Goal: Task Accomplishment & Management: Manage account settings

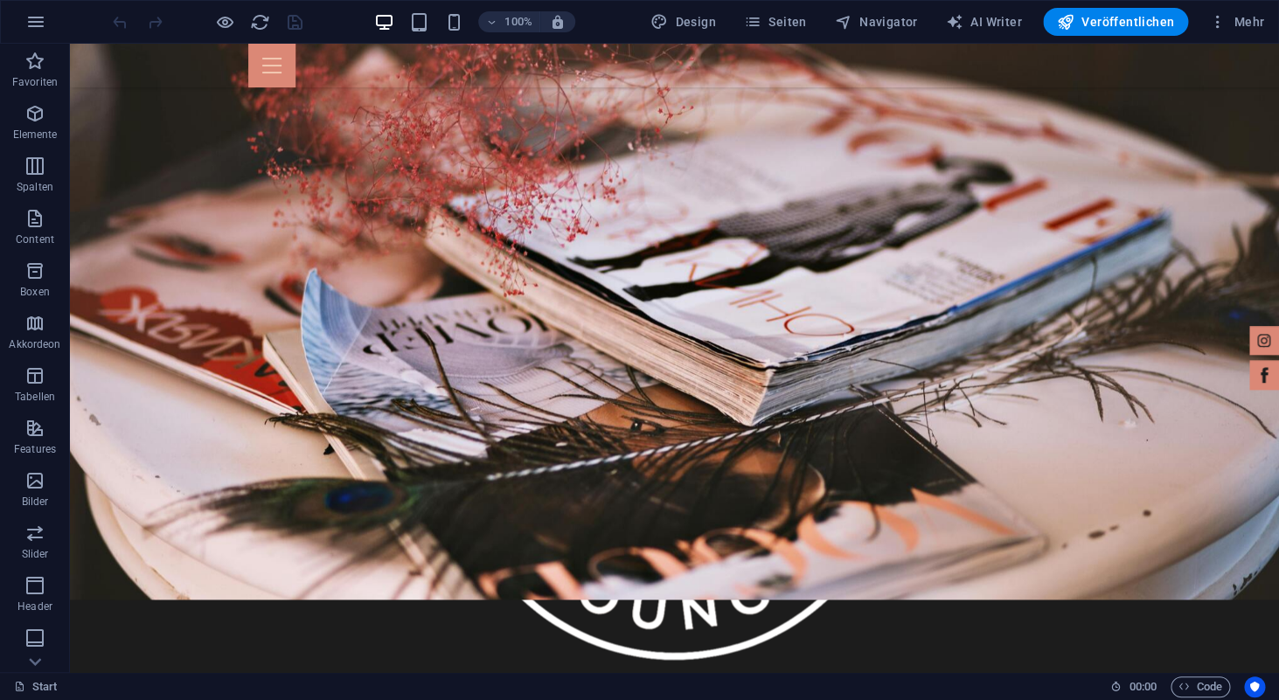
scroll to position [665, 0]
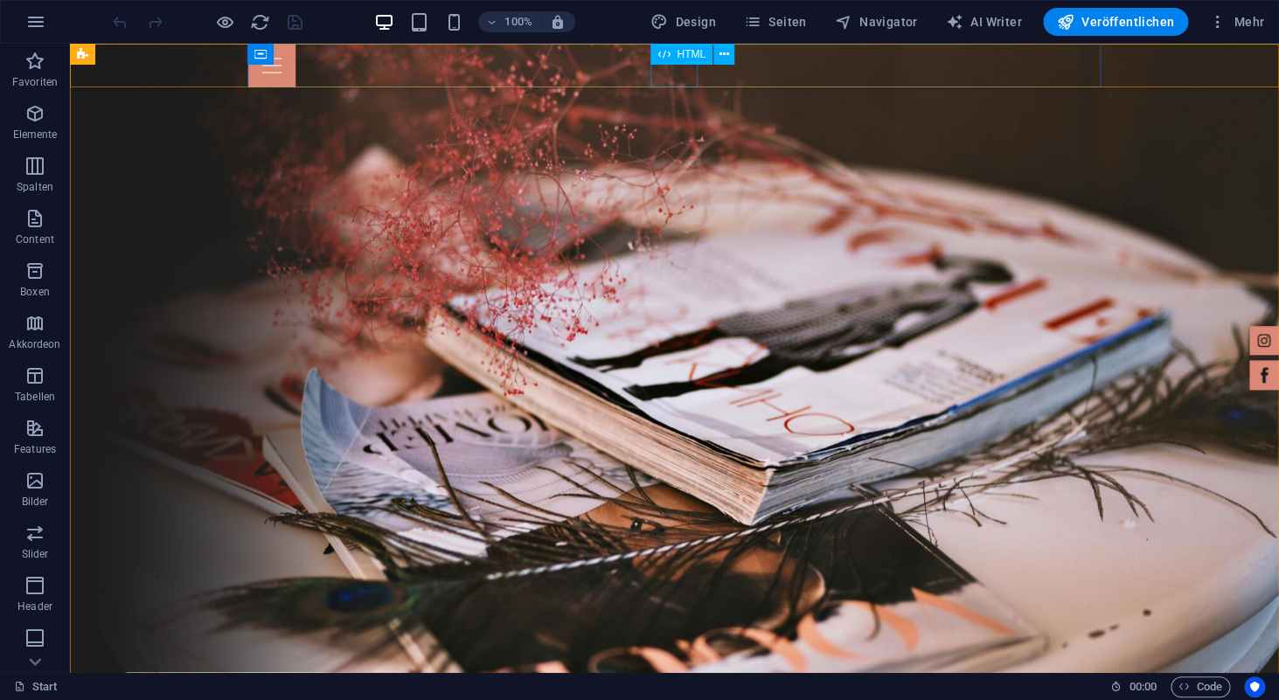
click at [671, 73] on div at bounding box center [674, 66] width 853 height 44
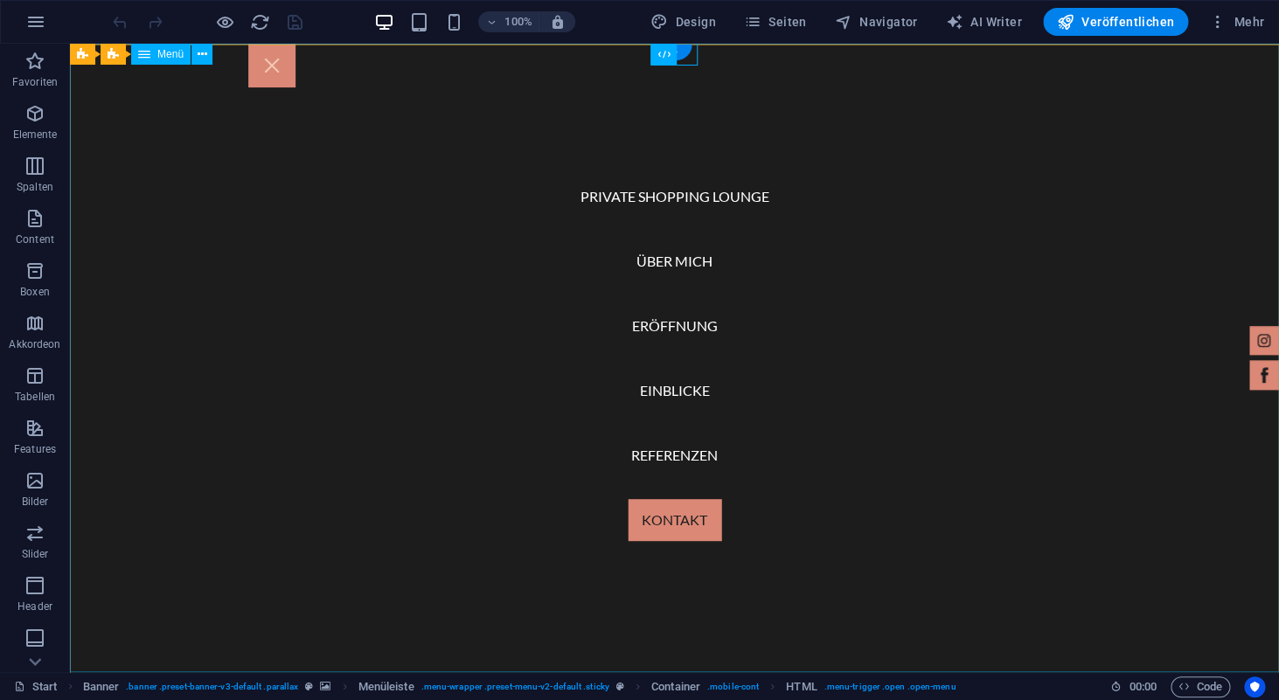
click at [708, 400] on nav "Private Shopping Lounge Über mich Eröffnung Einblicke Referenzen Kontakt" at bounding box center [674, 358] width 1209 height 629
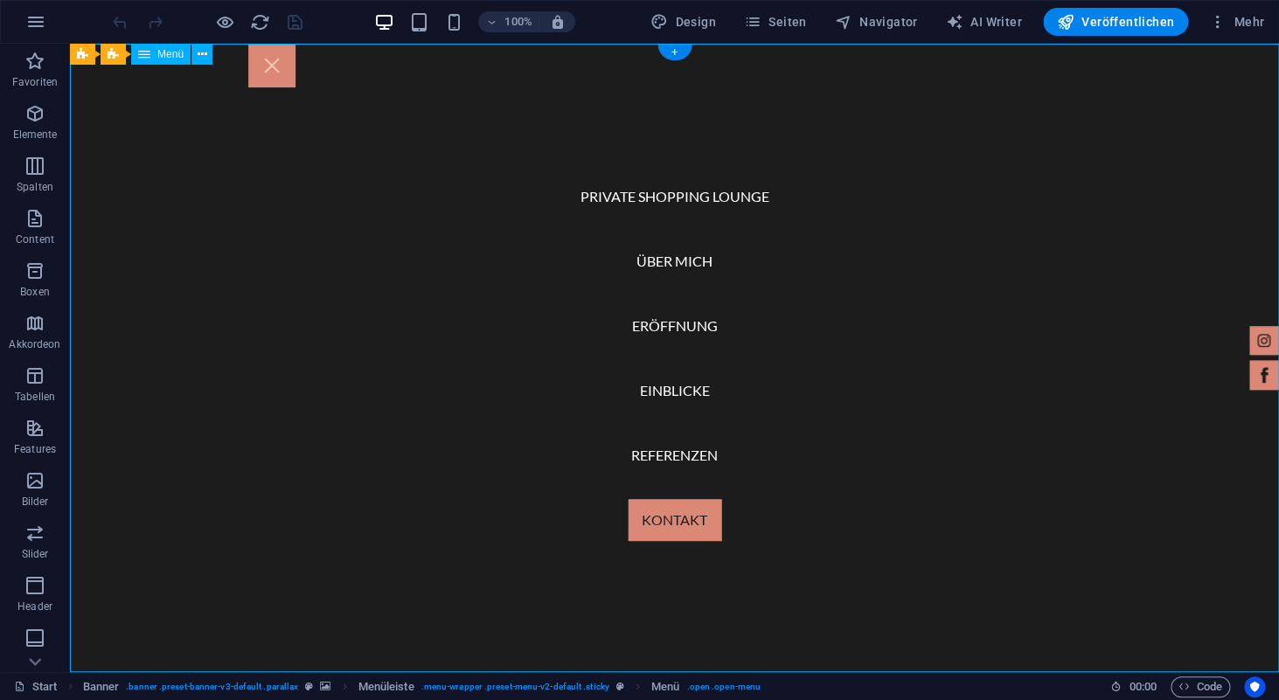
click at [681, 191] on nav "Private Shopping Lounge Über mich Eröffnung Einblicke Referenzen Kontakt" at bounding box center [674, 358] width 1209 height 629
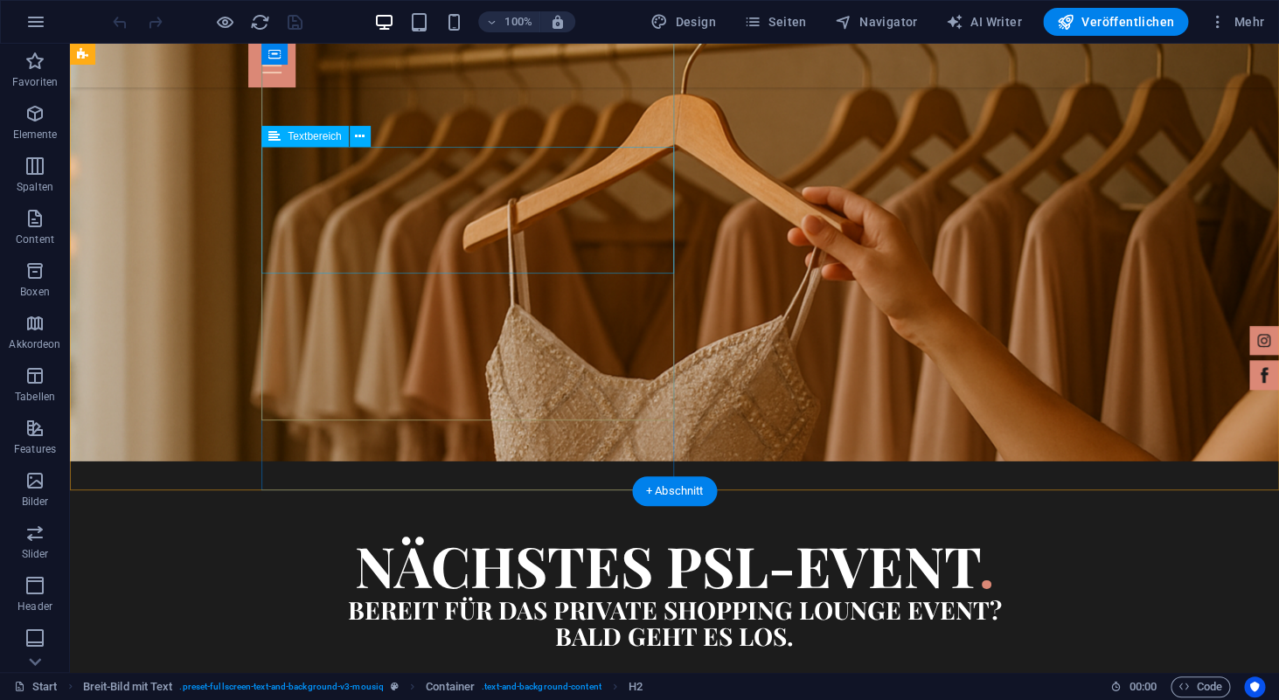
scroll to position [4474, 0]
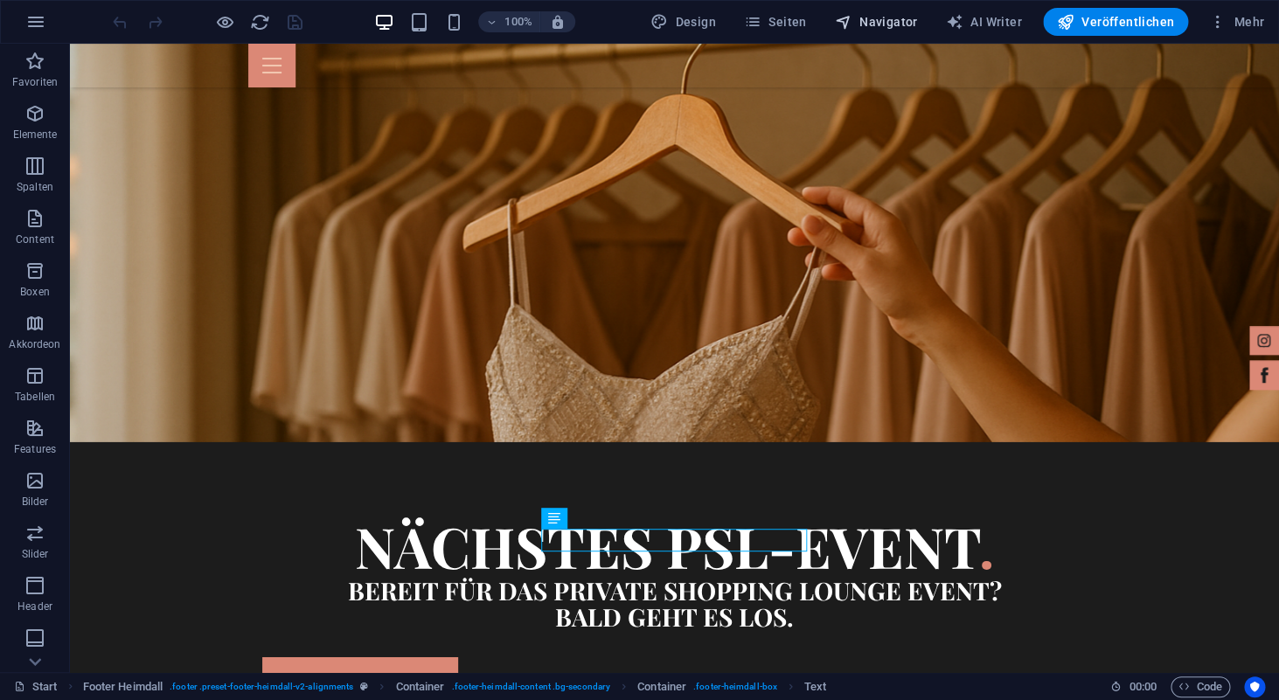
click at [883, 24] on span "Navigator" at bounding box center [876, 21] width 83 height 17
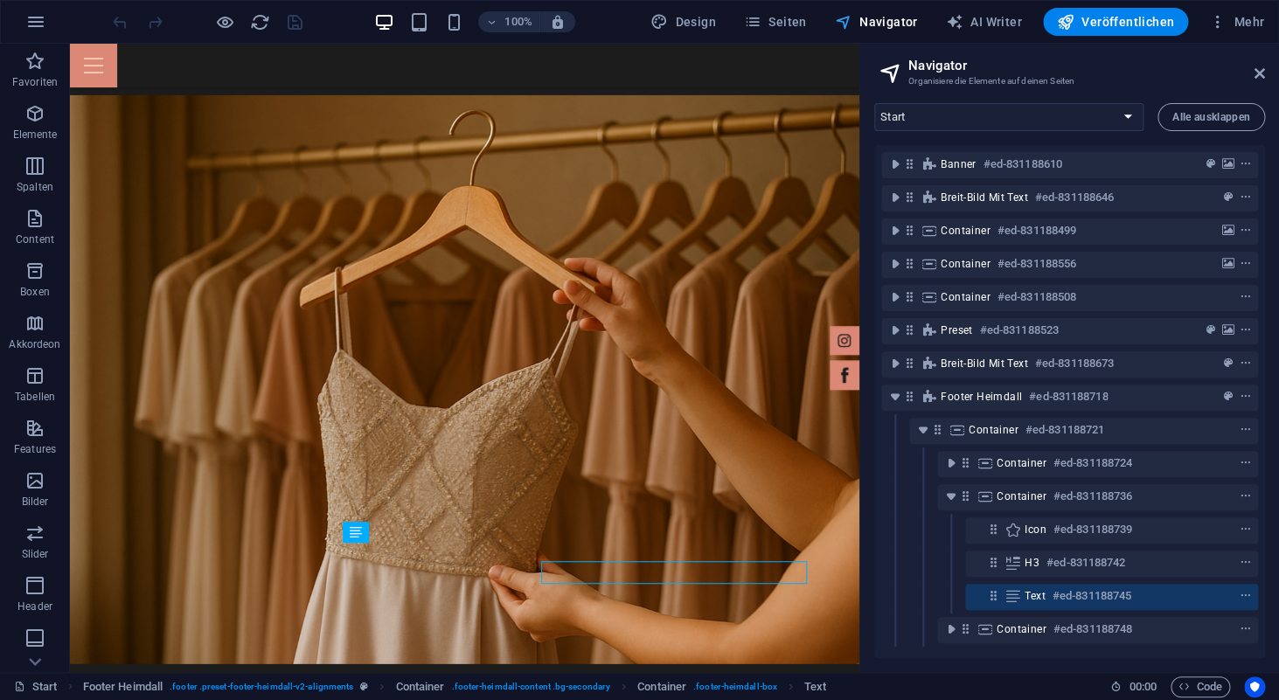
scroll to position [4435, 0]
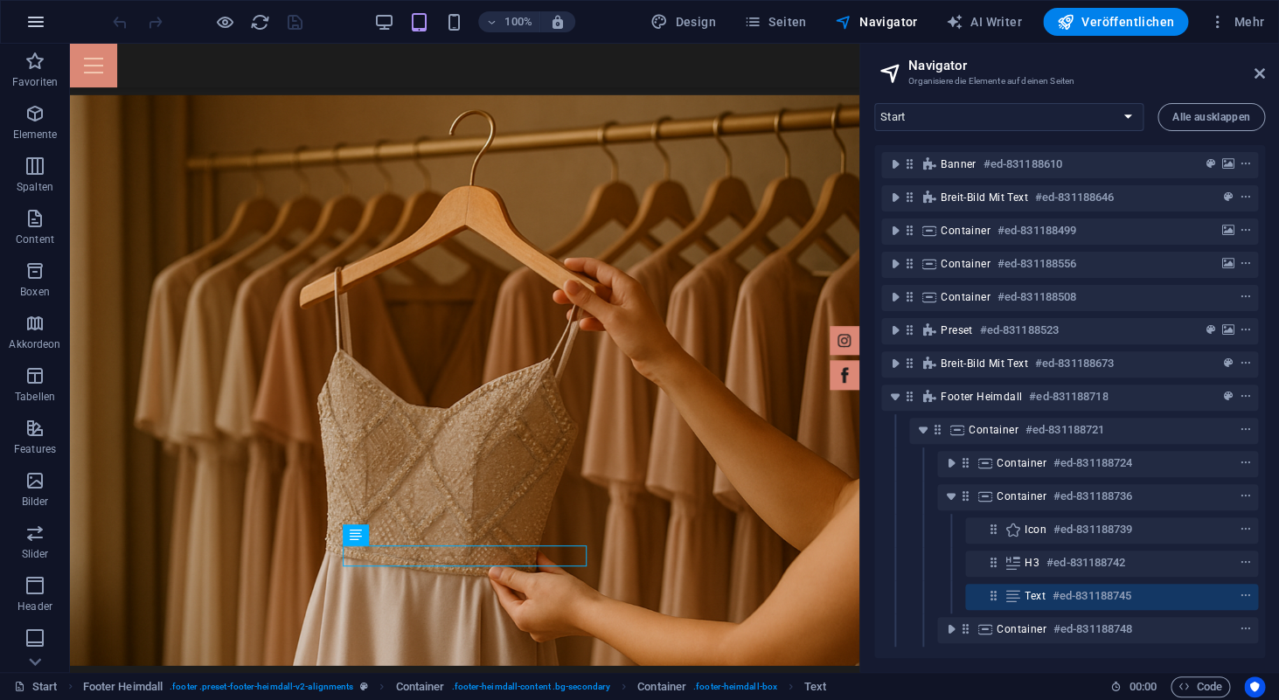
click at [37, 23] on icon "button" at bounding box center [35, 21] width 21 height 21
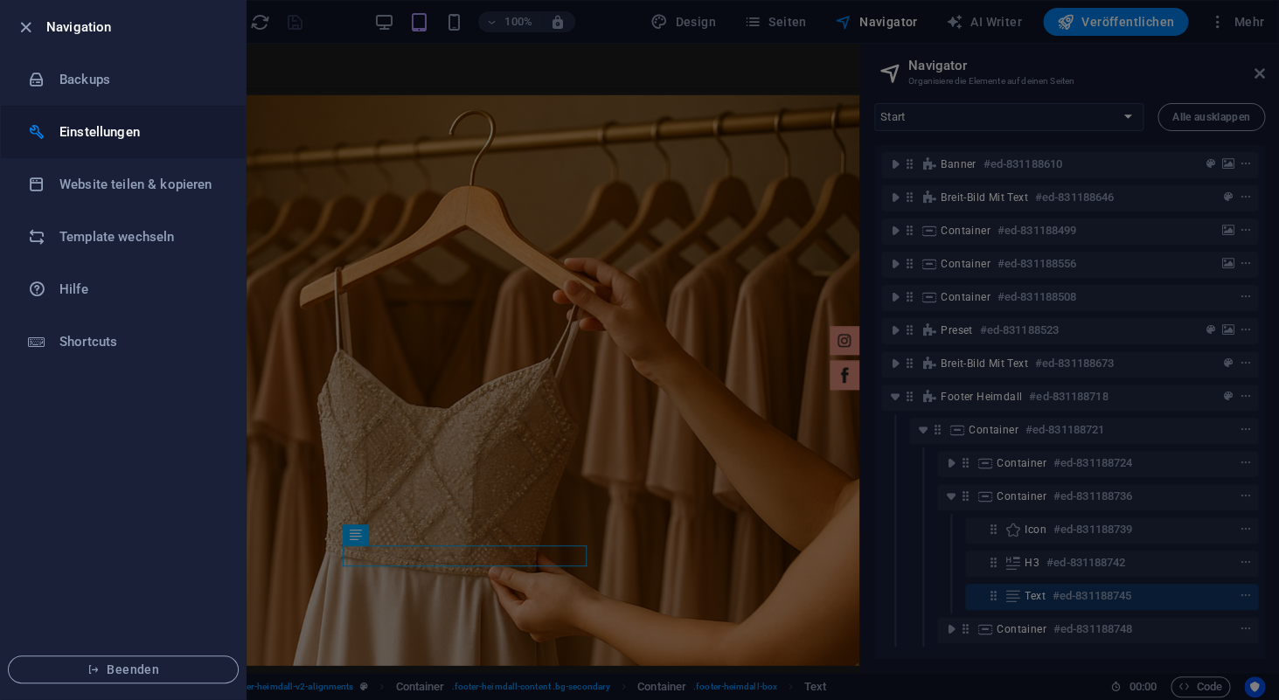
click at [95, 135] on h6 "Einstellungen" at bounding box center [140, 132] width 162 height 21
select select "de"
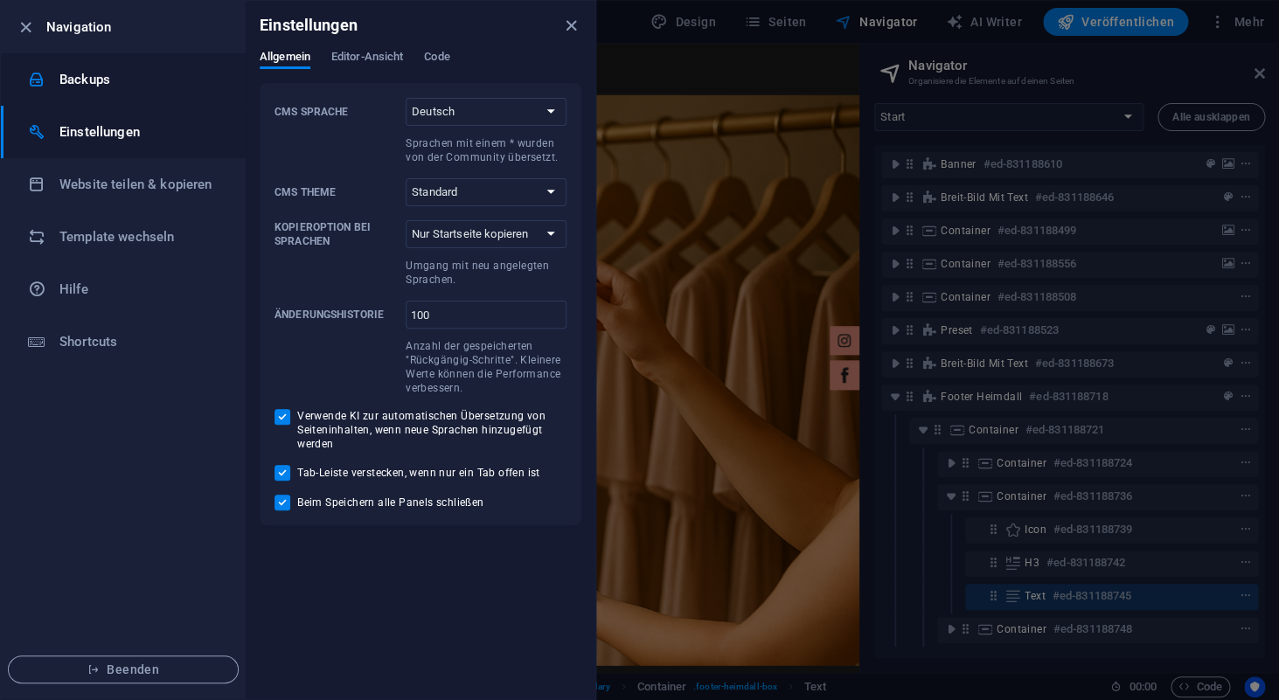
click at [80, 94] on li "Backups" at bounding box center [123, 79] width 245 height 52
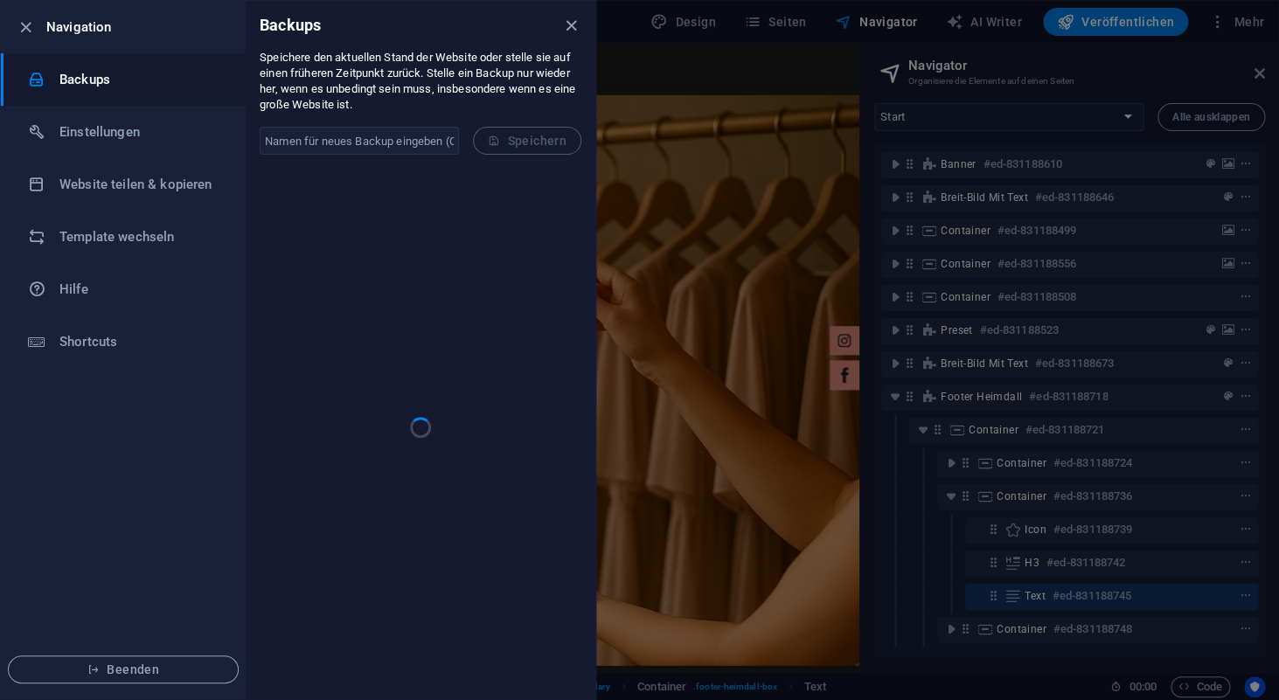
click at [1275, 13] on div at bounding box center [639, 350] width 1279 height 700
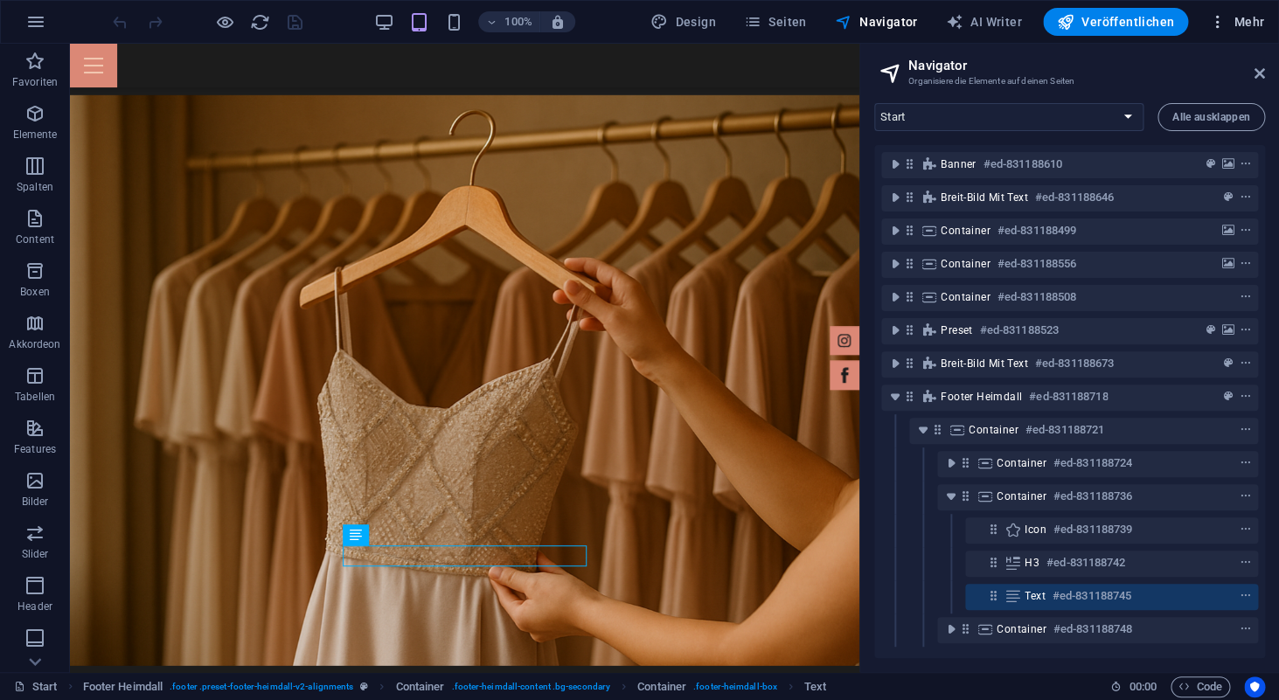
click at [1252, 24] on span "Mehr" at bounding box center [1236, 21] width 55 height 17
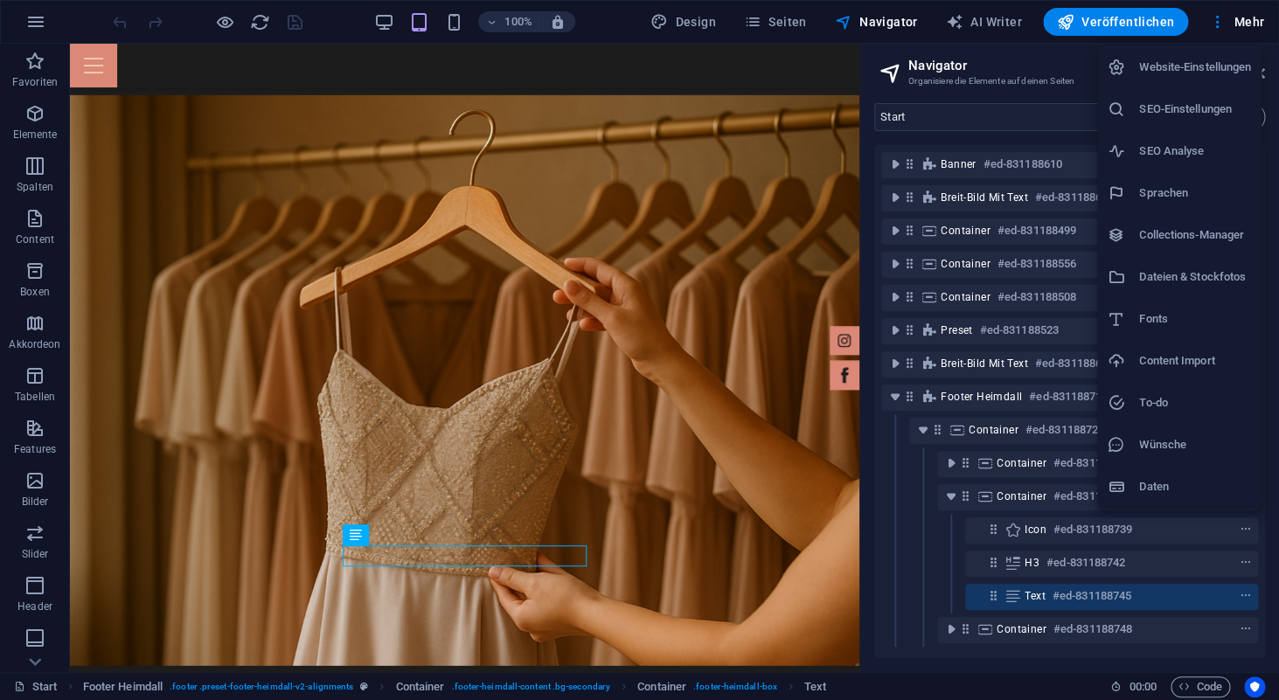
click at [1188, 75] on h6 "Website-Einstellungen" at bounding box center [1195, 67] width 112 height 21
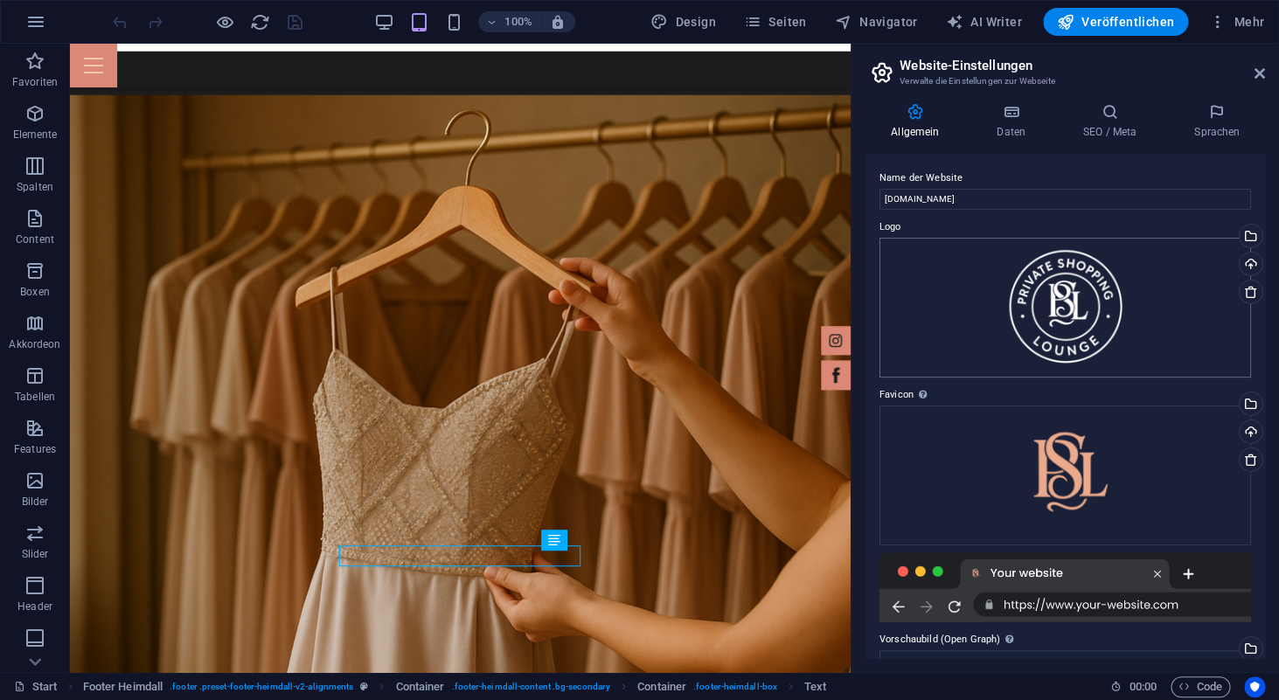
scroll to position [207, 0]
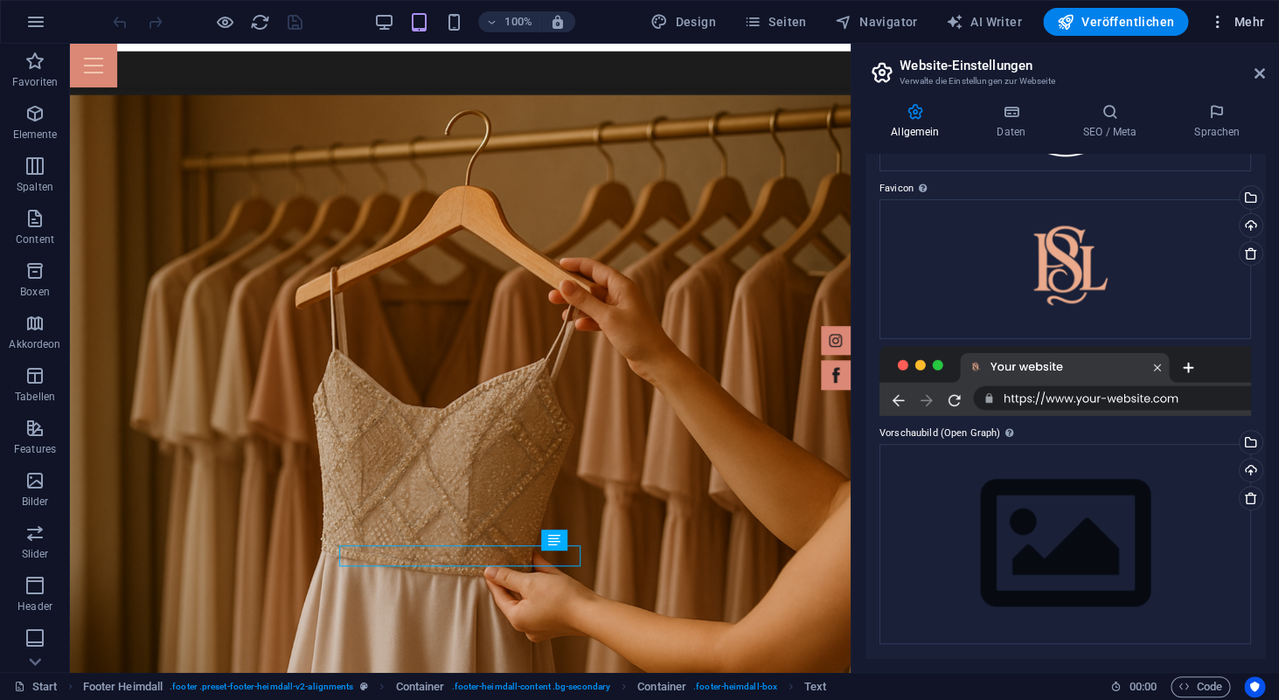
click at [1248, 26] on span "Mehr" at bounding box center [1236, 21] width 55 height 17
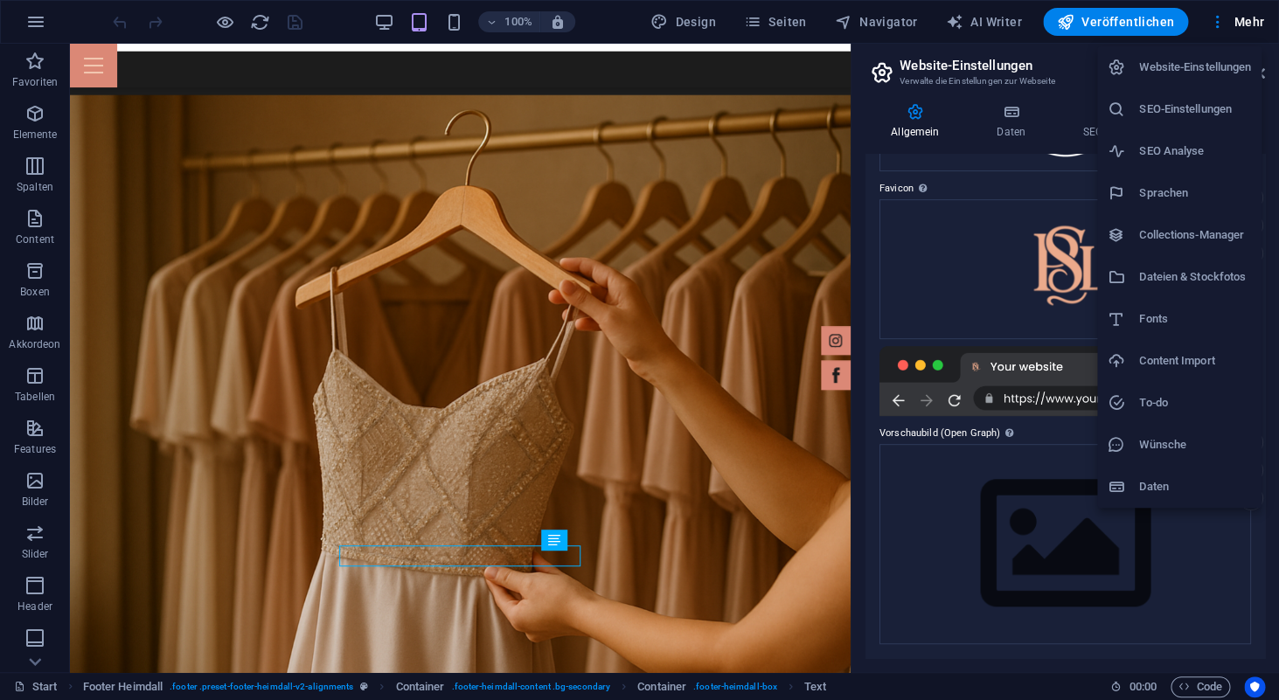
click at [1188, 104] on h6 "SEO-Einstellungen" at bounding box center [1195, 109] width 112 height 21
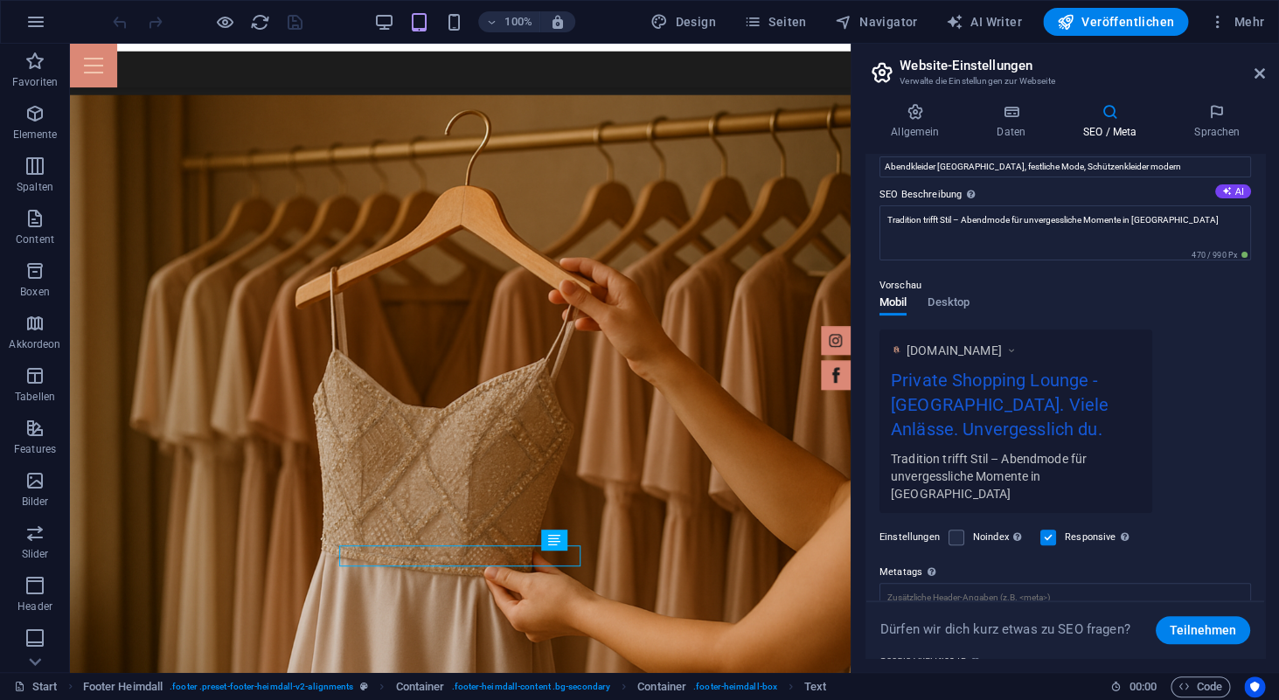
scroll to position [263, 0]
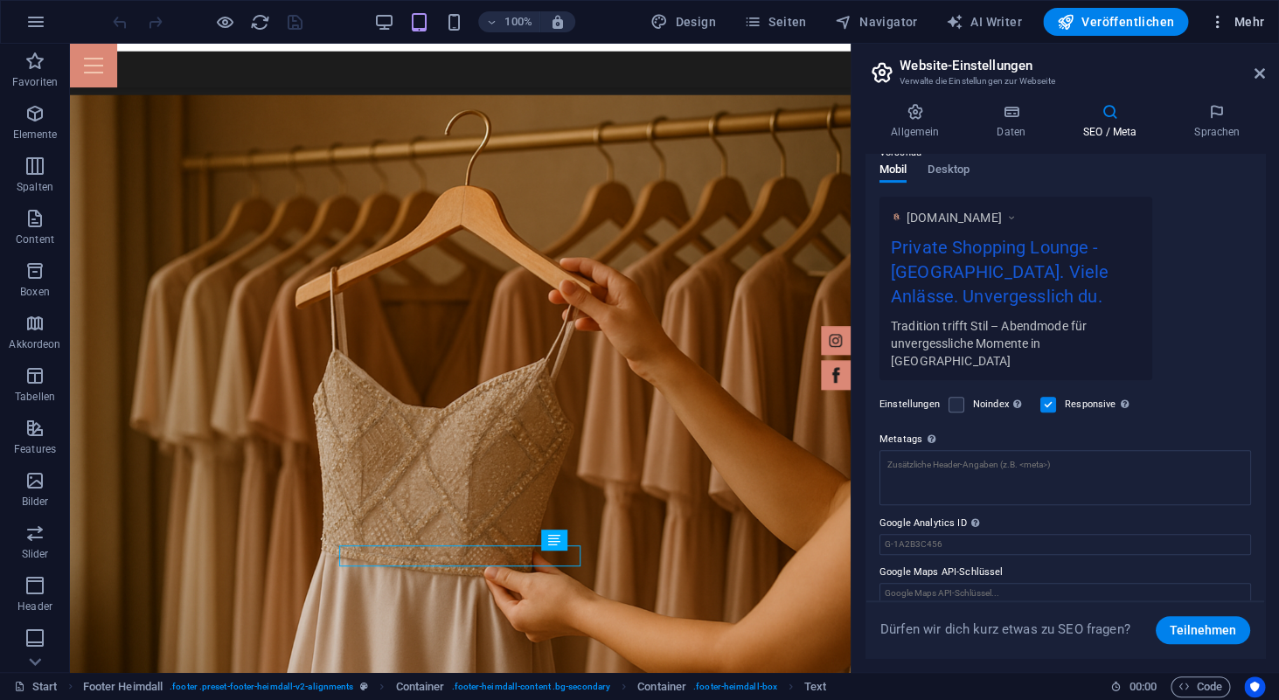
click at [1243, 13] on span "Mehr" at bounding box center [1236, 21] width 55 height 17
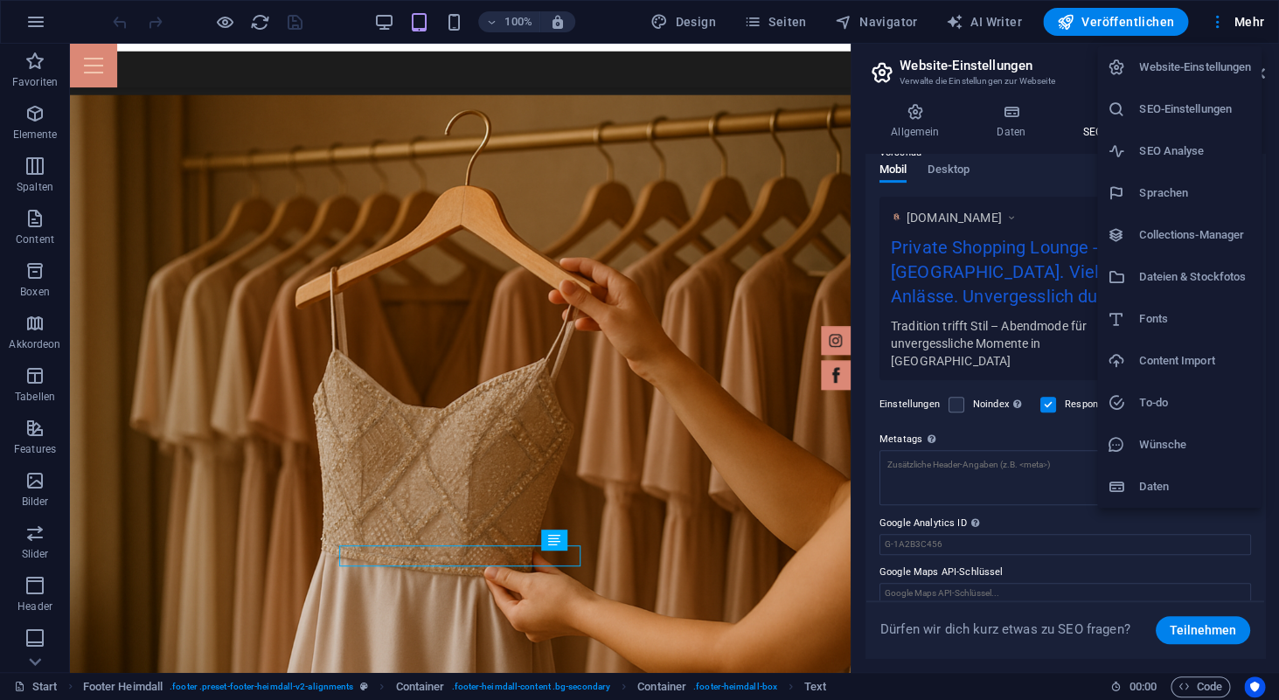
click at [1155, 482] on h6 "Daten" at bounding box center [1195, 487] width 112 height 21
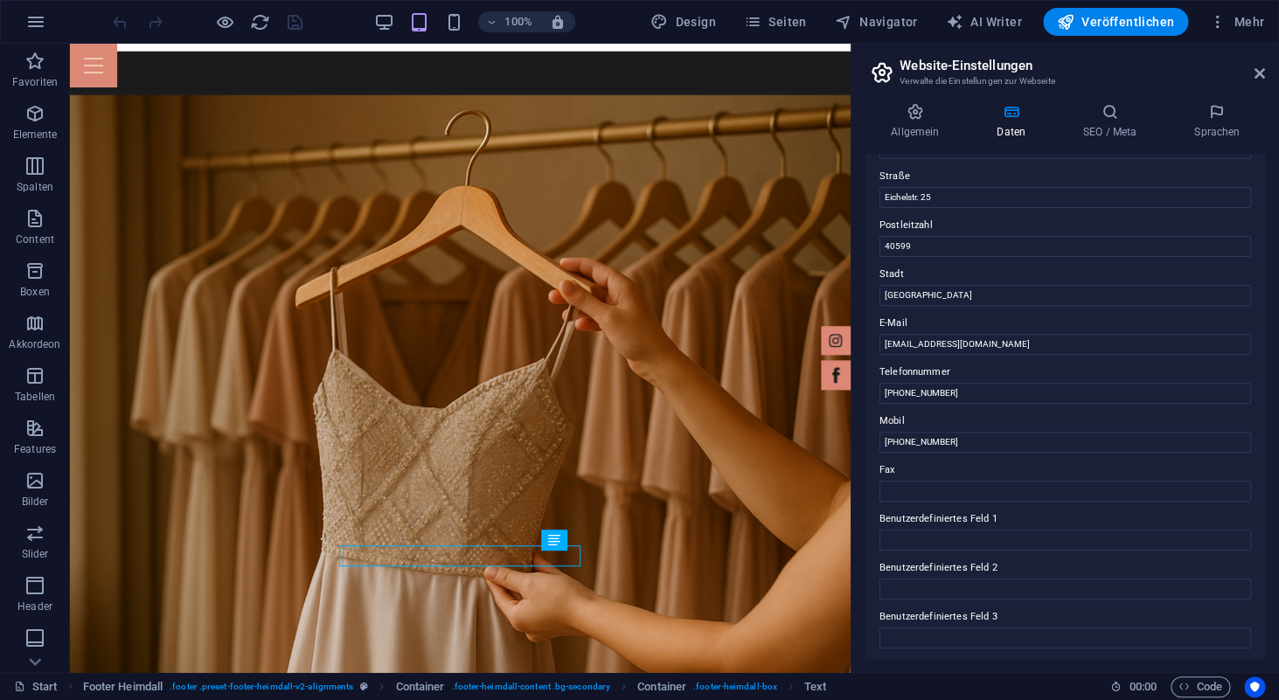
scroll to position [185, 0]
click at [997, 394] on input "+49 157 704 109 96" at bounding box center [1066, 392] width 372 height 21
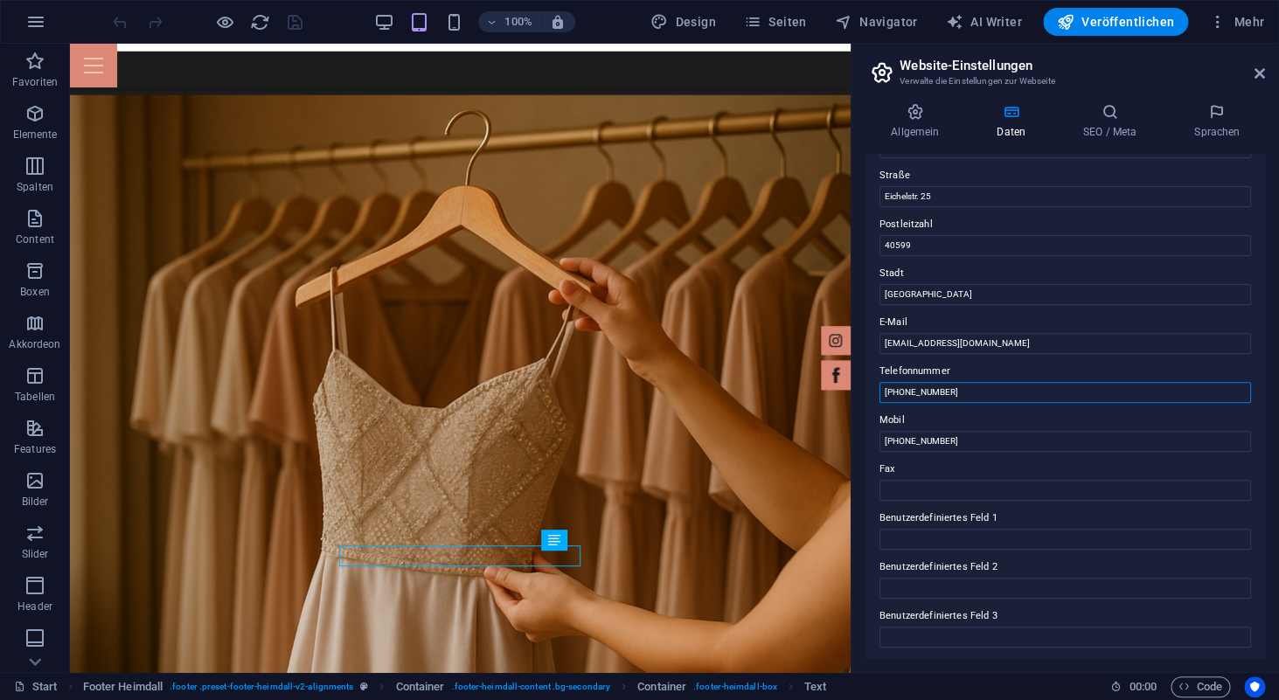
click at [997, 394] on input "+49 157 704 109 96" at bounding box center [1066, 392] width 372 height 21
click at [902, 393] on input "+49 157 704 109 96" at bounding box center [1066, 392] width 372 height 21
paste input "0211 - 5803 7201"
click at [906, 396] on input "+49 0211 - 5803 7201" at bounding box center [1066, 392] width 372 height 21
click at [922, 395] on input "+49 211 - 5803 7201" at bounding box center [1066, 392] width 372 height 21
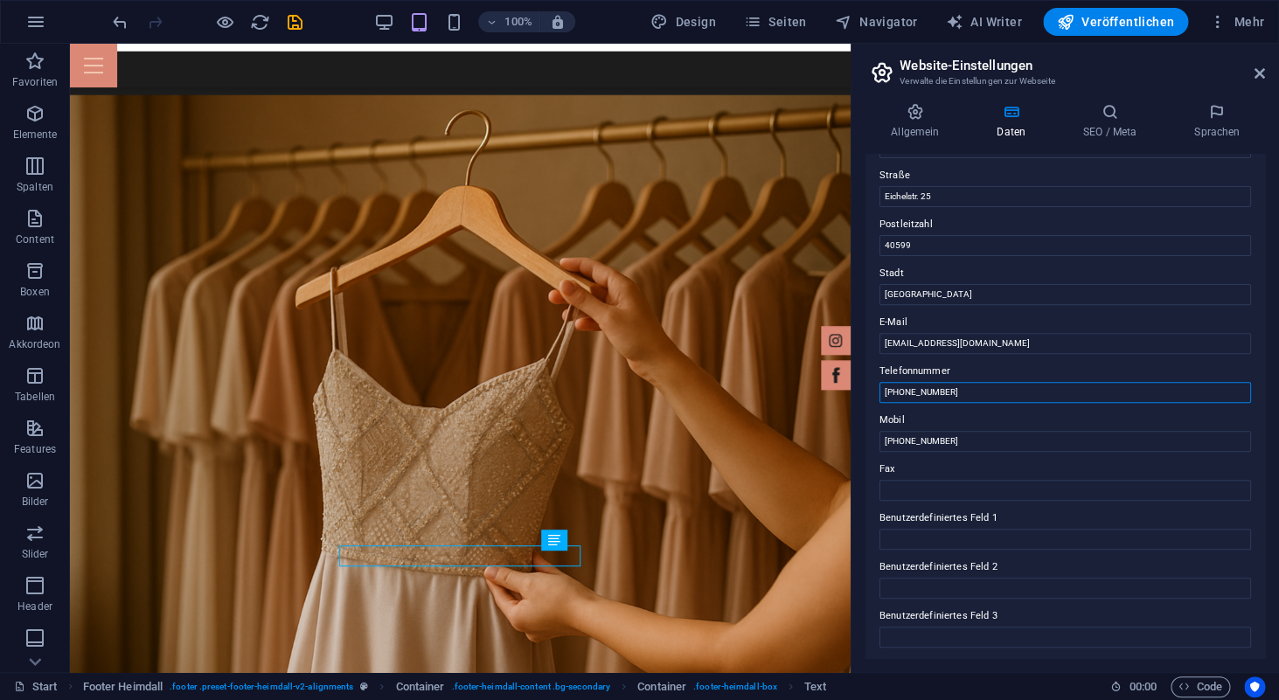
click at [942, 388] on input "+49 211 5803 7201" at bounding box center [1066, 392] width 372 height 21
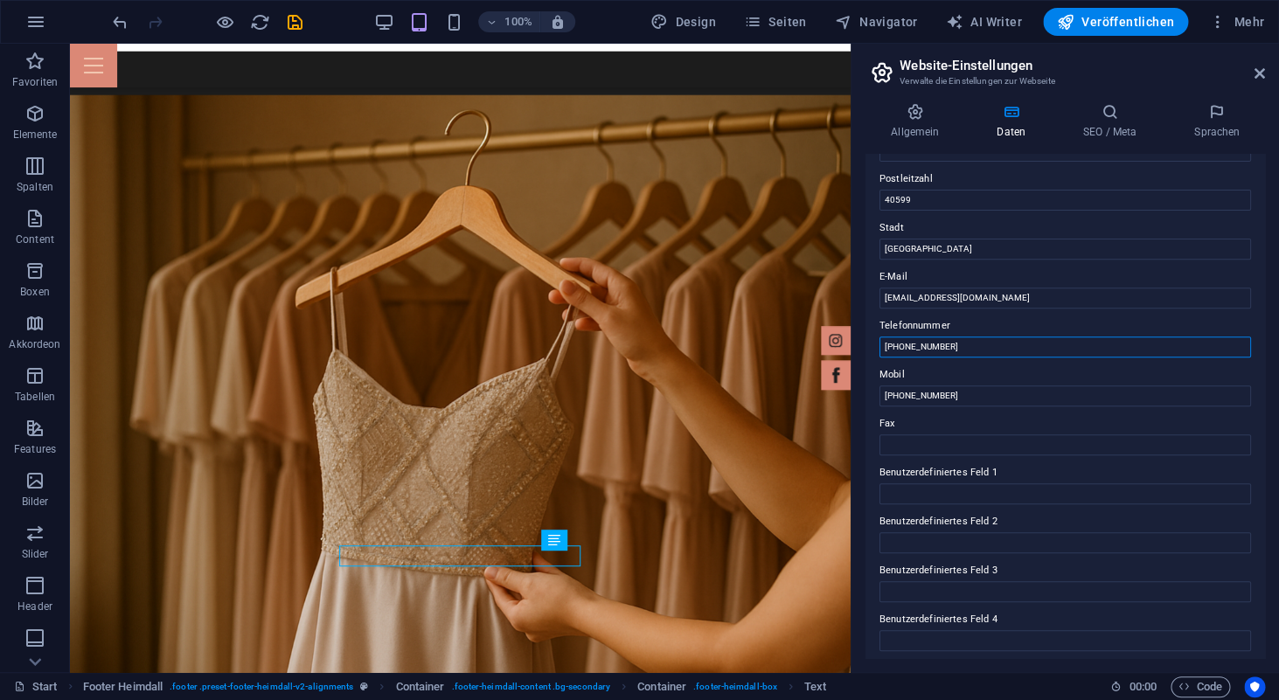
scroll to position [164, 0]
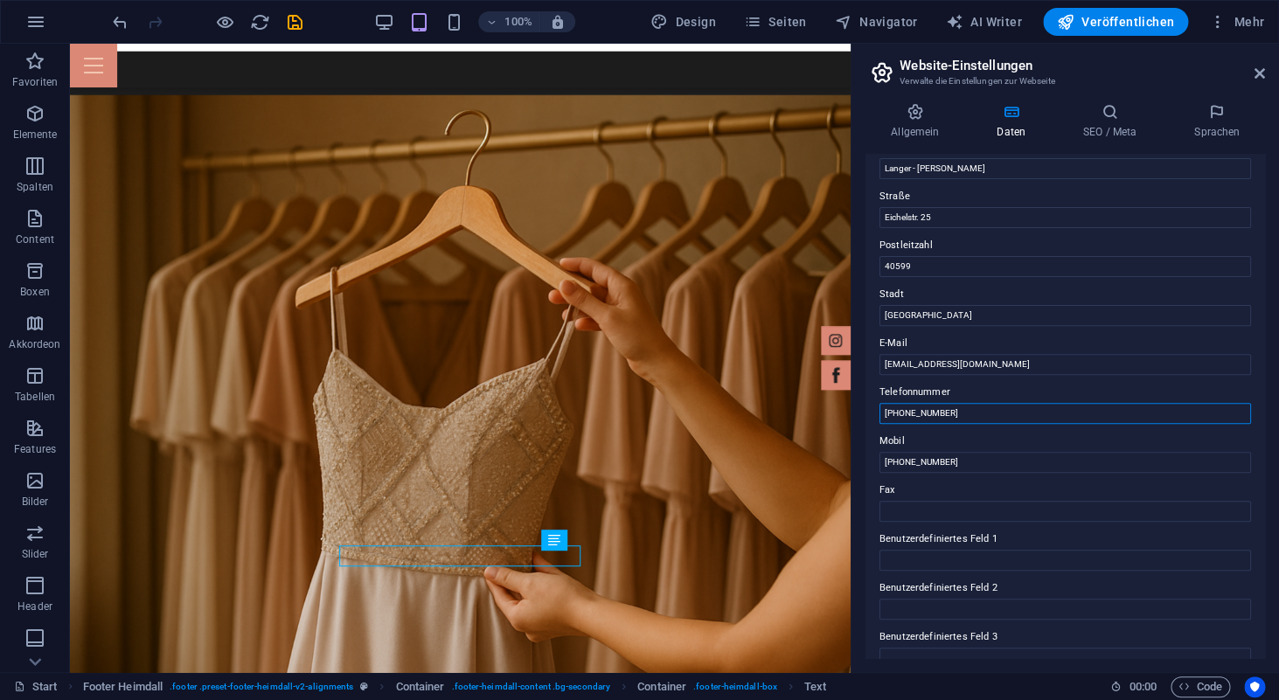
type input "+49 211 5803 7201"
click at [1036, 476] on div "Kontaktdaten für diese Website. Diese können überall auf der Website eingefügt …" at bounding box center [1066, 406] width 400 height 505
click at [1028, 503] on input "Fax" at bounding box center [1066, 511] width 372 height 21
click at [1028, 463] on input "[PHONE_NUMBER]" at bounding box center [1066, 462] width 372 height 21
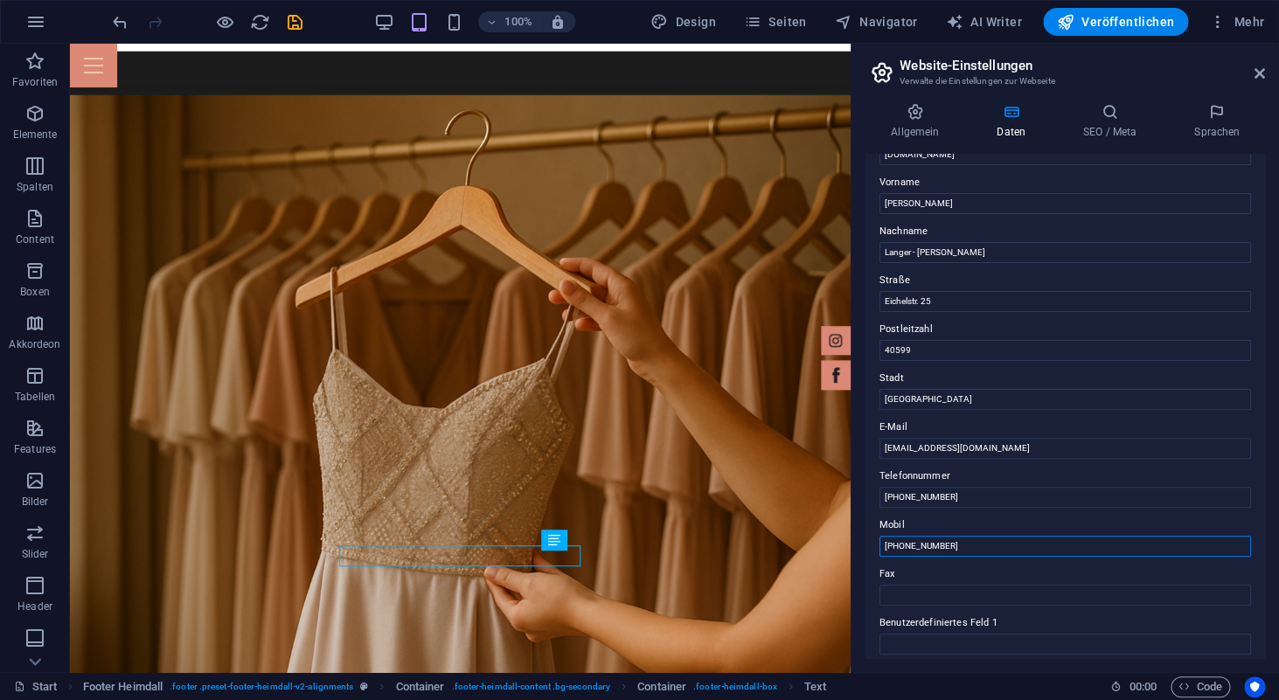
scroll to position [38, 0]
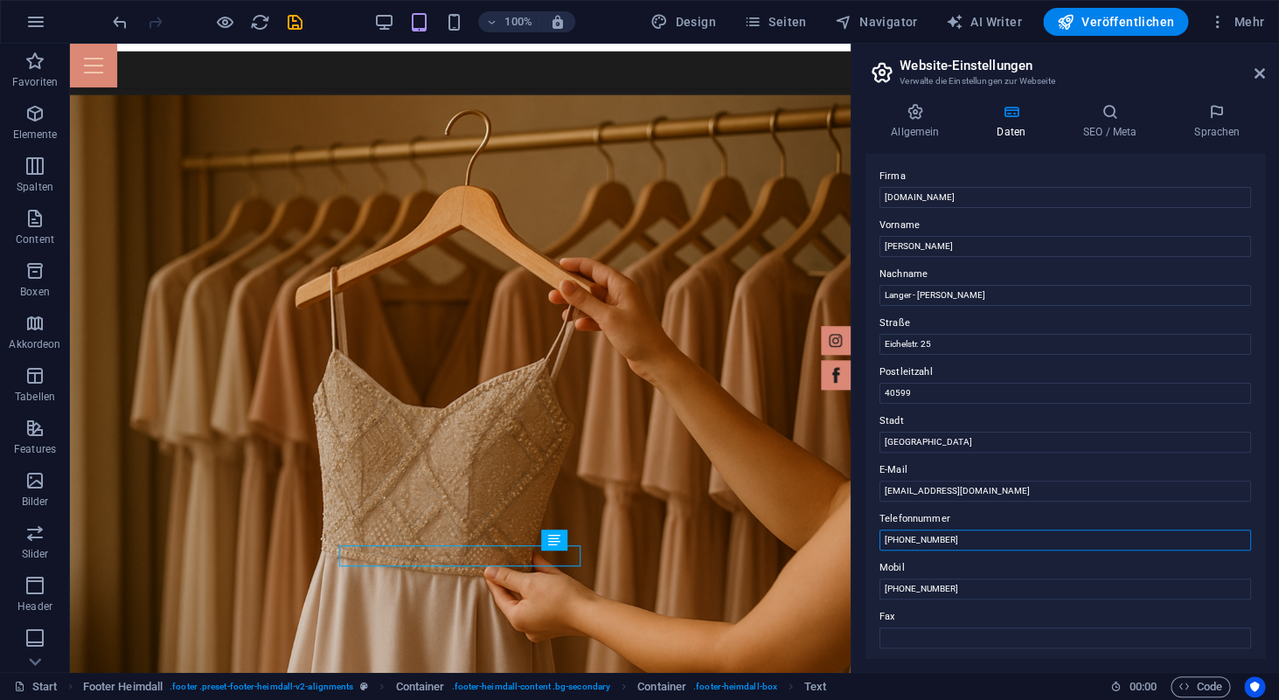
click at [958, 541] on input "+49 211 5803 7201" at bounding box center [1066, 540] width 372 height 21
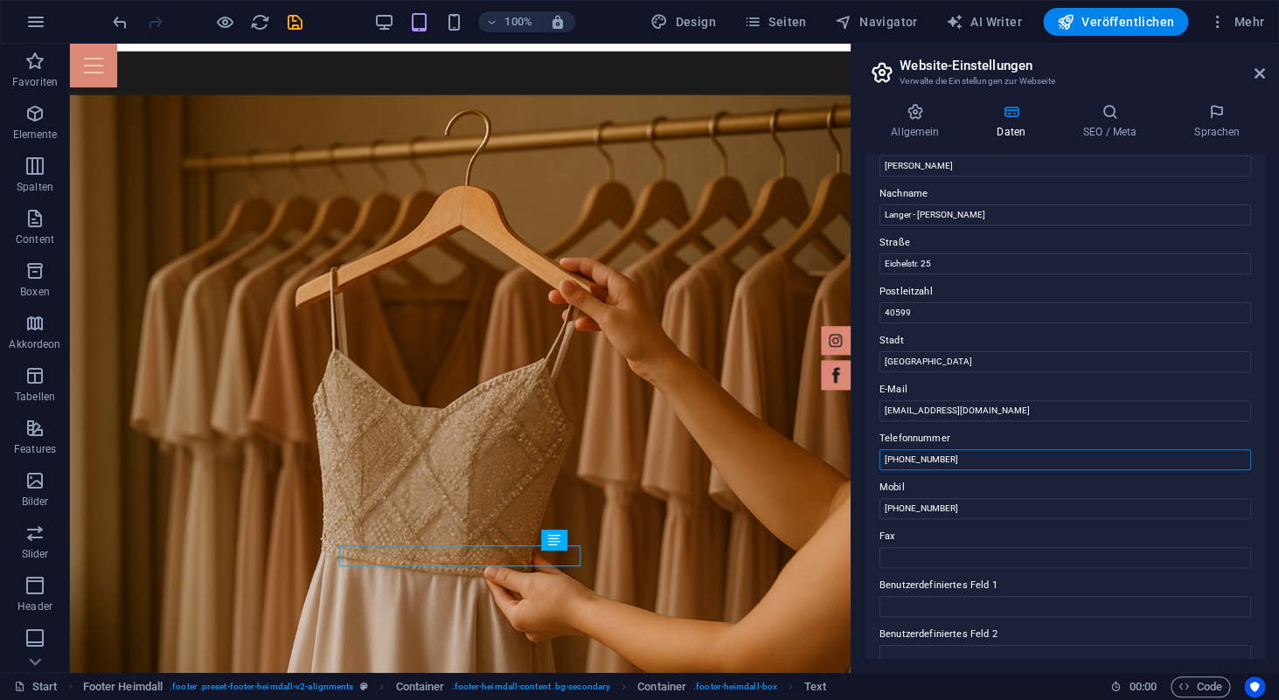
scroll to position [121, 0]
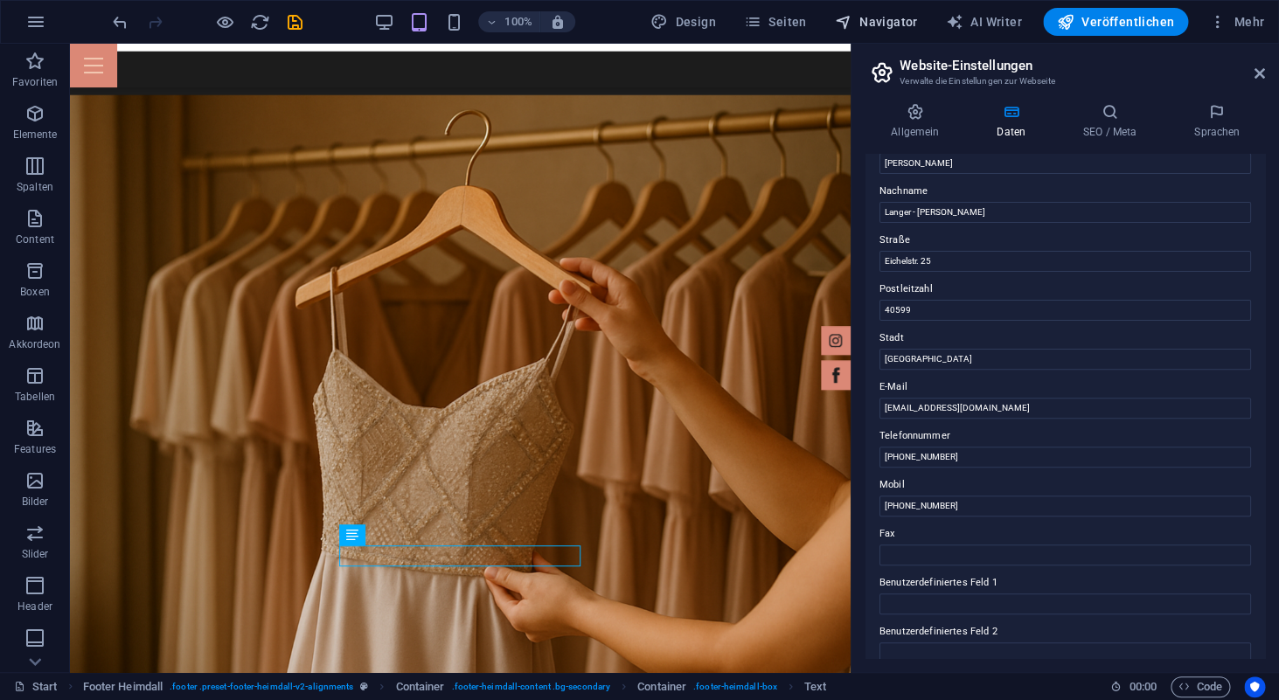
click at [896, 17] on span "Navigator" at bounding box center [876, 21] width 83 height 17
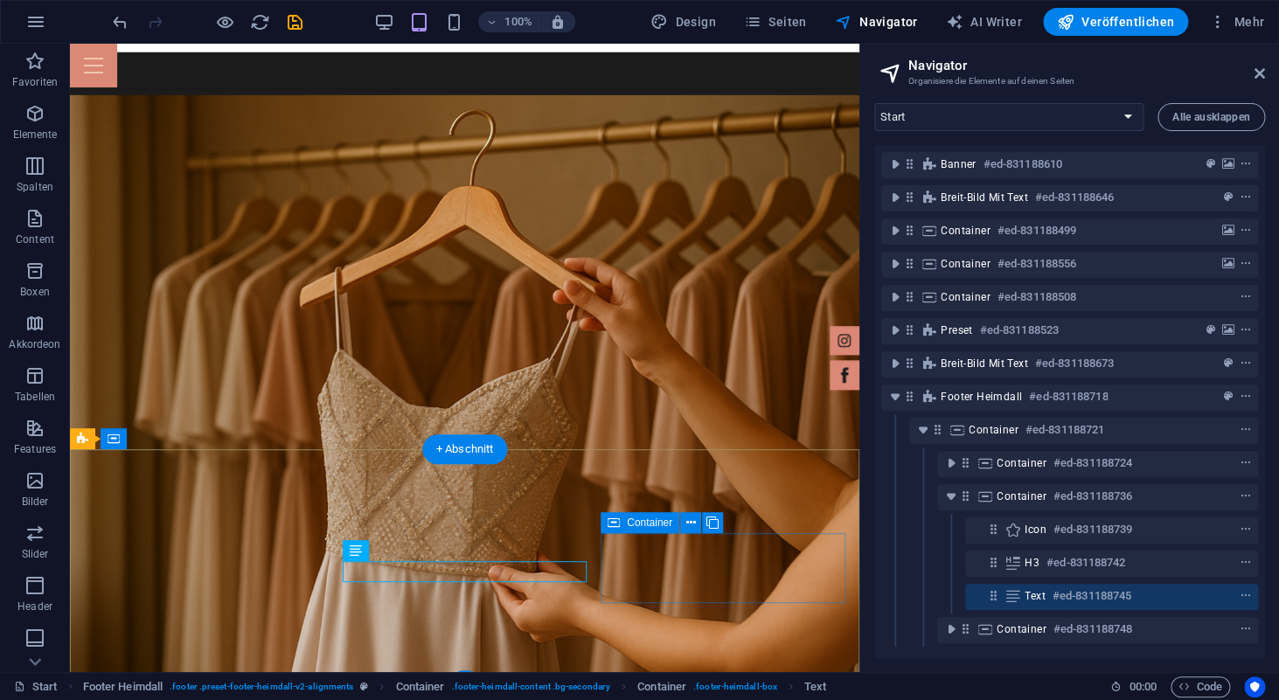
scroll to position [4435, 0]
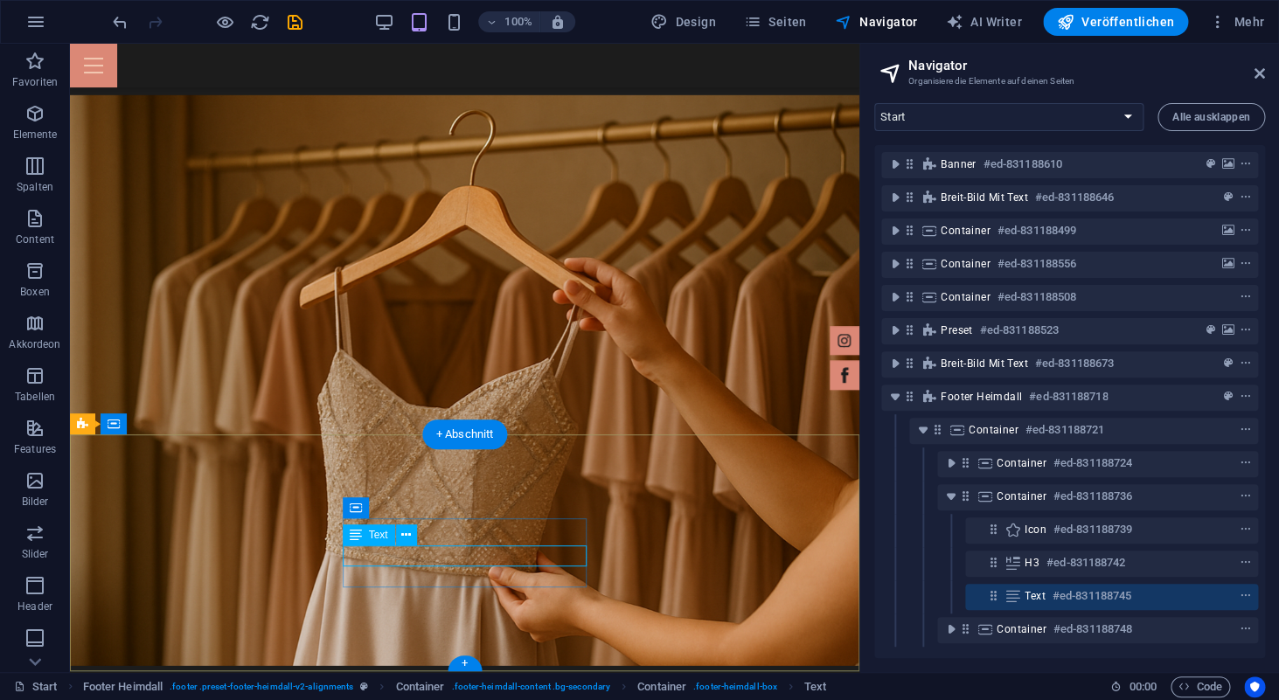
click at [1118, 596] on h6 "#ed-831188745" at bounding box center [1092, 596] width 79 height 21
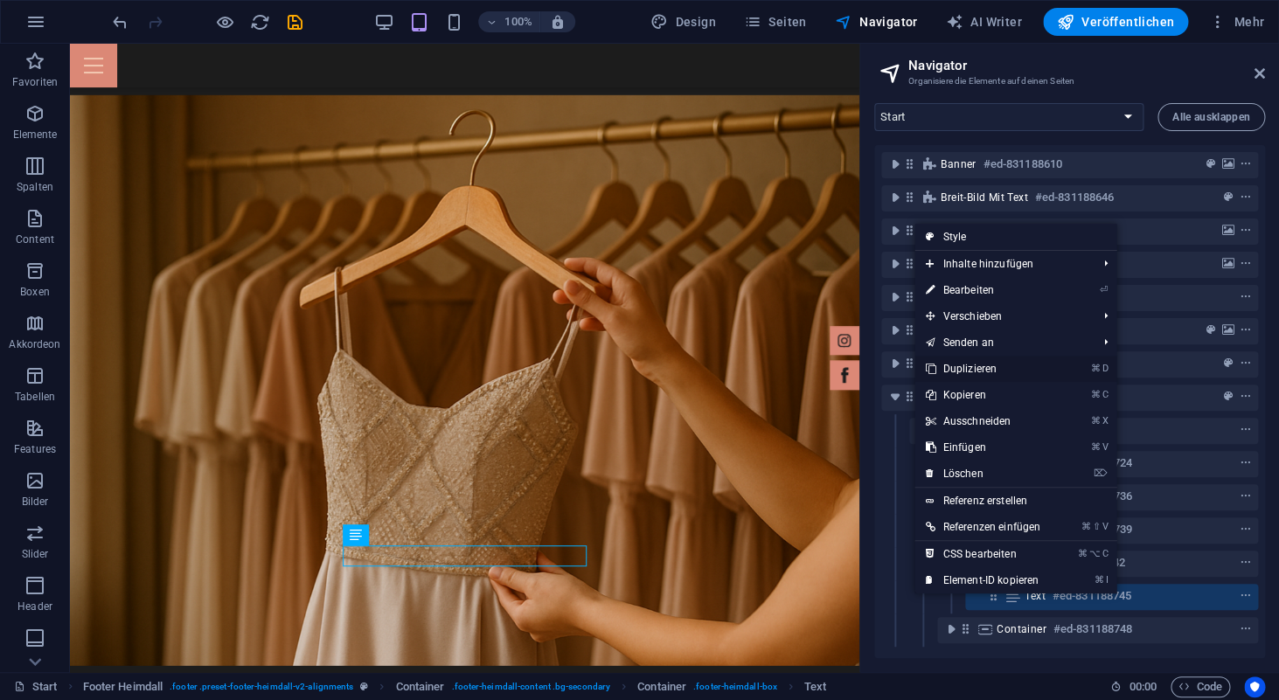
click at [997, 370] on link "⌘ D Duplizieren" at bounding box center [983, 369] width 136 height 26
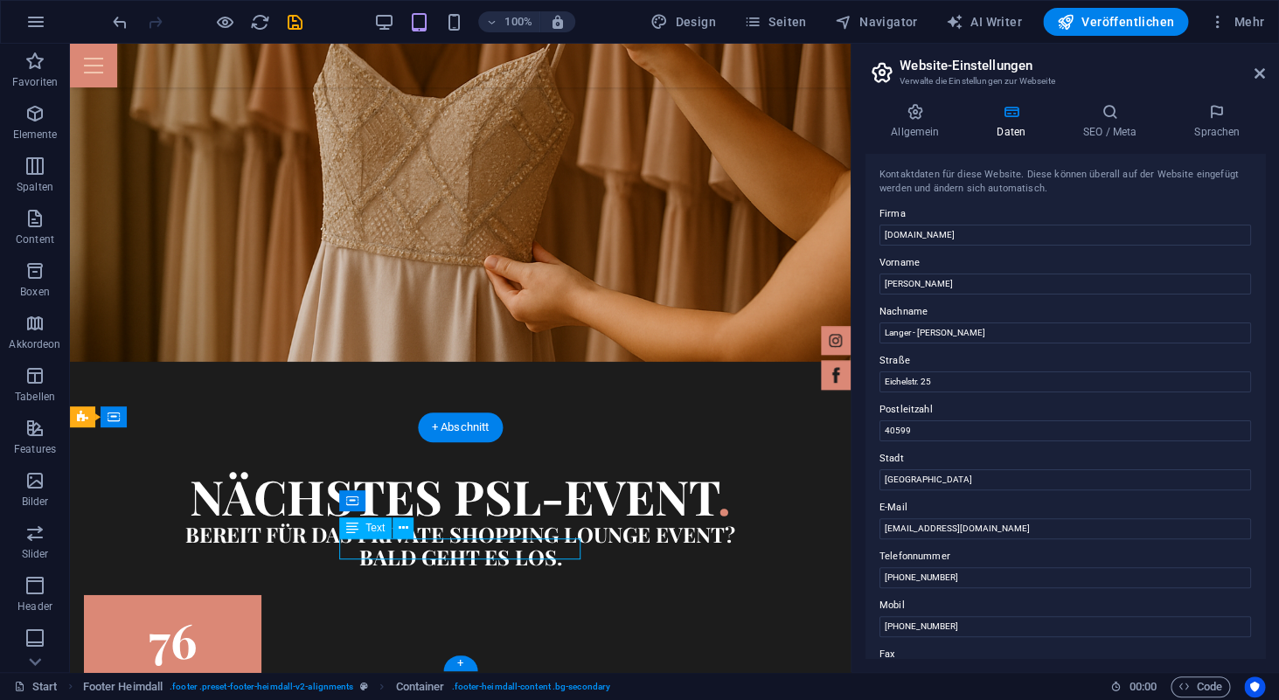
scroll to position [5048, 0]
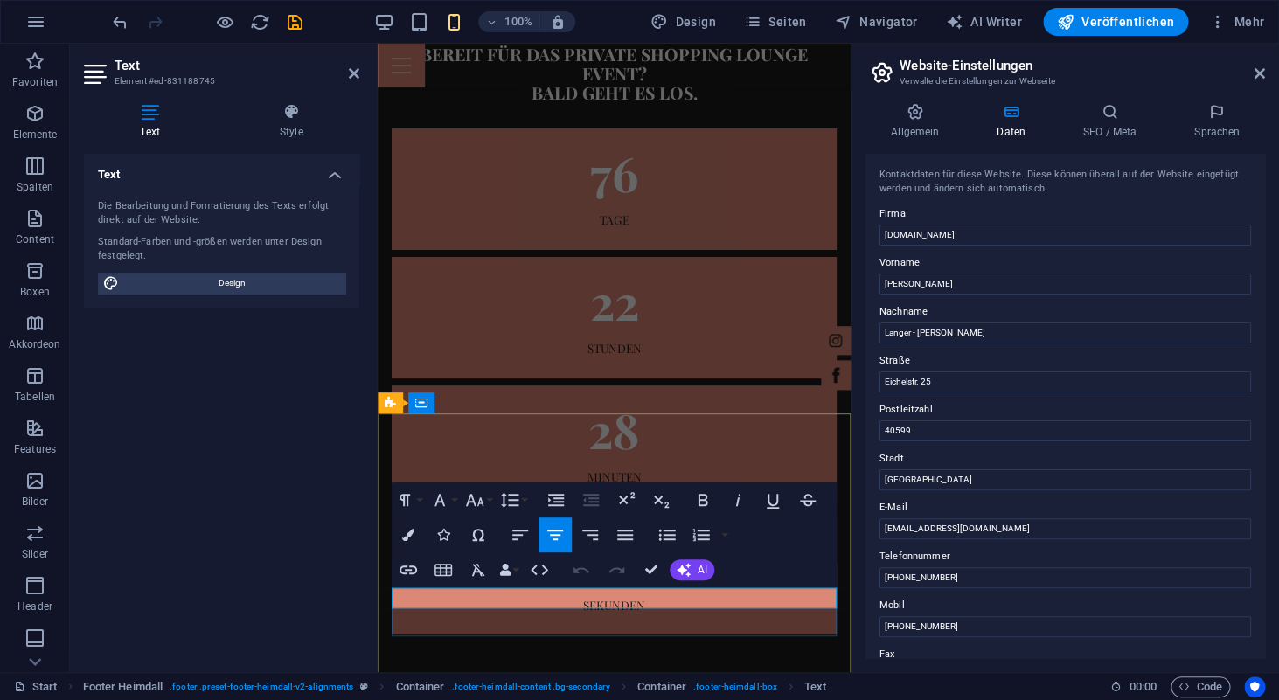
click at [962, 575] on input "+49 211 5803 7201" at bounding box center [1066, 578] width 372 height 21
click at [934, 558] on label "Telefonnummer" at bounding box center [1066, 557] width 372 height 21
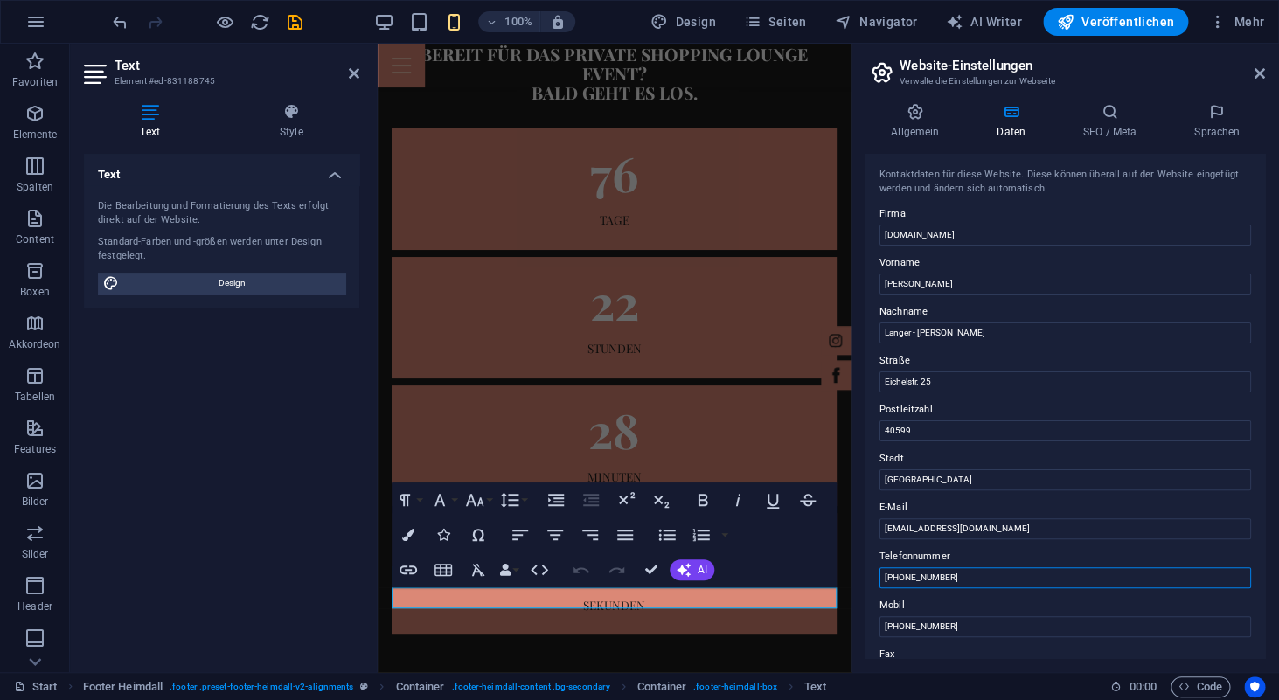
click at [934, 568] on input "+49 211 5803 7201" at bounding box center [1066, 578] width 372 height 21
click at [934, 558] on label "Telefonnummer" at bounding box center [1066, 557] width 372 height 21
click at [934, 568] on input "+49 211 5803 7201" at bounding box center [1066, 578] width 372 height 21
click at [934, 558] on label "Telefonnummer" at bounding box center [1066, 557] width 372 height 21
click at [934, 568] on input "+49 211 5803 7201" at bounding box center [1066, 578] width 372 height 21
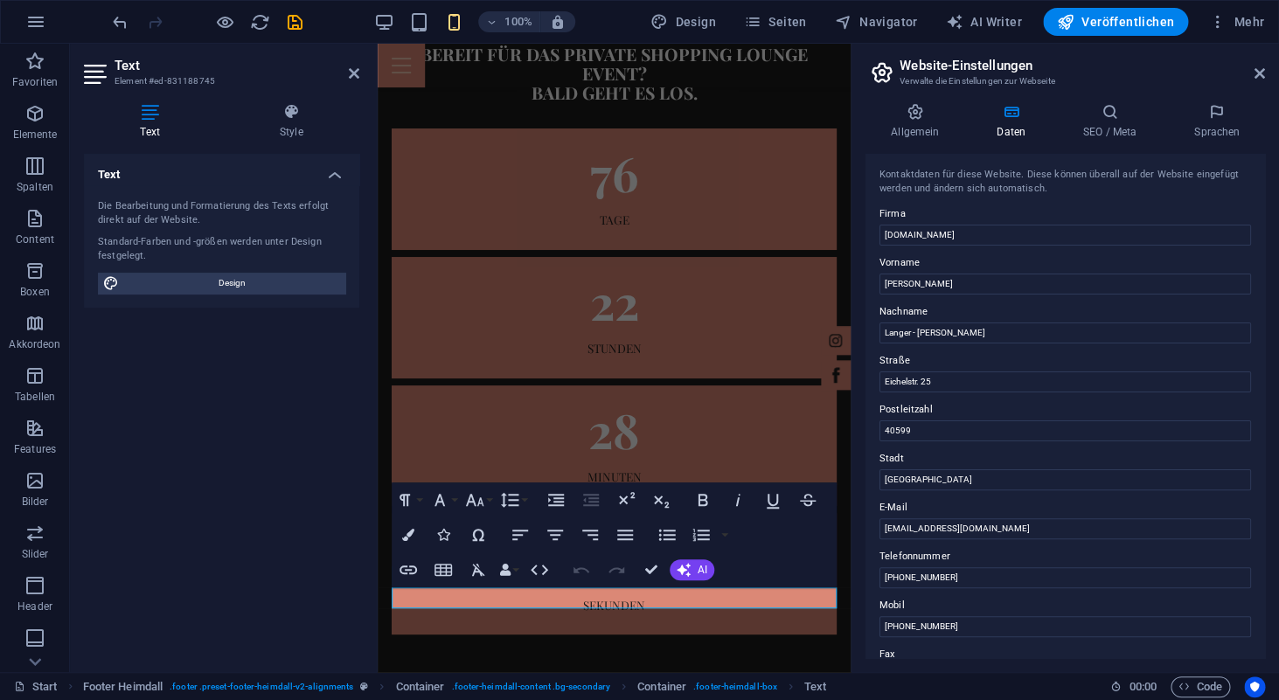
click at [934, 558] on label "Telefonnummer" at bounding box center [1066, 557] width 372 height 21
click at [934, 568] on input "+49 211 5803 7201" at bounding box center [1066, 578] width 372 height 21
click at [931, 581] on input "+49 211 5803 7201" at bounding box center [1066, 578] width 372 height 21
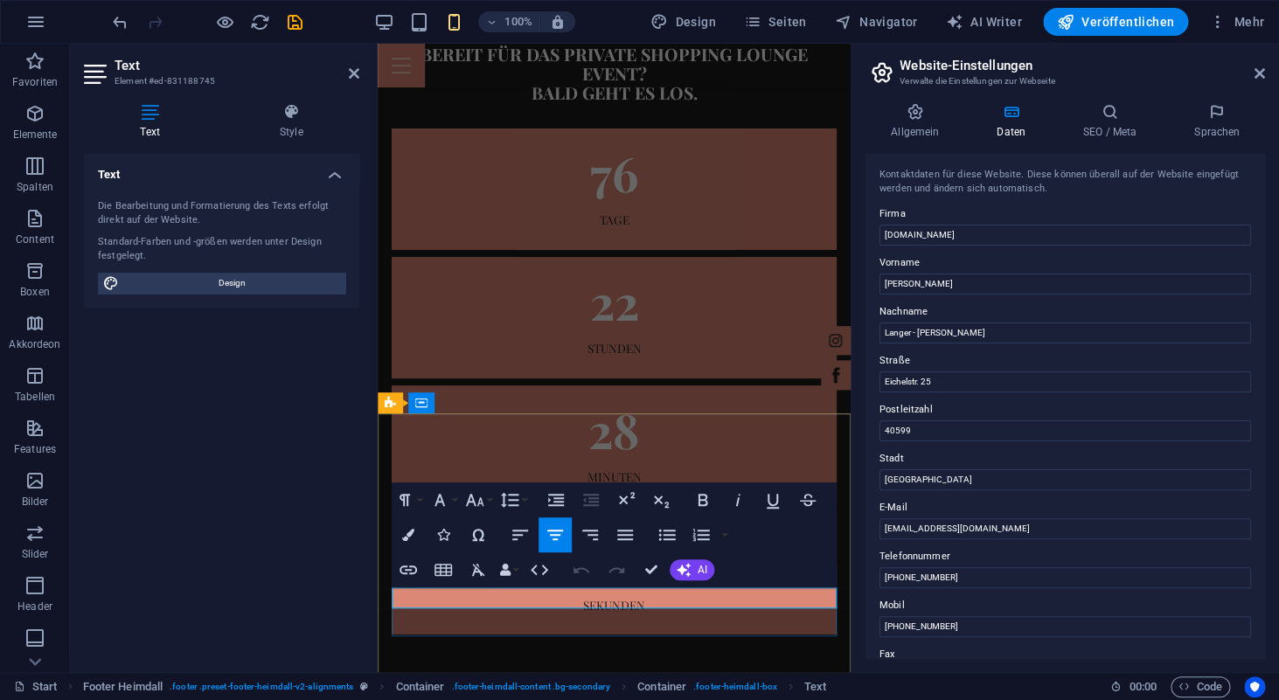
click at [119, 16] on icon "undo" at bounding box center [120, 22] width 20 height 20
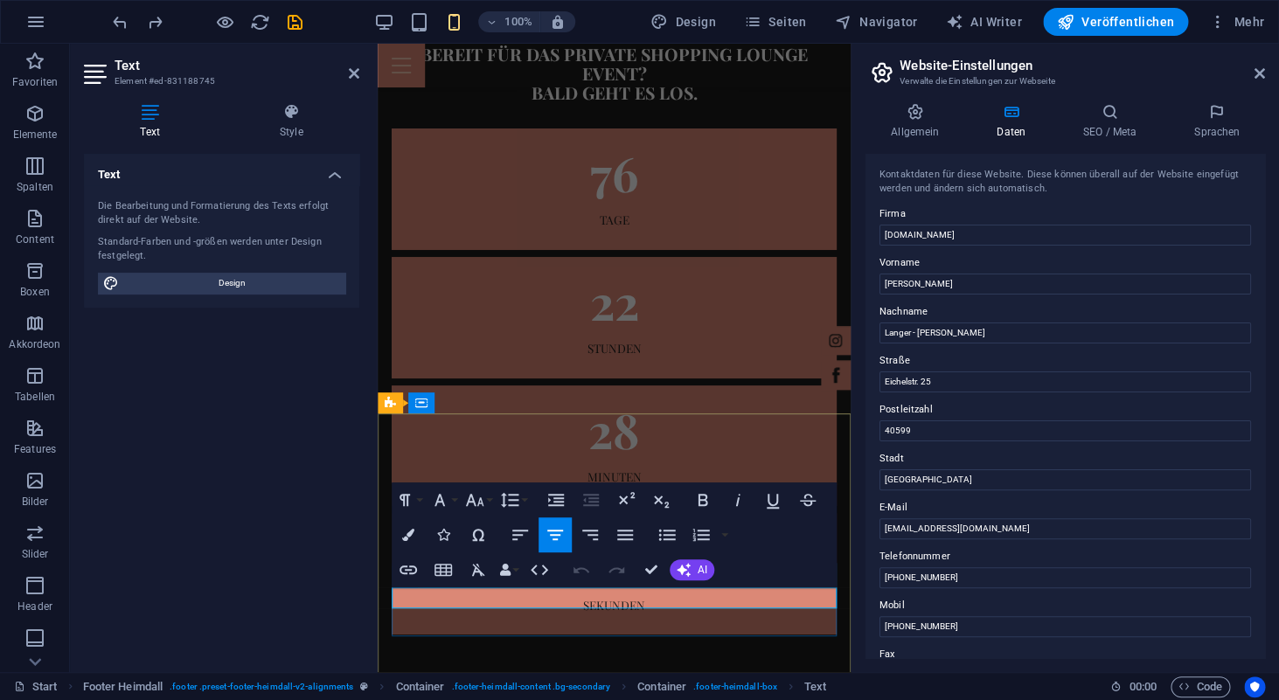
click at [934, 554] on label "Telefonnummer" at bounding box center [1066, 557] width 372 height 21
click at [934, 568] on input "+49 211 5803 7201" at bounding box center [1066, 578] width 372 height 21
click at [944, 572] on input "+49 211 5803 7201" at bounding box center [1066, 578] width 372 height 21
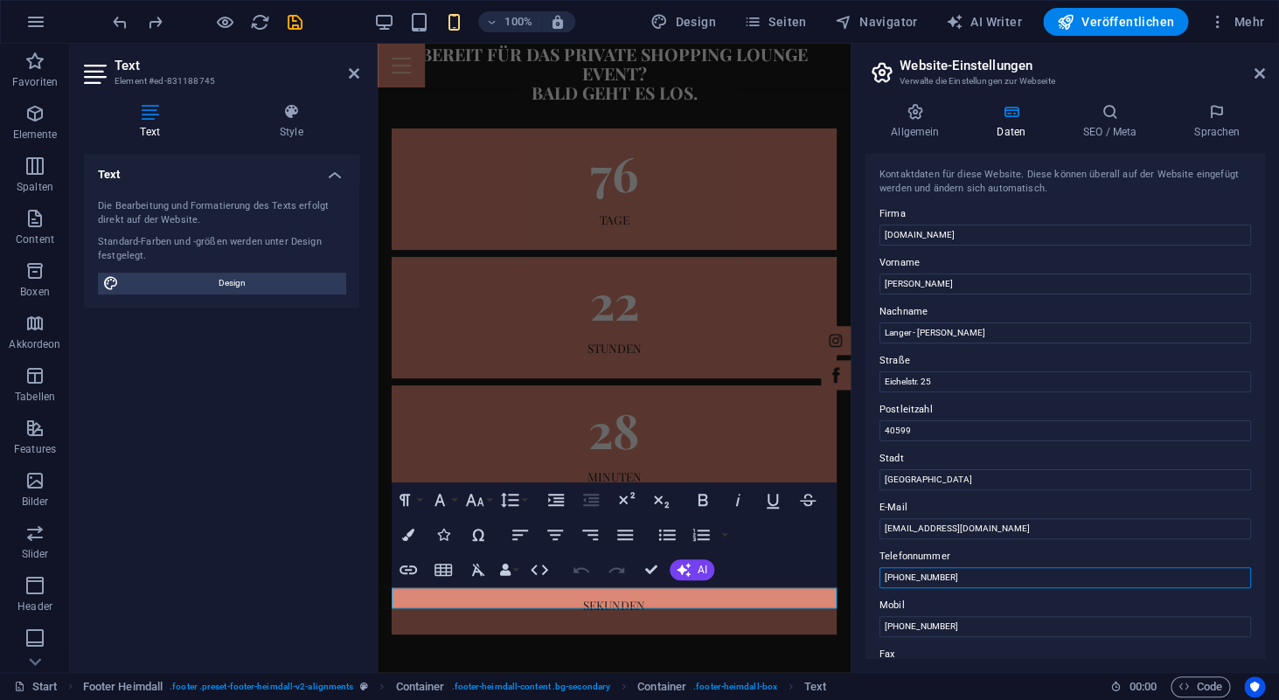
click at [941, 583] on input "+49 211 5803 7201" at bounding box center [1066, 578] width 372 height 21
click at [812, 495] on icon "button" at bounding box center [808, 500] width 21 height 21
click at [812, 498] on icon "button" at bounding box center [808, 500] width 21 height 21
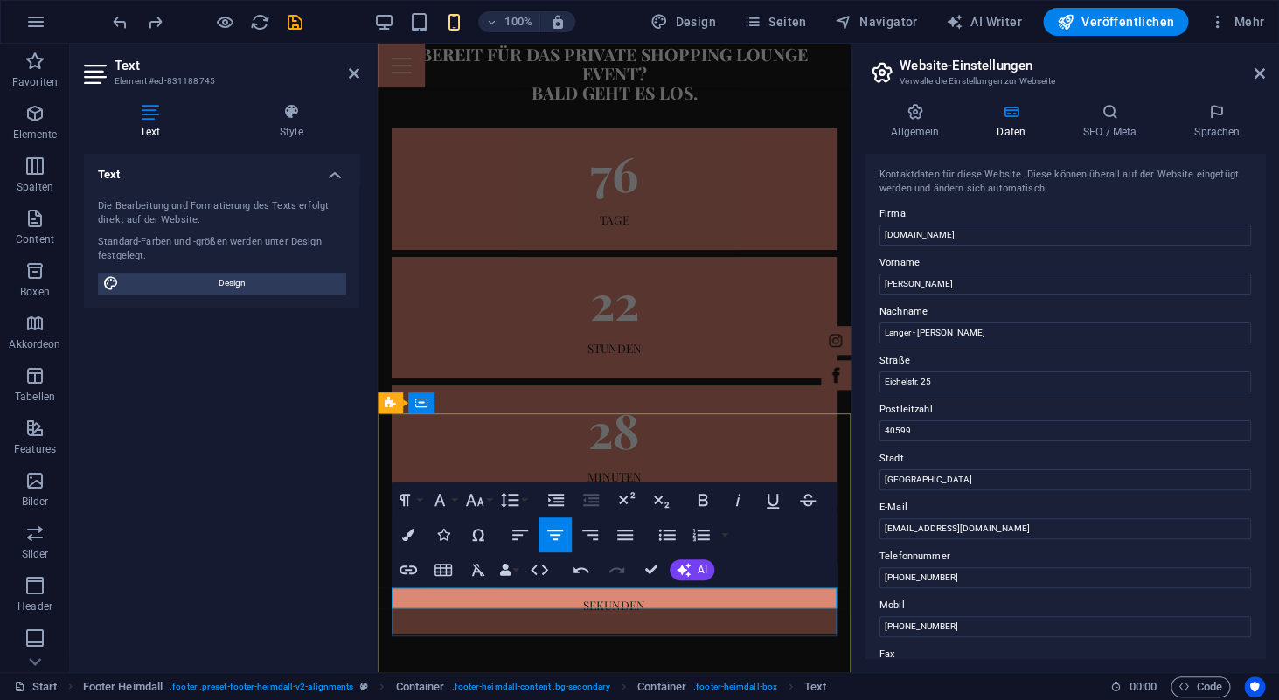
click at [1263, 71] on icon at bounding box center [1260, 73] width 10 height 14
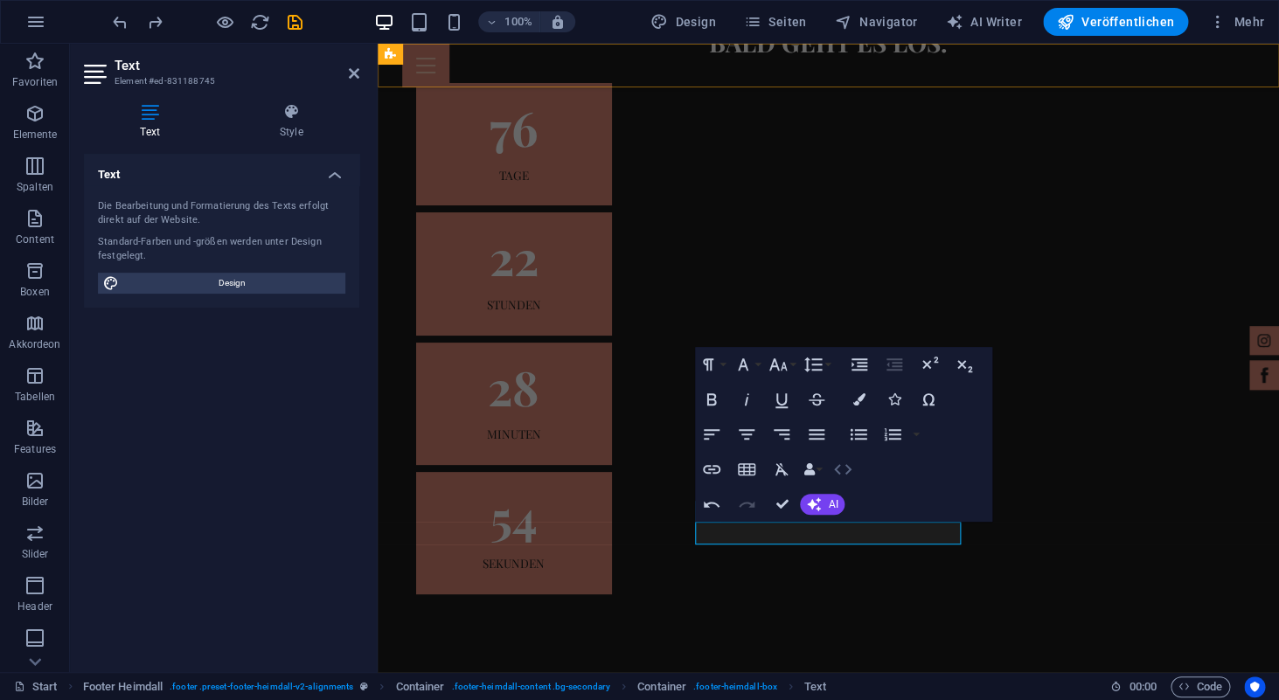
scroll to position [4481, 0]
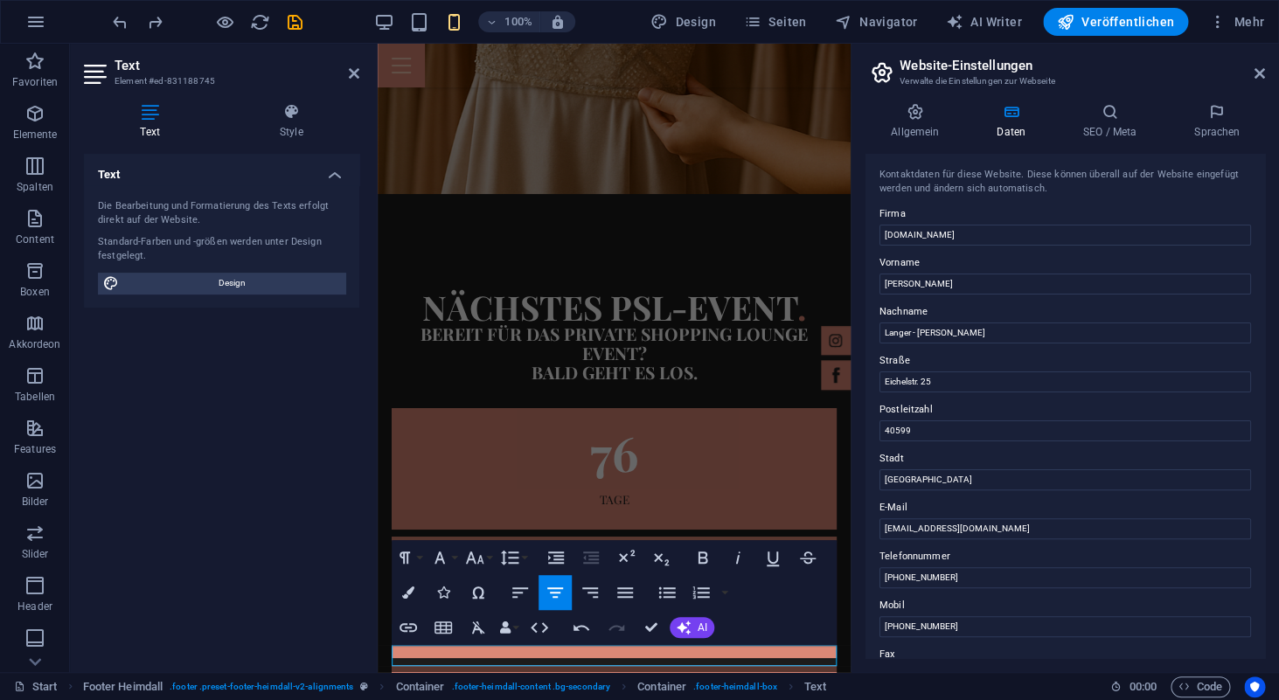
scroll to position [5163, 0]
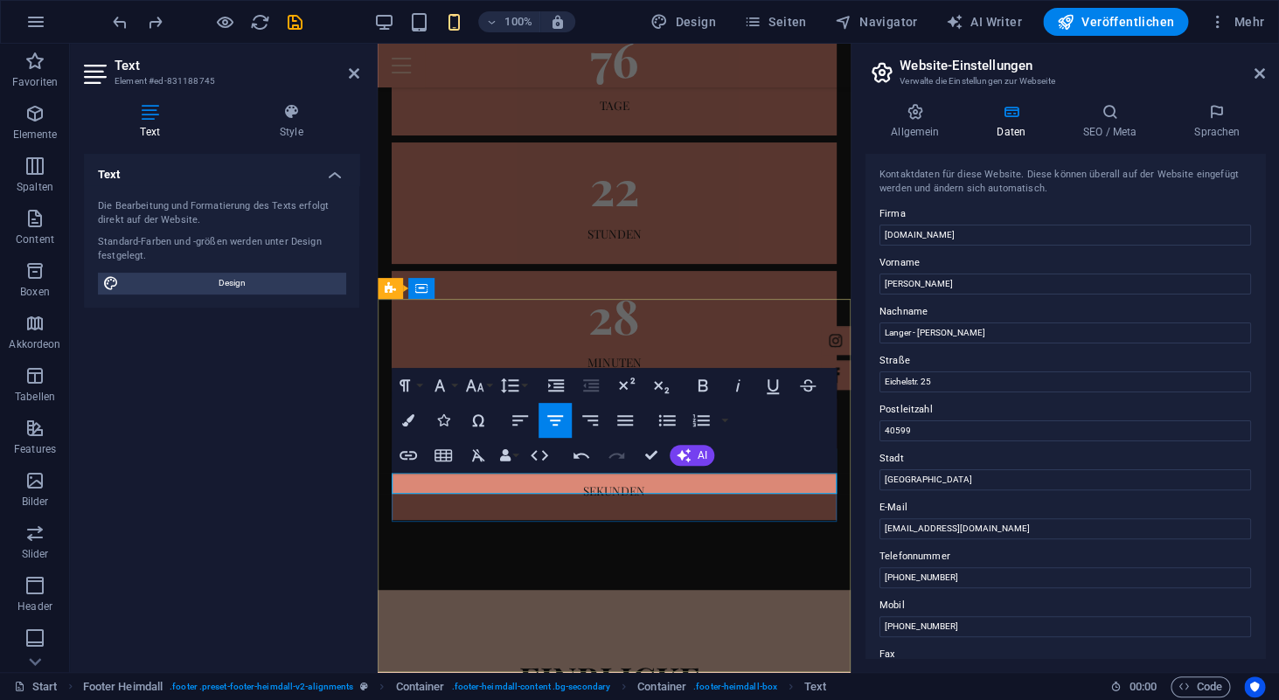
click at [909, 561] on label "Telefonnummer" at bounding box center [1066, 557] width 372 height 21
click at [909, 568] on input "+49 211 5803 7201" at bounding box center [1066, 578] width 372 height 21
click at [913, 559] on label "Telefonnummer" at bounding box center [1066, 557] width 372 height 21
click at [913, 568] on input "+49 211 5803 7201" at bounding box center [1066, 578] width 372 height 21
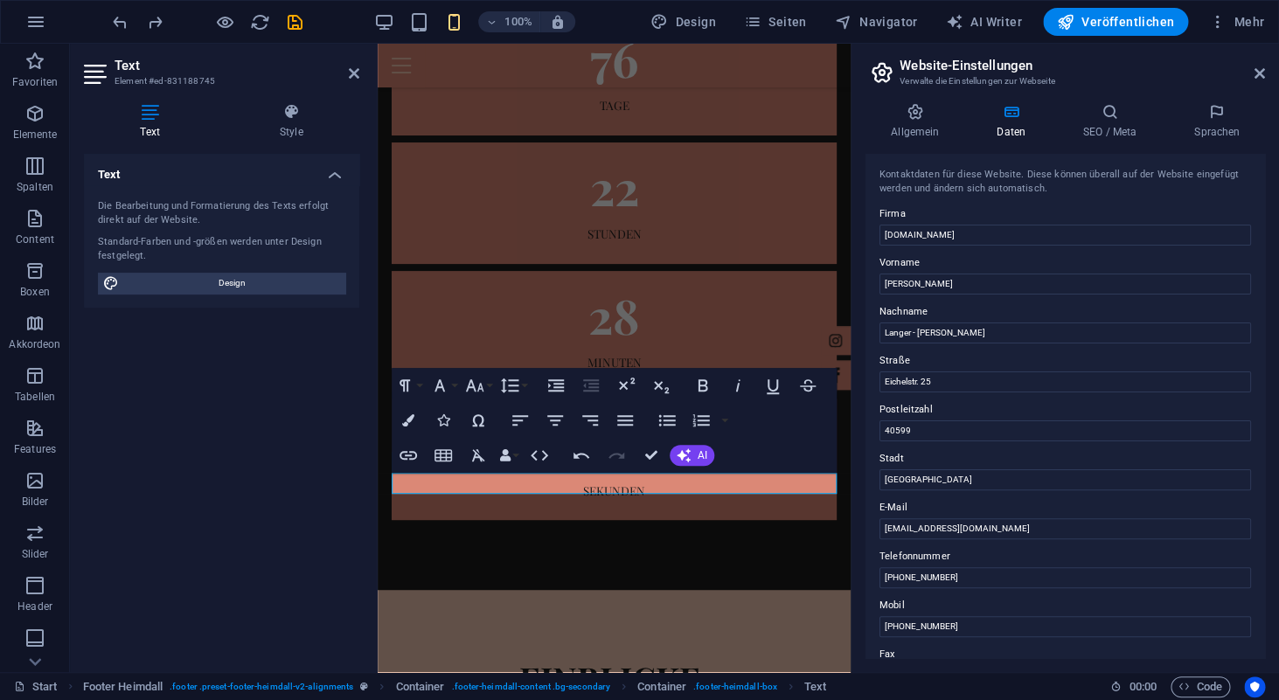
click at [913, 559] on label "Telefonnummer" at bounding box center [1066, 557] width 372 height 21
click at [913, 568] on input "+49 211 5803 7201" at bounding box center [1066, 578] width 372 height 21
click at [913, 559] on label "Telefonnummer" at bounding box center [1066, 557] width 372 height 21
click at [913, 568] on input "+49 211 5803 7201" at bounding box center [1066, 578] width 372 height 21
click at [913, 559] on label "Telefonnummer" at bounding box center [1066, 557] width 372 height 21
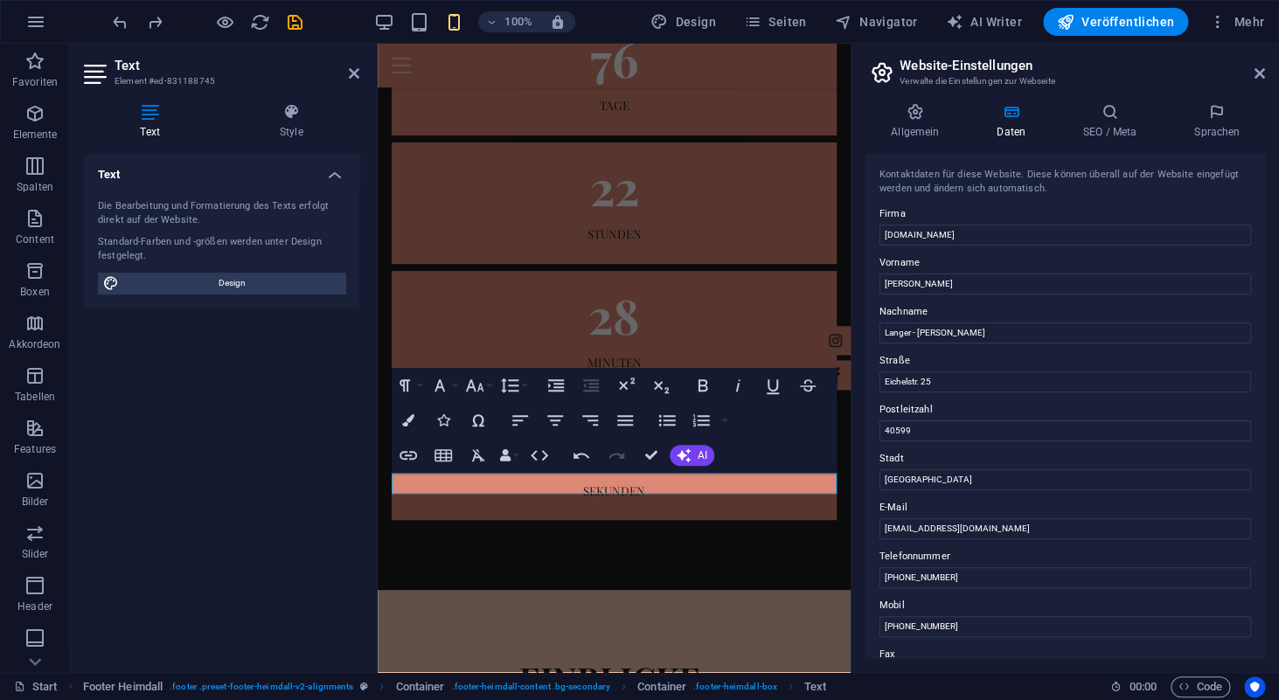
click at [913, 568] on input "+49 211 5803 7201" at bounding box center [1066, 578] width 372 height 21
click at [913, 559] on label "Telefonnummer" at bounding box center [1066, 557] width 372 height 21
click at [913, 568] on input "+49 211 5803 7201" at bounding box center [1066, 578] width 372 height 21
click at [913, 559] on label "Telefonnummer" at bounding box center [1066, 557] width 372 height 21
click at [913, 568] on input "+49 211 5803 7201" at bounding box center [1066, 578] width 372 height 21
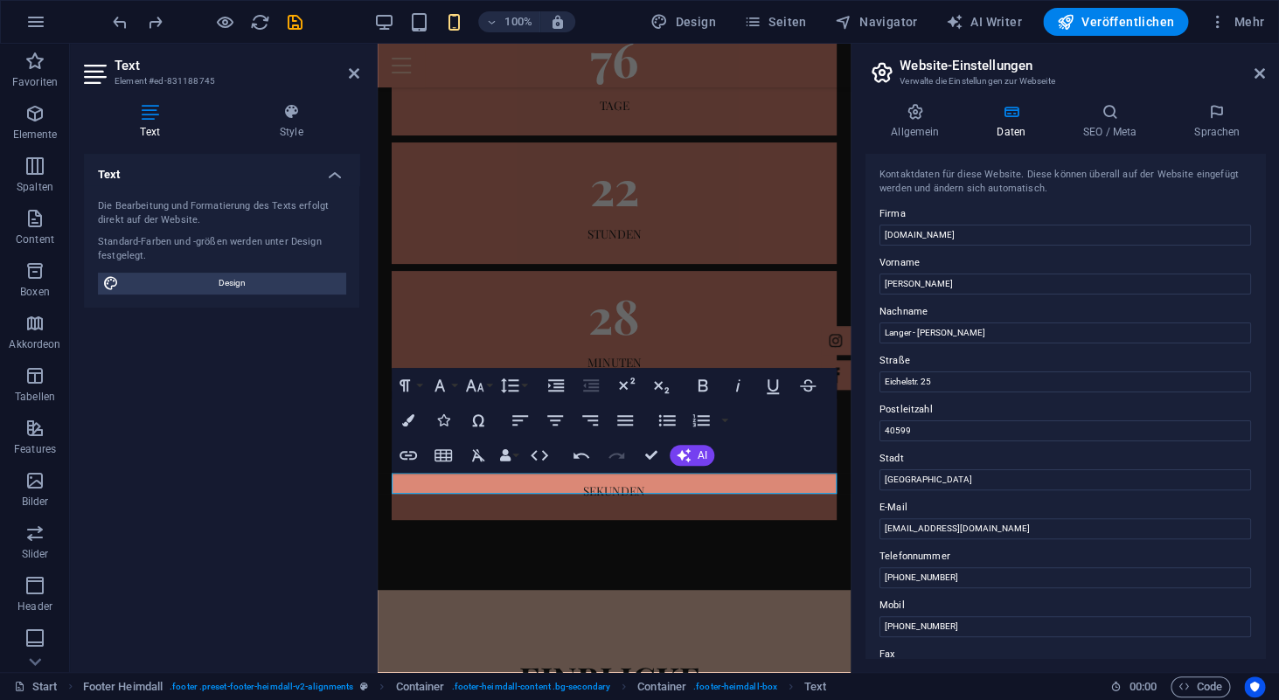
click at [913, 559] on label "Telefonnummer" at bounding box center [1066, 557] width 372 height 21
click at [913, 568] on input "+49 211 5803 7201" at bounding box center [1066, 578] width 372 height 21
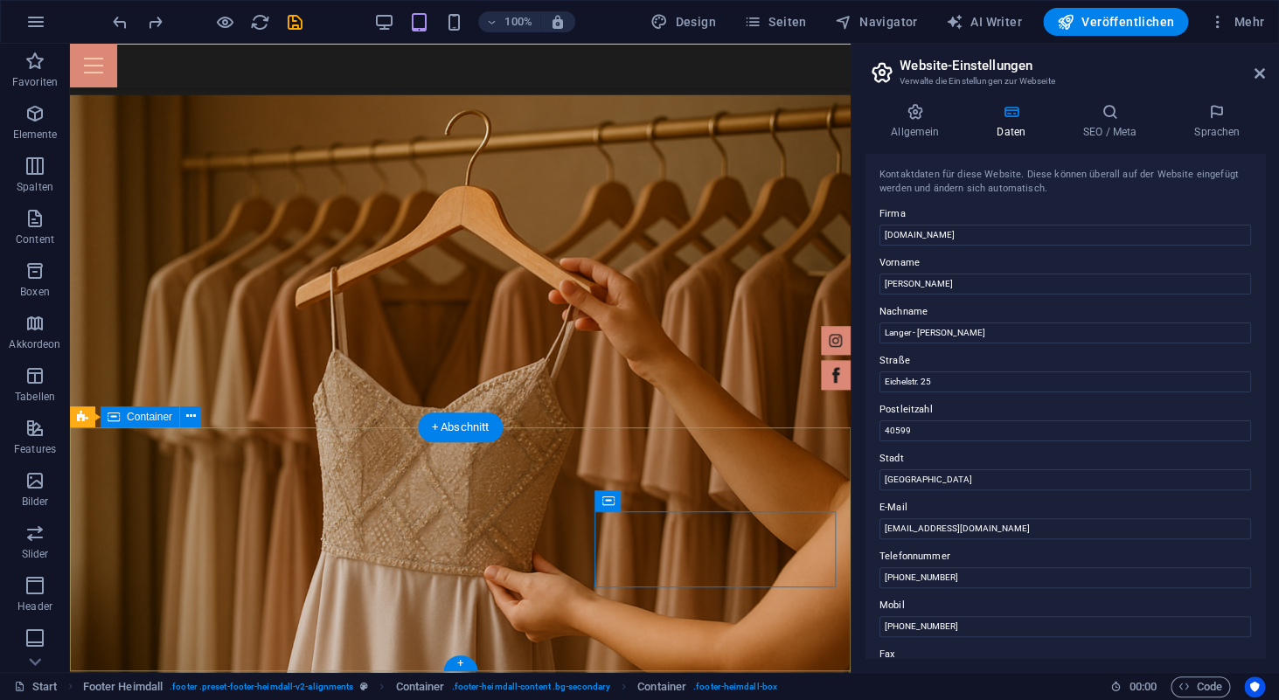
scroll to position [4417, 0]
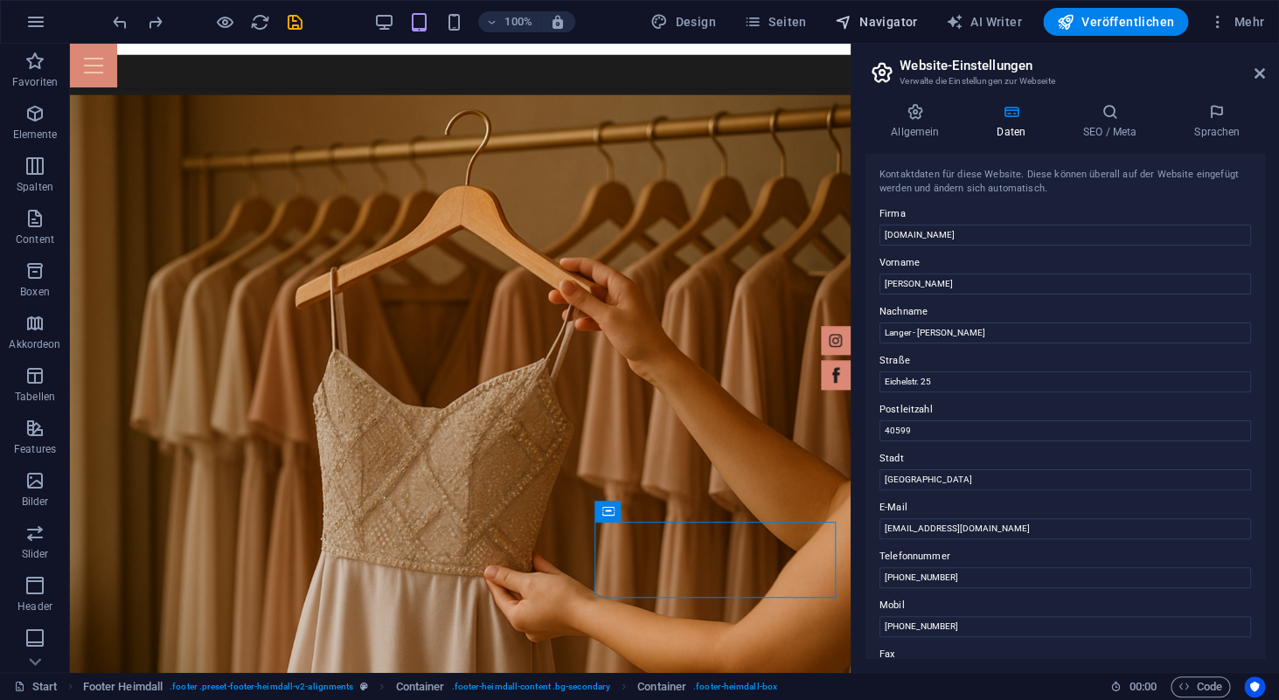
click at [884, 20] on span "Navigator" at bounding box center [876, 21] width 83 height 17
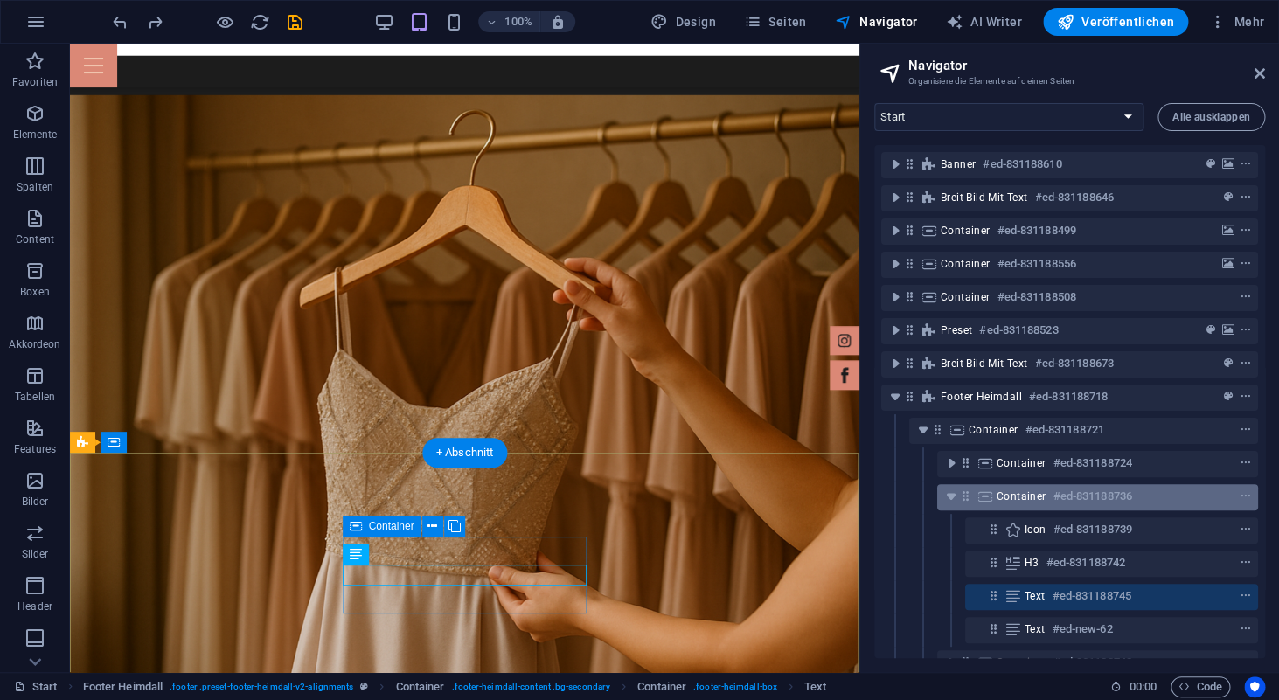
scroll to position [26, 0]
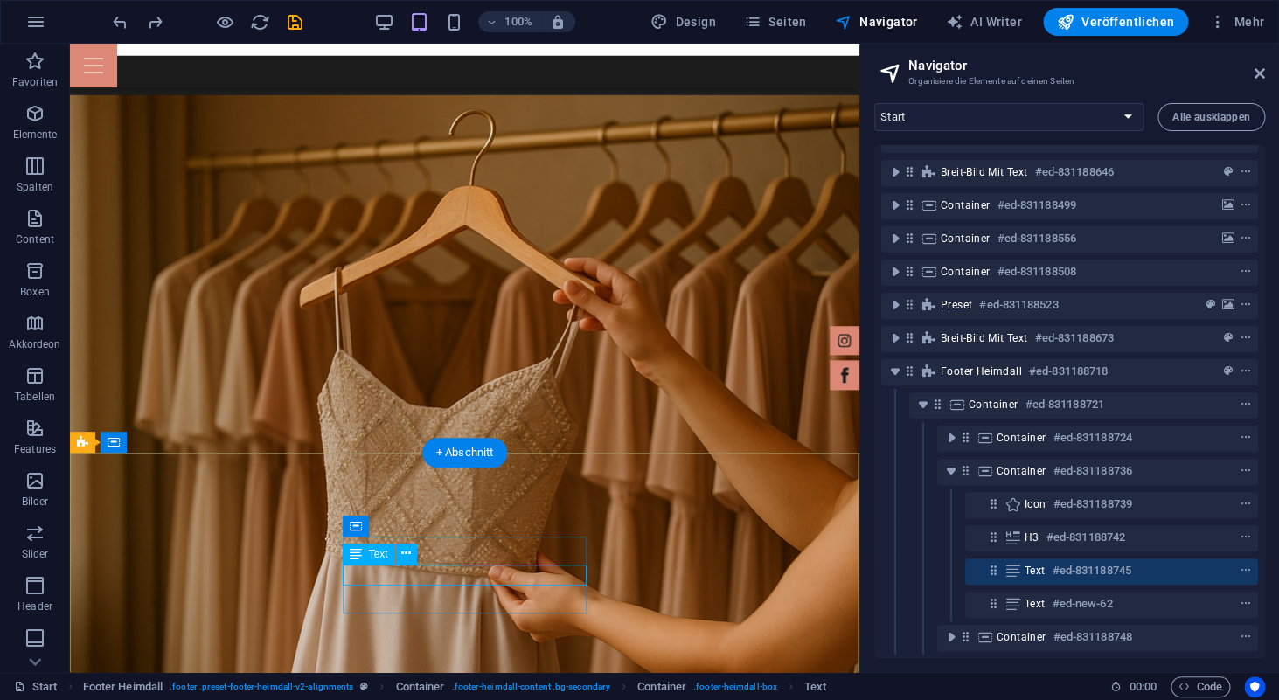
click at [1061, 571] on h6 "#ed-831188745" at bounding box center [1092, 571] width 79 height 21
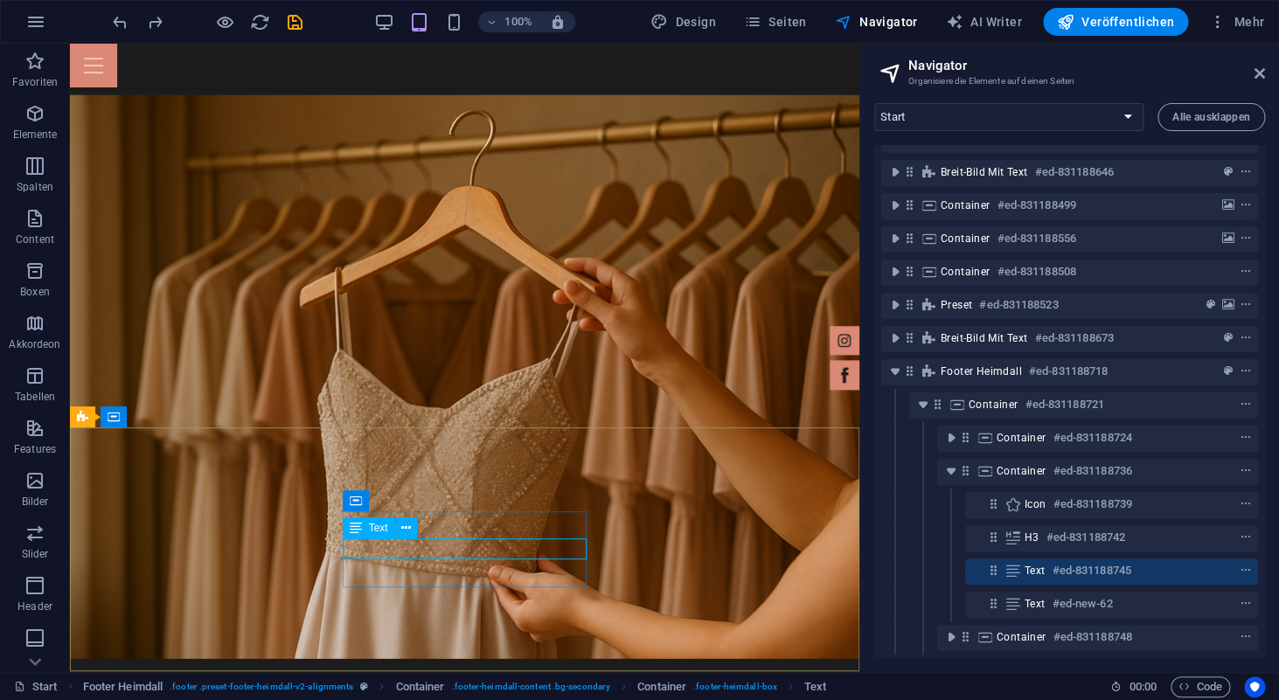
click at [378, 535] on div "Text" at bounding box center [369, 528] width 52 height 21
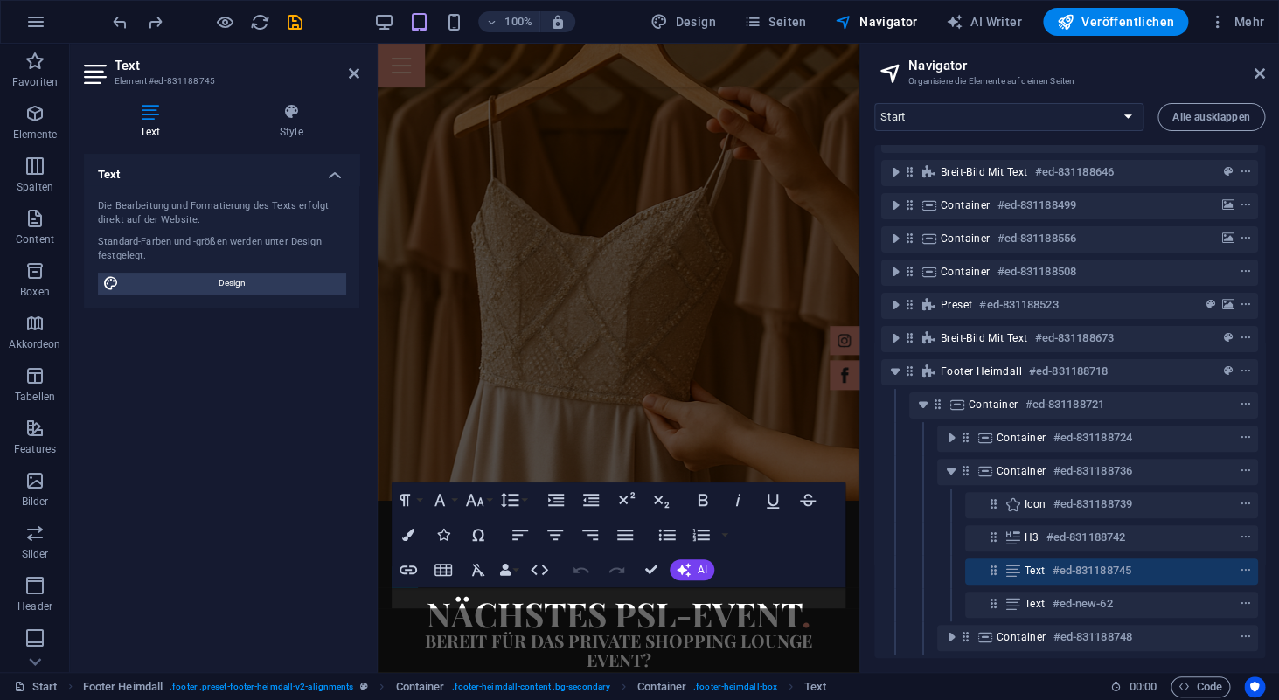
scroll to position [5070, 0]
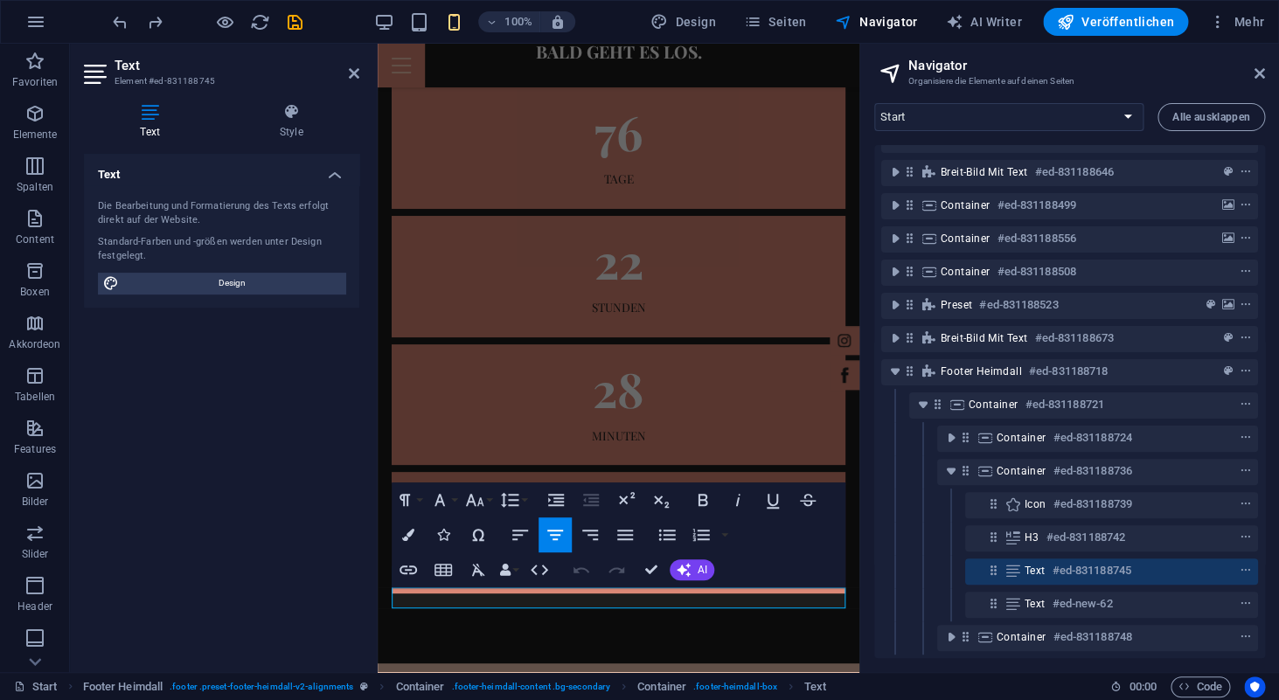
click at [168, 122] on h4 "Text" at bounding box center [153, 121] width 139 height 37
click at [217, 280] on span "Design" at bounding box center [232, 283] width 216 height 21
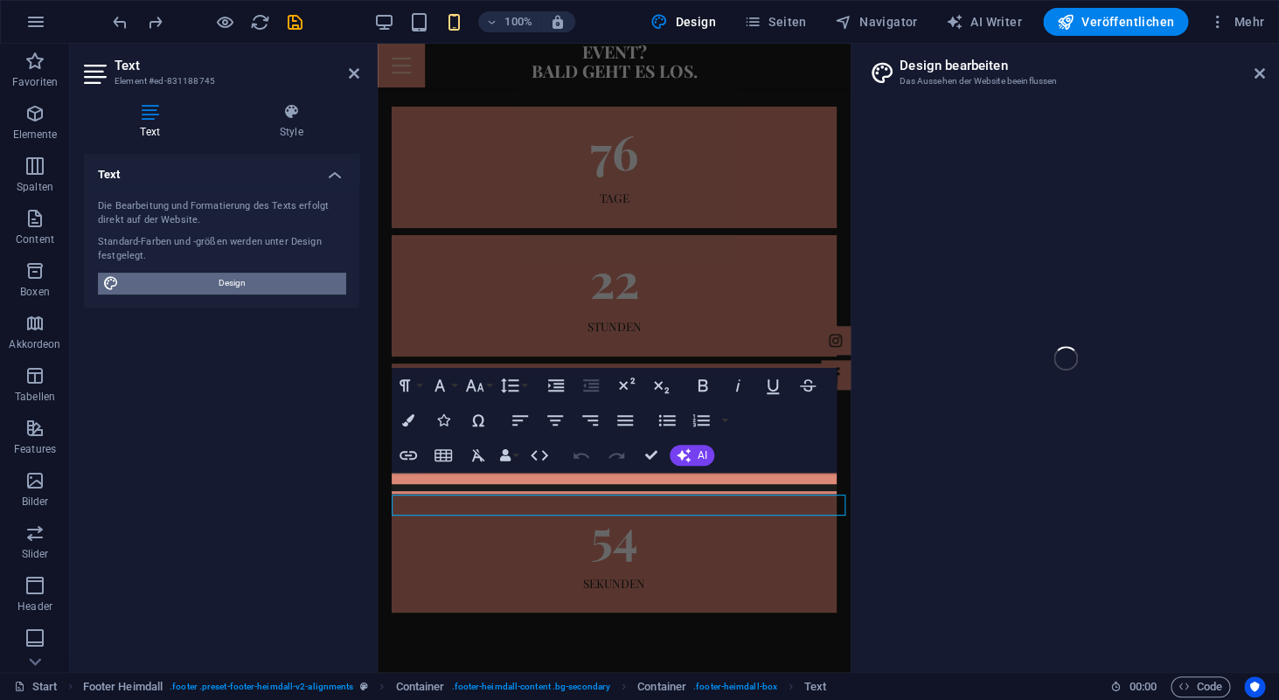
scroll to position [5163, 0]
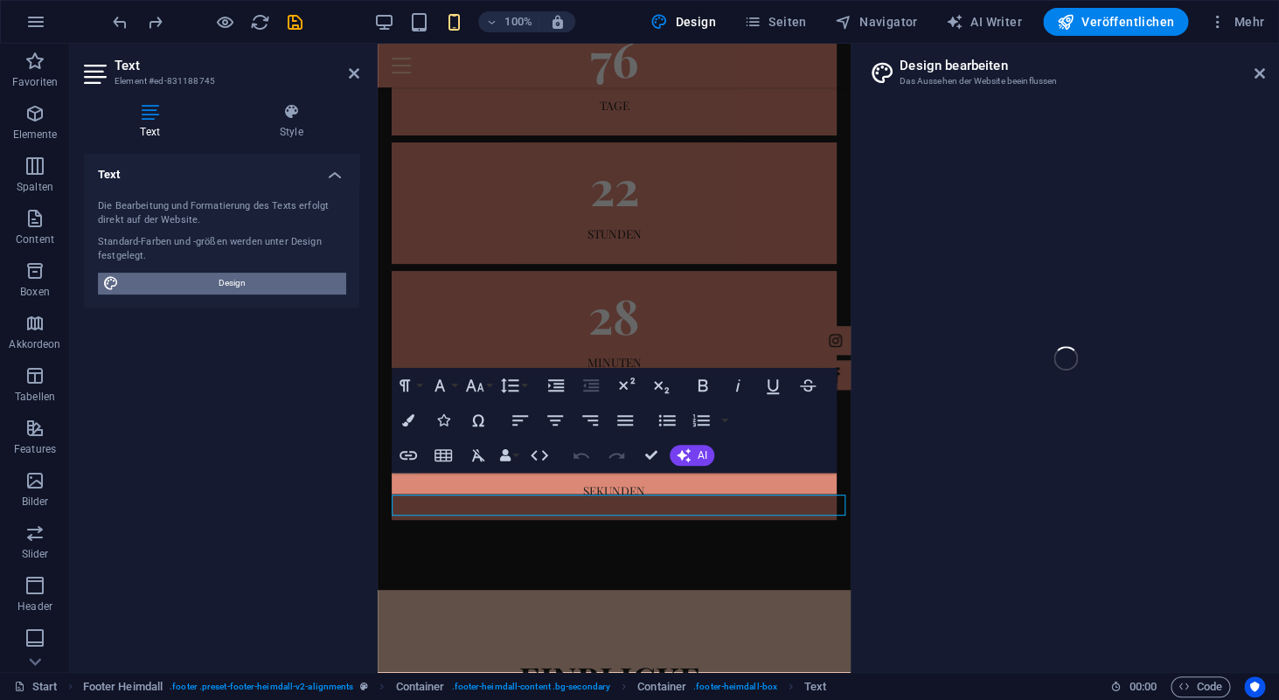
select select "px"
select select "400"
select select "px"
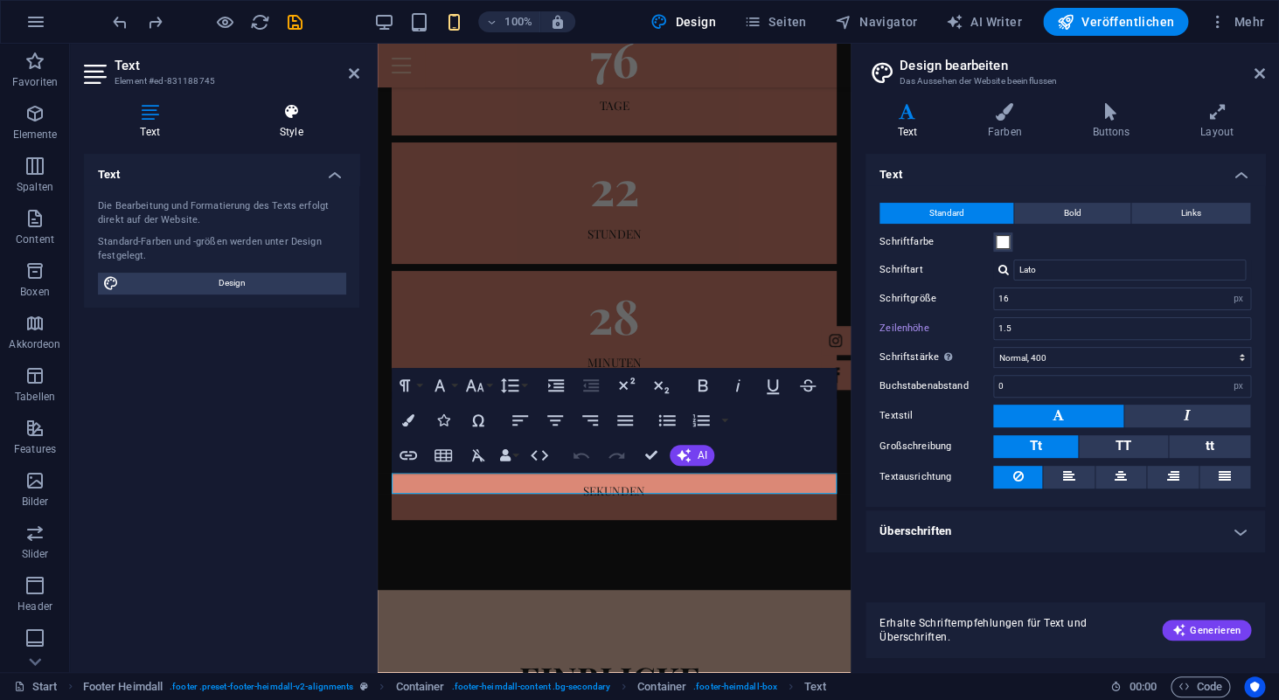
click at [293, 119] on icon at bounding box center [291, 111] width 136 height 17
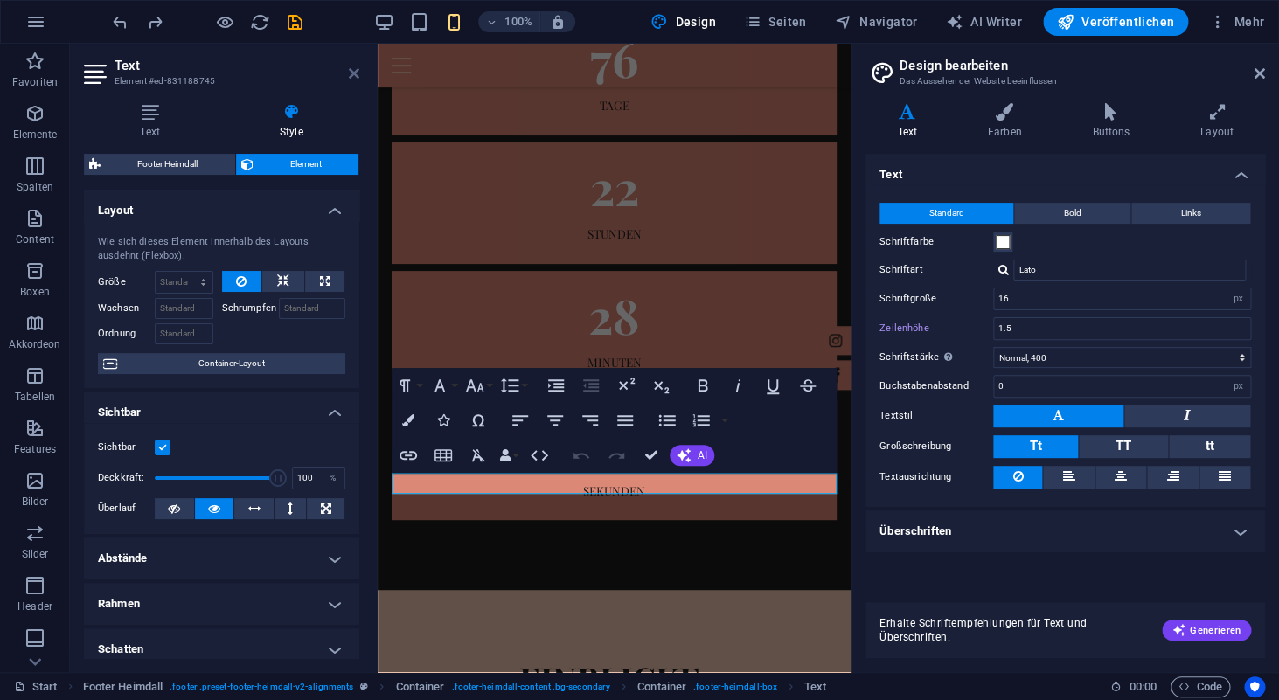
click at [353, 76] on icon at bounding box center [354, 73] width 10 height 14
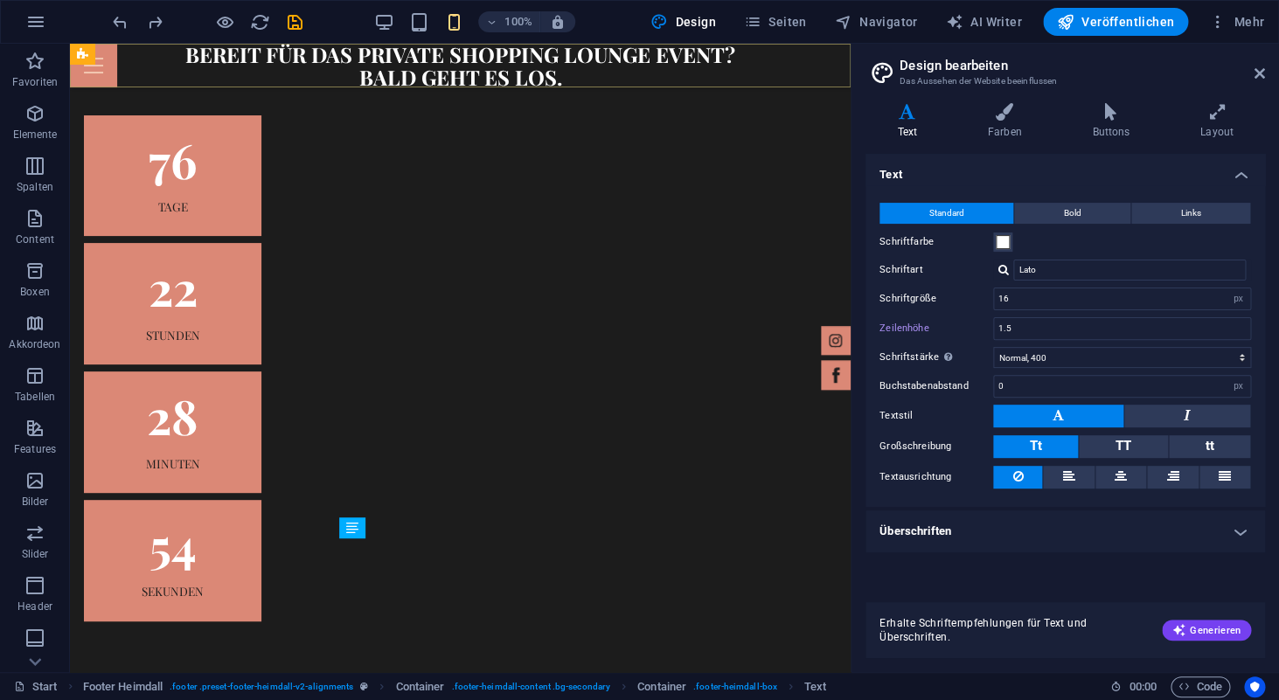
scroll to position [4427, 0]
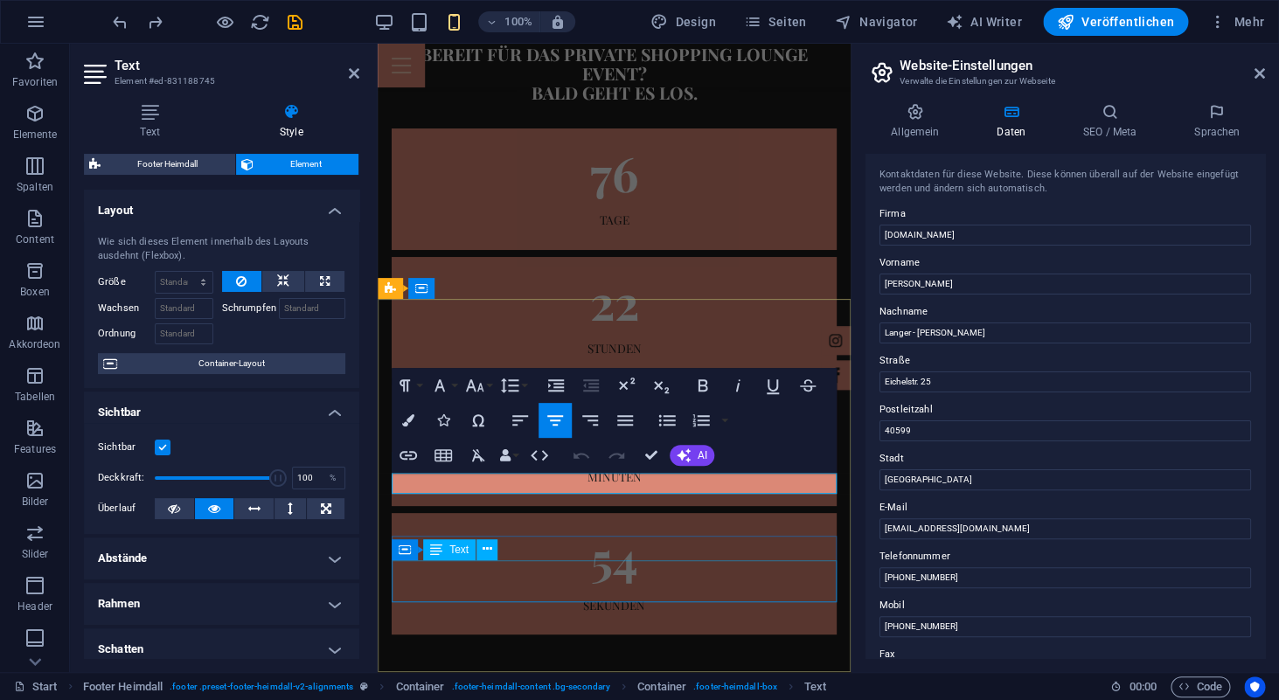
scroll to position [5163, 0]
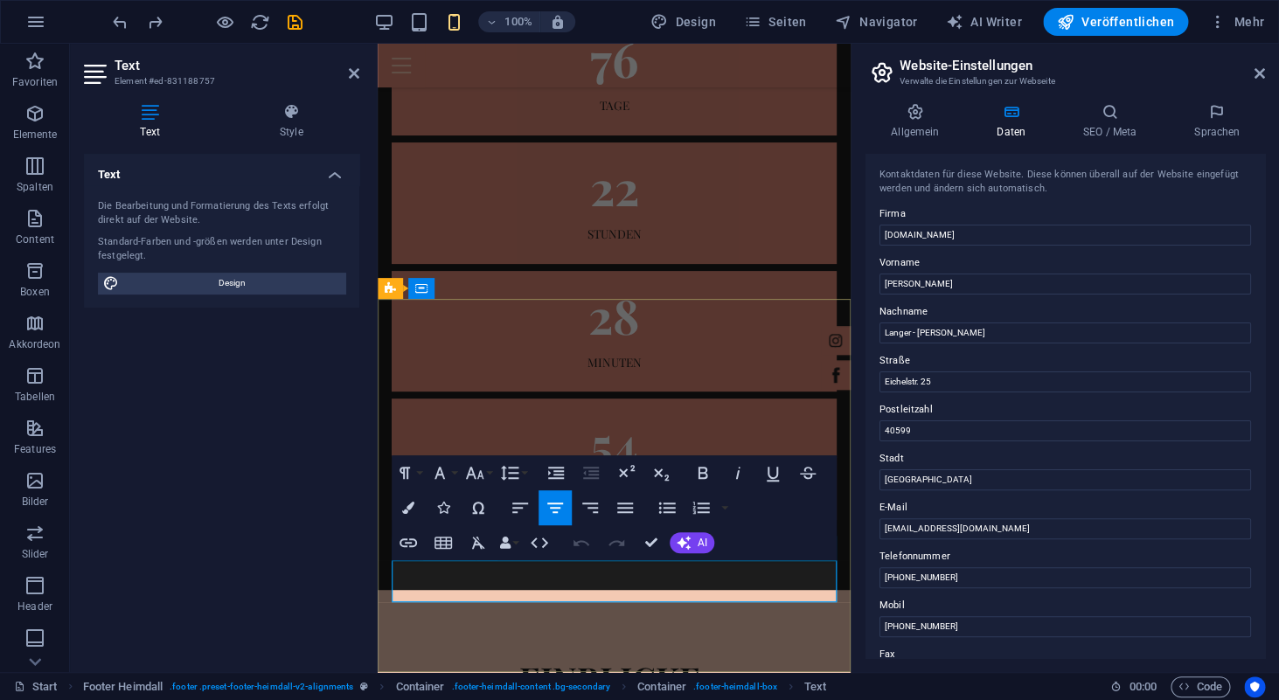
click at [0, 0] on icon at bounding box center [0, 0] width 0 height 0
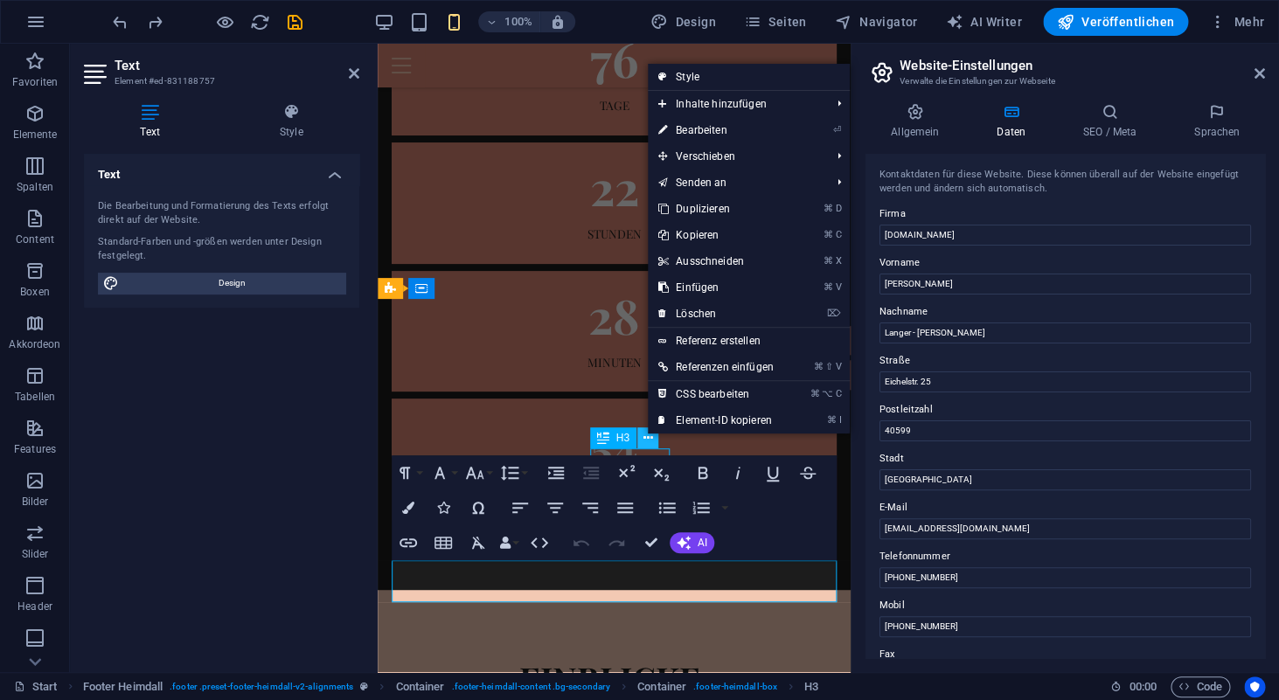
scroll to position [4427, 0]
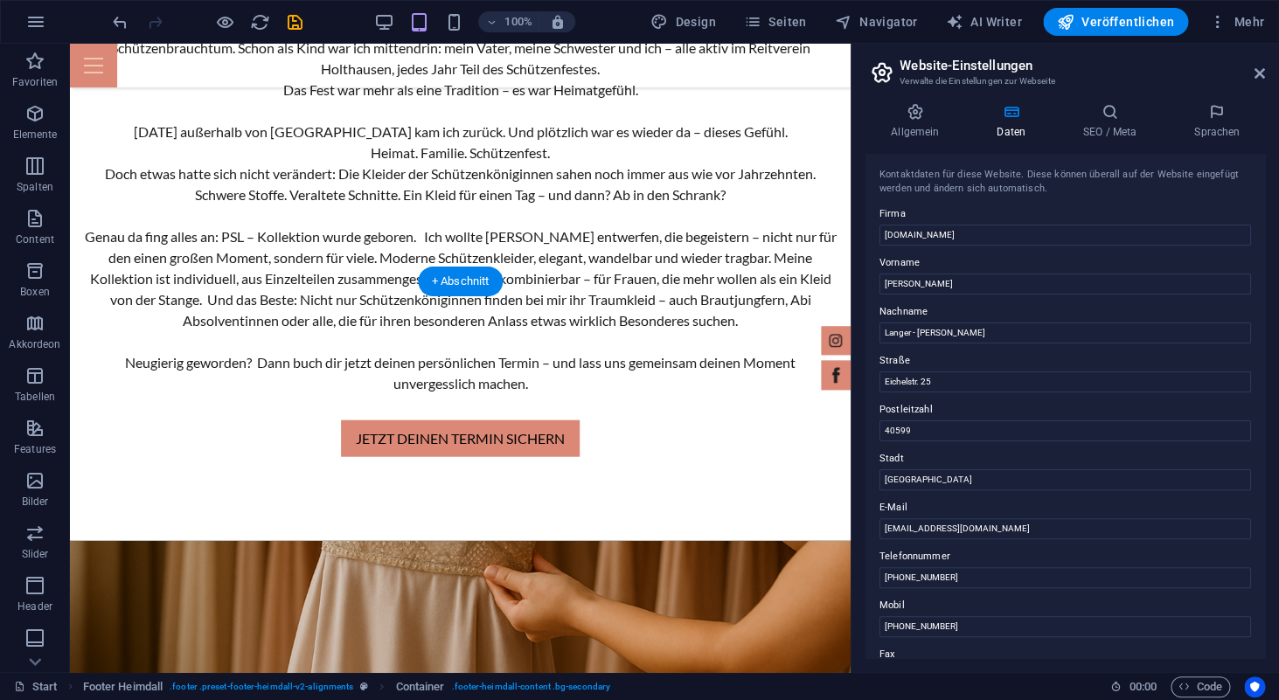
scroll to position [3816, 0]
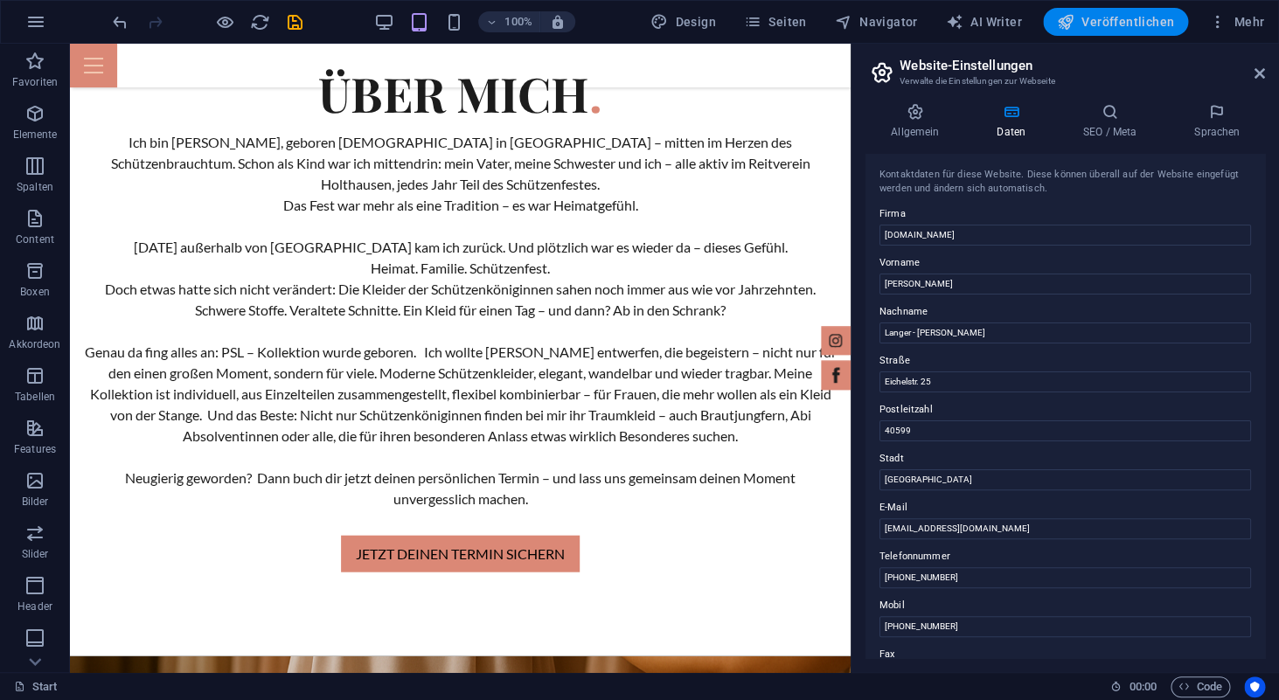
click at [1111, 24] on span "Veröffentlichen" at bounding box center [1115, 21] width 117 height 17
checkbox input "false"
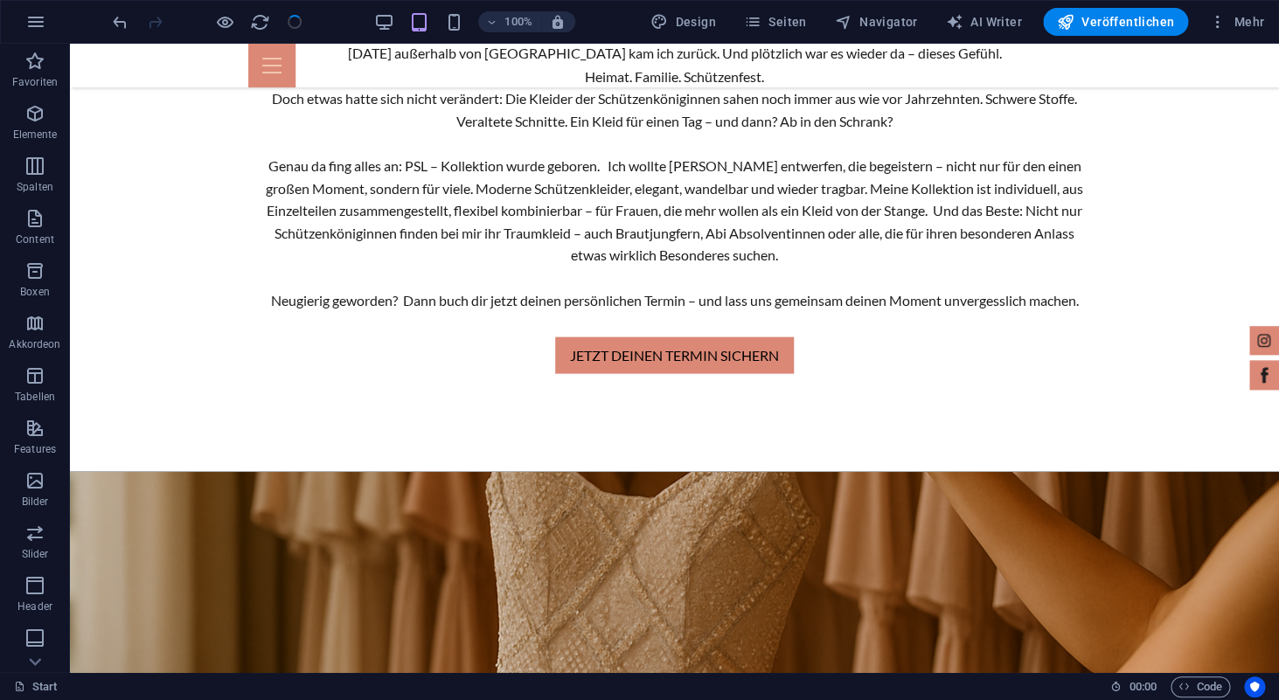
scroll to position [3788, 0]
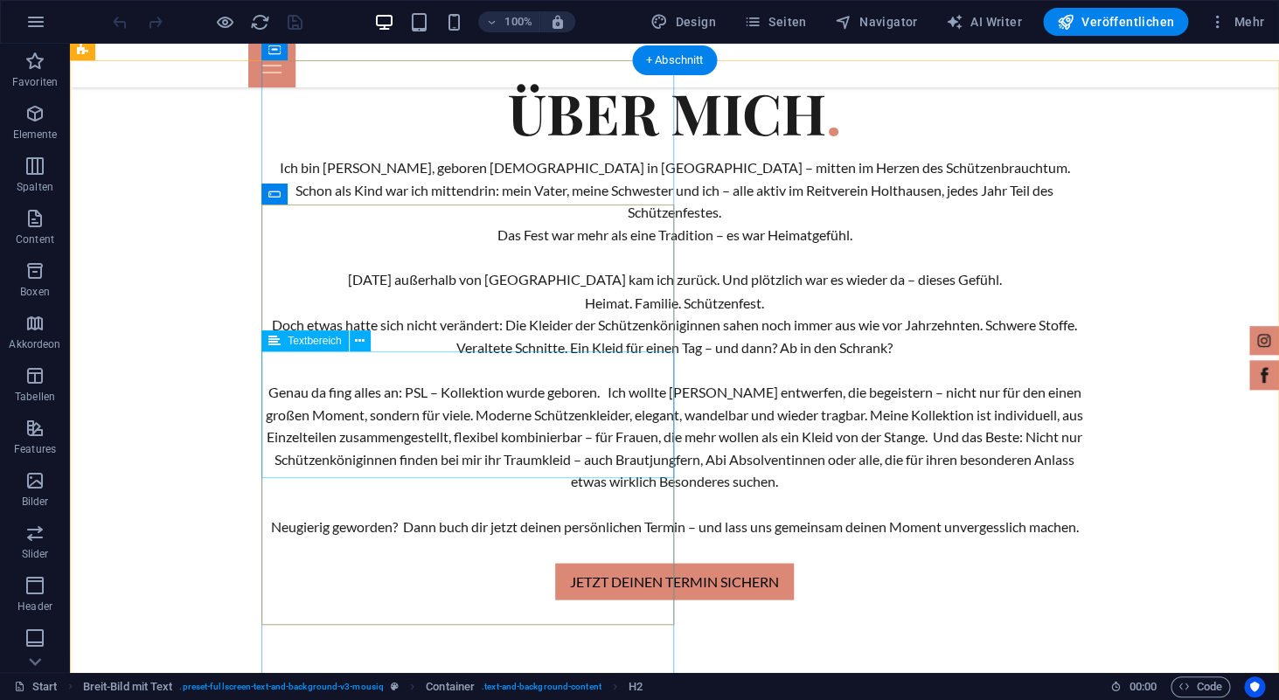
scroll to position [4481, 0]
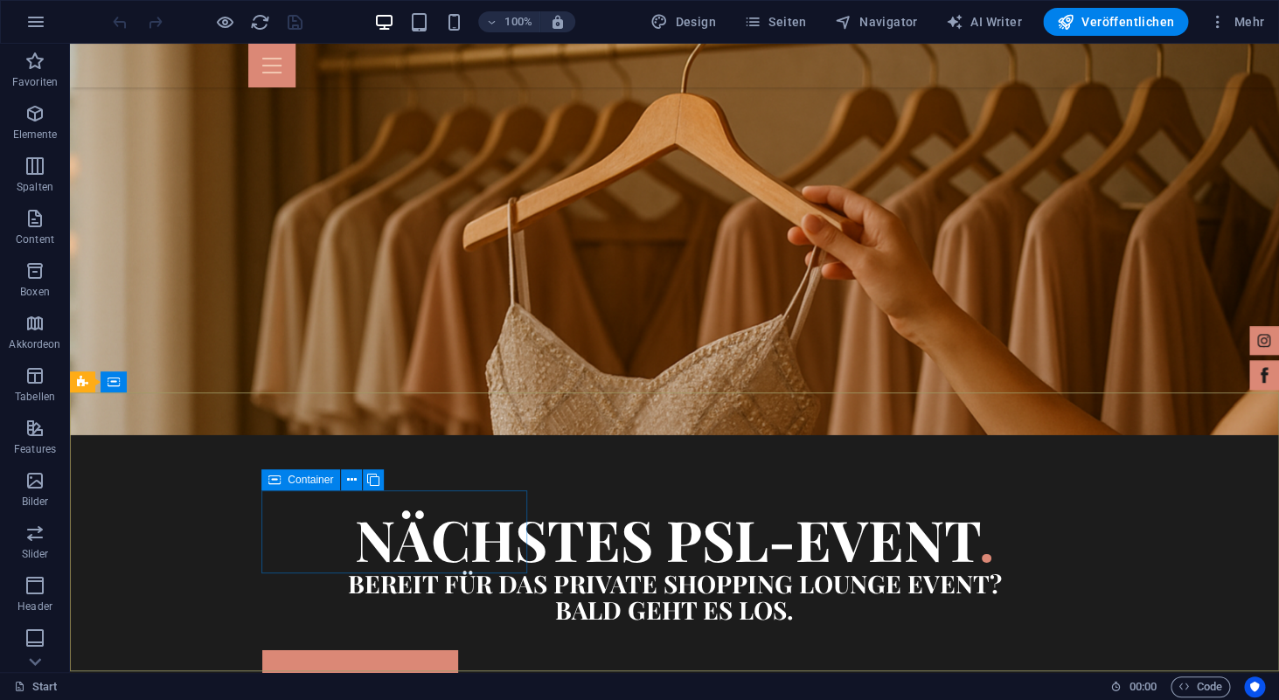
click at [315, 481] on span "Container" at bounding box center [310, 480] width 45 height 10
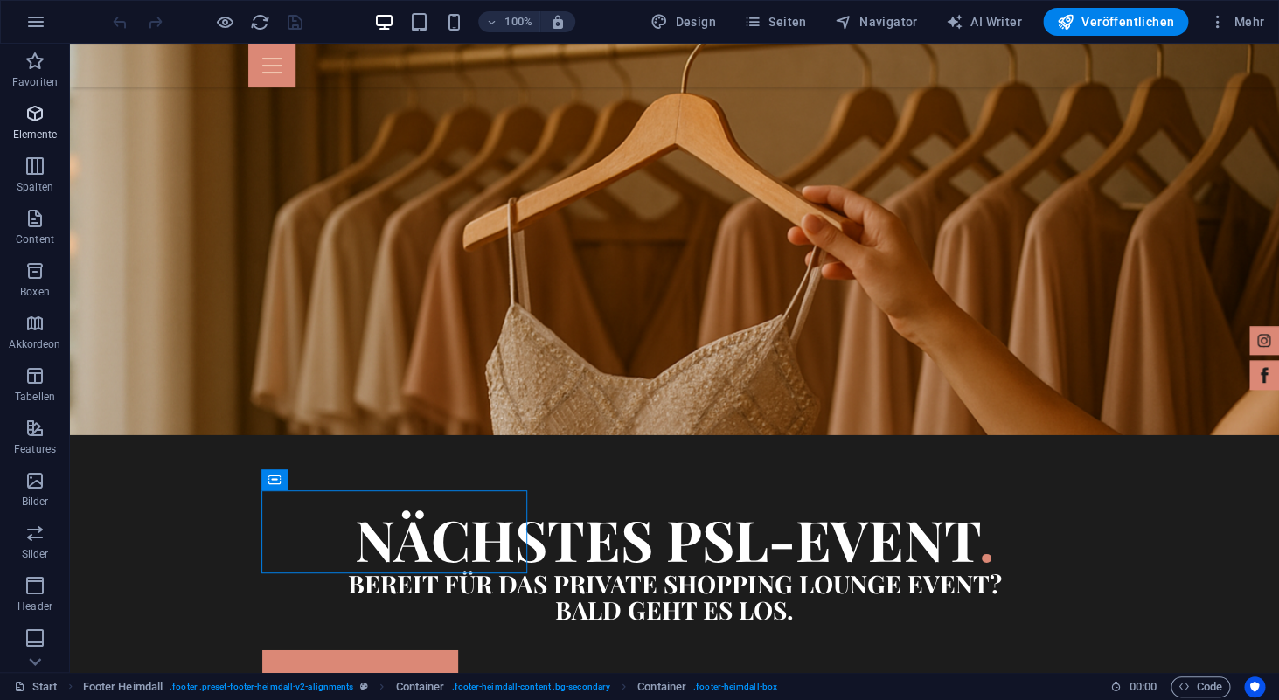
click at [38, 137] on p "Elemente" at bounding box center [35, 135] width 45 height 14
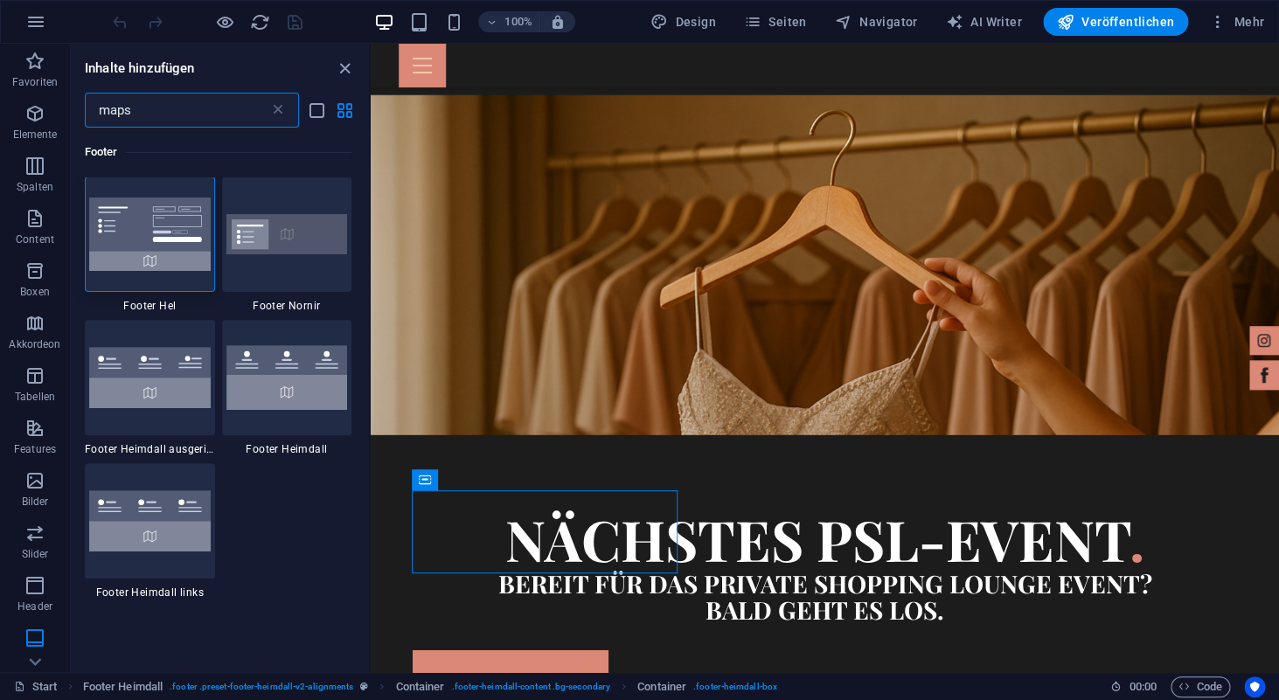
scroll to position [0, 0]
type input "maps"
click at [826, 660] on div "+" at bounding box center [825, 663] width 34 height 16
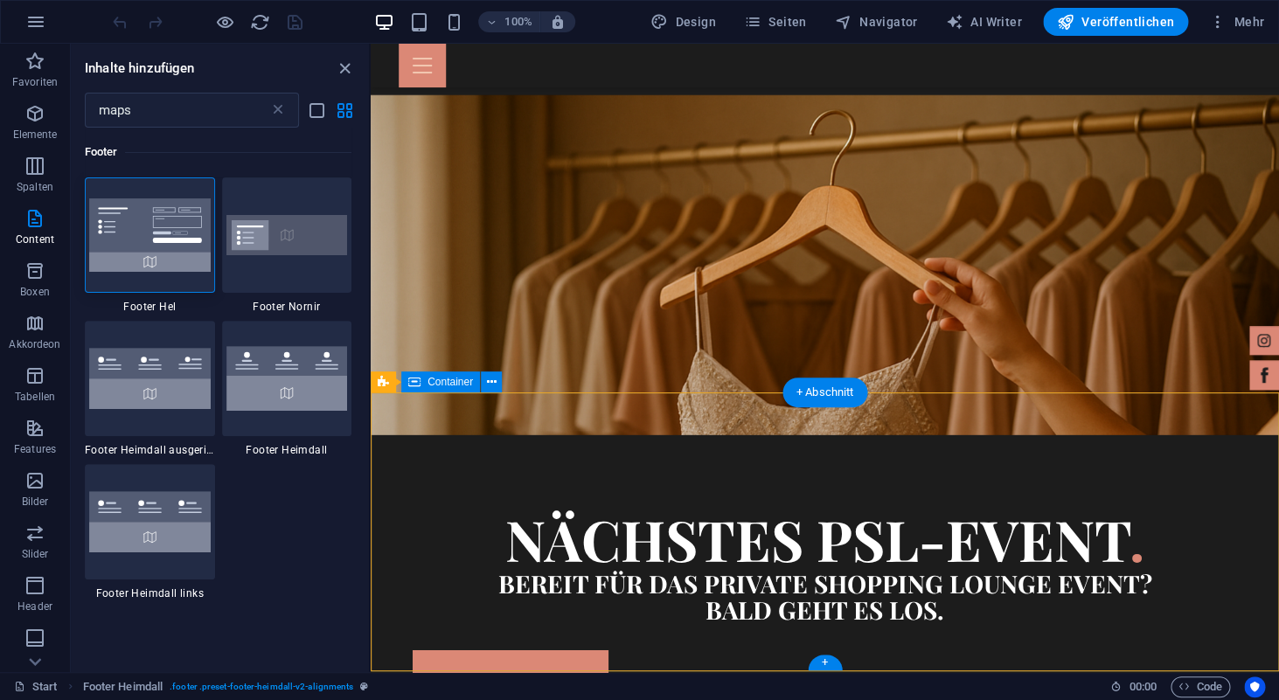
click at [830, 662] on div "+" at bounding box center [825, 663] width 34 height 16
click at [178, 248] on img at bounding box center [150, 235] width 122 height 73
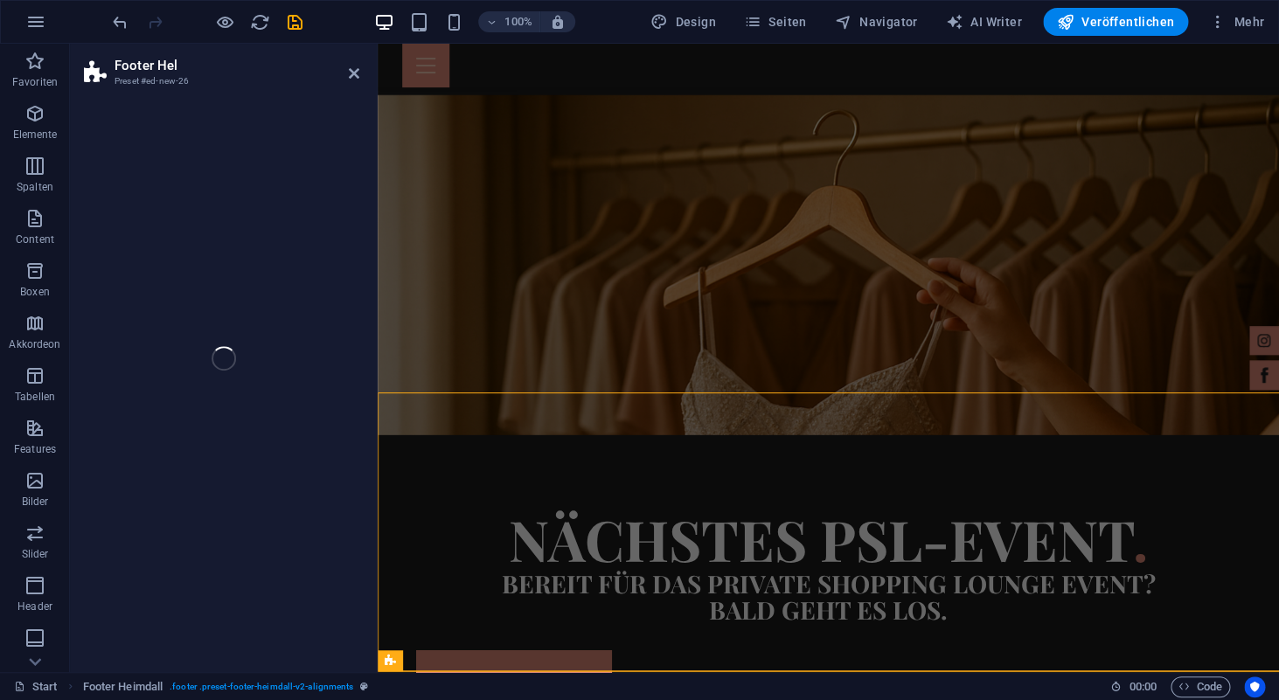
select select "%"
select select "rem"
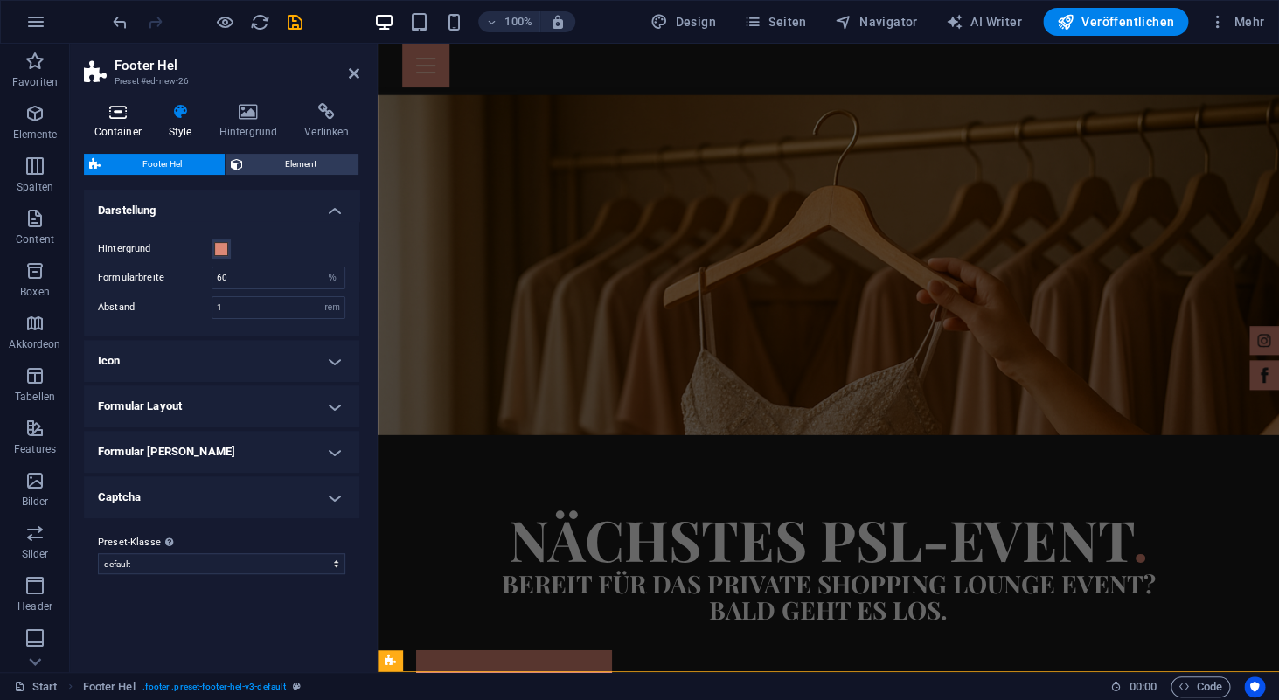
click at [116, 115] on icon at bounding box center [117, 111] width 67 height 17
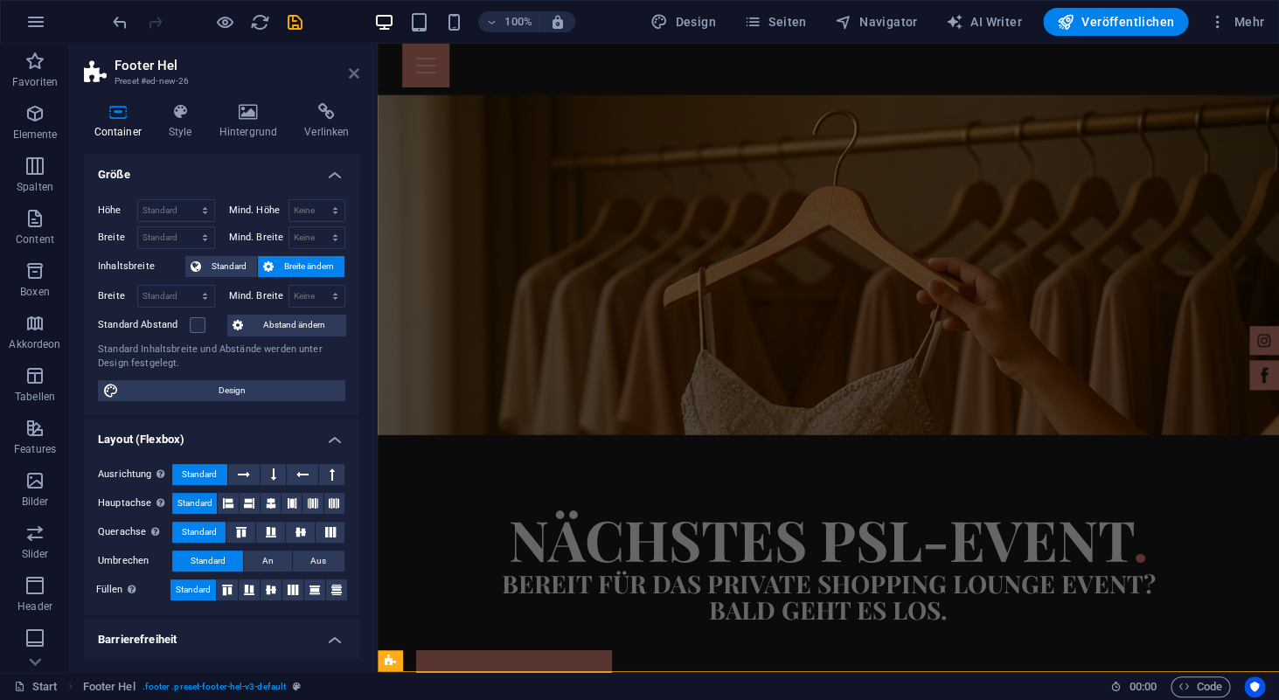
click at [356, 74] on icon at bounding box center [354, 73] width 10 height 14
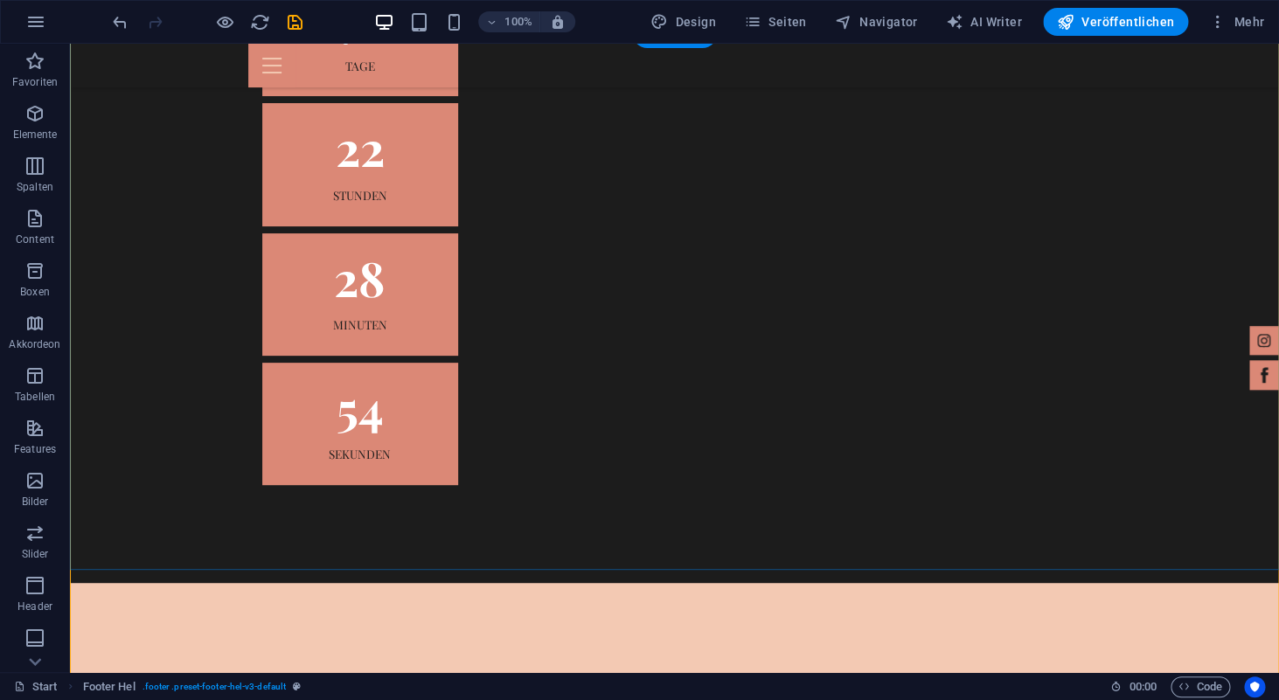
scroll to position [5332, 0]
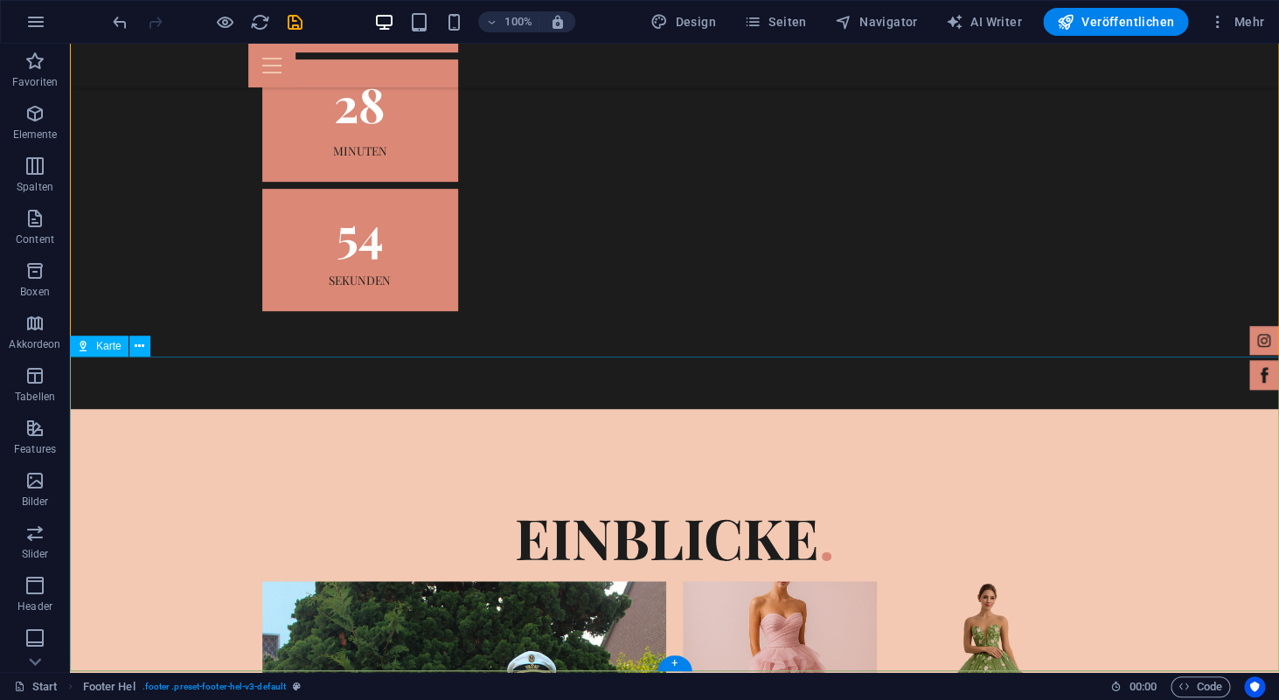
select select "1"
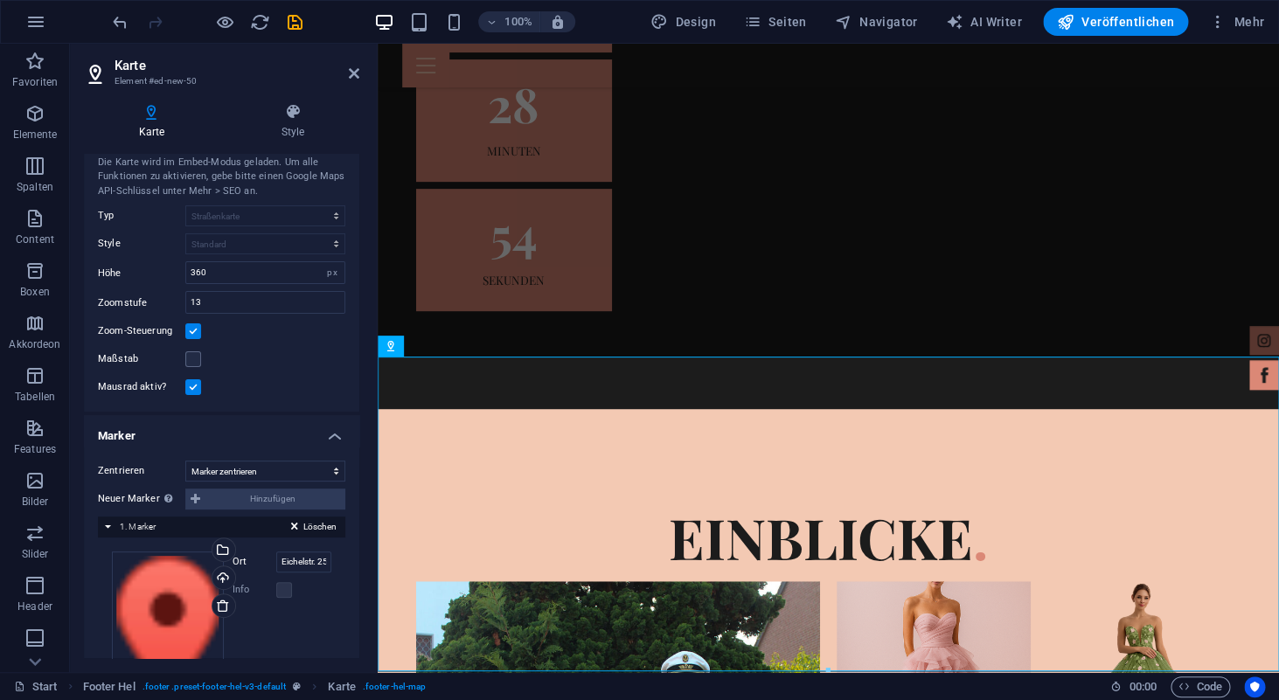
scroll to position [0, 0]
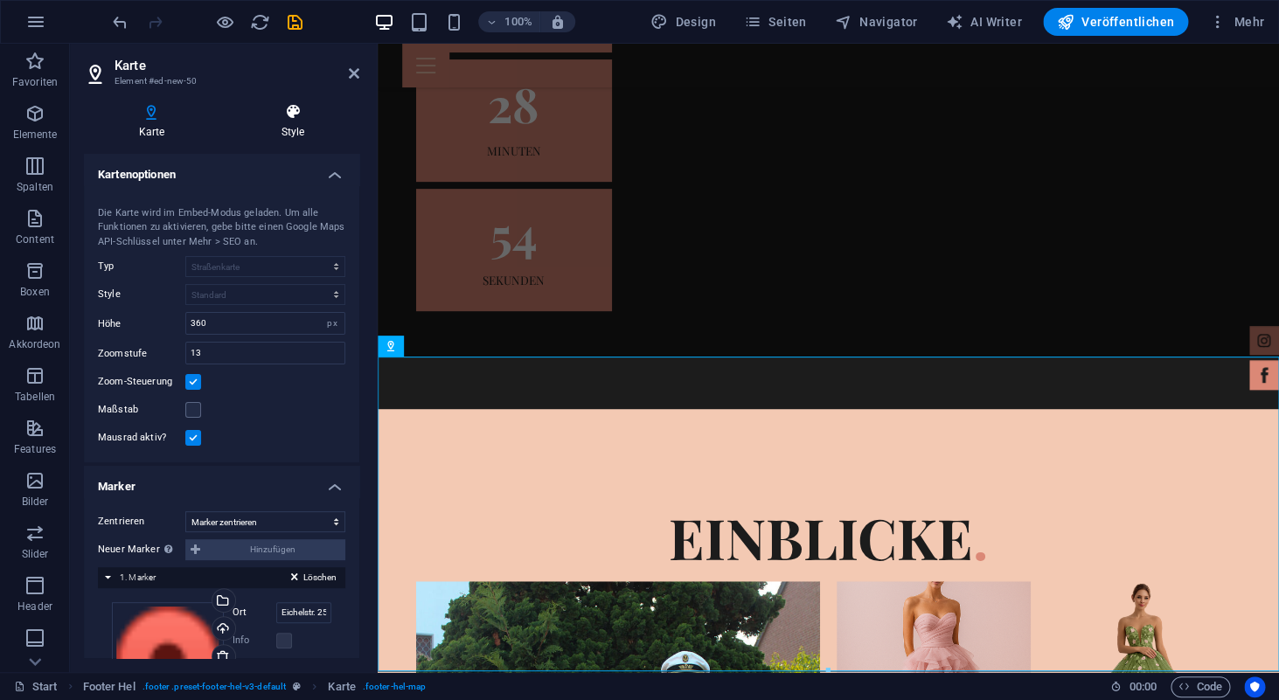
click at [302, 135] on h4 "Style" at bounding box center [292, 121] width 133 height 37
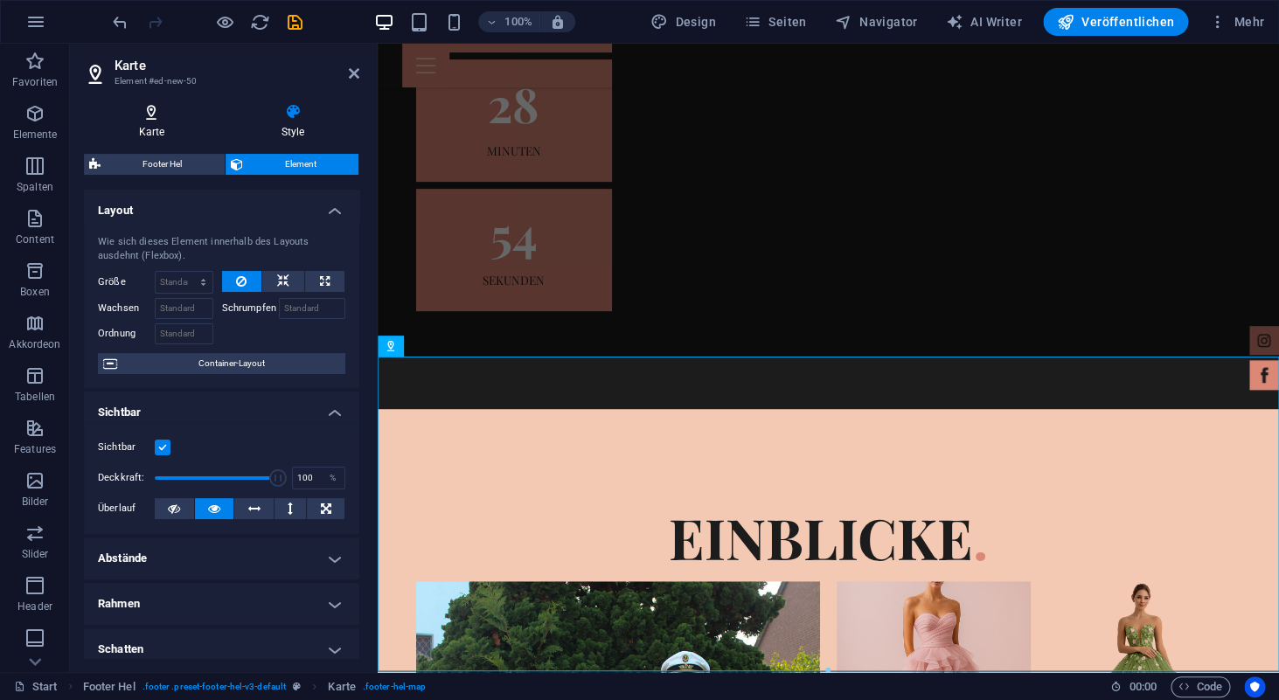
click at [150, 136] on h4 "Karte" at bounding box center [155, 121] width 143 height 37
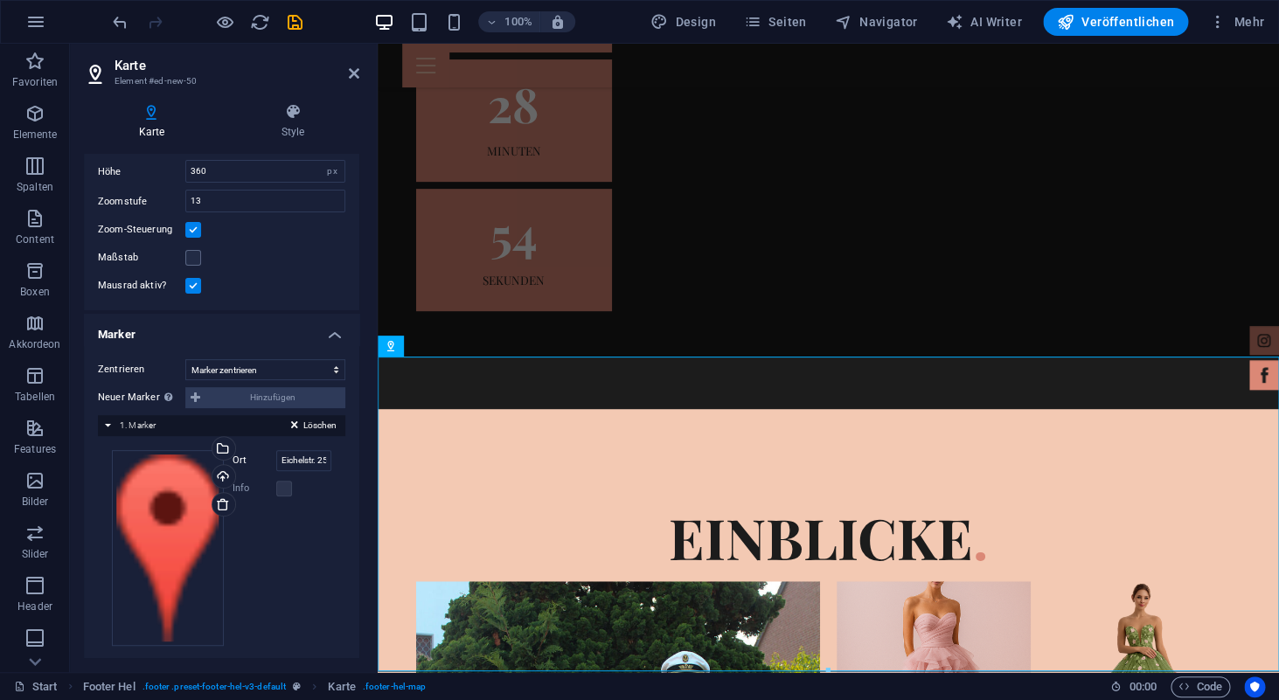
scroll to position [157, 0]
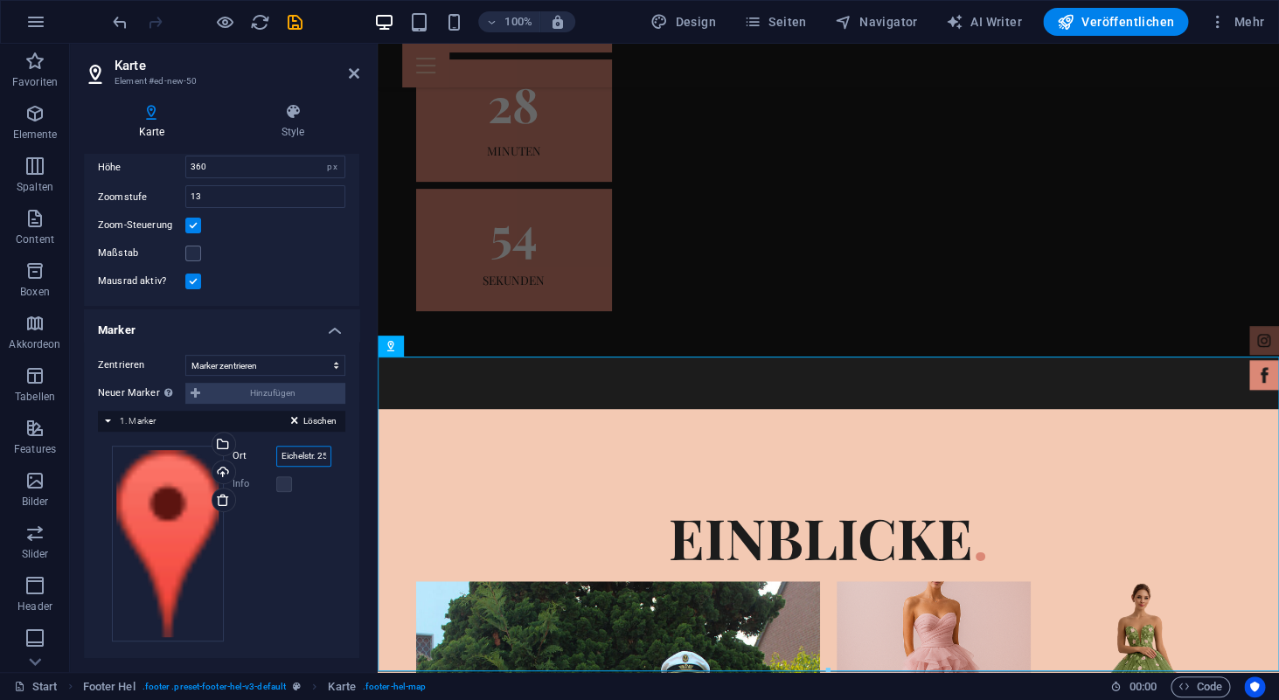
click at [299, 459] on input "Eichelstr. 25, 40599 Düsseldorf" at bounding box center [304, 456] width 56 height 21
click at [310, 459] on input "Eichelstr. 25, 40599 Düsseldorf" at bounding box center [304, 456] width 56 height 21
type input "Eichelstr. 25, 40599 Düsseldorf"
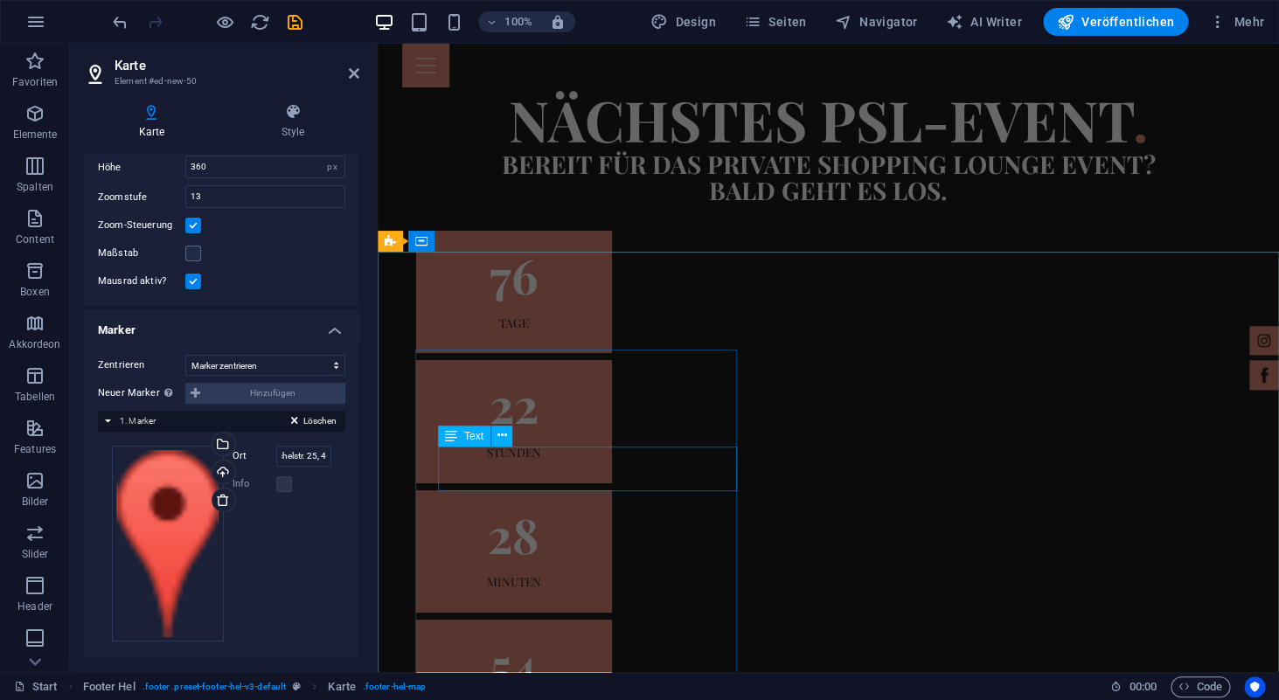
scroll to position [4912, 0]
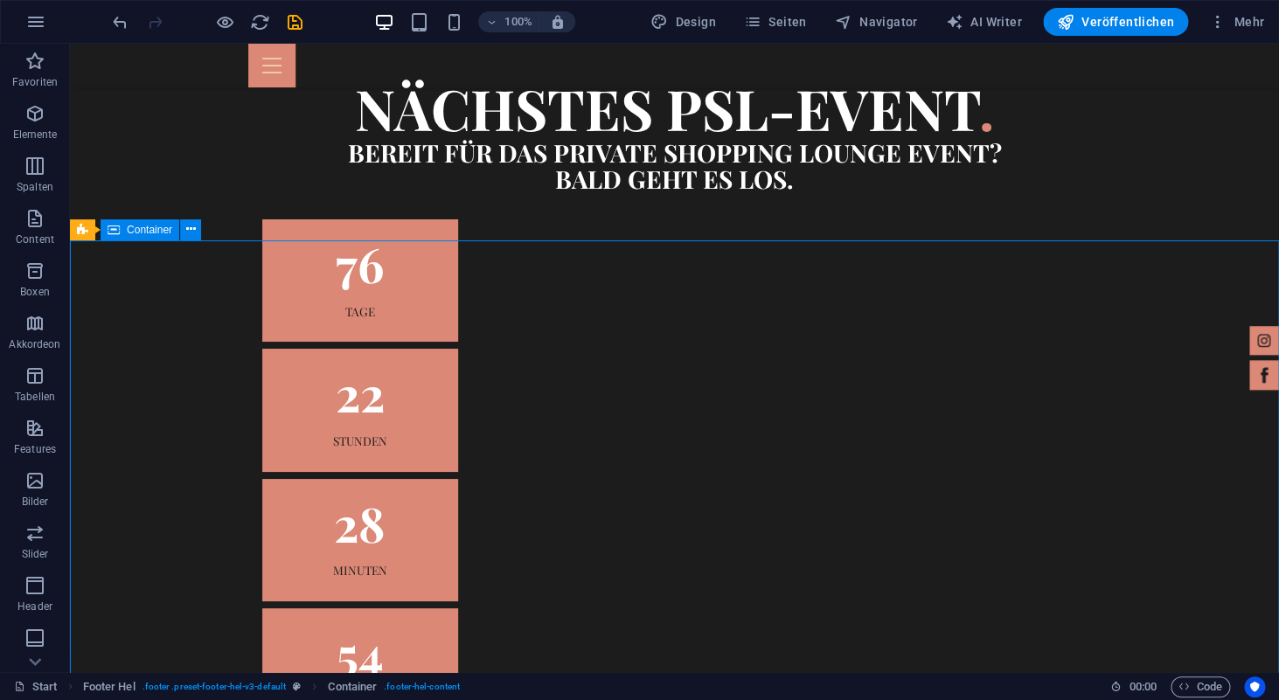
click at [189, 232] on icon at bounding box center [191, 229] width 10 height 18
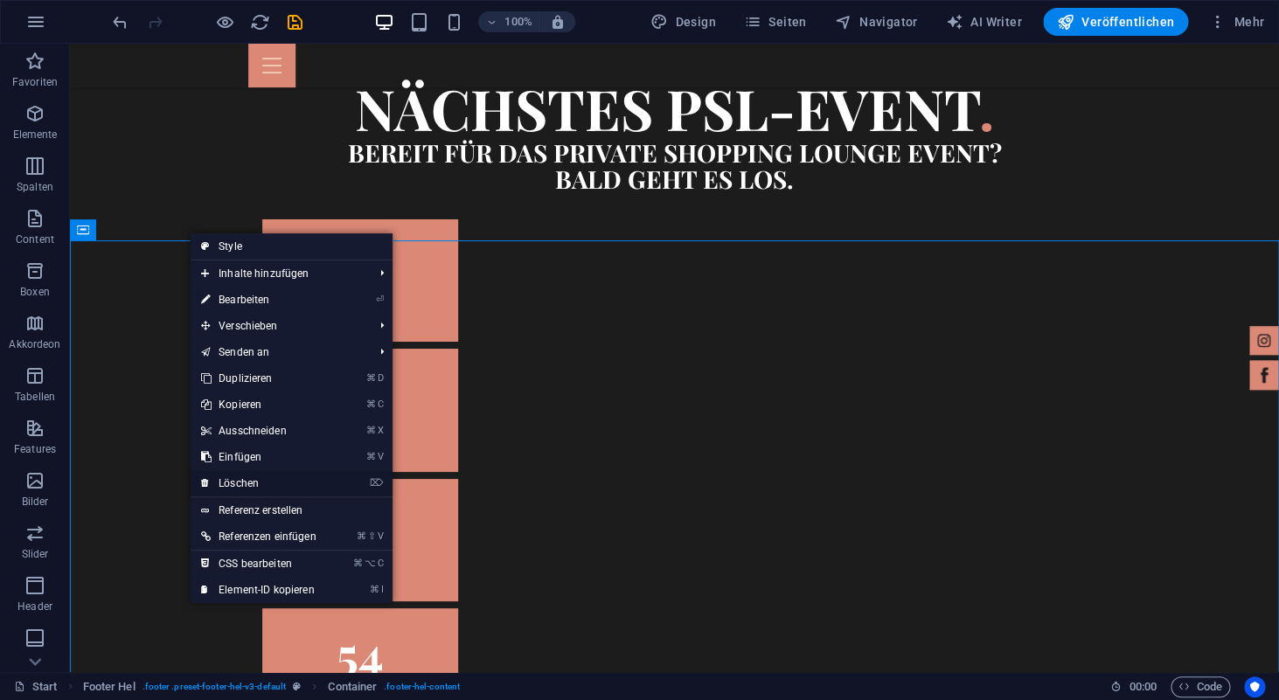
click at [246, 482] on link "⌦ Löschen" at bounding box center [259, 483] width 136 height 26
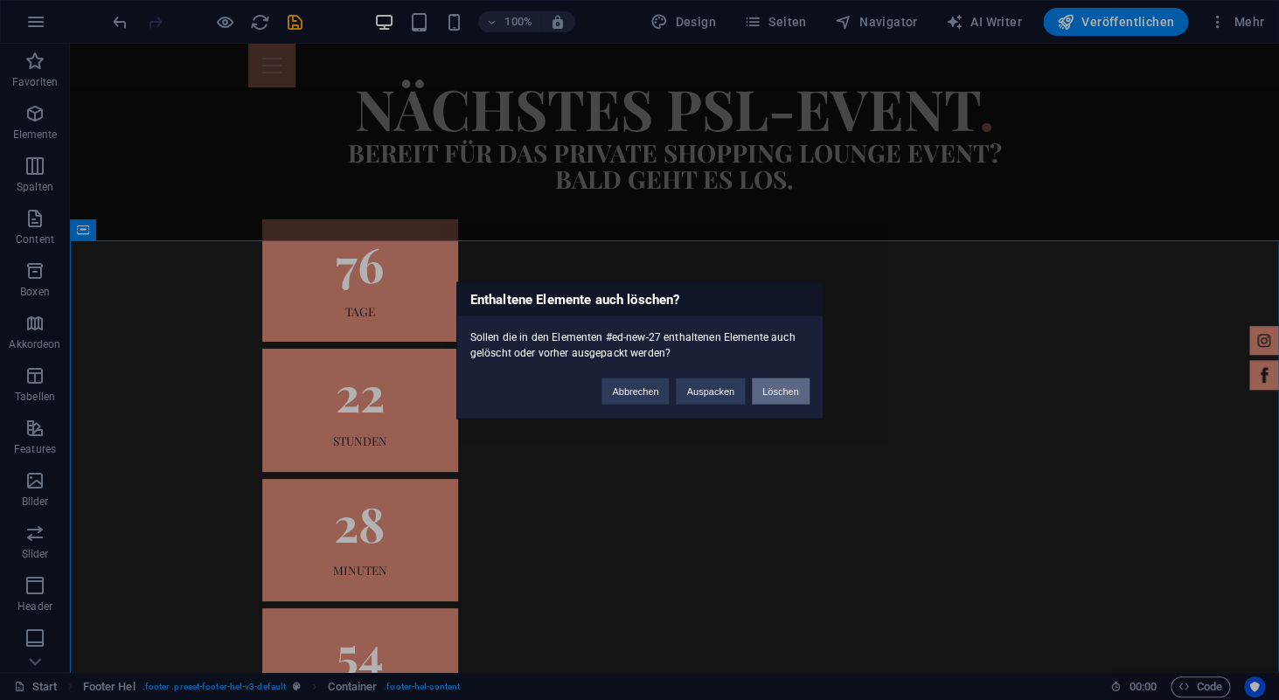
click at [771, 395] on button "Löschen" at bounding box center [781, 391] width 58 height 26
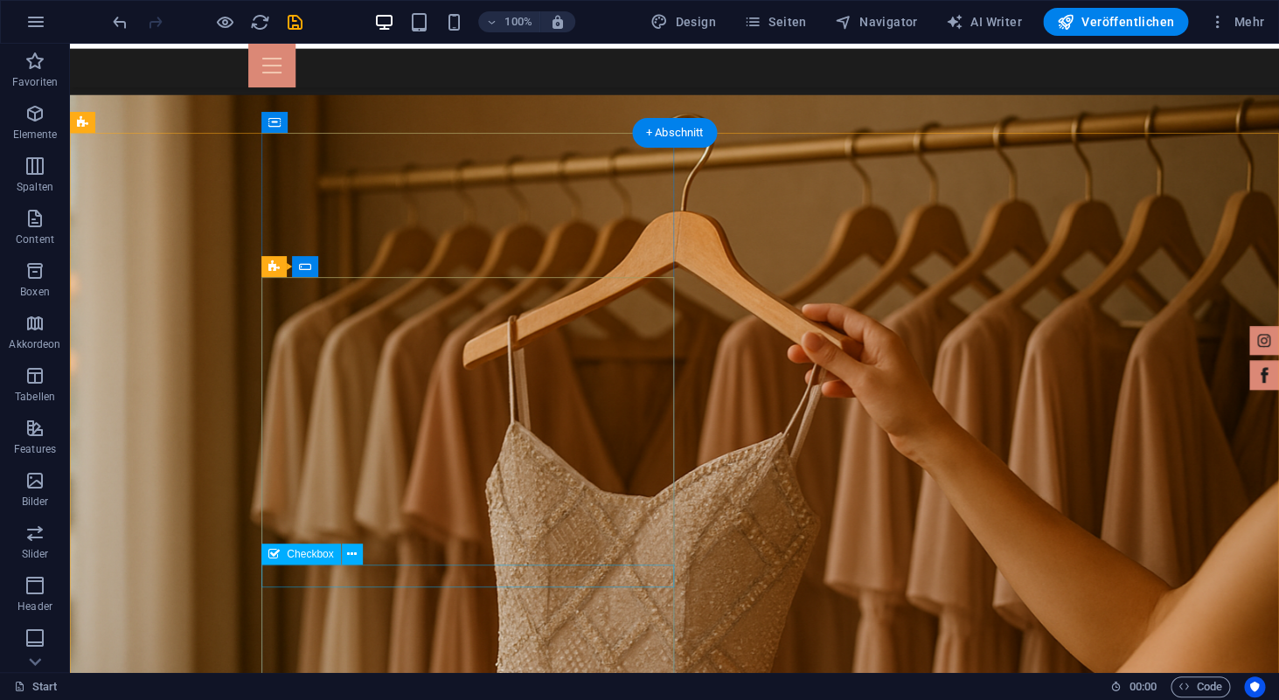
scroll to position [3818, 0]
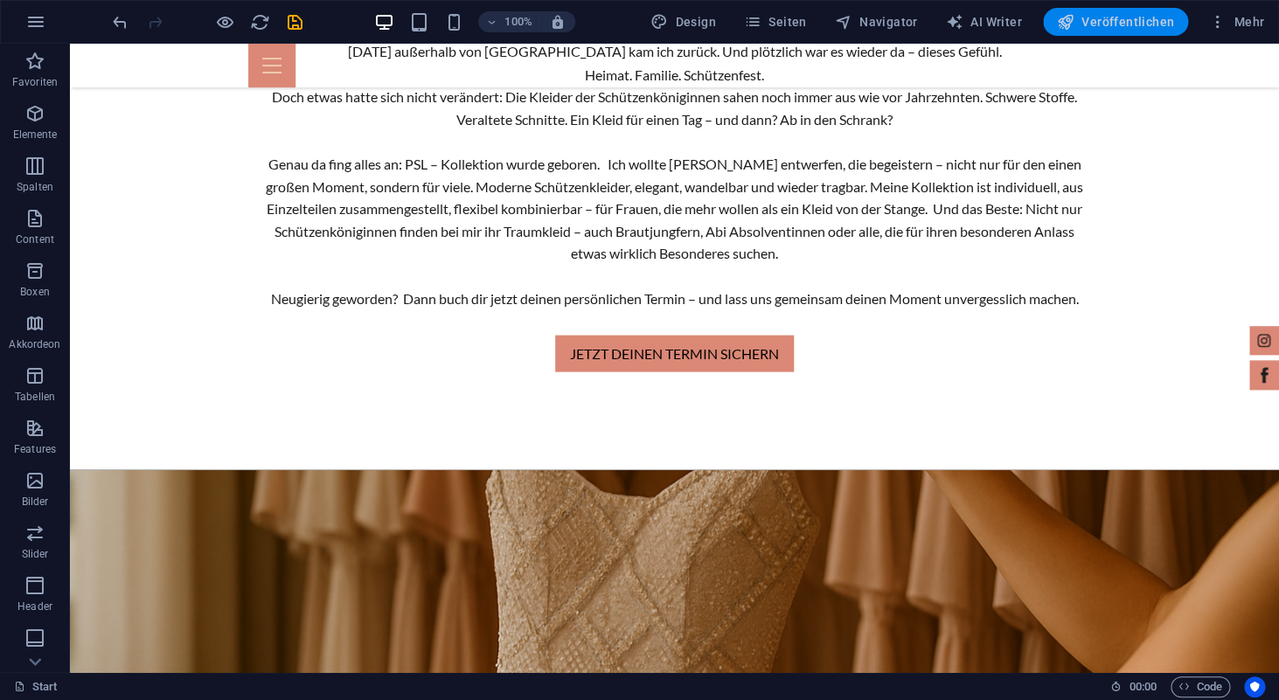
click at [1125, 28] on span "Veröffentlichen" at bounding box center [1115, 21] width 117 height 17
checkbox input "false"
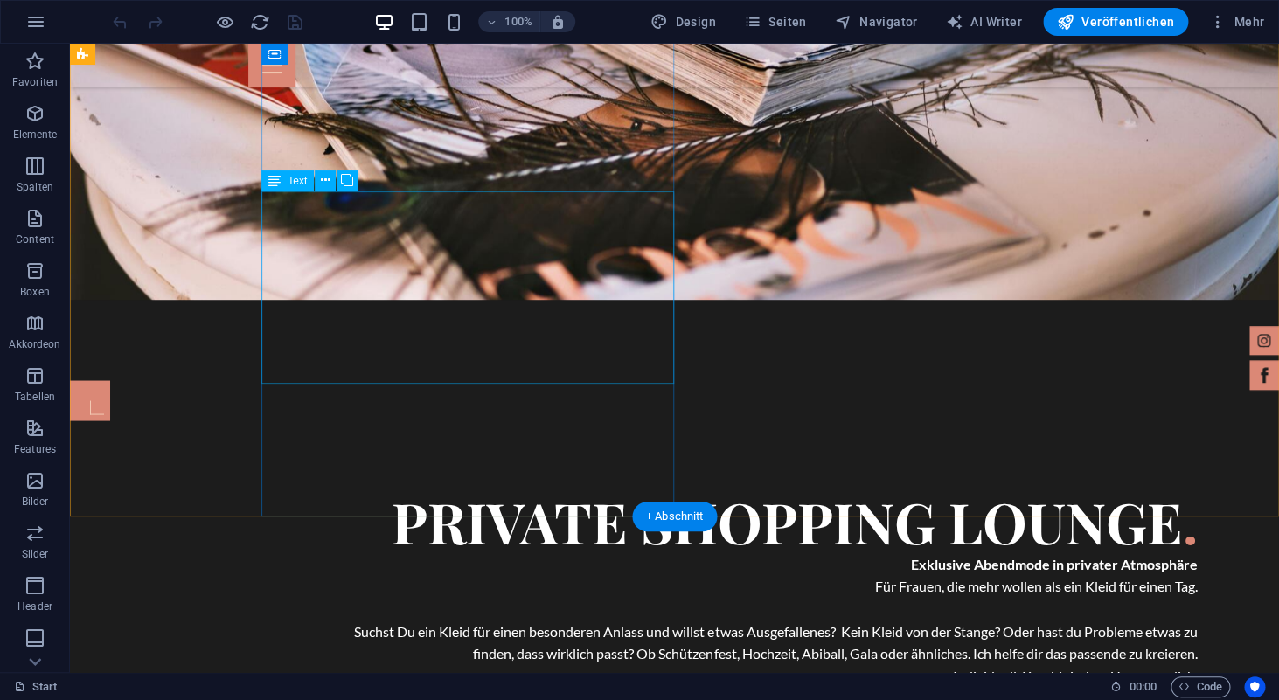
scroll to position [1096, 0]
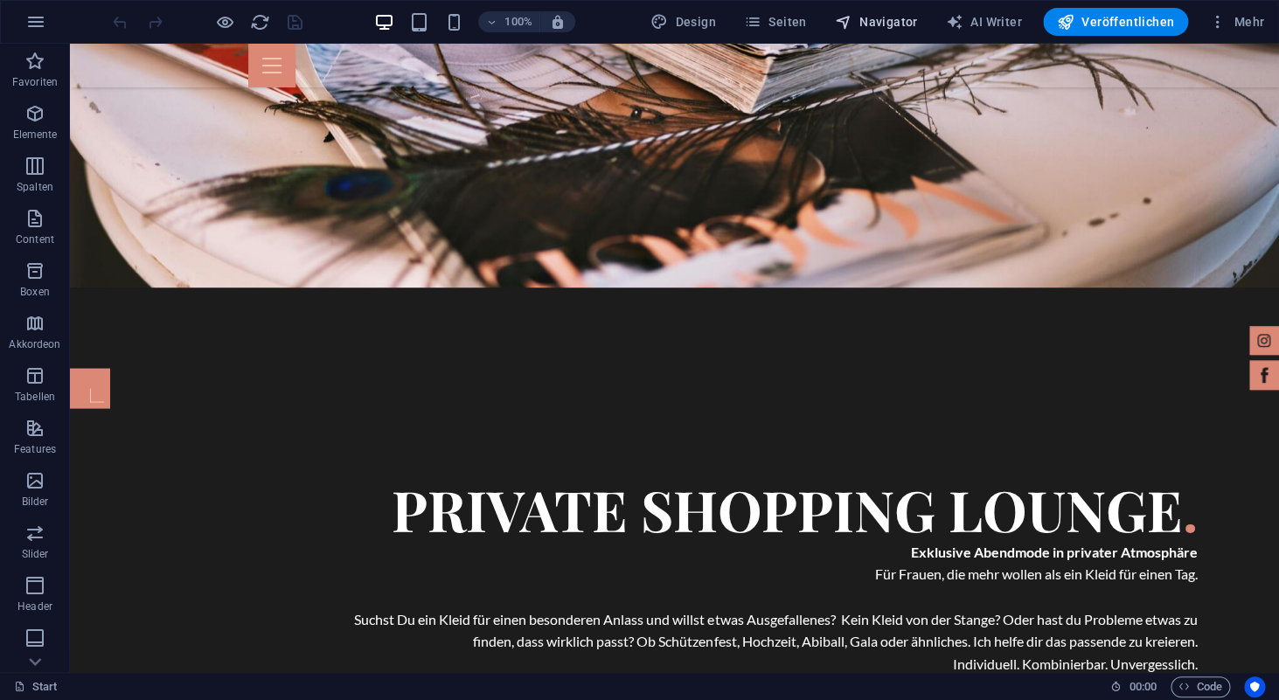
click at [885, 21] on span "Navigator" at bounding box center [876, 21] width 83 height 17
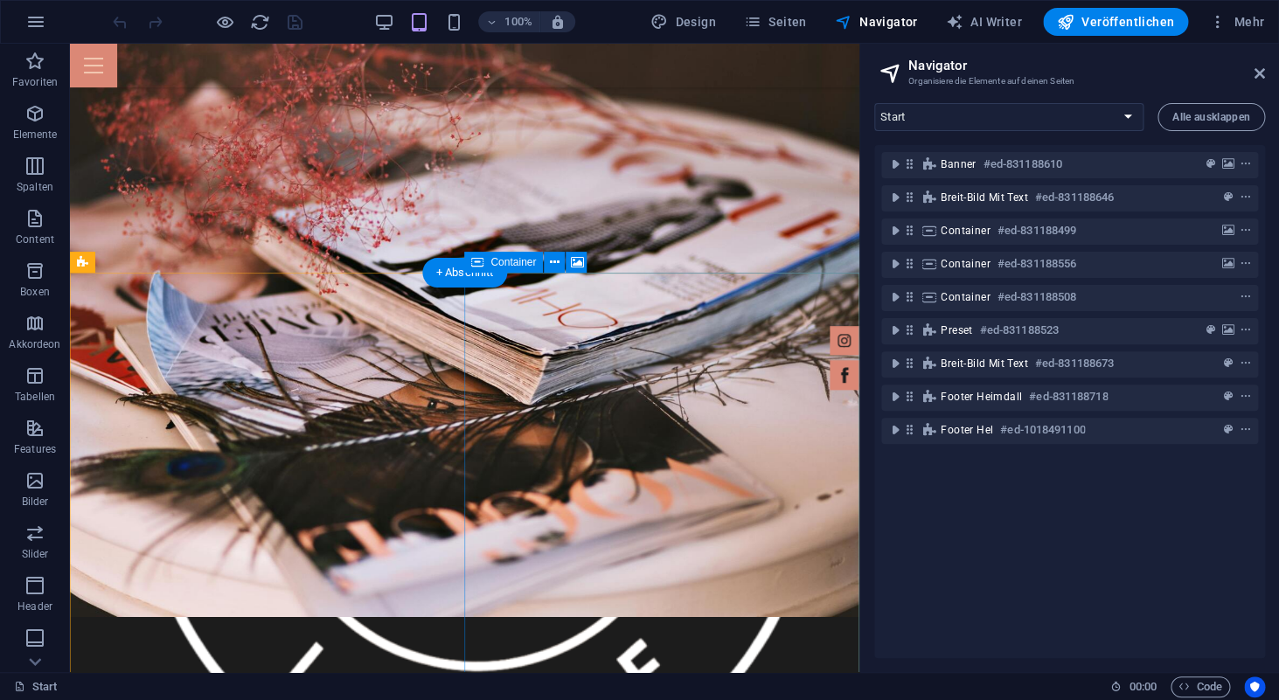
scroll to position [779, 0]
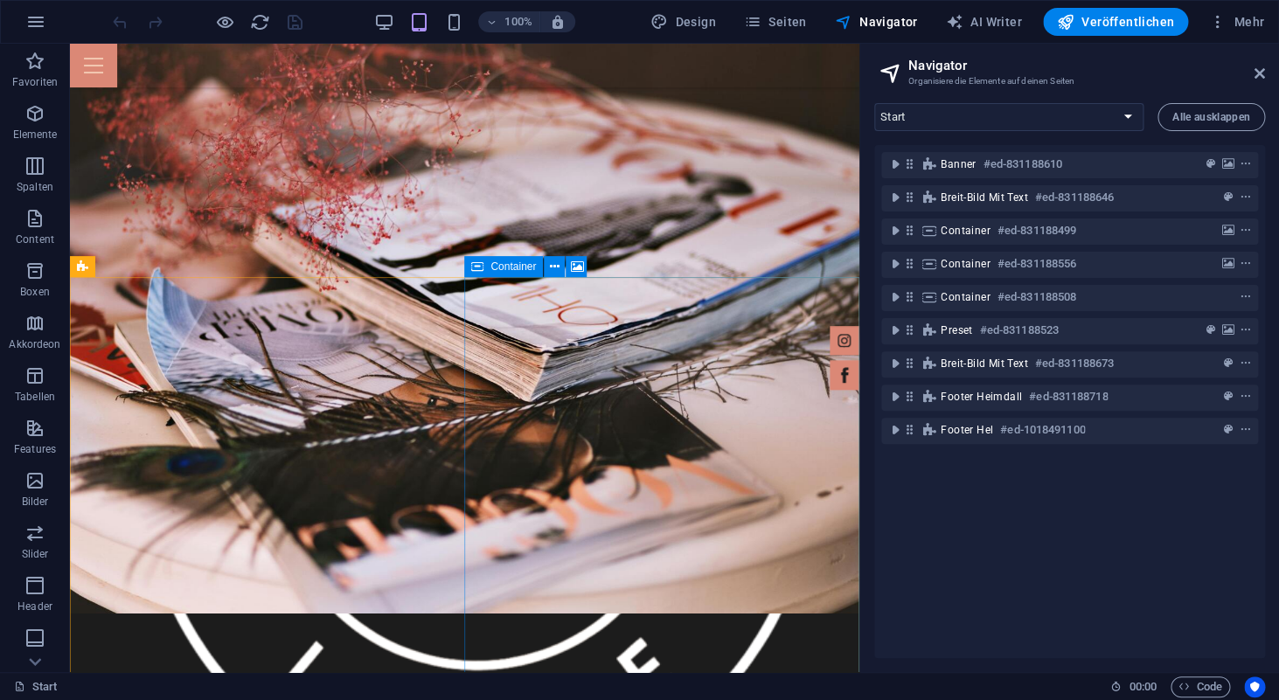
click at [512, 272] on span "Container" at bounding box center [513, 266] width 45 height 10
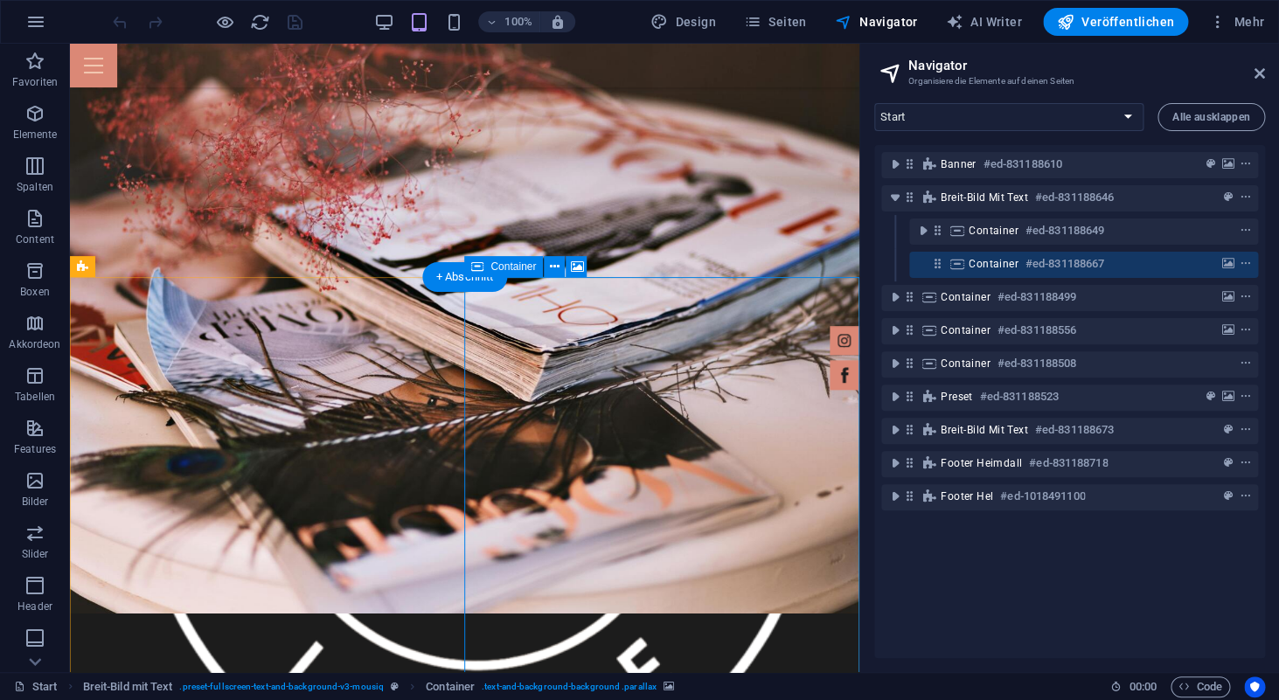
click at [1069, 265] on h6 "#ed-831188667" at bounding box center [1065, 264] width 79 height 21
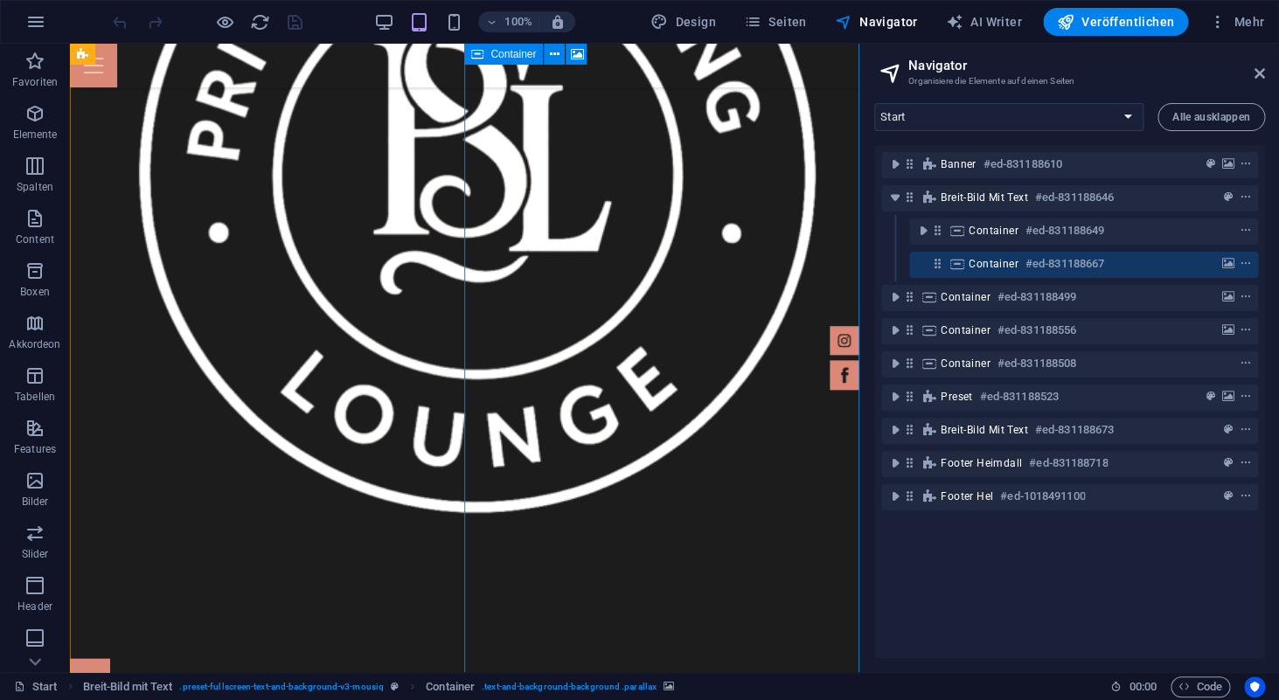
click at [1091, 266] on h6 "#ed-831188667" at bounding box center [1065, 264] width 79 height 21
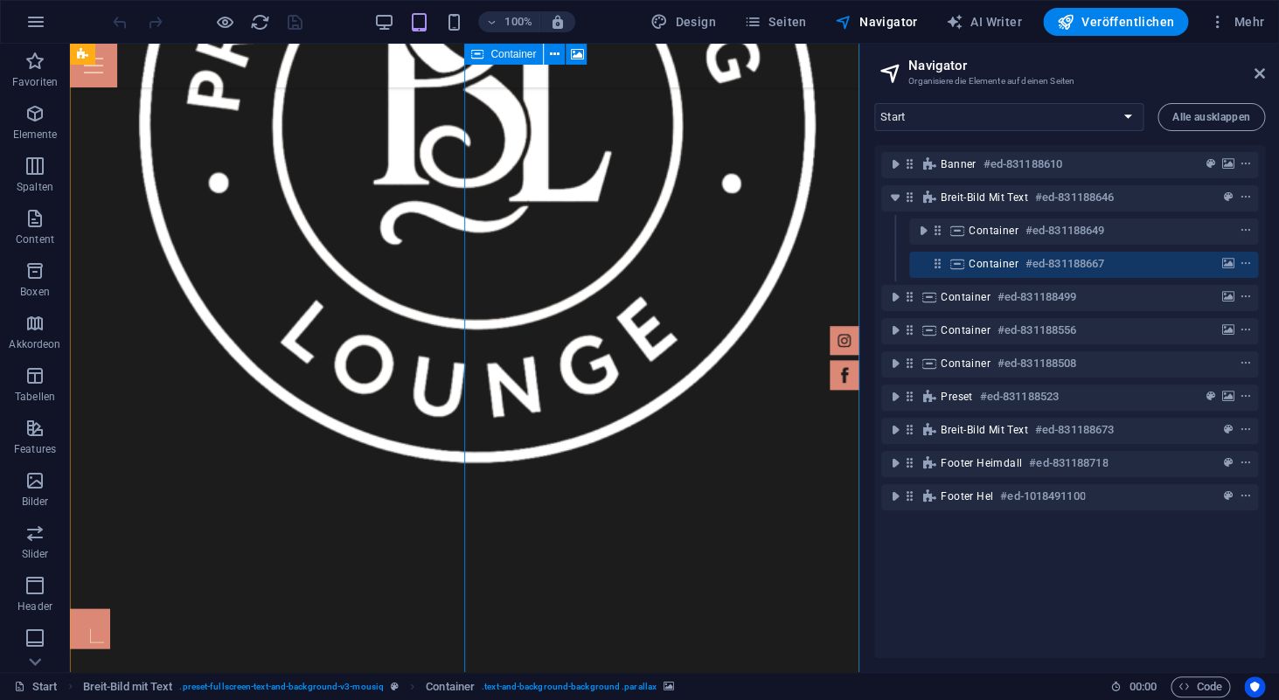
select select "px"
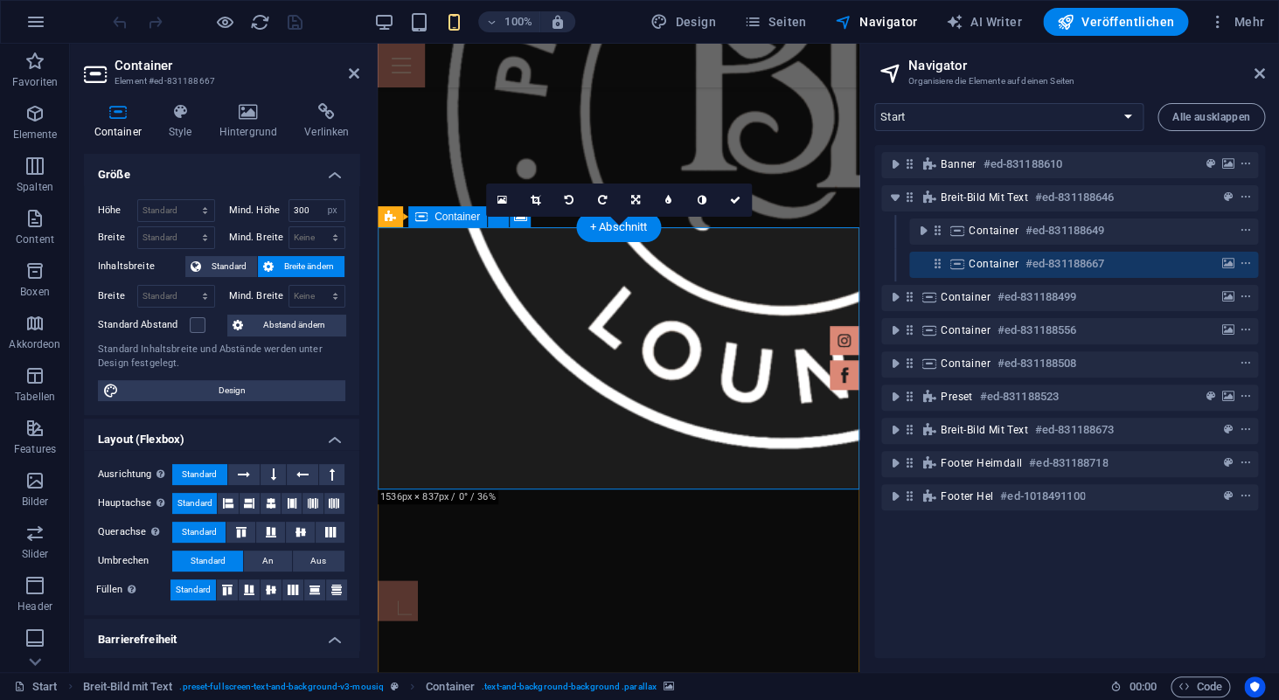
scroll to position [494, 0]
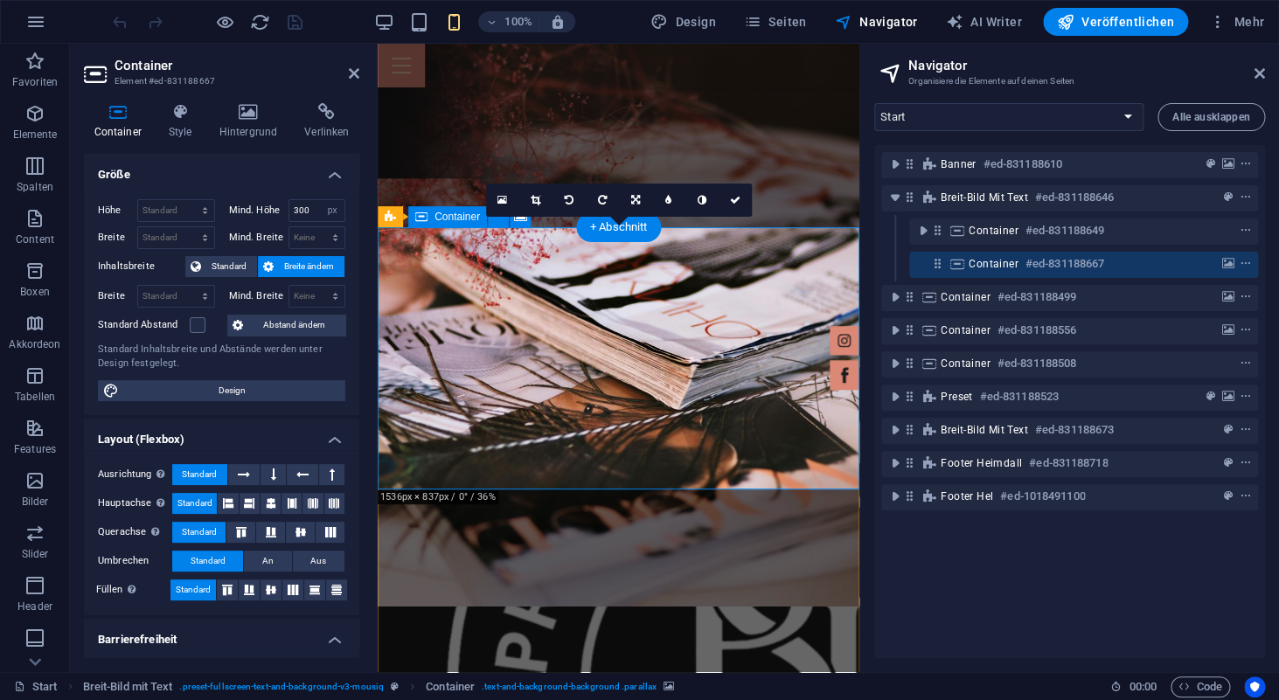
click at [1083, 268] on h6 "#ed-831188667" at bounding box center [1065, 264] width 79 height 21
click at [1104, 267] on h6 "#ed-831188667" at bounding box center [1065, 264] width 79 height 21
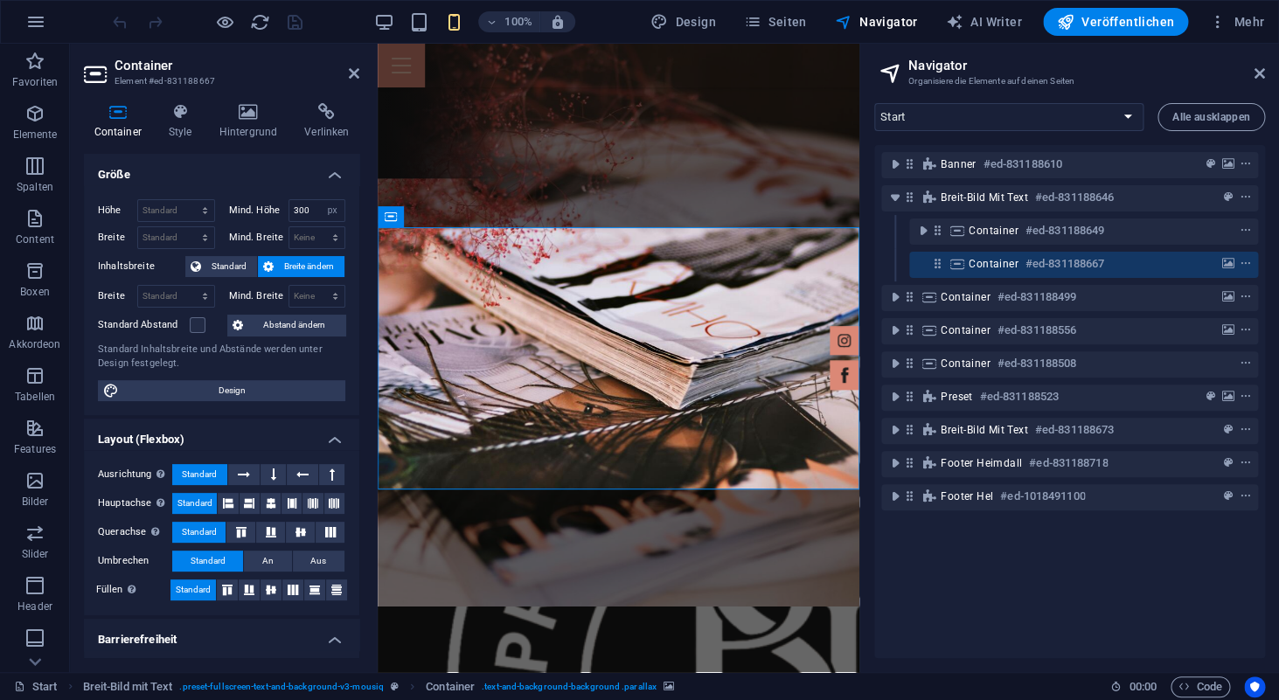
click at [347, 73] on h2 "Container" at bounding box center [237, 66] width 245 height 16
click at [359, 76] on icon at bounding box center [354, 73] width 10 height 14
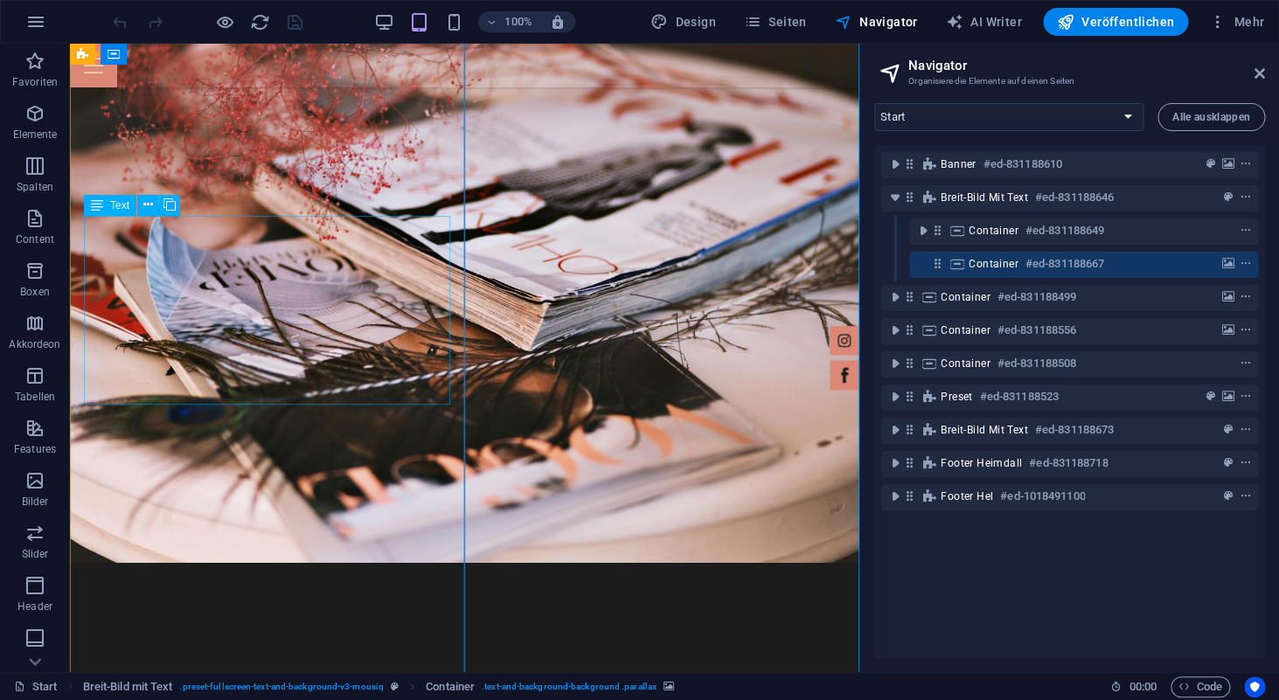
scroll to position [1021, 0]
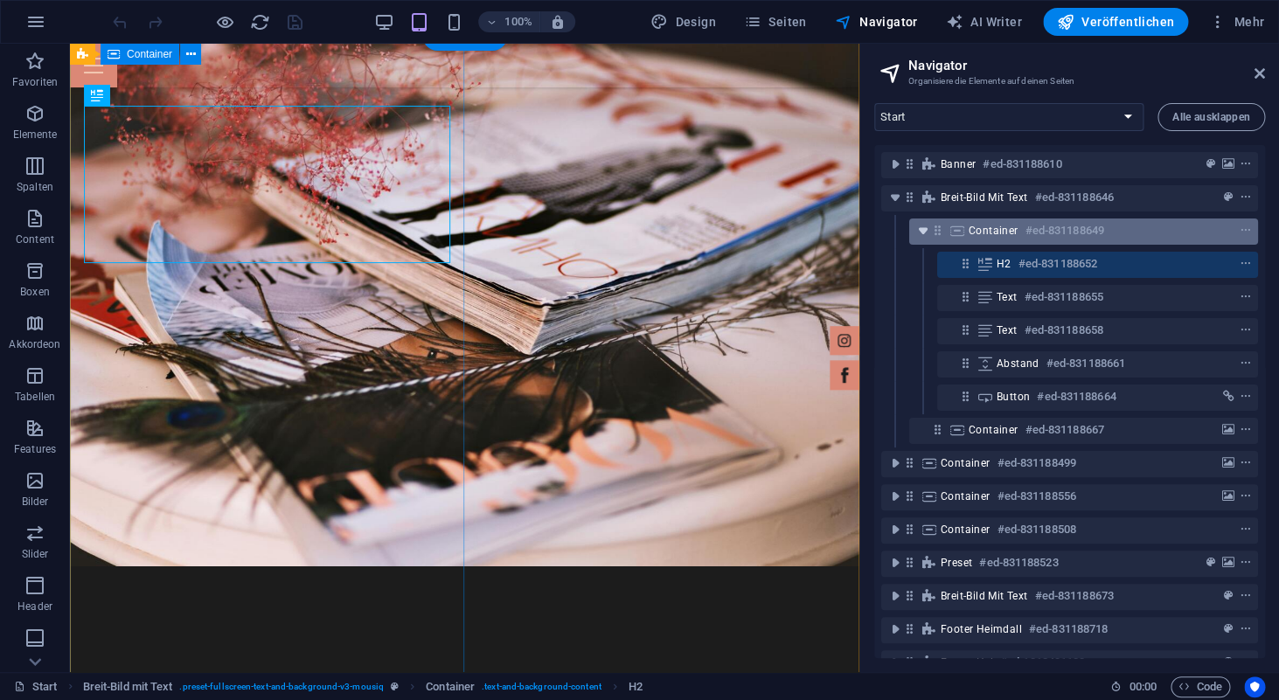
click at [918, 236] on icon "toggle-expand" at bounding box center [923, 230] width 17 height 17
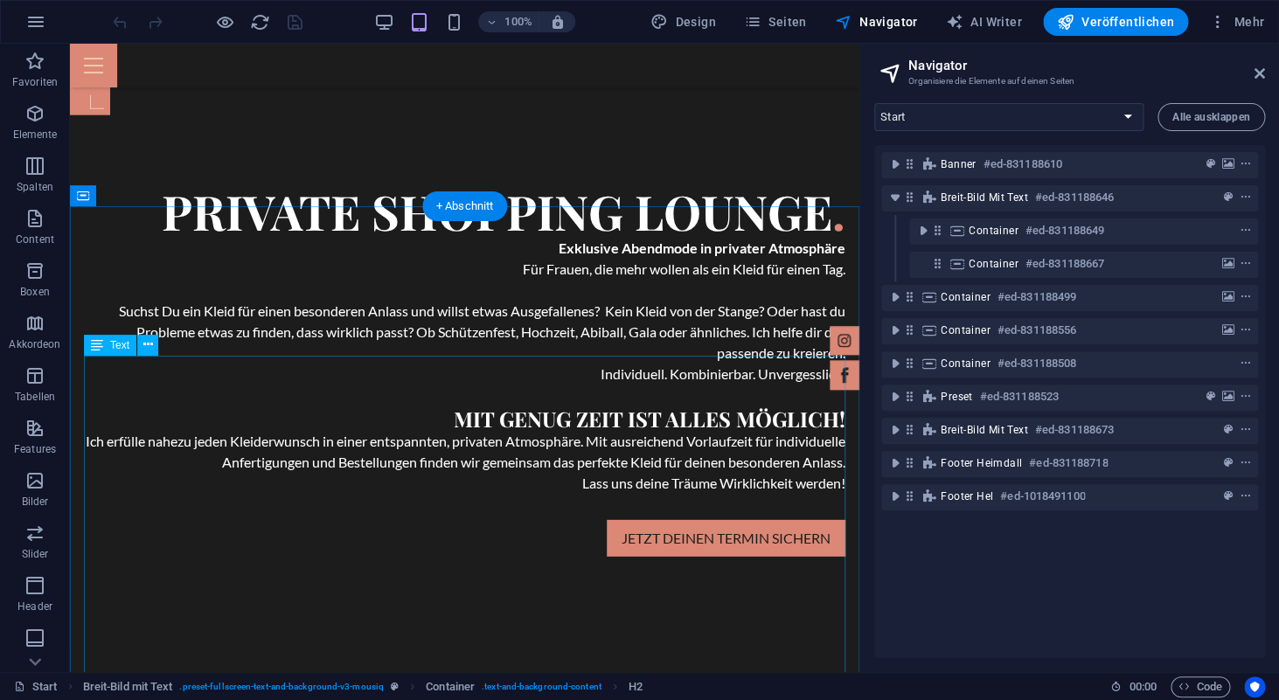
scroll to position [1659, 0]
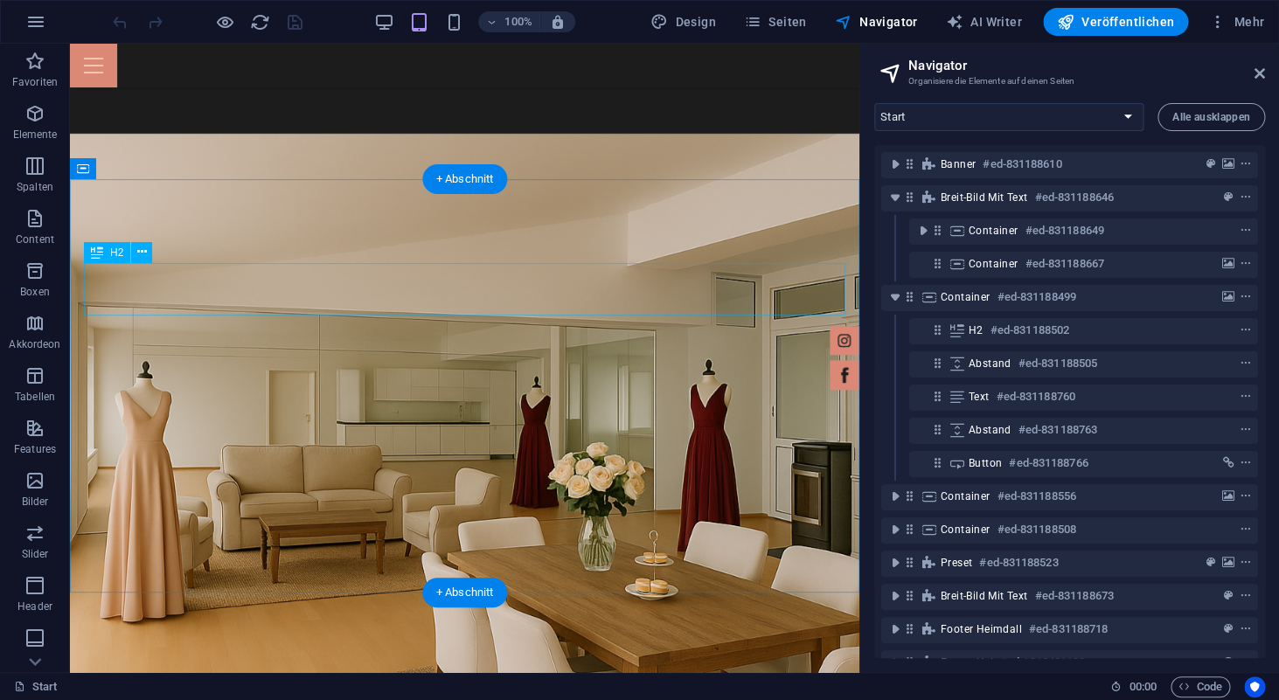
scroll to position [2328, 0]
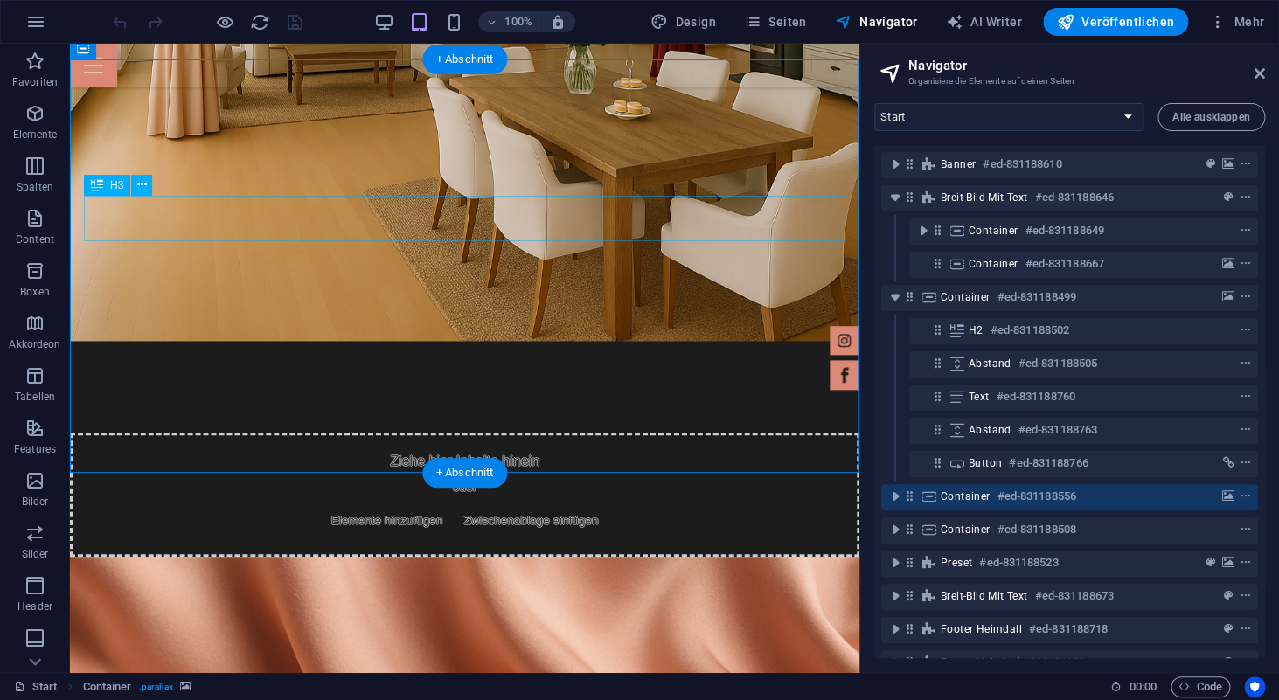
scroll to position [2581, 0]
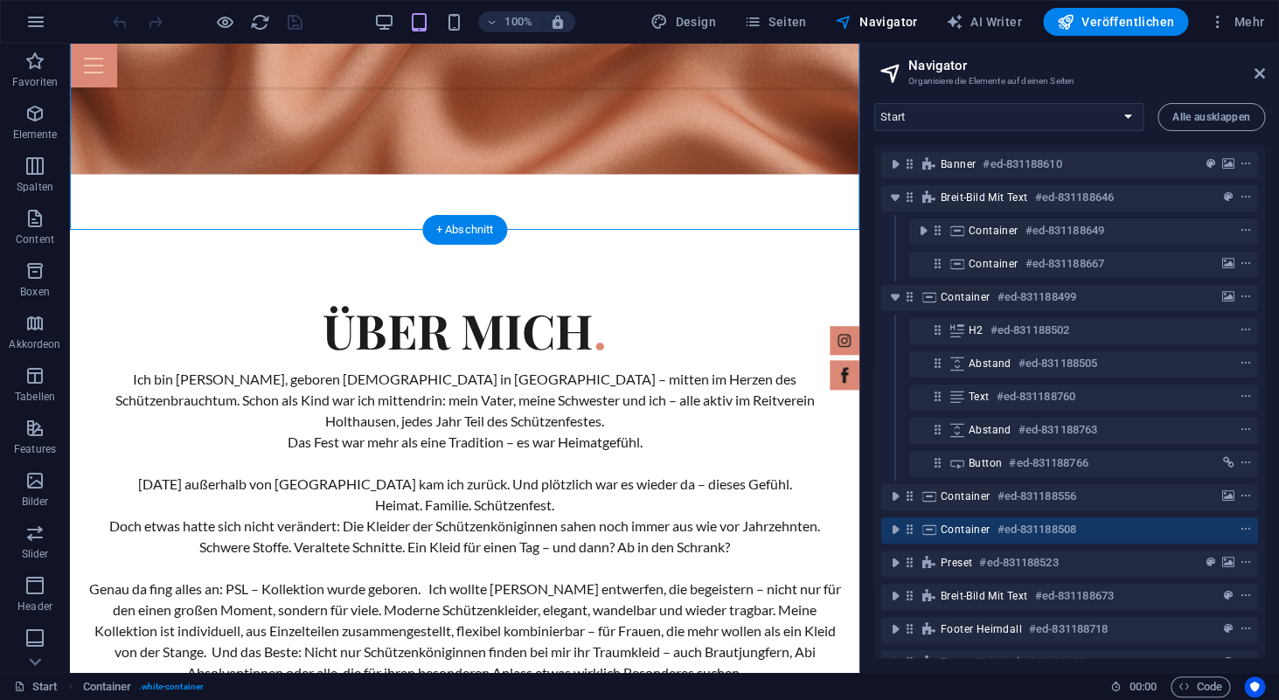
scroll to position [3596, 0]
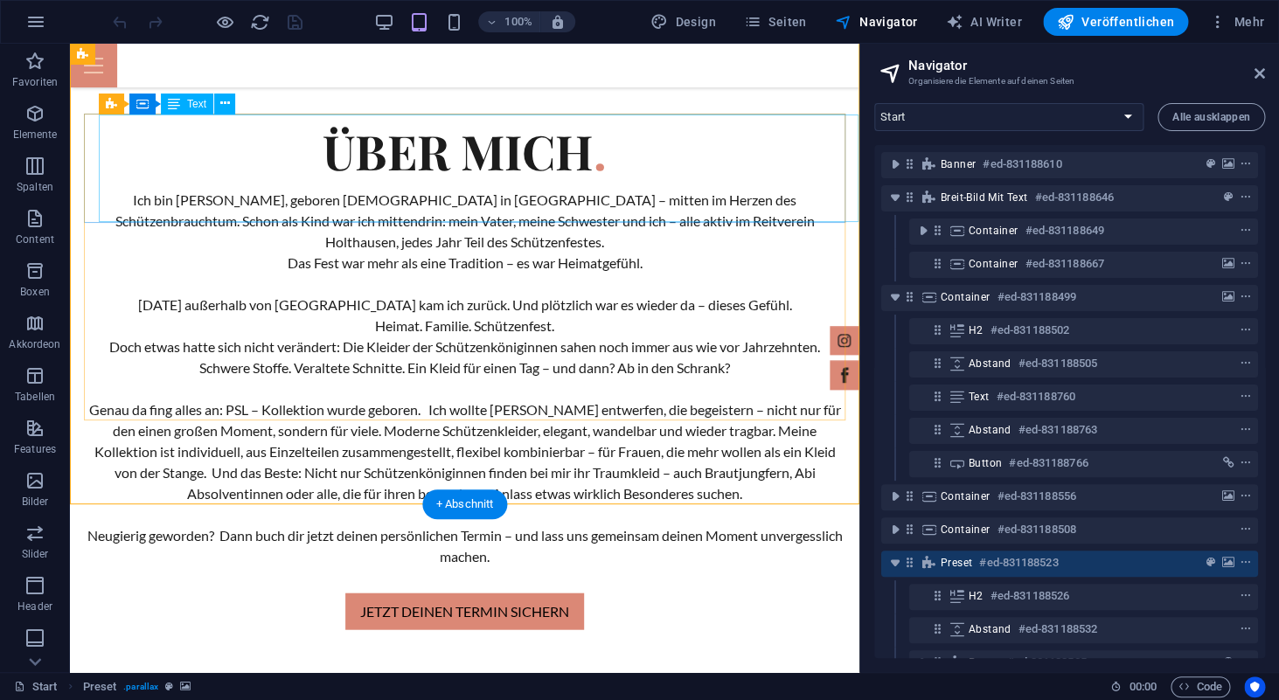
scroll to position [3882, 0]
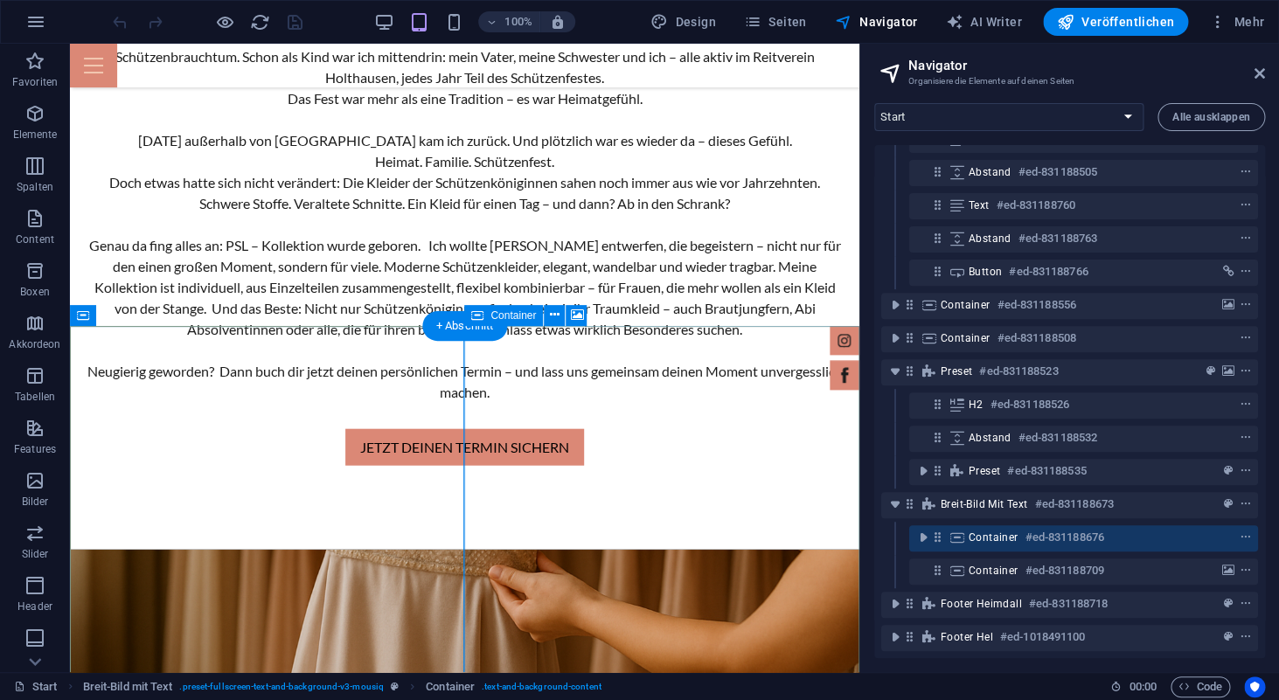
scroll to position [3928, 0]
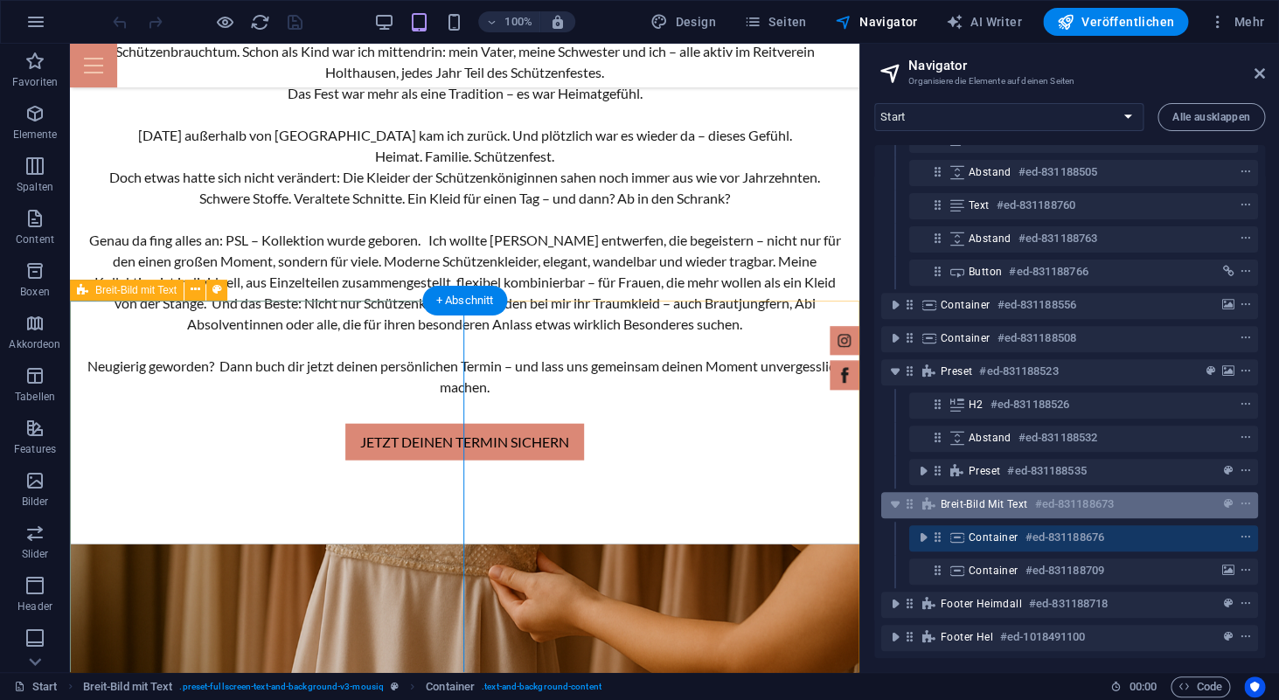
click at [1007, 505] on span "Breit-Bild mit Text" at bounding box center [984, 505] width 87 height 14
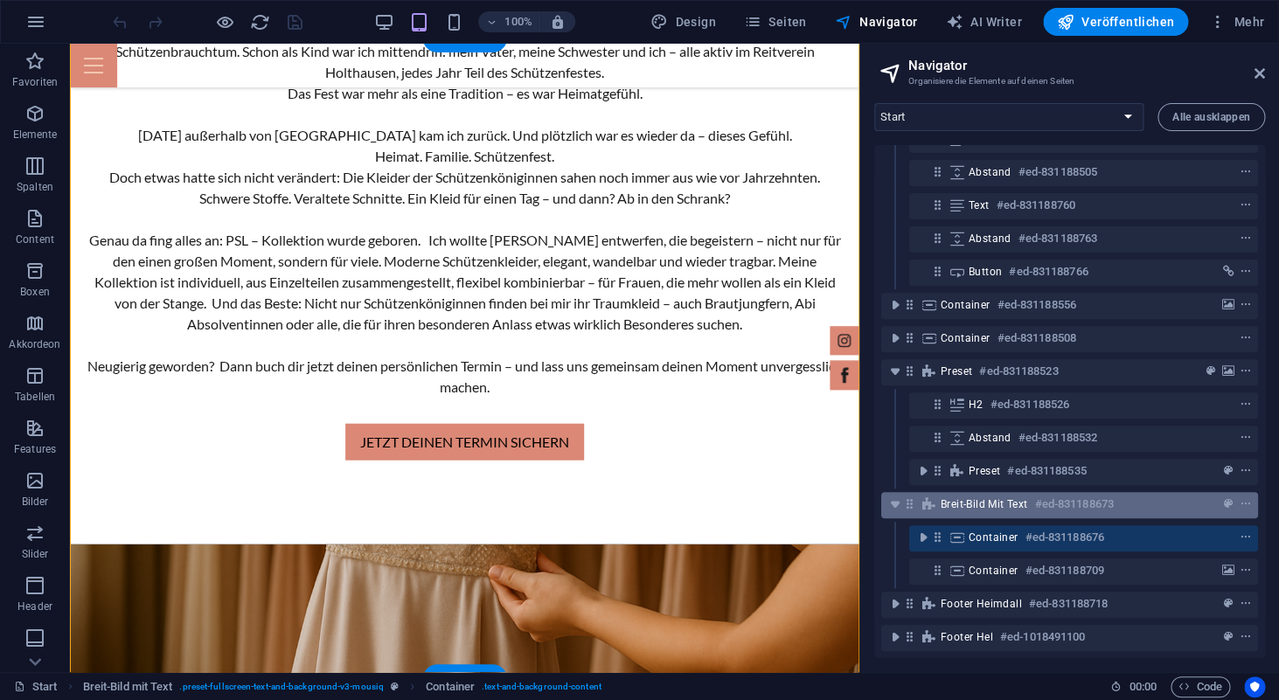
scroll to position [4191, 0]
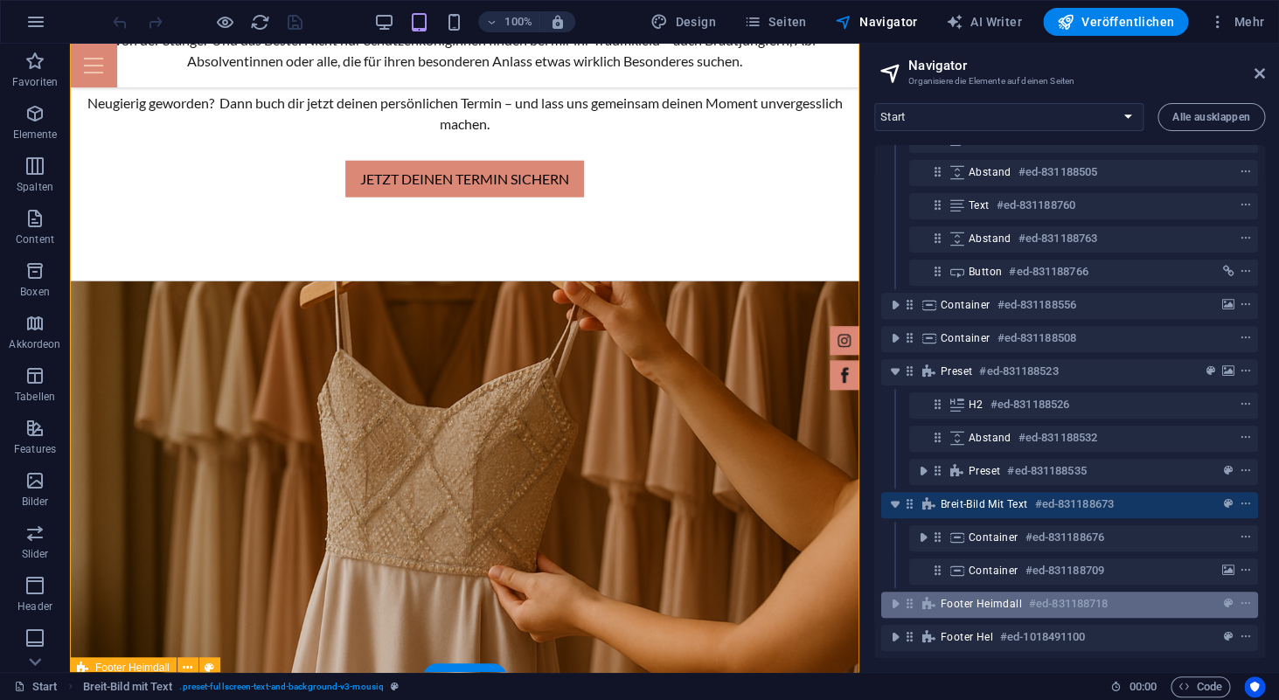
click at [970, 611] on div "Footer Heimdall #ed-831188718" at bounding box center [1056, 604] width 230 height 21
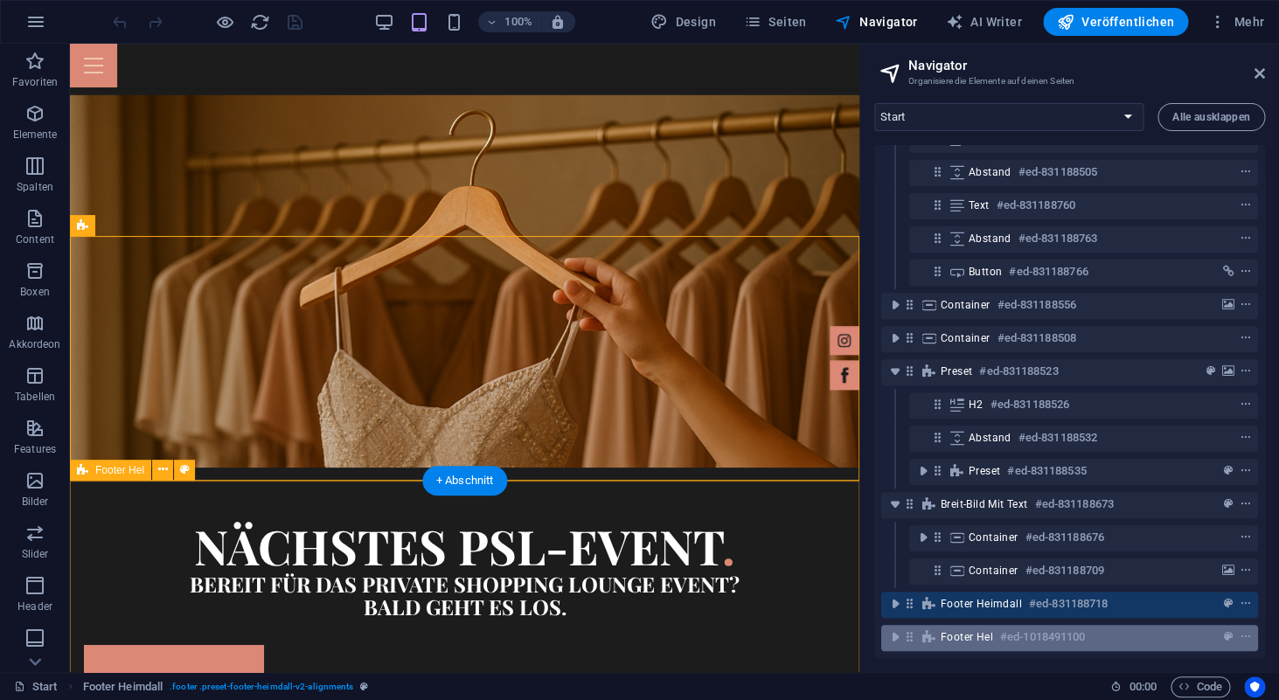
click at [960, 634] on span "Footer Hel" at bounding box center [967, 637] width 52 height 14
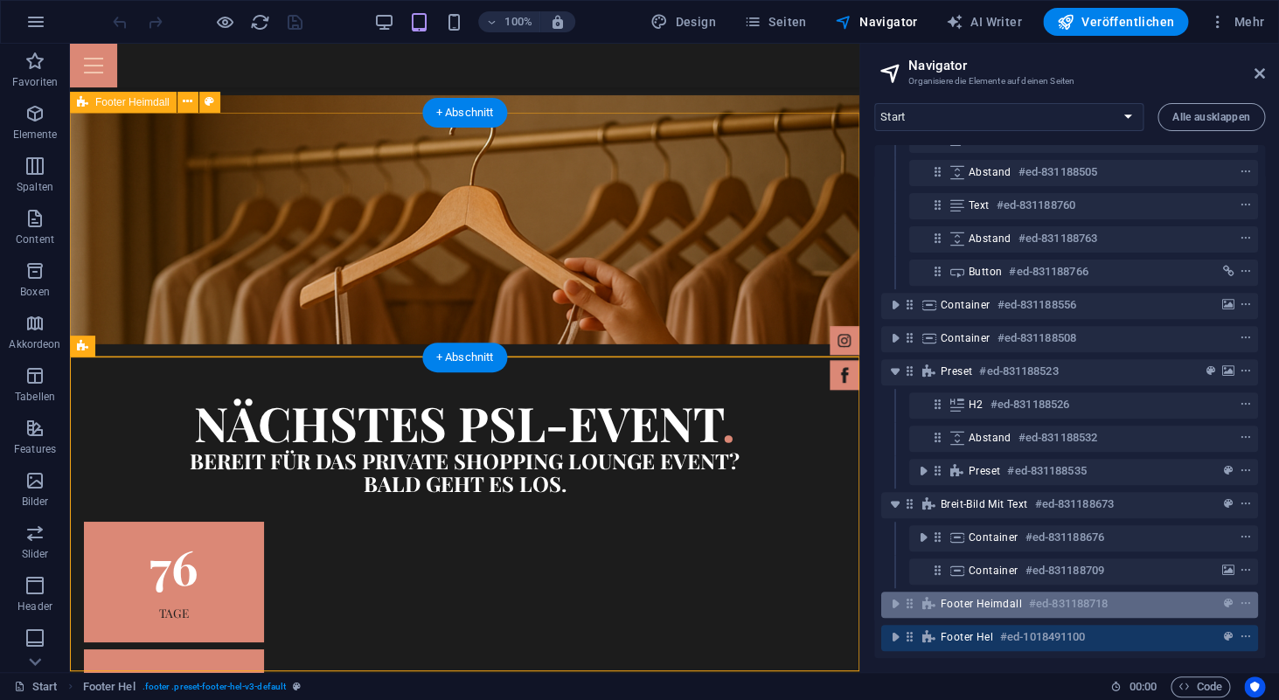
click at [957, 598] on span "Footer Heimdall" at bounding box center [981, 604] width 81 height 14
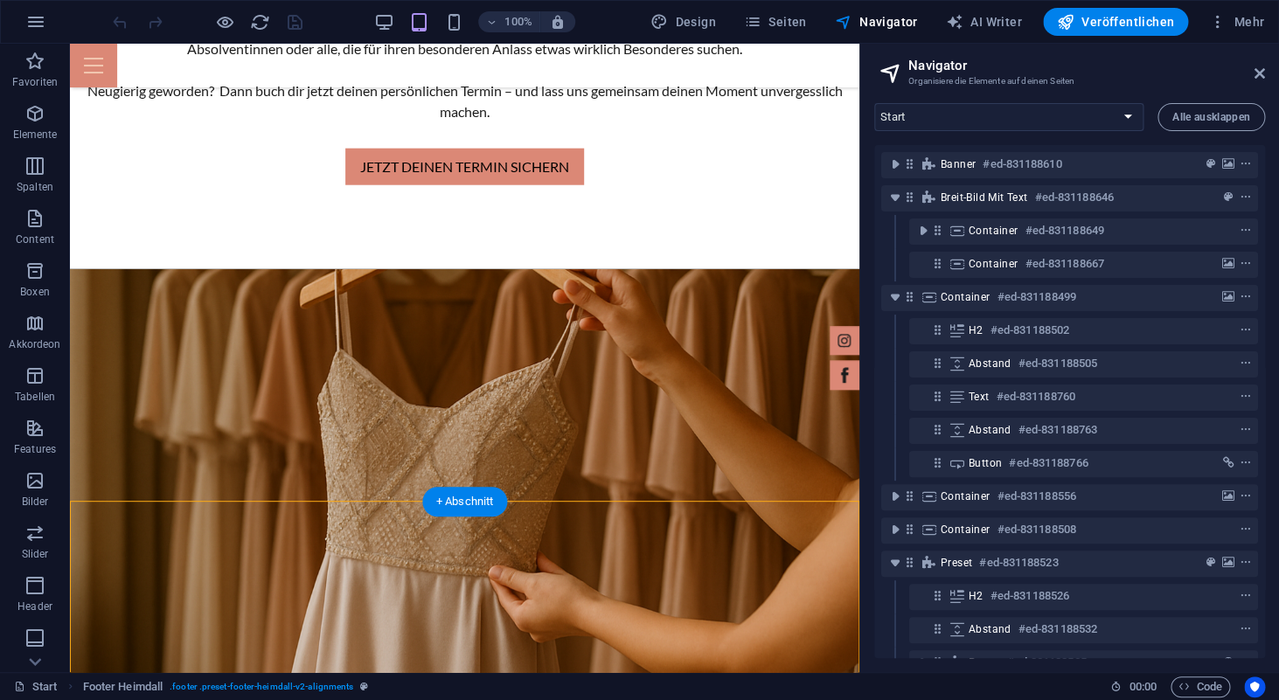
scroll to position [3872, 0]
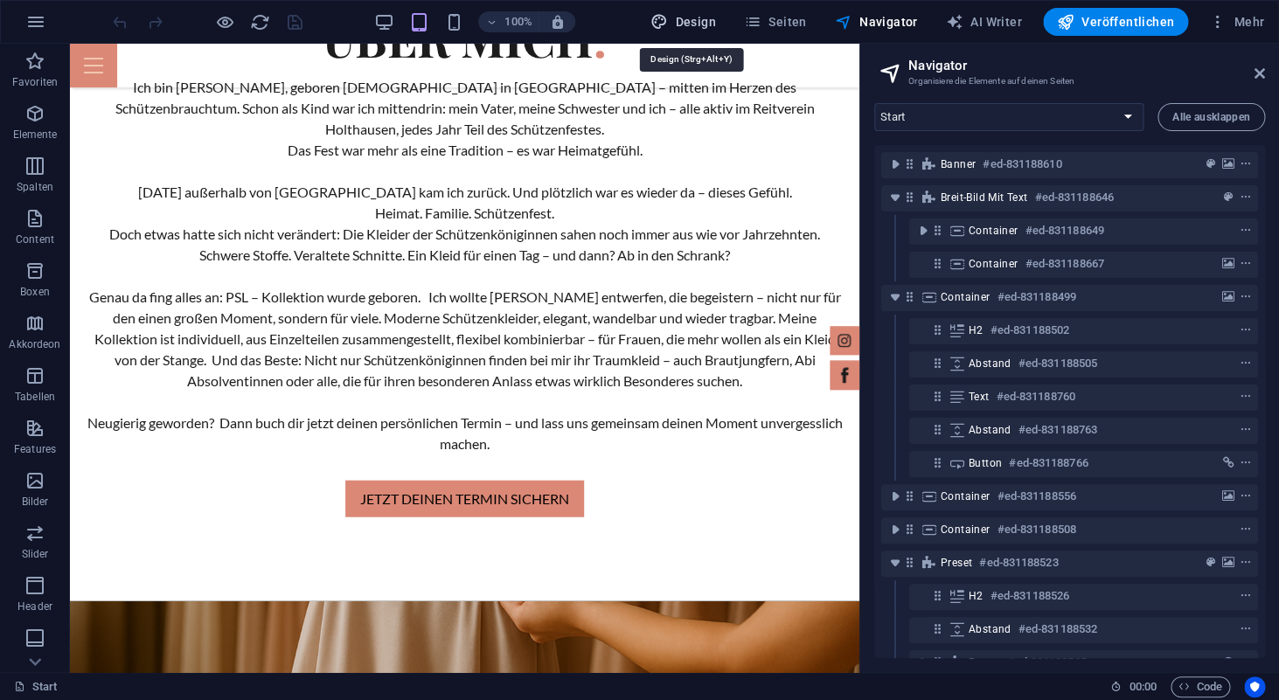
click at [693, 24] on span "Design" at bounding box center [684, 21] width 66 height 17
select select "px"
select select "400"
select select "px"
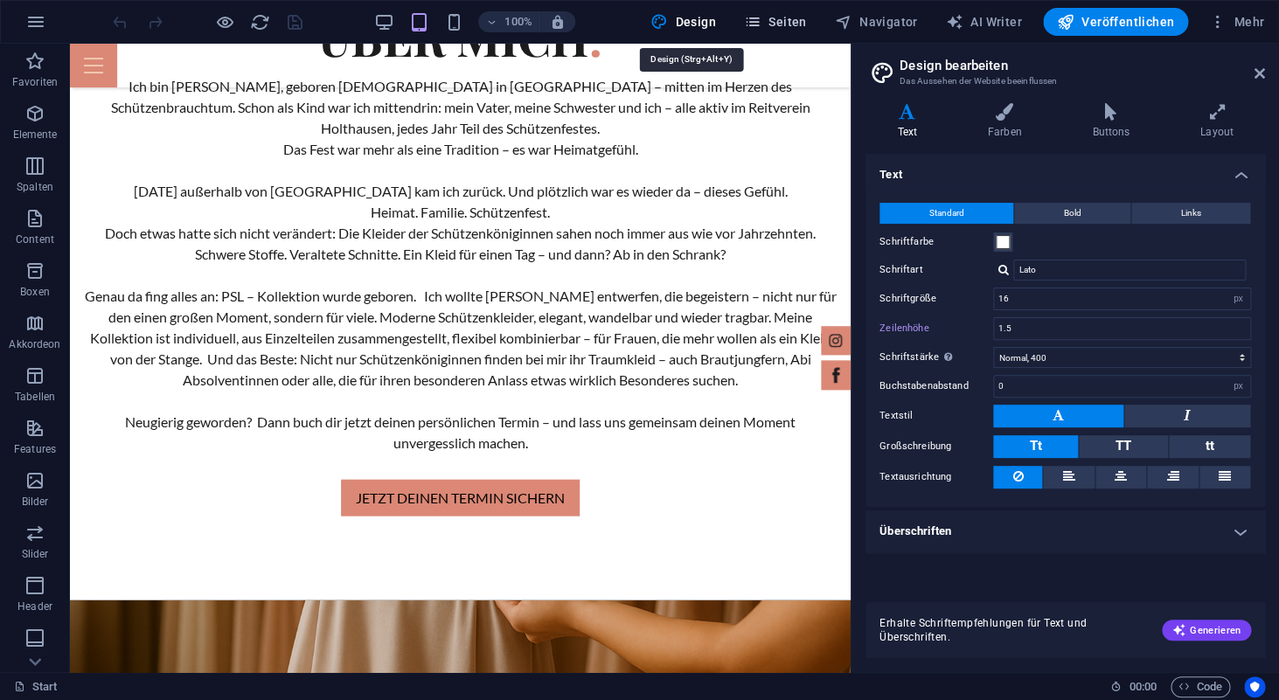
click at [790, 24] on span "Seiten" at bounding box center [775, 21] width 63 height 17
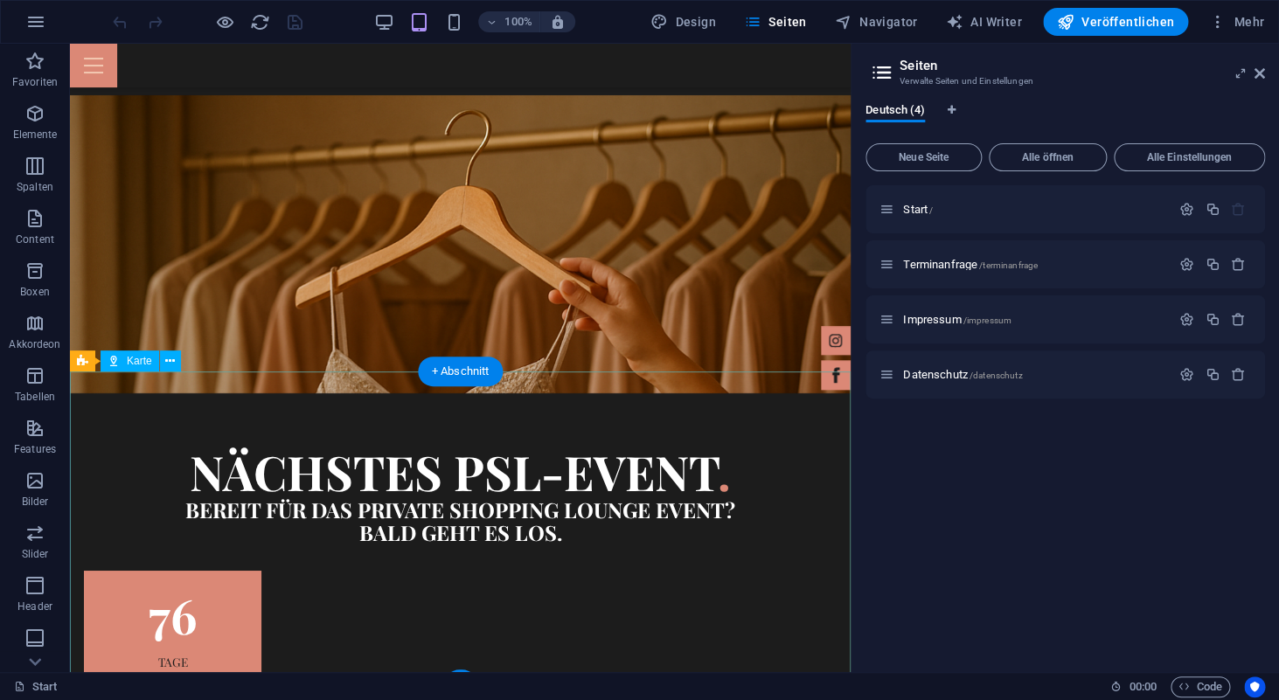
scroll to position [4705, 0]
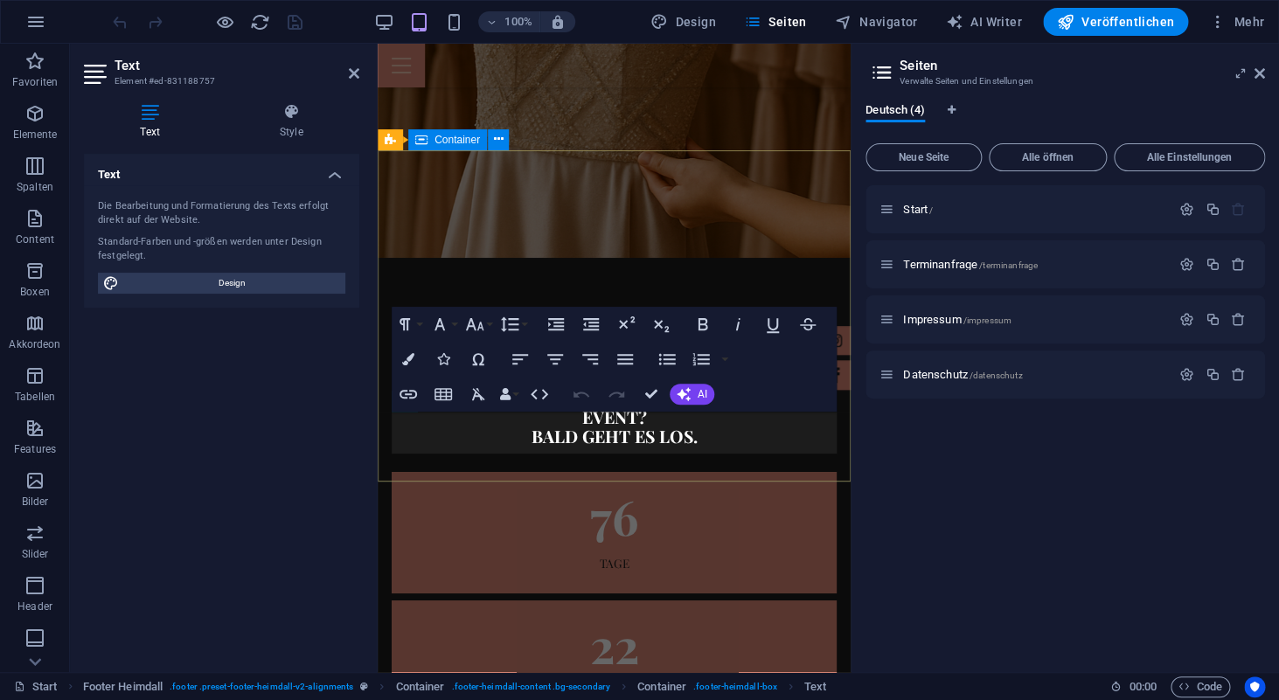
scroll to position [5312, 0]
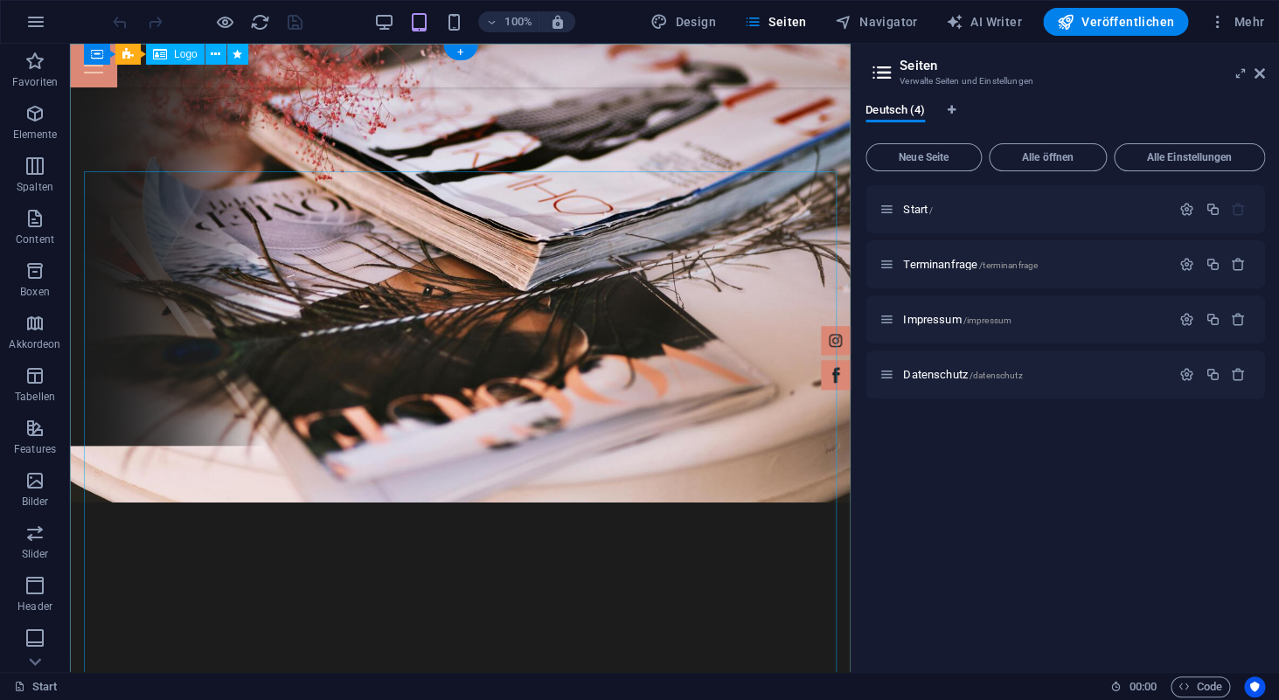
scroll to position [0, 0]
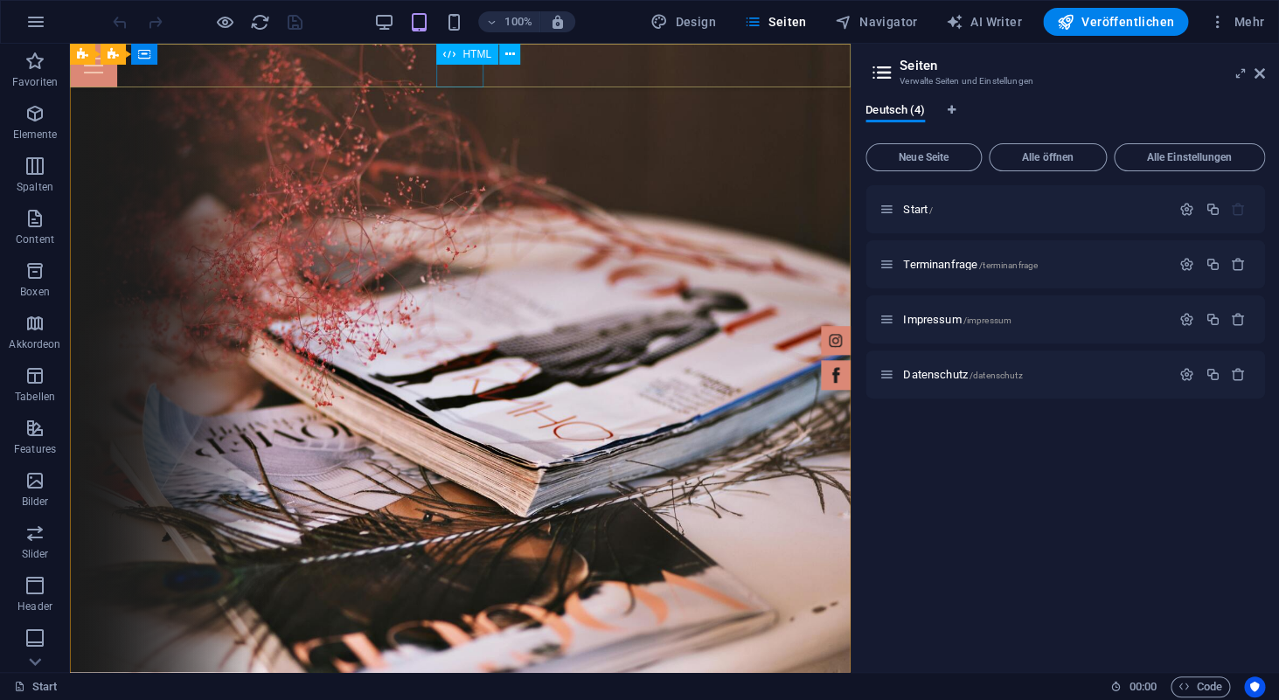
click at [459, 79] on div at bounding box center [460, 66] width 781 height 44
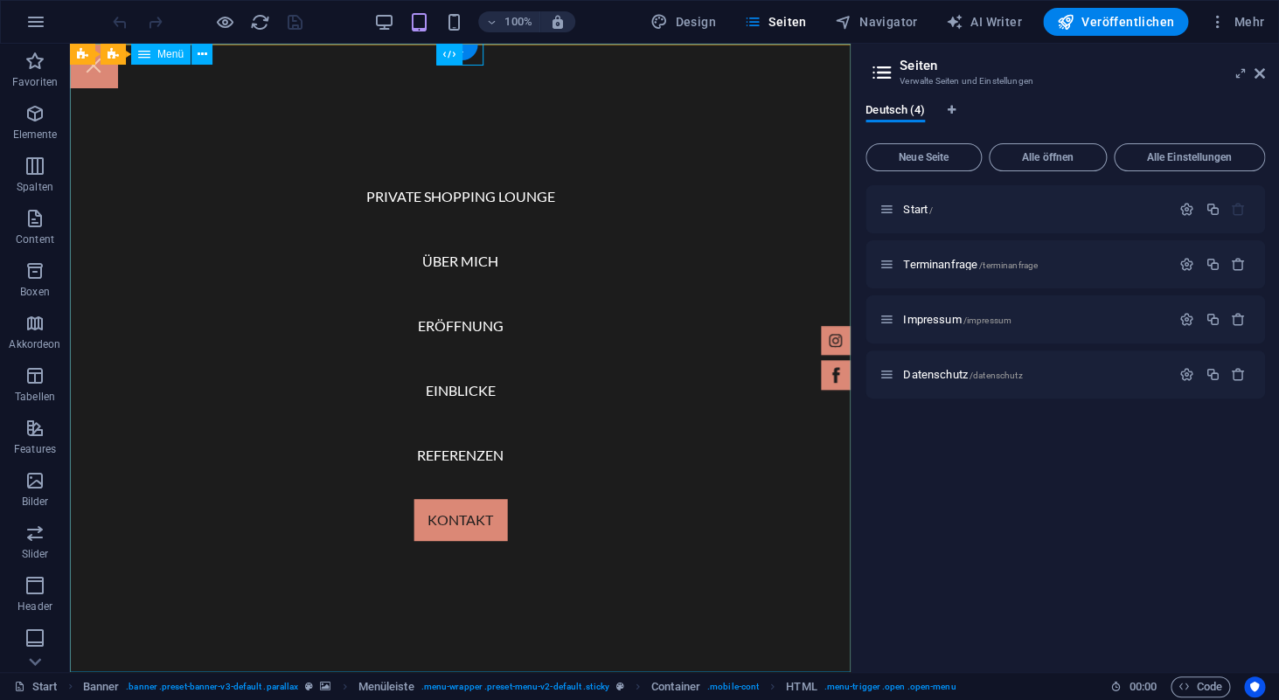
click at [485, 196] on nav "Private Shopping Lounge Über mich Eröffnung Einblicke Referenzen Kontakt" at bounding box center [460, 358] width 781 height 629
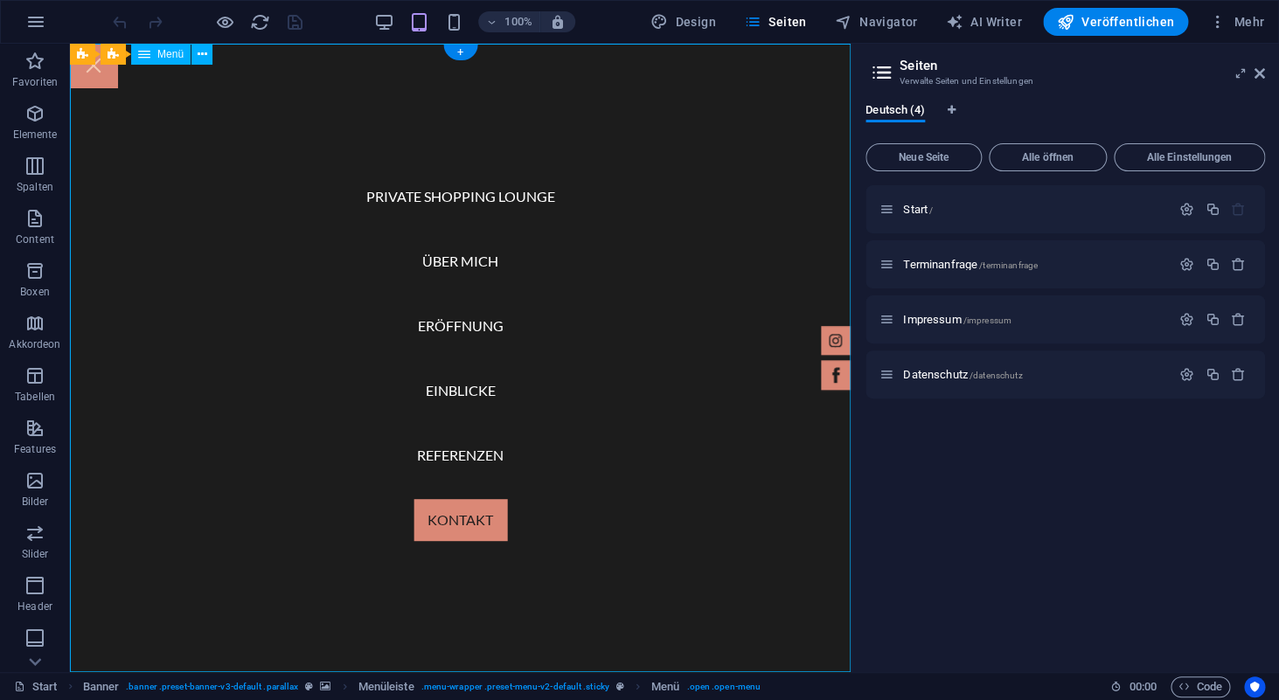
click at [453, 195] on nav "Private Shopping Lounge Über mich Eröffnung Einblicke Referenzen Kontakt" at bounding box center [460, 358] width 781 height 629
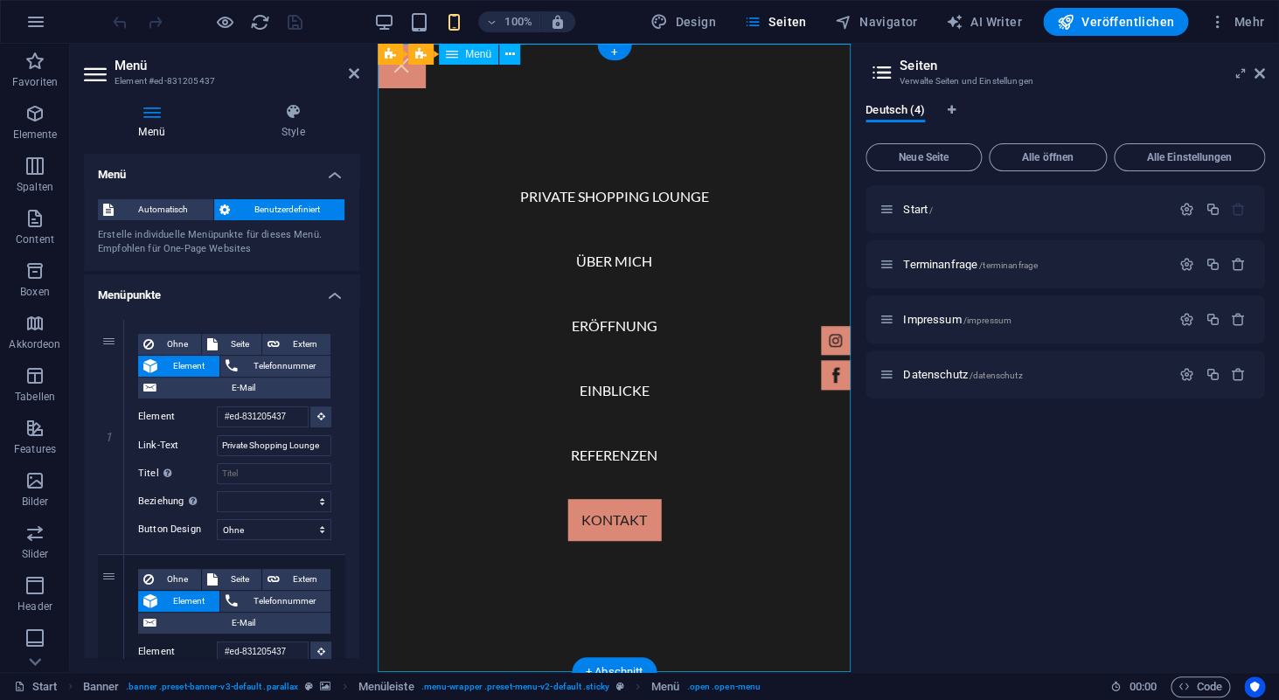
click at [590, 201] on nav "Private Shopping Lounge Über mich Eröffnung Einblicke Referenzen Kontakt" at bounding box center [614, 358] width 473 height 629
click at [281, 420] on input "#ed-831205437" at bounding box center [263, 417] width 92 height 21
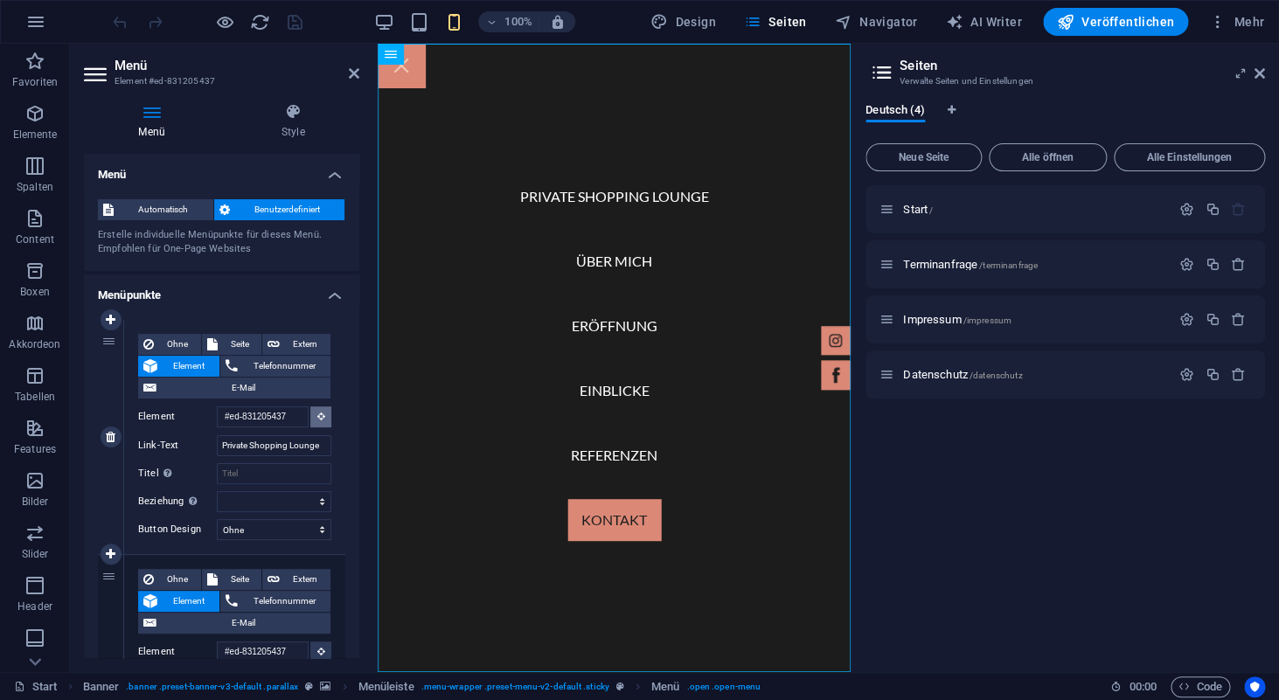
click at [318, 416] on icon at bounding box center [321, 416] width 8 height 9
click at [296, 417] on input "#ed-831205437" at bounding box center [263, 417] width 92 height 21
type input "#ed-83120543"
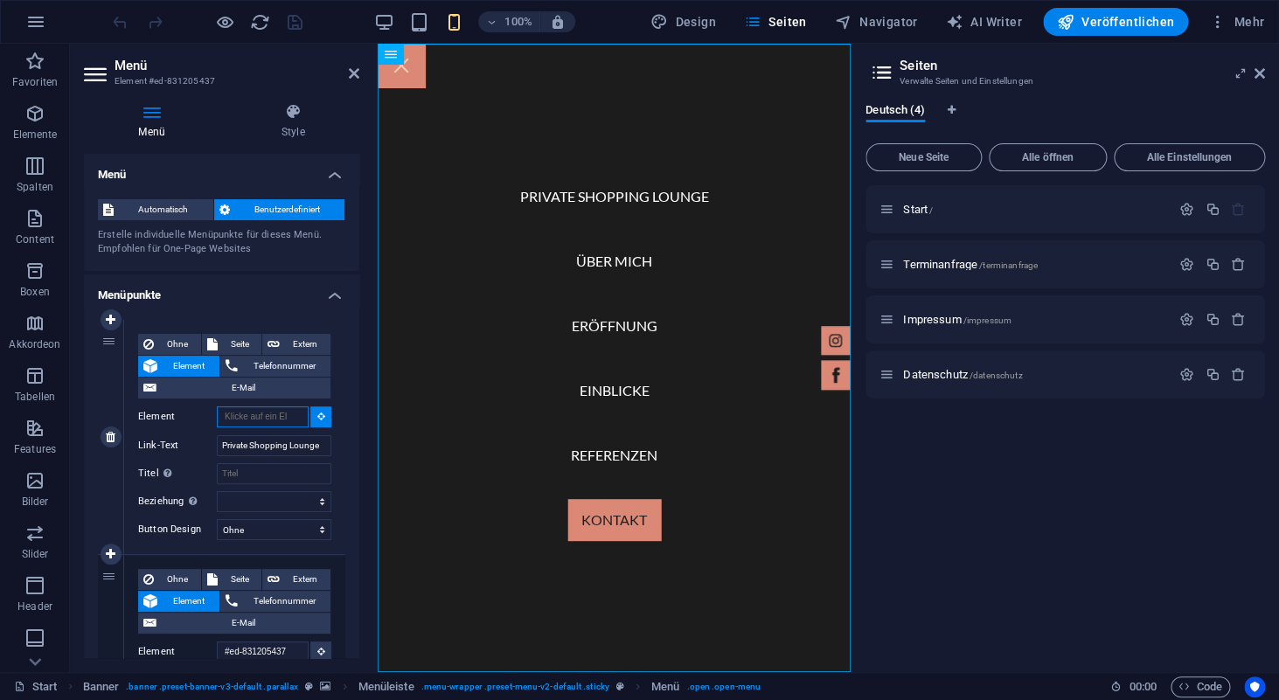
select select
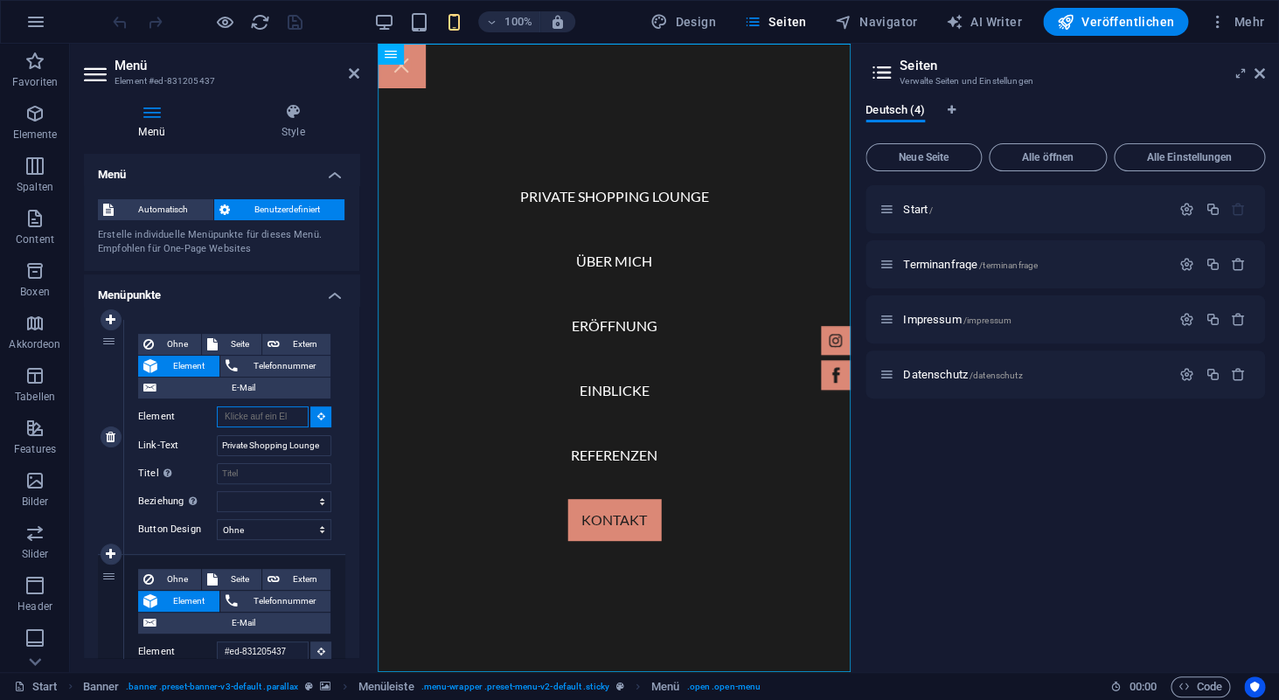
select select
click at [318, 420] on icon at bounding box center [321, 416] width 8 height 9
click at [320, 417] on icon at bounding box center [321, 416] width 8 height 9
click at [268, 420] on input "Element" at bounding box center [263, 417] width 92 height 21
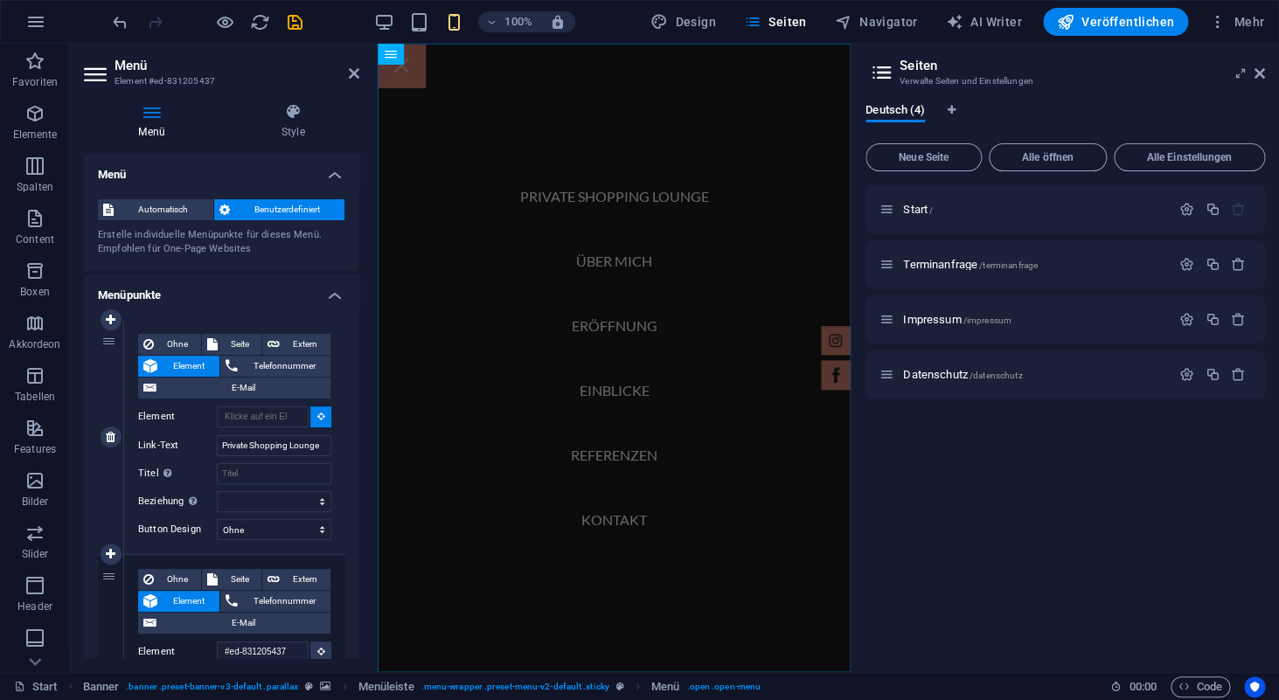
click at [181, 367] on span "Element" at bounding box center [189, 366] width 52 height 21
click at [323, 418] on icon at bounding box center [321, 416] width 8 height 9
click at [267, 421] on input "Element" at bounding box center [263, 417] width 92 height 21
click at [246, 421] on input "Element" at bounding box center [263, 417] width 92 height 21
click at [242, 347] on span "Seite" at bounding box center [240, 344] width 34 height 21
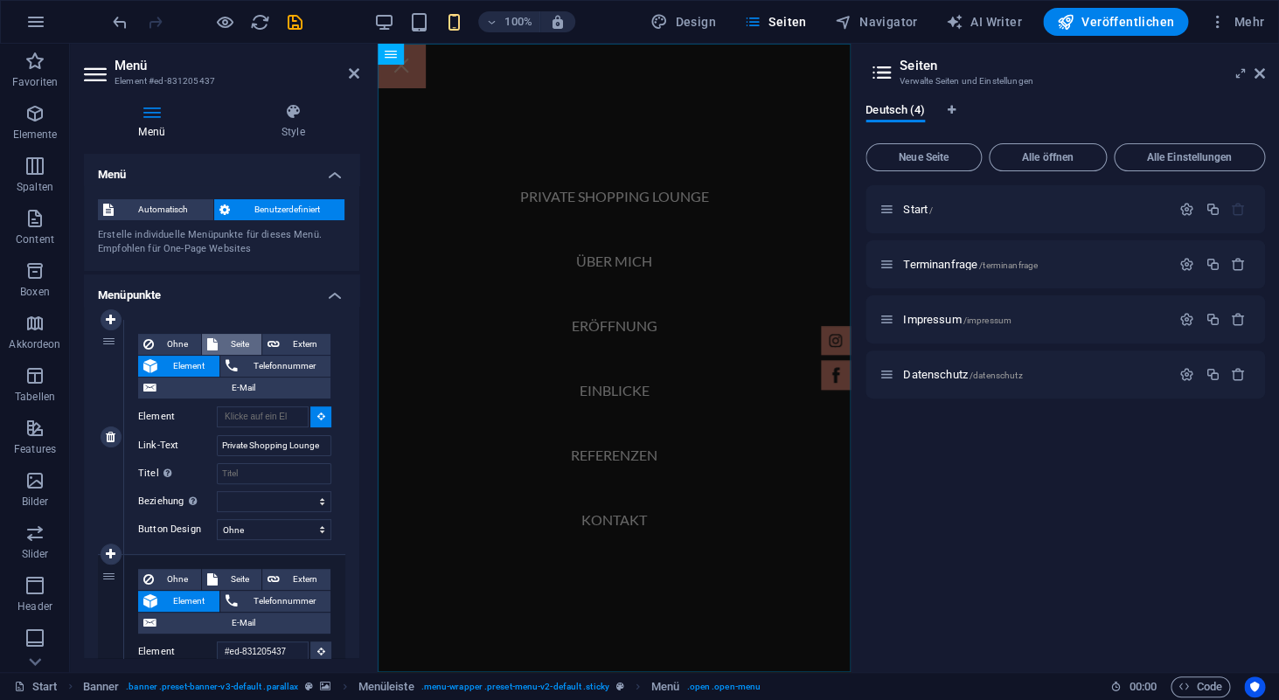
select select
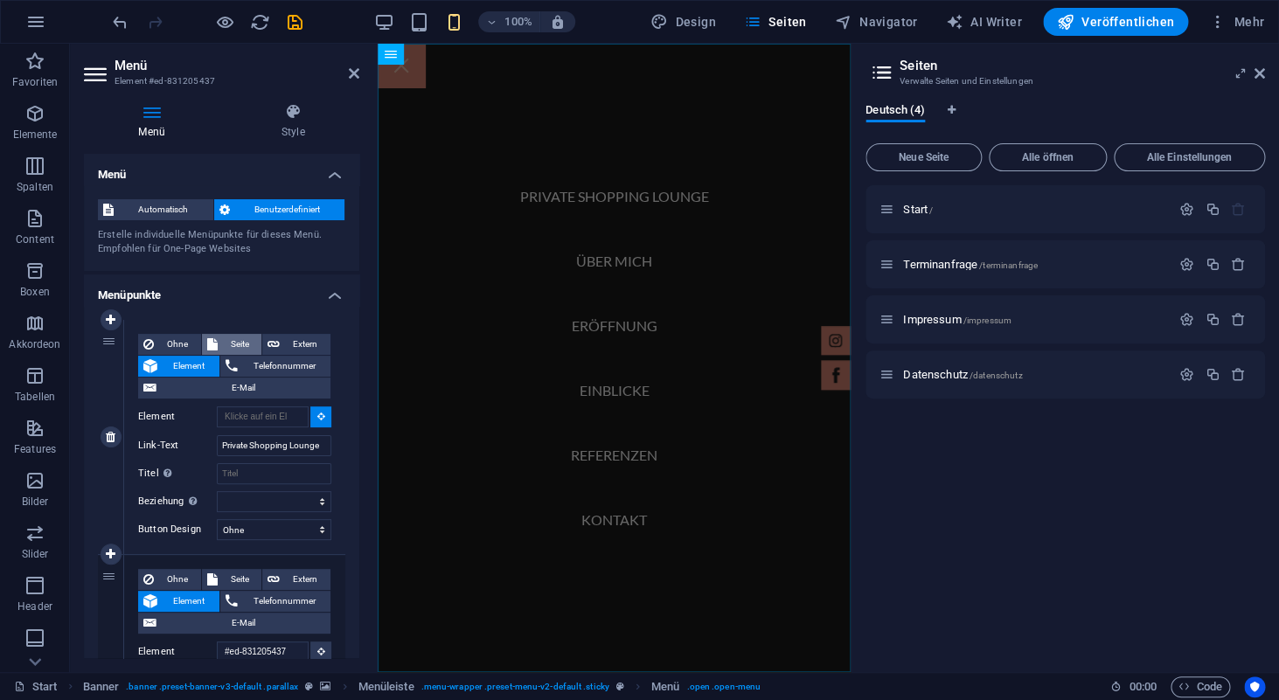
select select
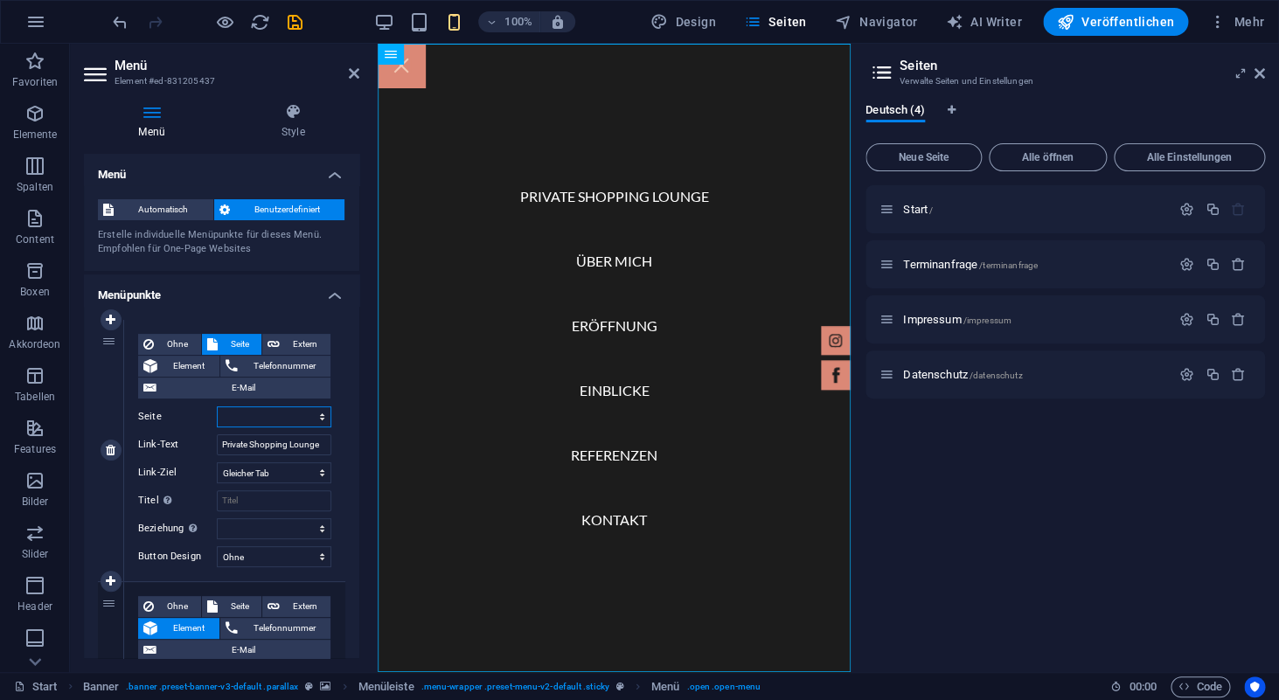
click at [217, 407] on select "Start Terminanfrage Impressum Datenschutz" at bounding box center [274, 417] width 115 height 21
click at [184, 348] on span "Ohne" at bounding box center [177, 344] width 37 height 21
select select
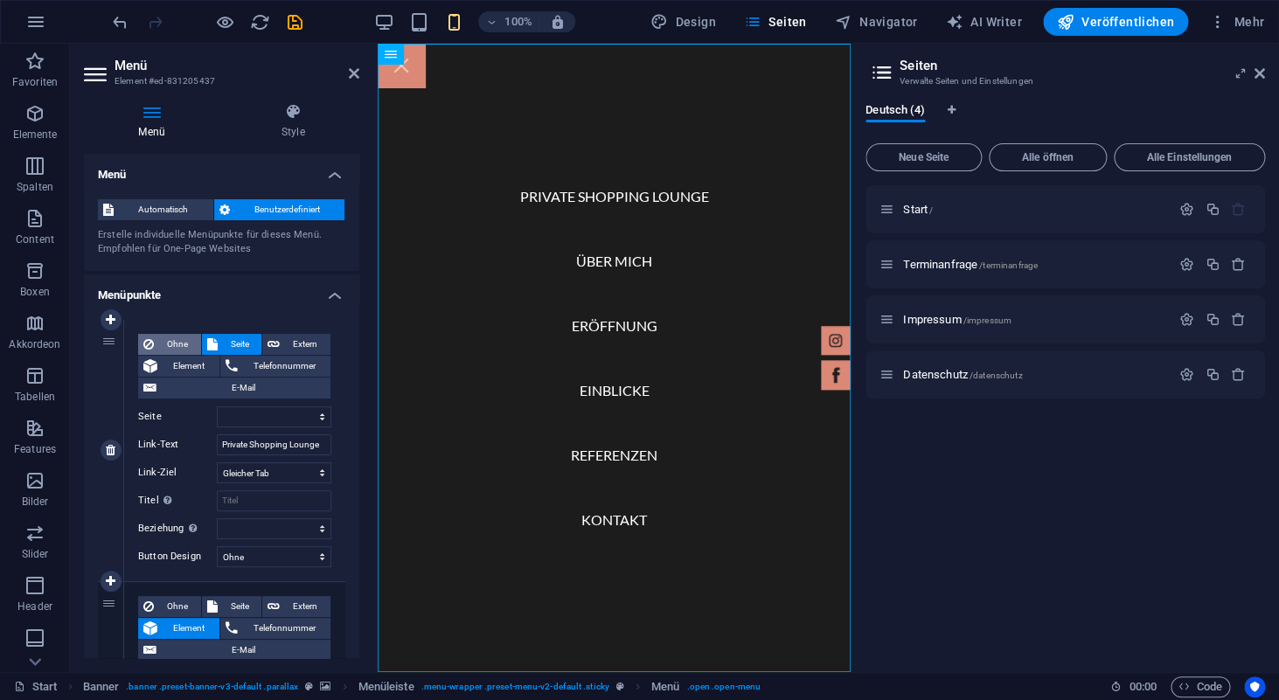
select select
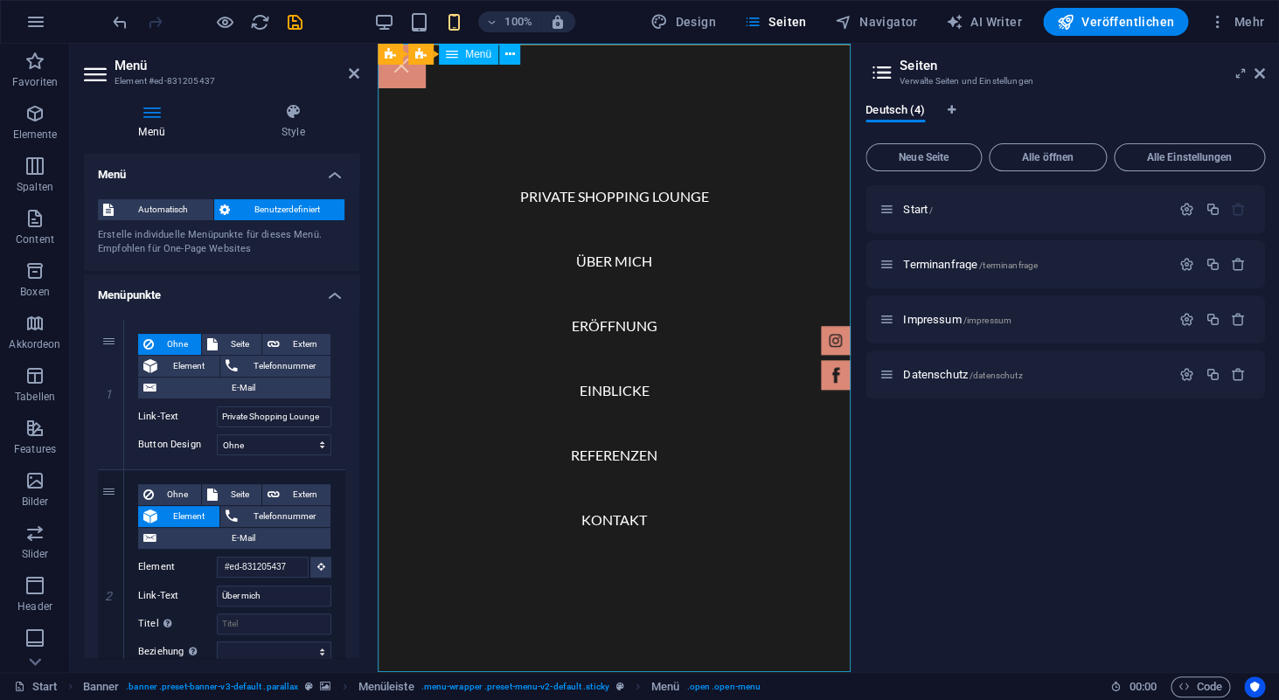
click at [630, 199] on nav "Private Shopping Lounge Über mich Eröffnung Einblicke Referenzen Kontakt" at bounding box center [614, 358] width 473 height 629
click at [568, 199] on nav "Private Shopping Lounge Über mich Eröffnung Einblicke Referenzen Kontakt" at bounding box center [614, 358] width 473 height 629
click at [591, 259] on nav "Private Shopping Lounge Über mich Eröffnung Einblicke Referenzen Kontakt" at bounding box center [614, 358] width 473 height 629
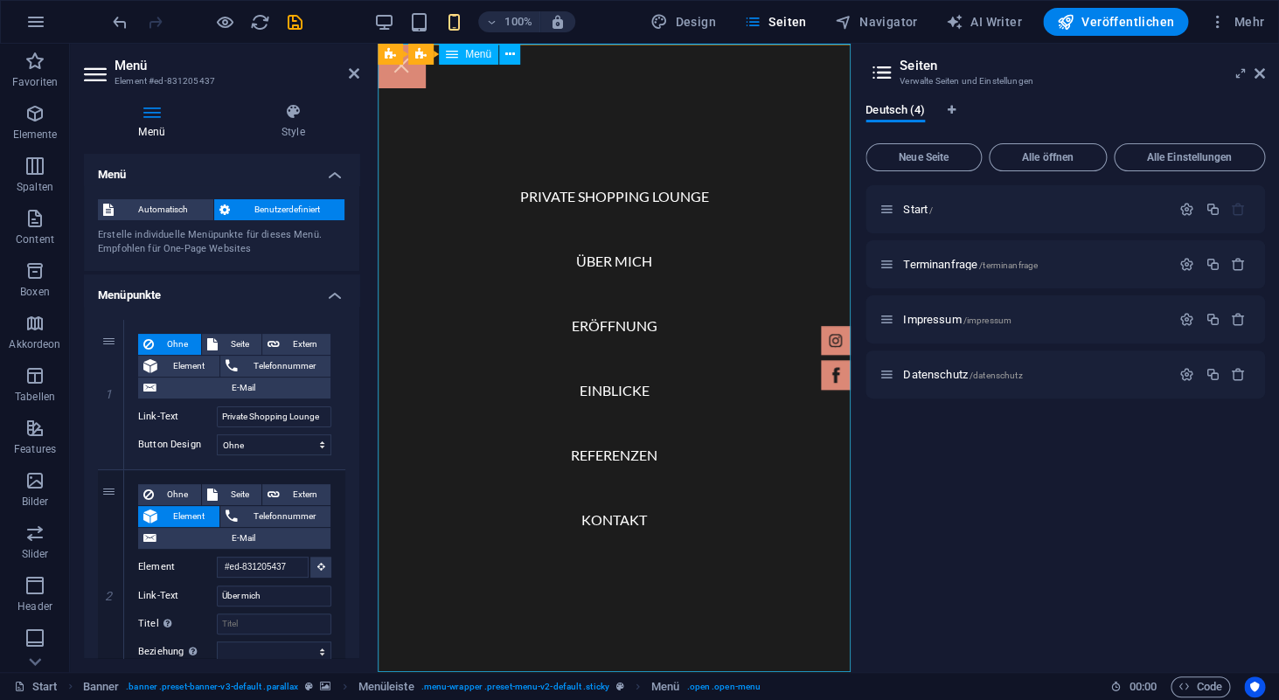
click at [583, 201] on nav "Private Shopping Lounge Über mich Eröffnung Einblicke Referenzen Kontakt" at bounding box center [614, 358] width 473 height 629
click at [166, 367] on span "Element" at bounding box center [189, 366] width 52 height 21
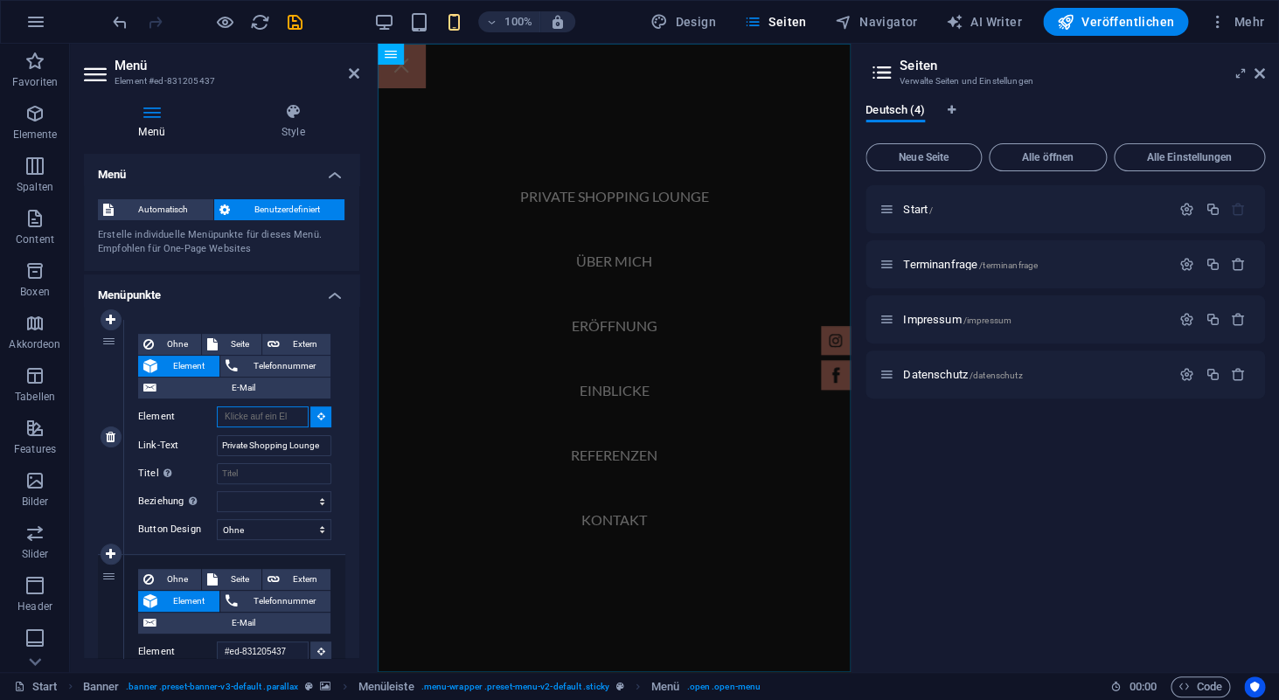
select select
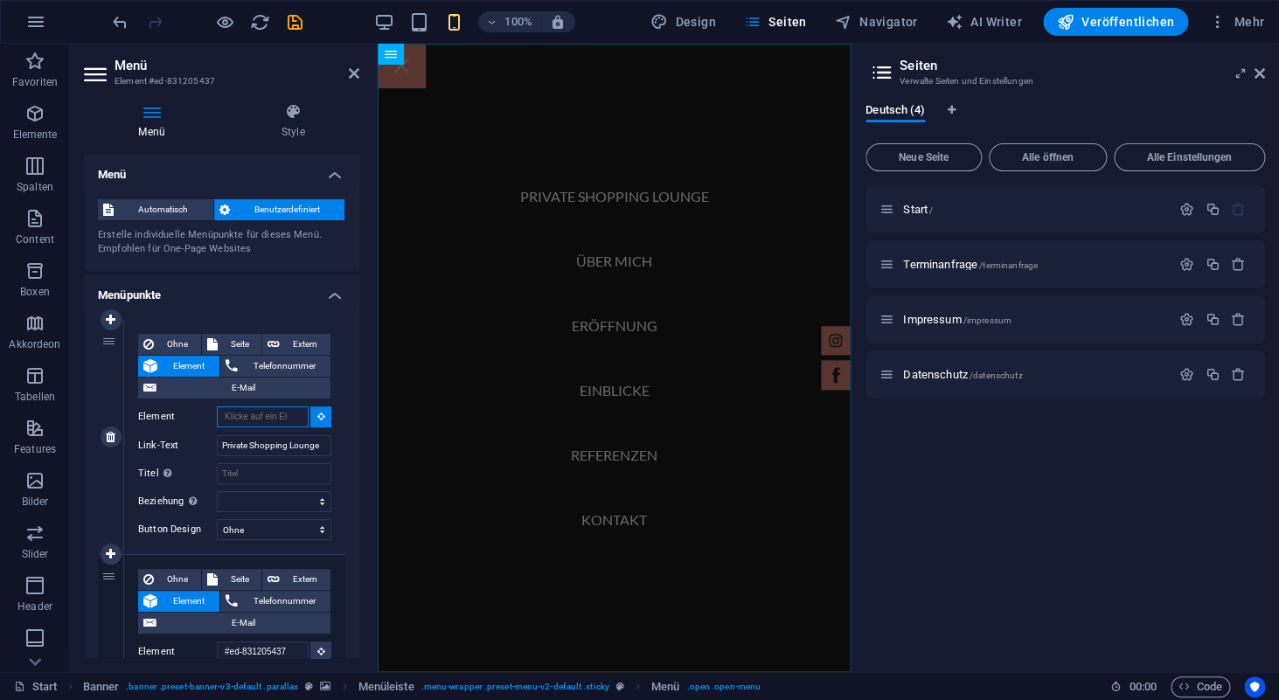
select select
click at [317, 418] on button at bounding box center [320, 417] width 21 height 21
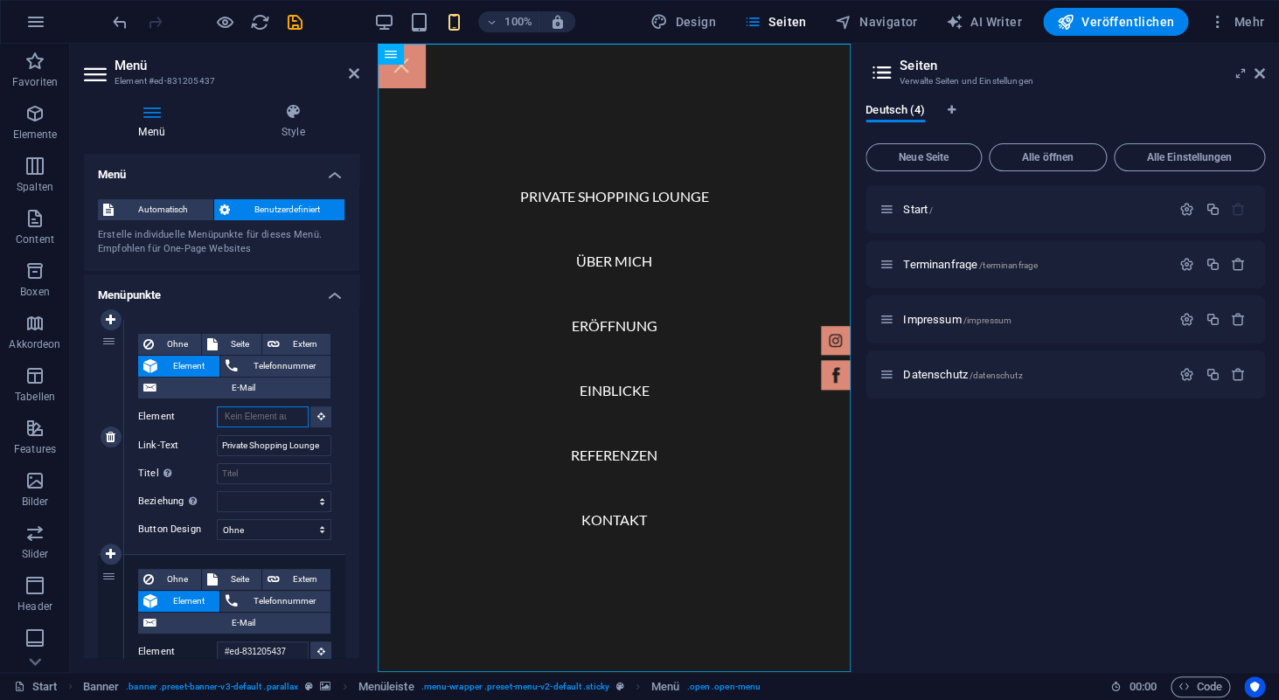
click at [252, 420] on input "Element" at bounding box center [263, 417] width 92 height 21
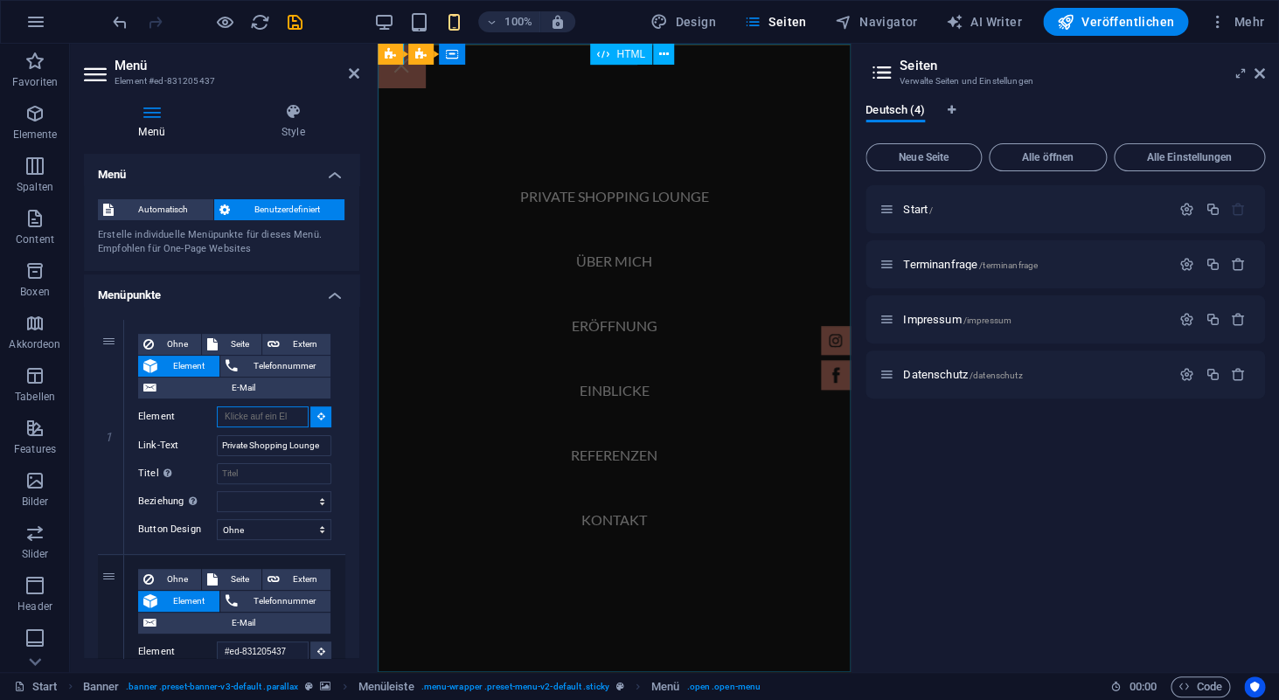
click at [602, 60] on icon at bounding box center [603, 54] width 12 height 21
type input "#ed-831205443"
select select
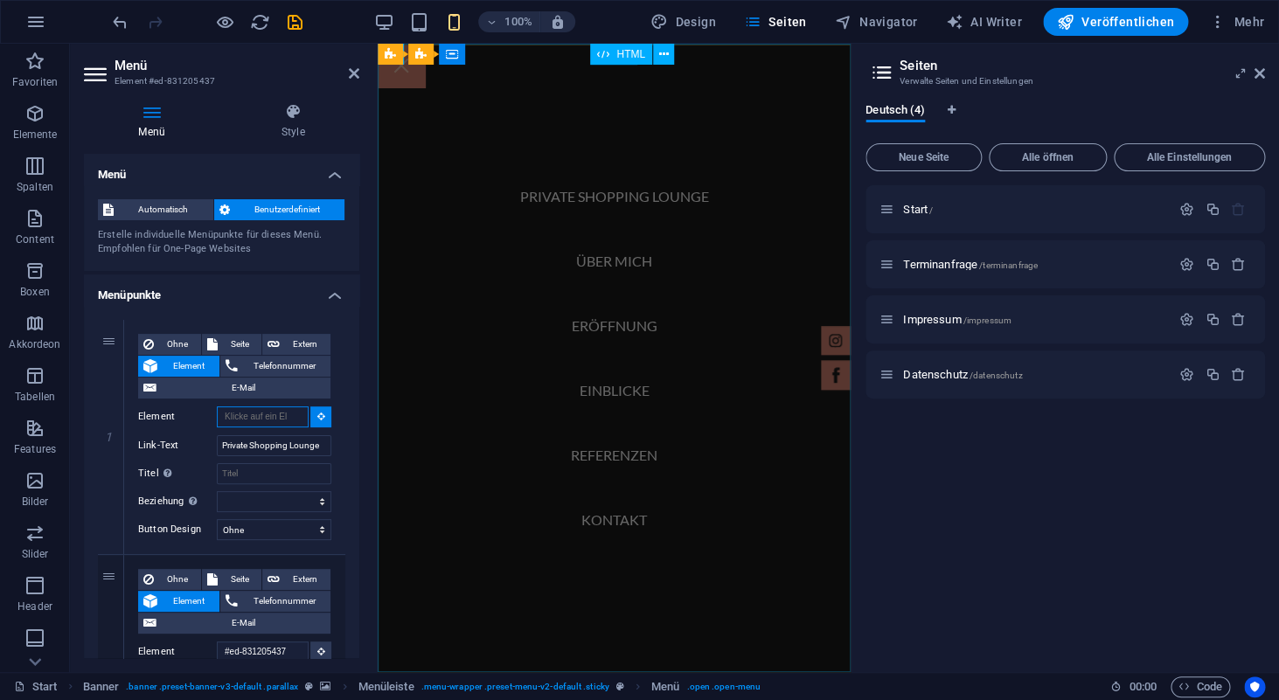
select select
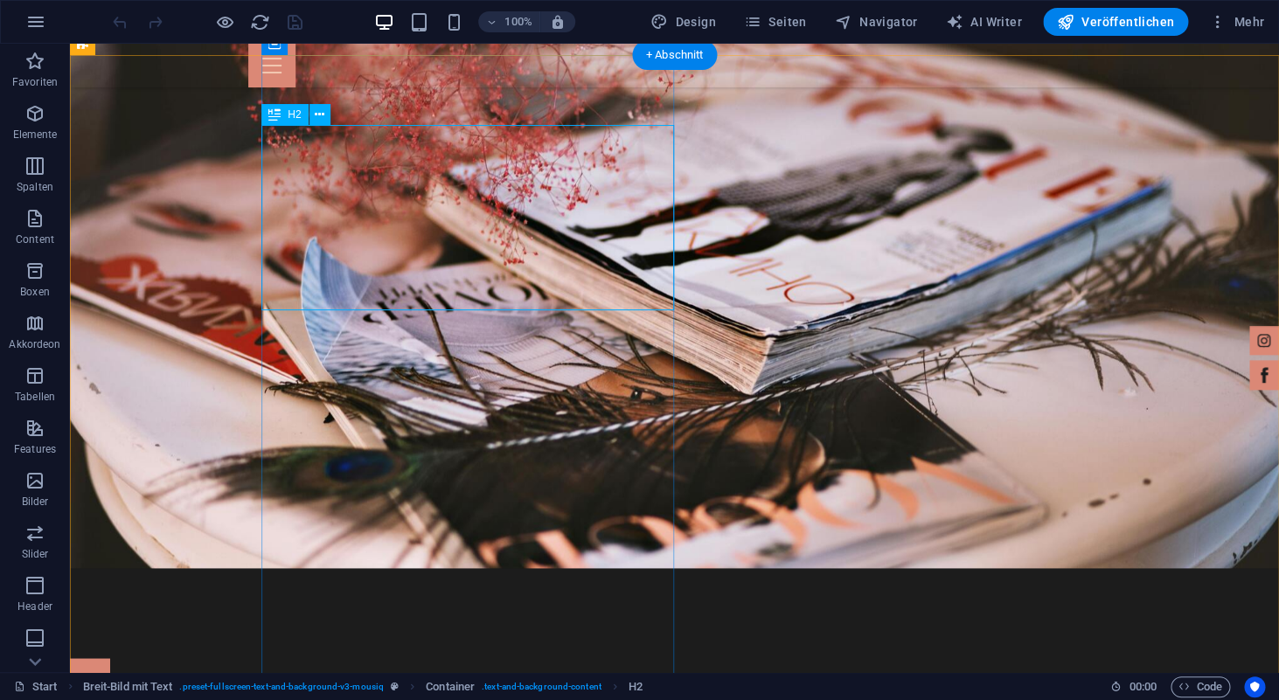
scroll to position [782, 0]
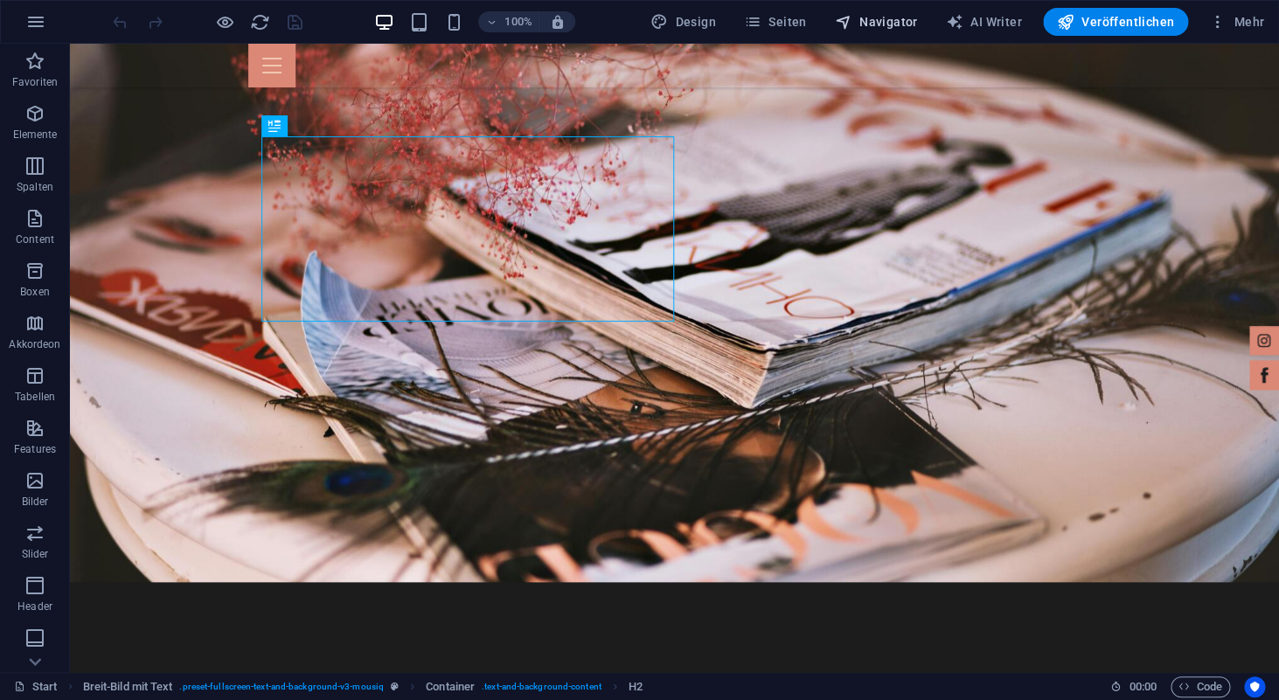
click at [888, 24] on span "Navigator" at bounding box center [876, 21] width 83 height 17
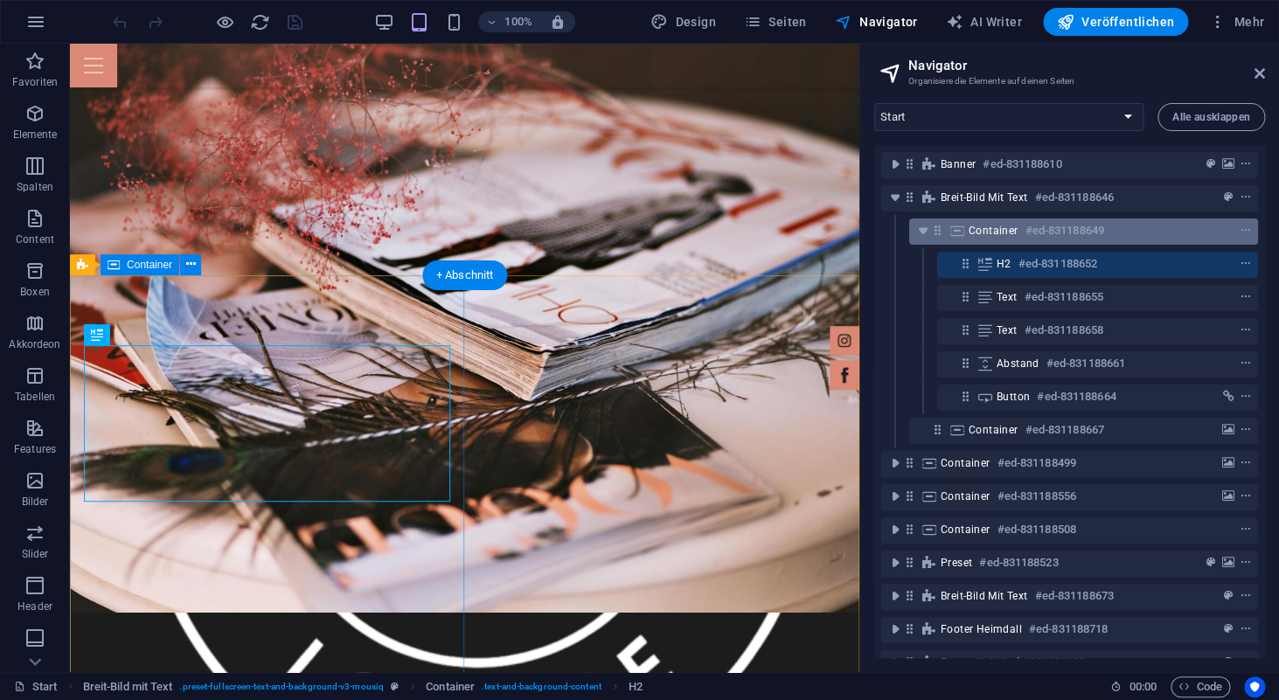
click at [1000, 236] on span "Container" at bounding box center [994, 231] width 50 height 14
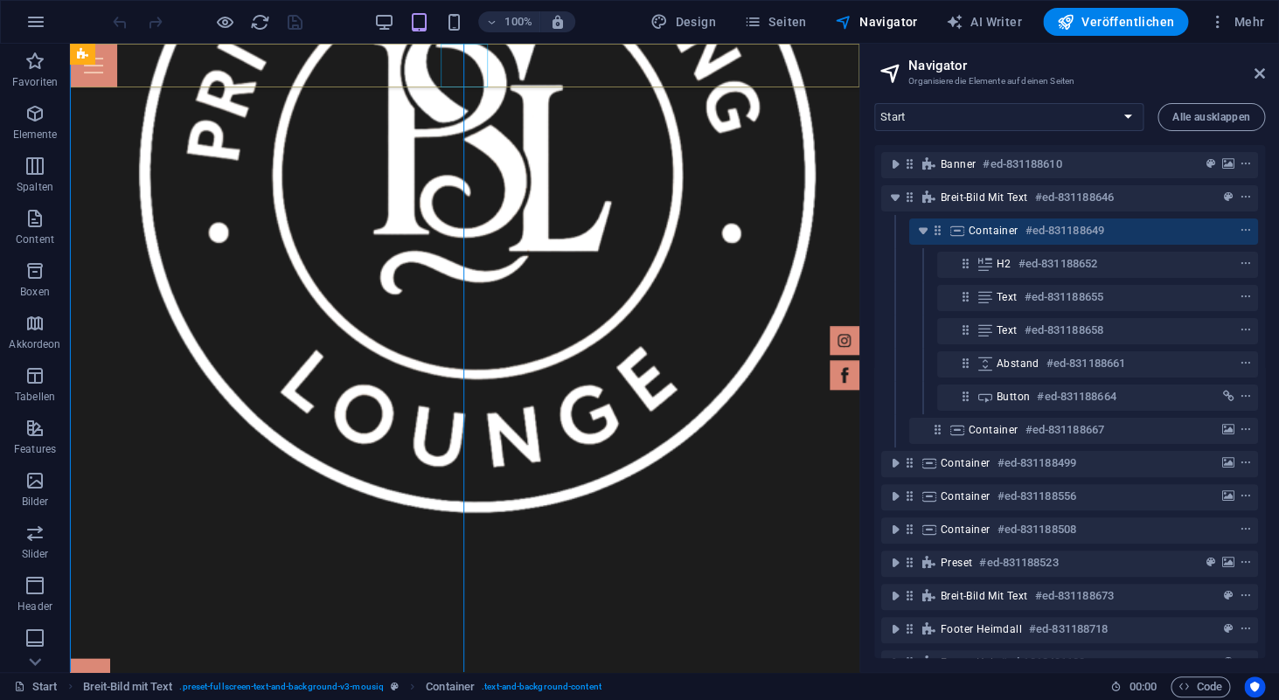
click at [469, 74] on div at bounding box center [465, 66] width 790 height 44
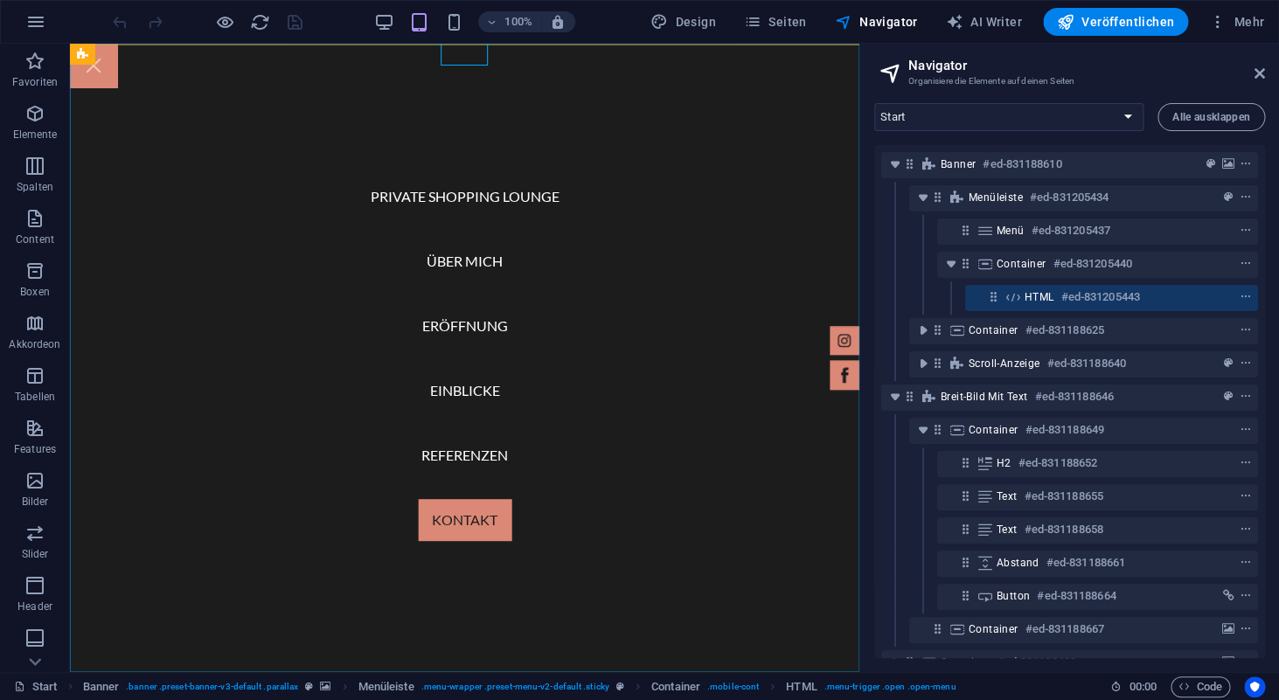
click at [490, 193] on nav "Private Shopping Lounge Über mich Eröffnung Einblicke Referenzen Kontakt" at bounding box center [465, 358] width 790 height 629
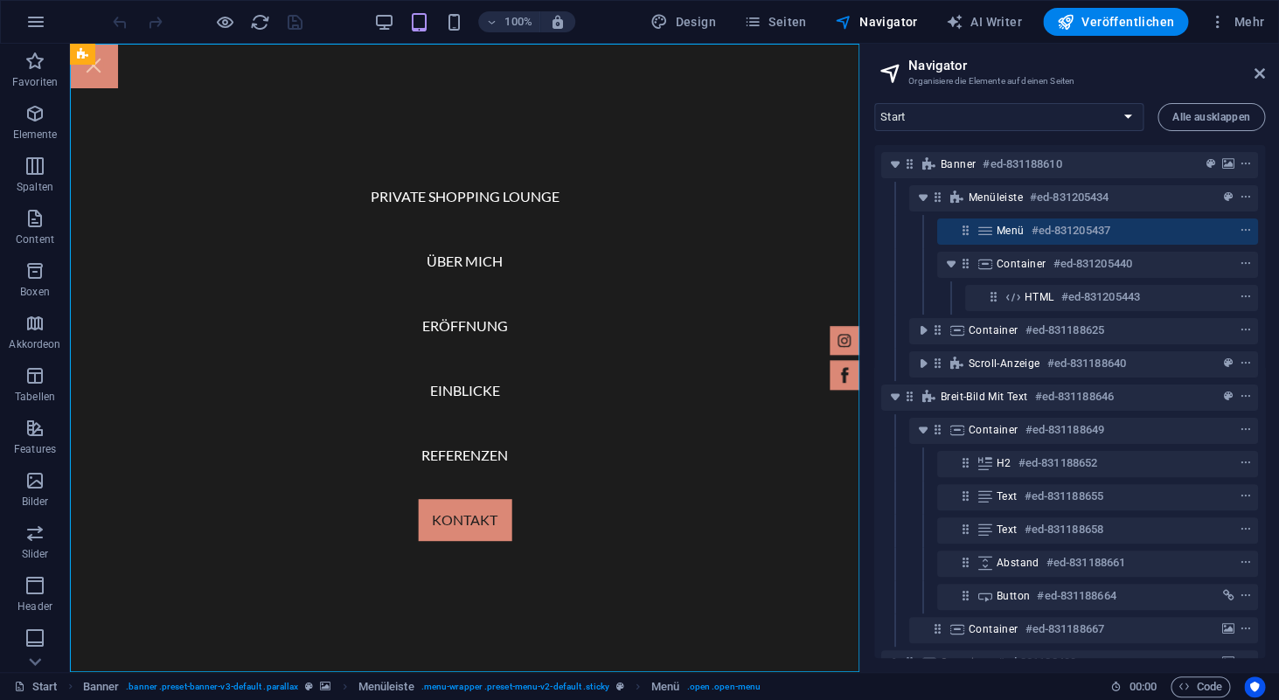
click at [461, 199] on nav "Private Shopping Lounge Über mich Eröffnung Einblicke Referenzen Kontakt" at bounding box center [465, 358] width 790 height 629
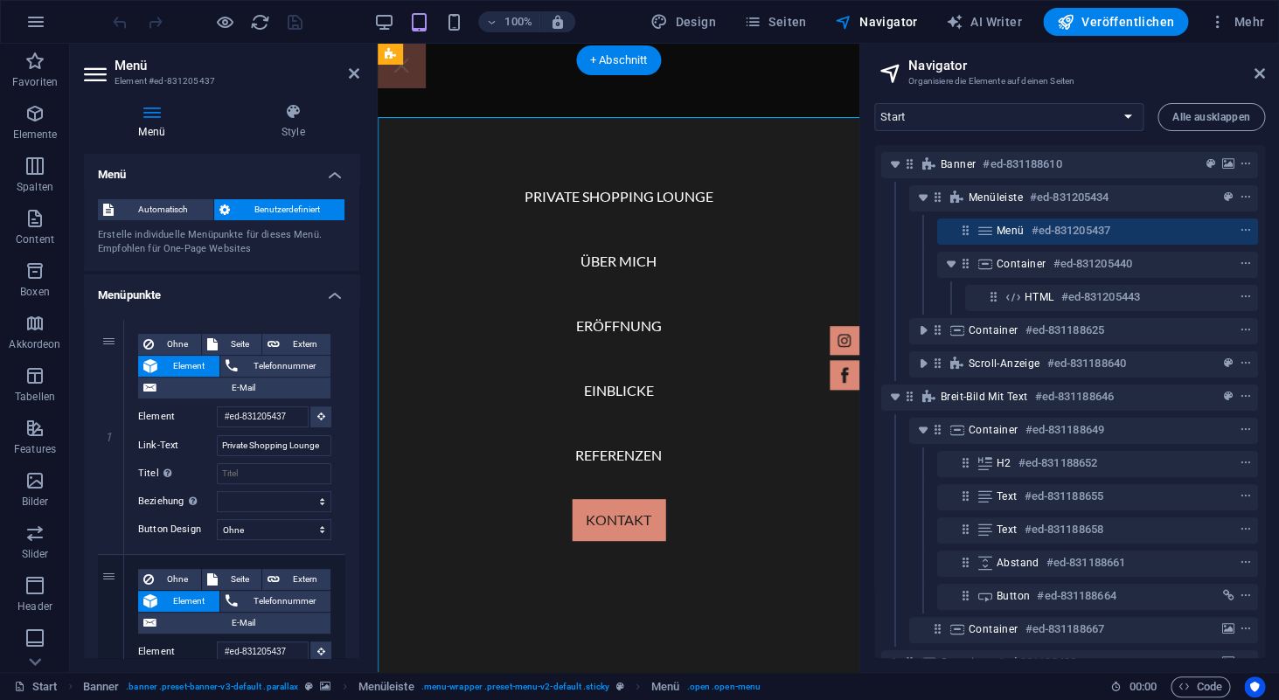
scroll to position [953, 0]
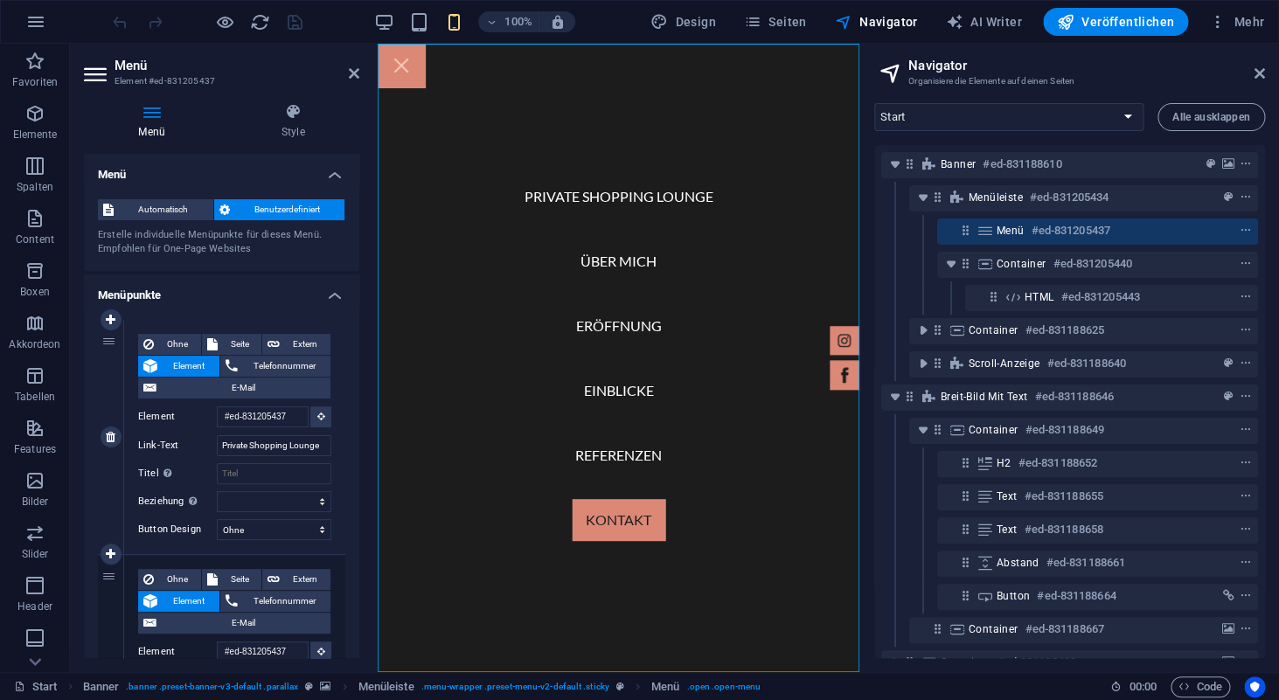
click at [204, 362] on span "Element" at bounding box center [189, 366] width 52 height 21
click at [275, 423] on input "#ed-831205437" at bounding box center [263, 417] width 92 height 21
type input "#ed-83120543"
select select
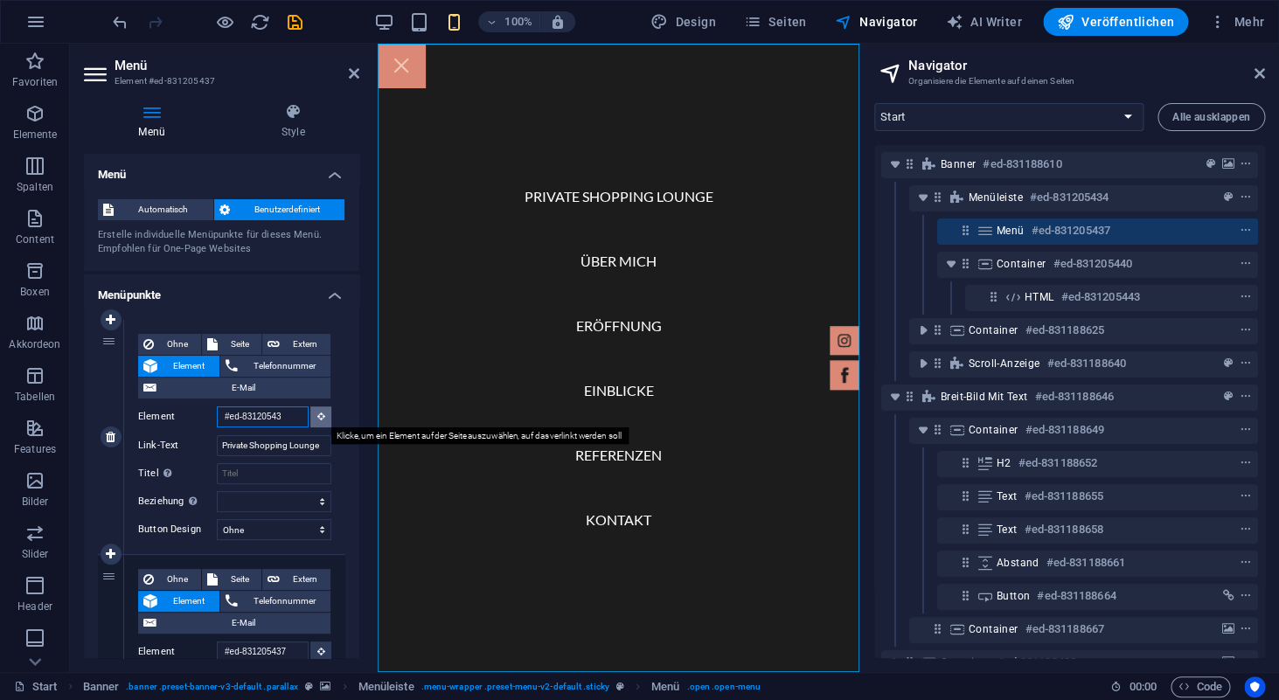
select select
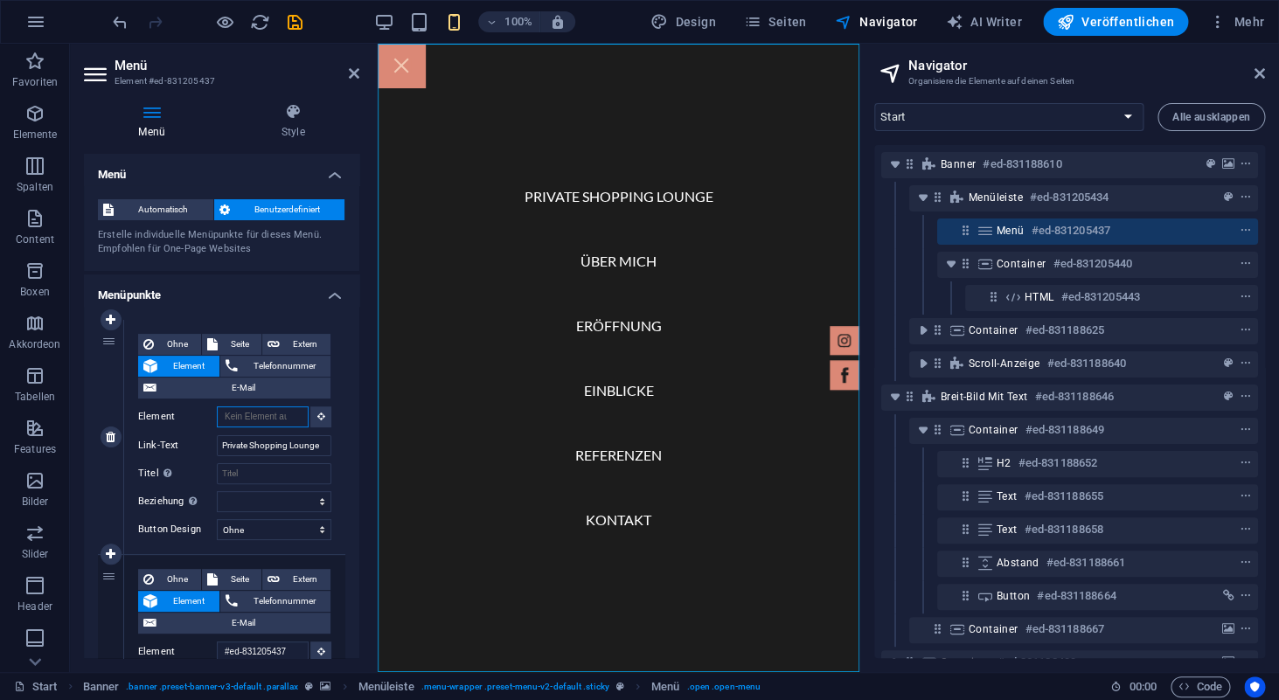
scroll to position [0, 0]
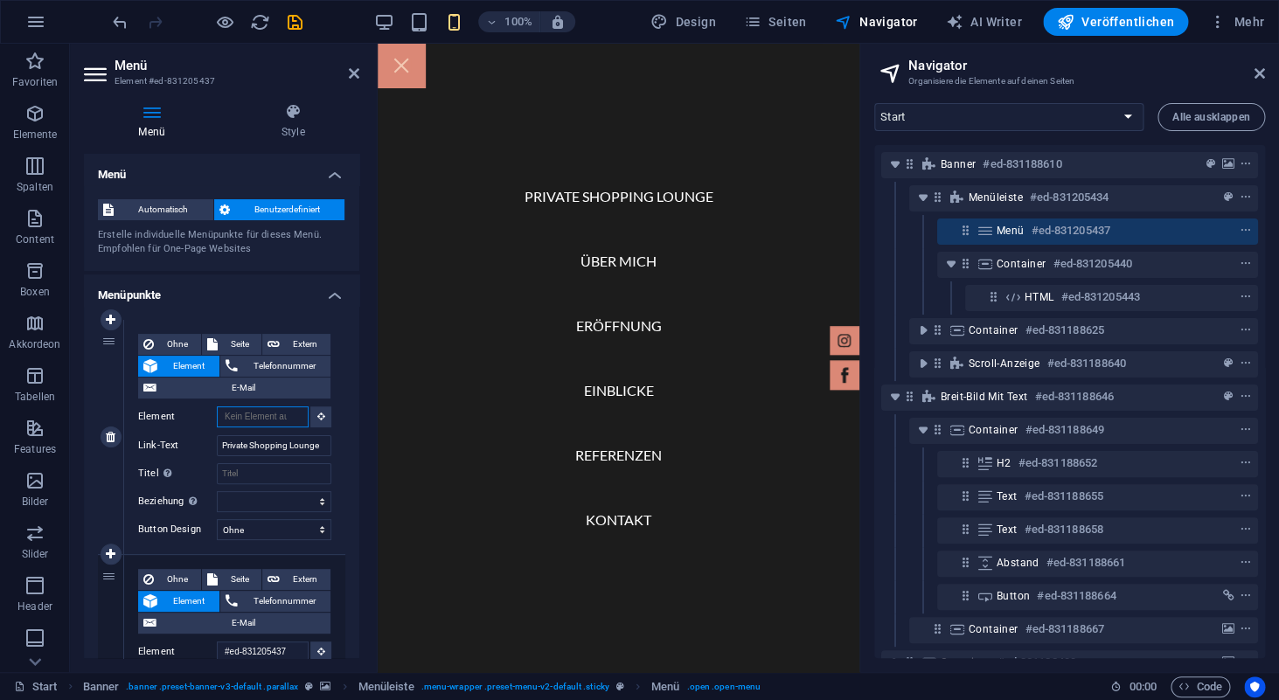
type input "$"
type input "#ed-831188649"
select select
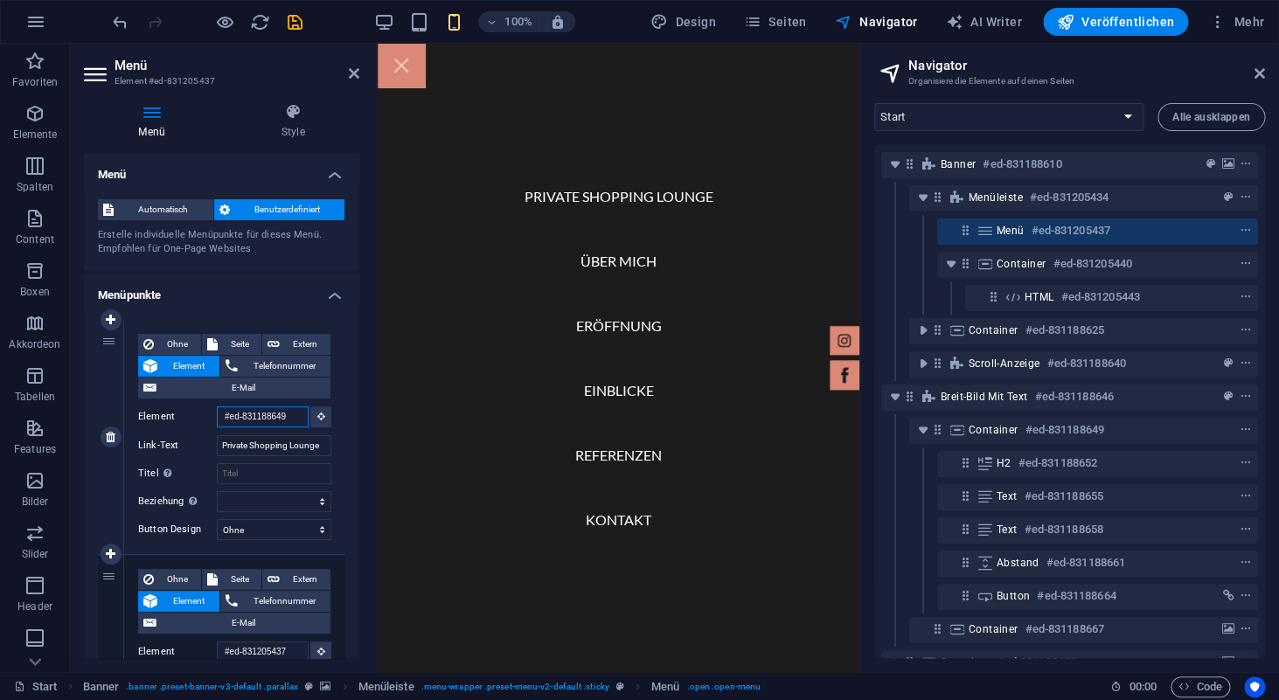
select select
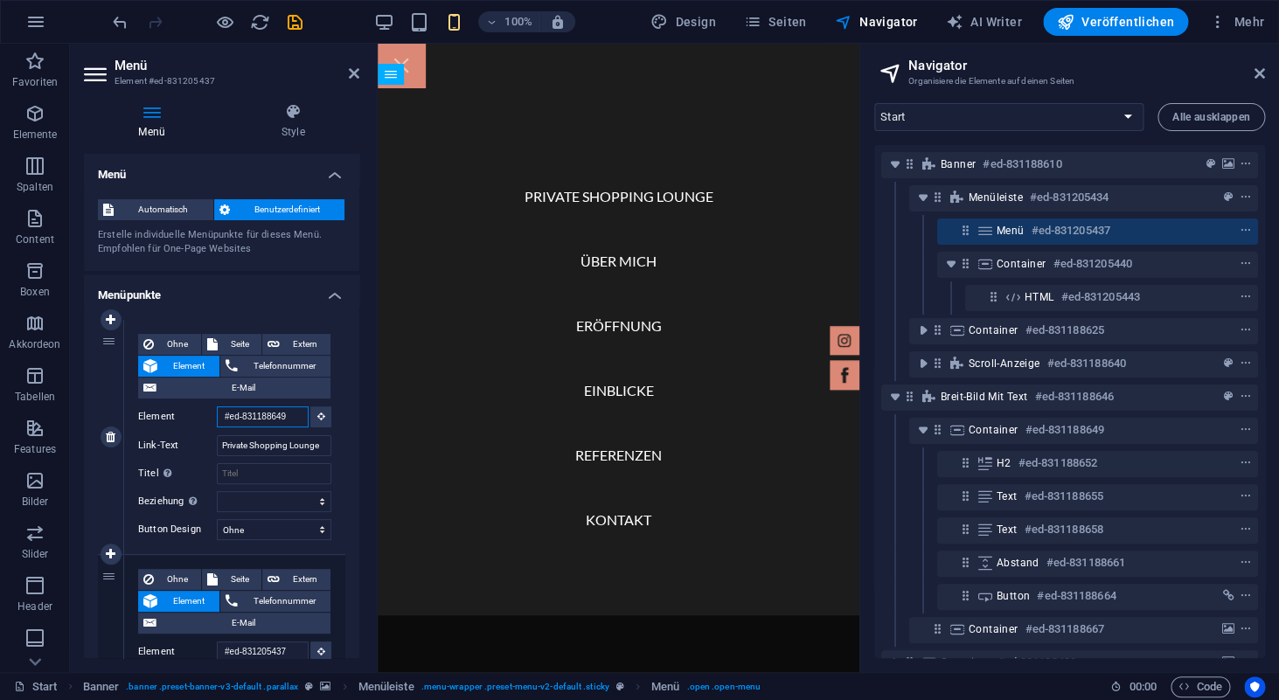
scroll to position [875, 0]
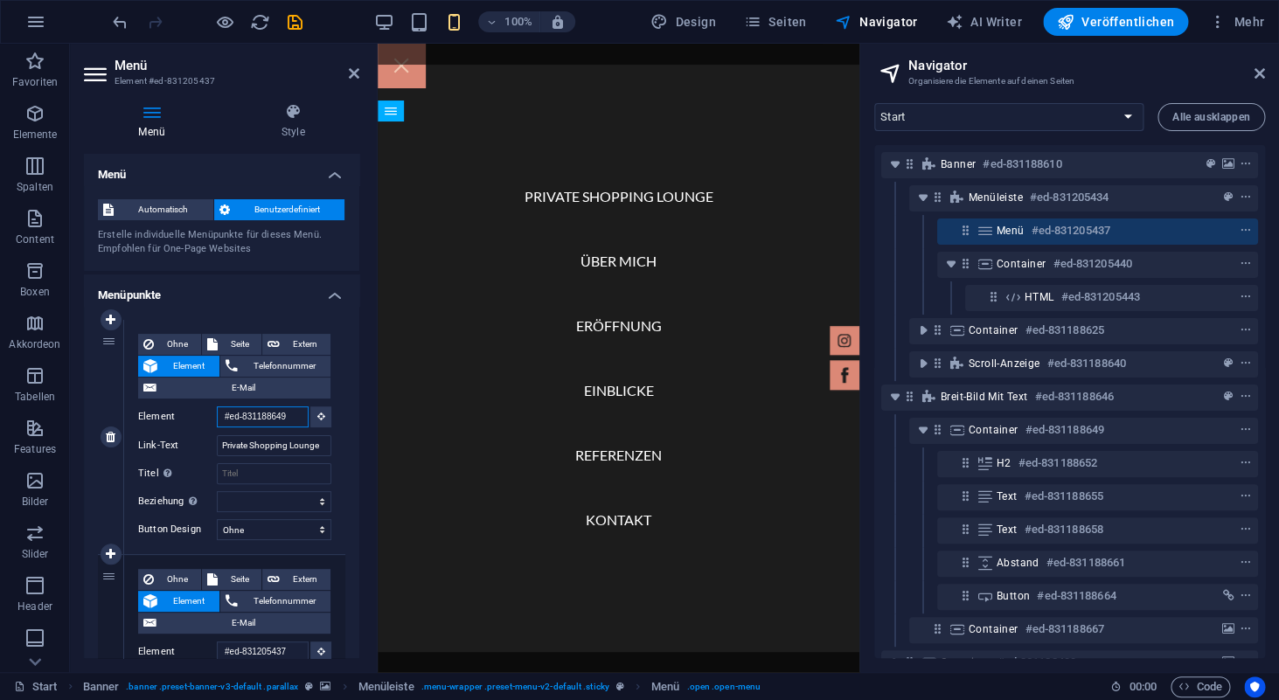
click at [289, 418] on input "#ed-831188649" at bounding box center [263, 417] width 92 height 21
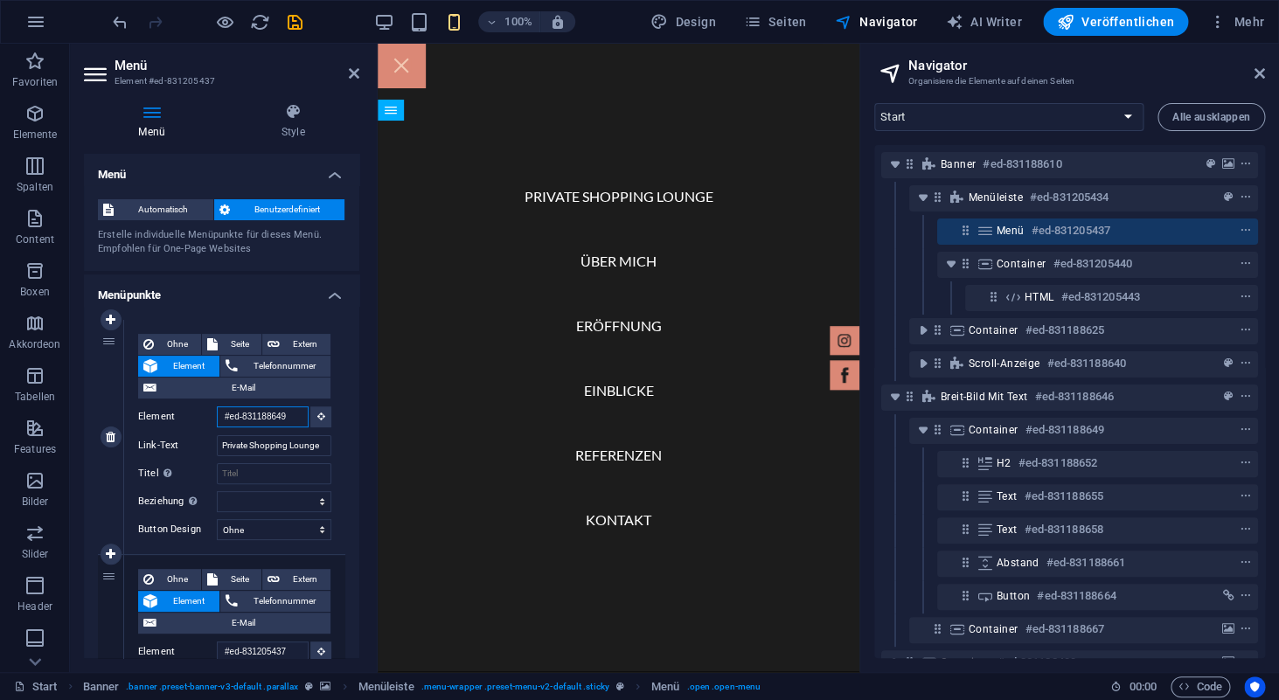
drag, startPoint x: 296, startPoint y: 415, endPoint x: 194, endPoint y: 416, distance: 102.3
click at [194, 416] on div "Element #ed-831188649" at bounding box center [234, 418] width 193 height 22
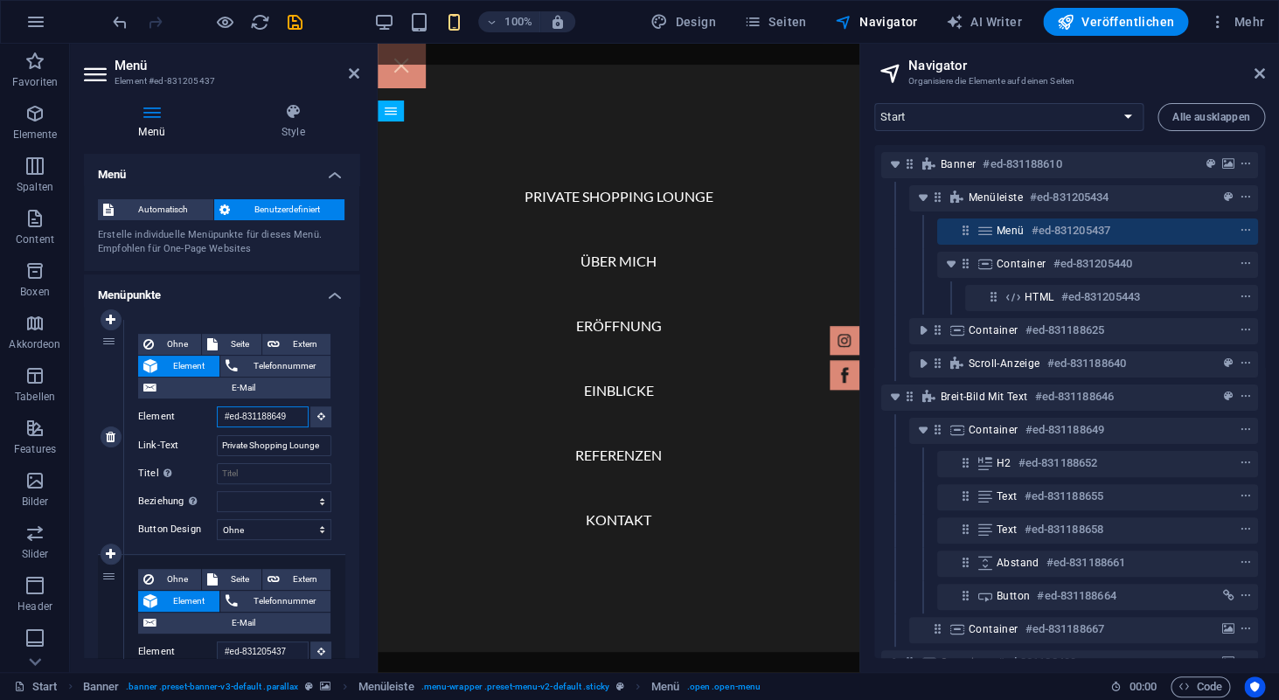
click at [298, 418] on input "#ed-831188649" at bounding box center [263, 417] width 92 height 21
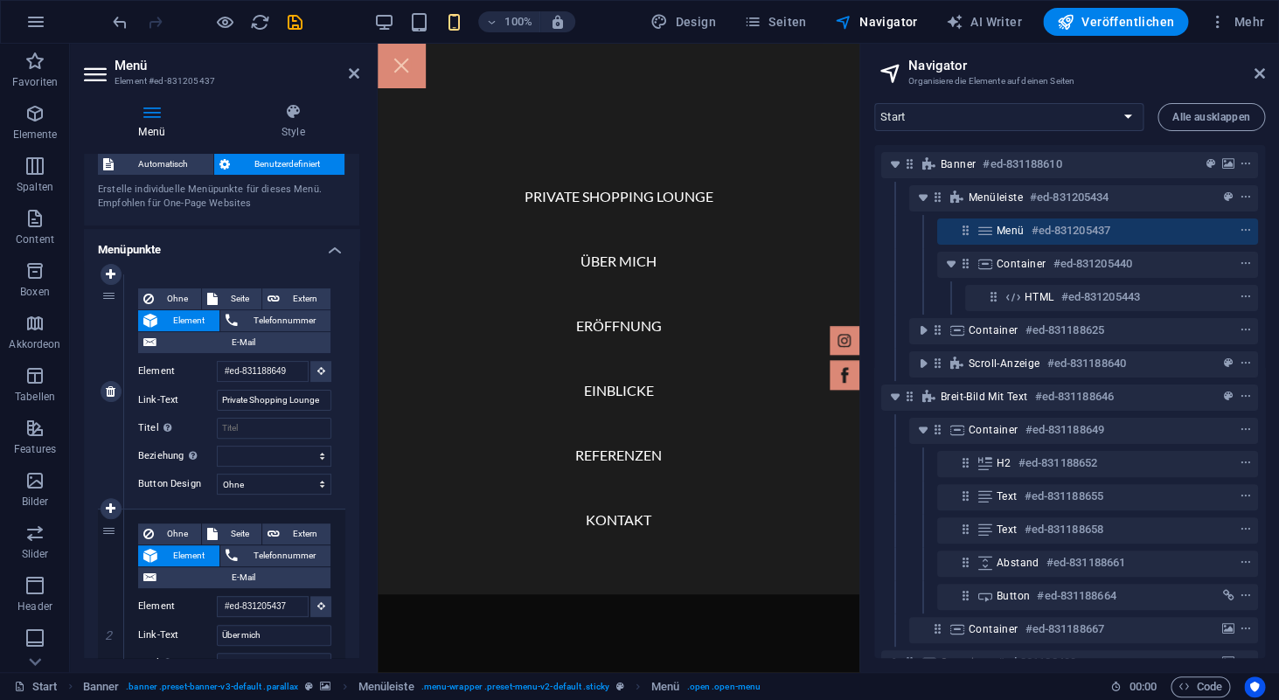
scroll to position [94, 0]
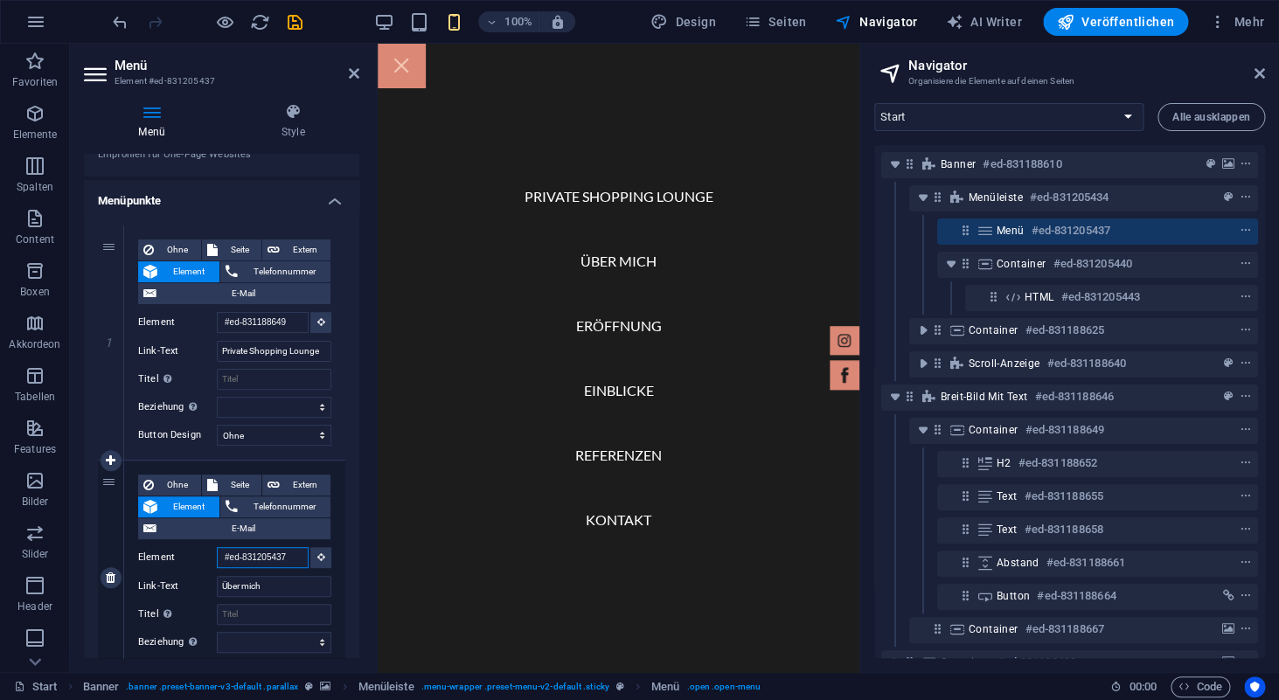
click at [268, 561] on input "#ed-831205437" at bounding box center [263, 557] width 92 height 21
paste input "188649"
type input "#ed-831188649"
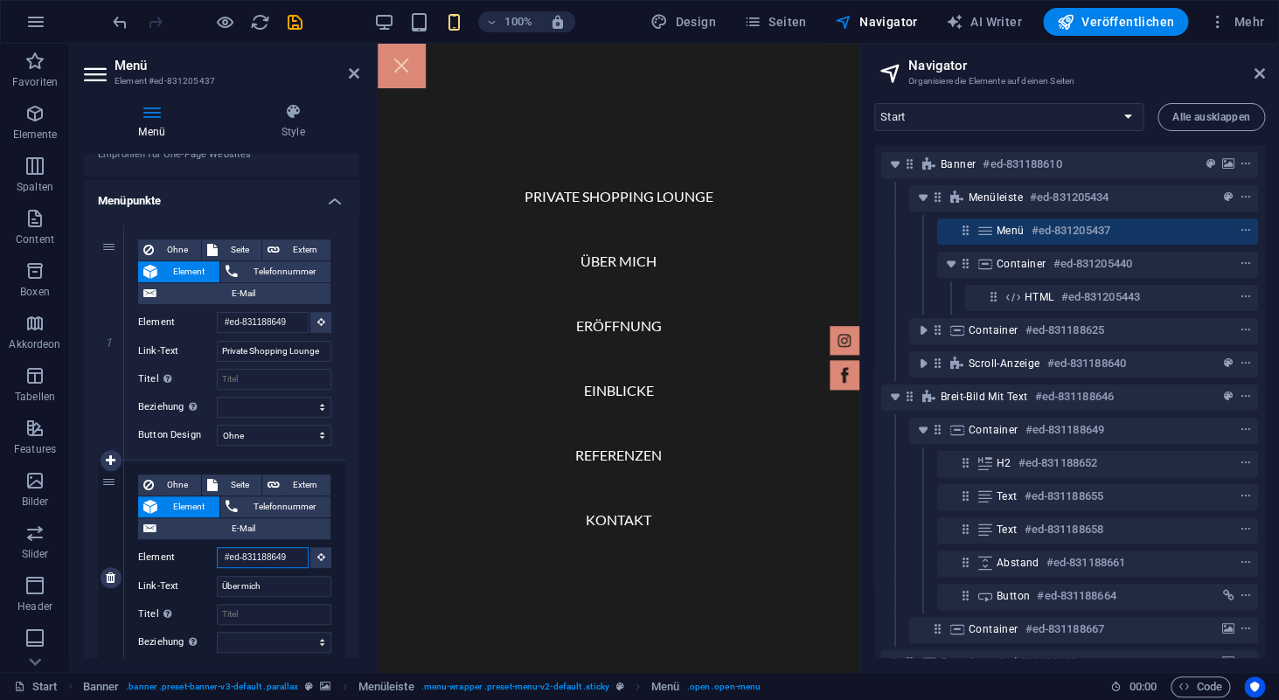
scroll to position [0, 7]
select select
type input "#ed-831188649"
select select
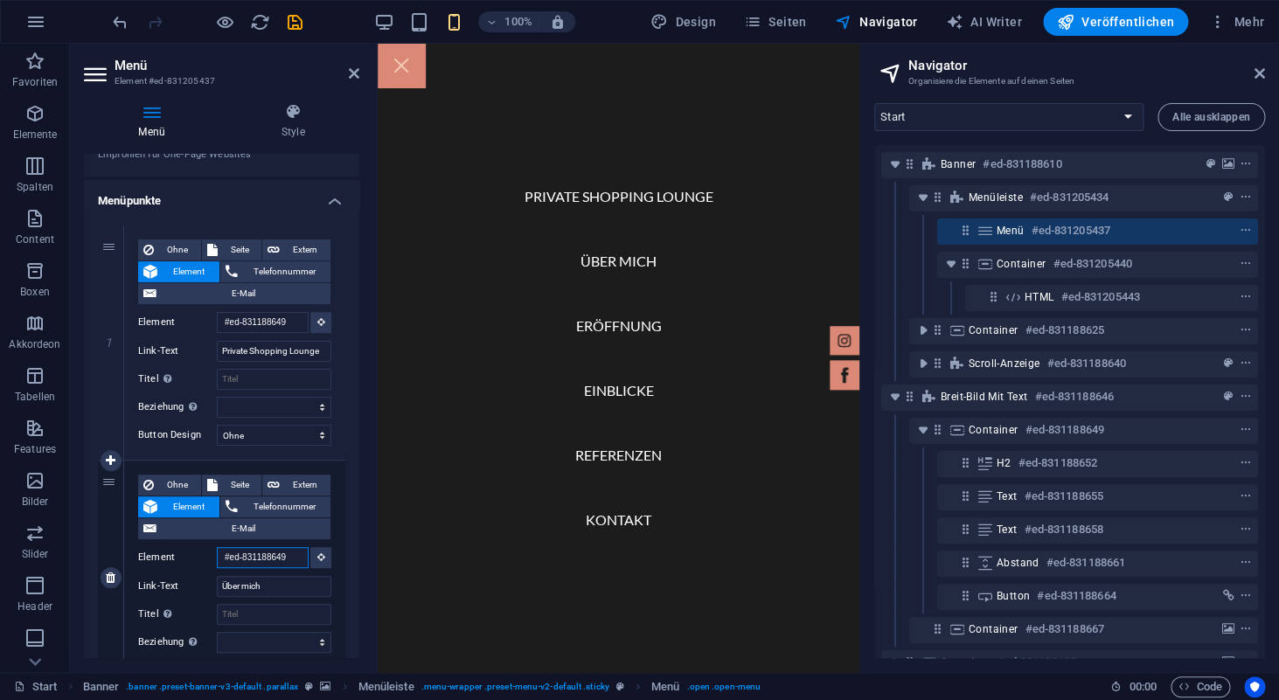
select select
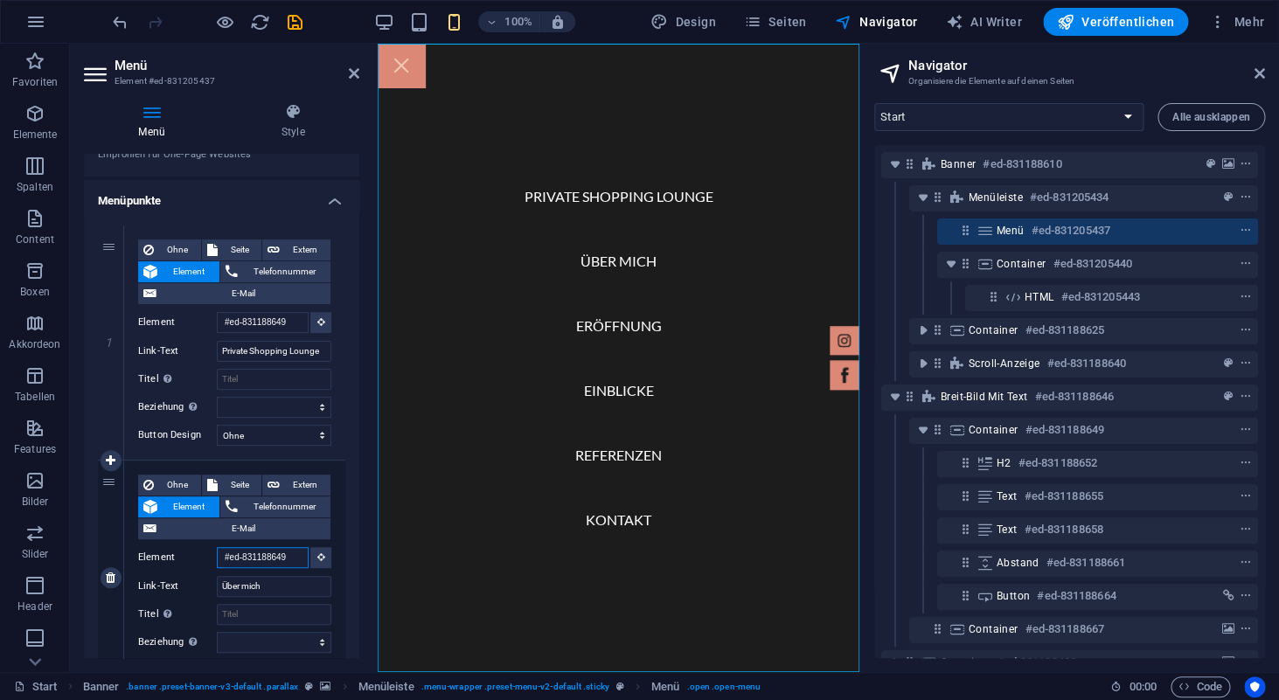
click at [221, 558] on input "#ed-831188649" at bounding box center [263, 557] width 92 height 21
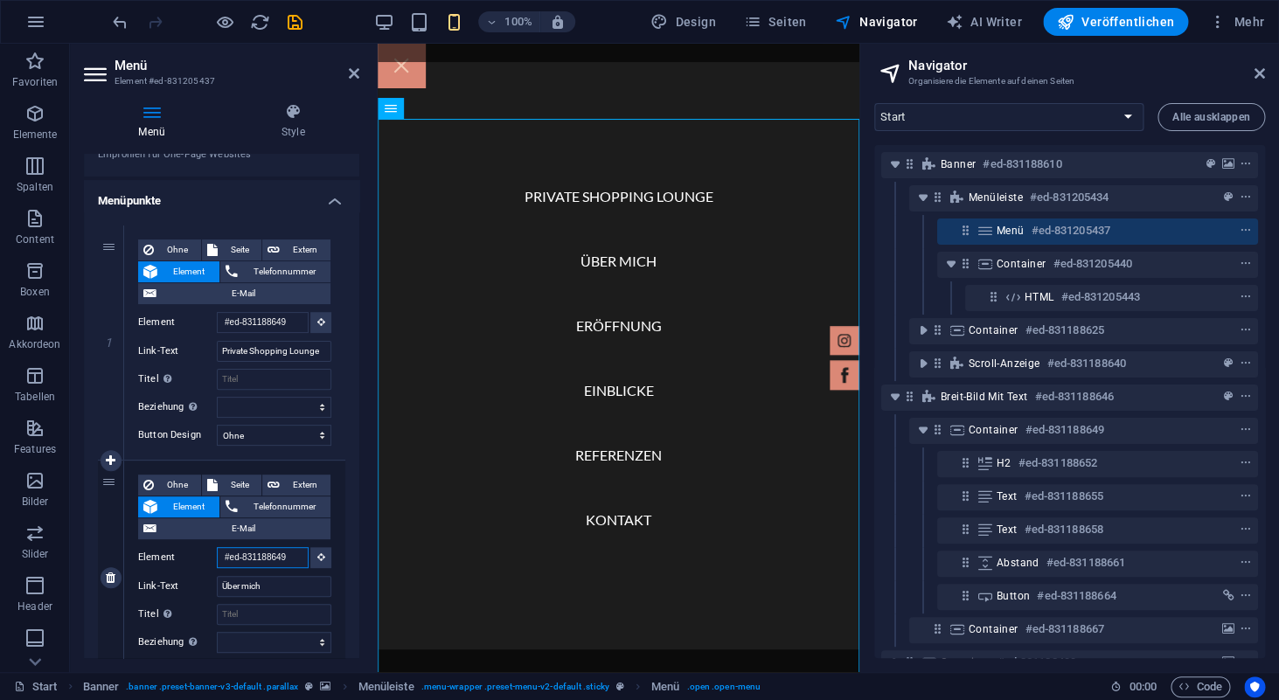
scroll to position [875, 0]
click at [300, 556] on input "#ed-831188649" at bounding box center [263, 557] width 92 height 21
type input "#ed-83118864"
select select
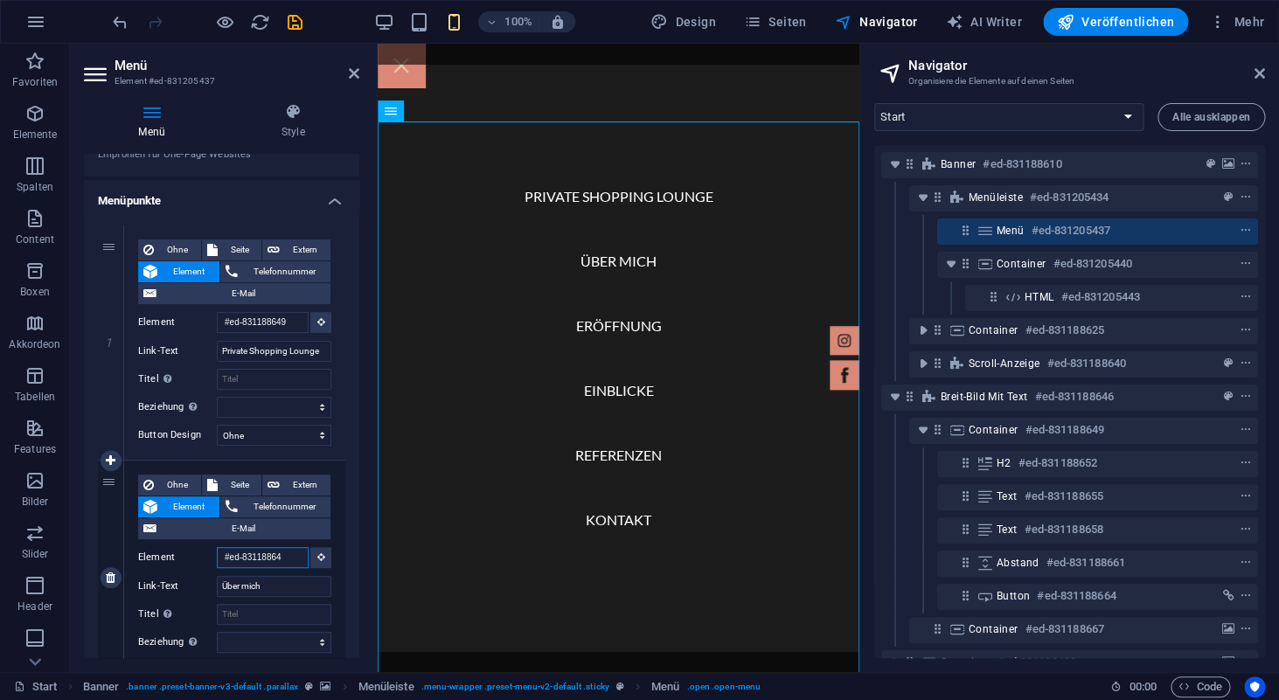
select select
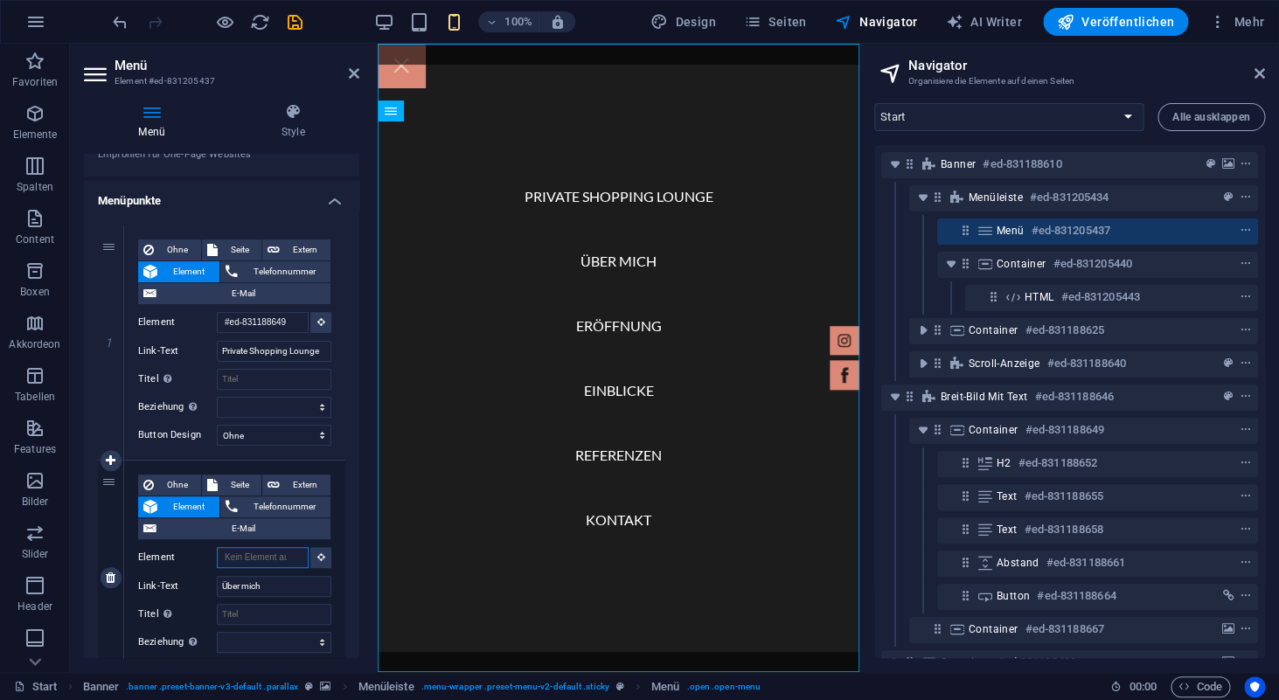
paste input "#ed-831188649"
type input "#ed-831188649"
select select
type input "#ed-831188649"
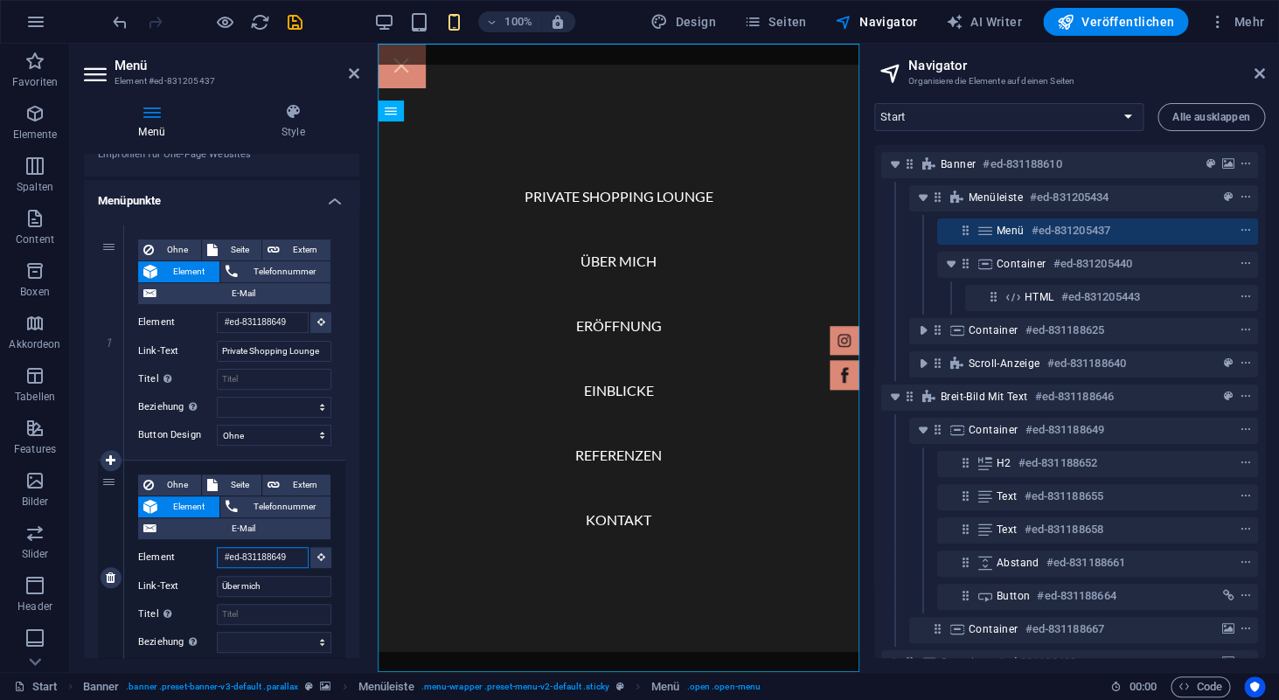
select select
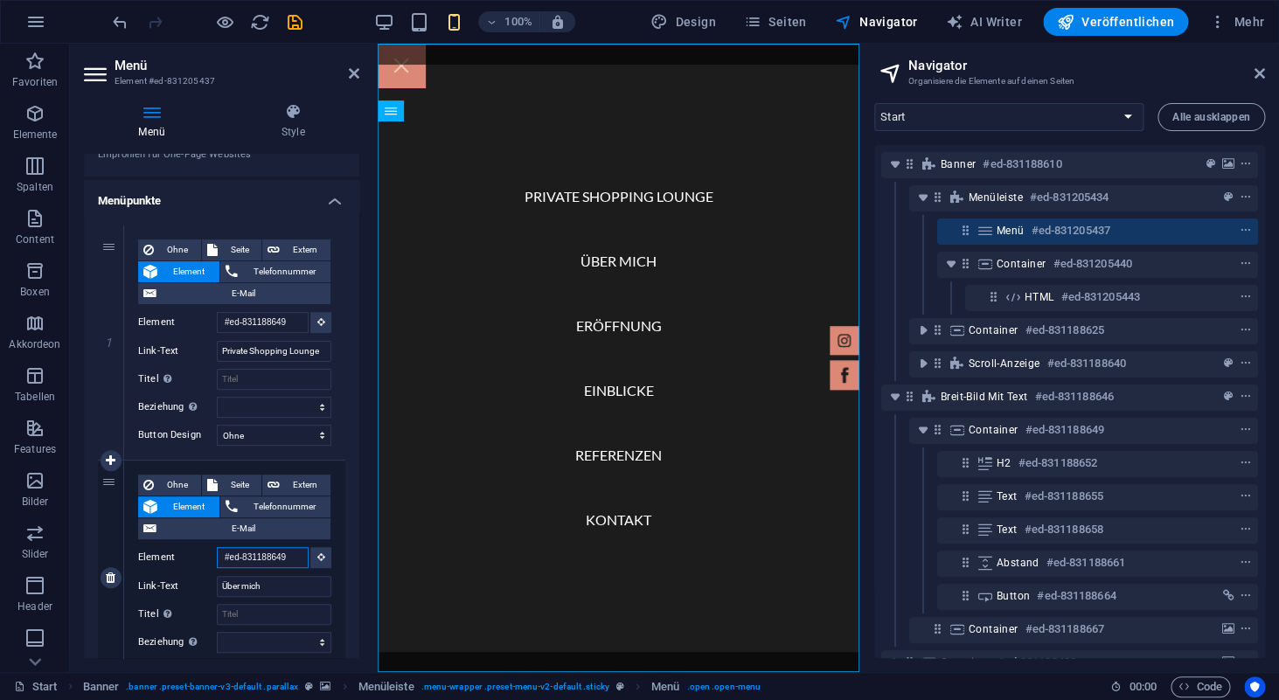
type input "#ed-83118864"
select select
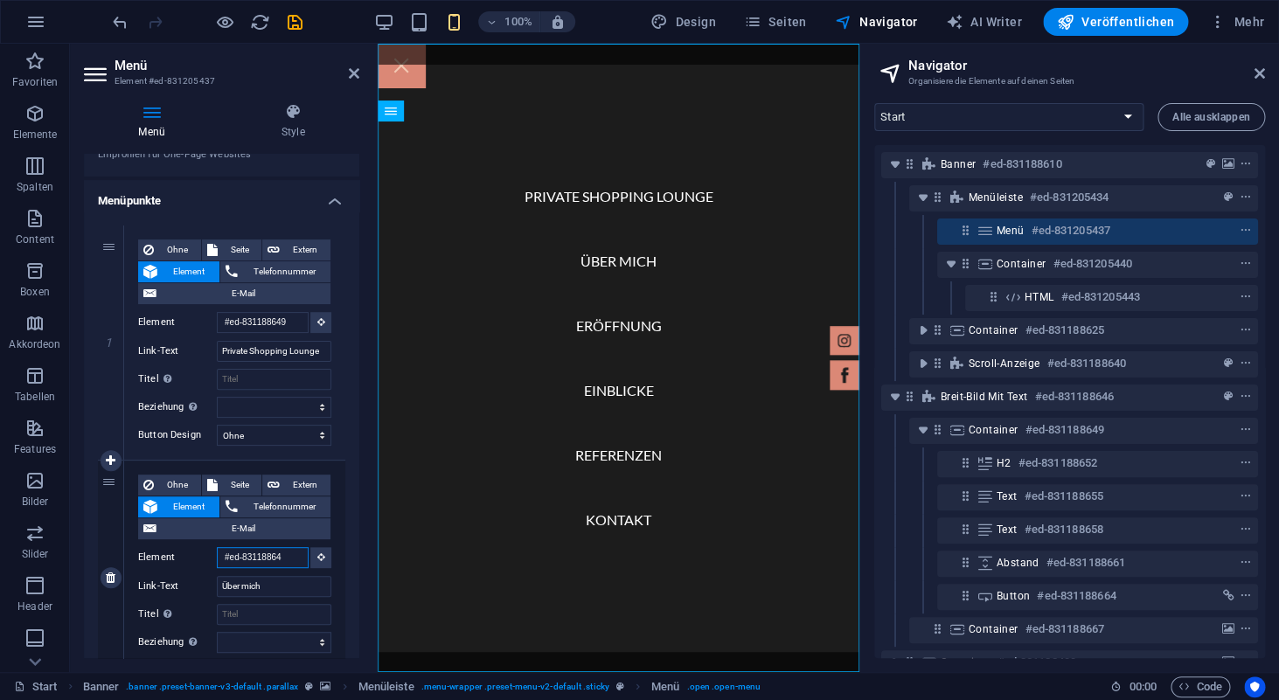
select select
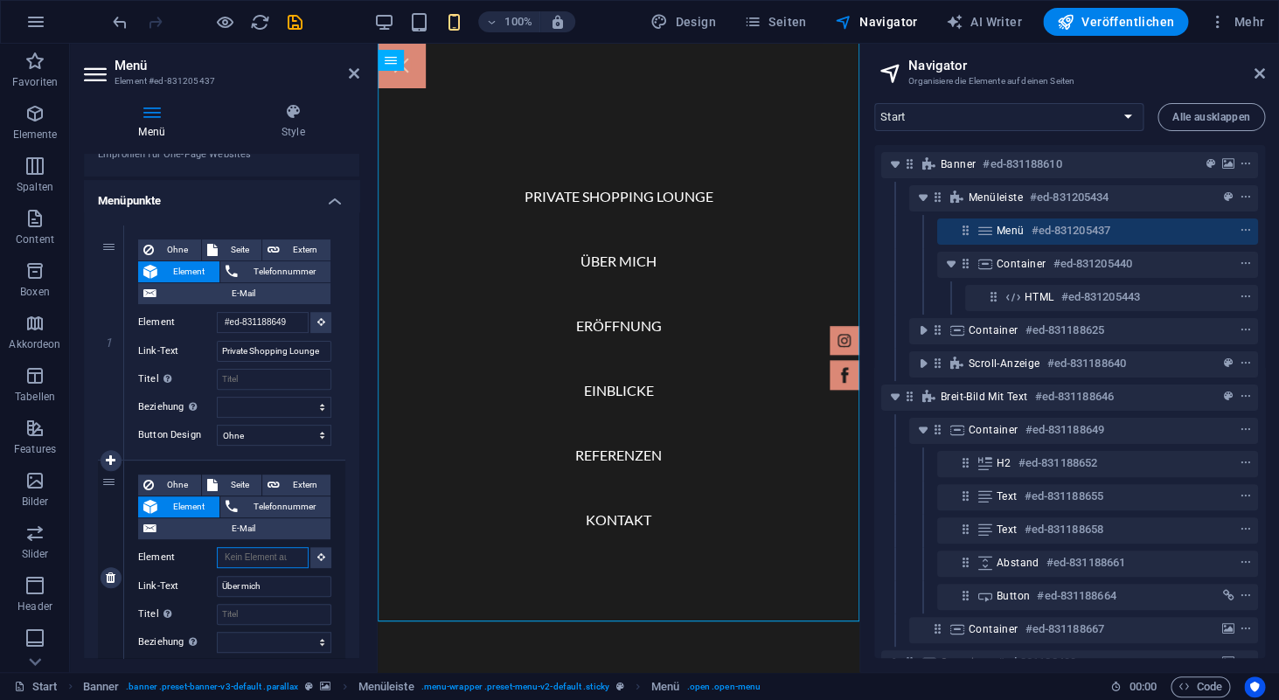
scroll to position [0, 0]
click at [288, 558] on input "Element" at bounding box center [263, 557] width 92 height 21
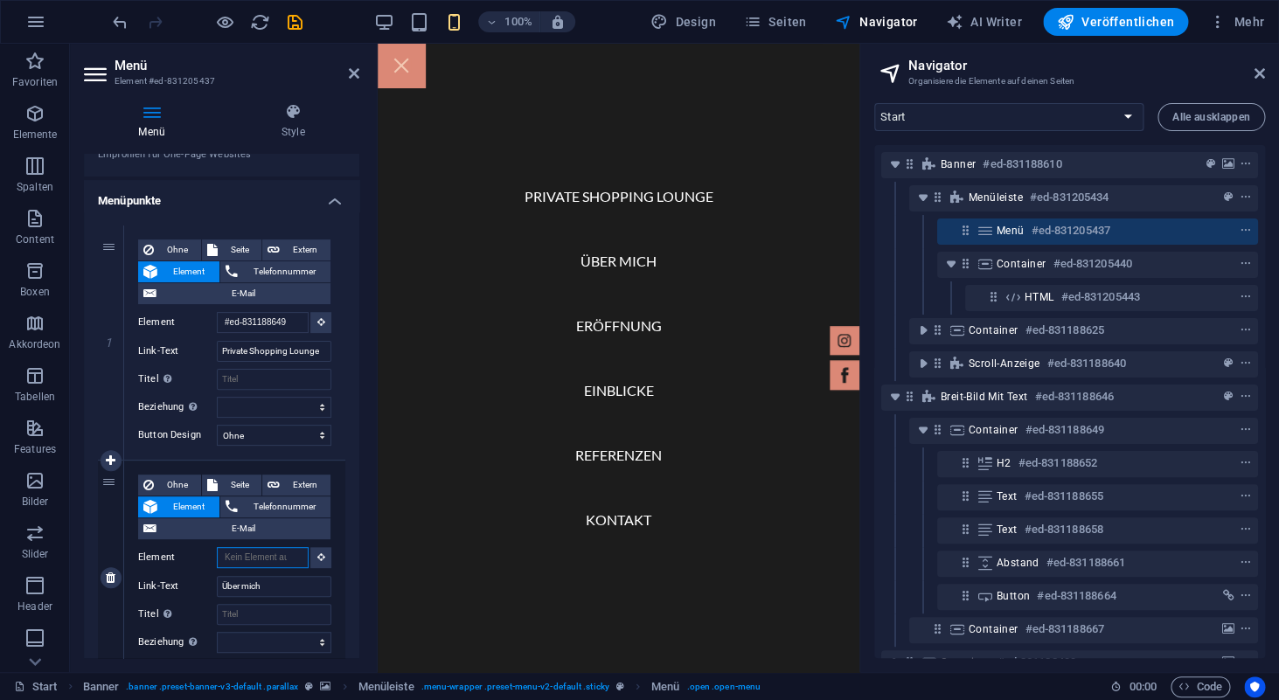
paste input "#ed-831188649"
type input "#ed-831188649"
select select
type input "#ed-831188649"
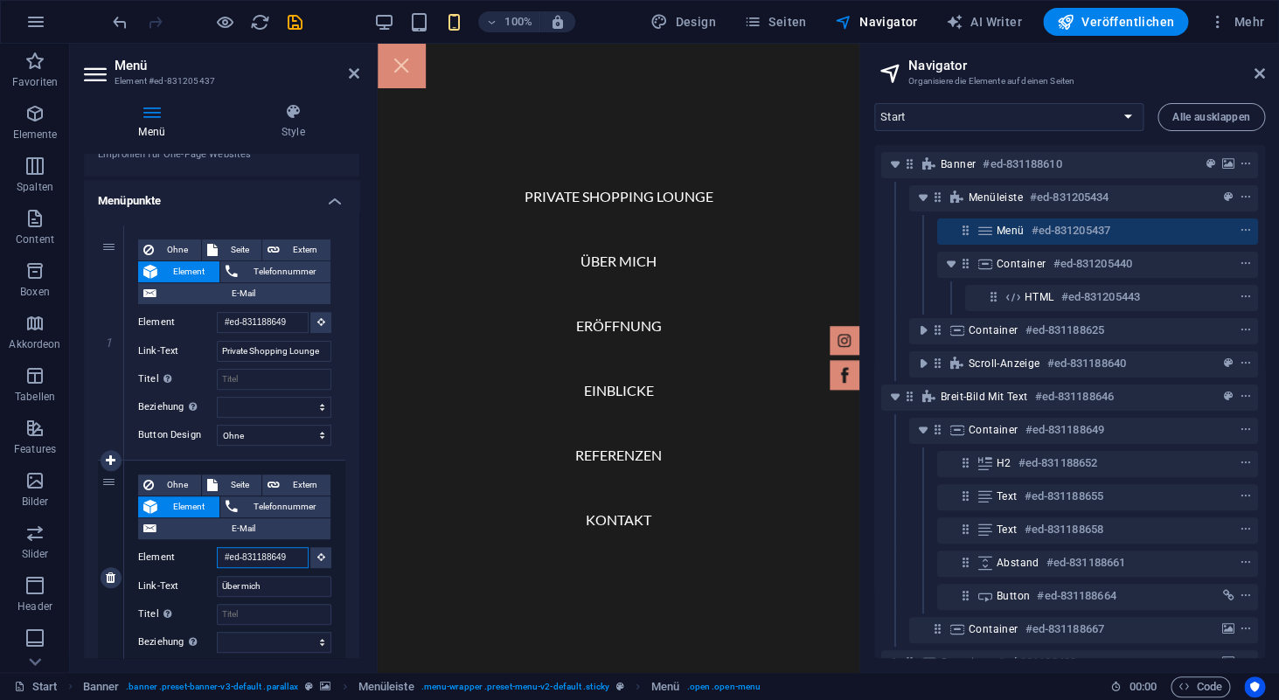
select select
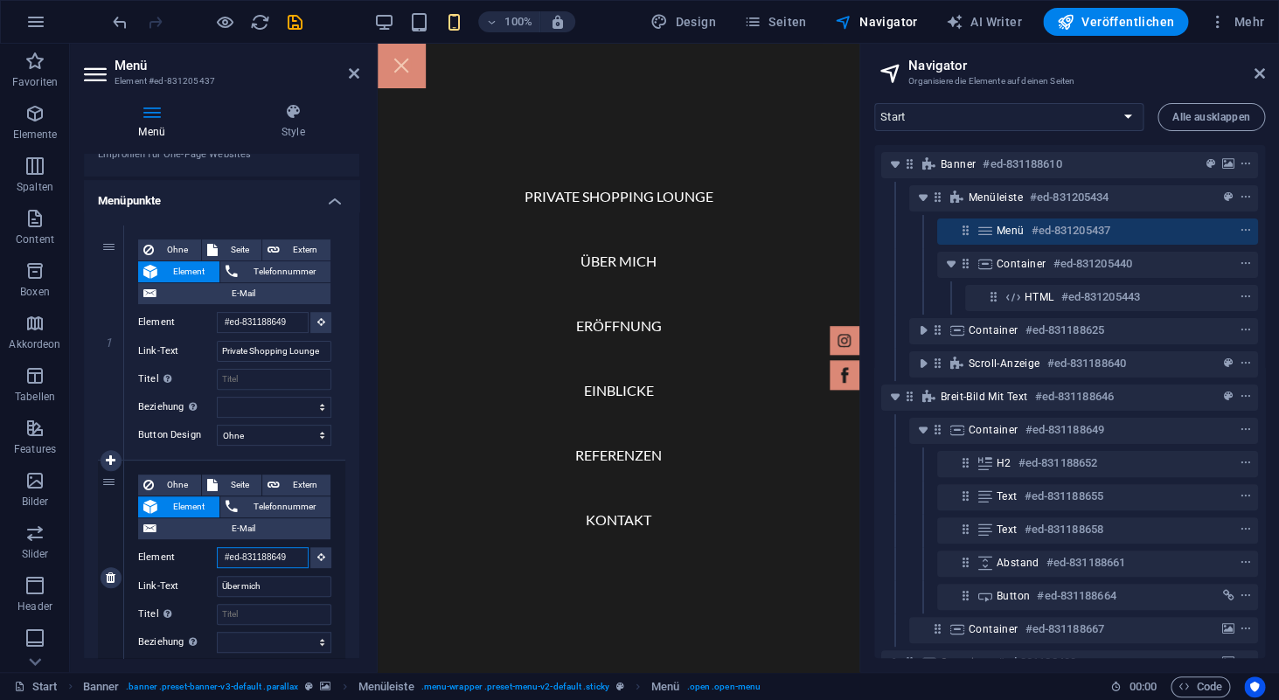
scroll to position [0, 0]
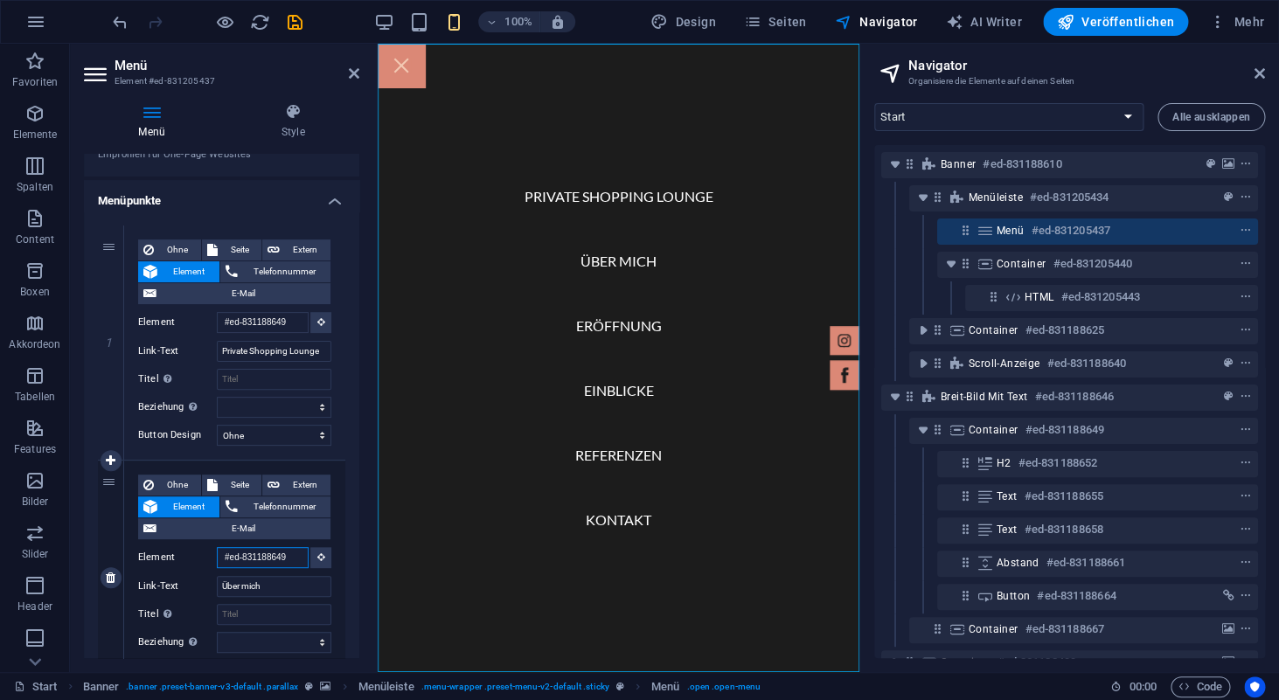
type input "#ed-83118864"
select select
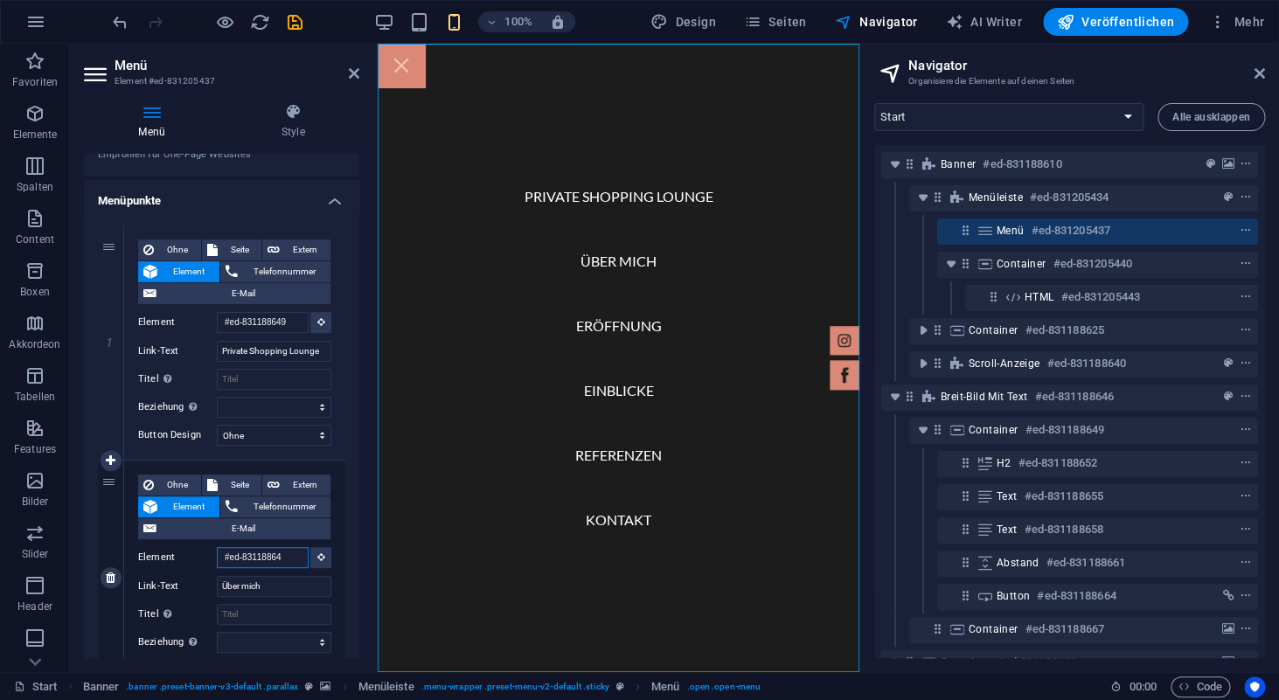
select select
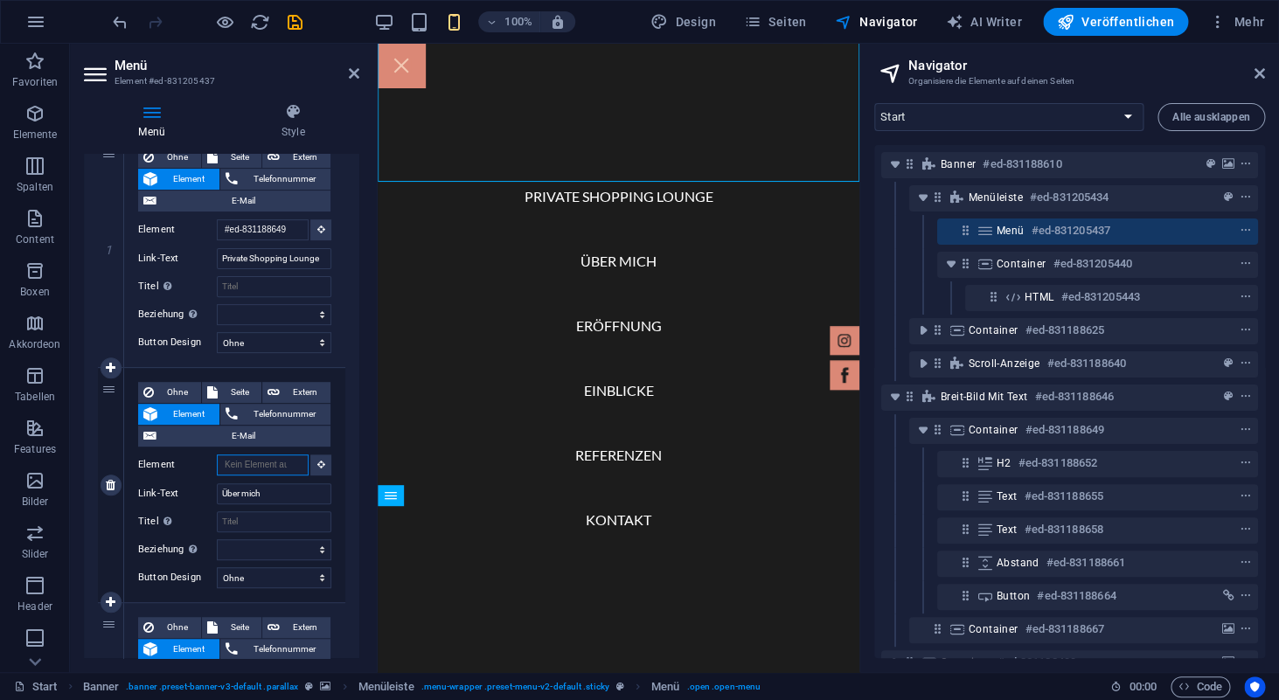
scroll to position [0, 0]
click at [269, 470] on input "Element" at bounding box center [263, 465] width 92 height 21
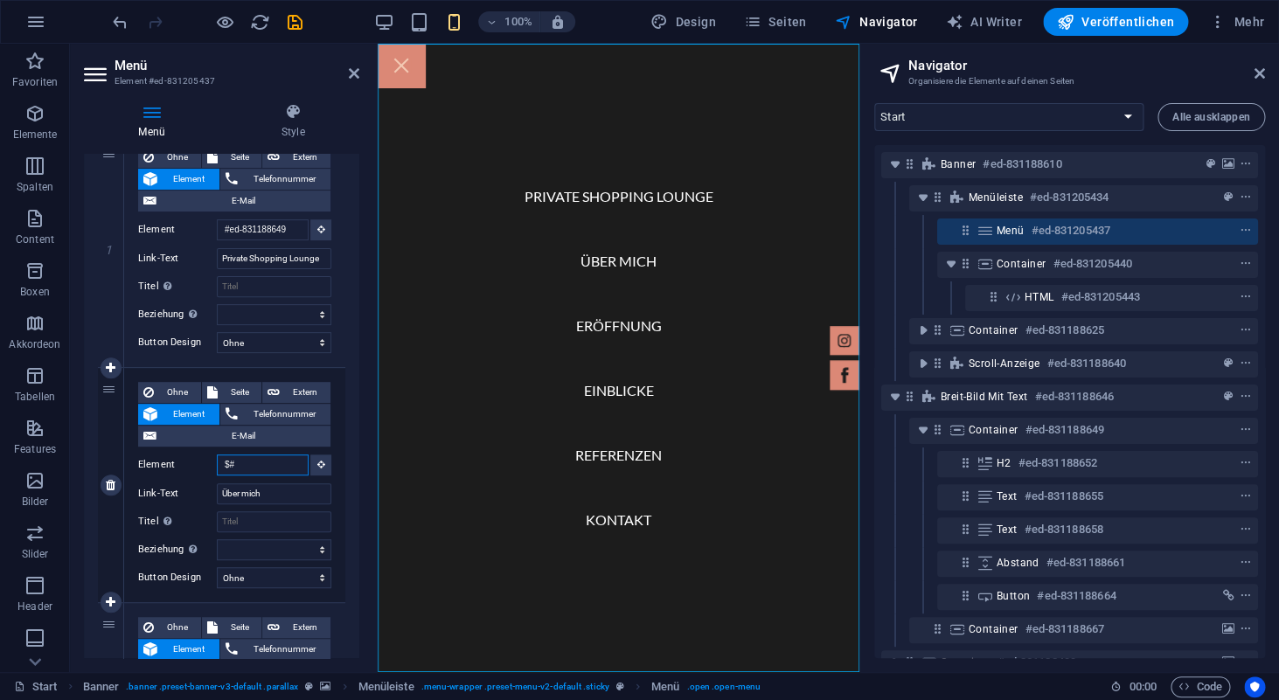
type input "$"
type input "#ed-831188499"
select select
type input "#ed-831188499"
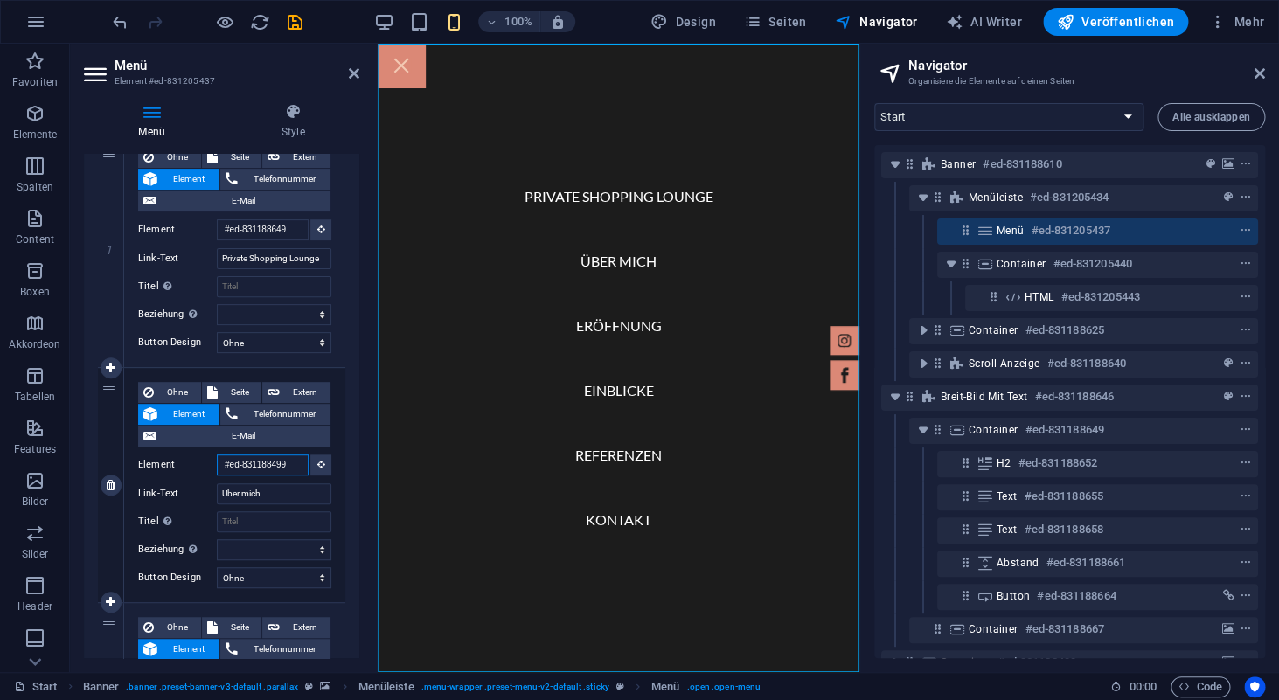
select select
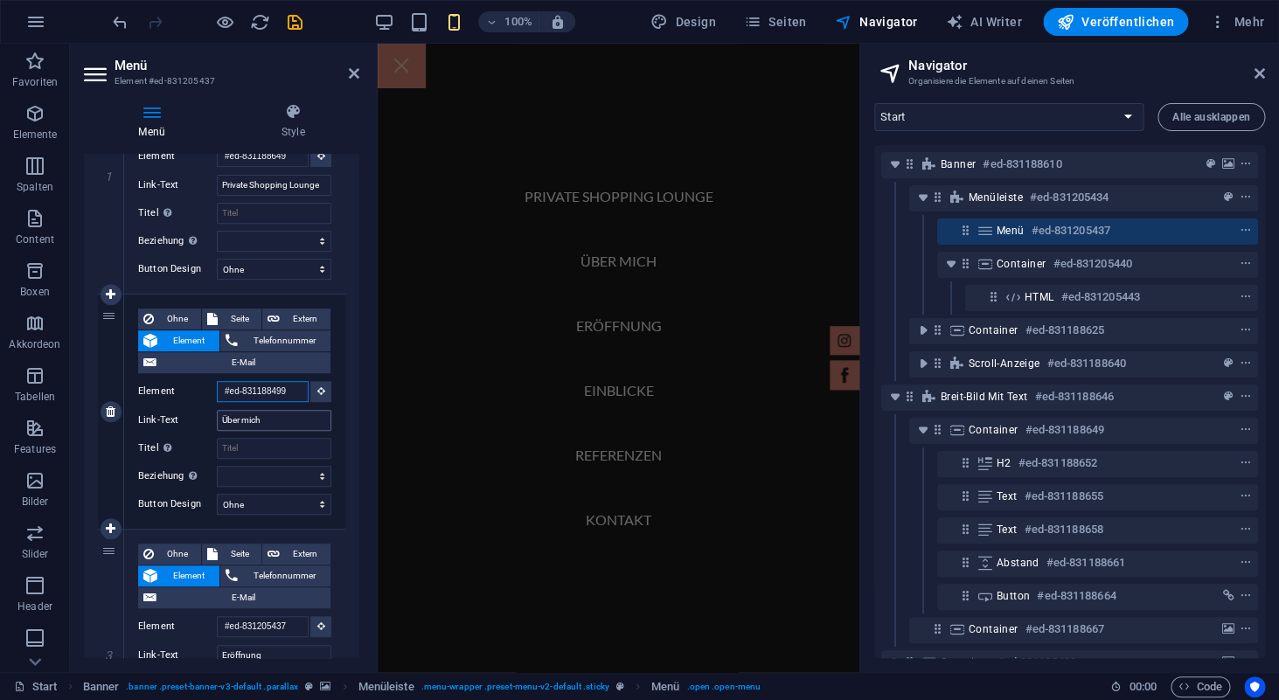
scroll to position [270, 0]
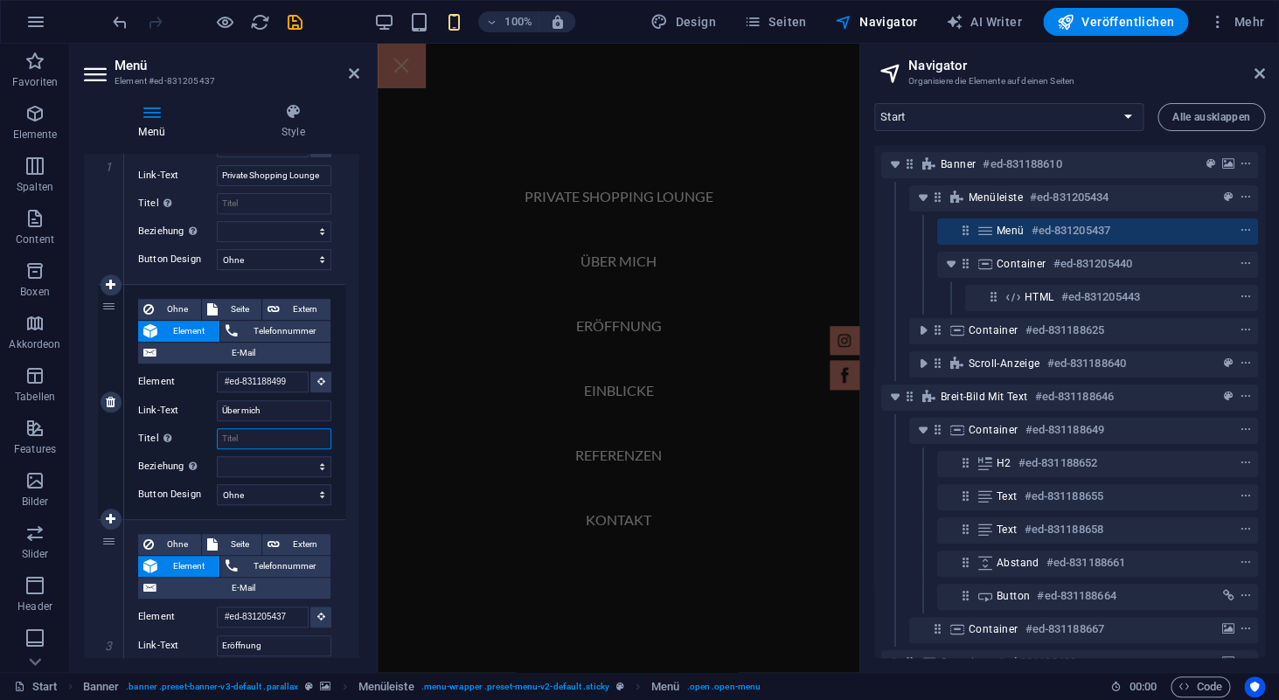
click at [277, 436] on input "Titel Zusätzliche Linkbeschreibung, sollte nicht mit dem Linktext identisch sei…" at bounding box center [274, 438] width 115 height 21
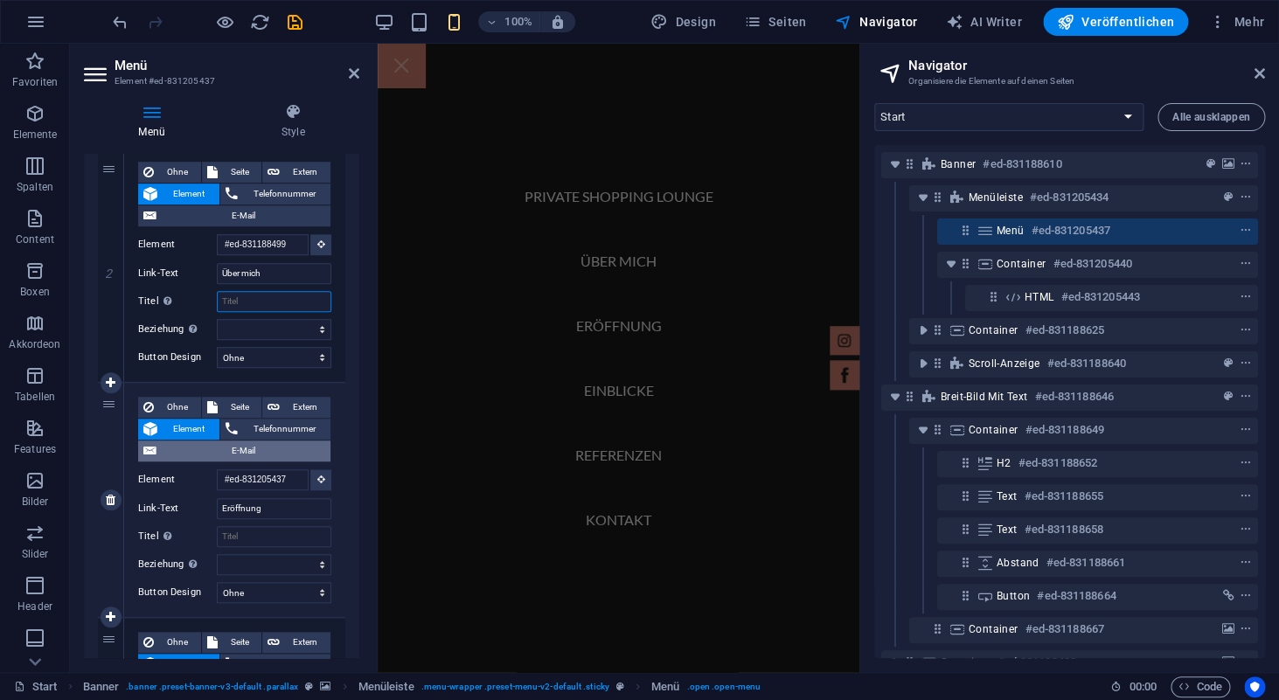
scroll to position [409, 0]
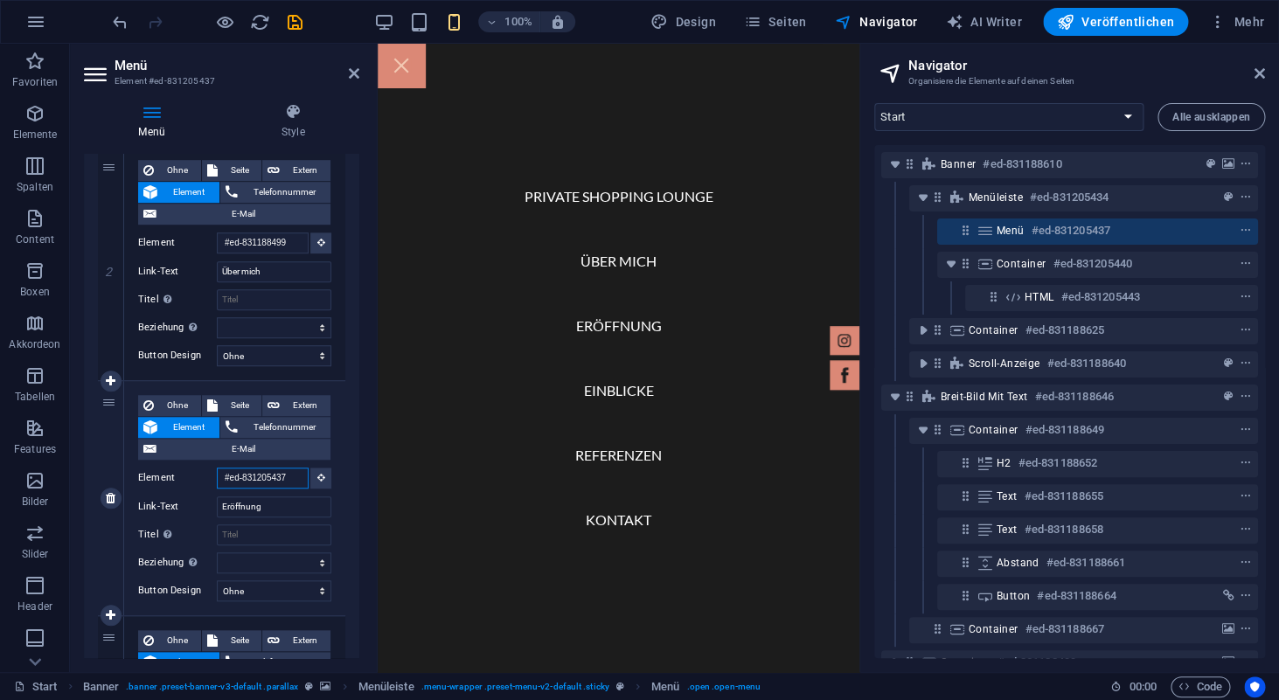
click at [282, 484] on input "#ed-831205437" at bounding box center [263, 478] width 92 height 21
drag, startPoint x: 298, startPoint y: 479, endPoint x: 201, endPoint y: 477, distance: 97.1
click at [201, 477] on div "Element #ed-831205437" at bounding box center [234, 479] width 193 height 22
type input "$"
select select
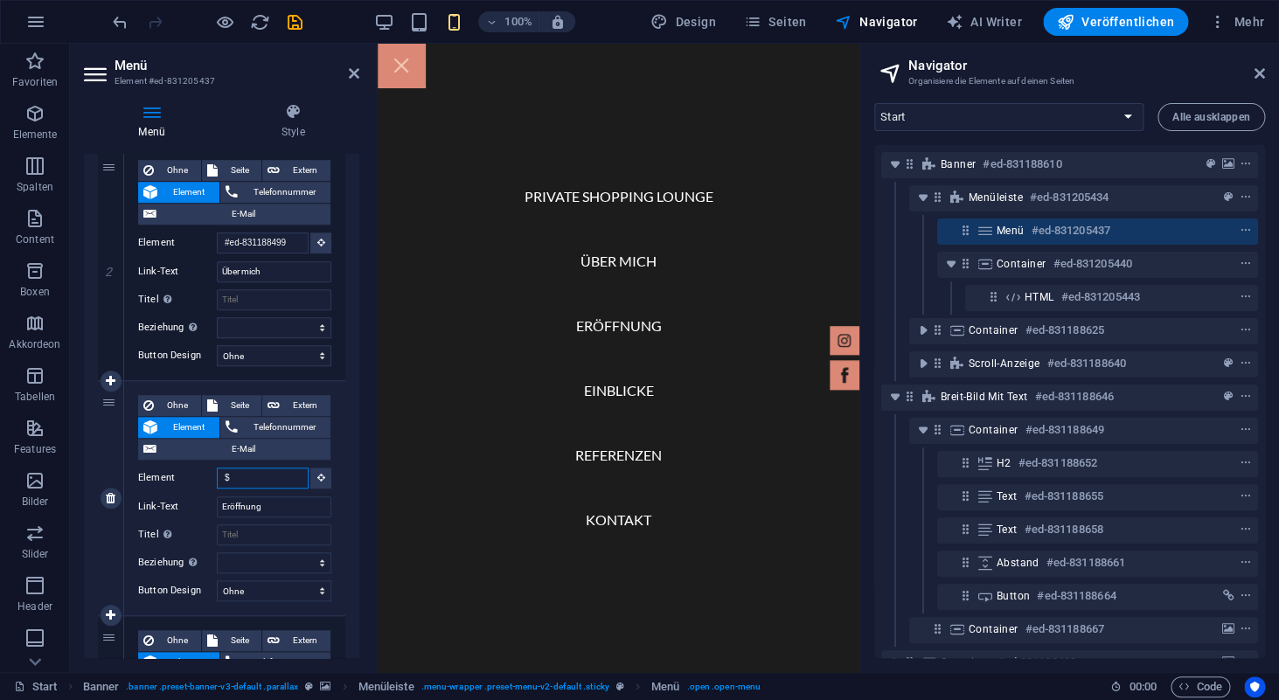
select select
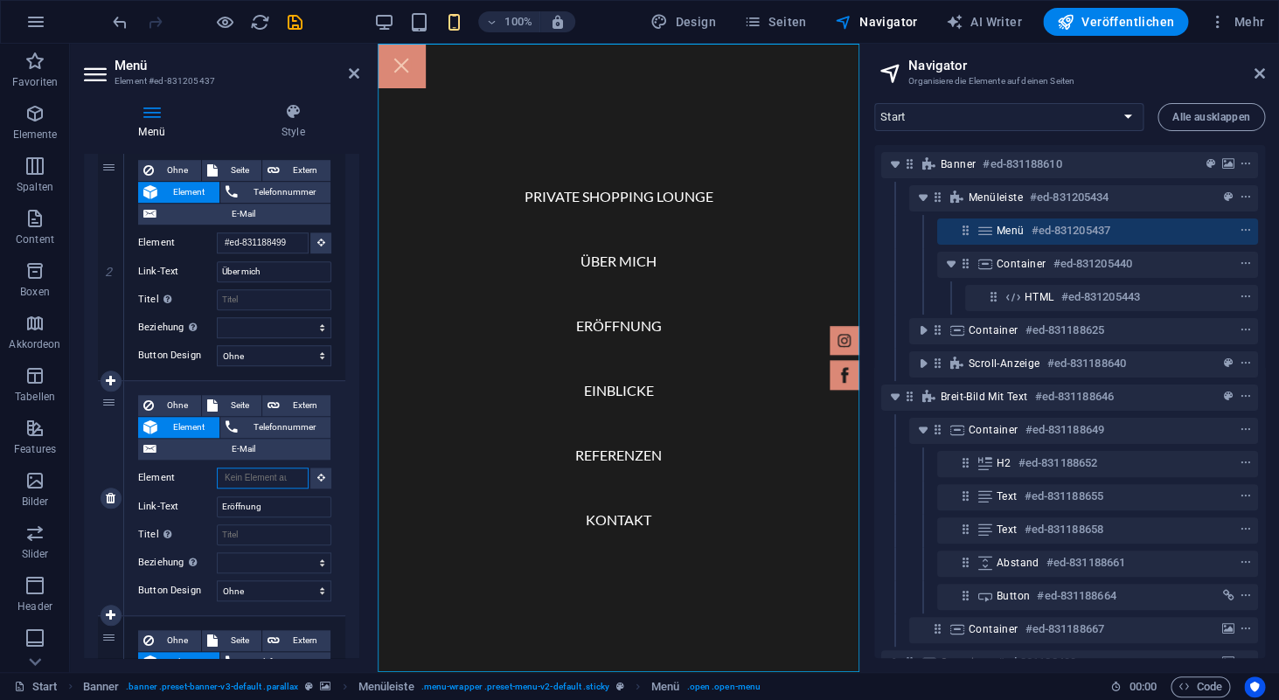
type input "#"
type input "#ed-831188556"
select select
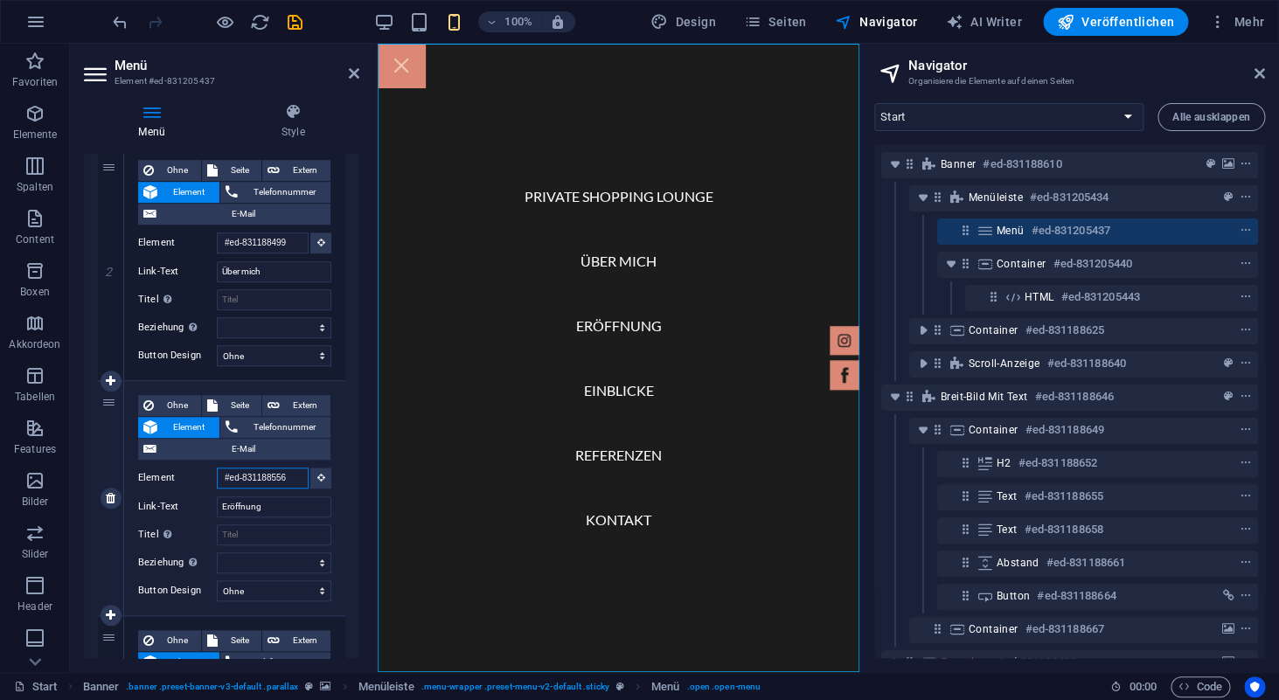
select select
type input "#ed-831188556"
select select
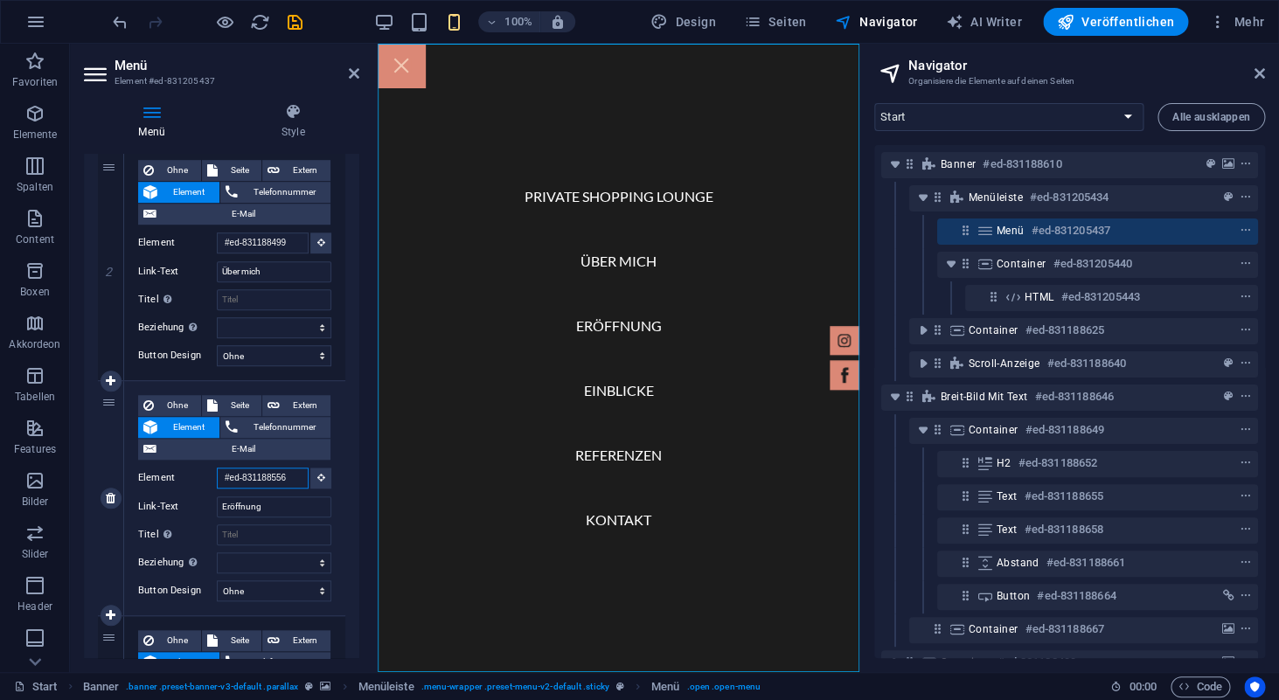
select select
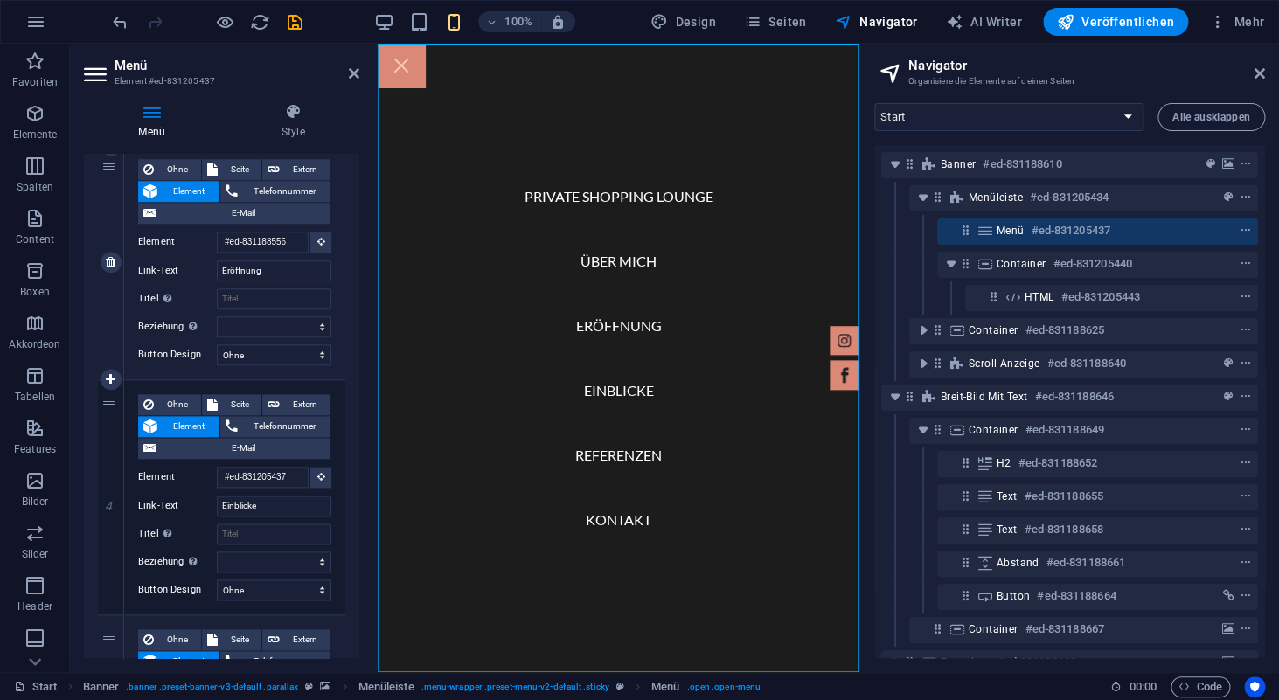
scroll to position [654, 0]
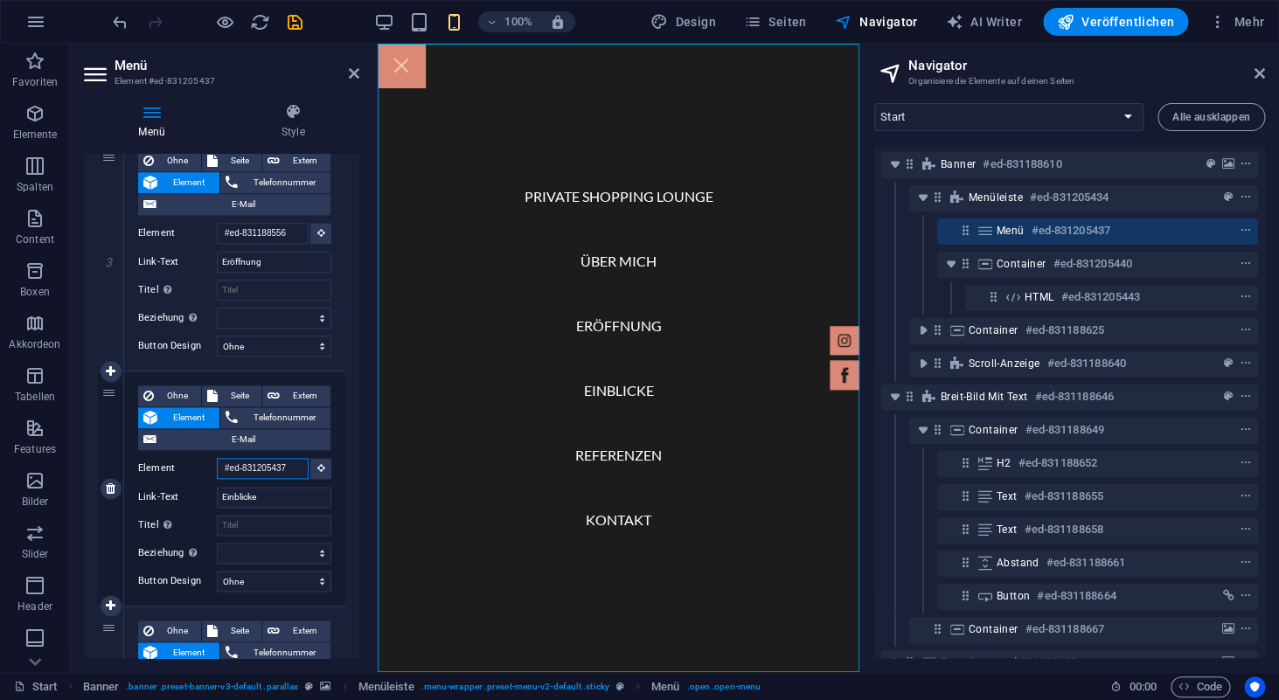
click at [235, 471] on input "#ed-831205437" at bounding box center [263, 468] width 92 height 21
click at [256, 471] on input "#ed-831205437" at bounding box center [263, 468] width 92 height 21
type input "#ed-"
select select
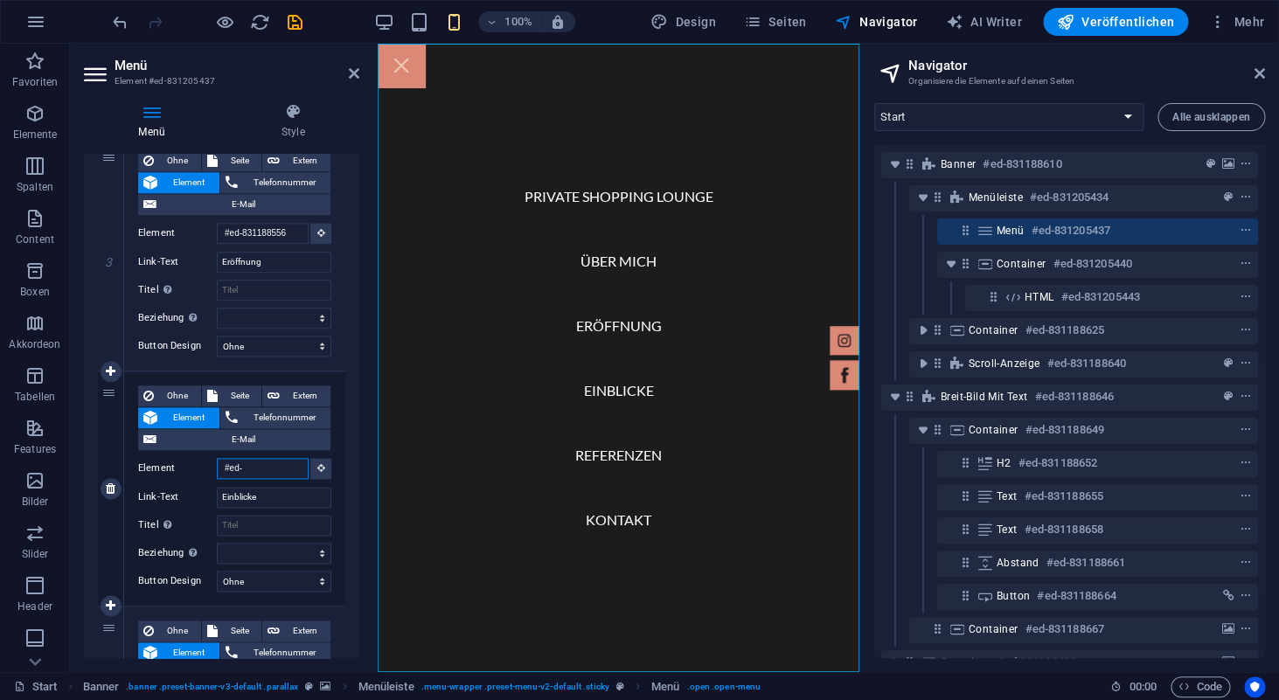
select select
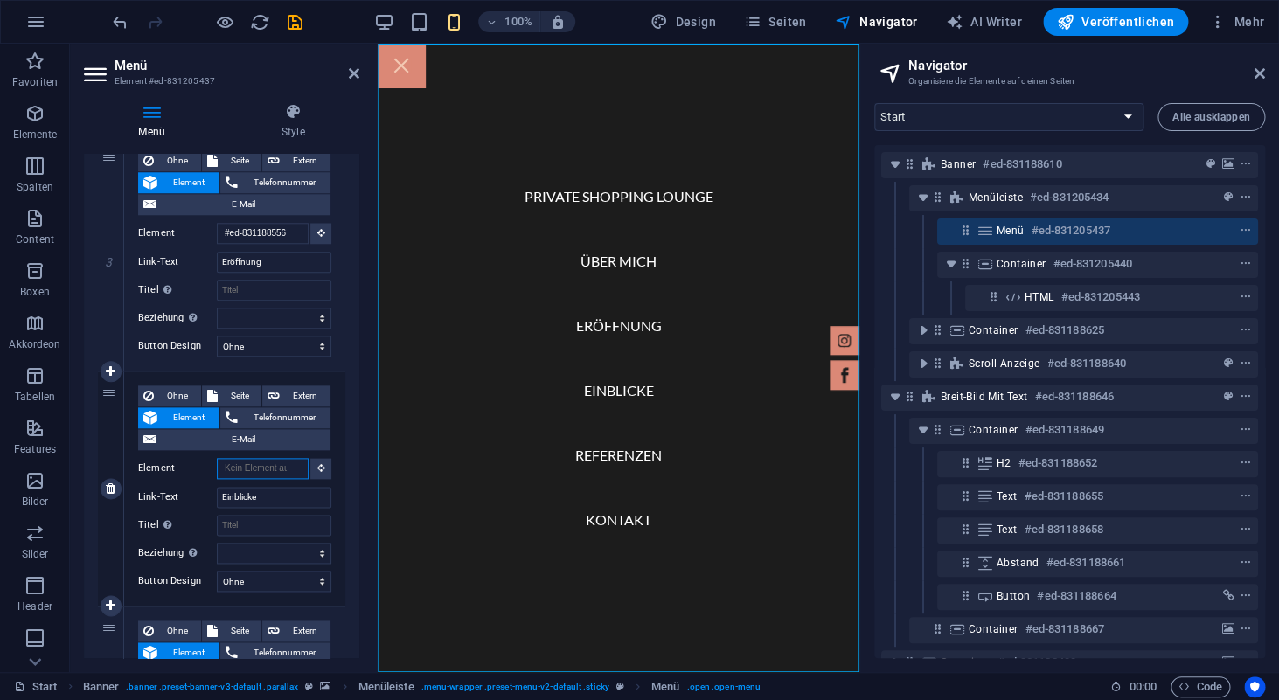
type input "$"
type input "#ed-831188508"
select select
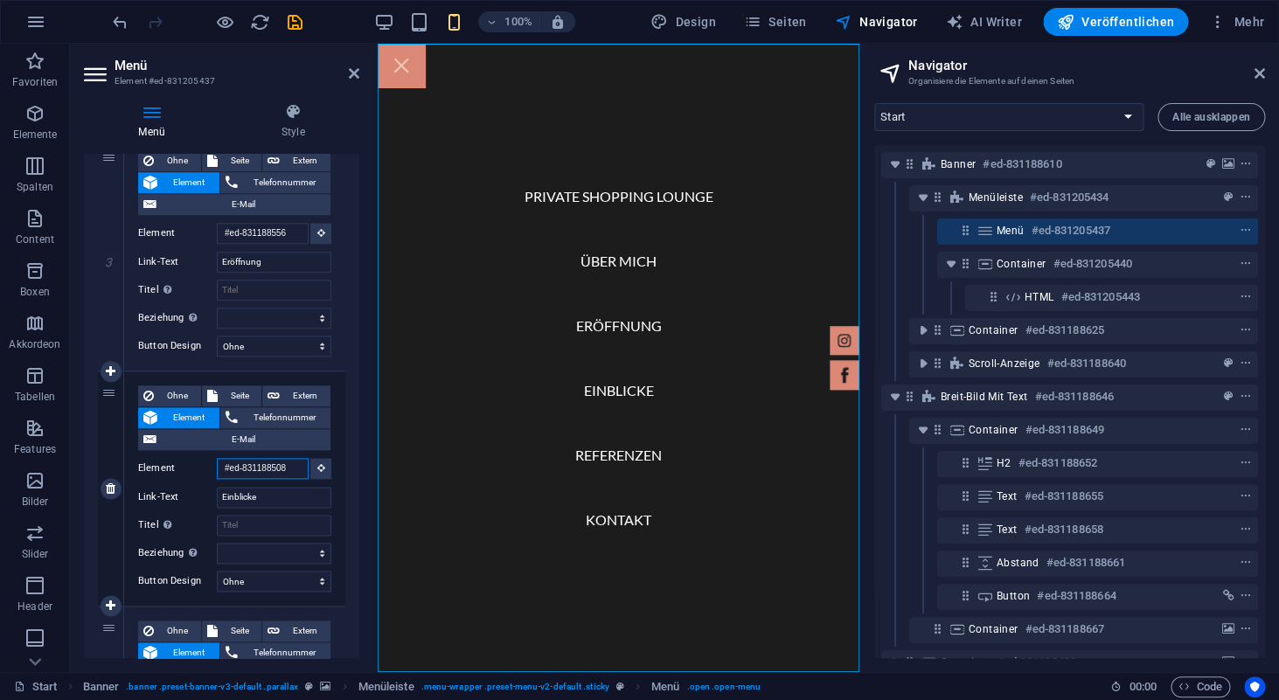
select select
type input "#ed-831188508"
select select
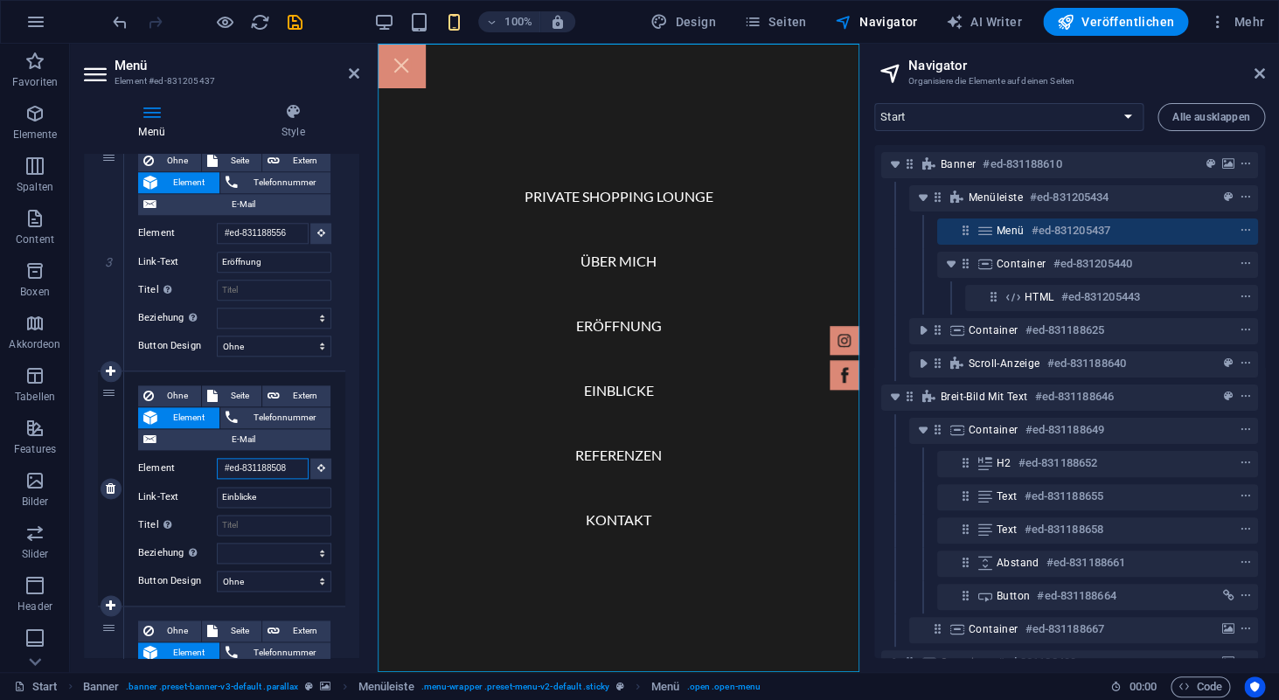
scroll to position [0, 0]
type input "#ed-83118850"
select select
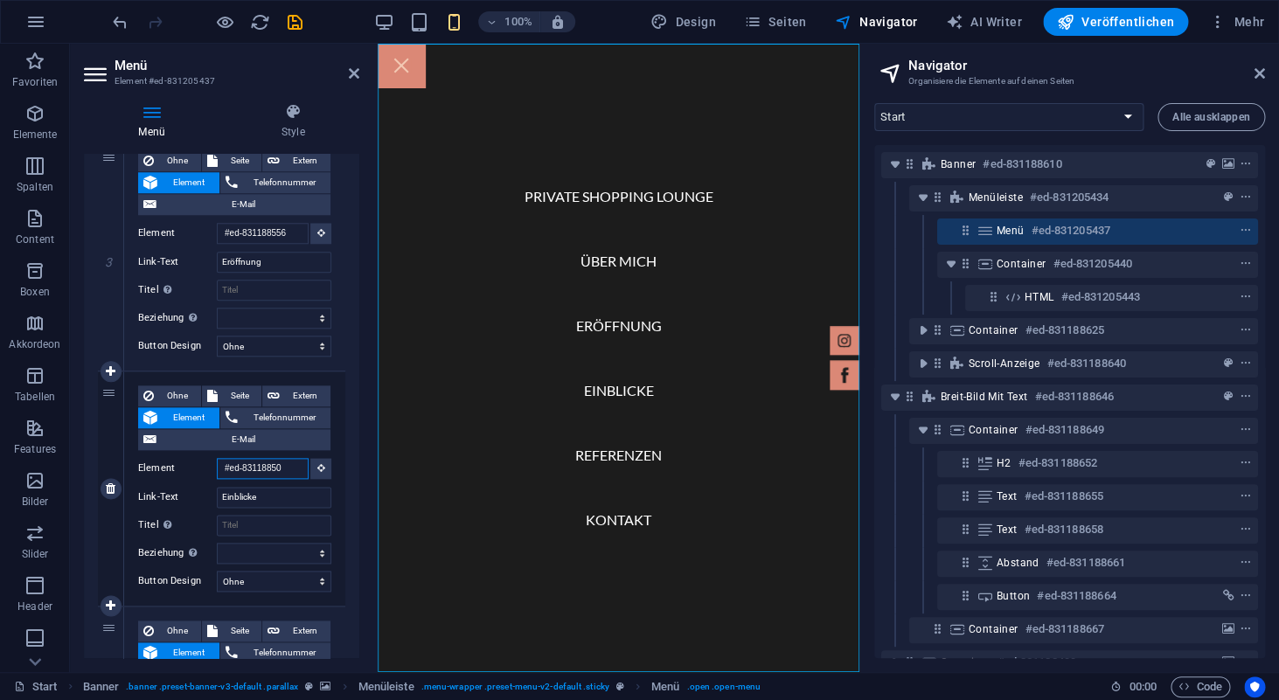
select select
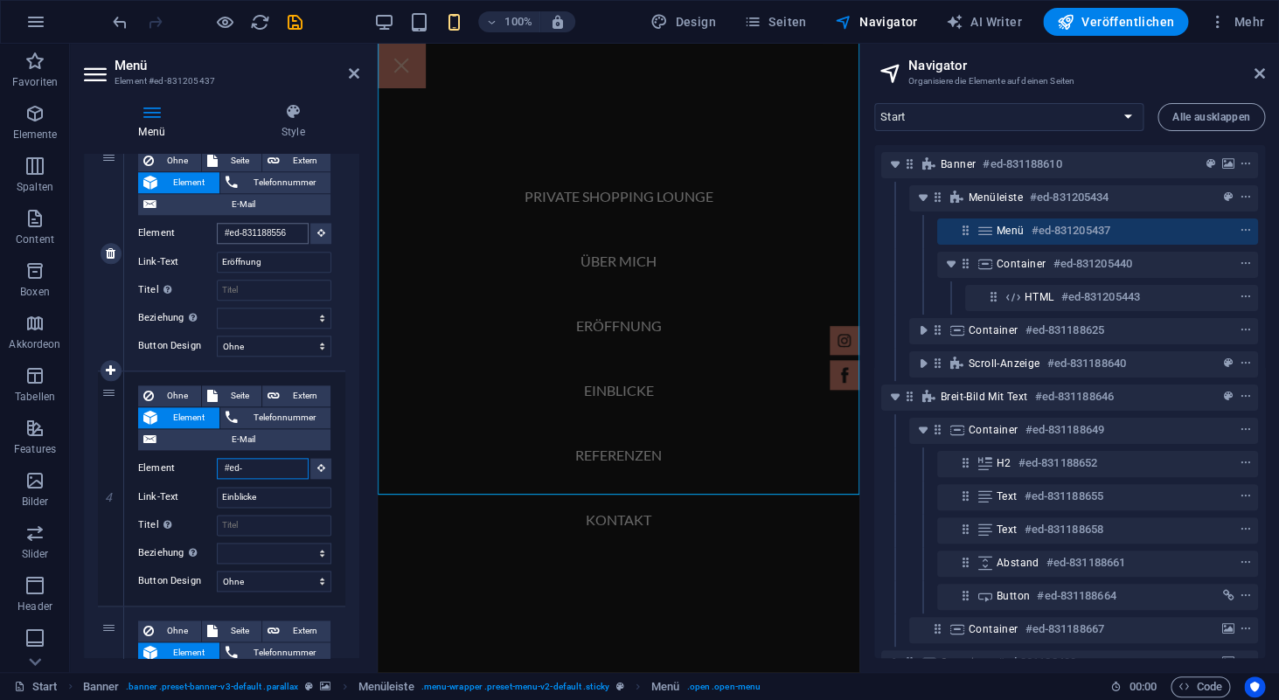
type input "#ed-"
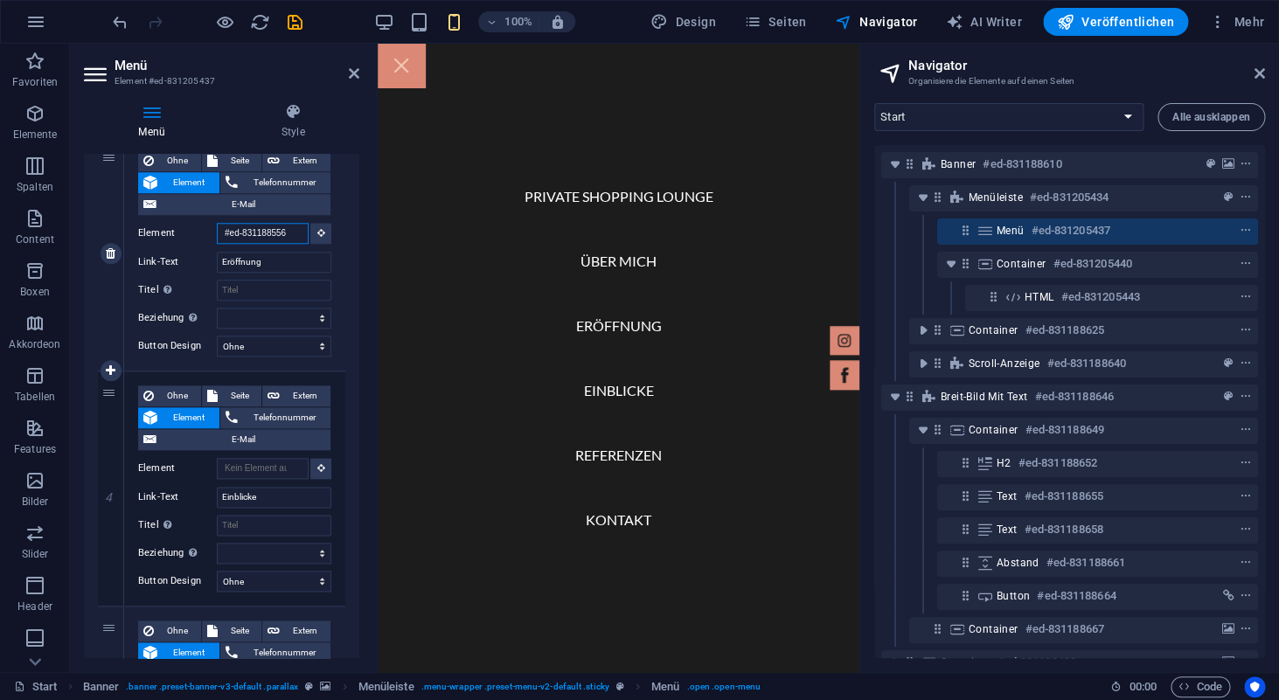
click at [296, 236] on input "#ed-831188556" at bounding box center [263, 233] width 92 height 21
type input "#ed-8311885566"
select select
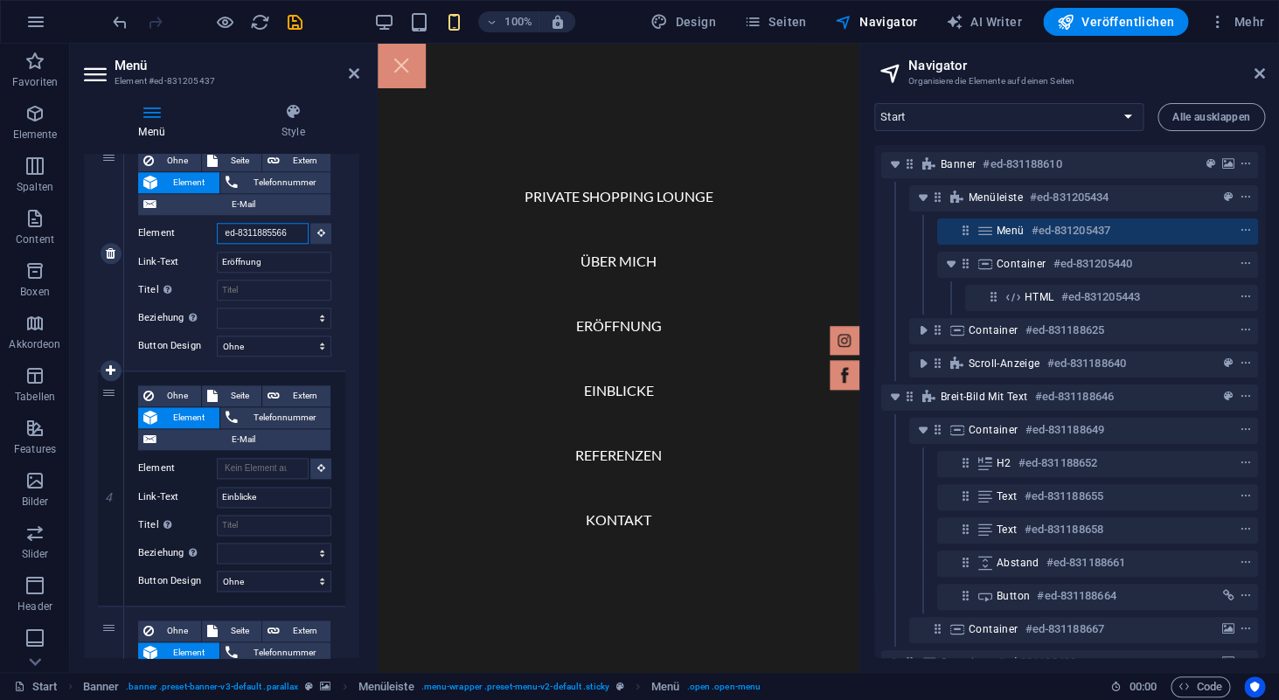
select select
click at [255, 231] on input "Element" at bounding box center [263, 233] width 92 height 21
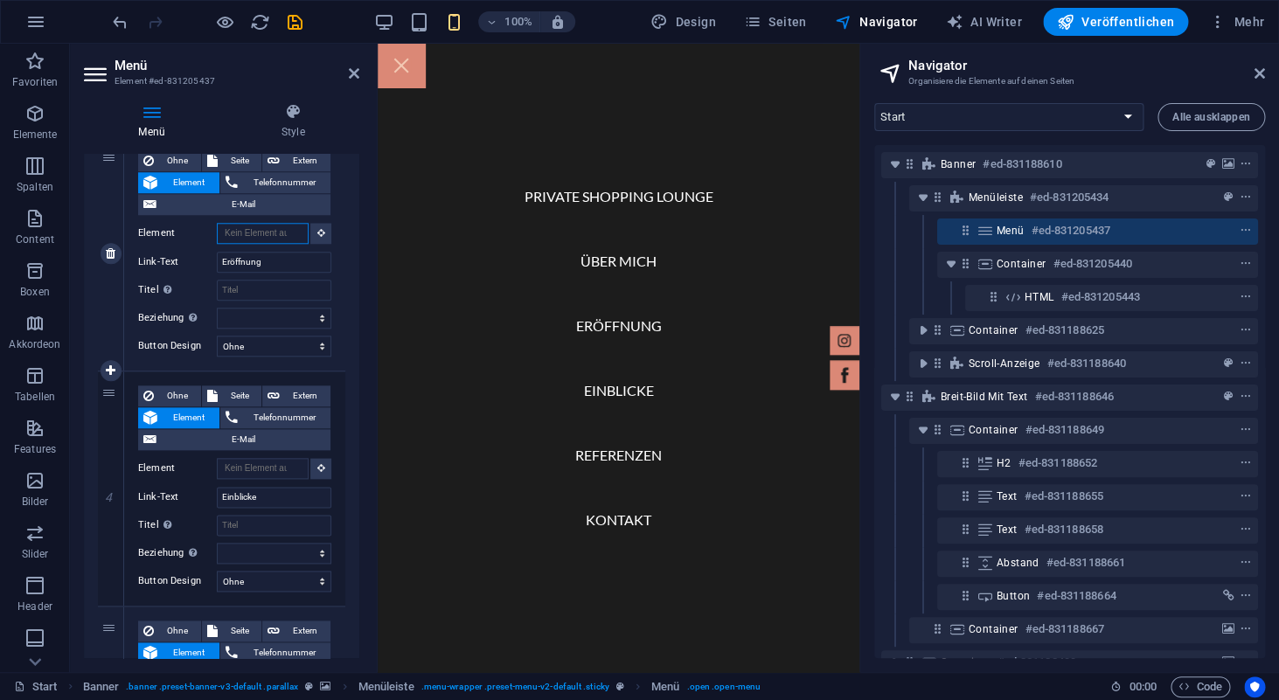
click at [255, 231] on input "Element" at bounding box center [263, 233] width 92 height 21
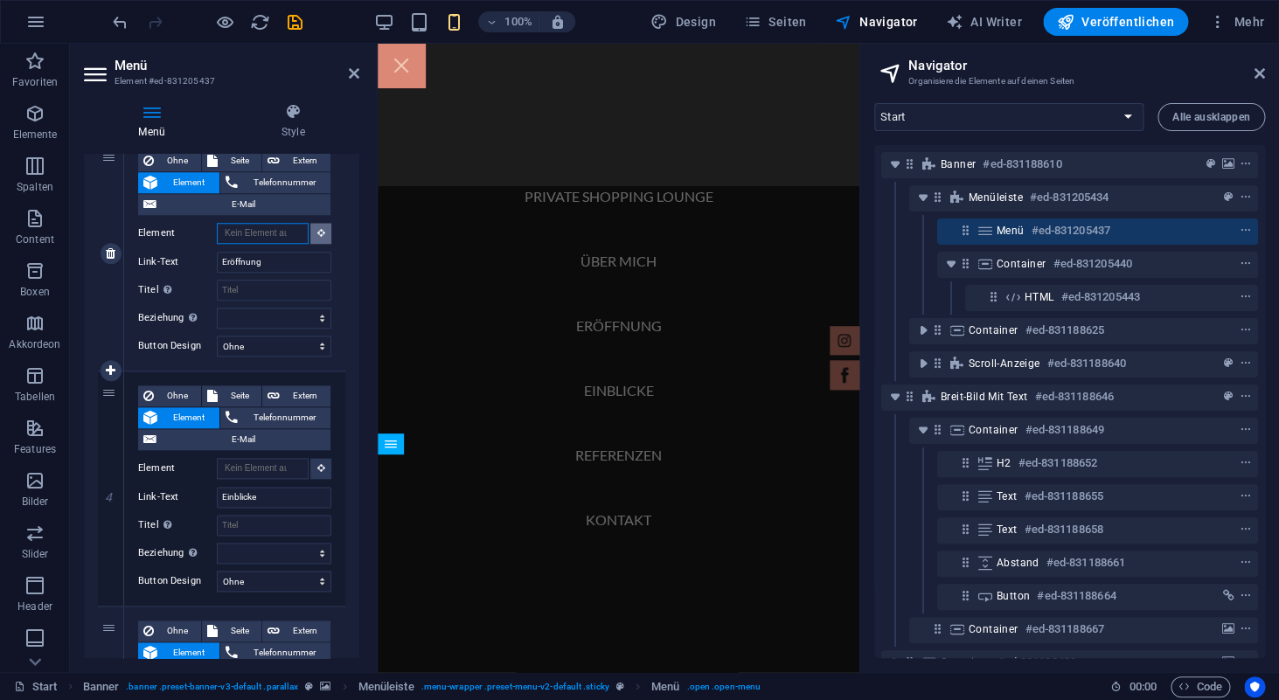
scroll to position [916, 0]
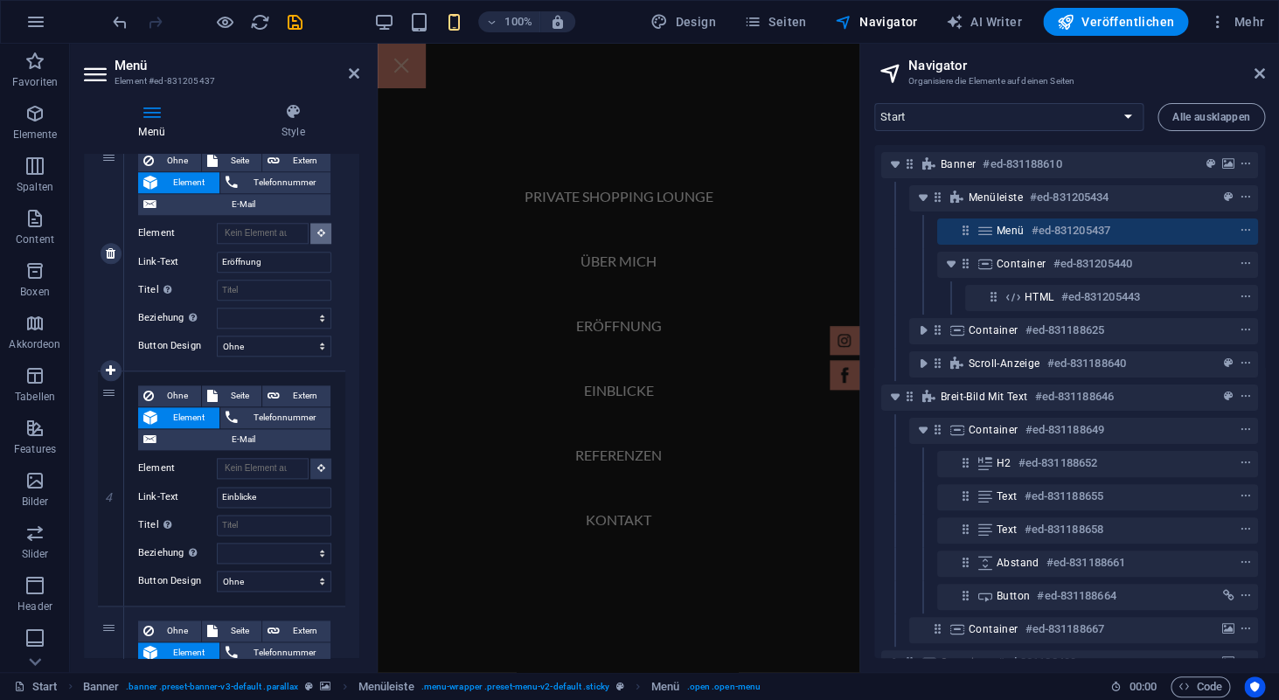
click at [324, 235] on icon at bounding box center [321, 232] width 8 height 9
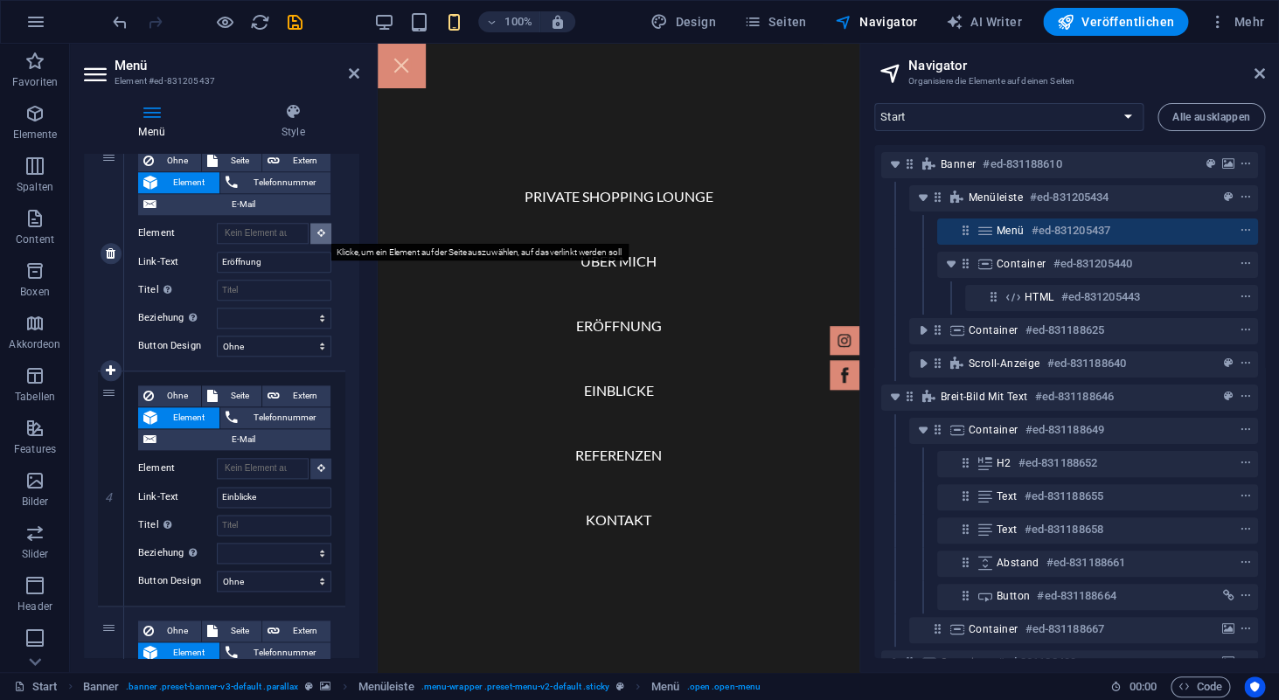
click at [322, 235] on icon at bounding box center [321, 232] width 8 height 9
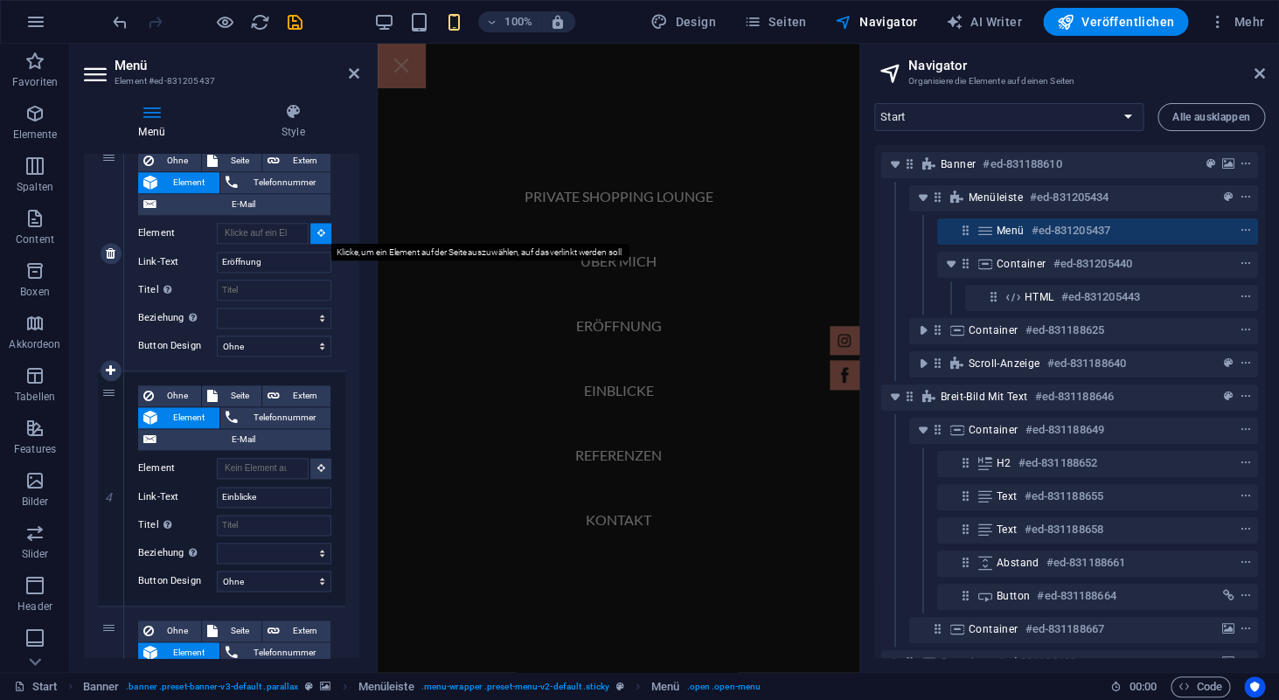
click at [324, 235] on icon at bounding box center [321, 232] width 8 height 9
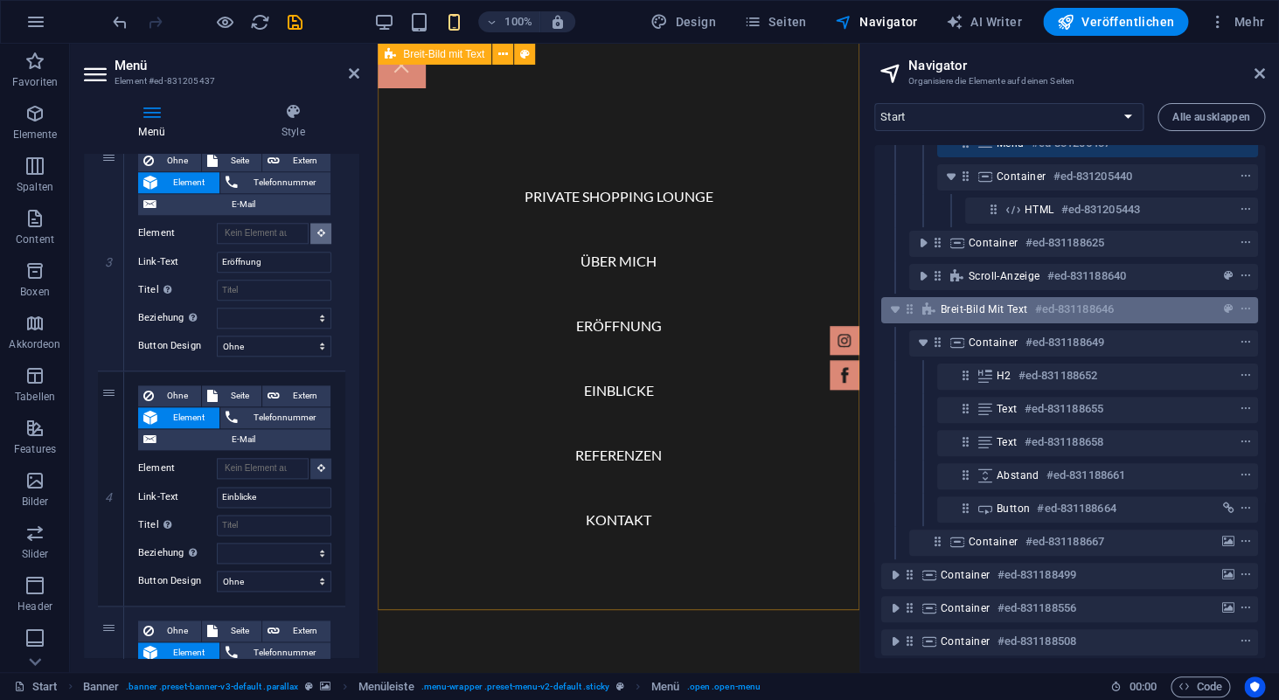
scroll to position [92, 0]
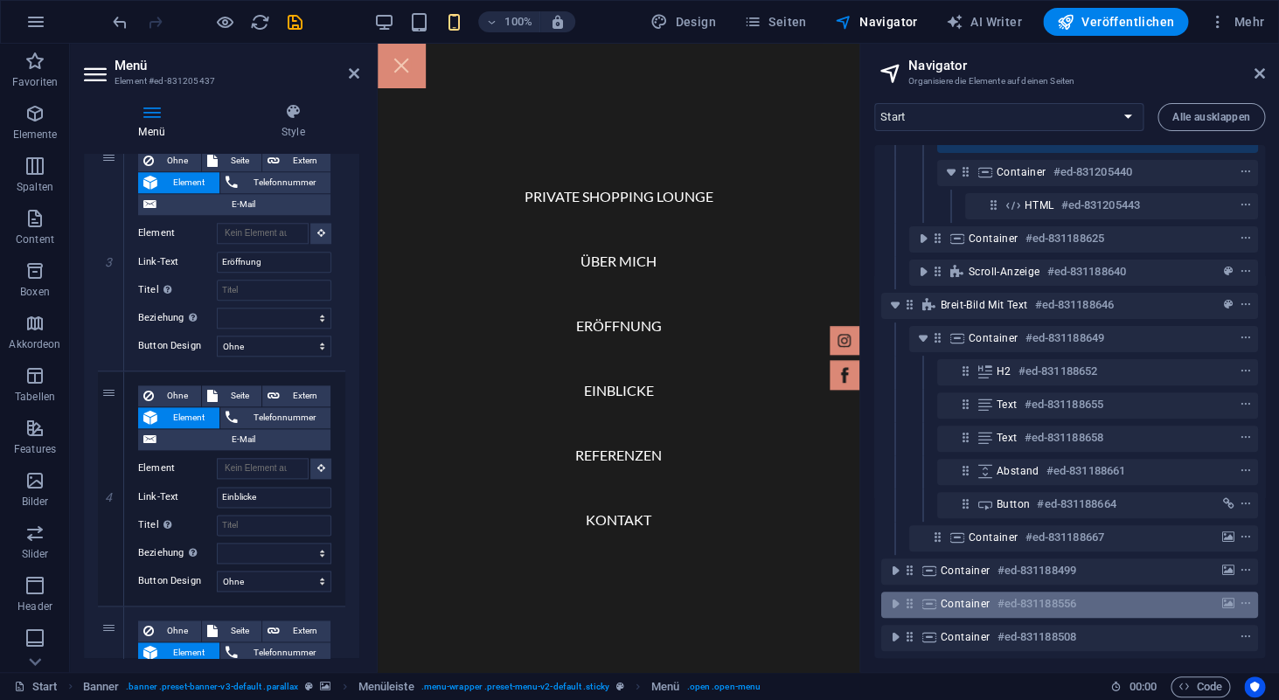
click at [1000, 605] on h6 "#ed-831188556" at bounding box center [1037, 604] width 79 height 21
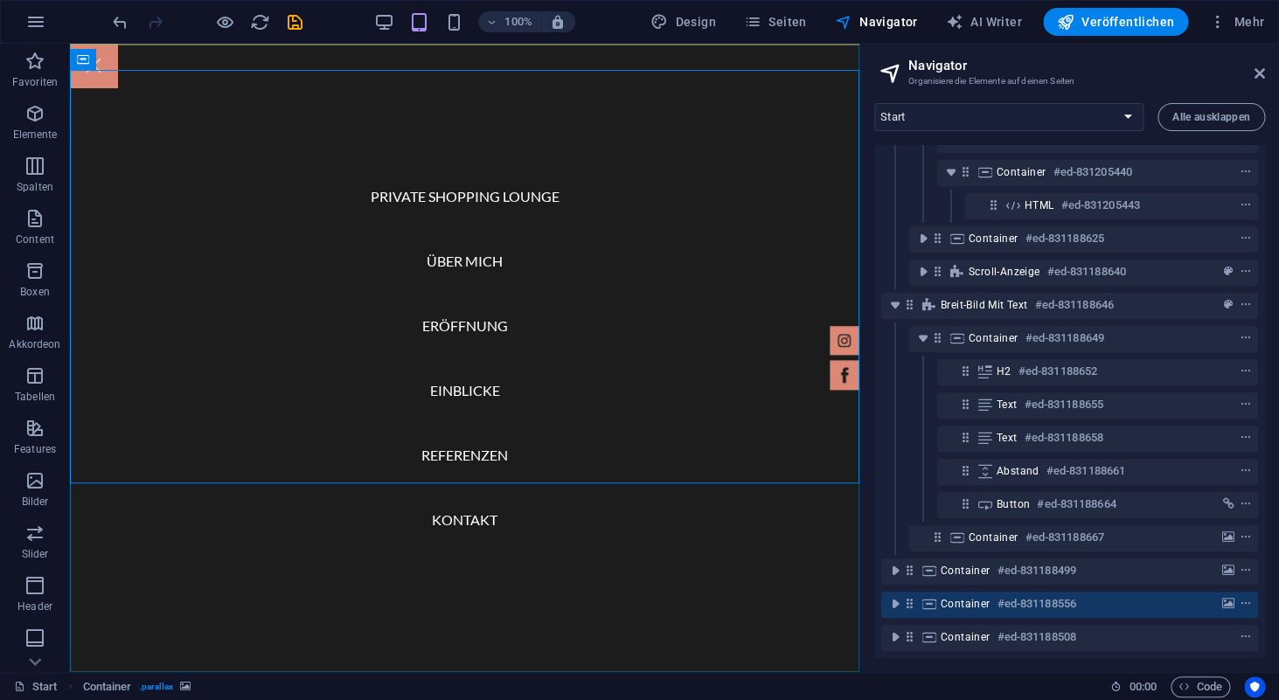
click at [465, 195] on nav "Private Shopping Lounge Über mich Eröffnung Einblicke Referenzen Kontakt" at bounding box center [465, 358] width 790 height 629
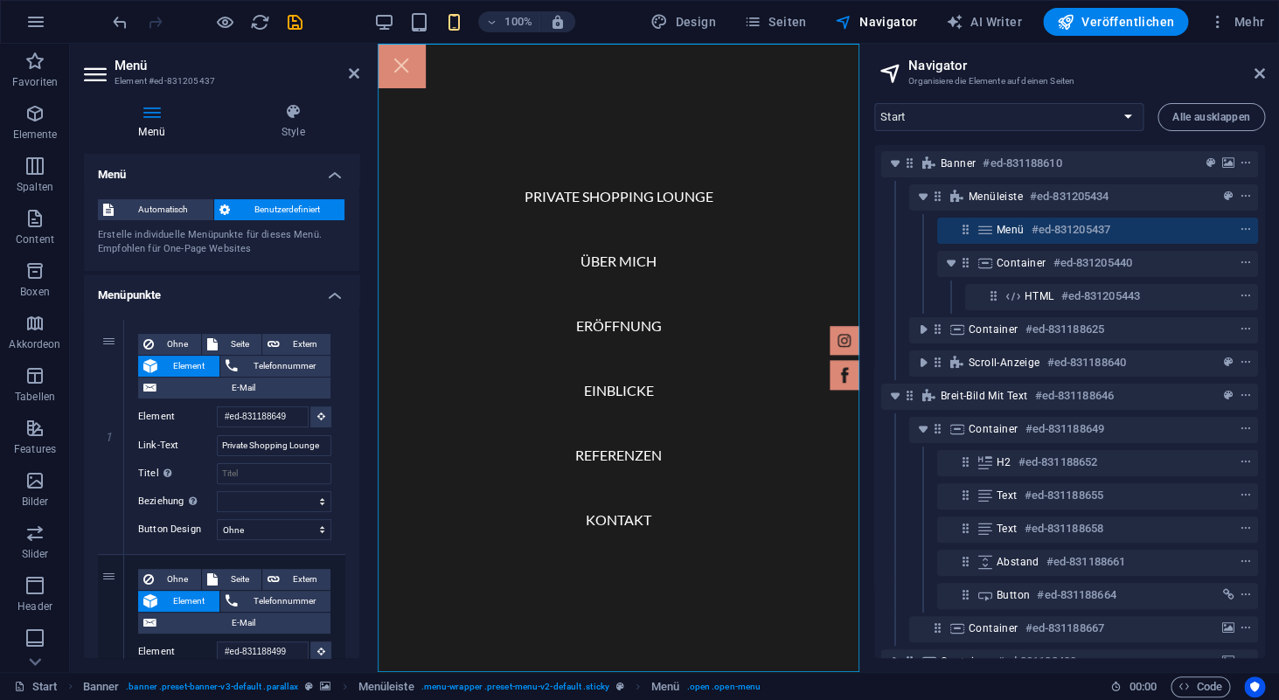
scroll to position [0, 0]
click at [576, 194] on nav "Private Shopping Lounge Über mich Eröffnung Einblicke Referenzen Kontakt" at bounding box center [619, 358] width 482 height 629
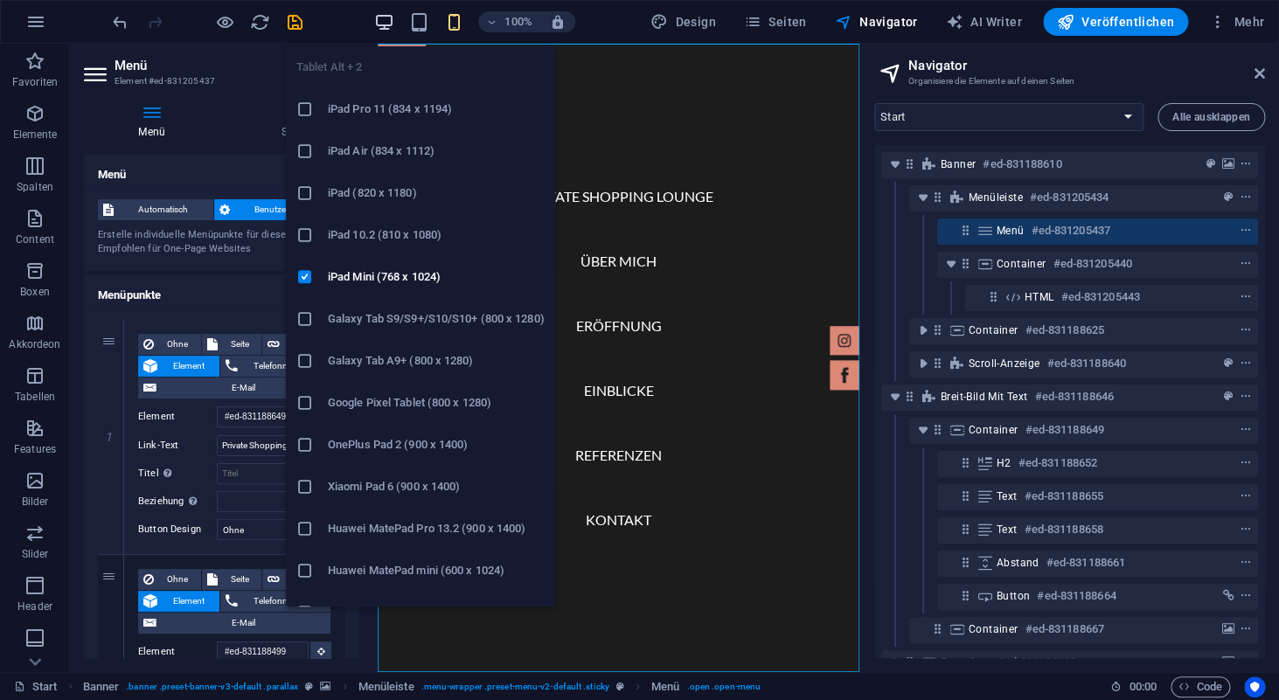
click at [389, 24] on icon "button" at bounding box center [383, 22] width 20 height 20
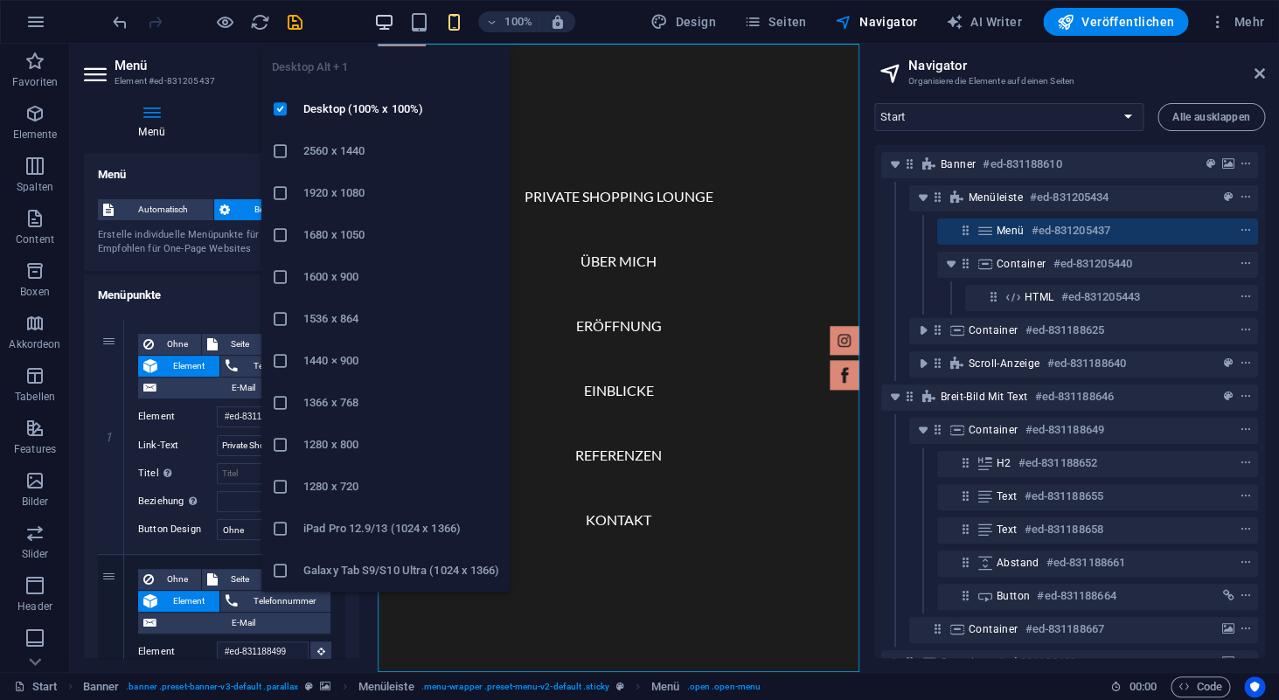
click at [388, 18] on icon "button" at bounding box center [383, 22] width 20 height 20
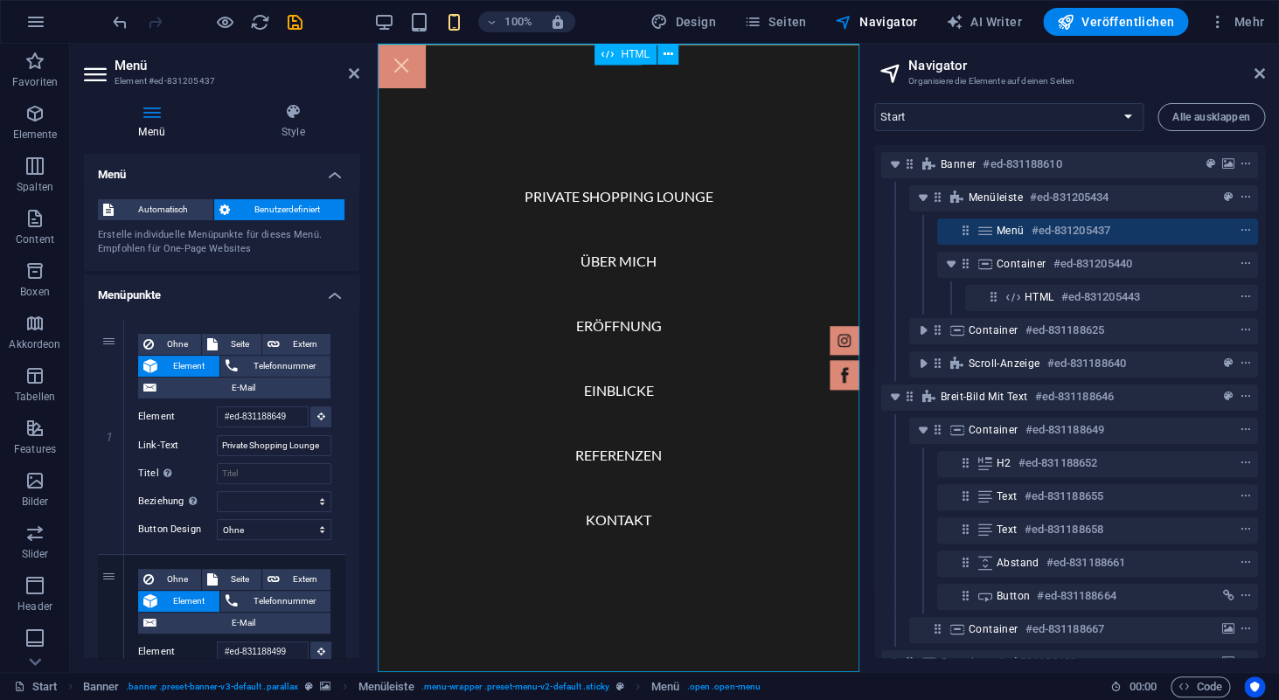
click at [624, 53] on span "HTML" at bounding box center [635, 54] width 29 height 10
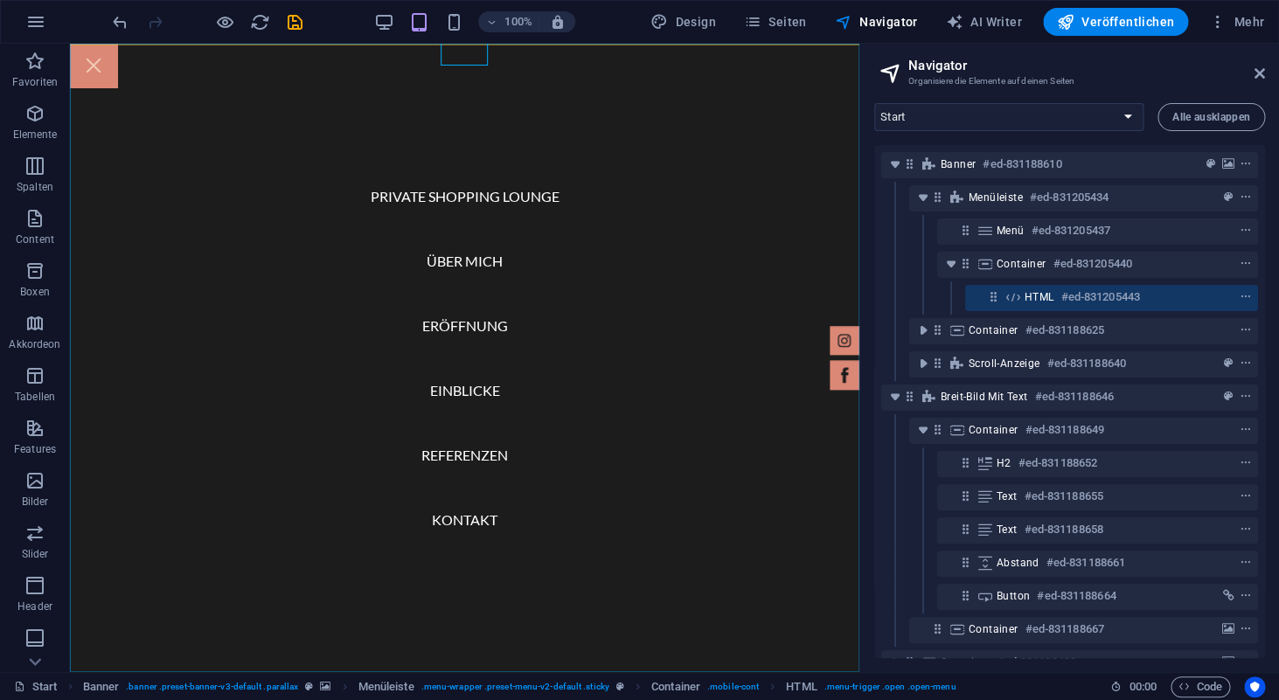
click at [450, 196] on nav "Private Shopping Lounge Über mich Eröffnung Einblicke Referenzen Kontakt" at bounding box center [465, 358] width 790 height 629
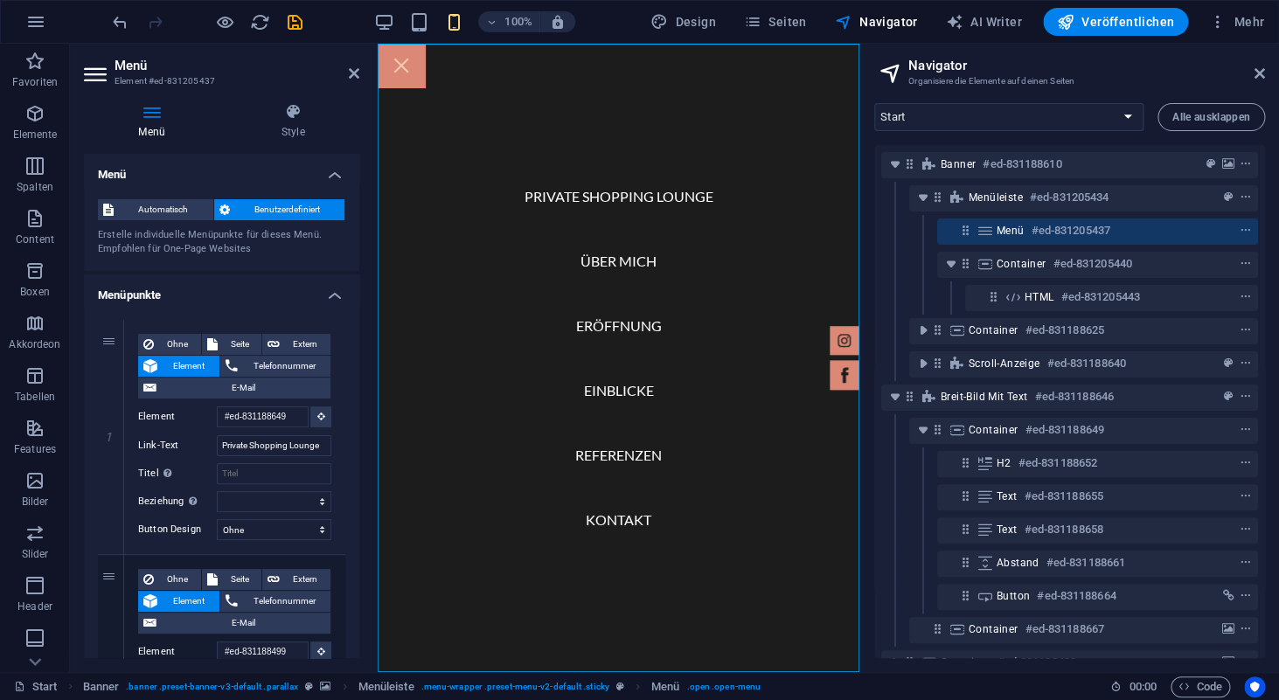
click at [602, 194] on nav "Private Shopping Lounge Über mich Eröffnung Einblicke Referenzen Kontakt" at bounding box center [619, 358] width 482 height 629
click at [1042, 233] on h6 "#ed-831205437" at bounding box center [1071, 230] width 79 height 21
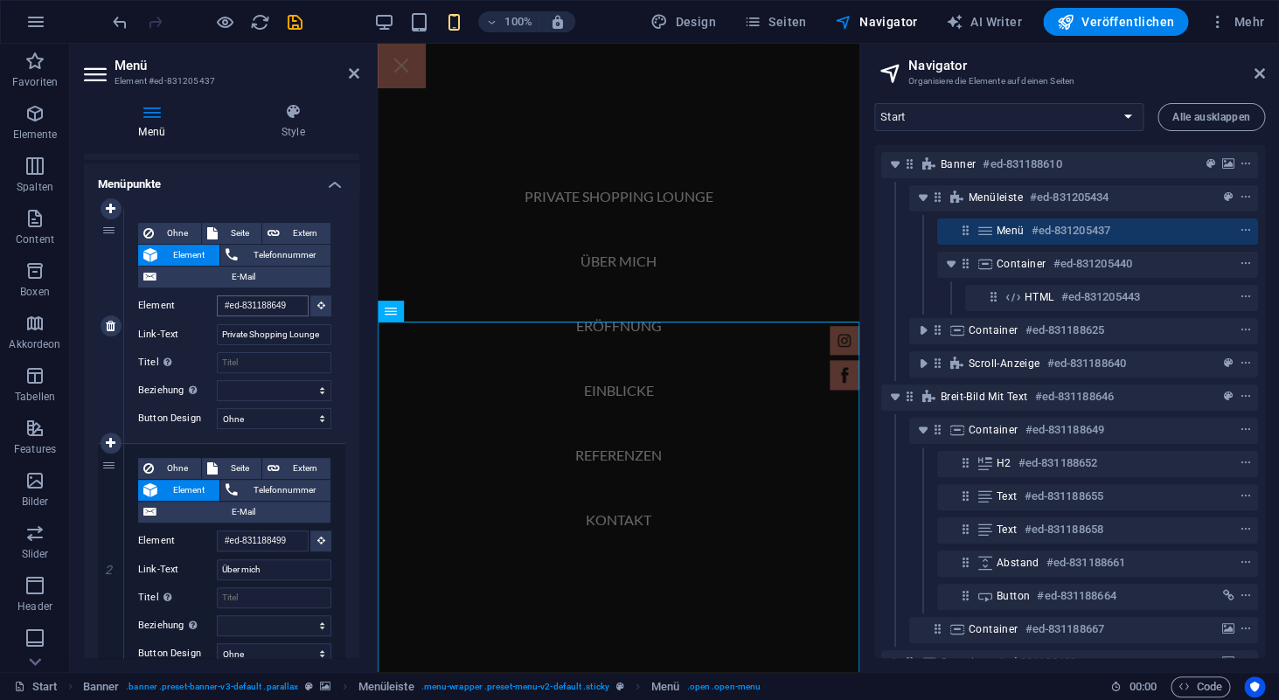
scroll to position [875, 0]
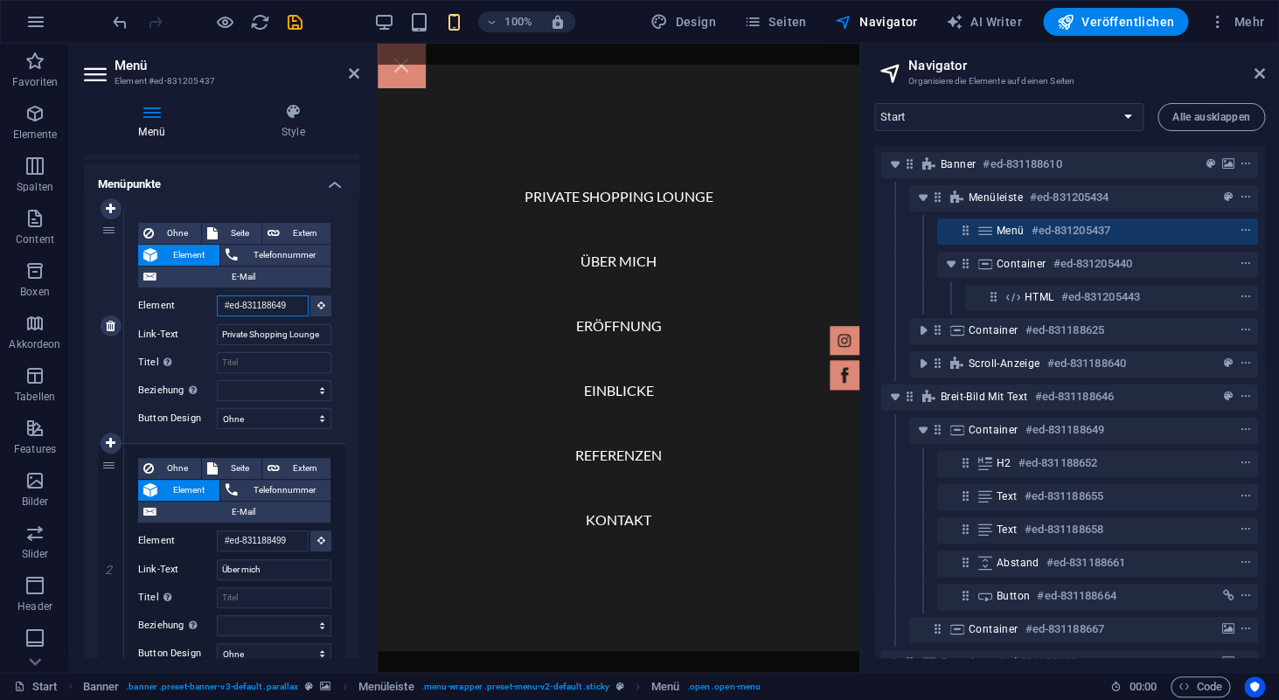
click at [296, 309] on input "#ed-831188649" at bounding box center [263, 306] width 92 height 21
type input "#ed-83118864"
select select
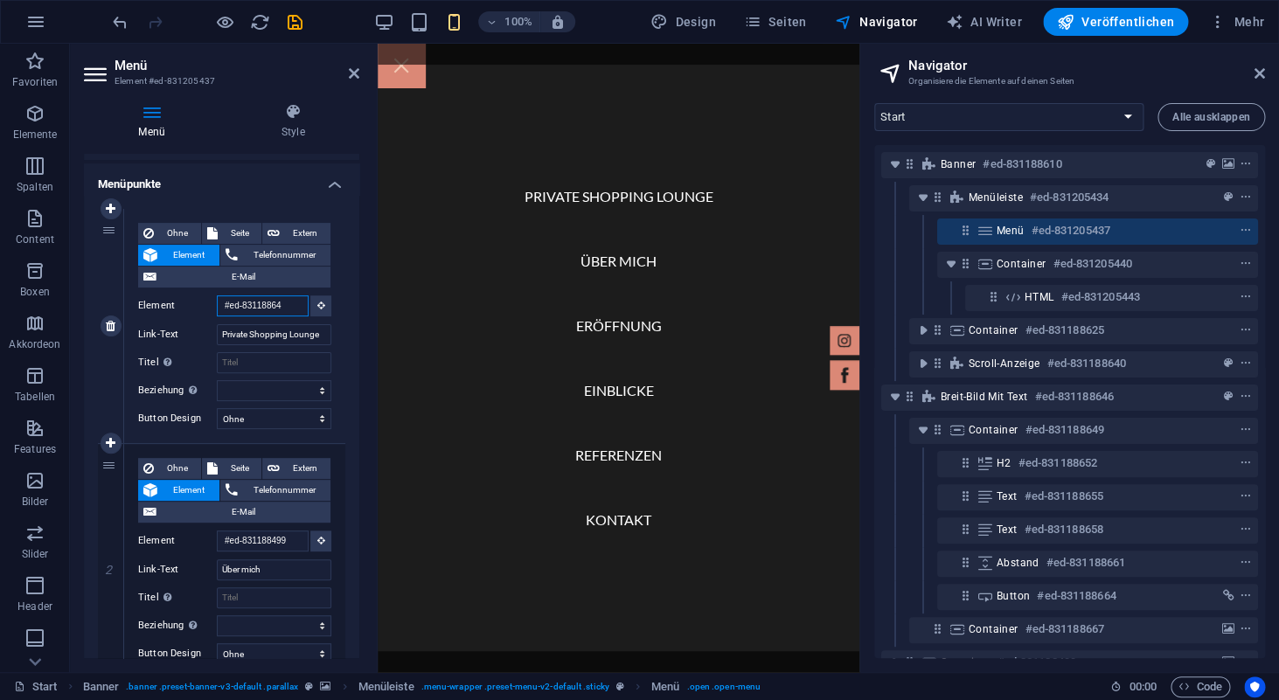
select select
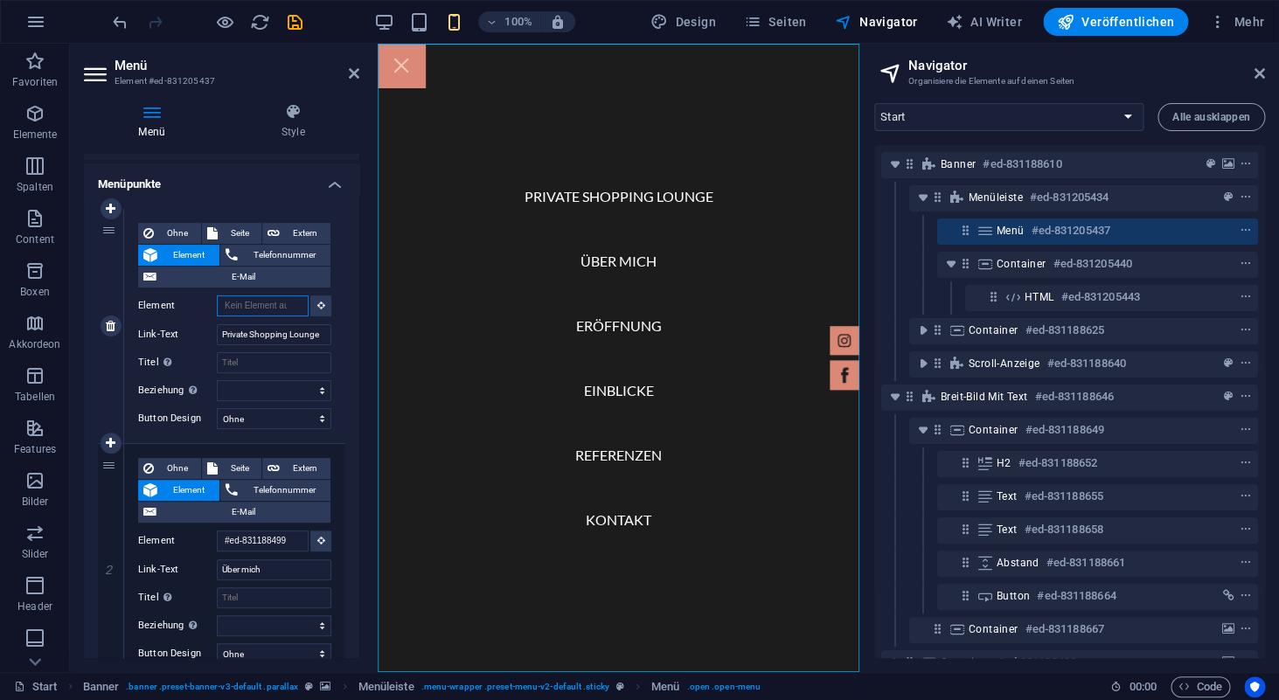
scroll to position [1902, 0]
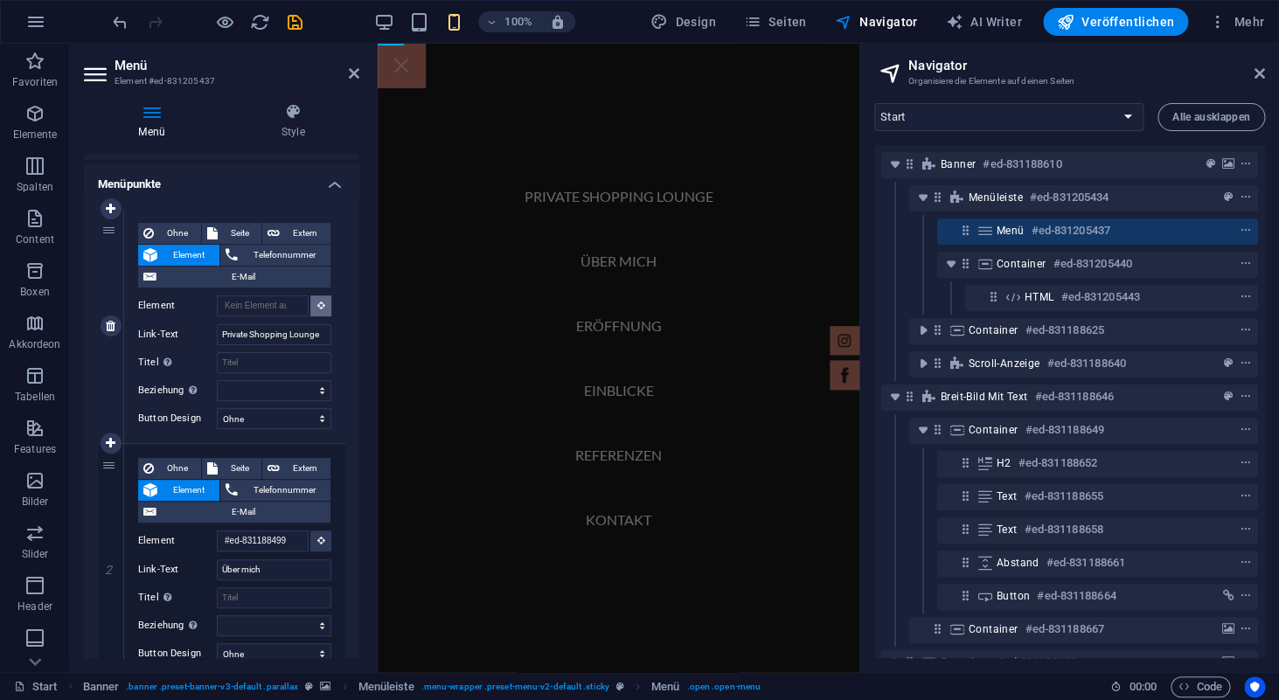
click at [324, 303] on icon at bounding box center [321, 305] width 8 height 9
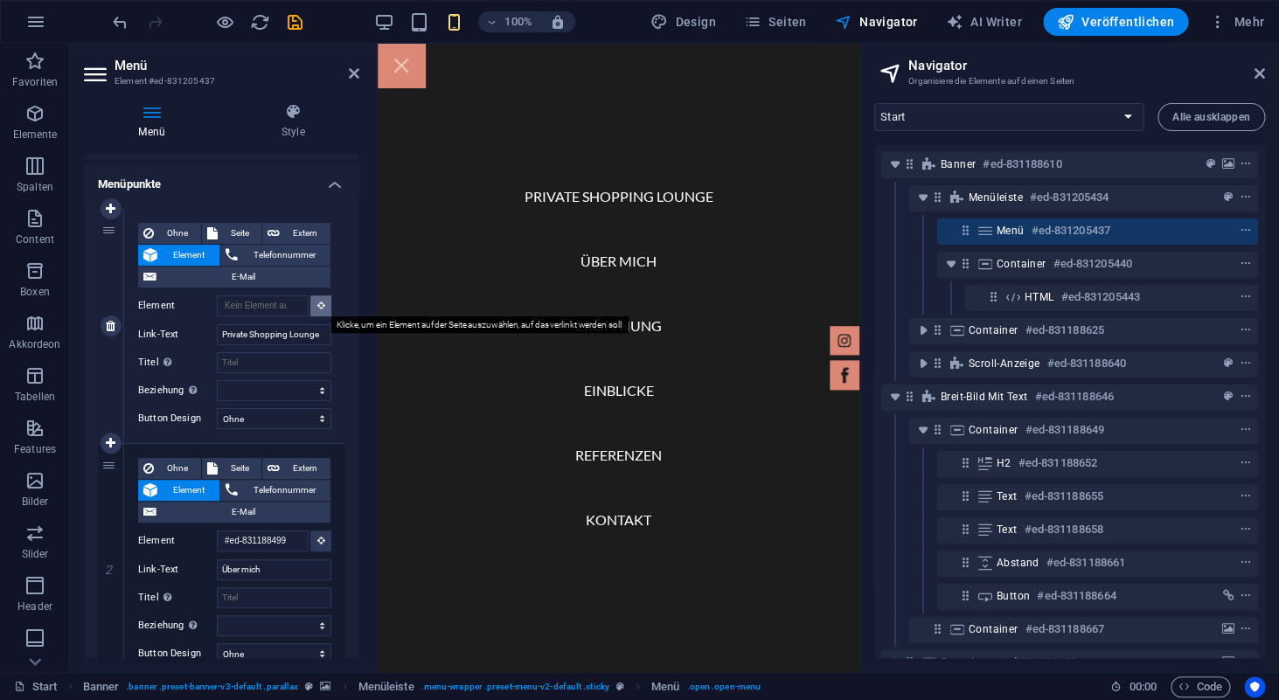
click at [324, 303] on icon at bounding box center [321, 305] width 8 height 9
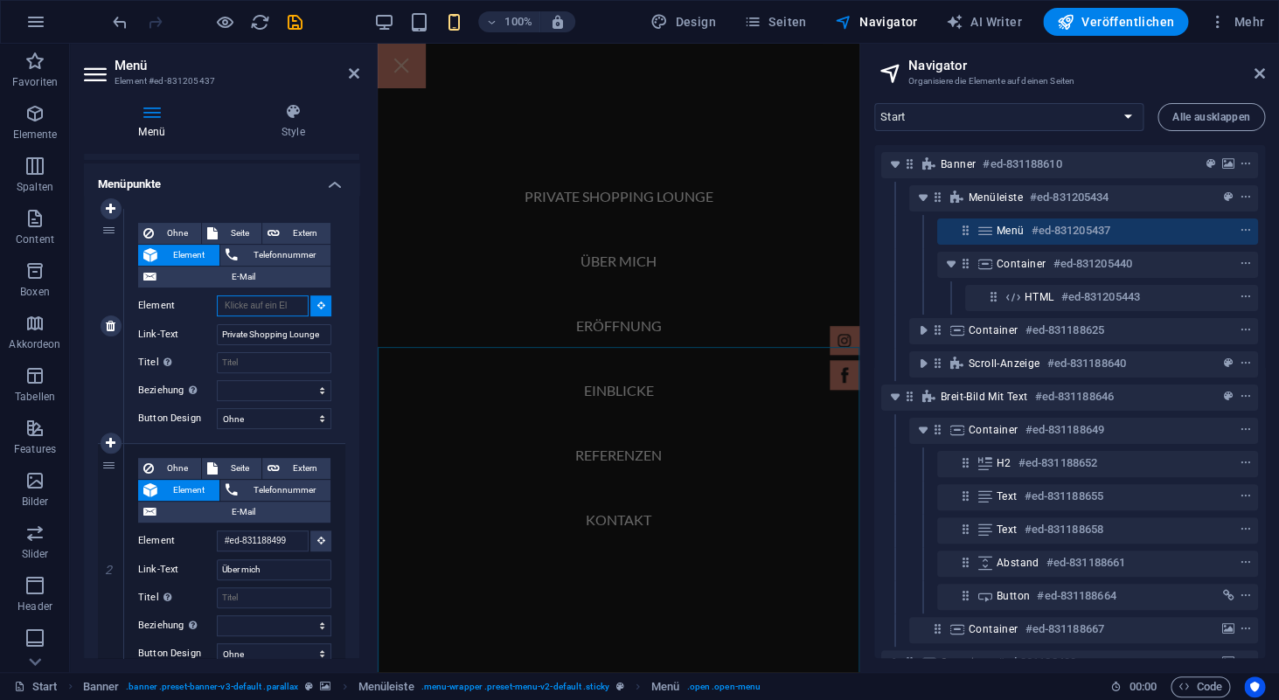
scroll to position [0, 0]
click at [291, 306] on input "Element" at bounding box center [263, 306] width 92 height 21
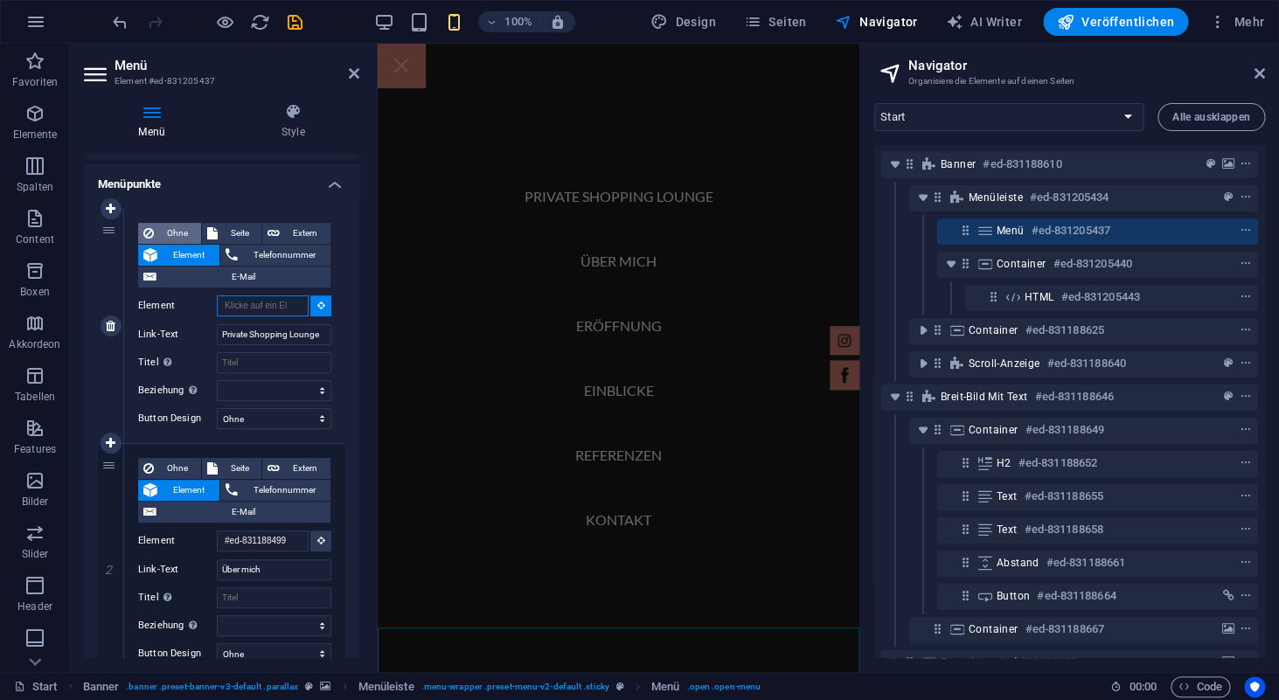
scroll to position [1902, 0]
click at [185, 233] on span "Ohne" at bounding box center [177, 233] width 37 height 21
select select
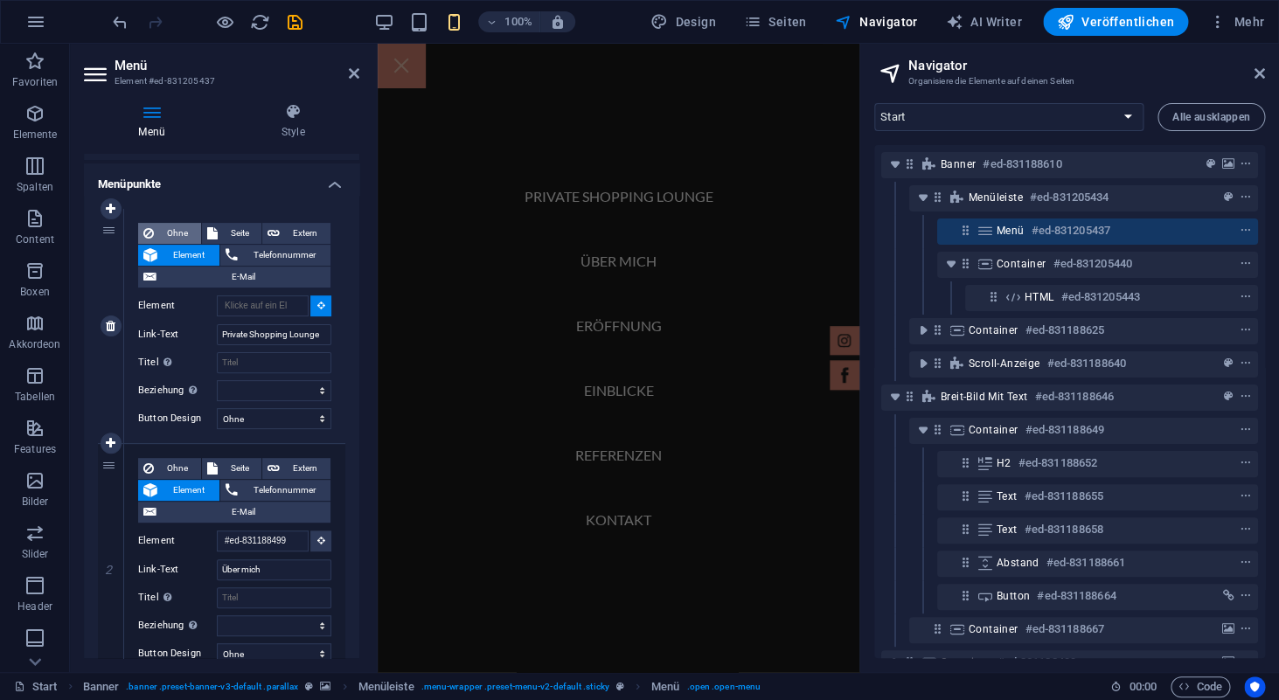
select select
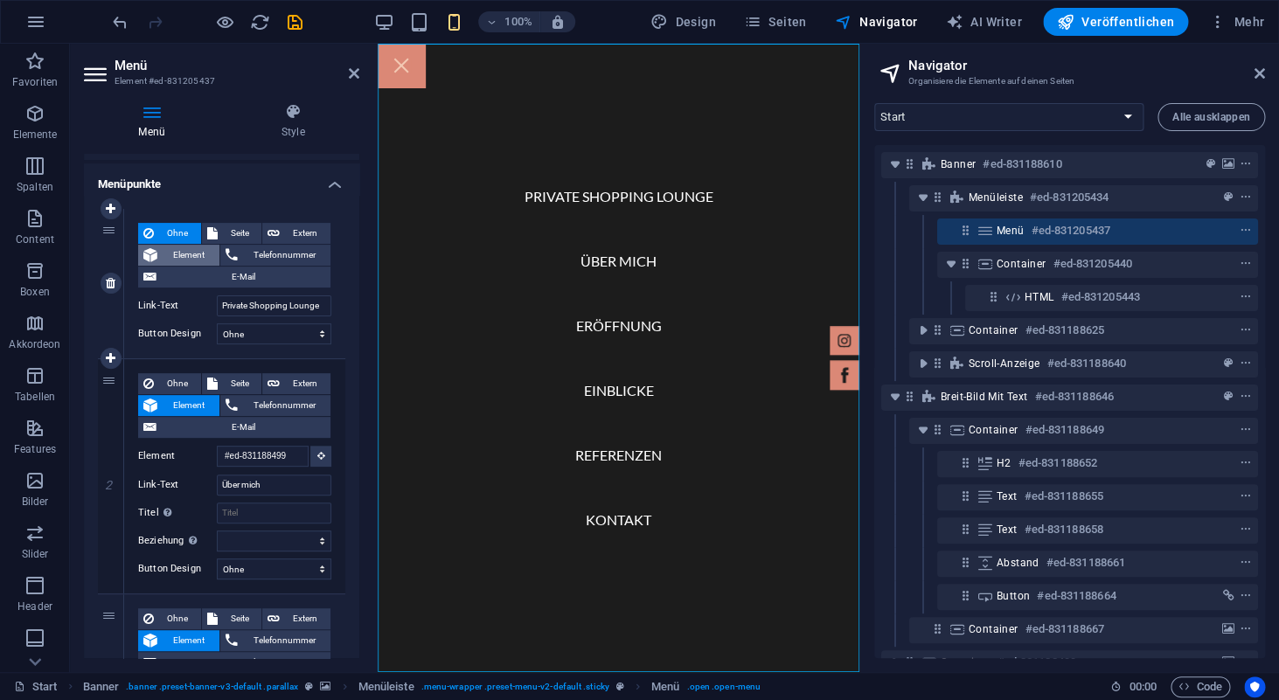
click at [179, 261] on span "Element" at bounding box center [189, 255] width 52 height 21
select select
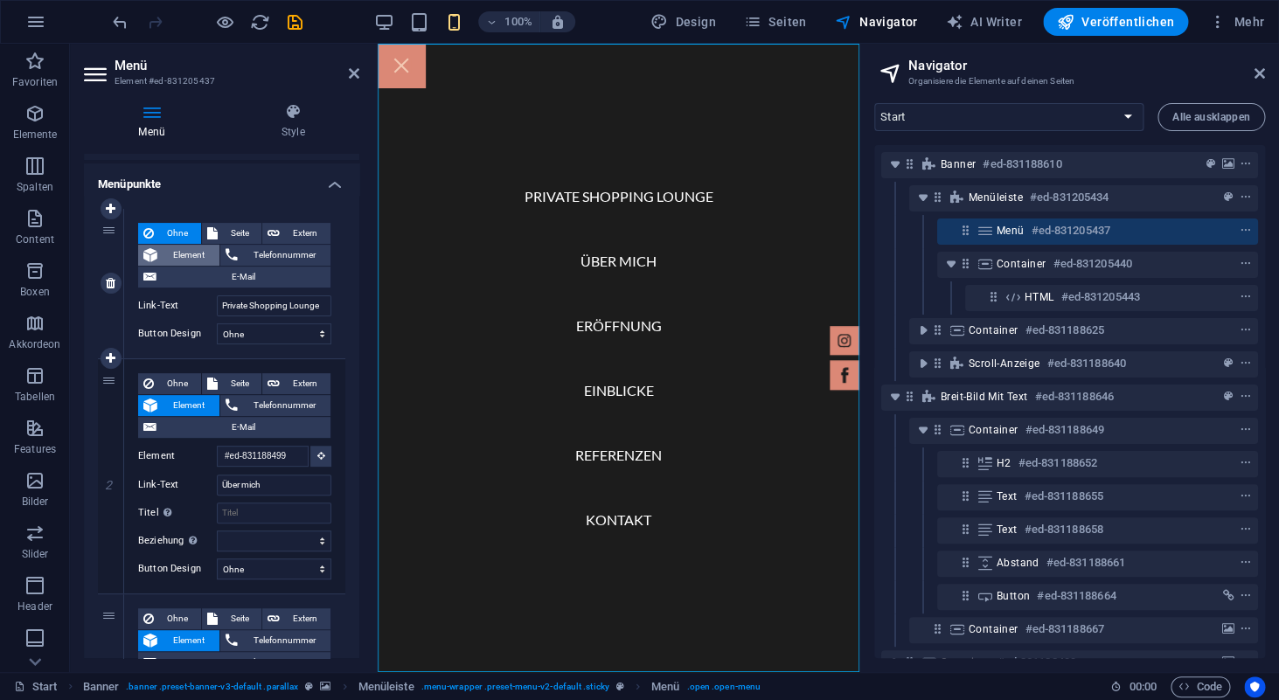
select select
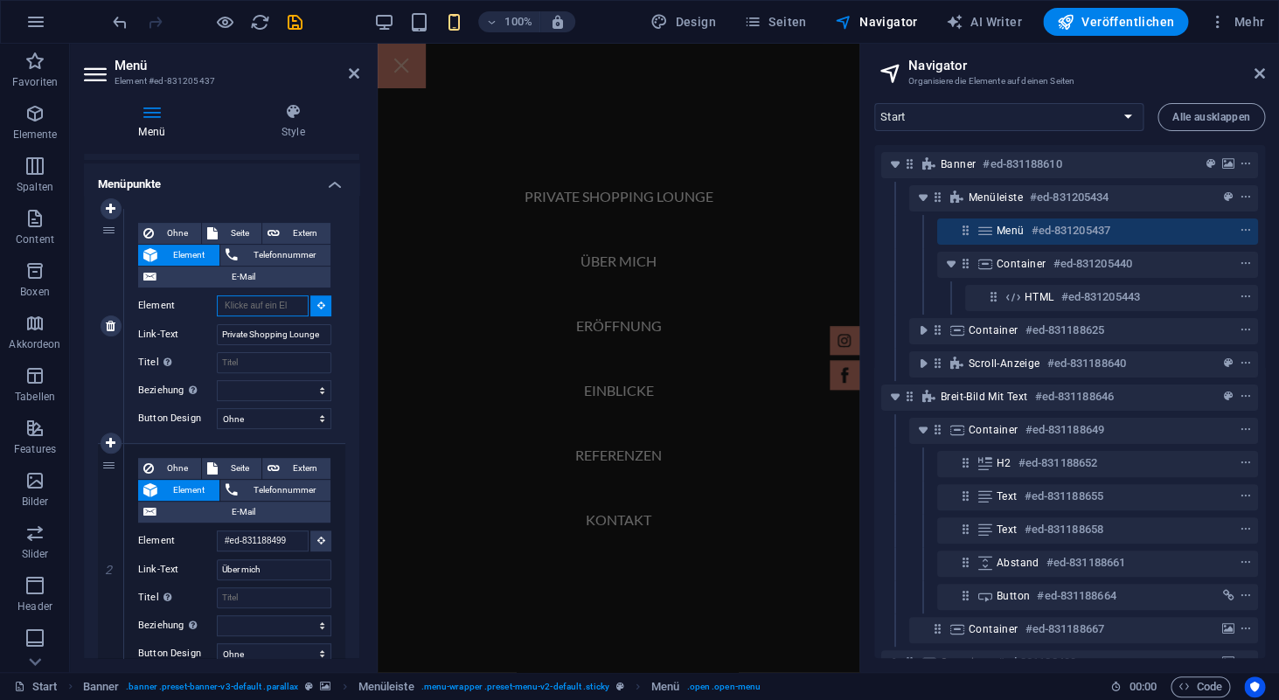
scroll to position [0, 0]
click at [262, 305] on input "Element" at bounding box center [263, 306] width 92 height 21
click at [322, 309] on icon at bounding box center [321, 305] width 8 height 9
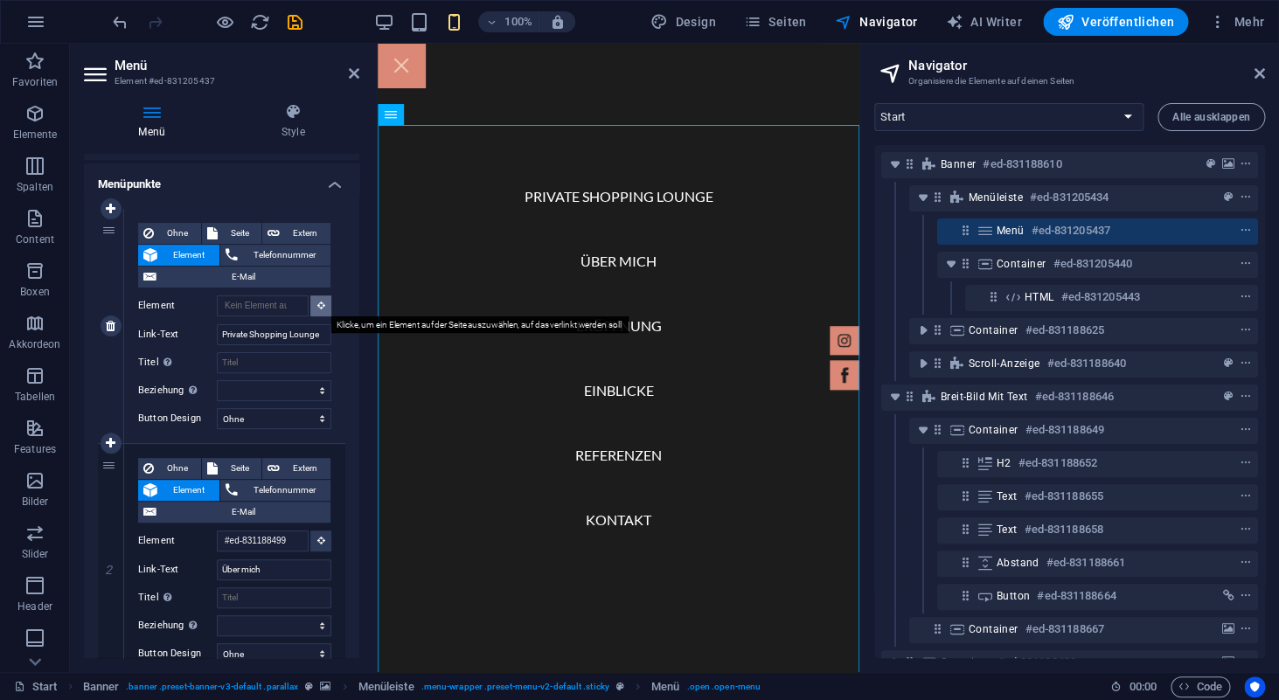
click at [322, 309] on icon at bounding box center [321, 305] width 8 height 9
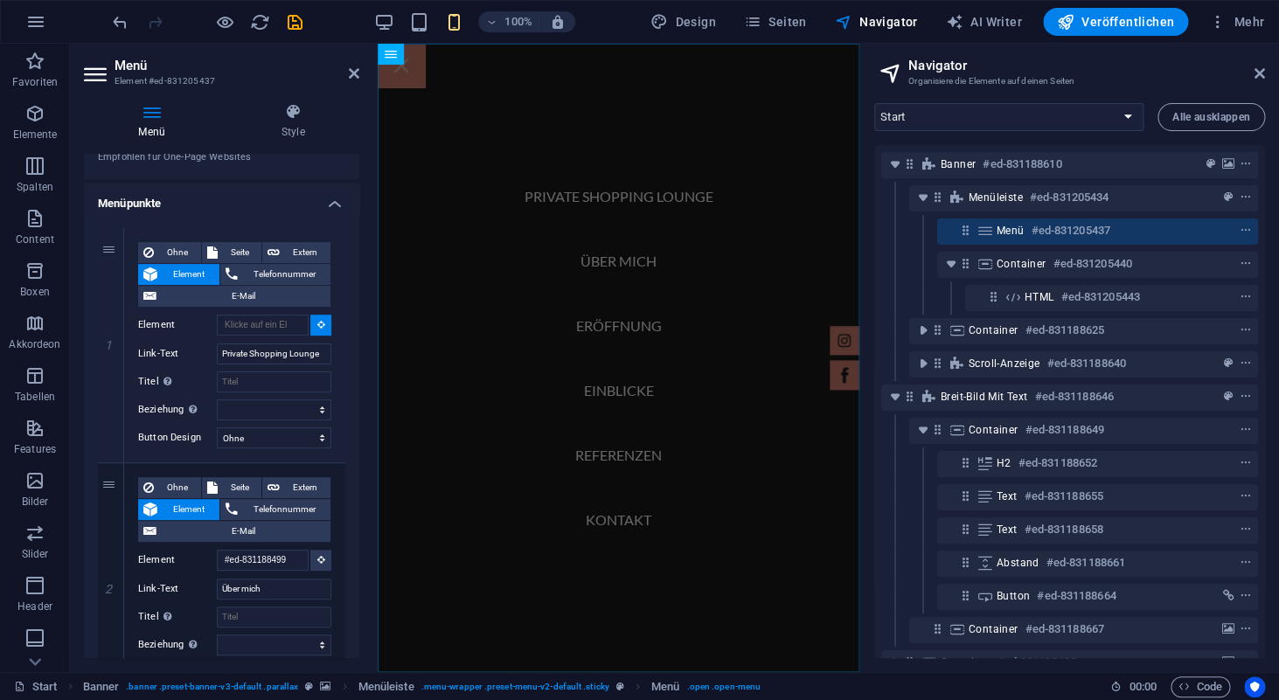
scroll to position [0, 0]
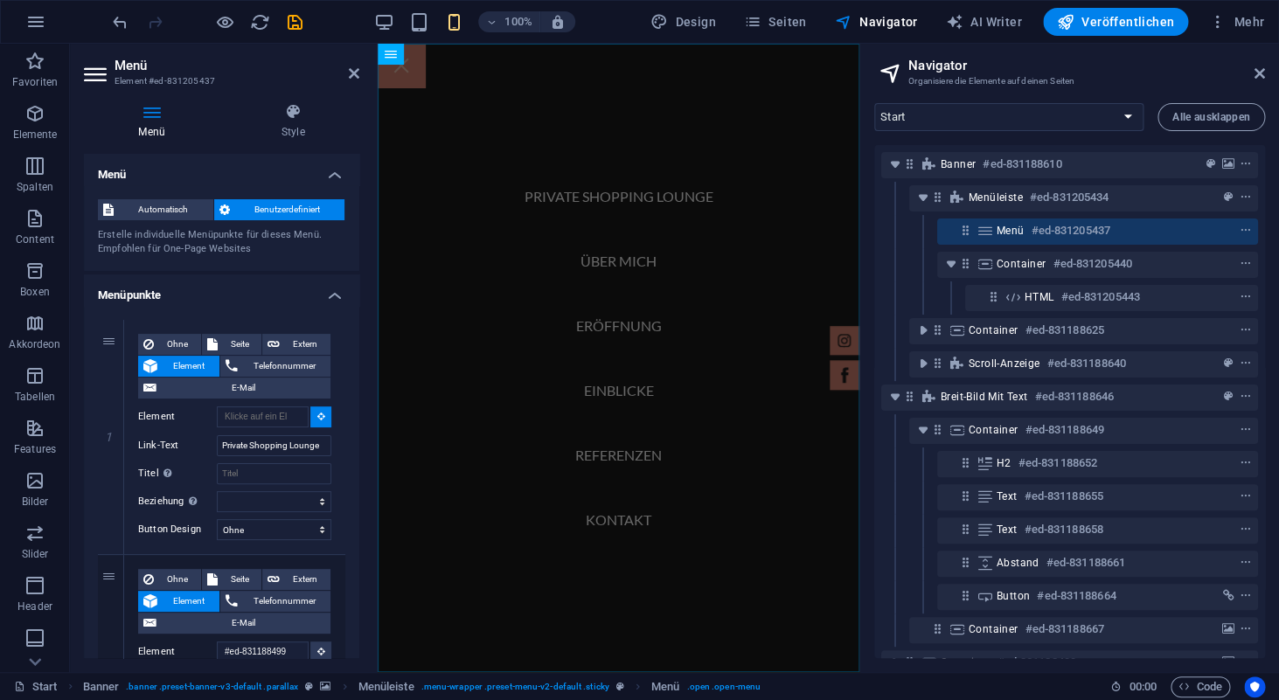
click at [289, 299] on h4 "Menüpunkte" at bounding box center [221, 290] width 275 height 31
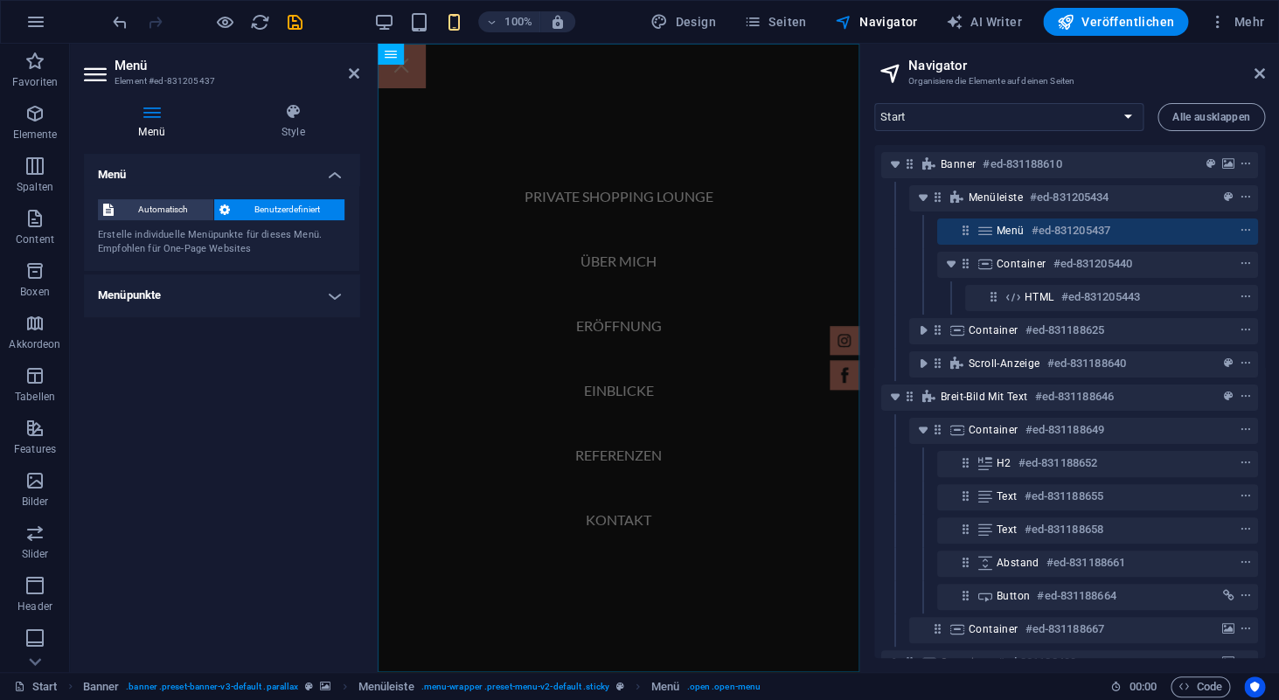
click at [152, 221] on div "Automatisch Benutzerdefiniert Erstelle individuelle Menüpunkte für dieses Menü.…" at bounding box center [221, 228] width 275 height 86
click at [154, 215] on span "Automatisch" at bounding box center [163, 209] width 89 height 21
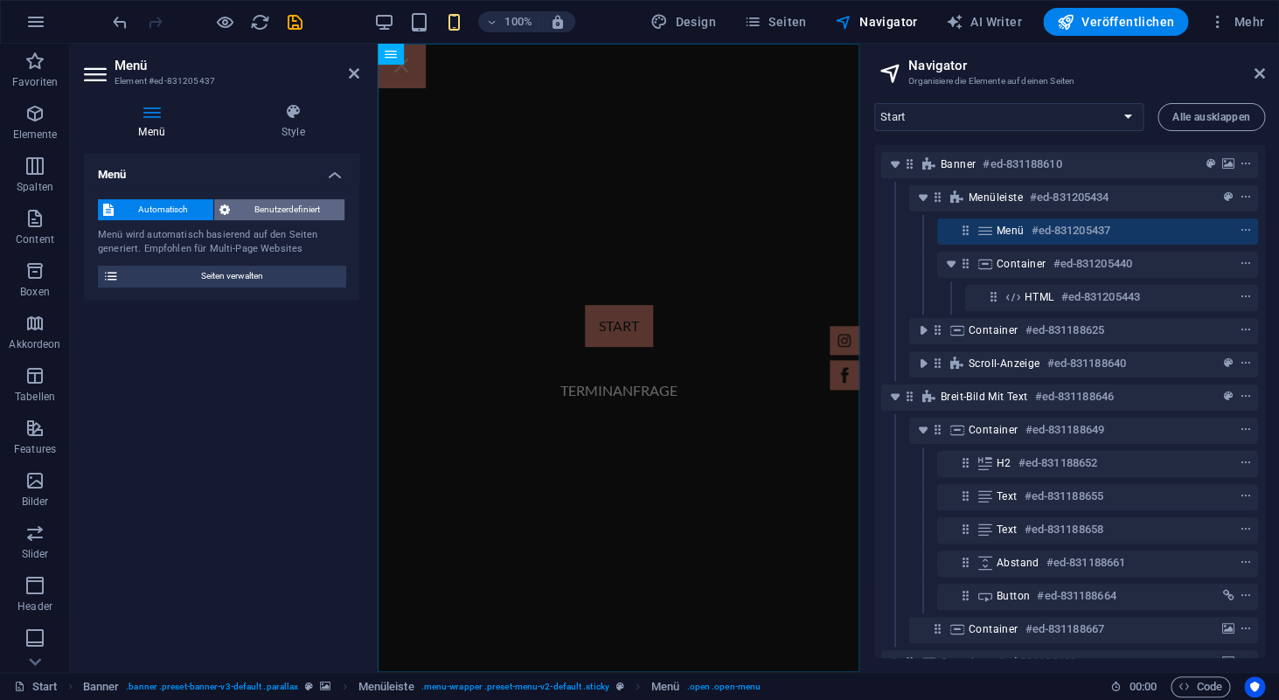
click at [258, 217] on span "Benutzerdefiniert" at bounding box center [287, 209] width 105 height 21
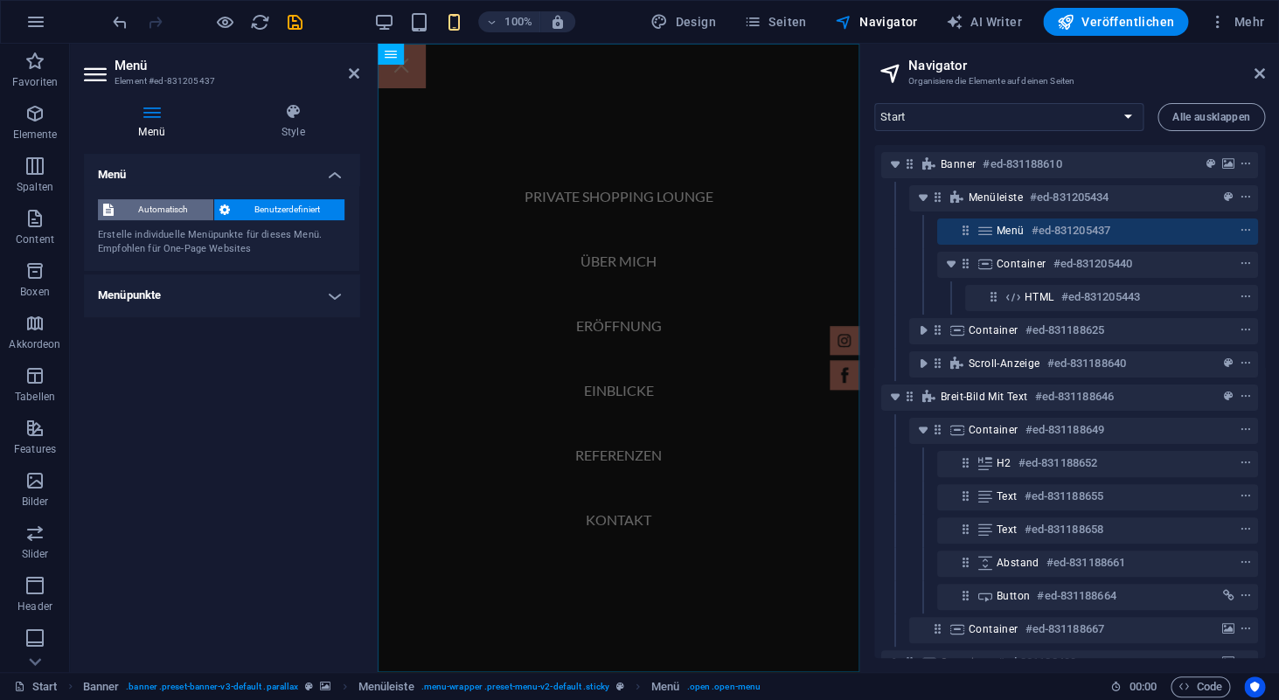
click at [170, 214] on span "Automatisch" at bounding box center [163, 209] width 89 height 21
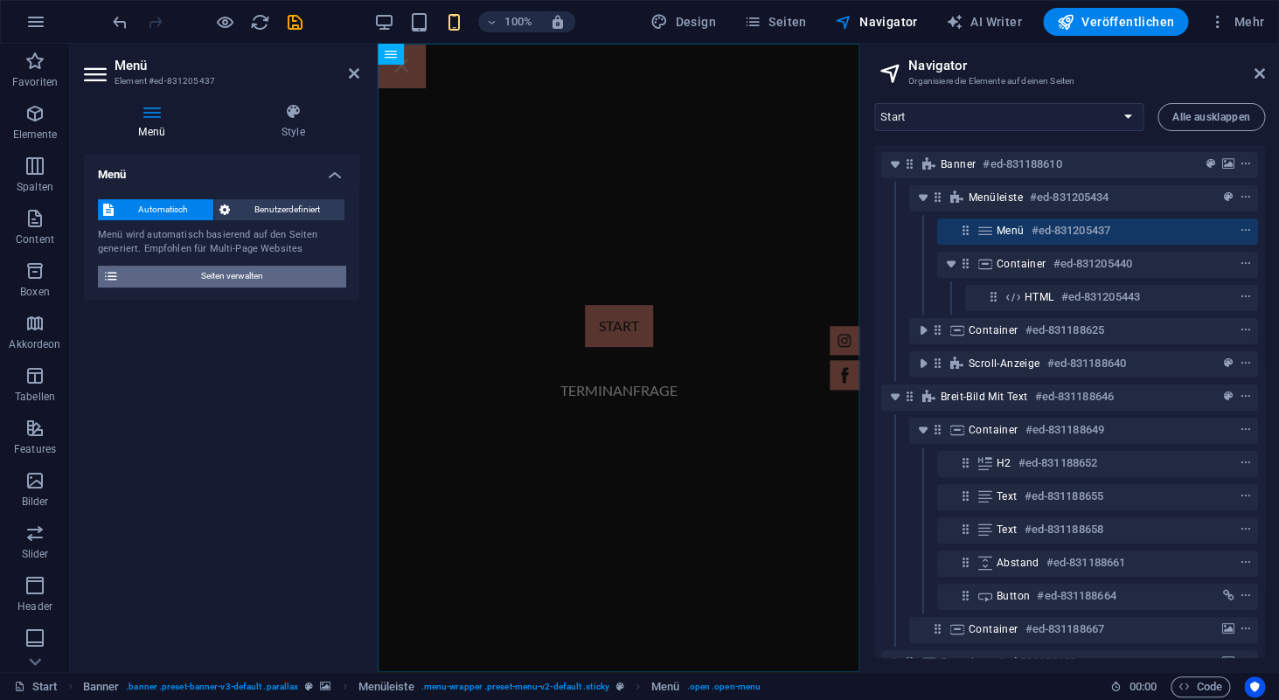
click at [248, 279] on span "Seiten verwalten" at bounding box center [232, 276] width 216 height 21
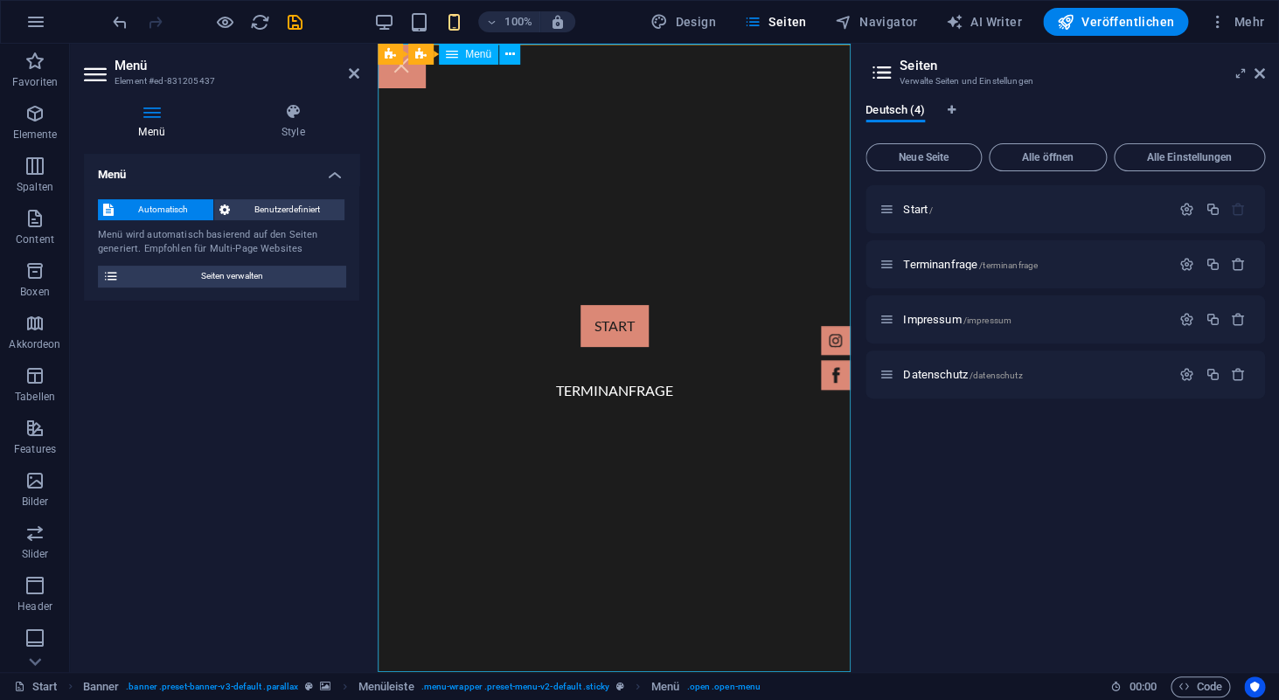
click at [611, 391] on nav "Start Terminanfrage" at bounding box center [614, 358] width 473 height 629
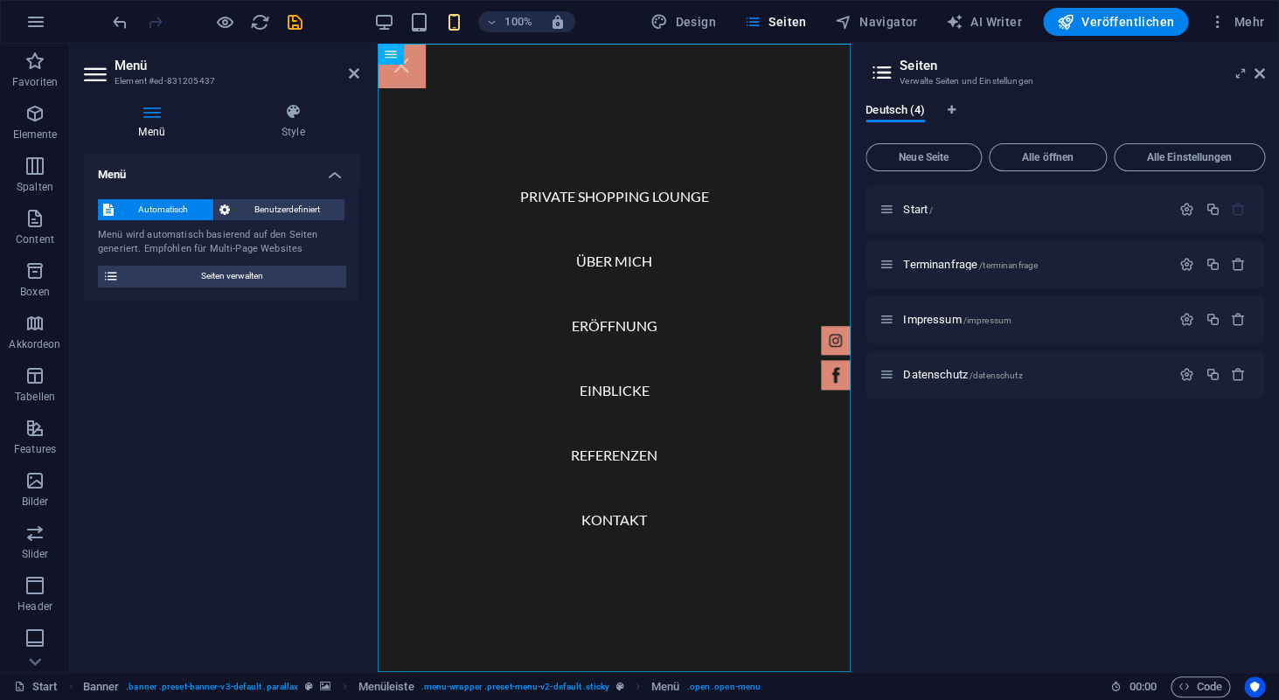
click at [162, 209] on span "Automatisch" at bounding box center [163, 209] width 89 height 21
click at [642, 298] on nav "Private Shopping Lounge Über mich Eröffnung Einblicke Referenzen Kontakt" at bounding box center [614, 358] width 473 height 629
click at [621, 61] on div "HTML" at bounding box center [621, 54] width 62 height 21
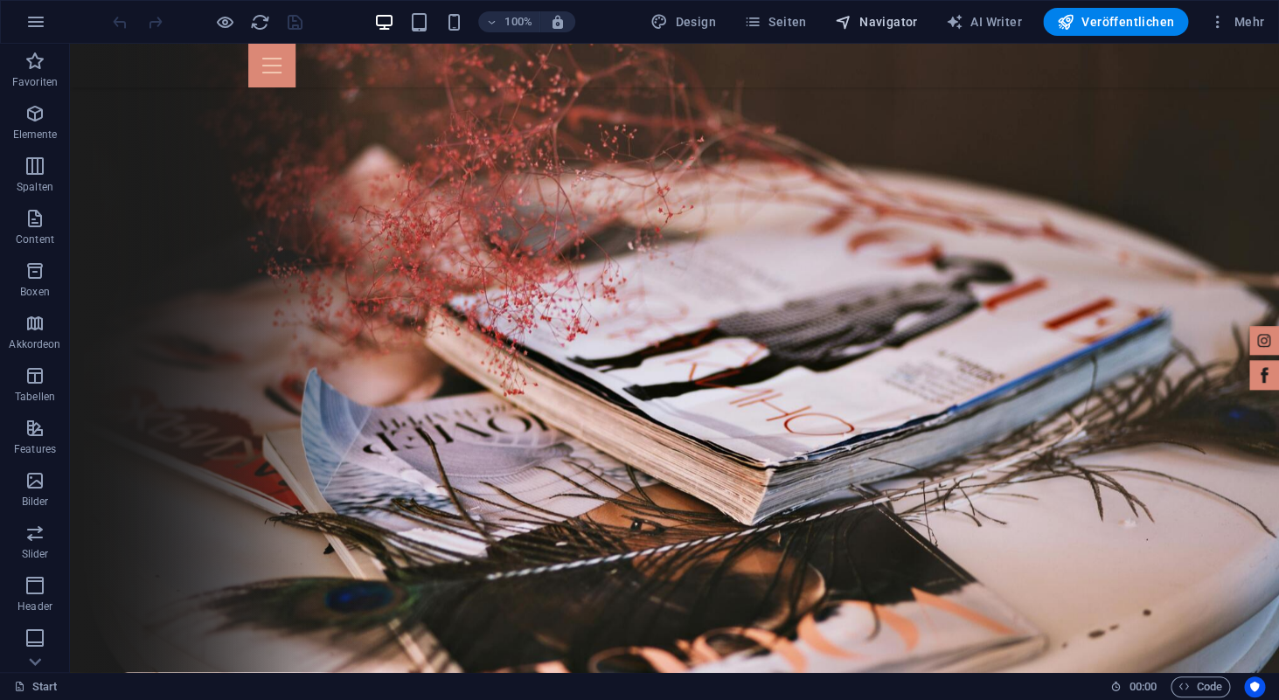
click at [880, 19] on span "Navigator" at bounding box center [876, 21] width 83 height 17
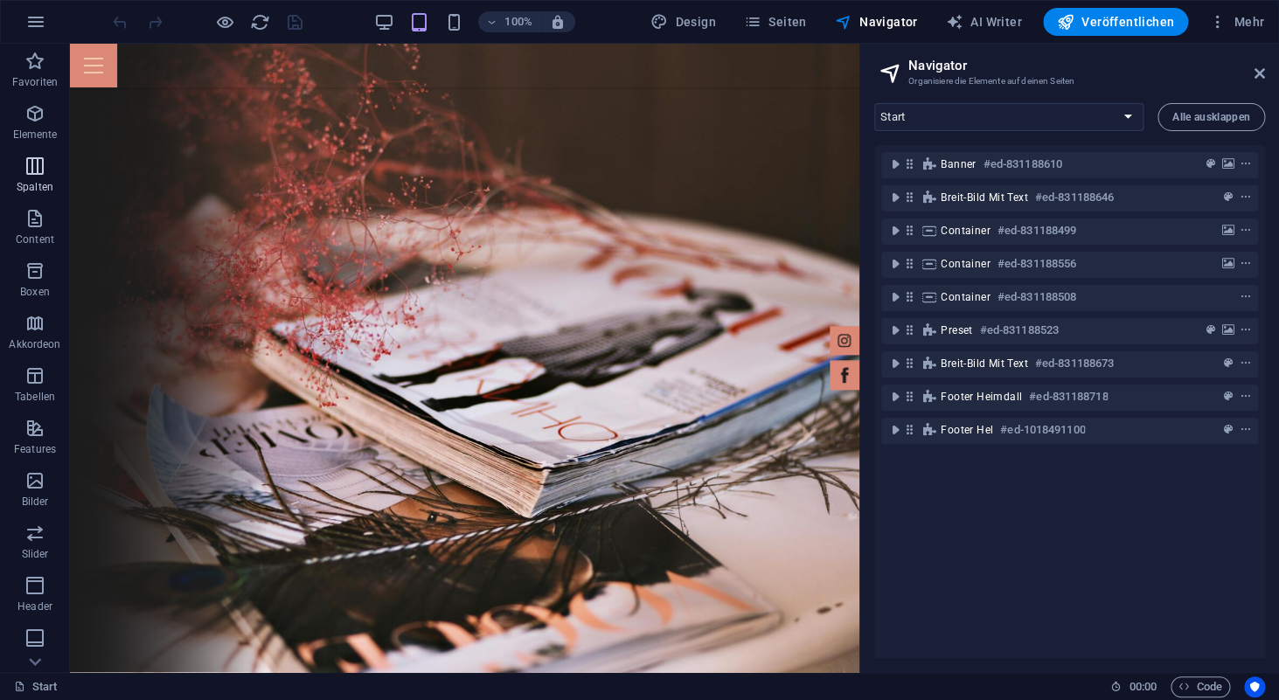
click at [32, 173] on icon "button" at bounding box center [34, 166] width 21 height 21
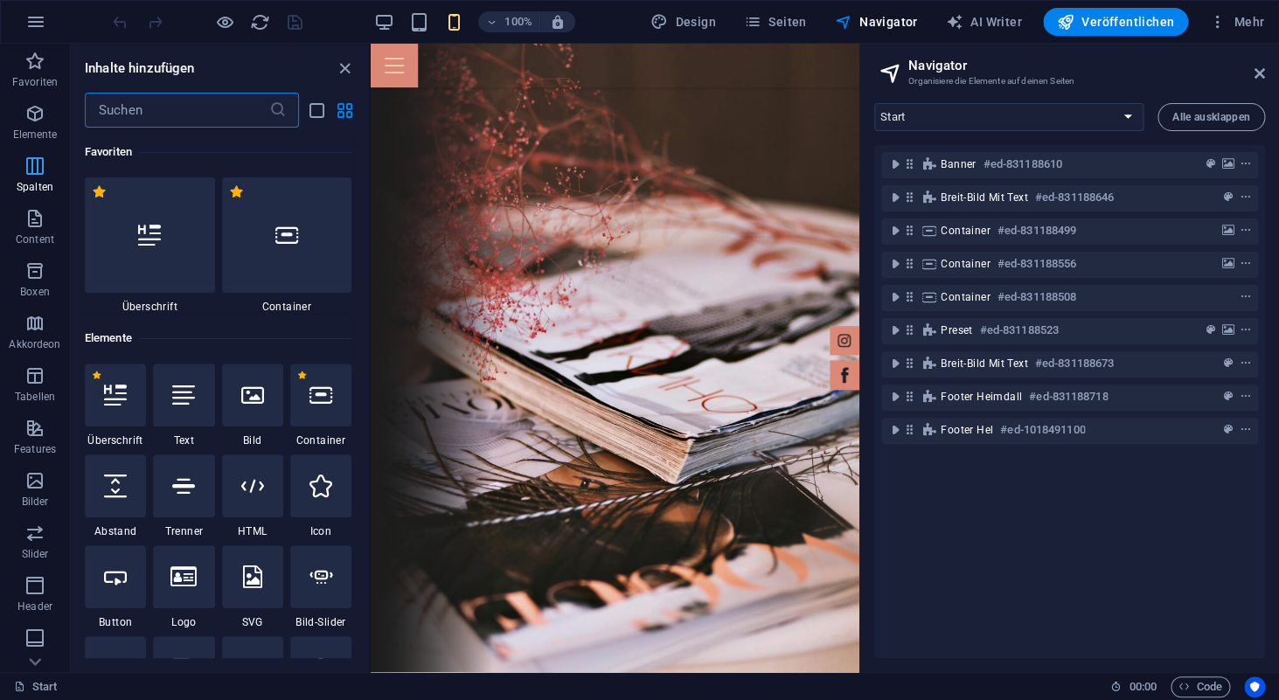
scroll to position [866, 0]
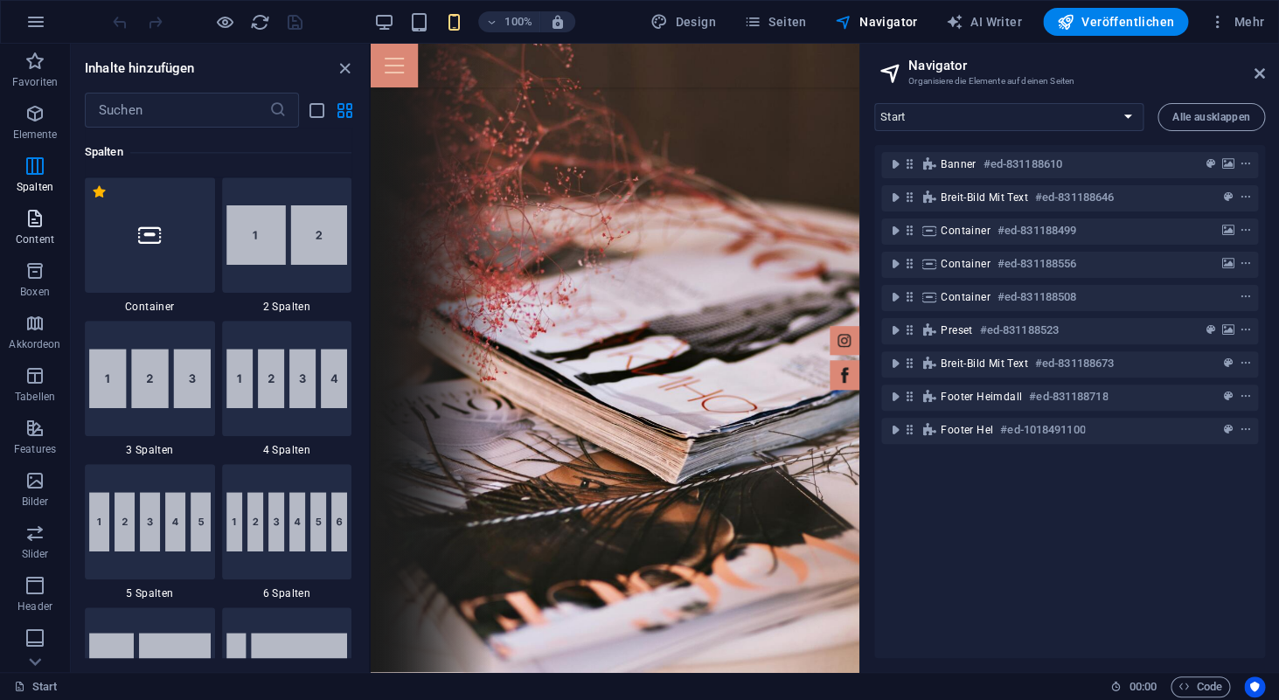
click at [38, 218] on icon "button" at bounding box center [34, 218] width 21 height 21
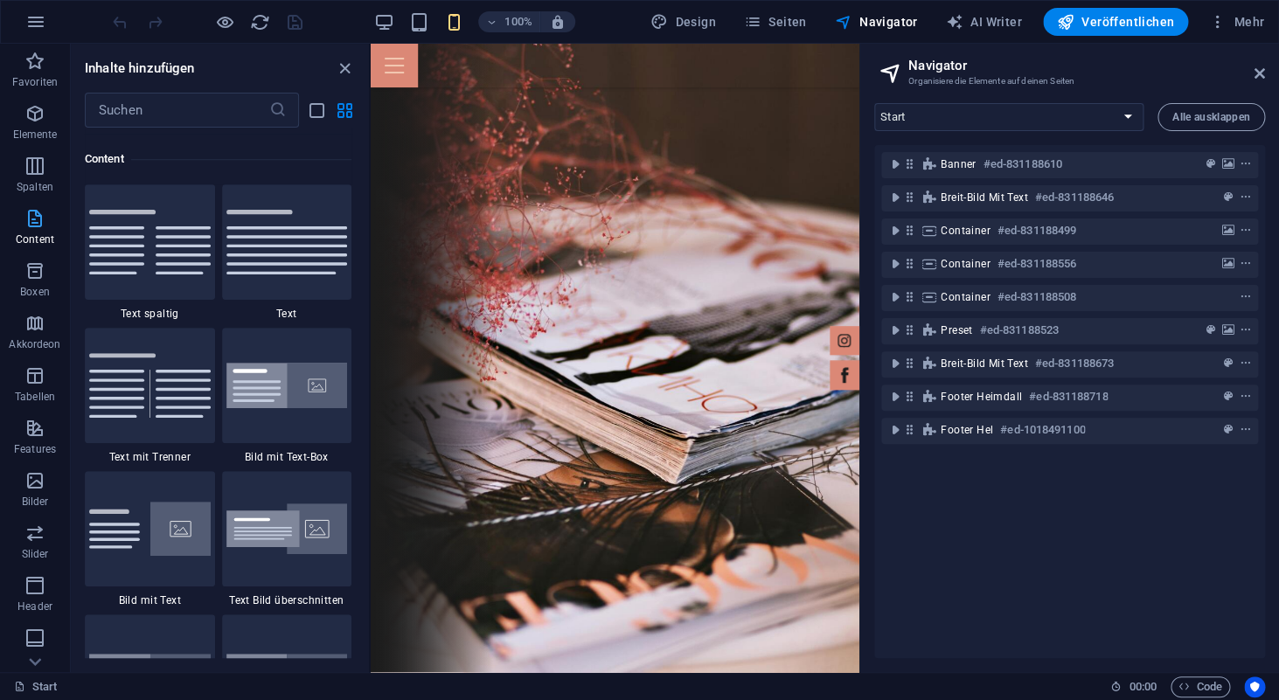
scroll to position [3060, 0]
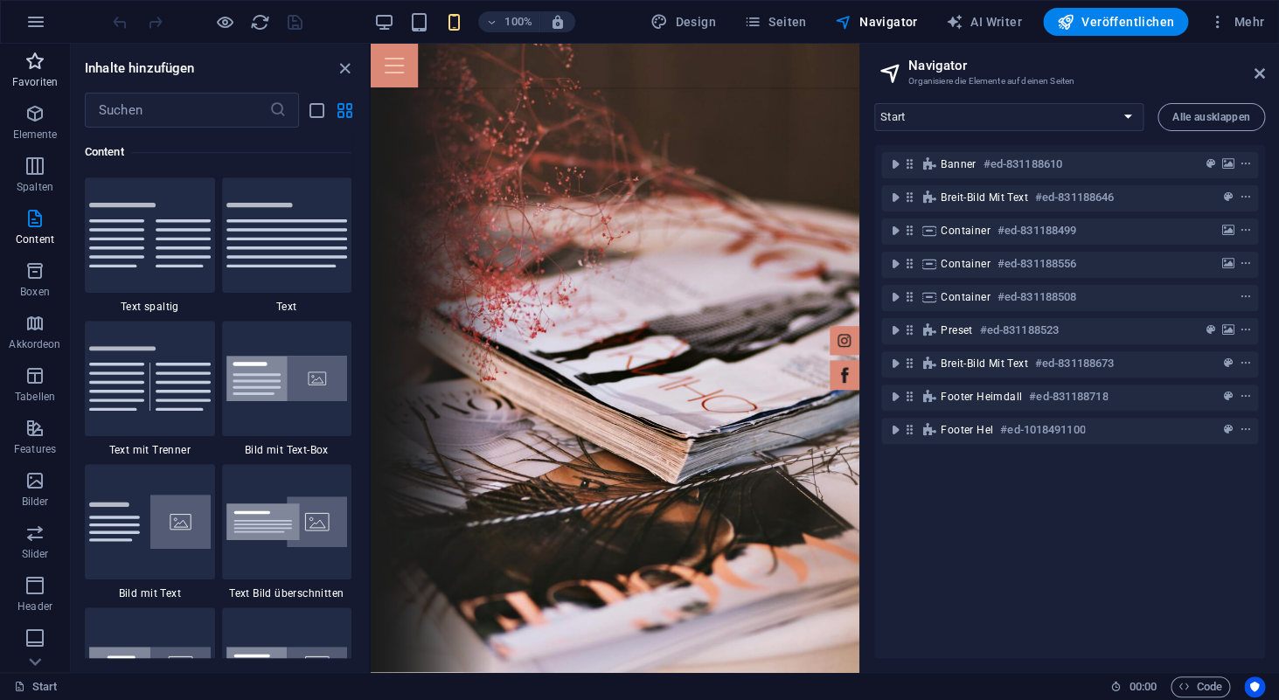
click at [38, 77] on p "Favoriten" at bounding box center [34, 82] width 45 height 14
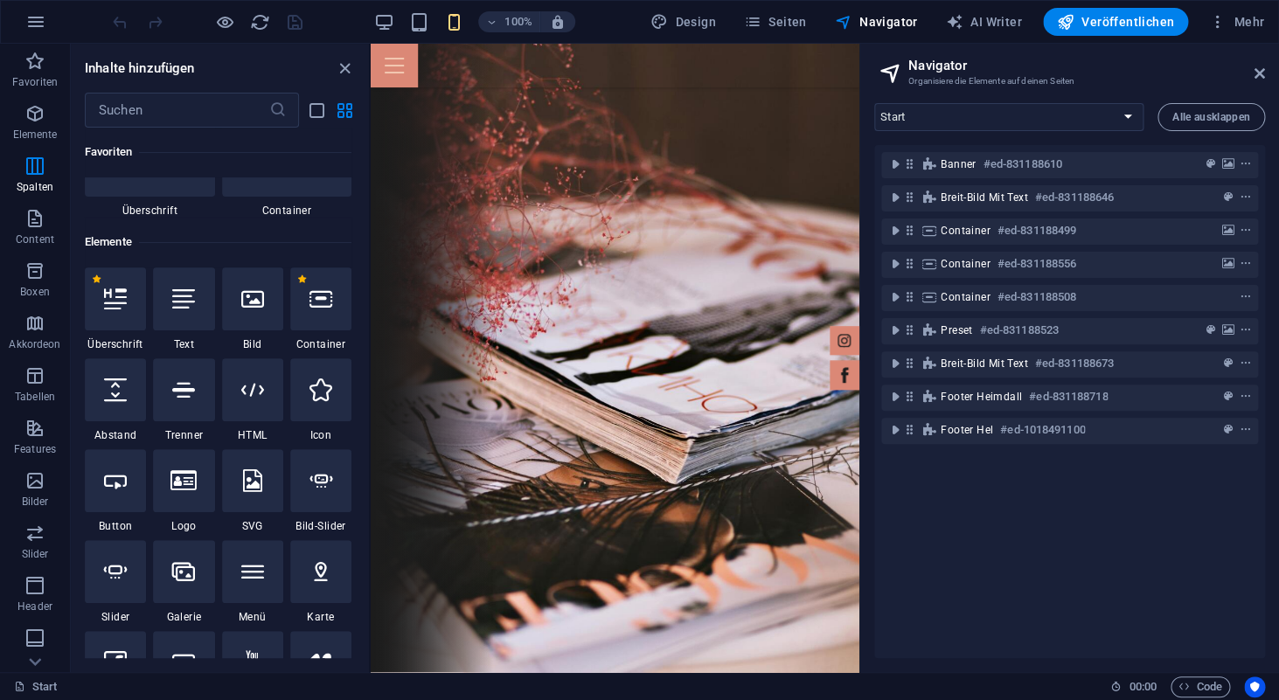
scroll to position [0, 0]
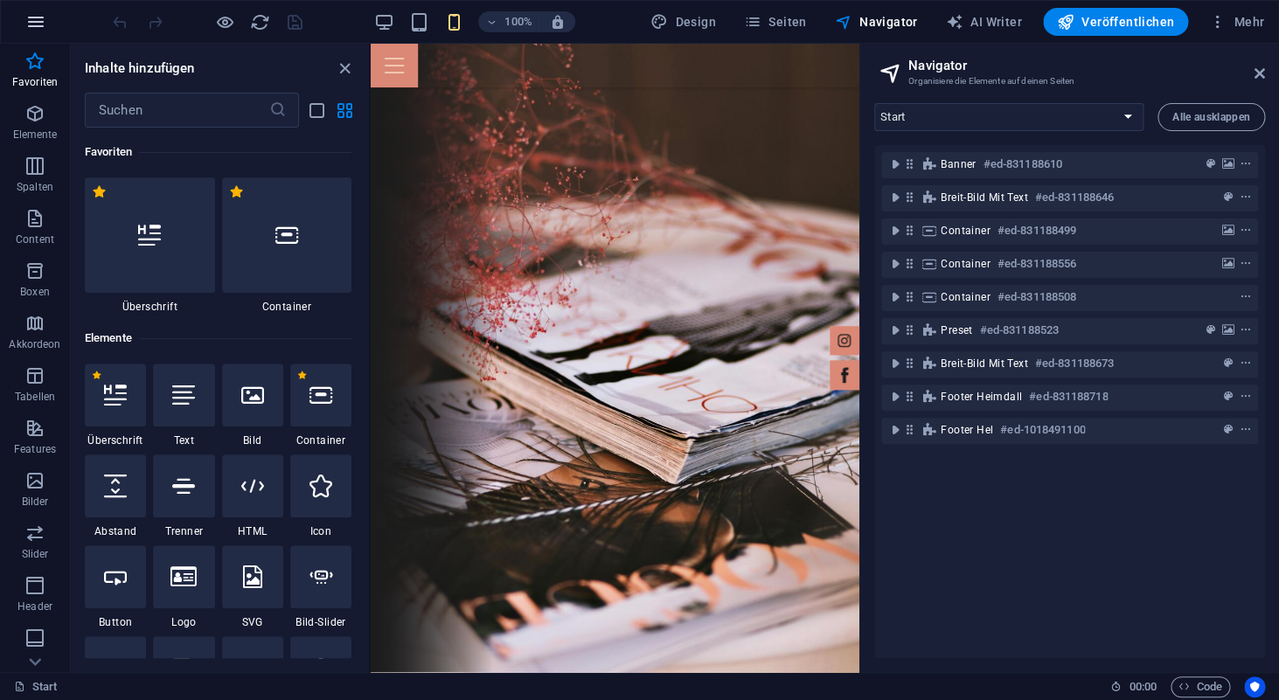
click at [34, 22] on icon "button" at bounding box center [35, 21] width 21 height 21
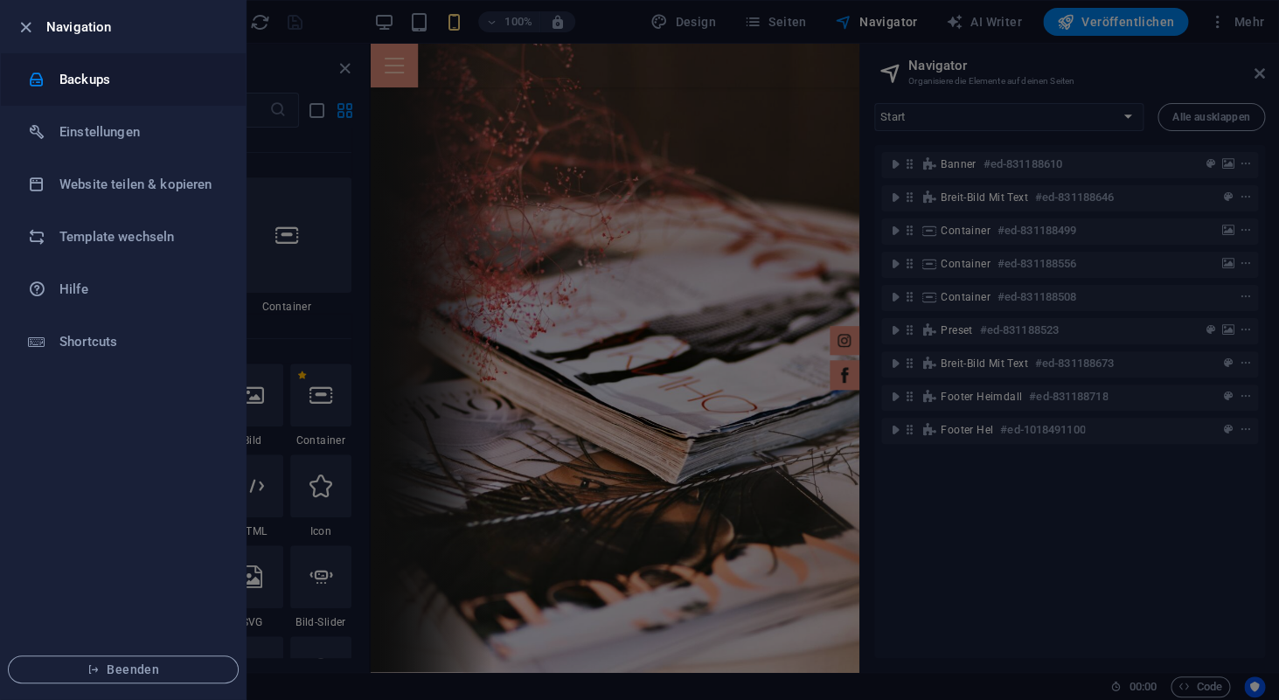
click at [86, 86] on h6 "Backups" at bounding box center [140, 79] width 162 height 21
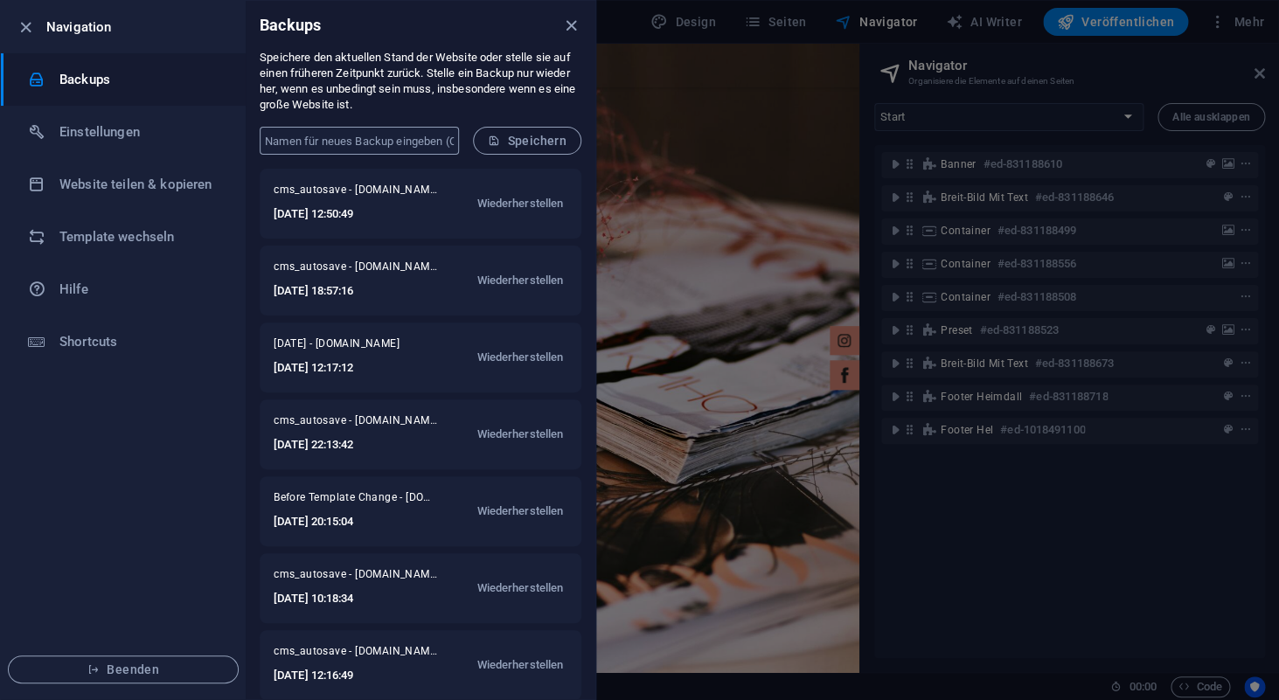
click at [409, 147] on input "text" at bounding box center [359, 141] width 199 height 28
type input "061025"
click at [536, 141] on span "Speichern" at bounding box center [527, 141] width 79 height 14
click at [568, 30] on icon "close" at bounding box center [571, 26] width 20 height 20
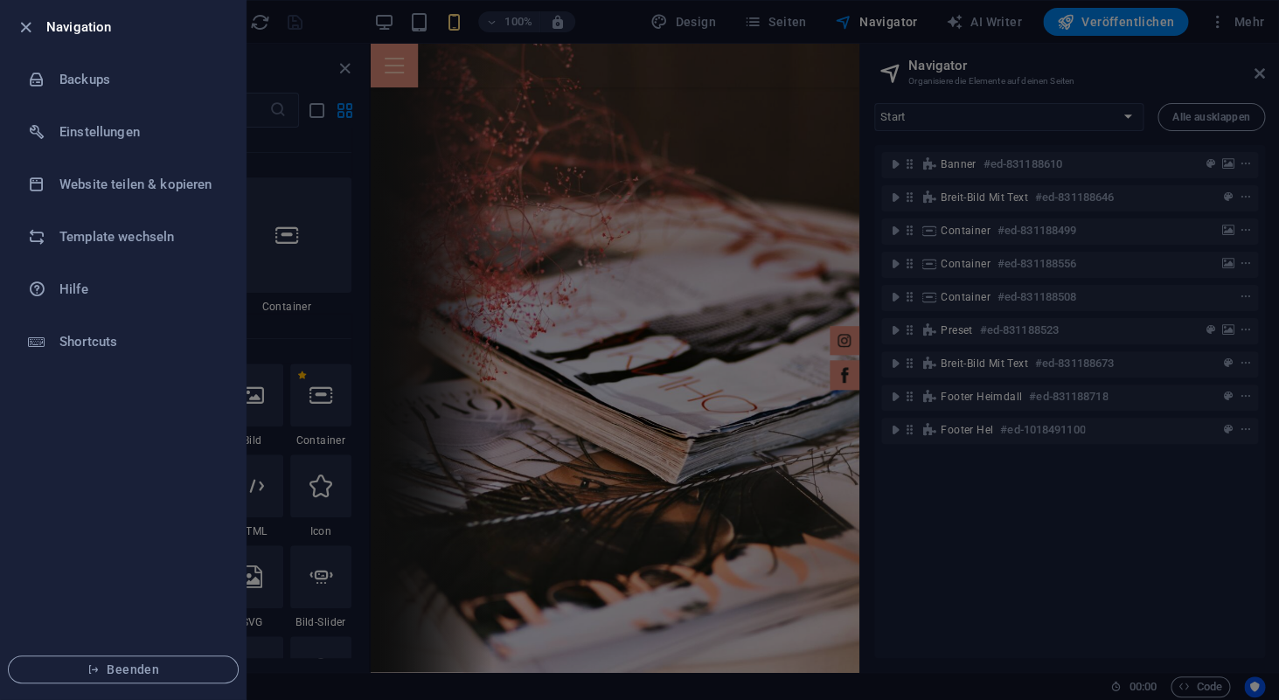
click at [347, 73] on div at bounding box center [639, 350] width 1279 height 700
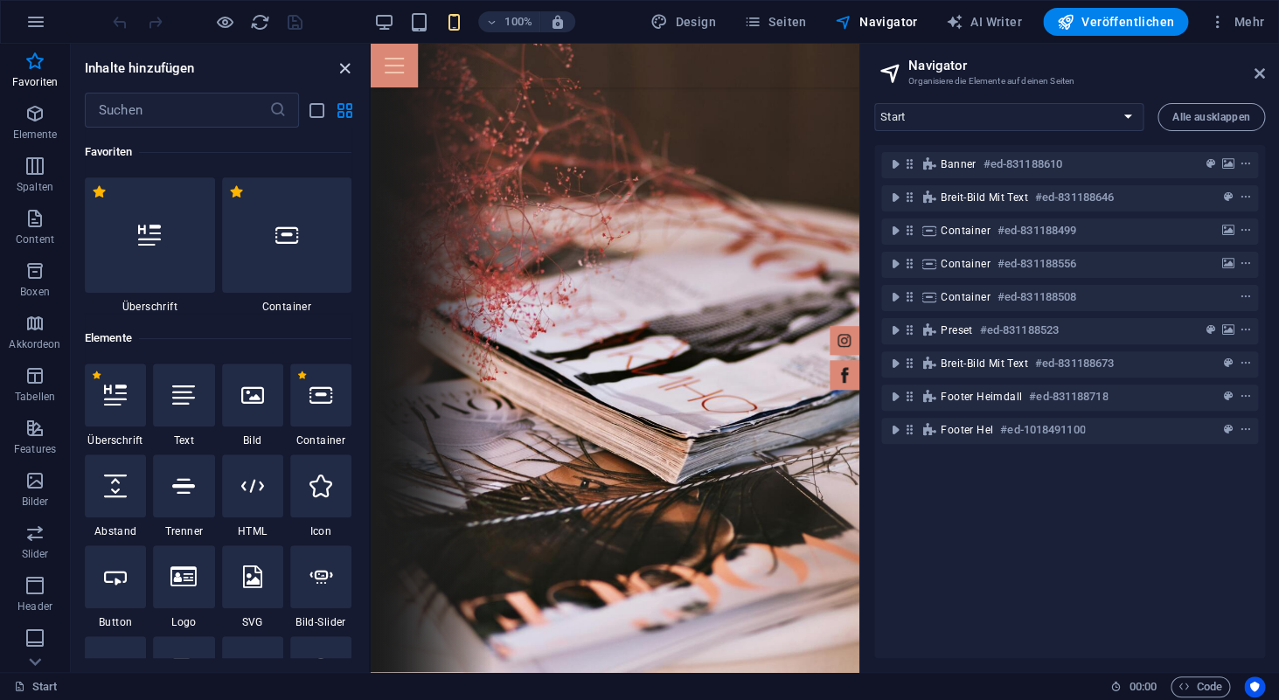
click at [345, 67] on icon "close panel" at bounding box center [345, 69] width 20 height 20
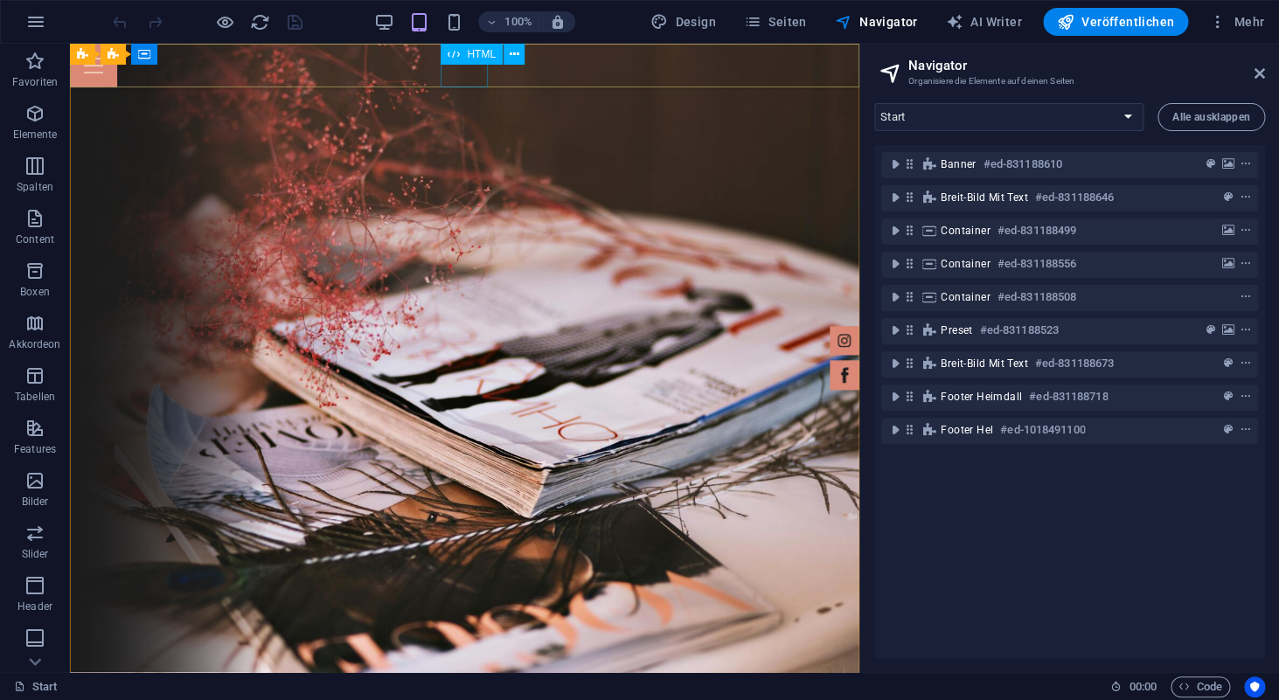
click at [461, 81] on div at bounding box center [465, 66] width 790 height 44
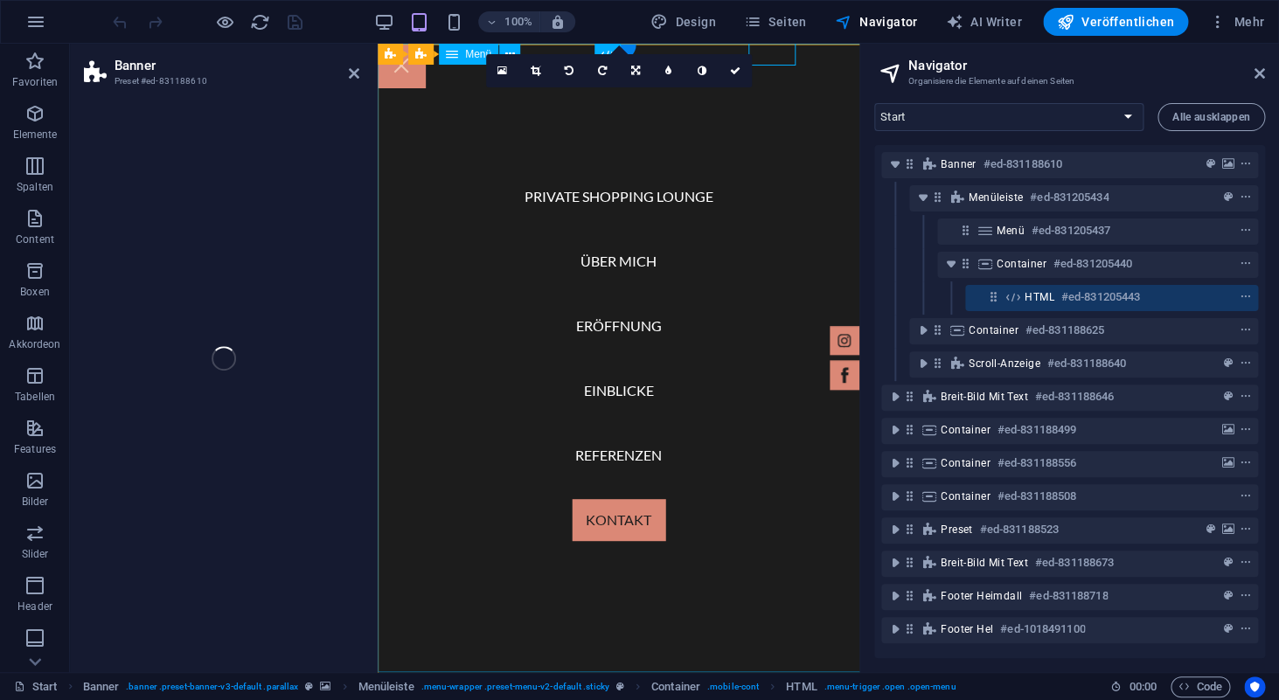
select select "vh"
select select "header"
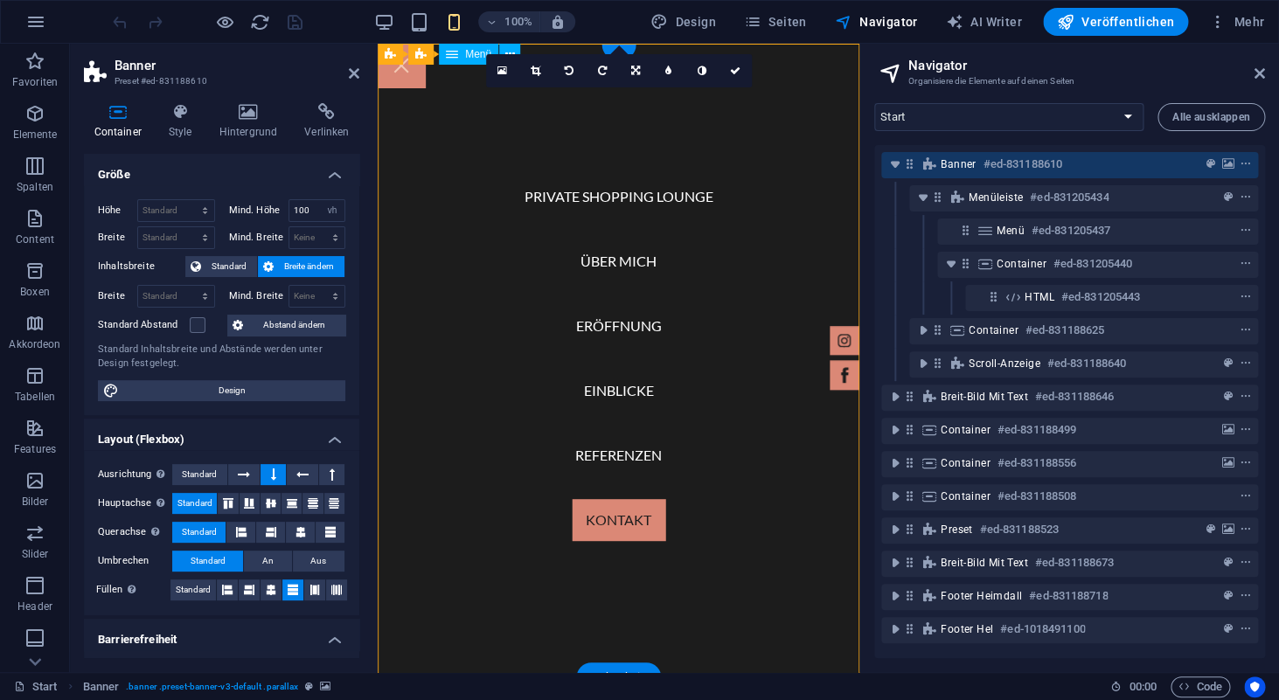
click at [549, 193] on nav "Private Shopping Lounge Über mich Eröffnung Einblicke Referenzen Kontakt" at bounding box center [619, 358] width 482 height 629
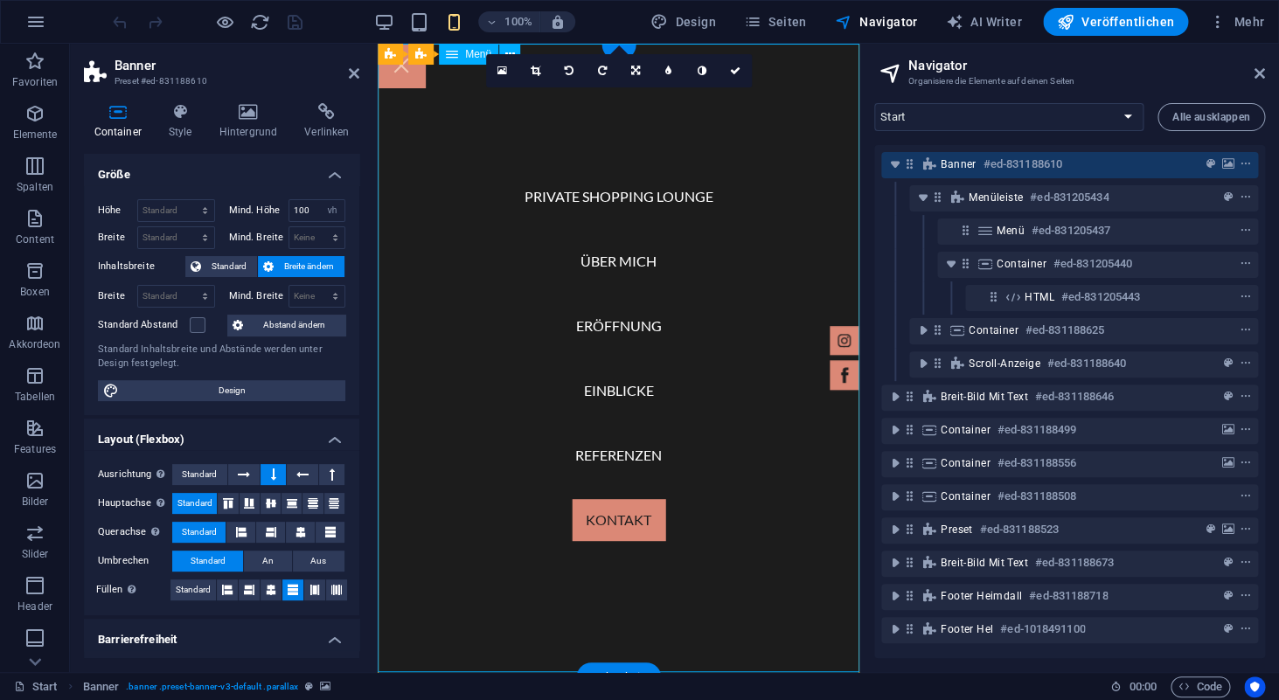
click at [549, 193] on nav "Private Shopping Lounge Über mich Eröffnung Einblicke Referenzen Kontakt" at bounding box center [619, 358] width 482 height 629
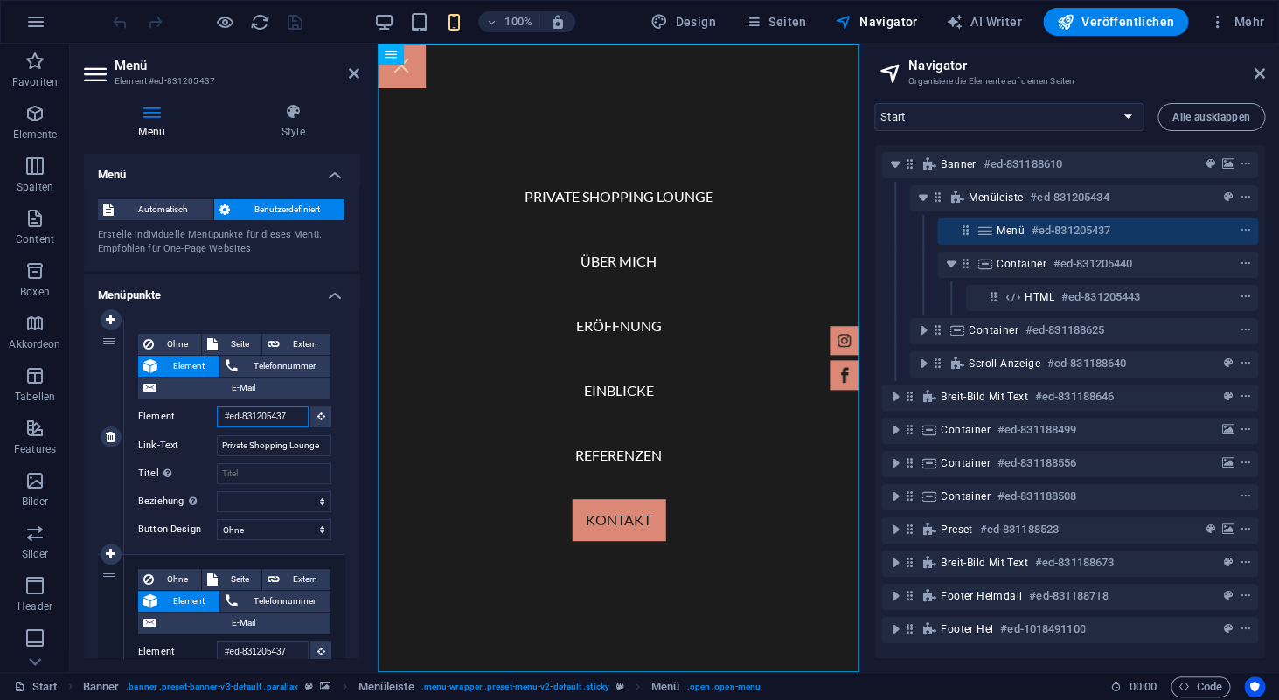
click at [266, 418] on input "#ed-831205437" at bounding box center [263, 417] width 92 height 21
click at [294, 415] on input "#ed-831205437" at bounding box center [263, 417] width 92 height 21
type input "#ed-83120543"
select select
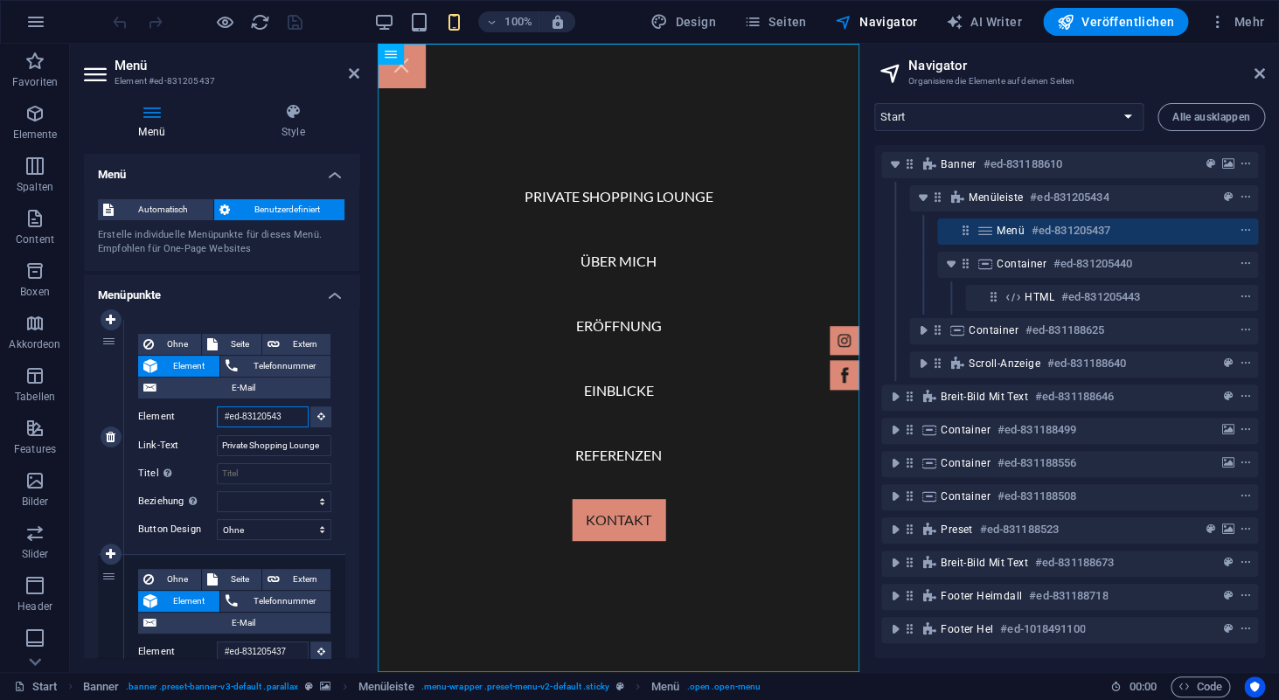
select select
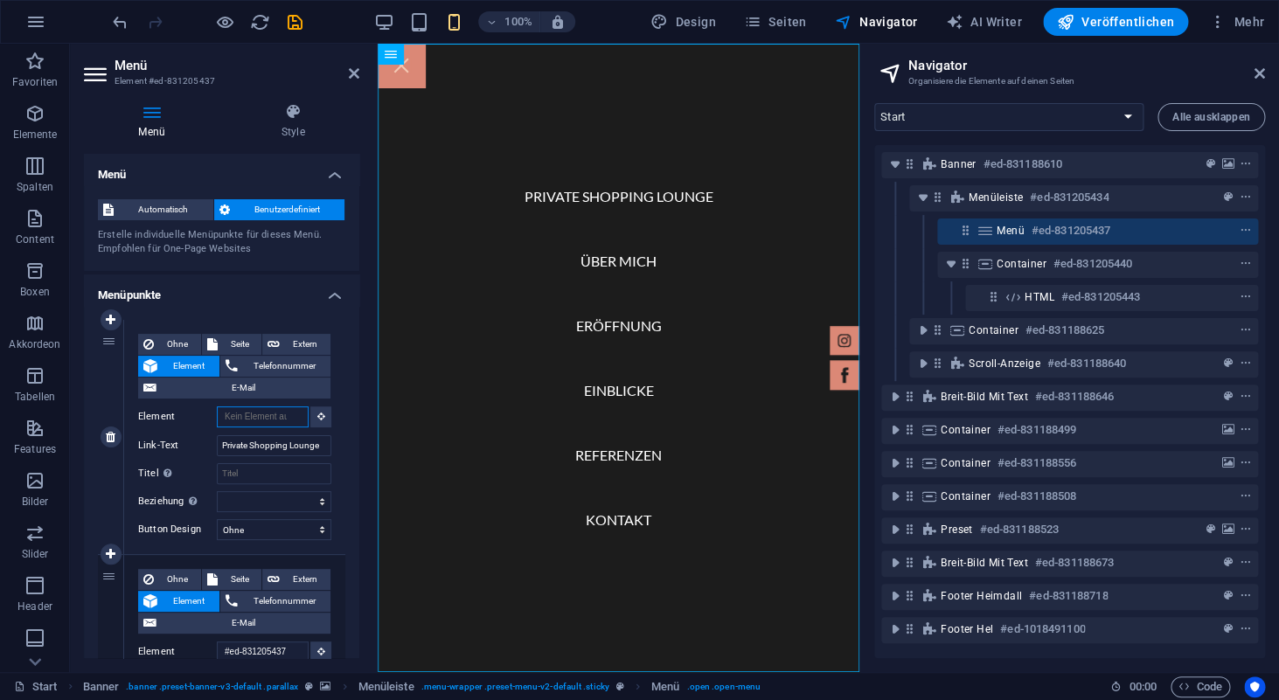
scroll to position [0, 0]
click at [321, 415] on icon at bounding box center [321, 416] width 8 height 9
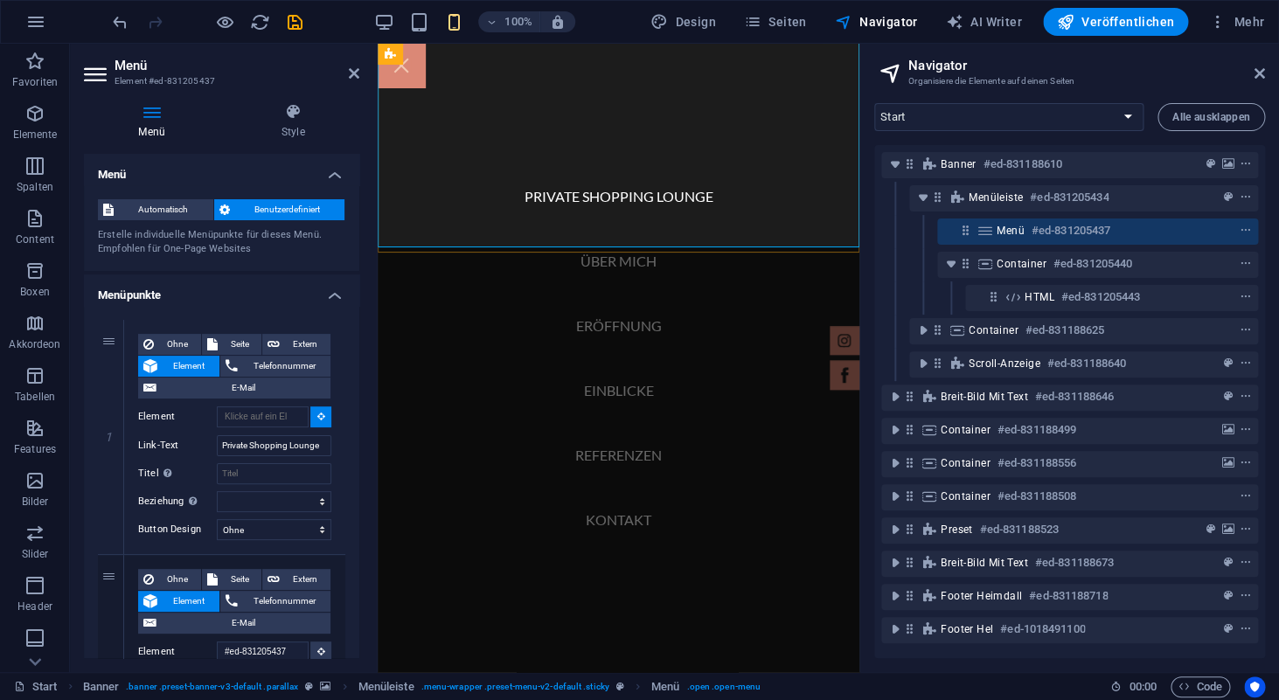
scroll to position [439, 0]
click at [421, 407] on nav "Private Shopping Lounge Über mich Eröffnung Einblicke Referenzen Kontakt" at bounding box center [619, 358] width 482 height 629
type input "#ed-831205437"
select select
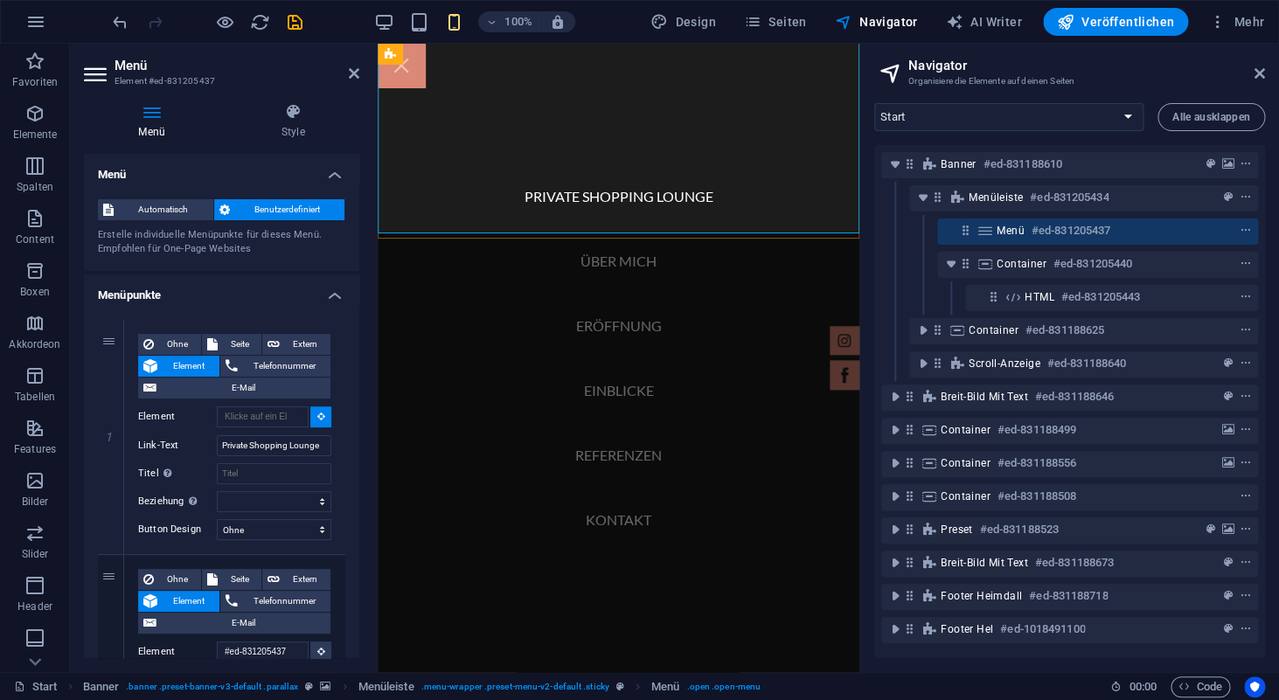
select select
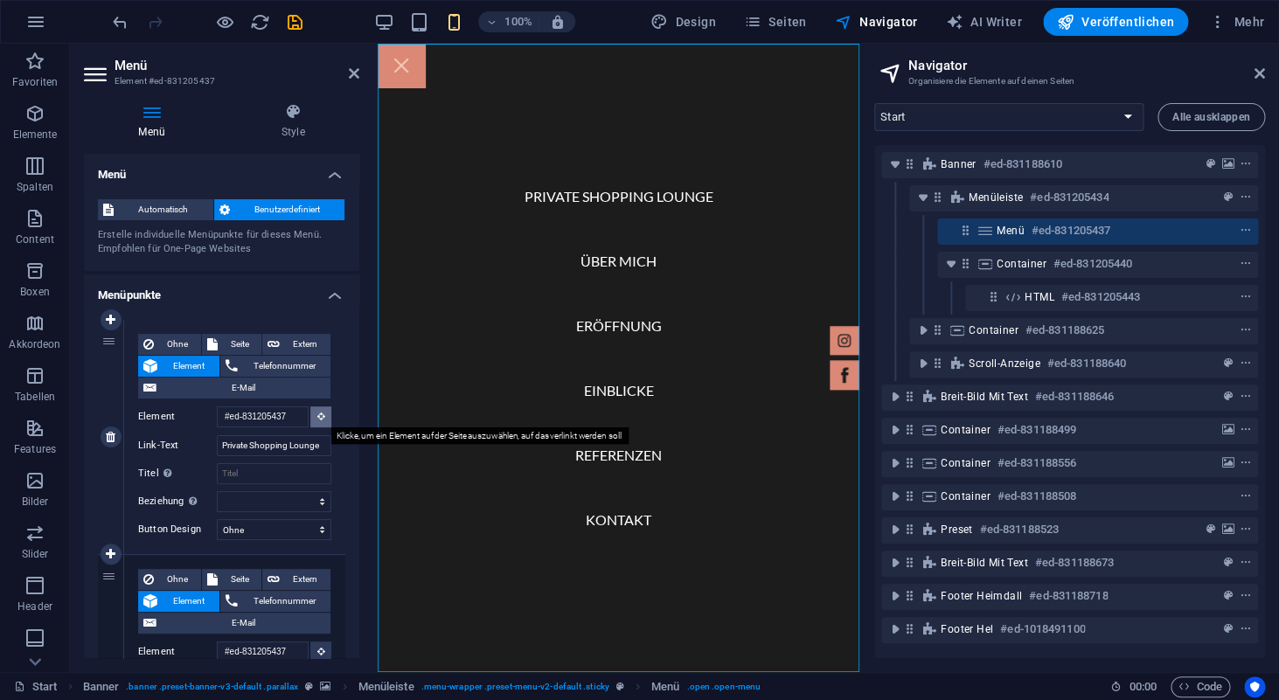
click at [322, 416] on icon at bounding box center [321, 416] width 8 height 9
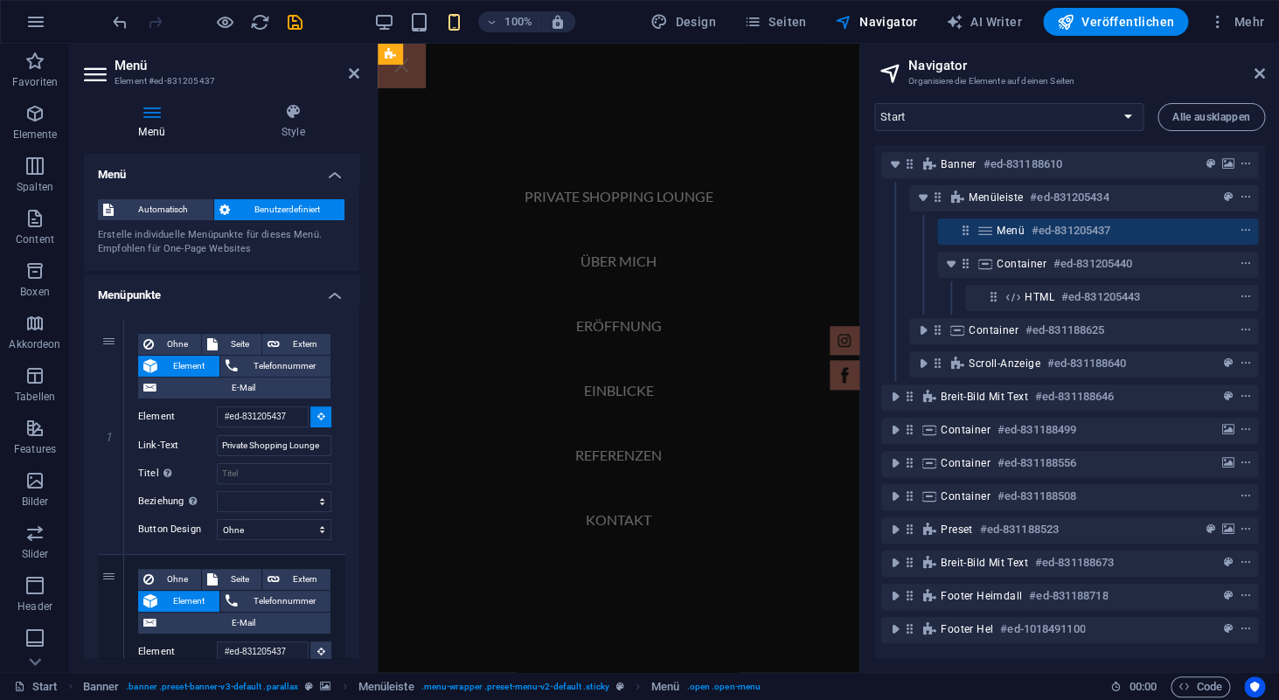
scroll to position [2804, 0]
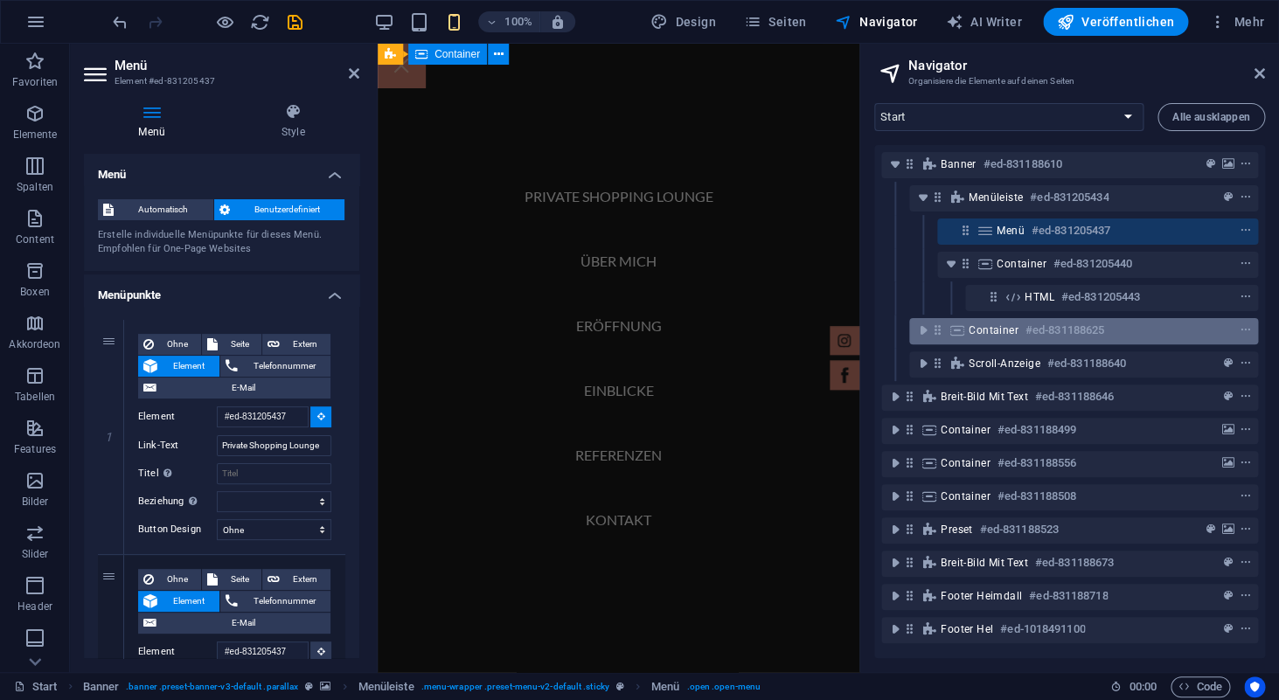
click at [999, 331] on span "Container" at bounding box center [994, 331] width 50 height 14
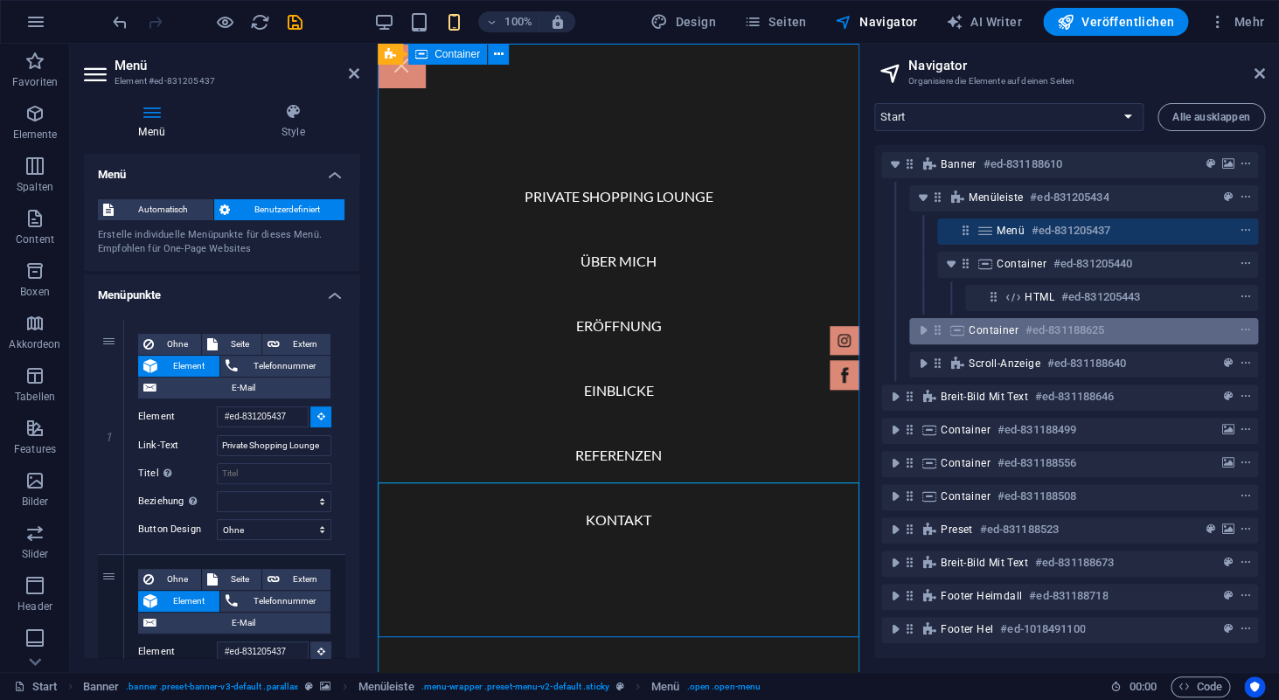
scroll to position [0, 0]
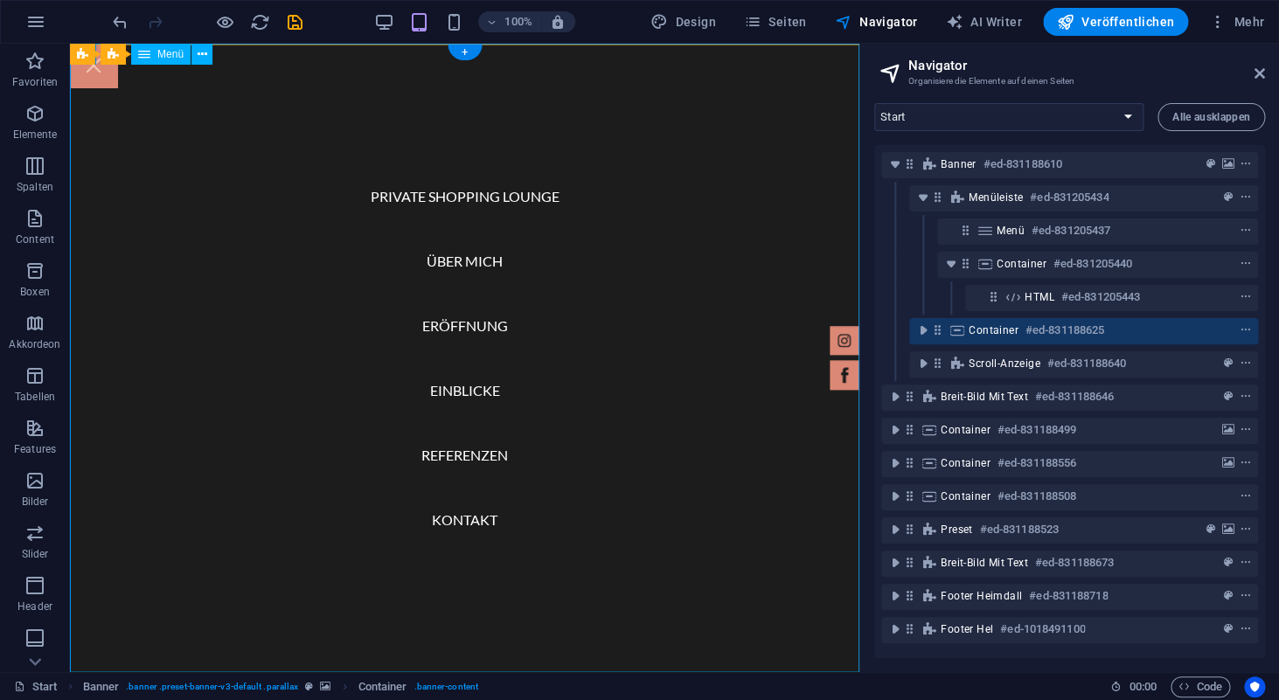
click at [475, 194] on nav "Private Shopping Lounge Über mich Eröffnung Einblicke Referenzen Kontakt" at bounding box center [465, 358] width 790 height 629
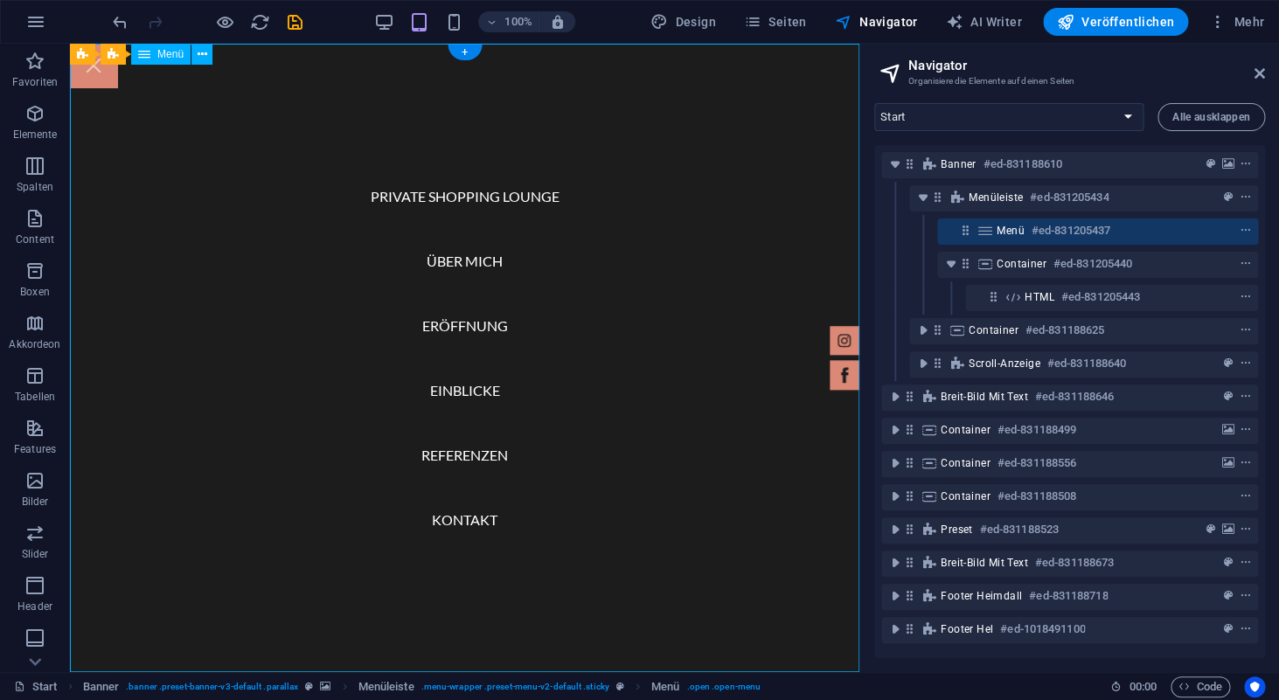
click at [475, 194] on nav "Private Shopping Lounge Über mich Eröffnung Einblicke Referenzen Kontakt" at bounding box center [465, 358] width 790 height 629
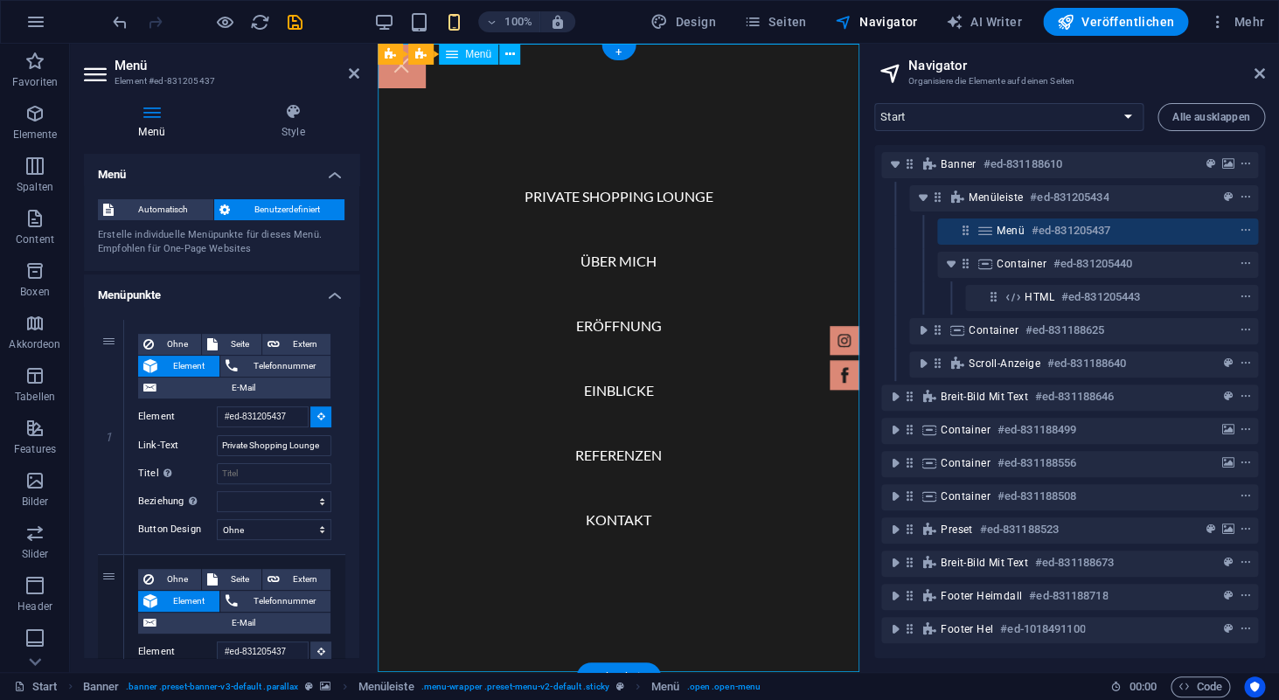
click at [593, 212] on nav "Private Shopping Lounge Über mich Eröffnung Einblicke Referenzen Kontakt" at bounding box center [619, 358] width 482 height 629
click at [593, 200] on nav "Private Shopping Lounge Über mich Eröffnung Einblicke Referenzen Kontakt" at bounding box center [619, 358] width 482 height 629
click at [637, 196] on nav "Private Shopping Lounge Über mich Eröffnung Einblicke Referenzen Kontakt" at bounding box center [619, 358] width 482 height 629
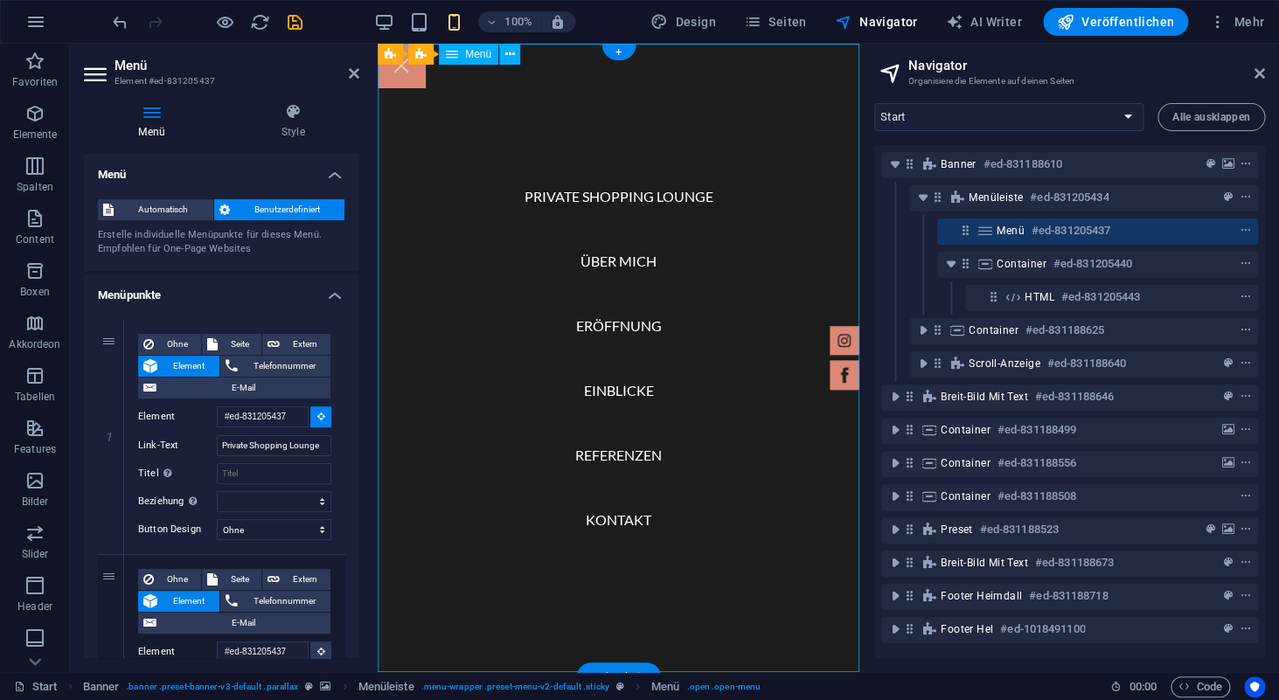
click at [614, 265] on nav "Private Shopping Lounge Über mich Eröffnung Einblicke Referenzen Kontakt" at bounding box center [619, 358] width 482 height 629
click at [553, 188] on nav "Private Shopping Lounge Über mich Eröffnung Einblicke Referenzen Kontakt" at bounding box center [619, 358] width 482 height 629
click at [601, 61] on div "HTML" at bounding box center [626, 54] width 62 height 21
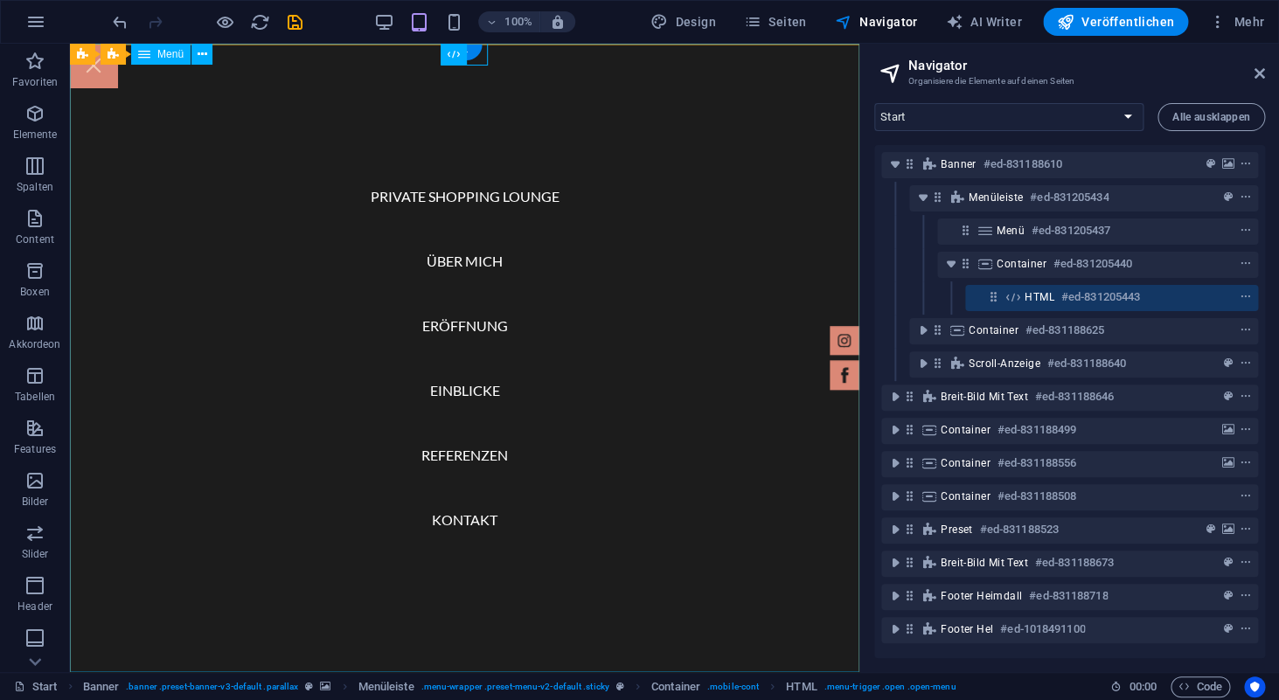
click at [596, 104] on nav "Private Shopping Lounge Über mich Eröffnung Einblicke Referenzen Kontakt" at bounding box center [465, 358] width 790 height 629
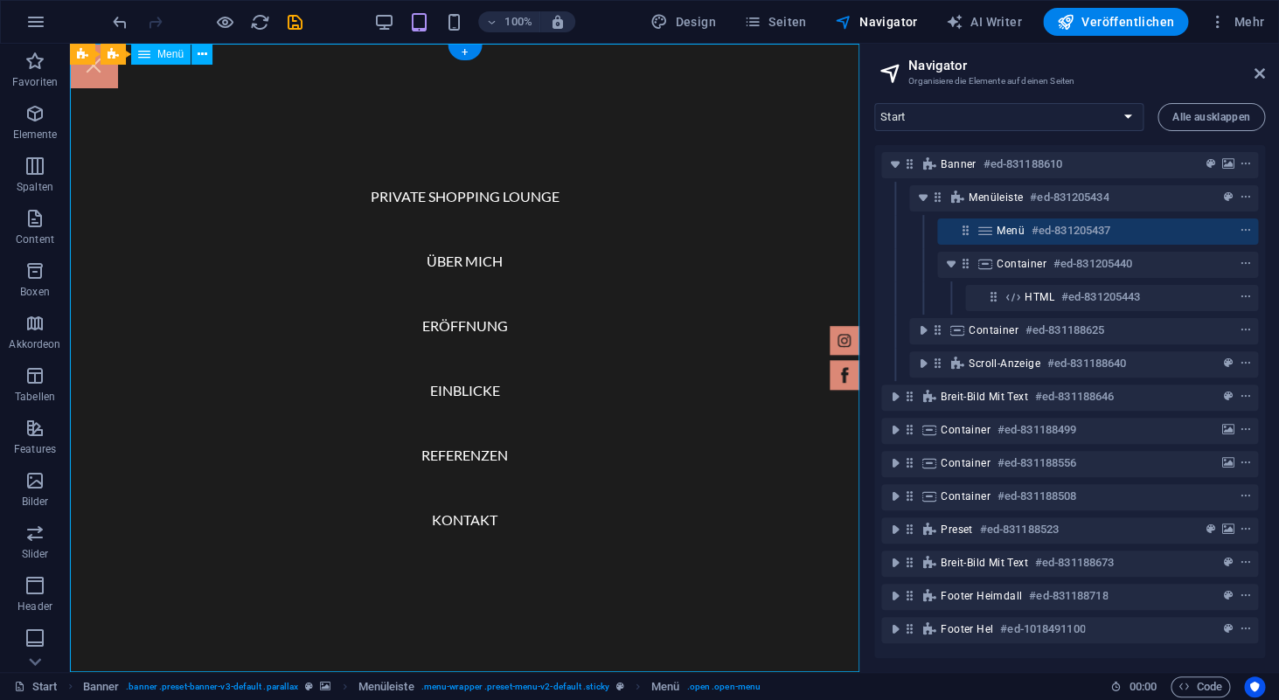
click at [596, 104] on nav "Private Shopping Lounge Über mich Eröffnung Einblicke Referenzen Kontakt" at bounding box center [465, 358] width 790 height 629
click at [173, 54] on span "Menü" at bounding box center [170, 54] width 26 height 10
click at [170, 63] on div "Menü" at bounding box center [160, 54] width 59 height 21
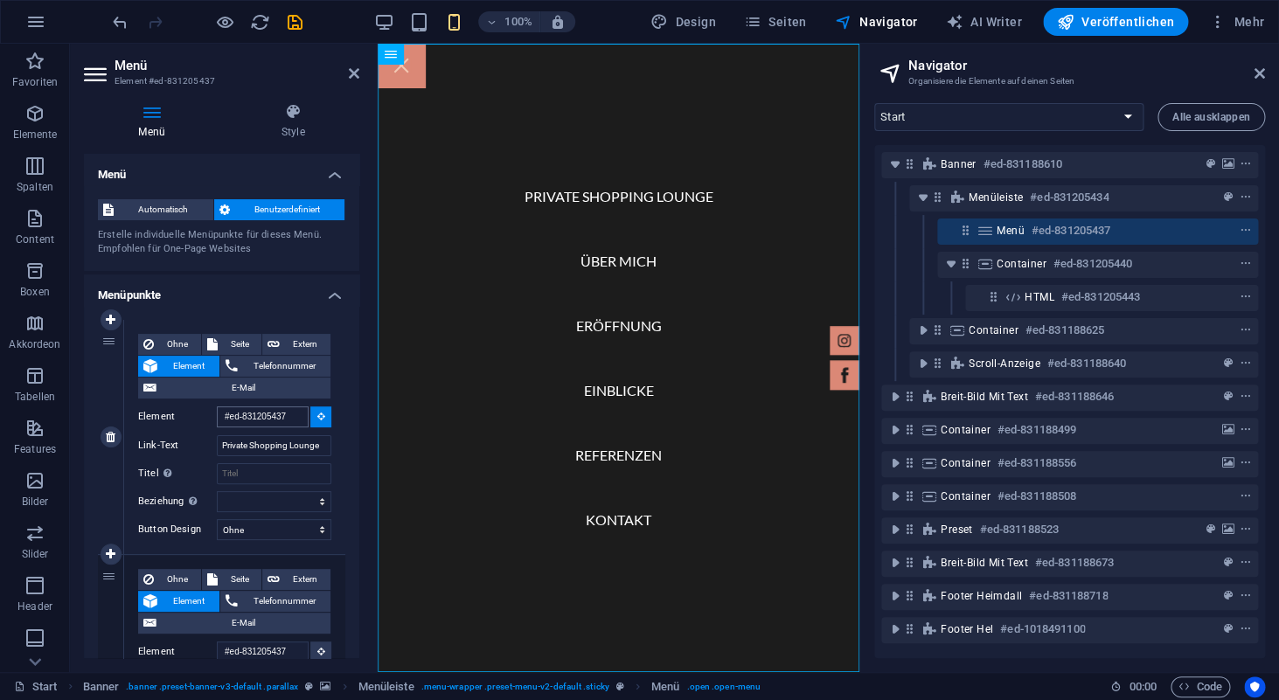
scroll to position [0, 7]
click at [294, 419] on input "#ed-831205437" at bounding box center [263, 417] width 92 height 21
type input "#ed-83120543"
select select
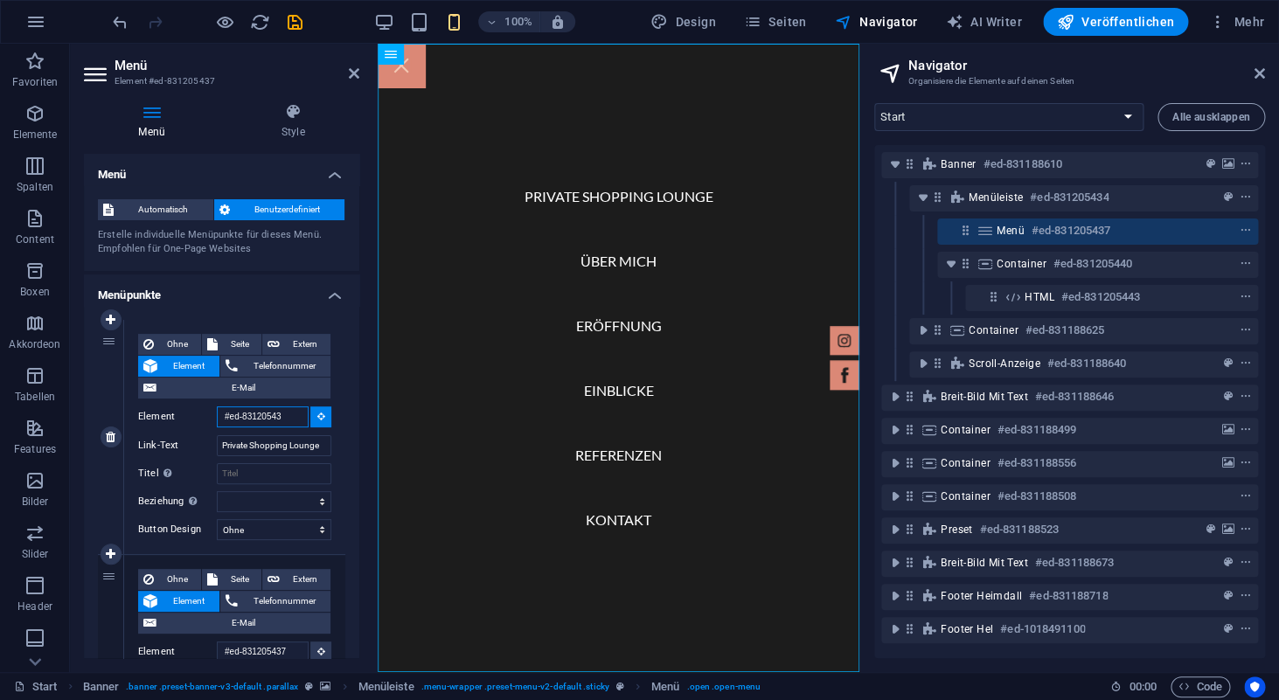
select select
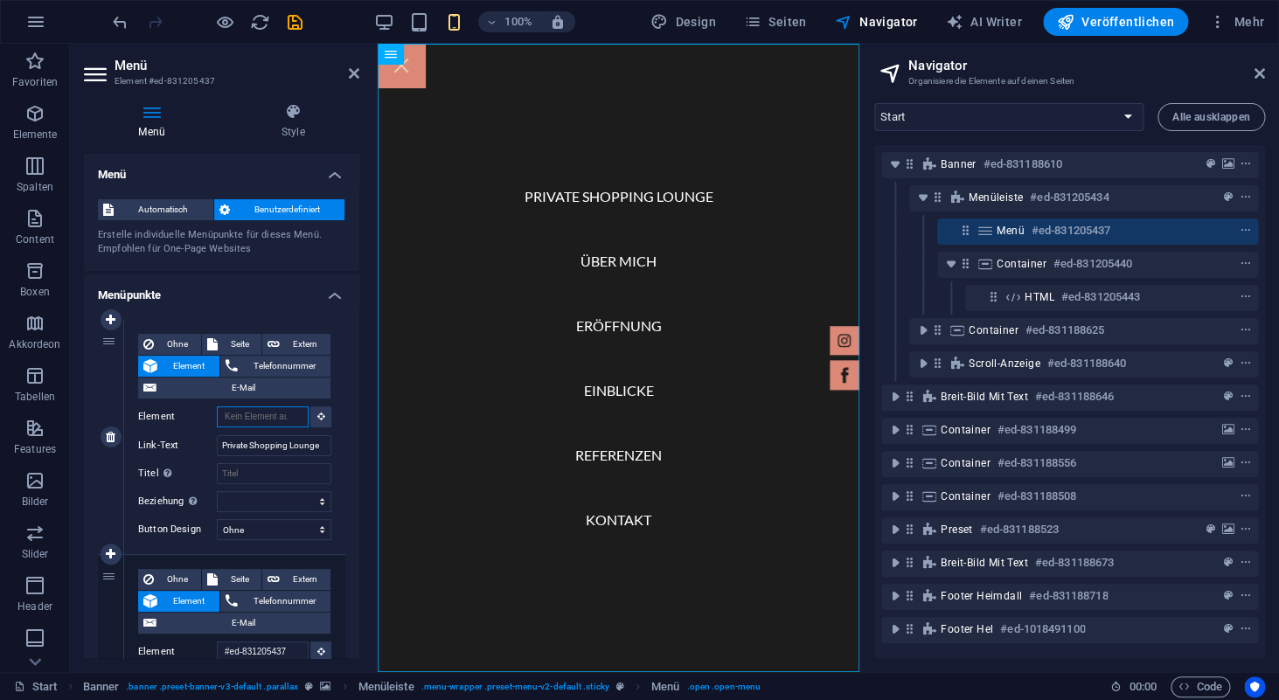
scroll to position [0, 0]
type input "#ed-831205437"
select select
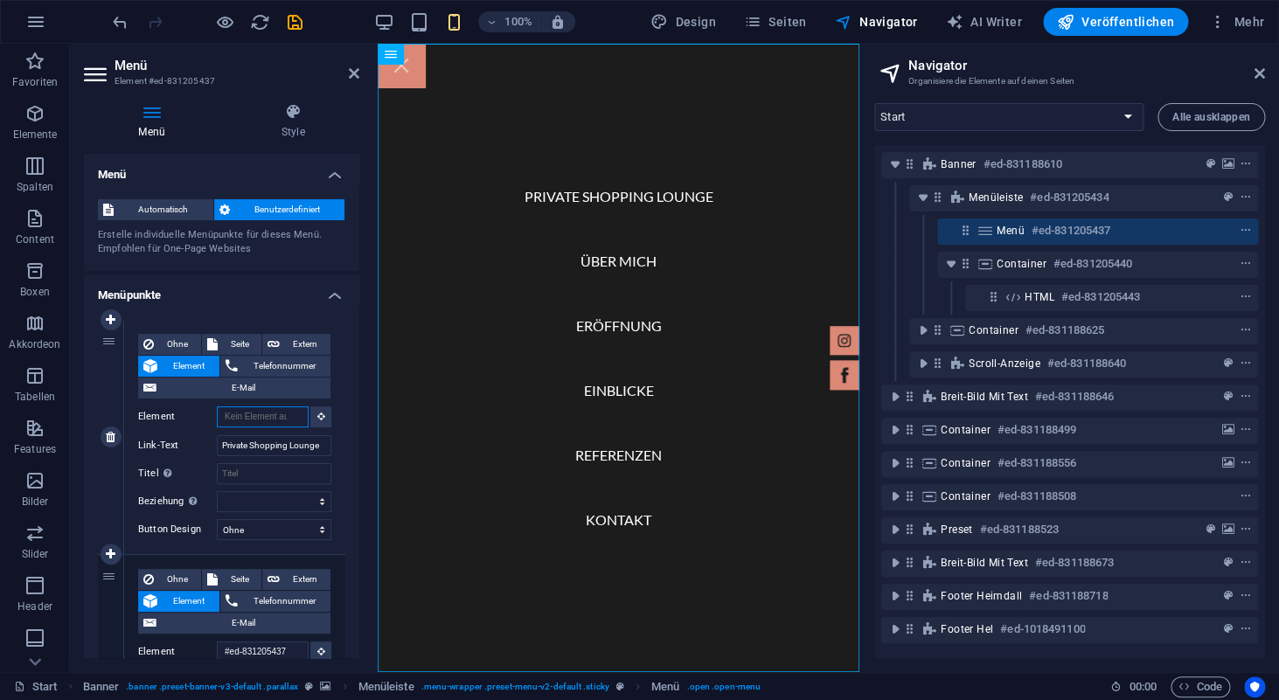
select select
type input "#ed-83120547"
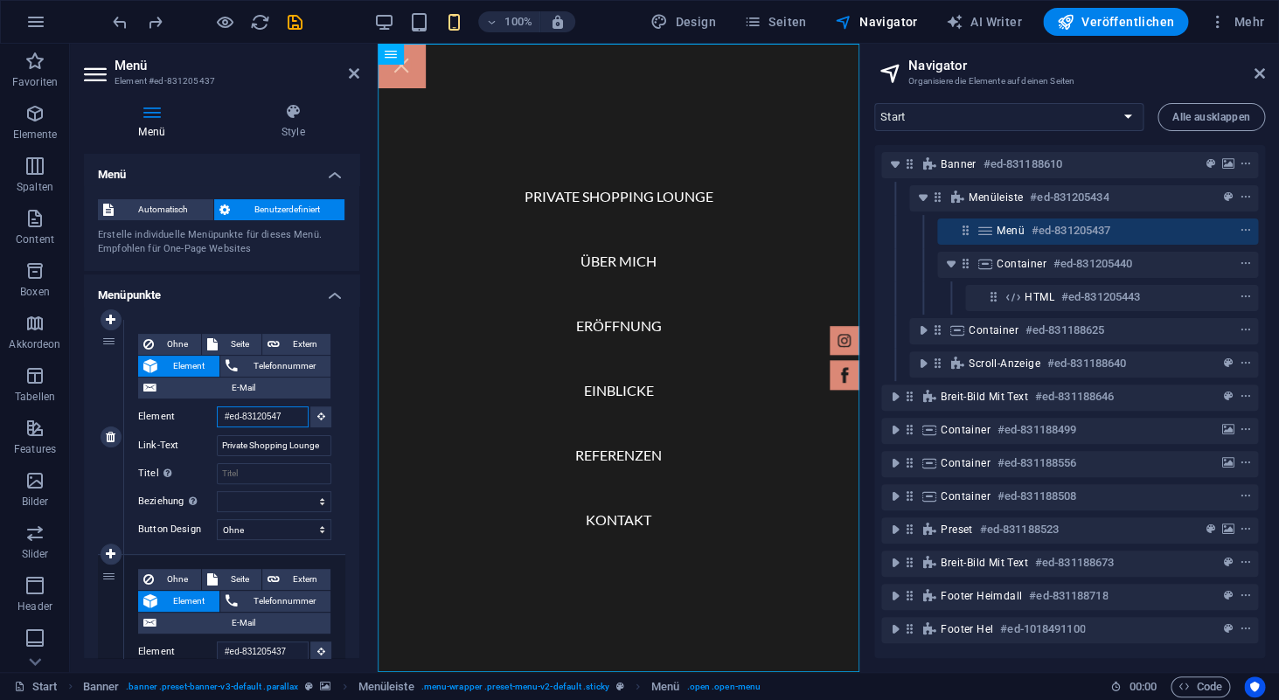
select select
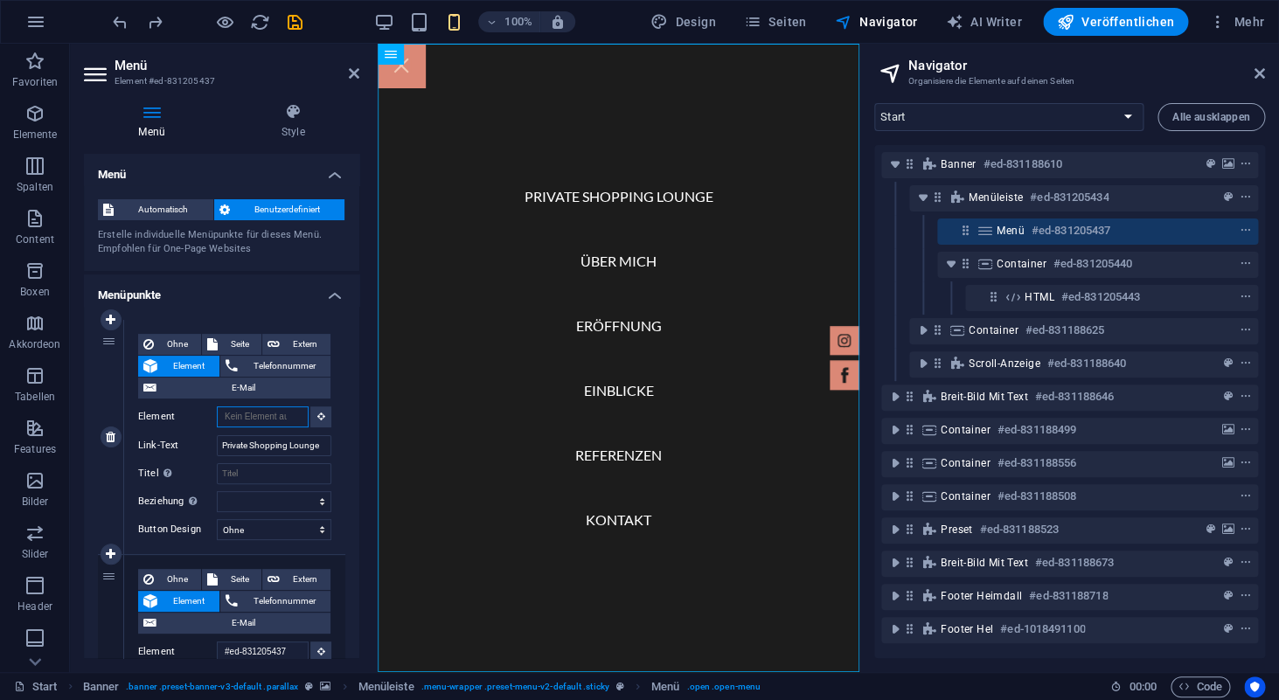
select select
click at [289, 420] on input "Element" at bounding box center [263, 417] width 92 height 21
click at [297, 122] on h4 "Style" at bounding box center [292, 121] width 133 height 37
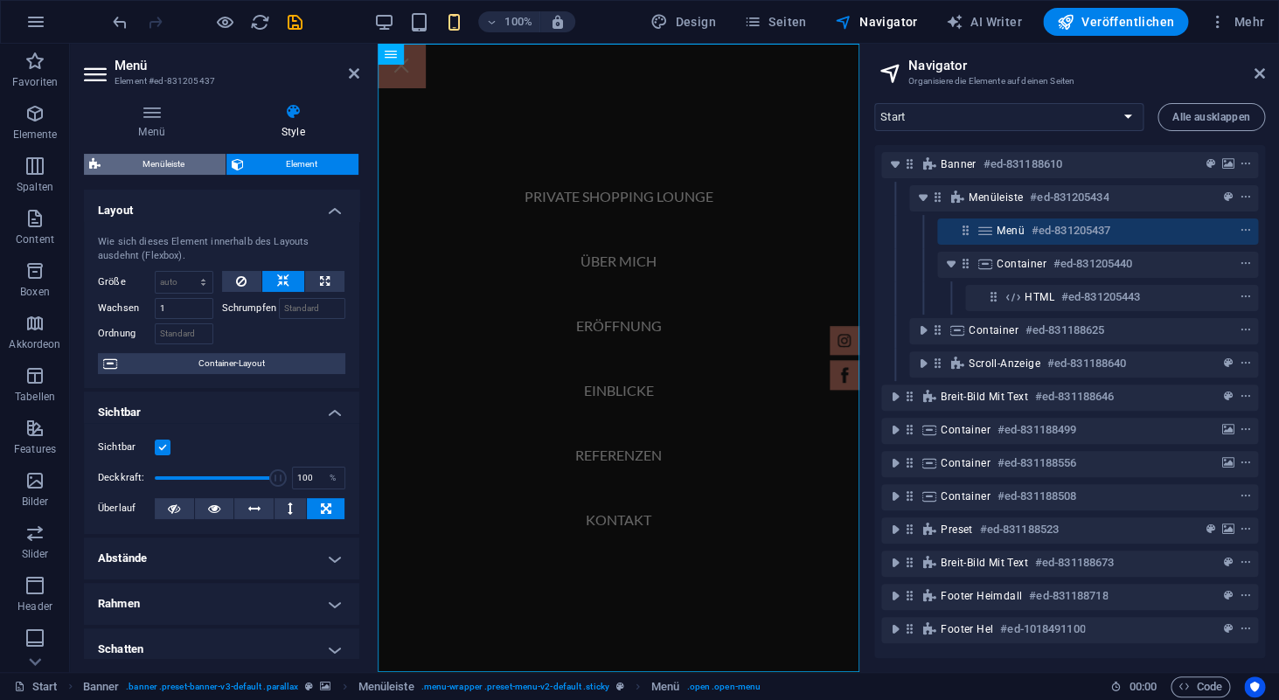
click at [192, 164] on span "Menüleiste" at bounding box center [163, 164] width 115 height 21
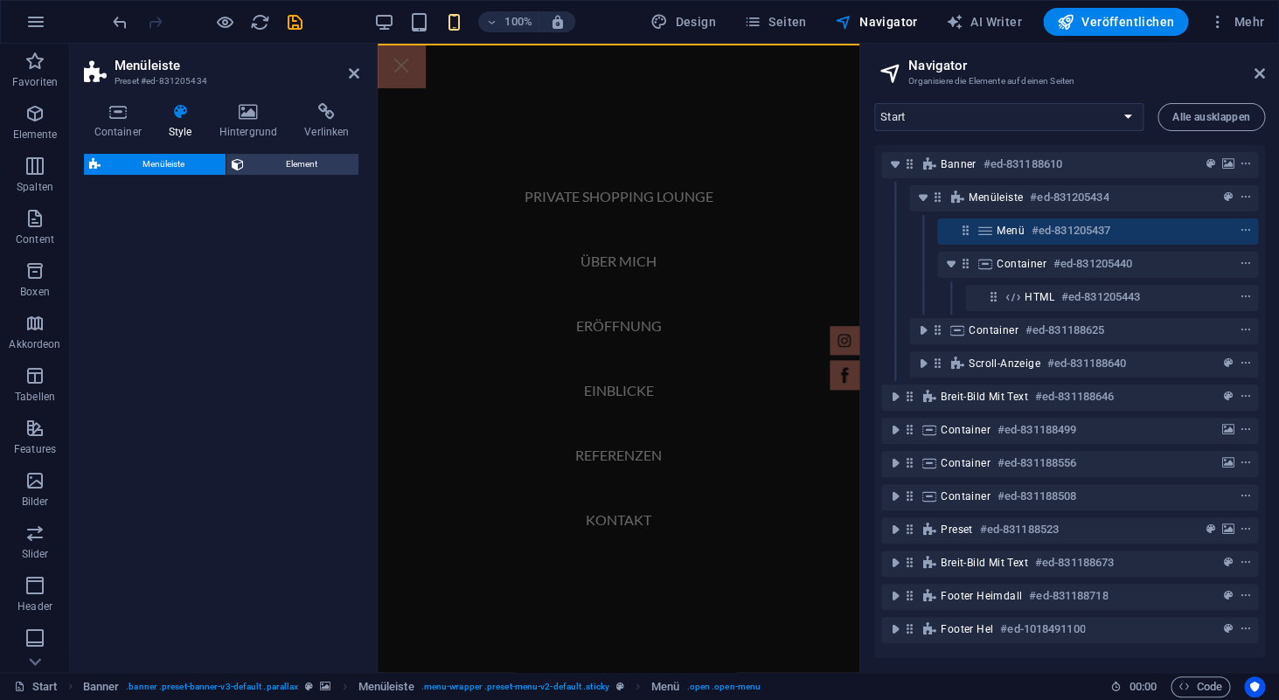
select select "rem"
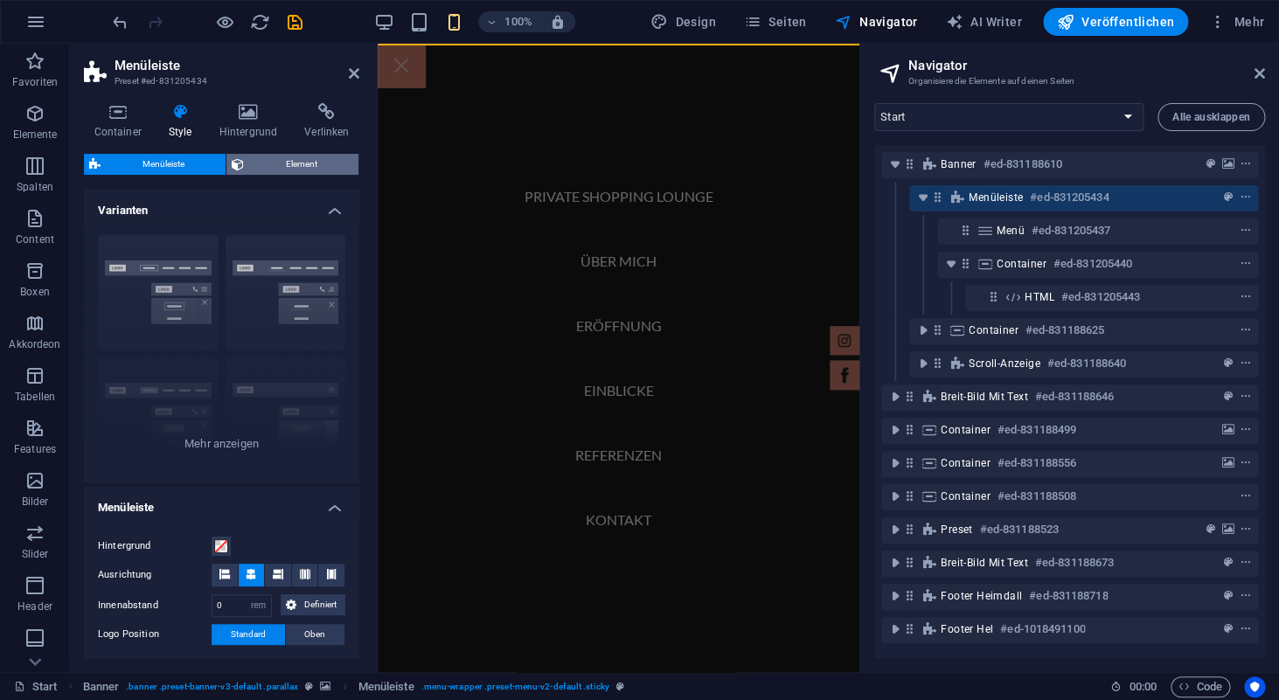
click at [287, 160] on span "Element" at bounding box center [301, 164] width 104 height 21
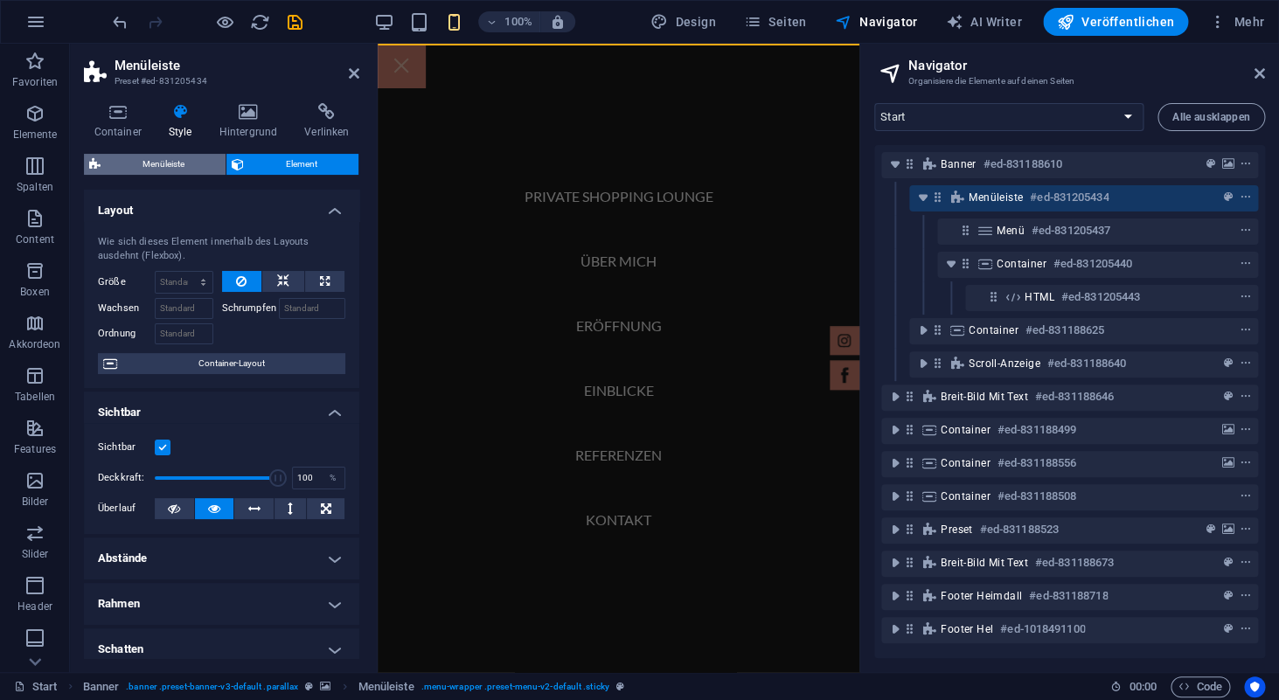
click at [168, 163] on span "Menüleiste" at bounding box center [163, 164] width 115 height 21
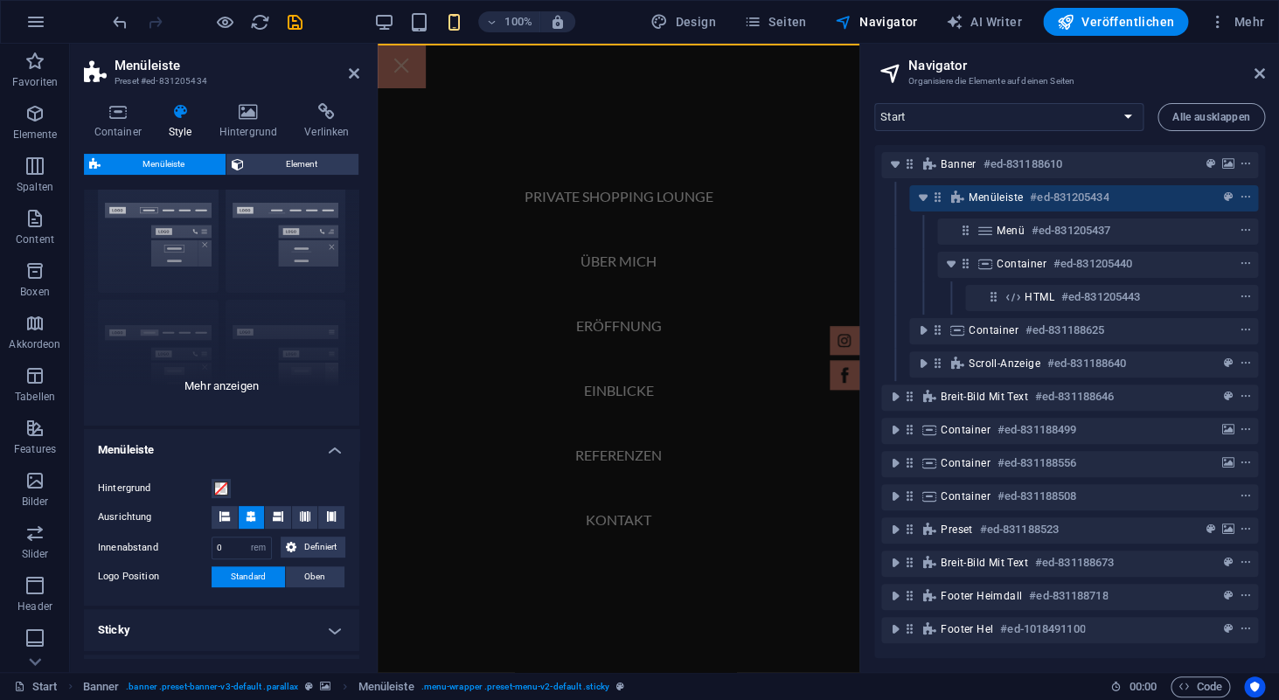
scroll to position [61, 0]
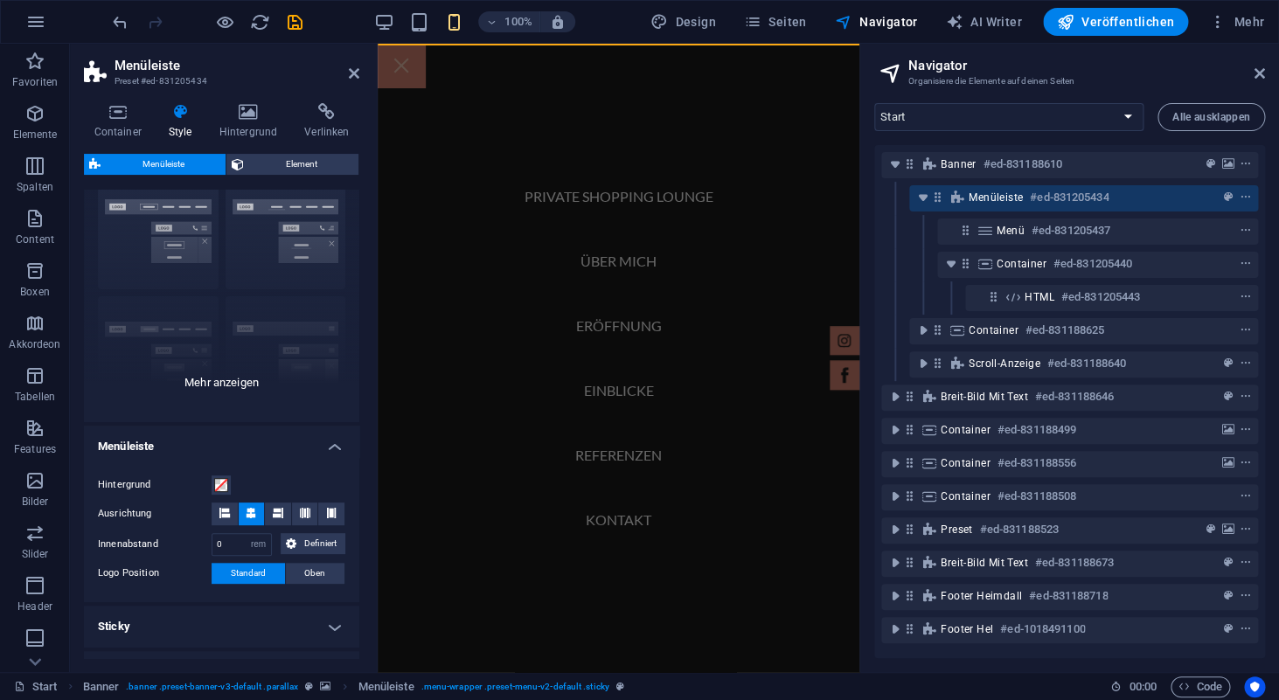
click at [230, 377] on div "Rahmen Mittig Standard Fixiert Loki Trigger Breit XXL" at bounding box center [221, 291] width 275 height 262
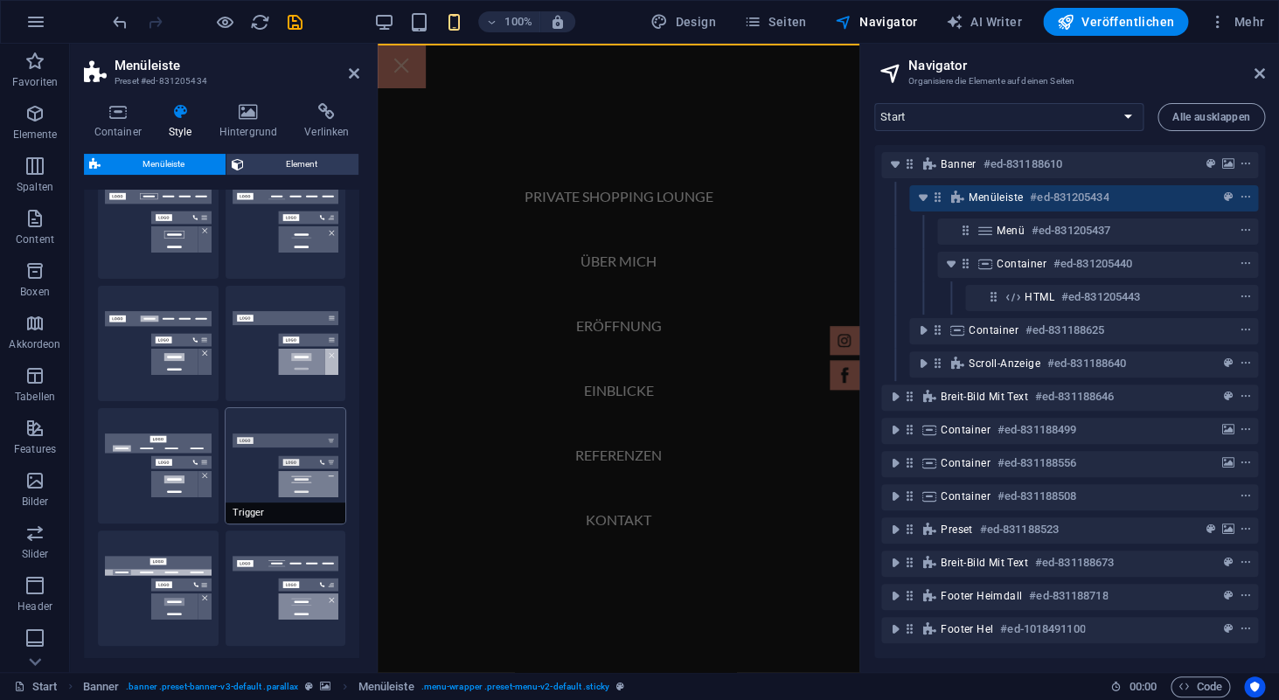
scroll to position [0, 0]
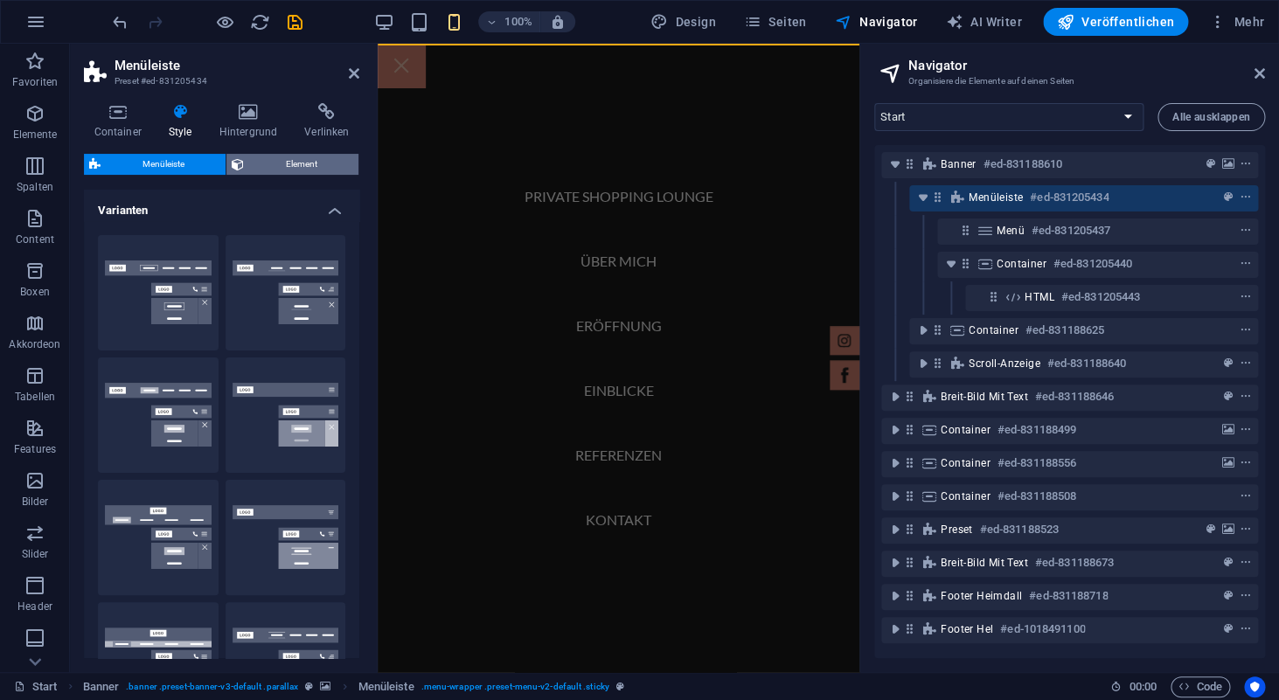
click at [291, 166] on span "Element" at bounding box center [301, 164] width 104 height 21
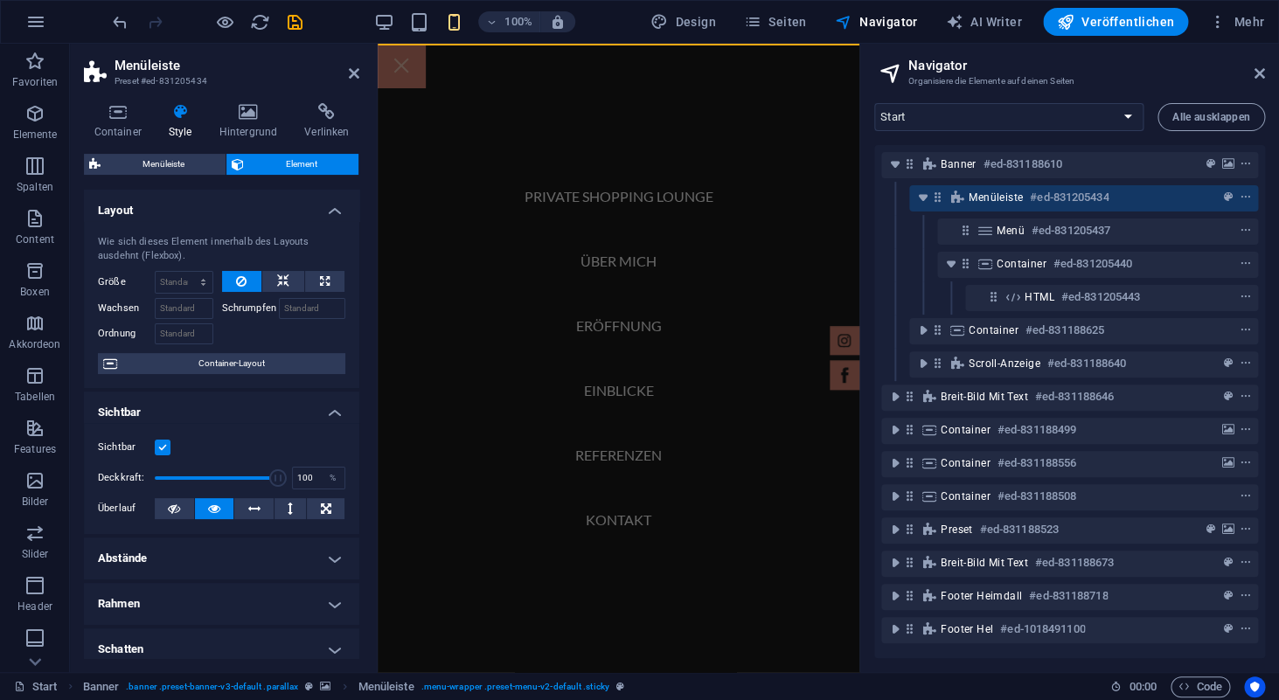
click at [177, 176] on div "Menüleiste Element" at bounding box center [221, 165] width 275 height 22
click at [174, 164] on span "Menüleiste" at bounding box center [163, 164] width 115 height 21
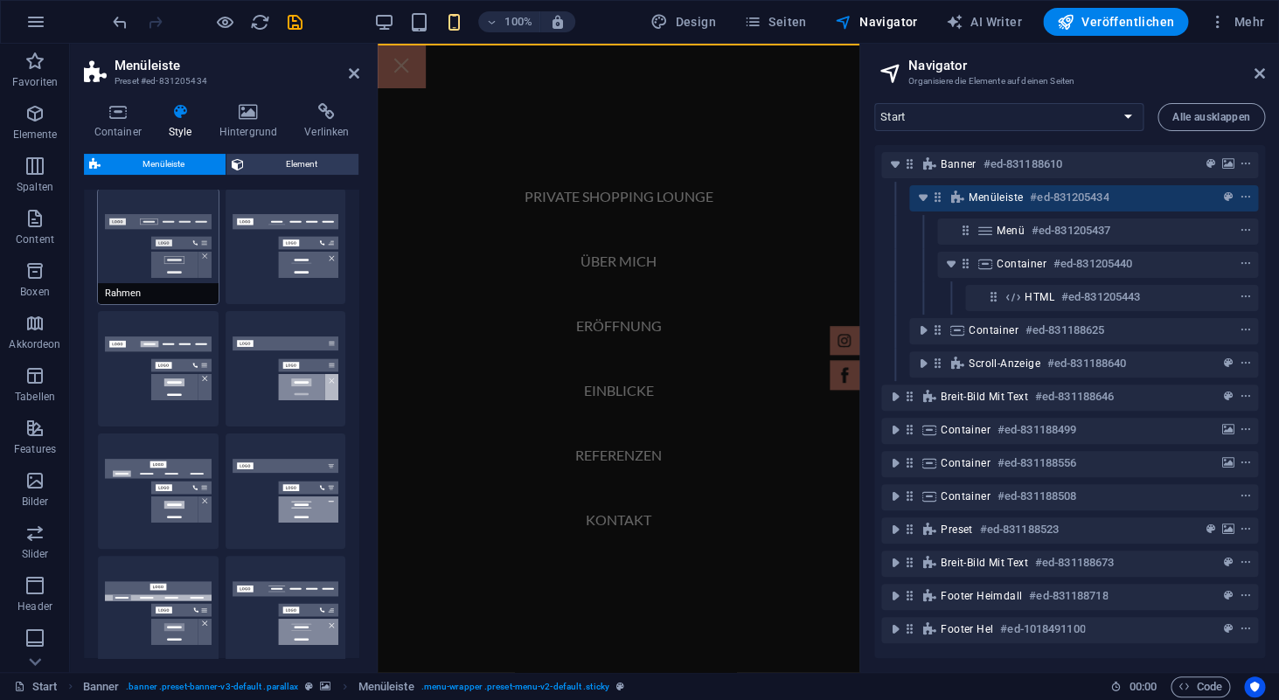
scroll to position [48, 0]
click at [176, 245] on button "Rahmen" at bounding box center [158, 244] width 121 height 115
type input "1"
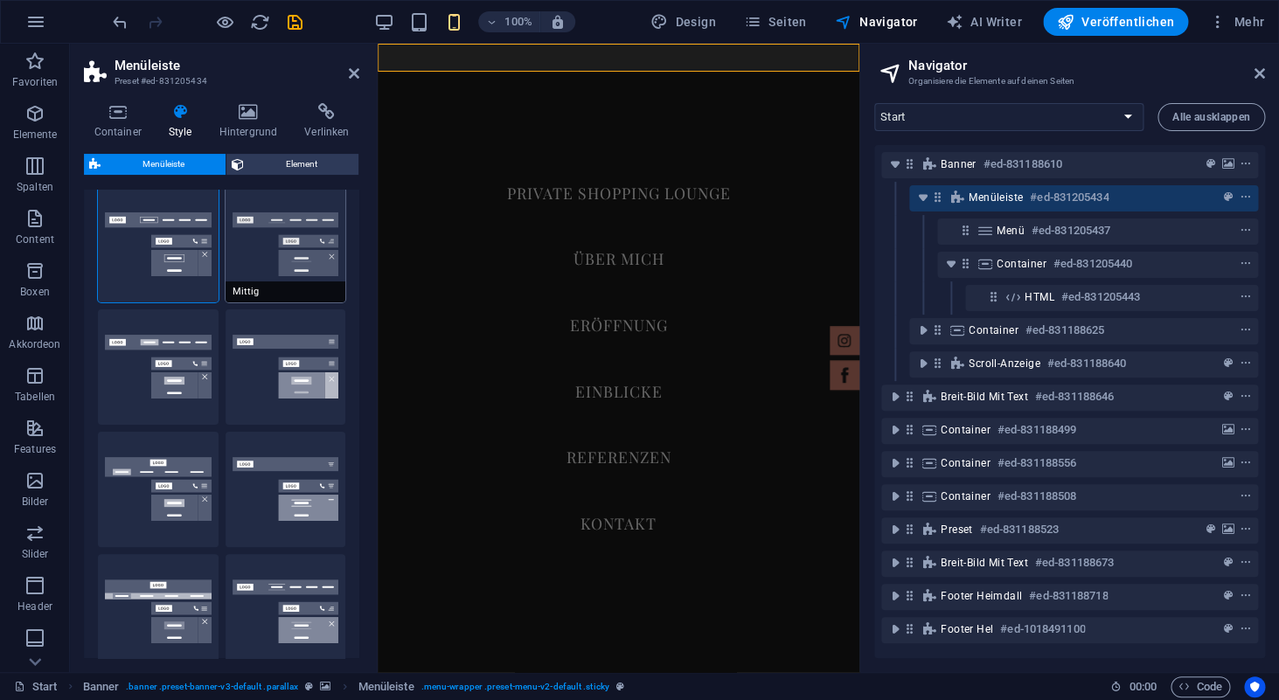
click at [296, 249] on button "Mittig" at bounding box center [286, 244] width 121 height 115
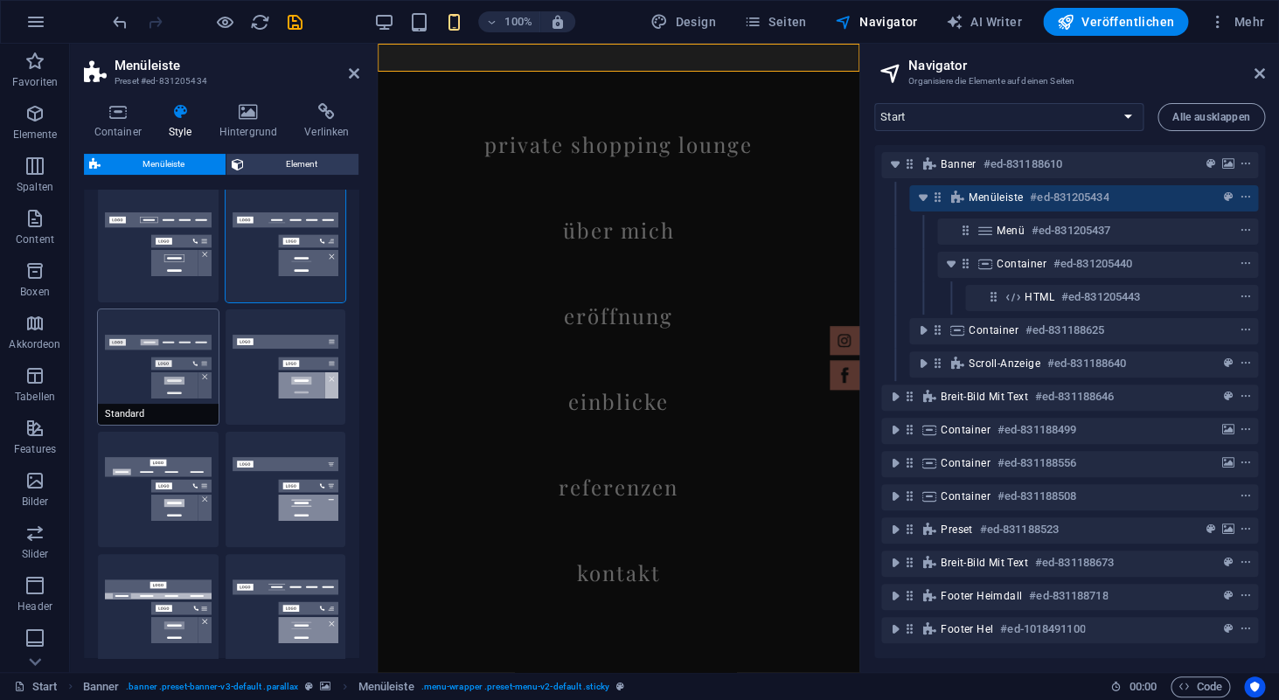
click at [161, 368] on button "Standard" at bounding box center [158, 367] width 121 height 115
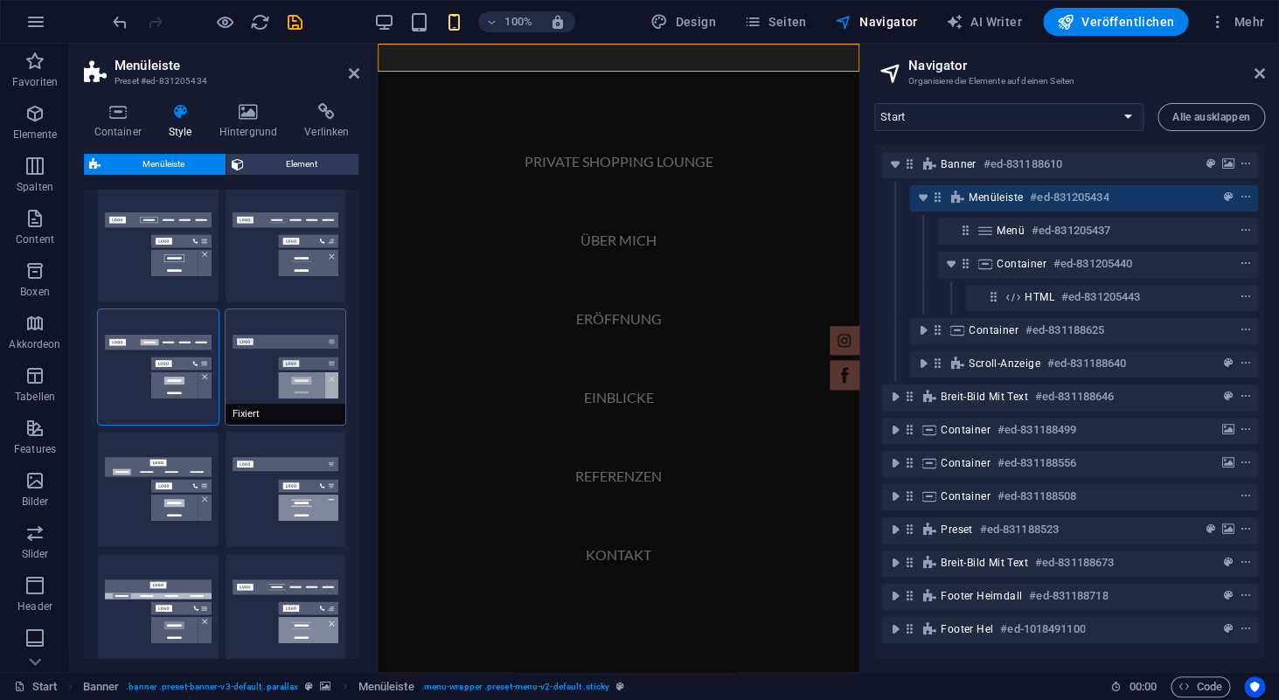
click at [269, 375] on button "Fixiert" at bounding box center [286, 367] width 121 height 115
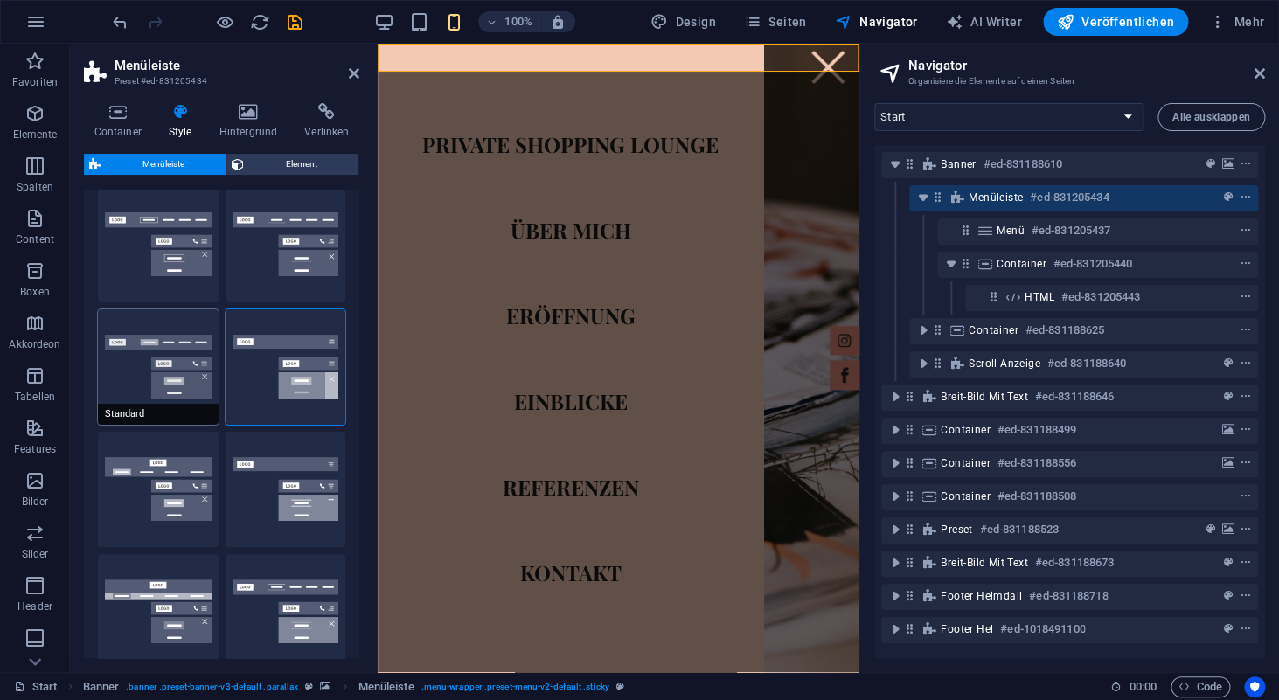
click at [163, 374] on button "Standard" at bounding box center [158, 367] width 121 height 115
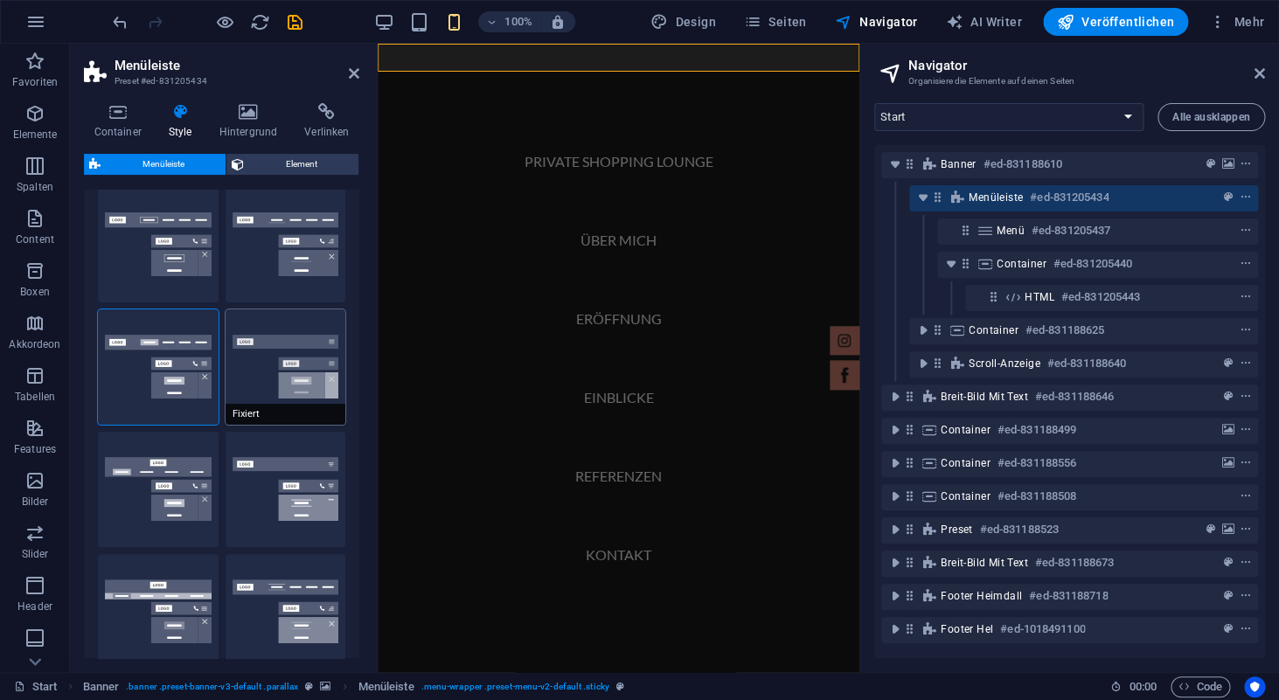
click at [288, 370] on button "Fixiert" at bounding box center [286, 367] width 121 height 115
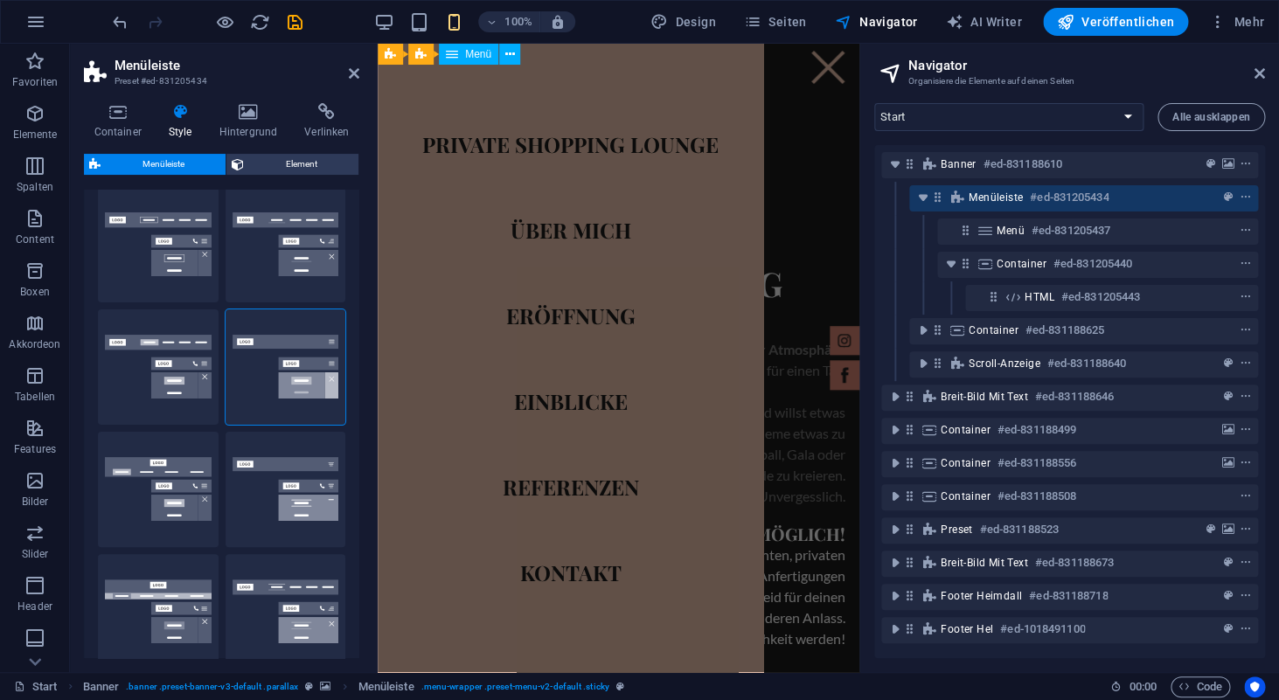
scroll to position [1592, 0]
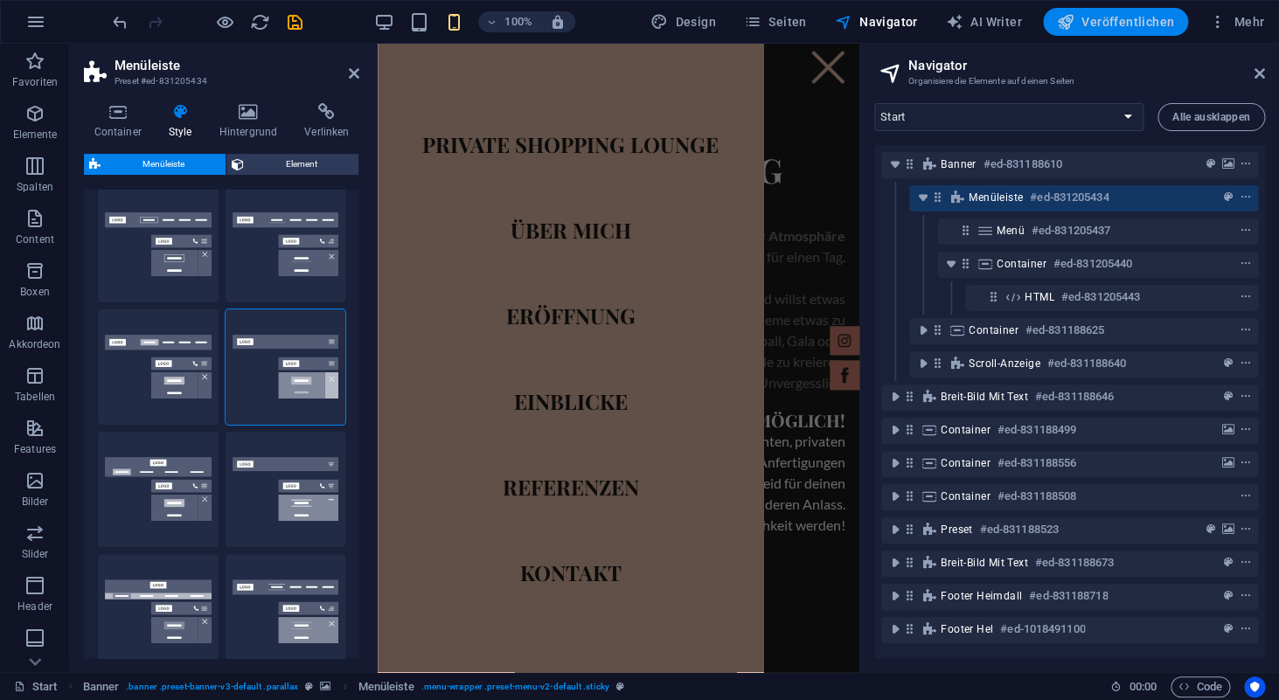
click at [1146, 18] on span "Veröffentlichen" at bounding box center [1115, 21] width 117 height 17
checkbox input "false"
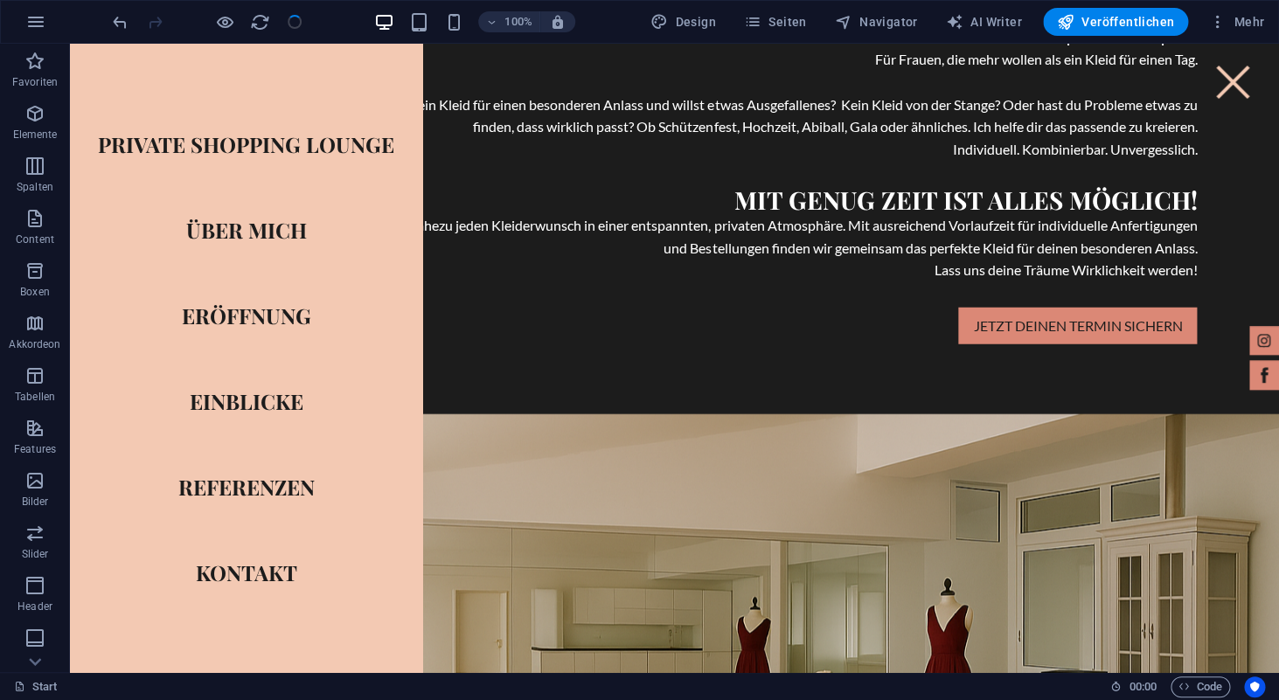
scroll to position [0, 0]
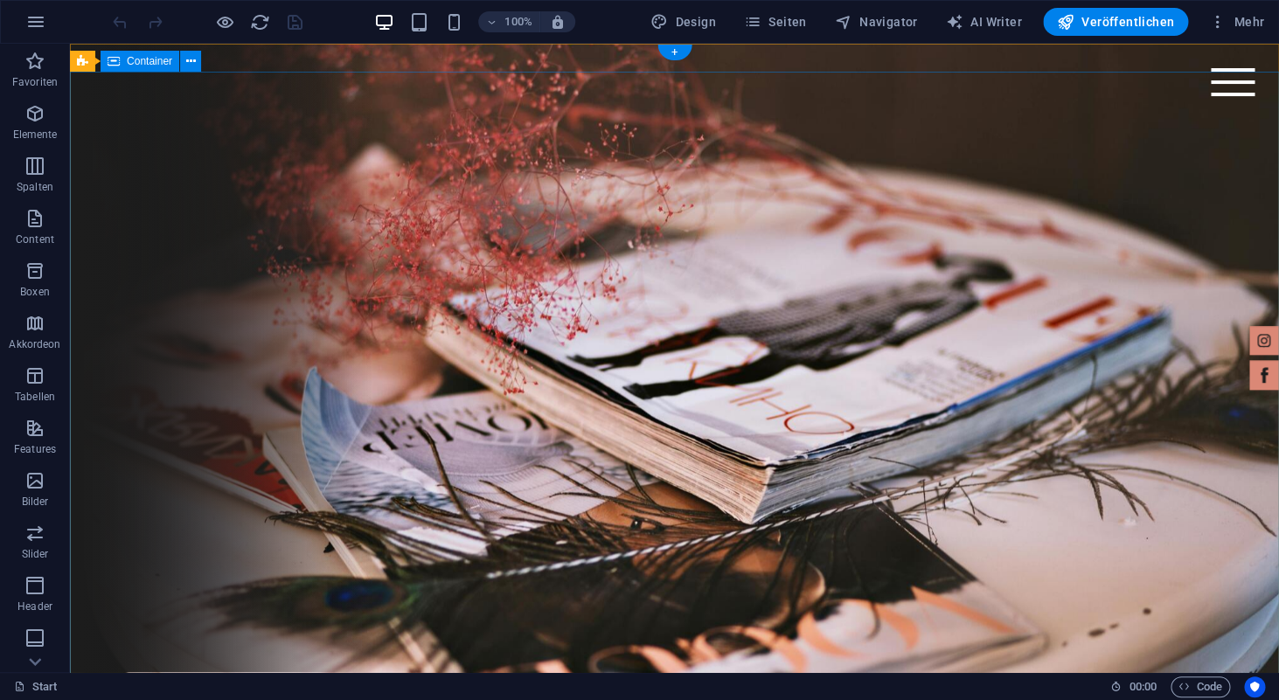
click at [1228, 85] on div at bounding box center [1233, 82] width 44 height 28
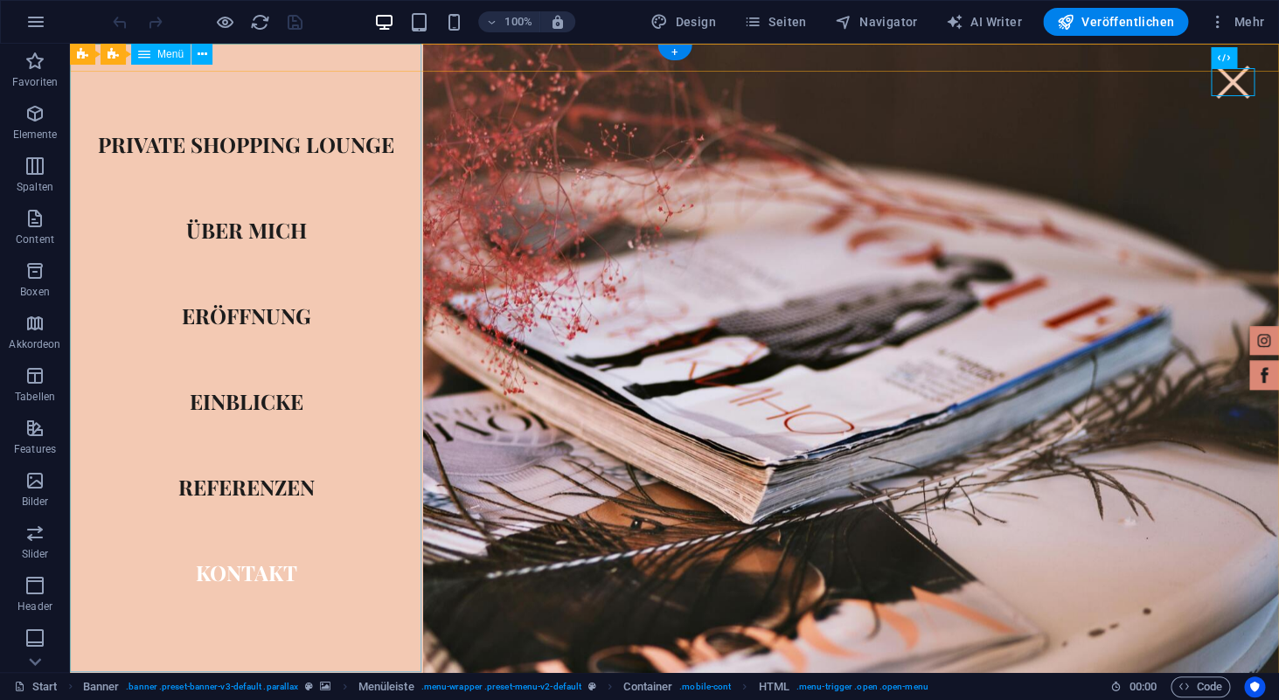
click at [240, 146] on nav "Private Shopping Lounge Über mich Eröffnung Einblicke Referenzen Kontakt" at bounding box center [246, 358] width 352 height 629
select select
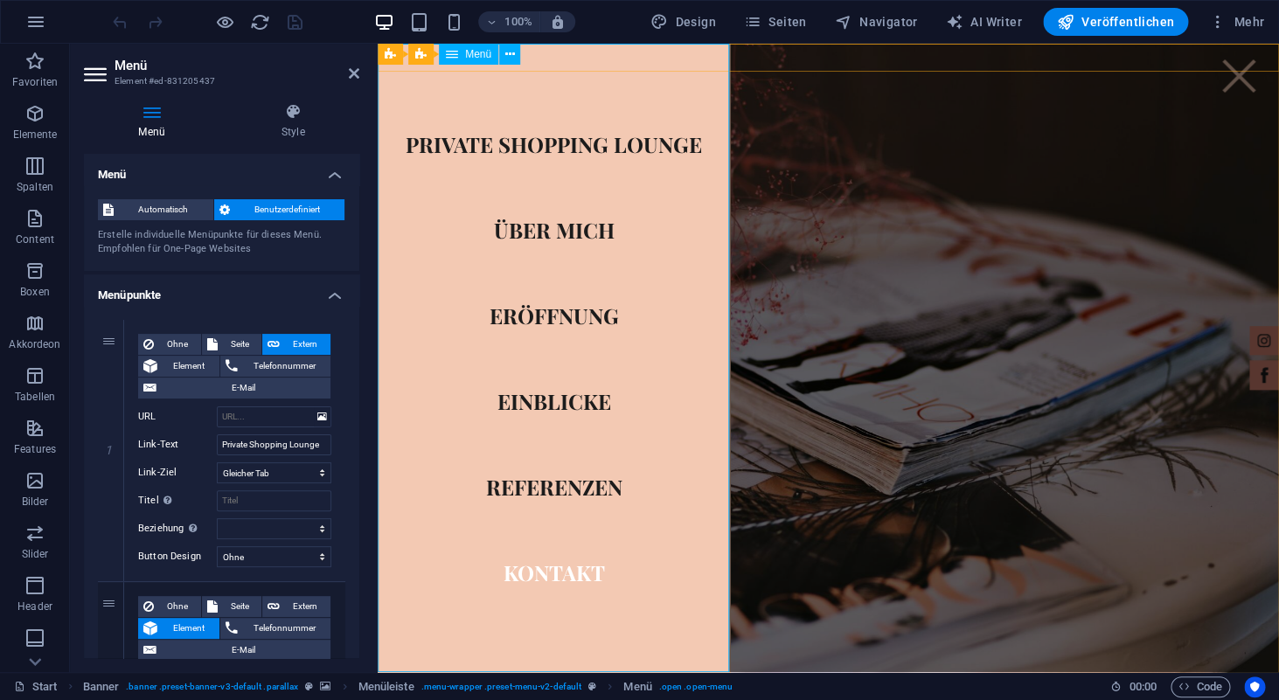
click at [458, 145] on nav "Private Shopping Lounge Über mich Eröffnung Einblicke Referenzen Kontakt" at bounding box center [554, 358] width 352 height 629
click at [539, 147] on nav "Private Shopping Lounge Über mich Eröffnung Einblicke Referenzen Kontakt" at bounding box center [554, 358] width 352 height 629
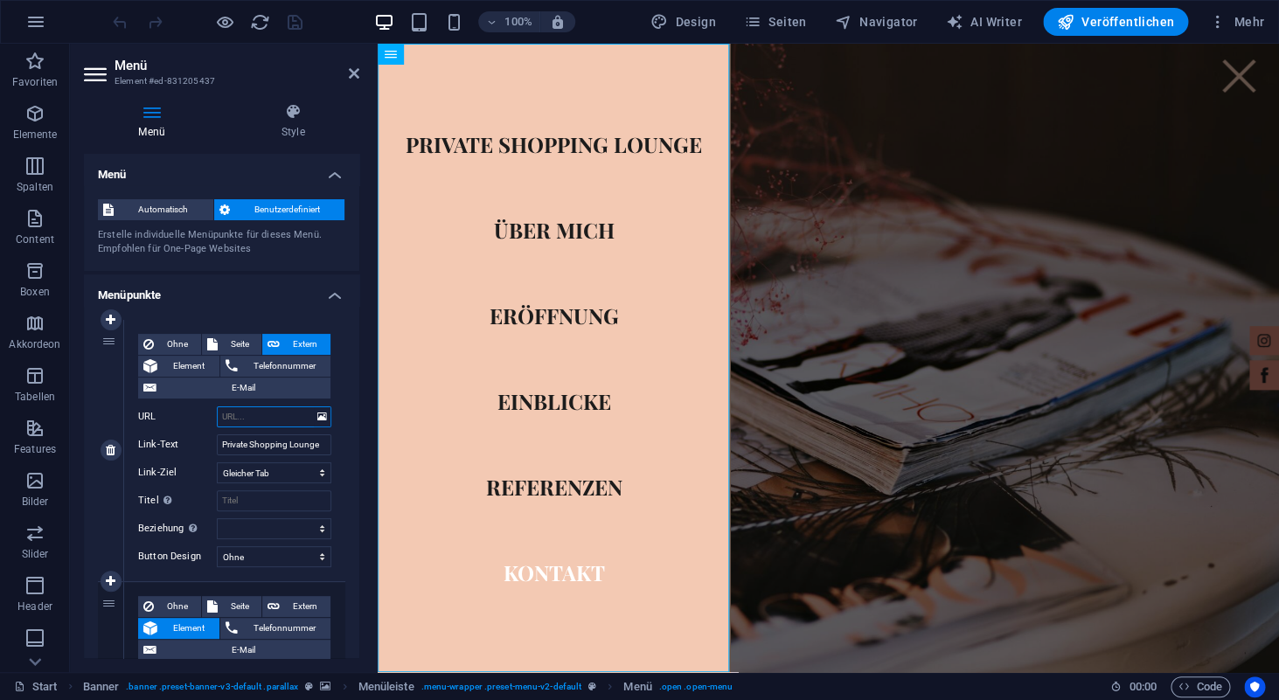
click at [252, 418] on input "URL" at bounding box center [274, 417] width 115 height 21
click at [185, 366] on span "Element" at bounding box center [189, 366] width 52 height 21
select select
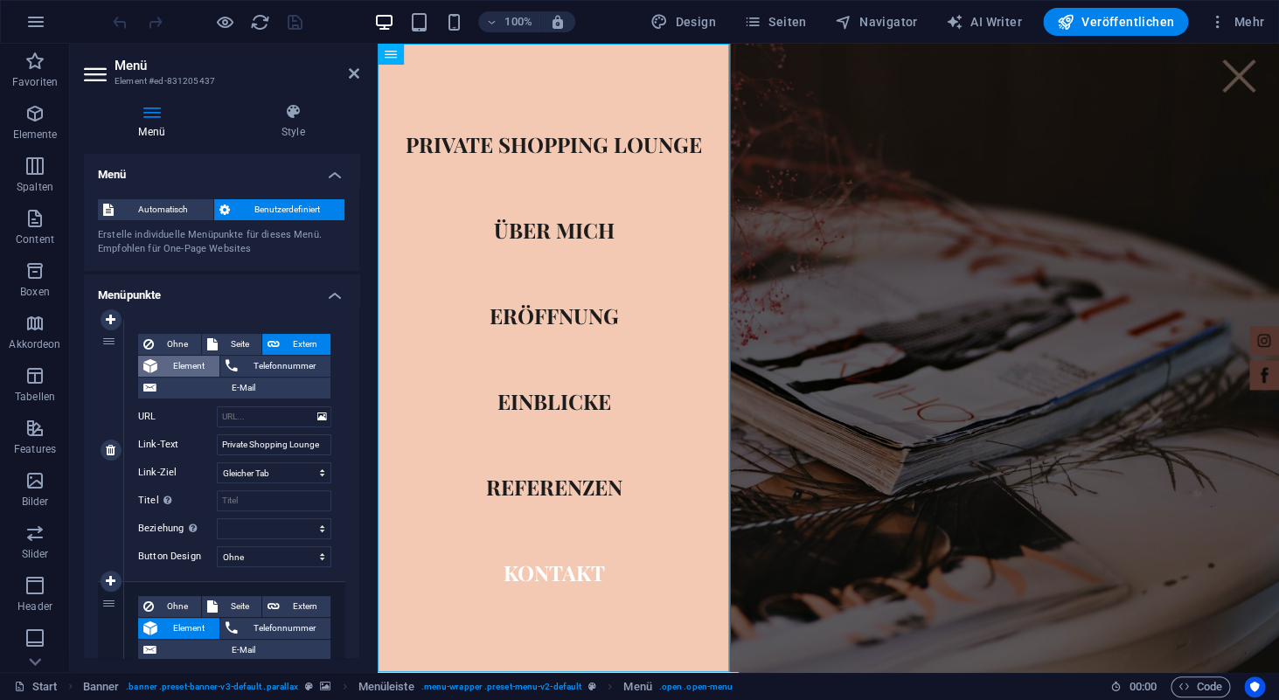
select select
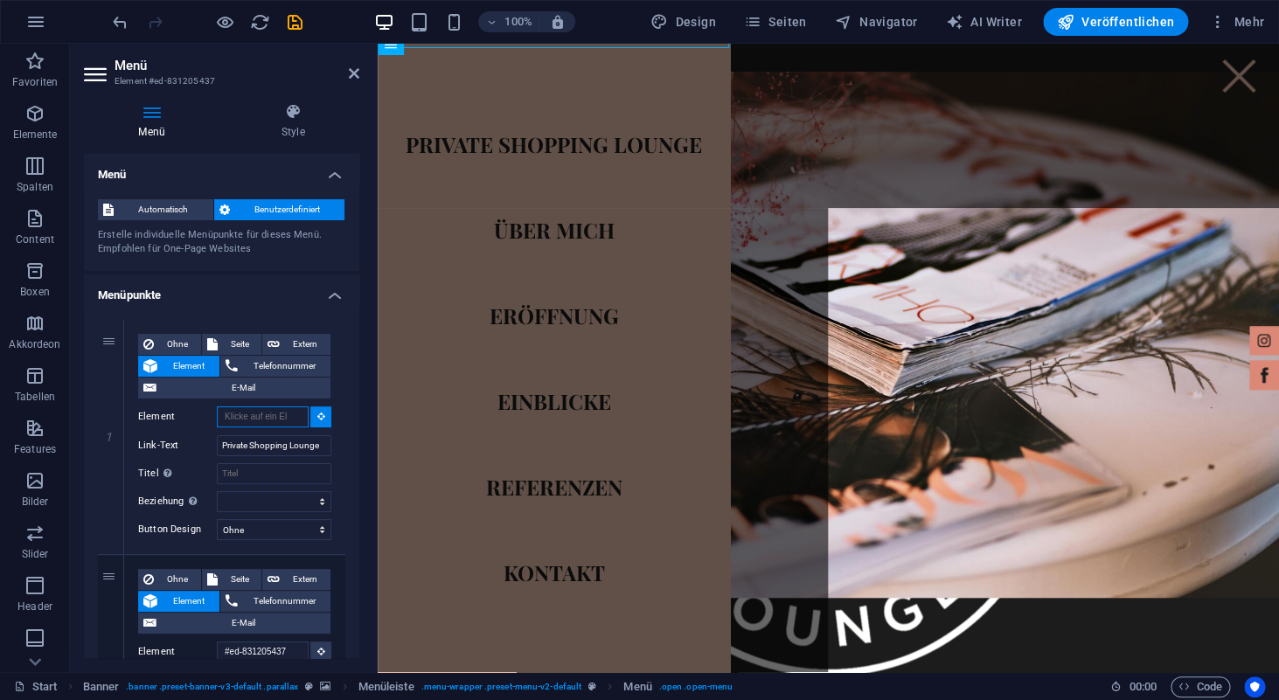
scroll to position [624, 0]
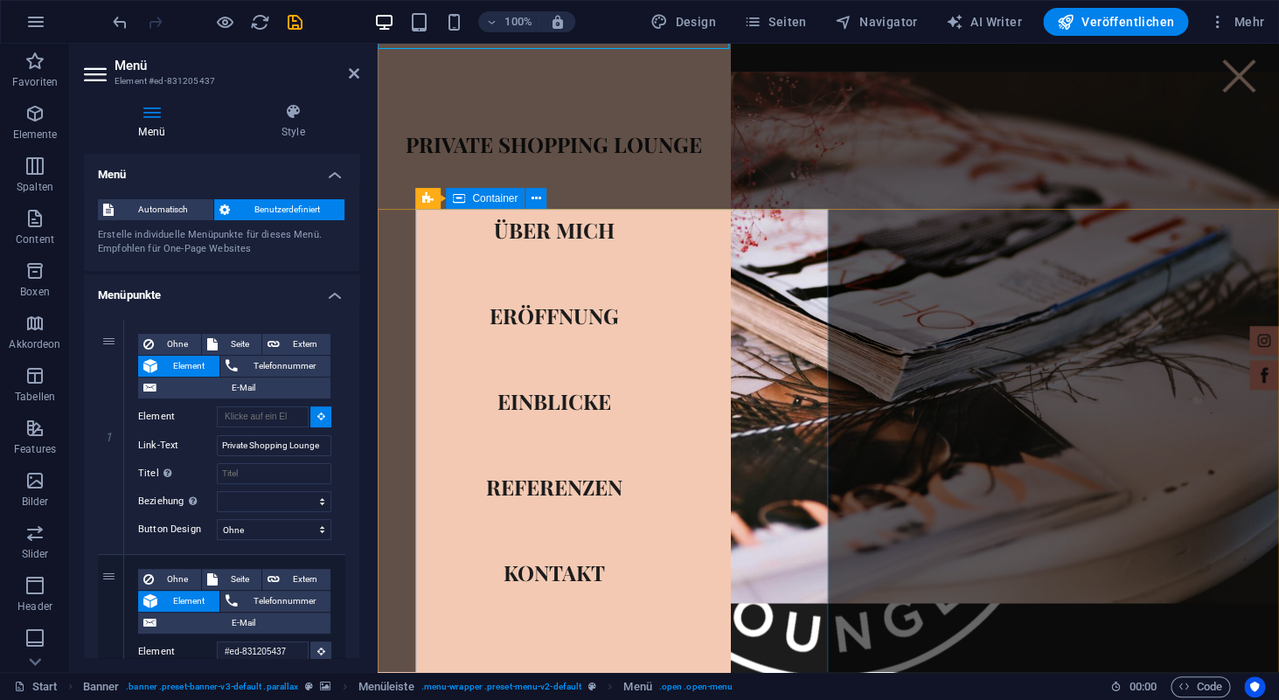
type input "#ed-831188649"
select select
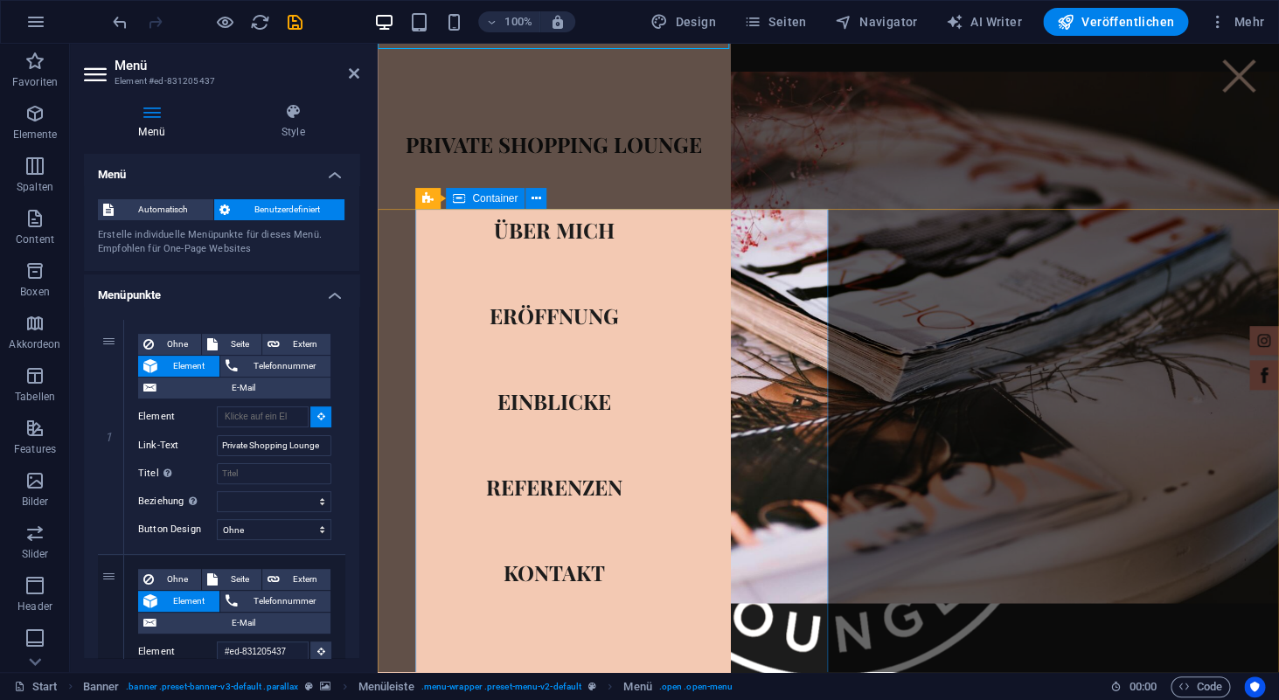
select select
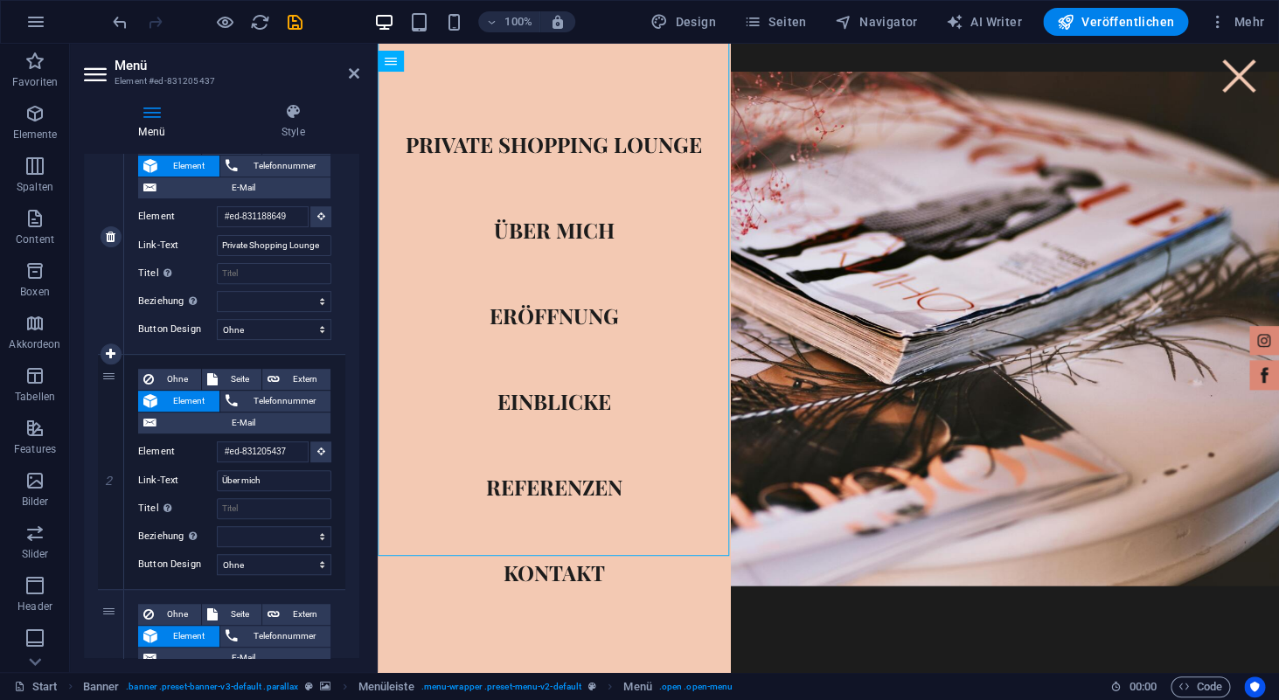
scroll to position [234, 0]
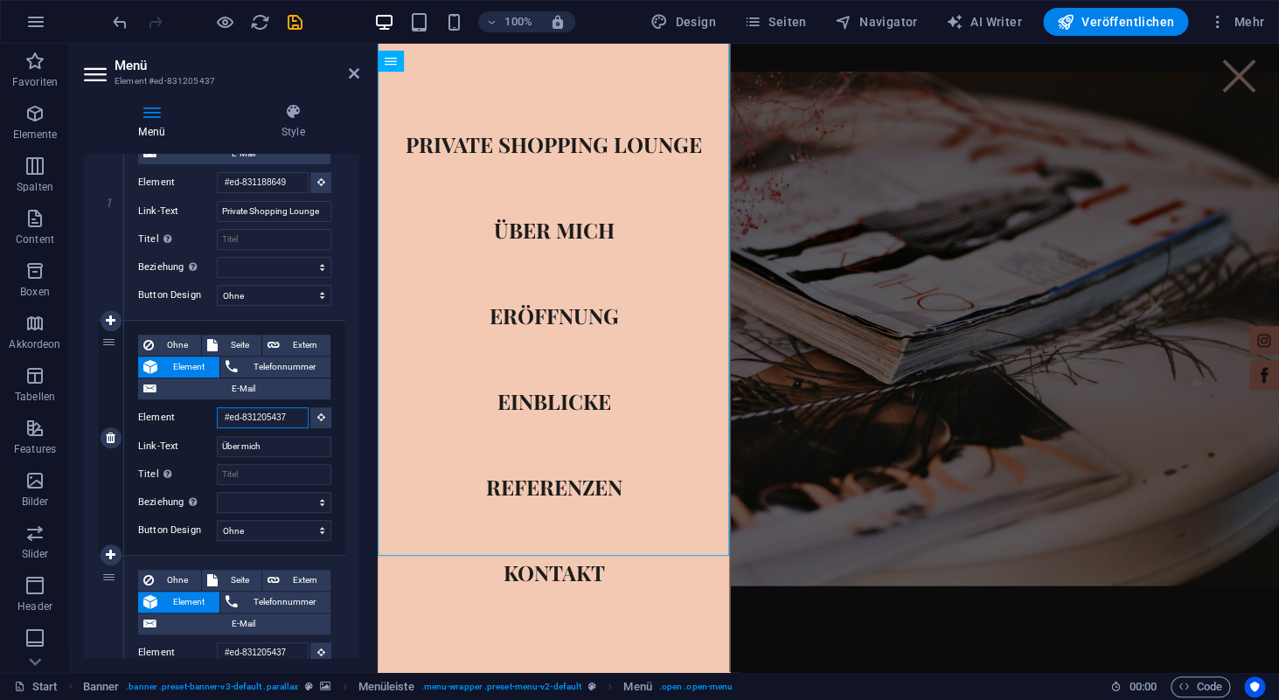
click at [241, 418] on input "#ed-831205437" at bounding box center [263, 418] width 92 height 21
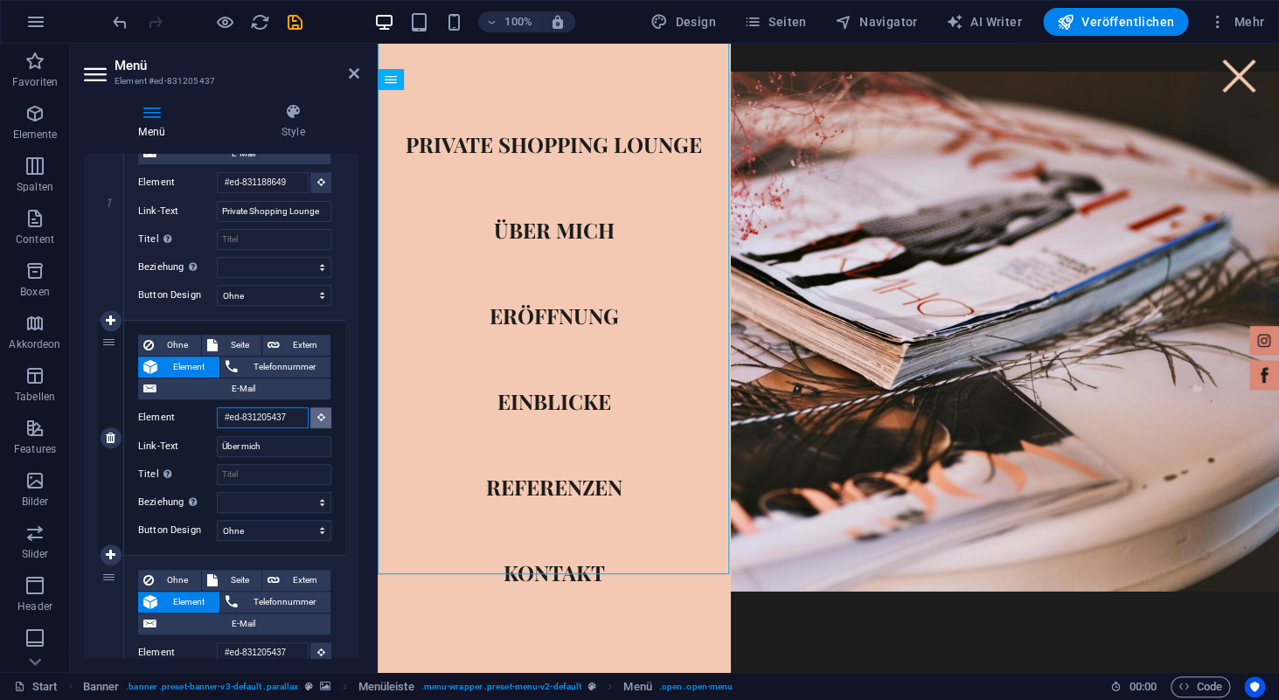
scroll to position [712, 0]
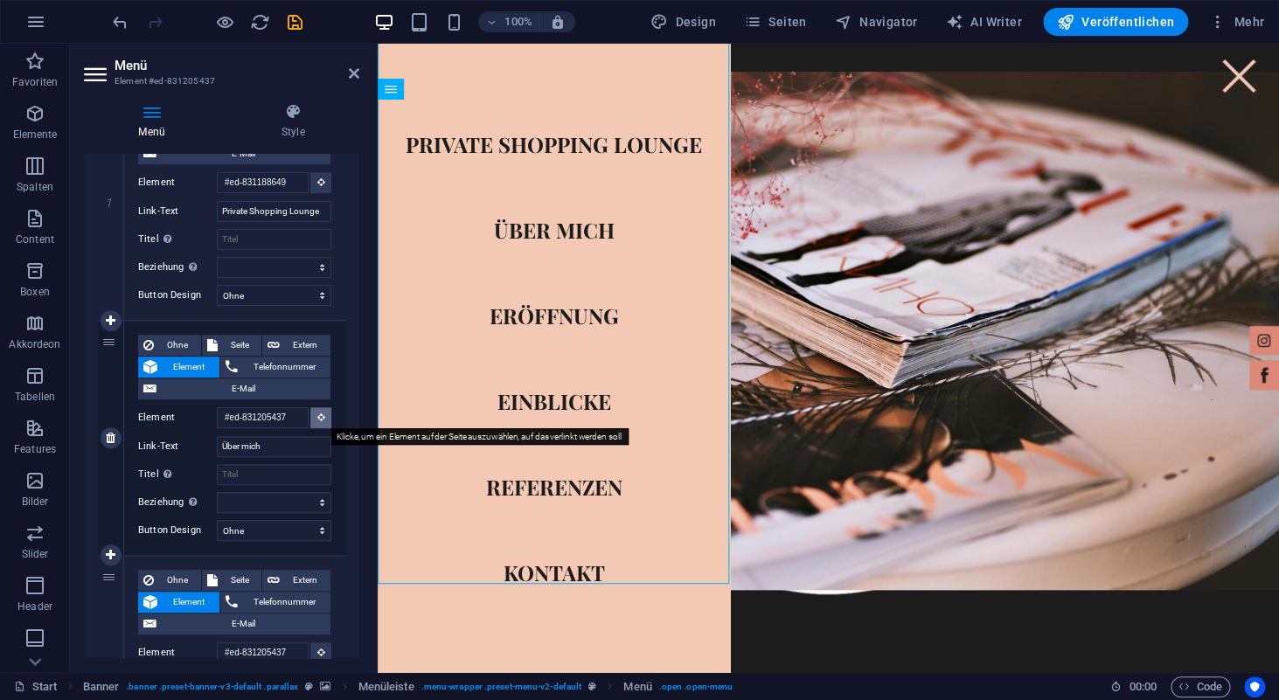
click at [319, 418] on icon at bounding box center [321, 417] width 8 height 9
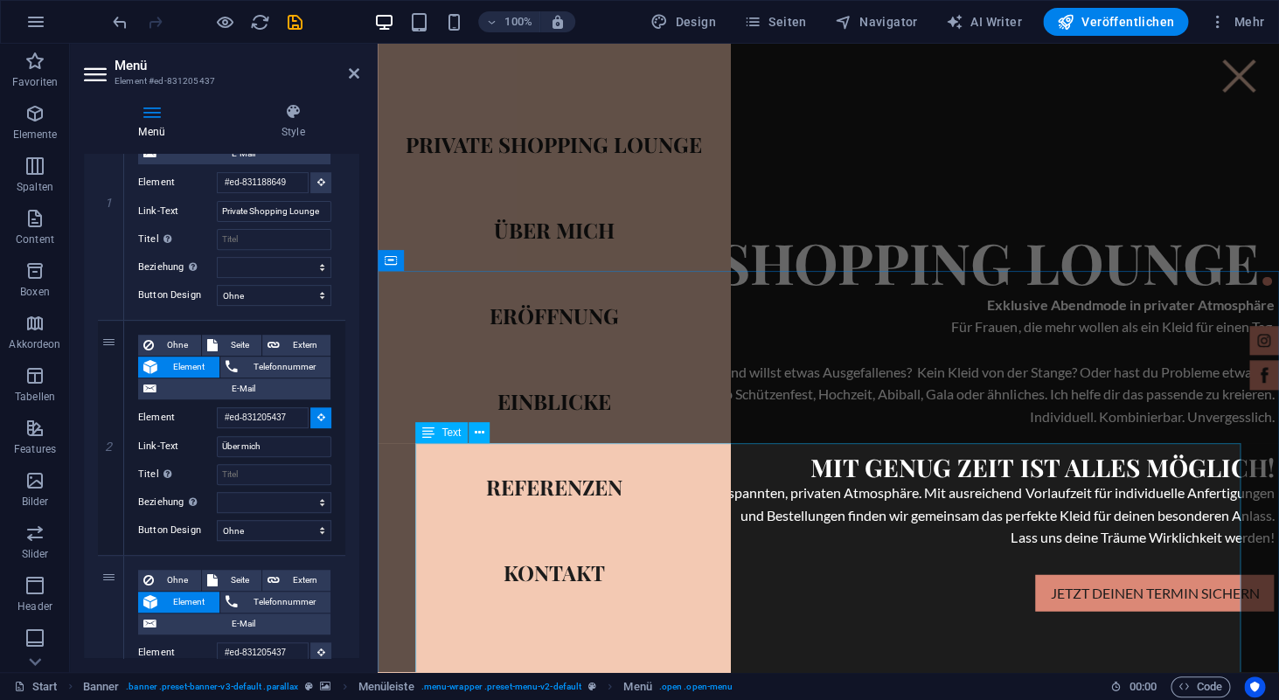
scroll to position [1325, 0]
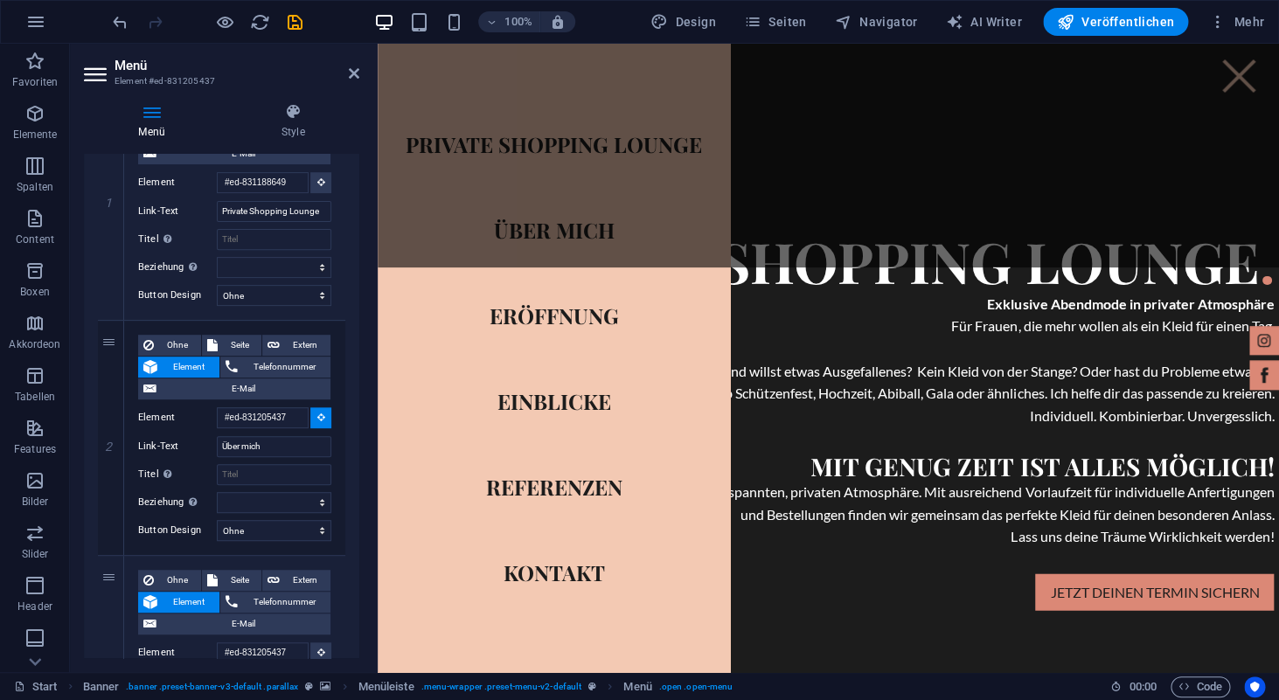
select select
type input "#ed-831188499"
select select
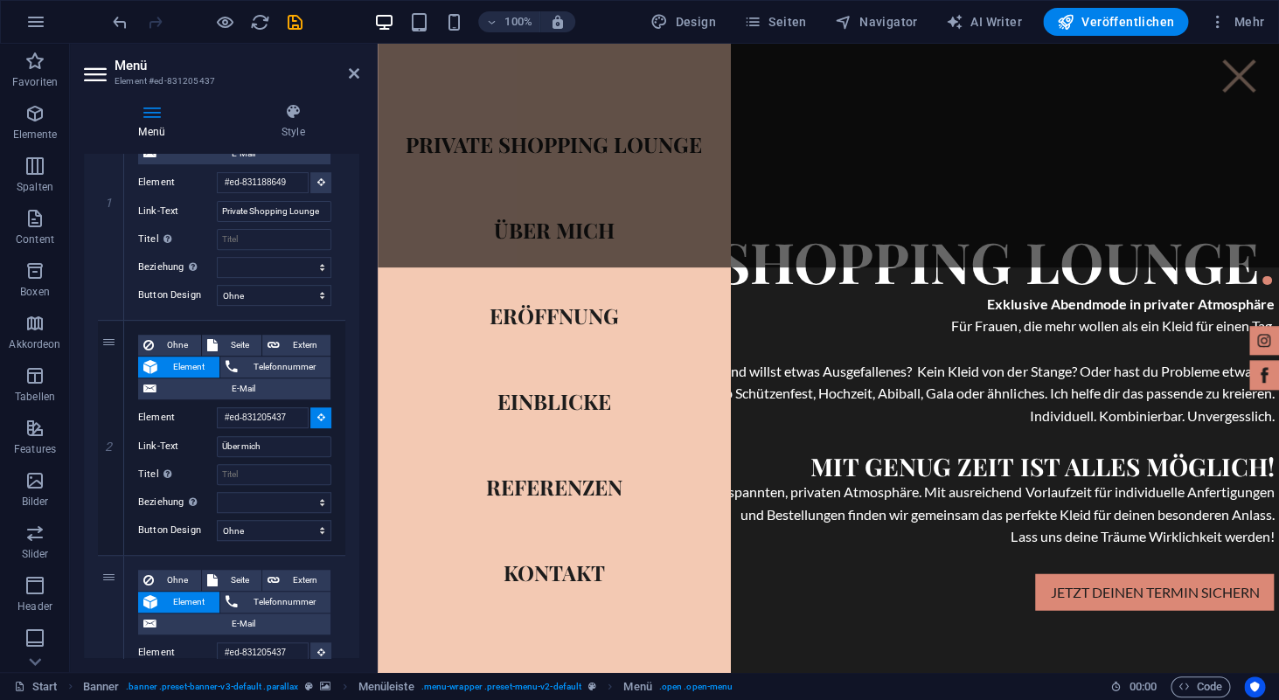
select select
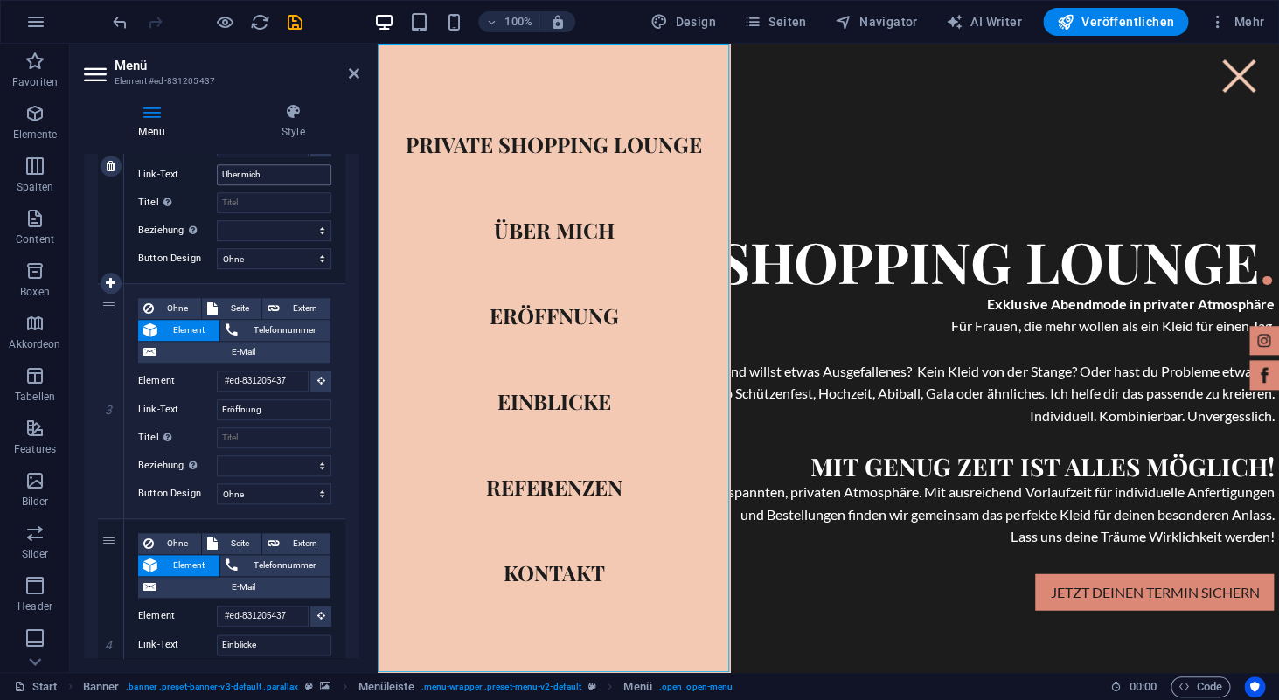
scroll to position [592, 0]
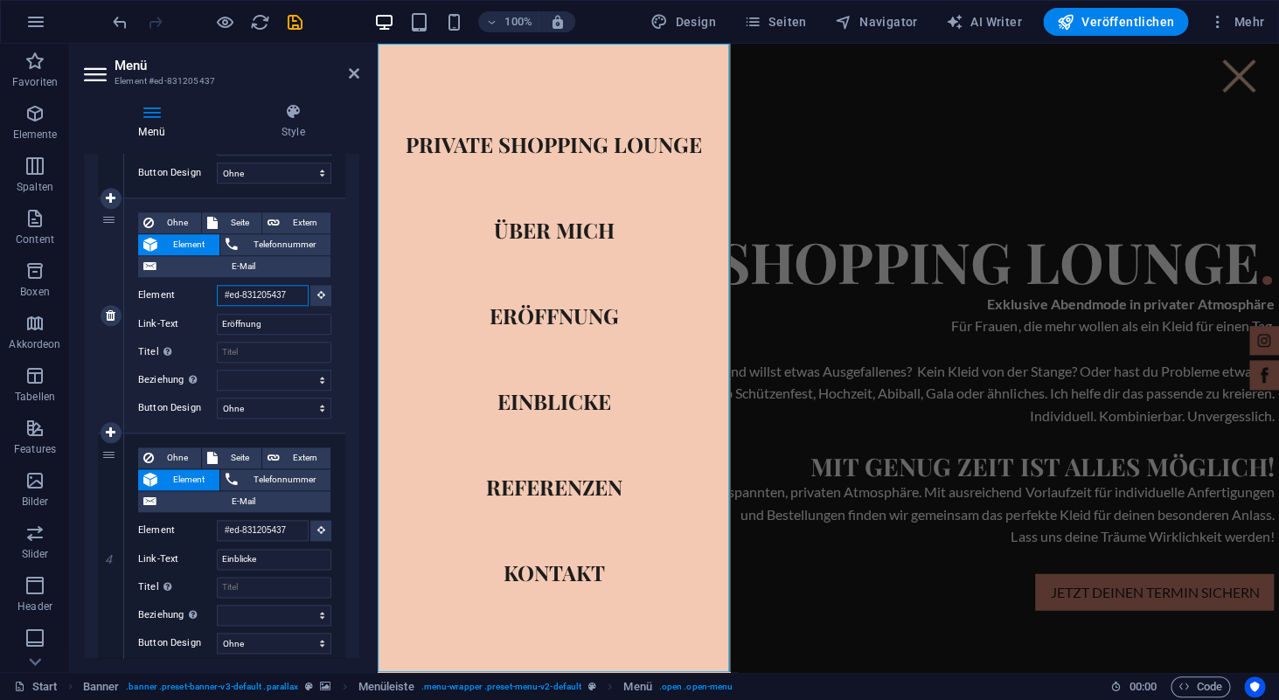
click at [268, 293] on input "#ed-831205437" at bounding box center [263, 295] width 92 height 21
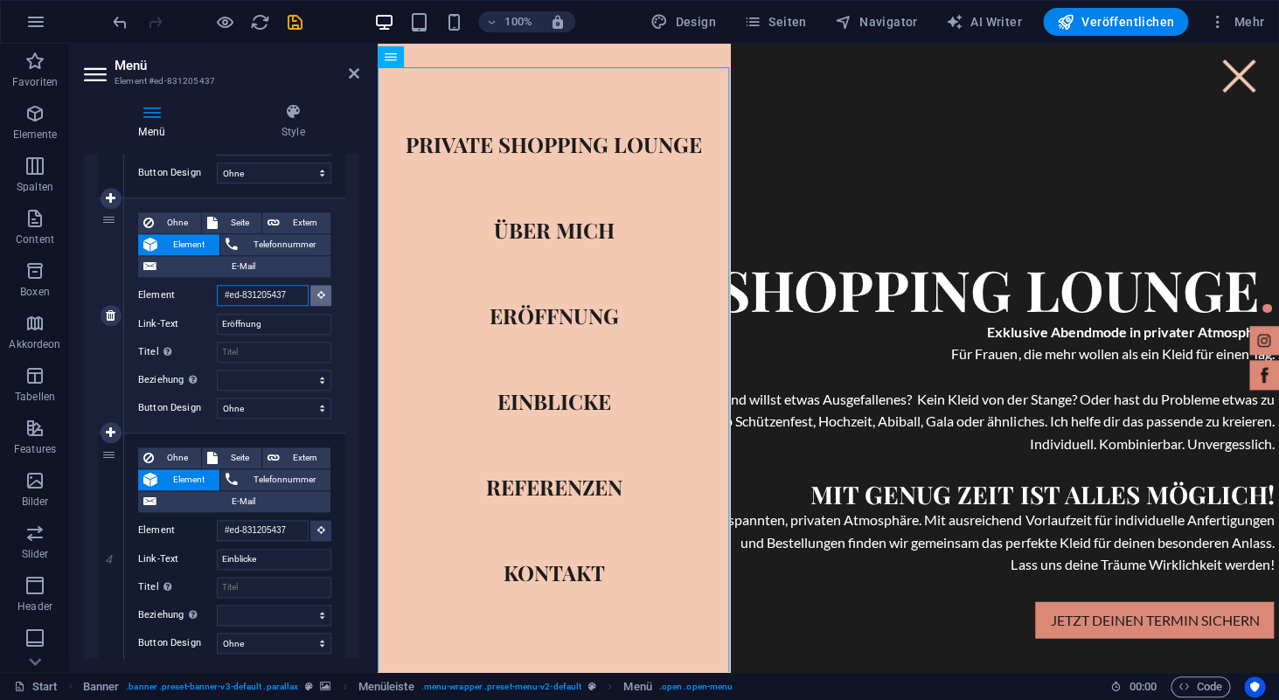
scroll to position [1297, 0]
click at [319, 296] on icon at bounding box center [321, 294] width 8 height 9
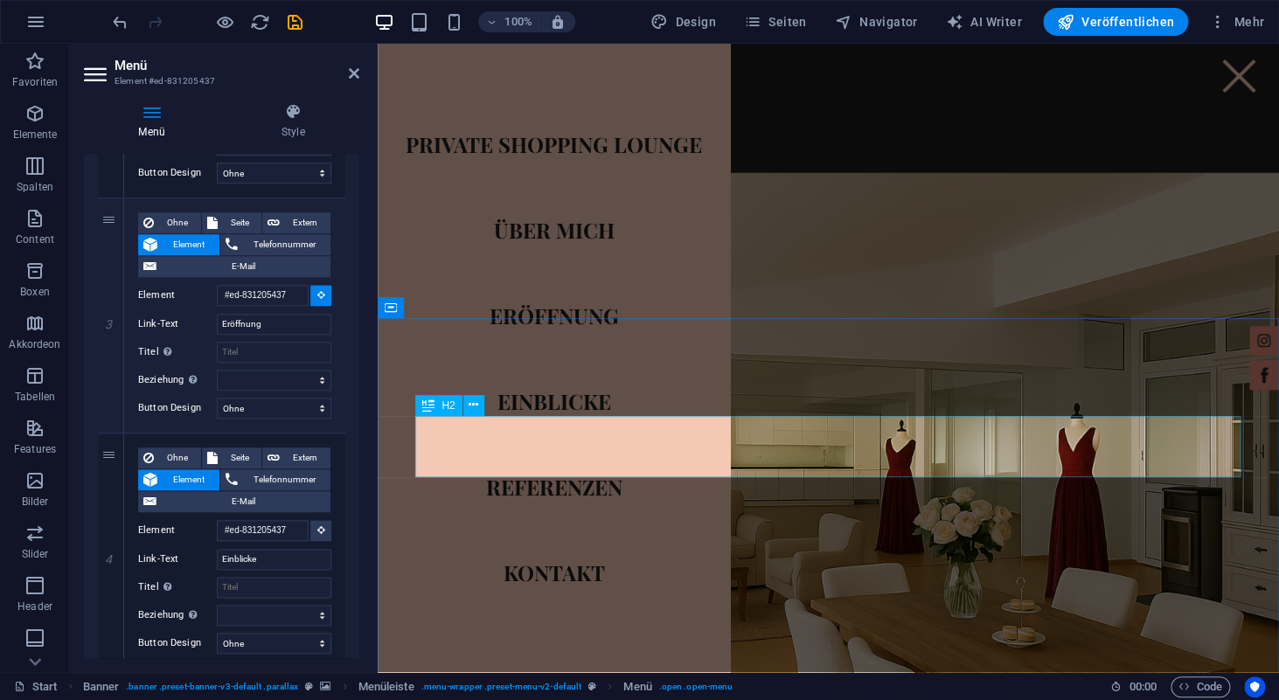
scroll to position [2018, 0]
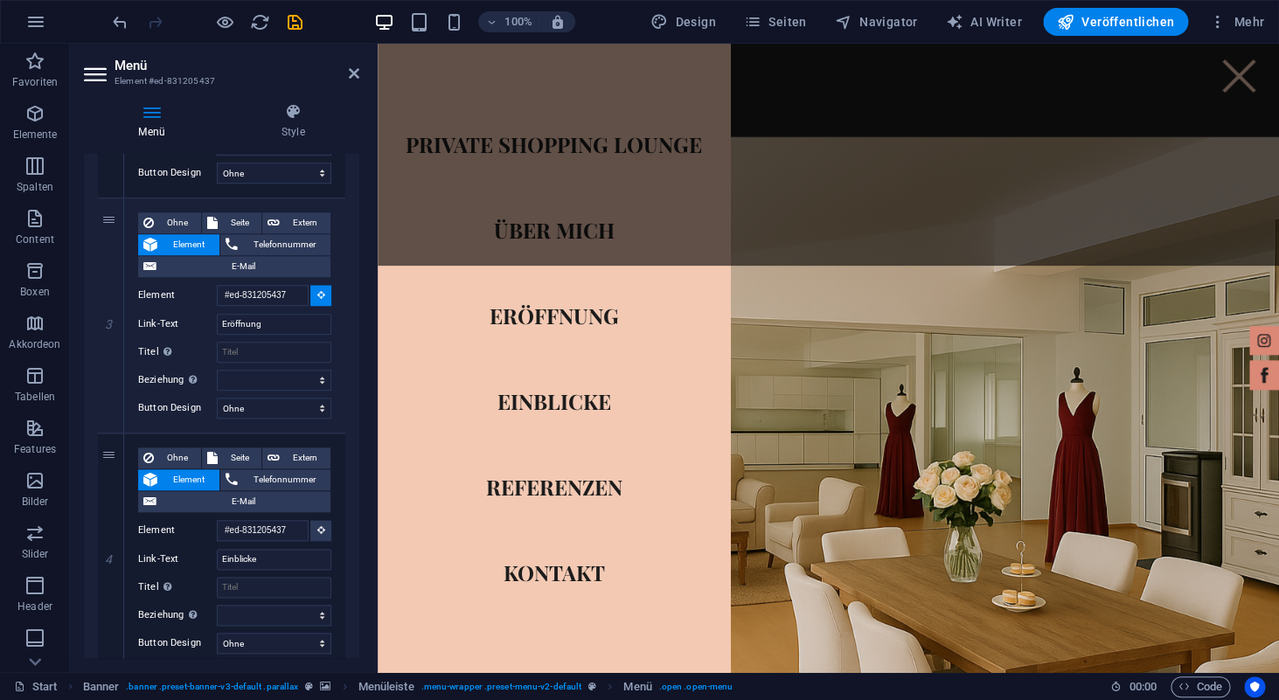
select select
type input "#ed-831188556"
select select
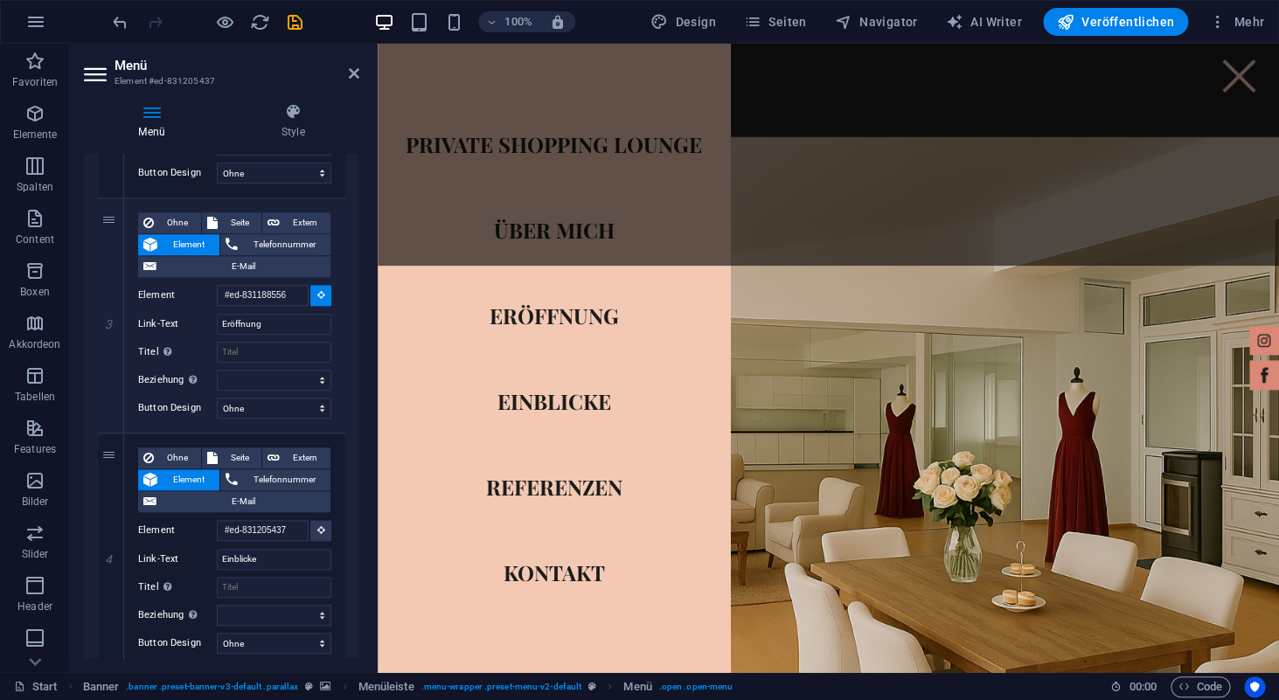
select select
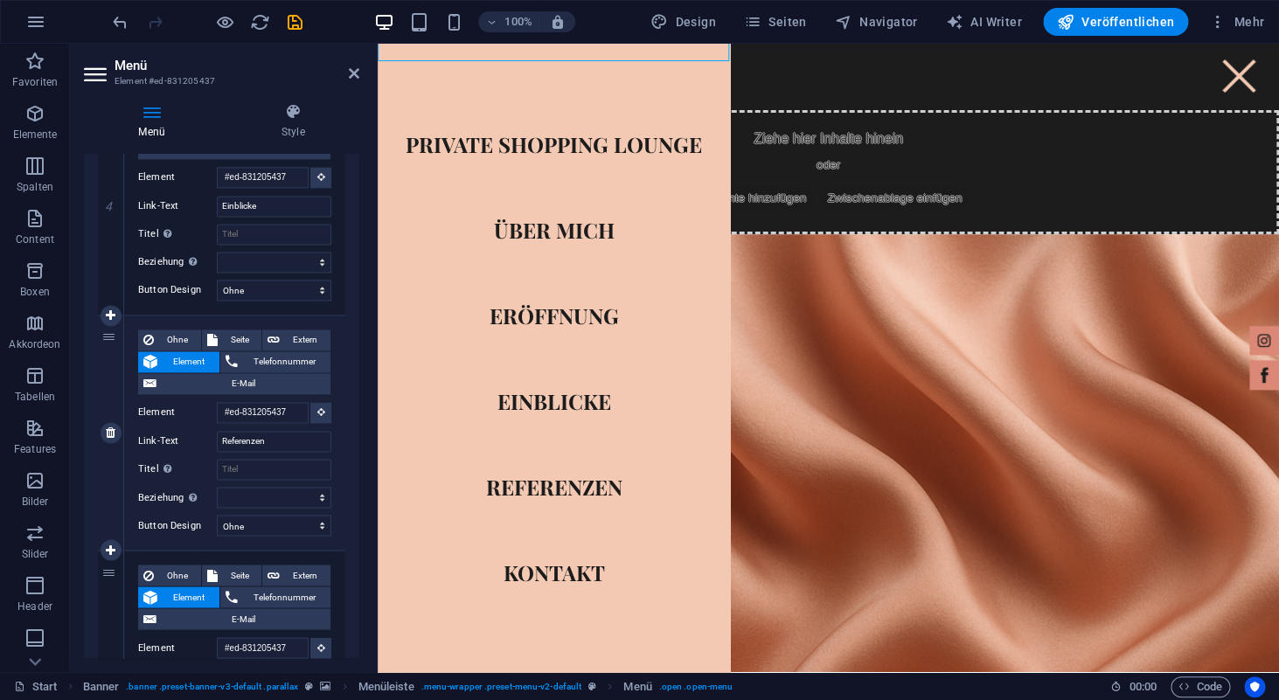
scroll to position [941, 0]
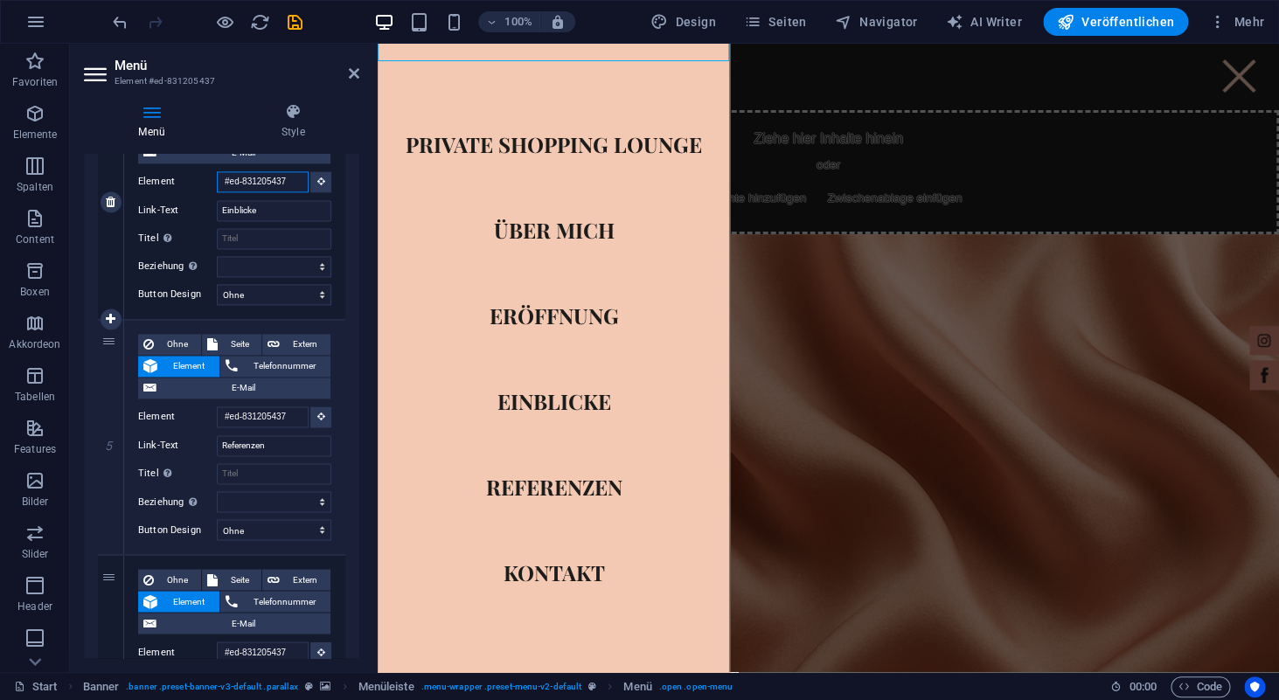
click at [279, 180] on input "#ed-831205437" at bounding box center [263, 181] width 92 height 21
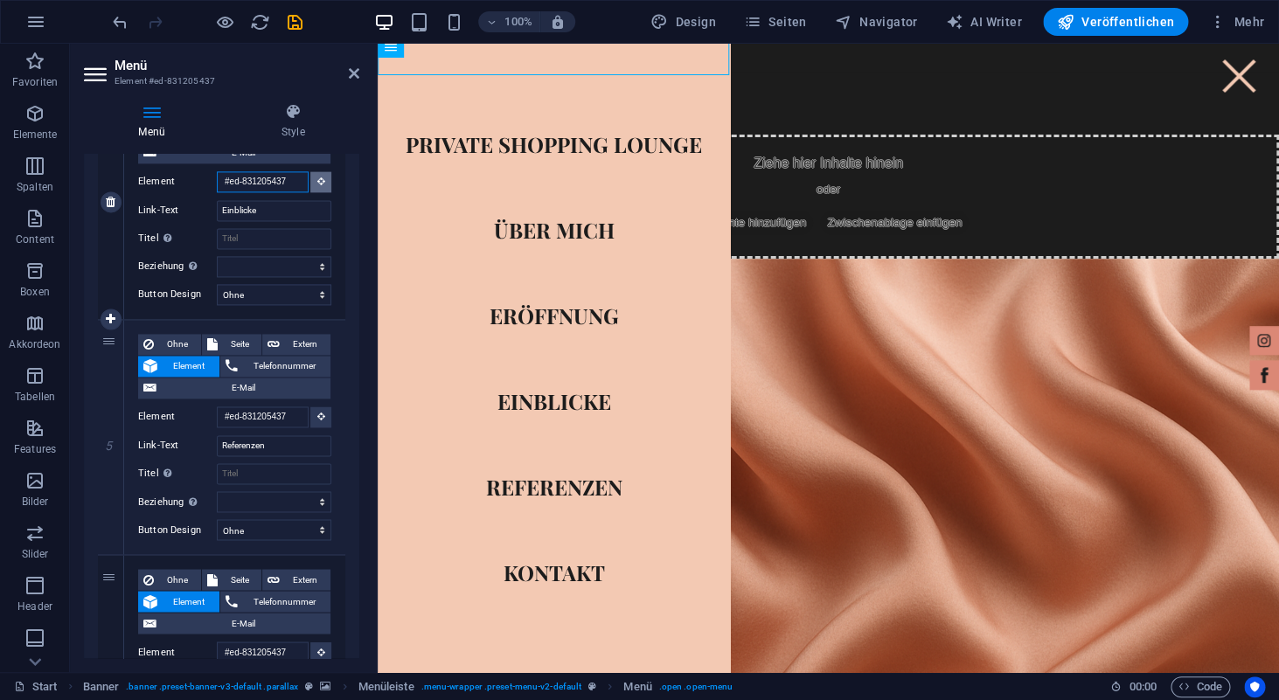
scroll to position [2602, 0]
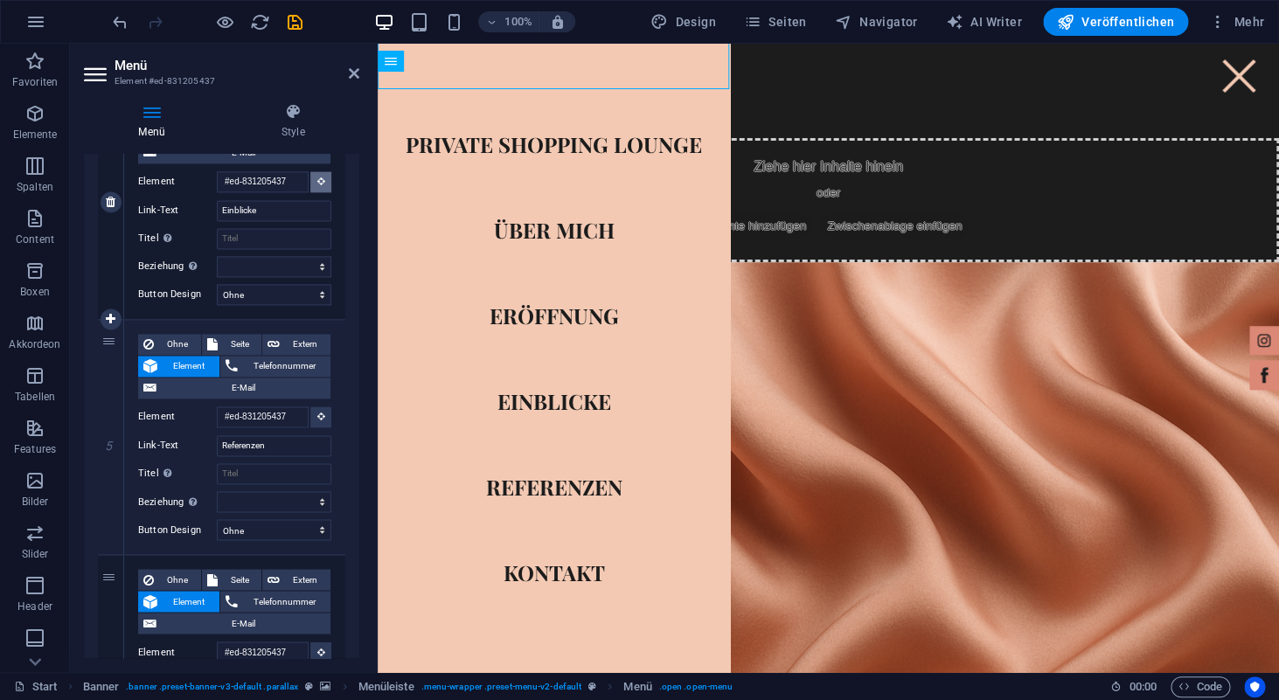
click at [322, 181] on icon at bounding box center [321, 181] width 8 height 9
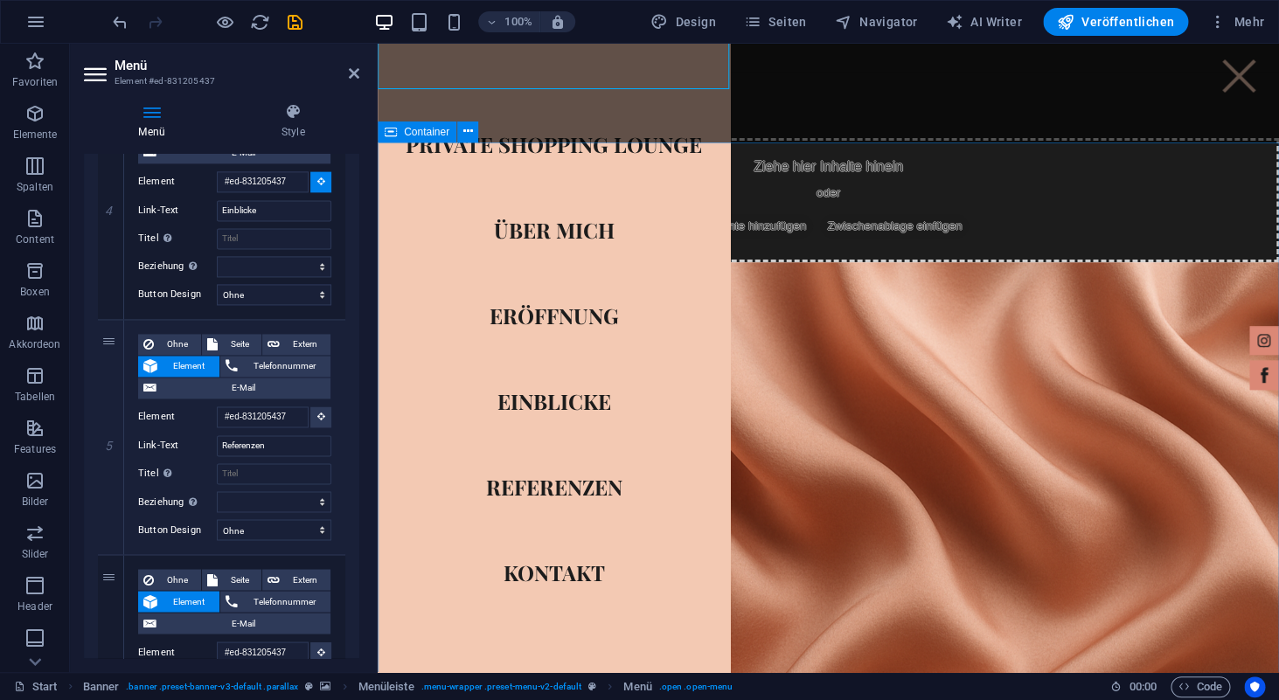
select select
type input "#ed-831188508"
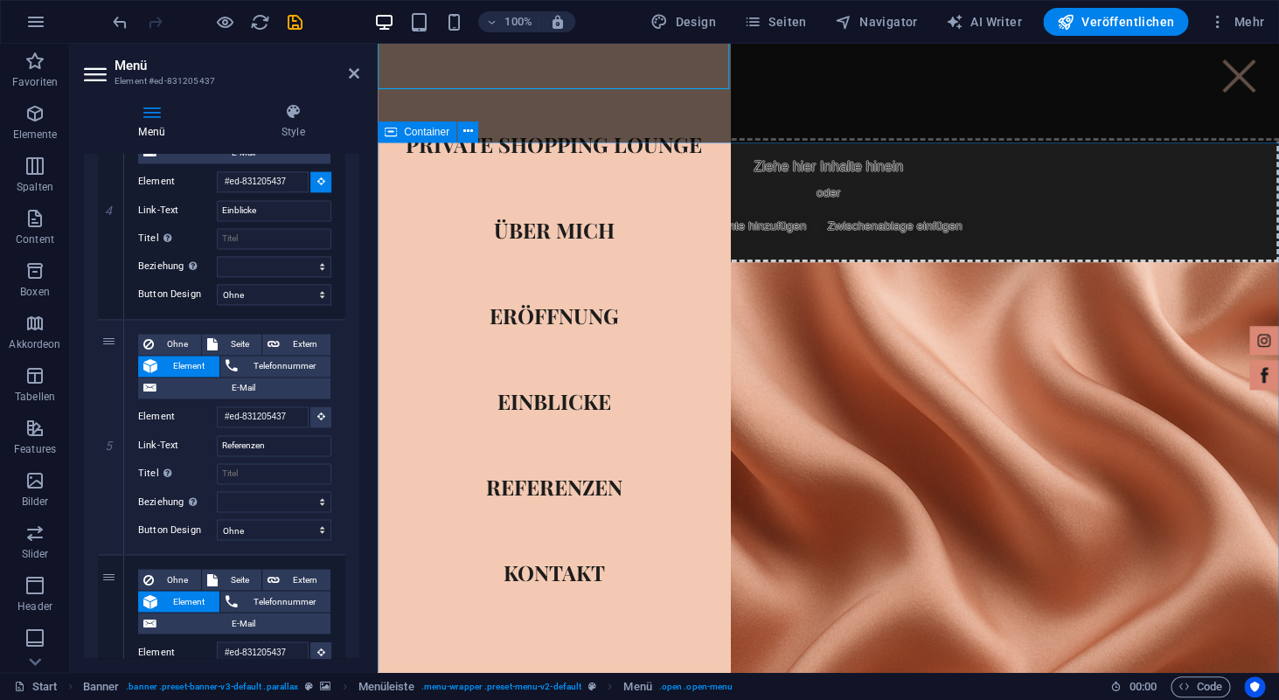
select select
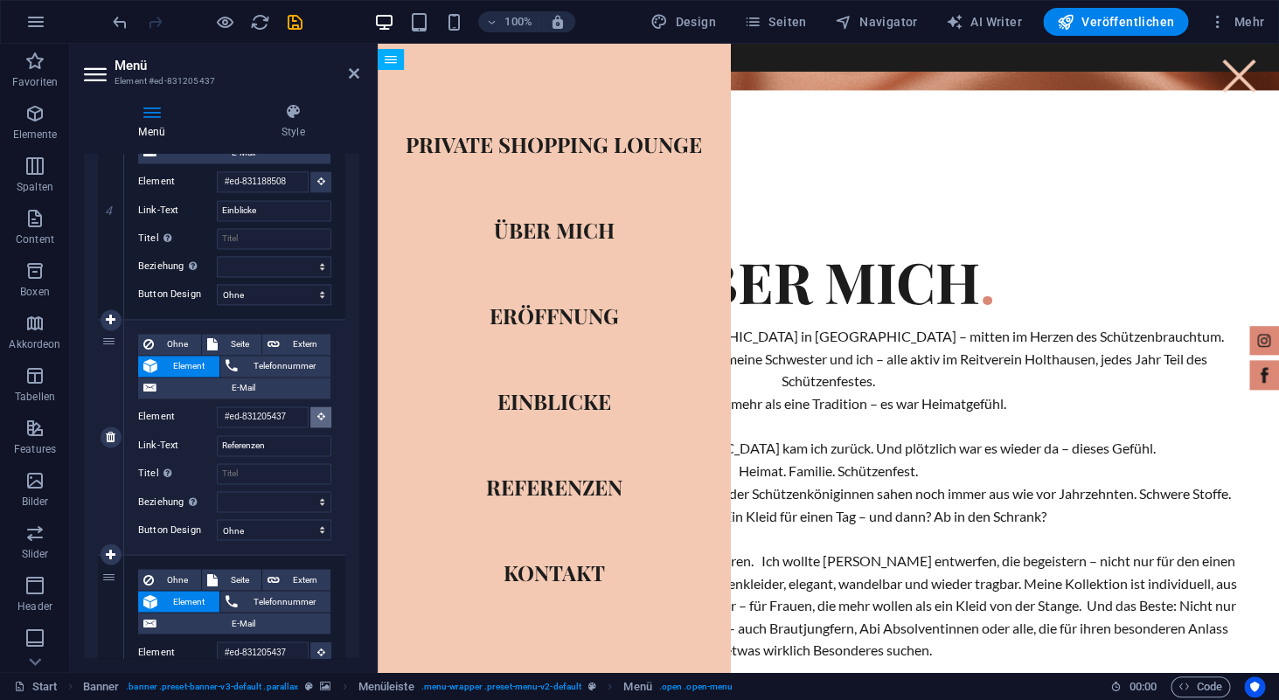
scroll to position [3396, 0]
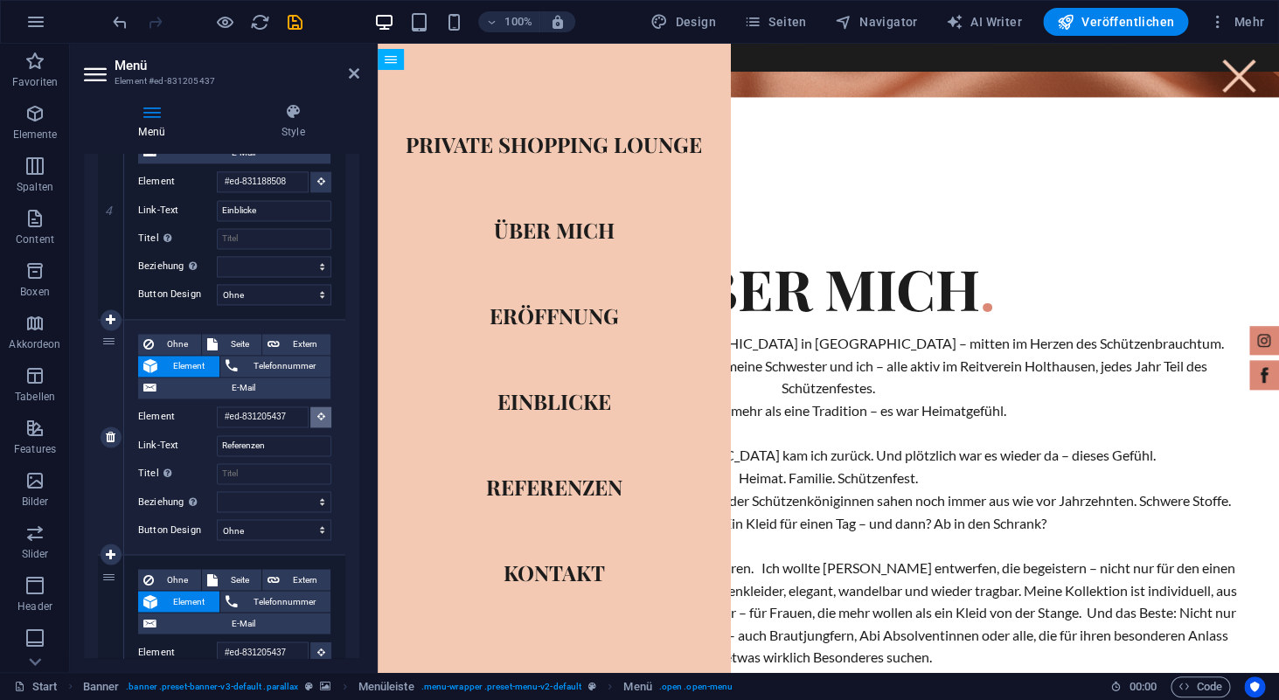
click at [317, 421] on icon at bounding box center [321, 416] width 8 height 9
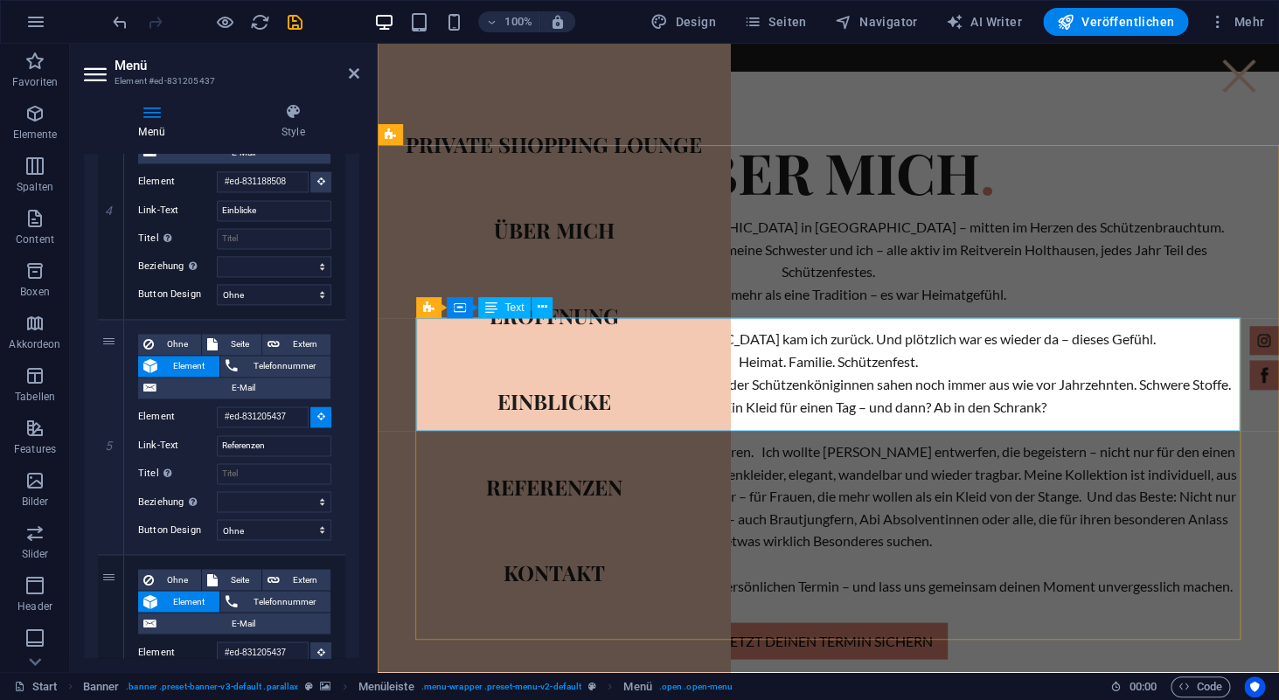
scroll to position [3536, 0]
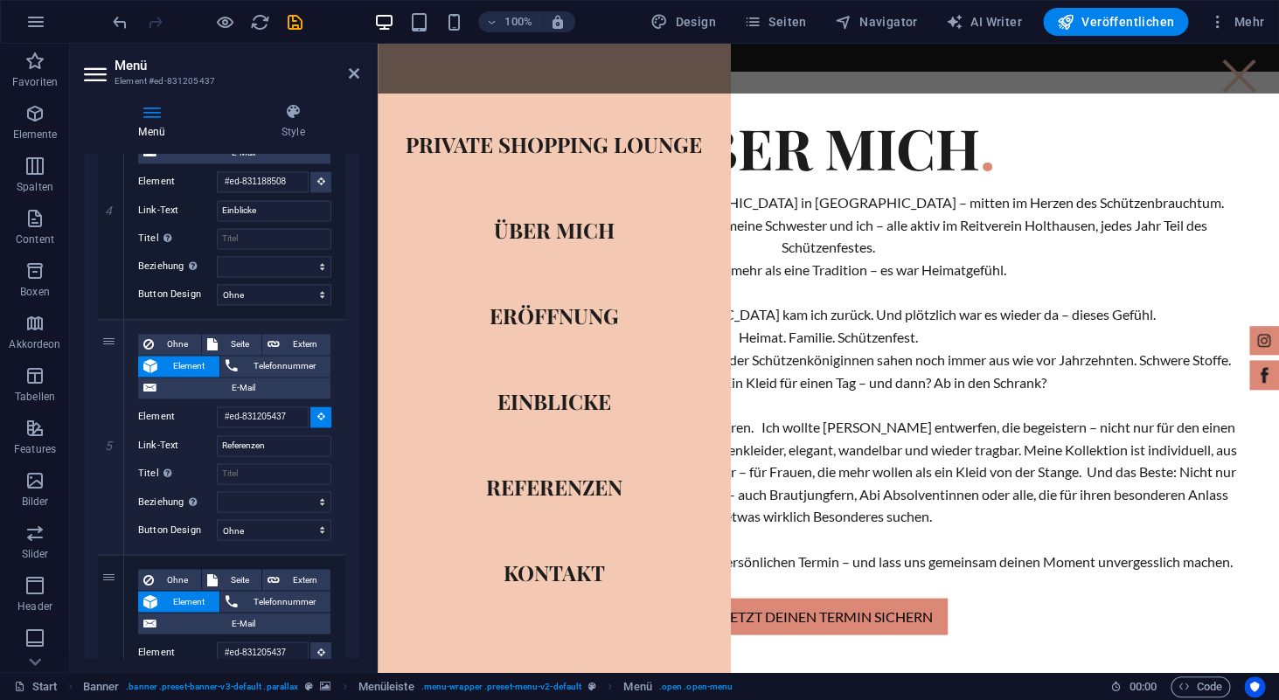
select select
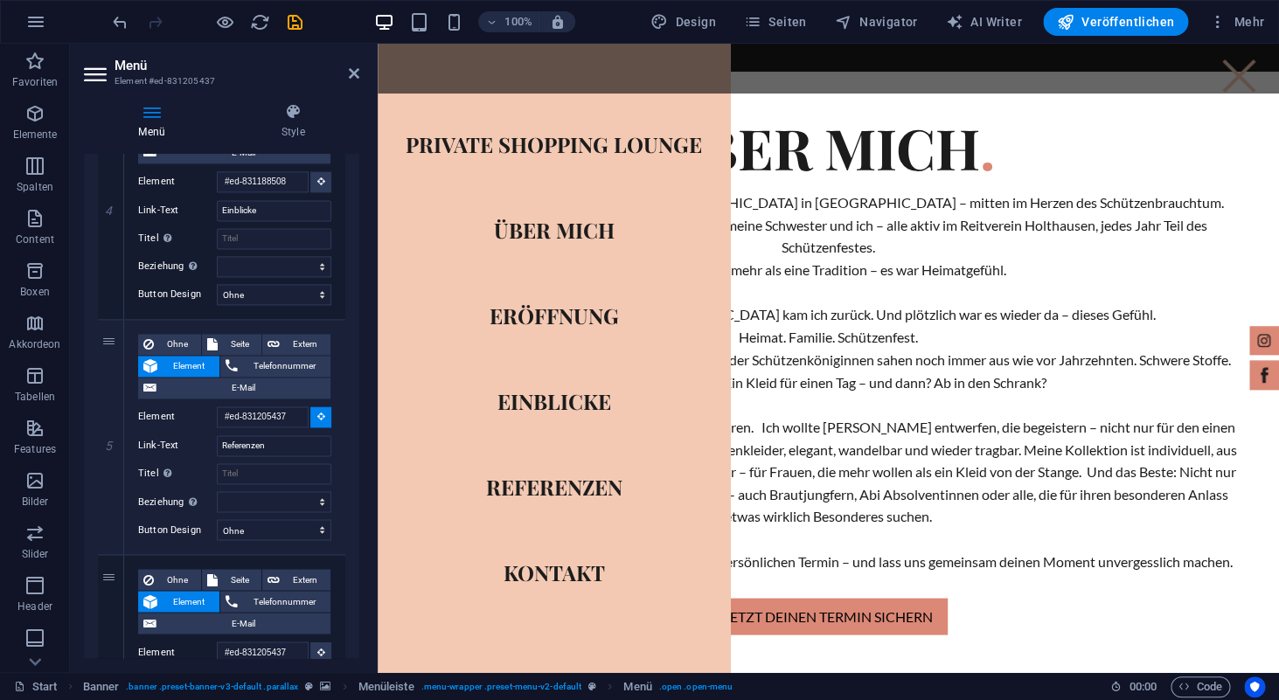
type input "#ed-831188523"
select select
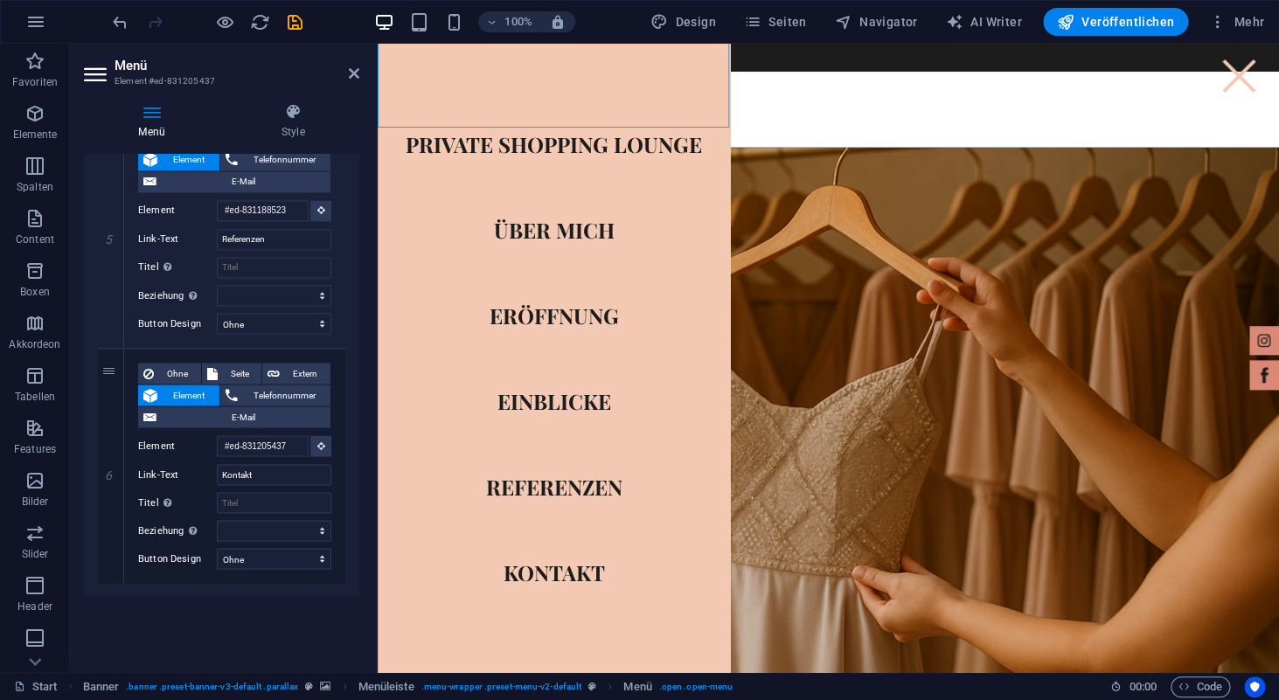
scroll to position [4124, 0]
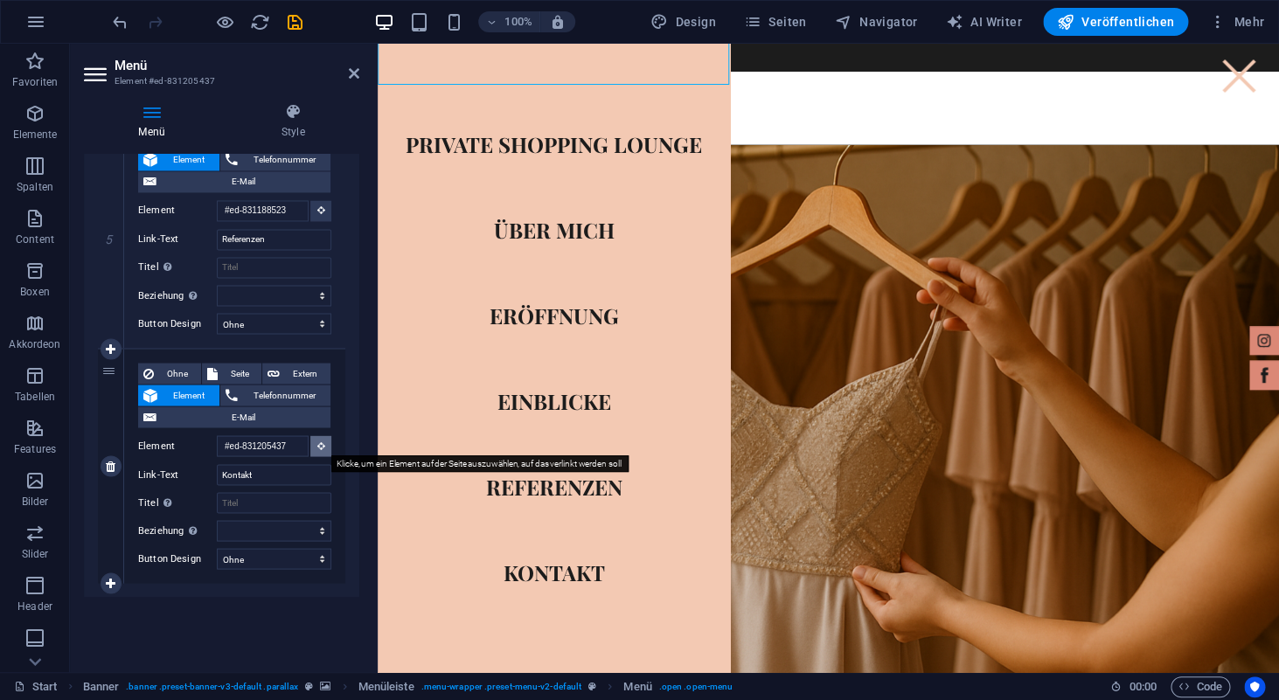
click at [324, 442] on icon at bounding box center [321, 445] width 8 height 9
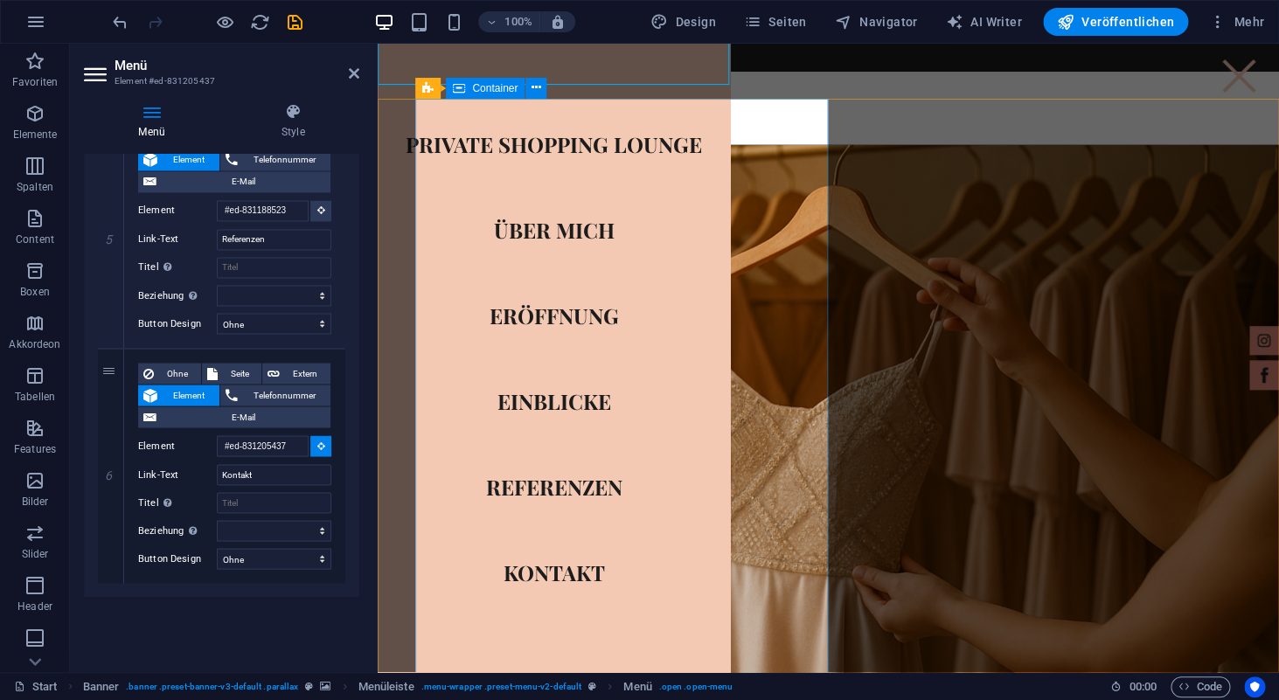
select select
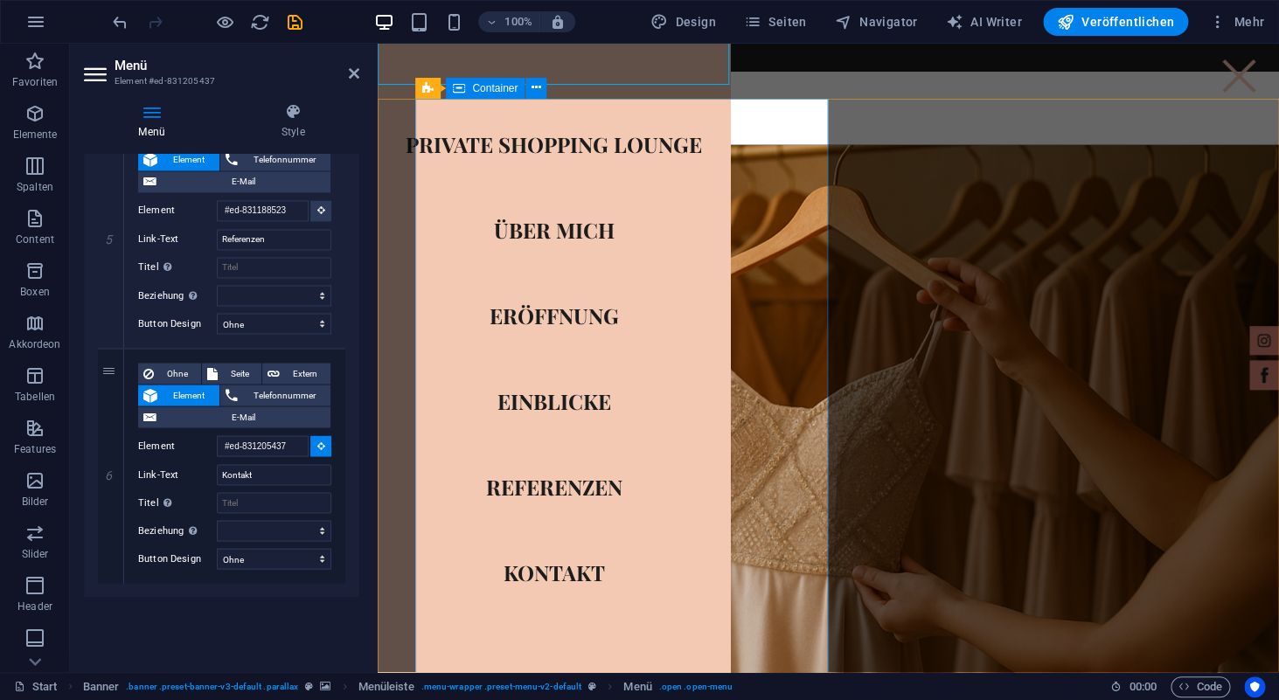
select select
type input "#ed-831188676"
select select
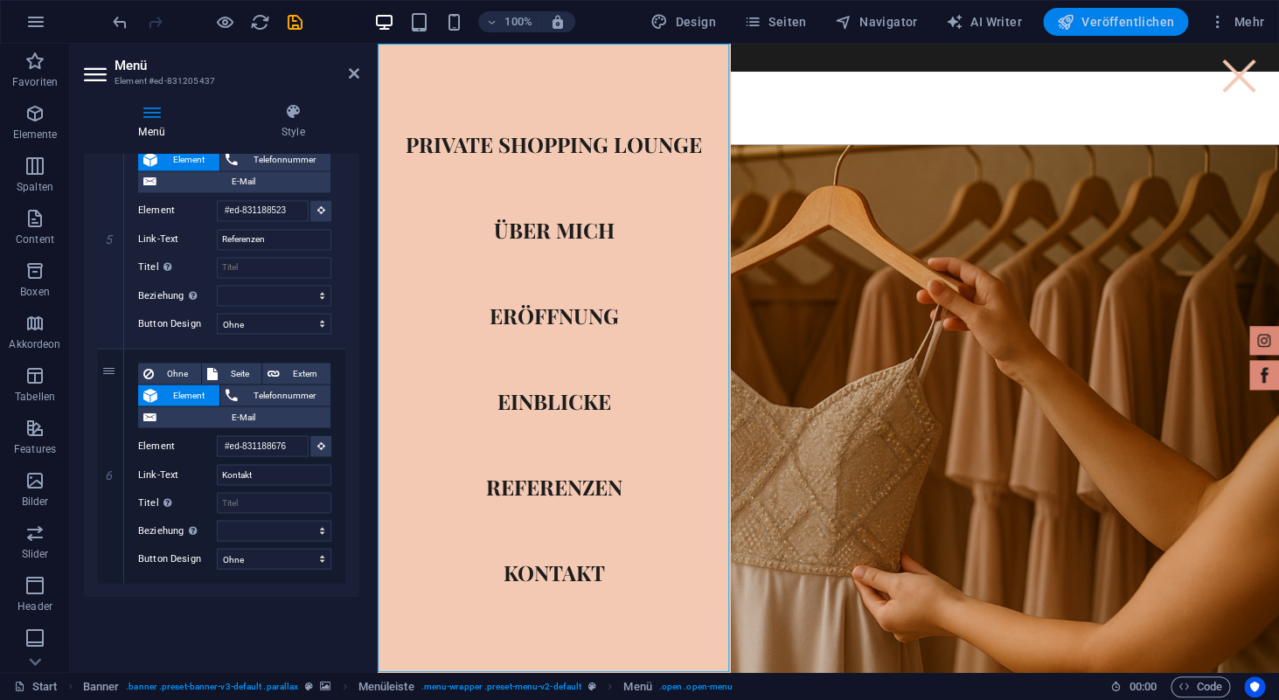
click at [1124, 21] on span "Veröffentlichen" at bounding box center [1115, 21] width 117 height 17
checkbox input "false"
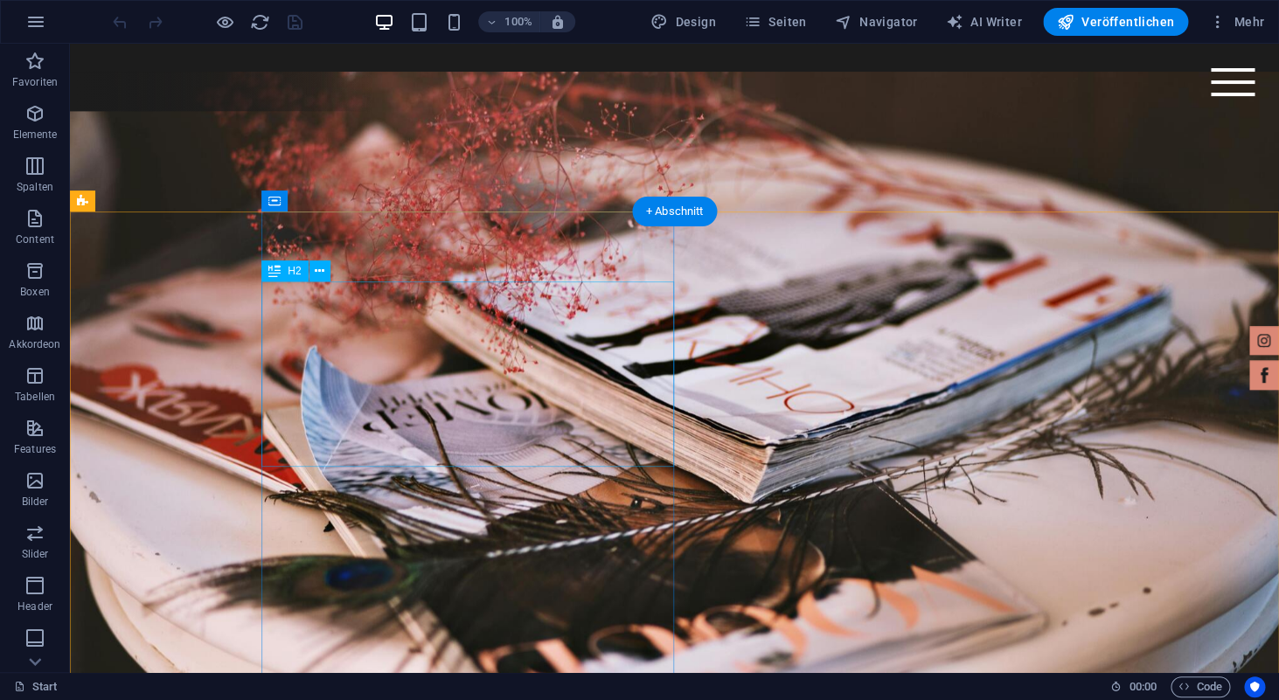
scroll to position [544, 0]
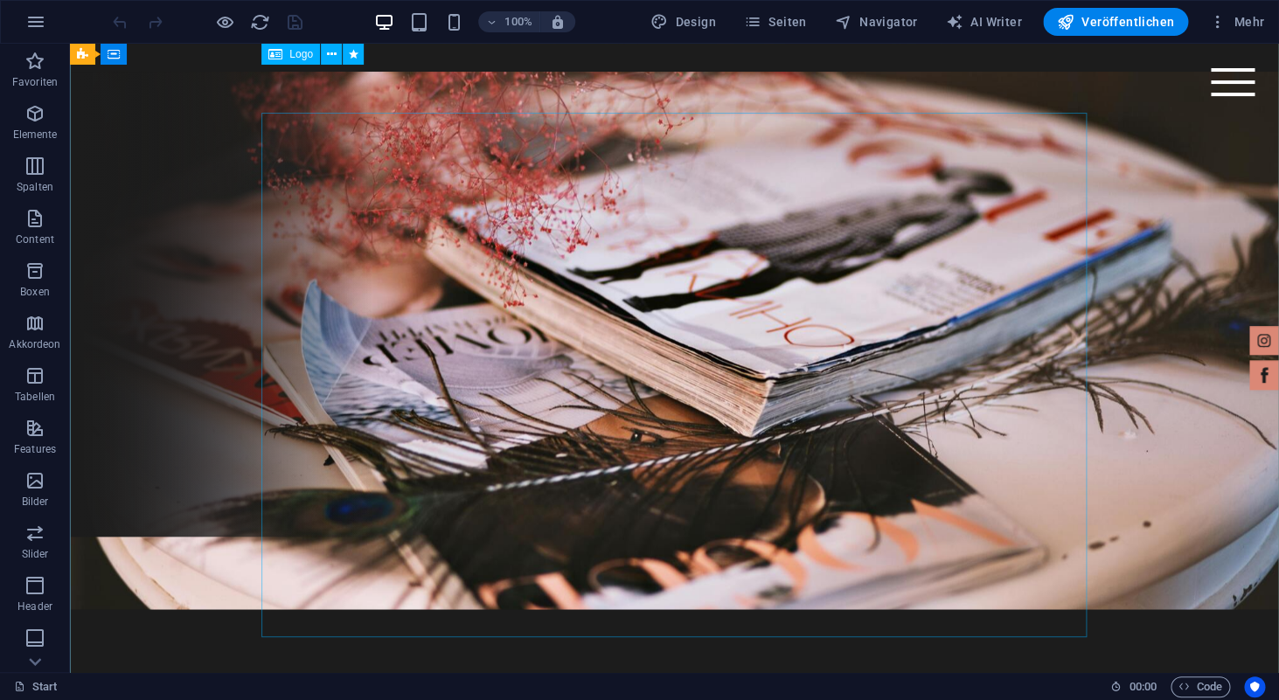
scroll to position [0, 0]
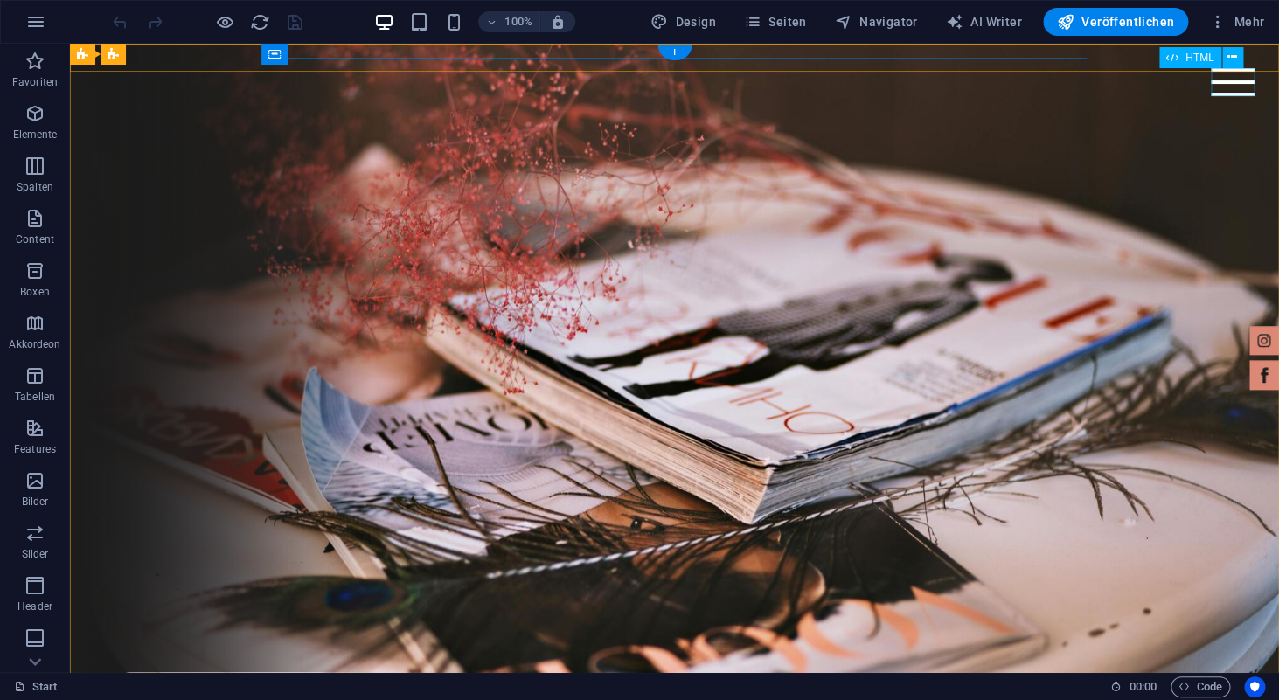
click at [1224, 80] on div at bounding box center [1233, 82] width 44 height 28
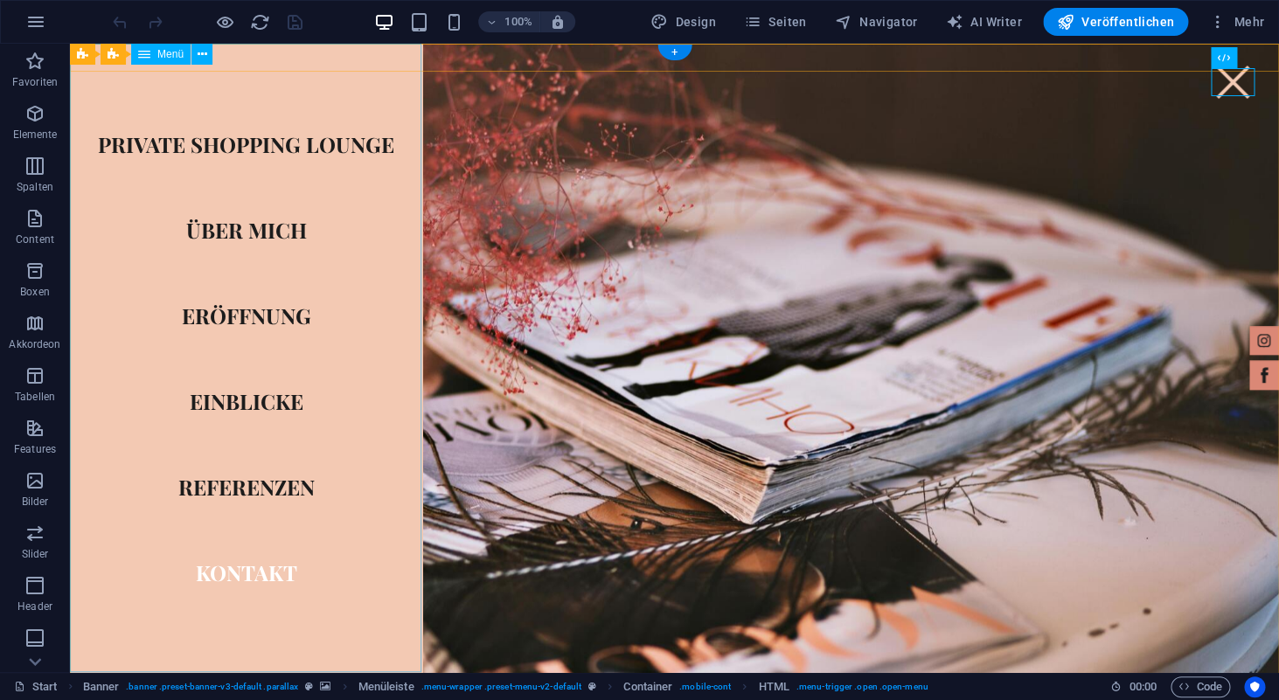
click at [237, 149] on nav "Private Shopping Lounge Über mich Eröffnung Einblicke Referenzen Kontakt" at bounding box center [246, 358] width 352 height 629
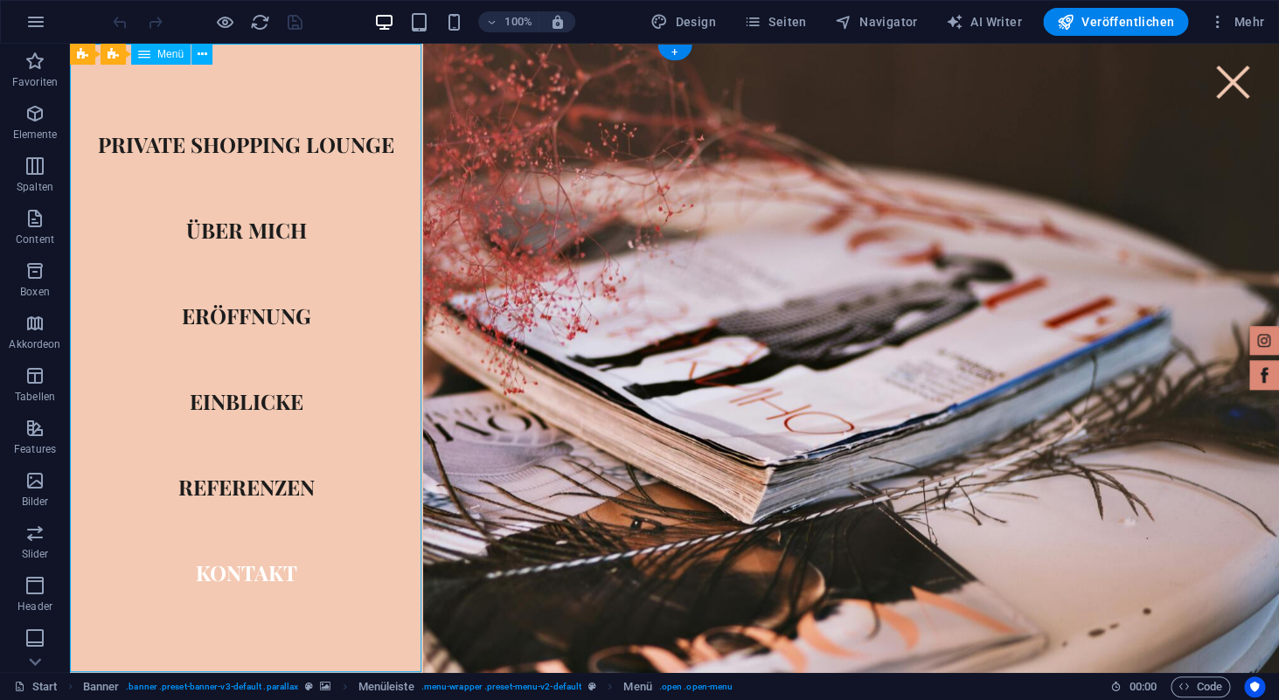
click at [251, 227] on nav "Private Shopping Lounge Über mich Eröffnung Einblicke Referenzen Kontakt" at bounding box center [246, 358] width 352 height 629
click at [251, 310] on nav "Private Shopping Lounge Über mich Eröffnung Einblicke Referenzen Kontakt" at bounding box center [246, 358] width 352 height 629
click at [278, 148] on nav "Private Shopping Lounge Über mich Eröffnung Einblicke Referenzen Kontakt" at bounding box center [246, 358] width 352 height 629
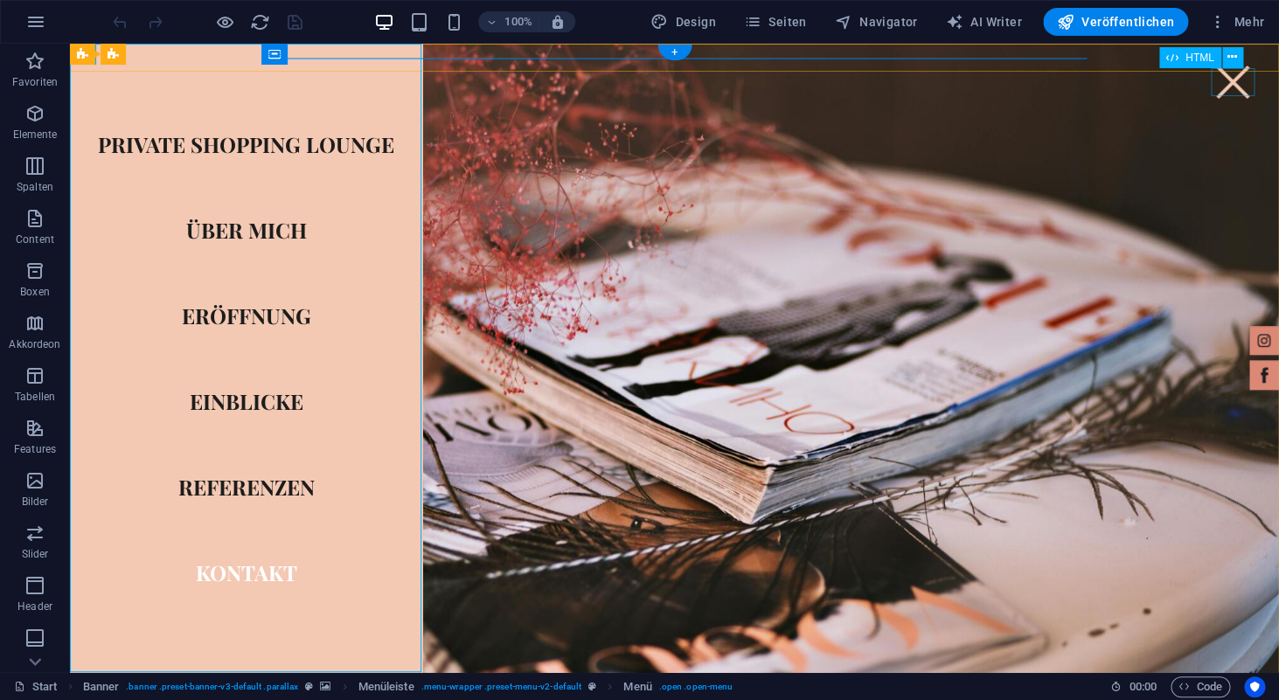
click at [1240, 84] on div at bounding box center [1233, 82] width 44 height 28
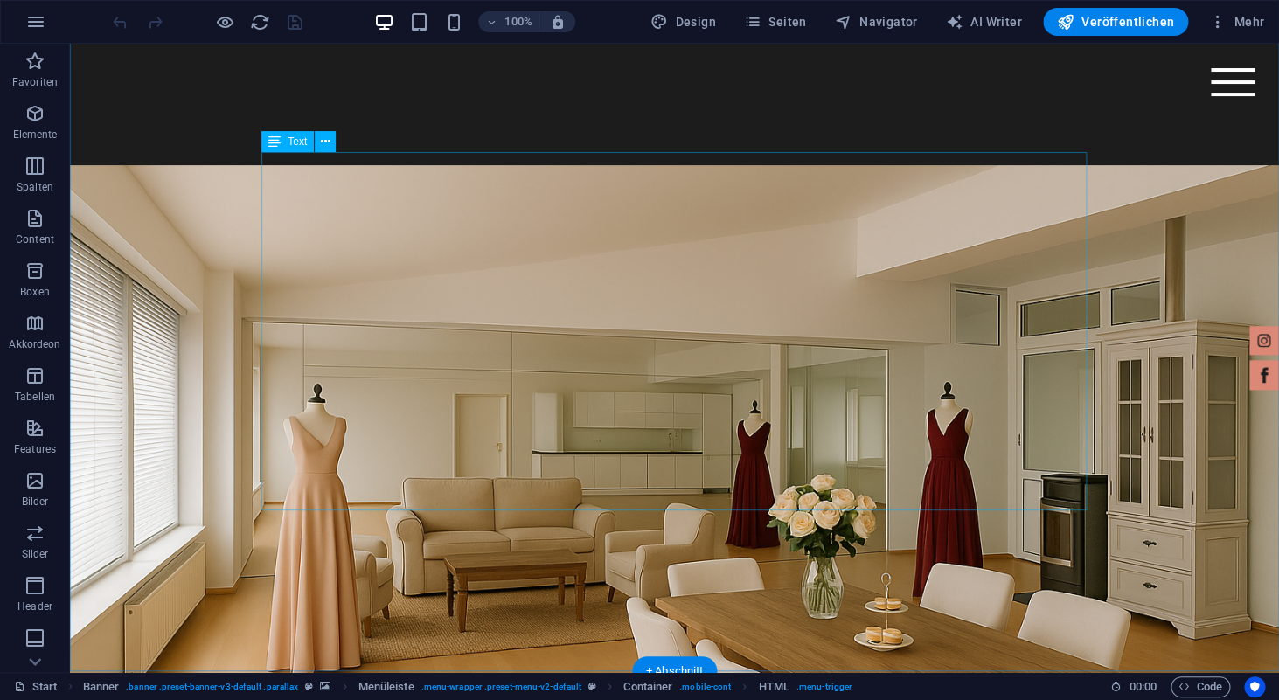
scroll to position [2259, 0]
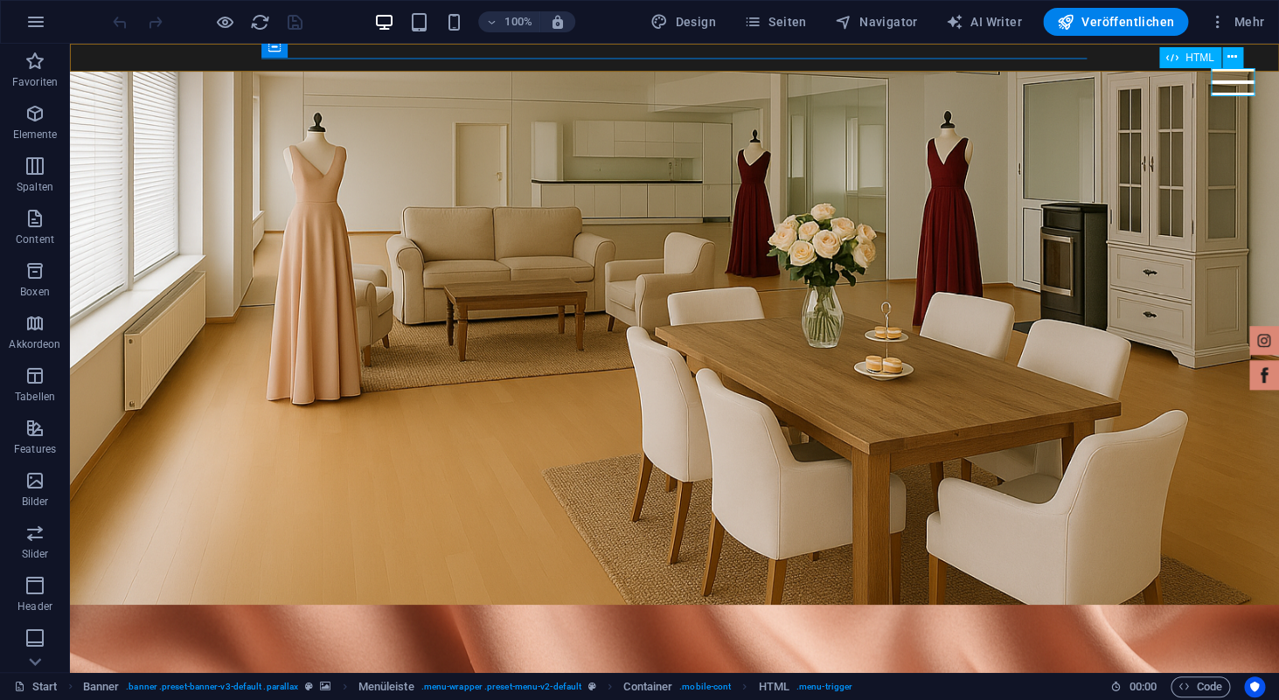
click at [1251, 87] on div at bounding box center [1233, 82] width 44 height 28
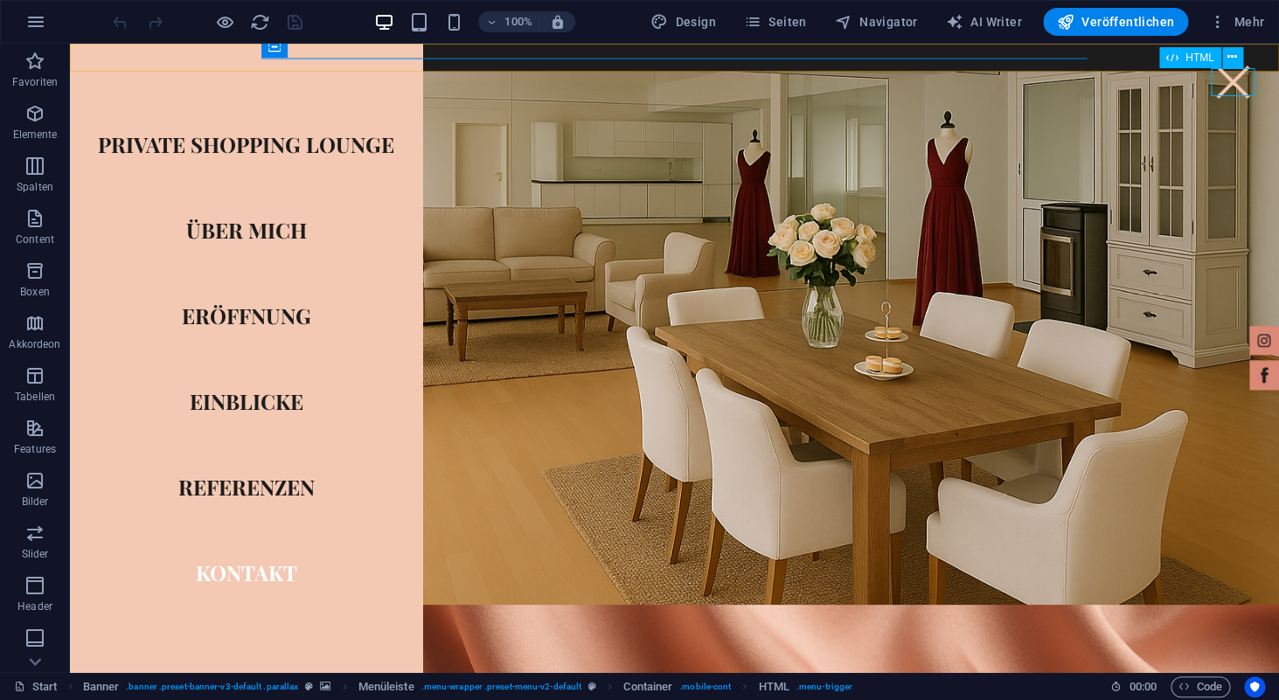
click at [1251, 87] on div at bounding box center [1233, 82] width 44 height 28
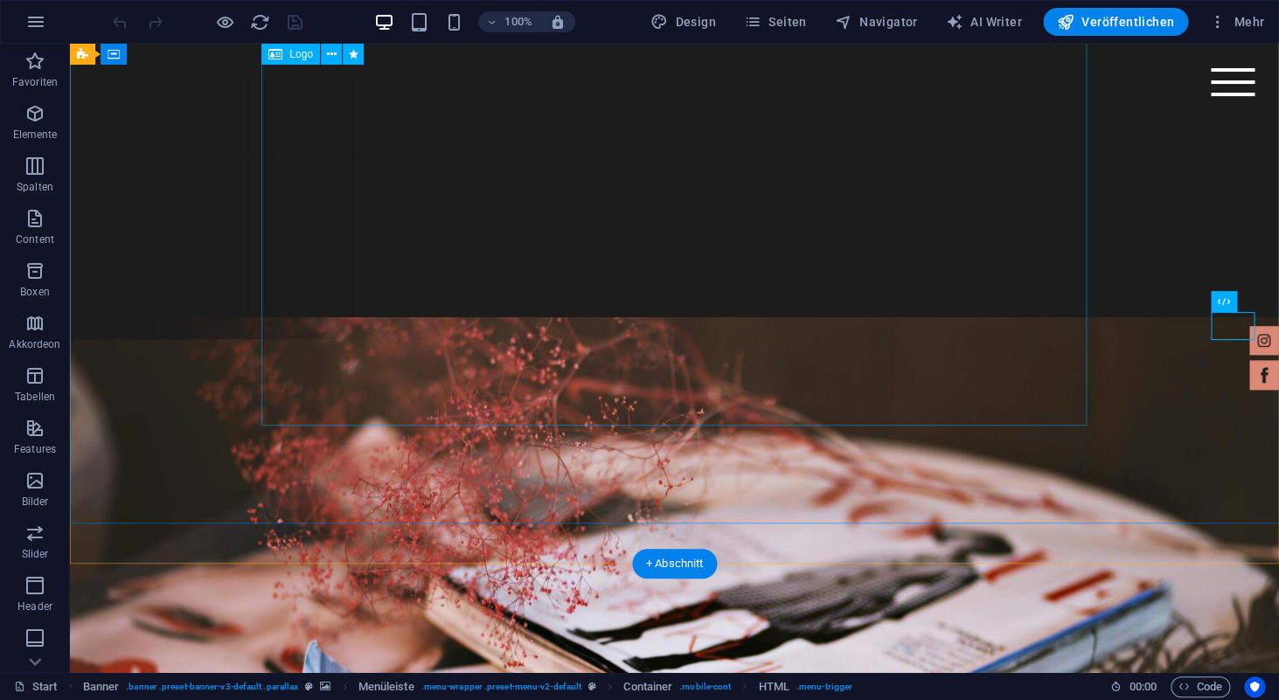
scroll to position [0, 0]
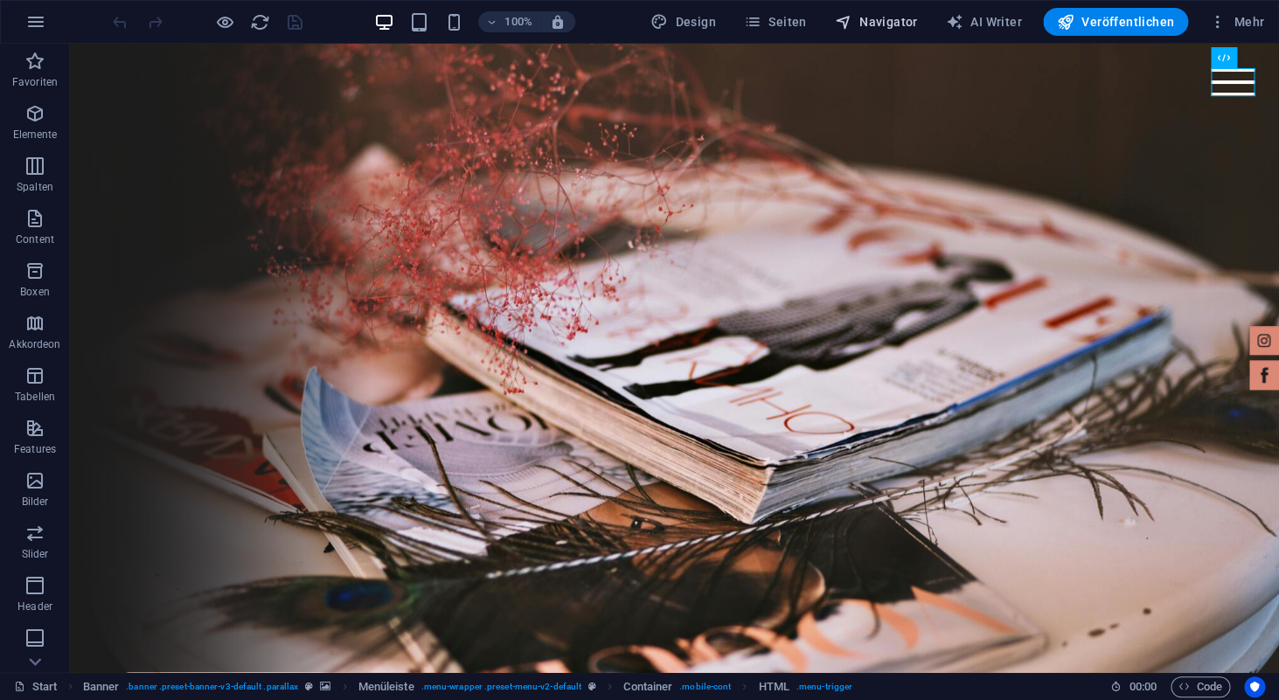
click at [909, 16] on span "Navigator" at bounding box center [876, 21] width 83 height 17
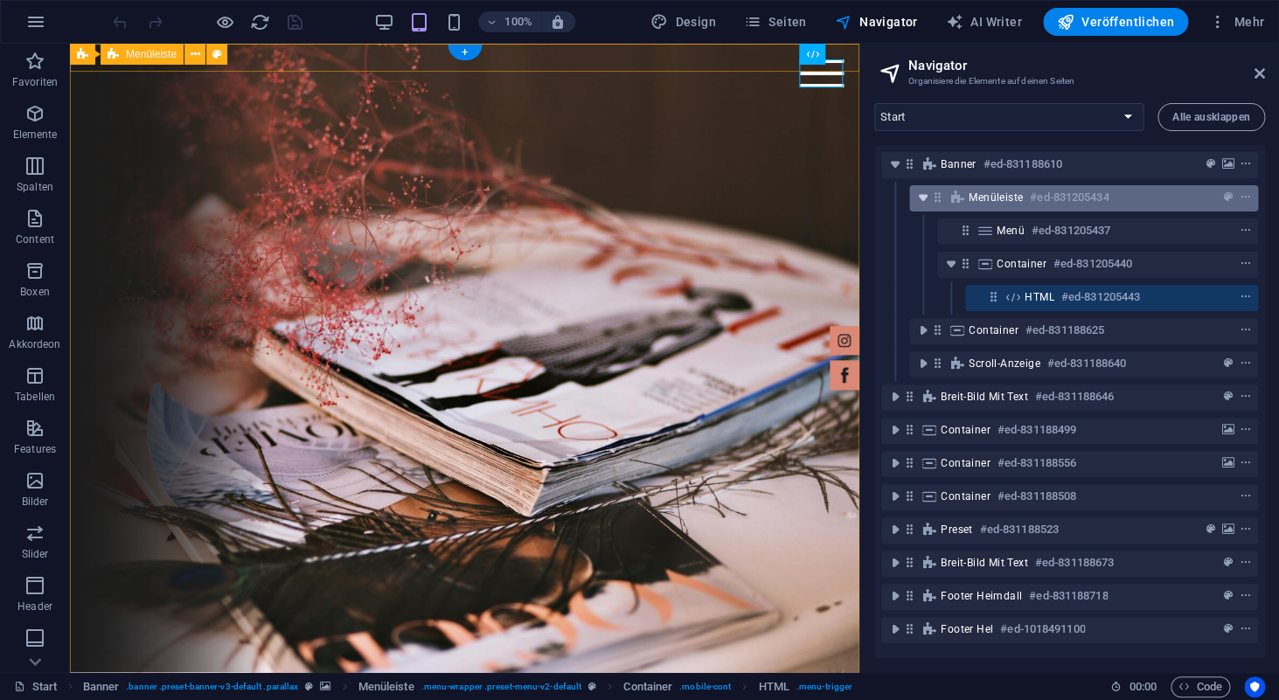
click at [925, 200] on icon "toggle-expand" at bounding box center [923, 197] width 17 height 17
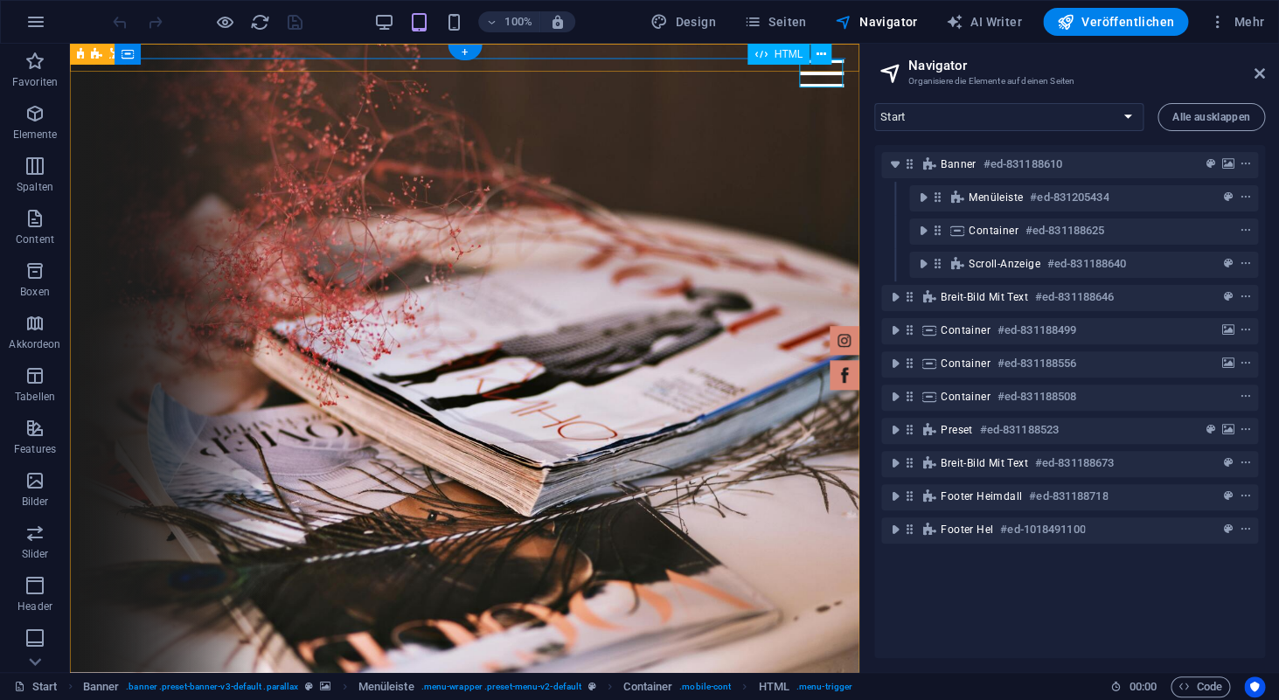
click at [825, 73] on div at bounding box center [822, 73] width 44 height 28
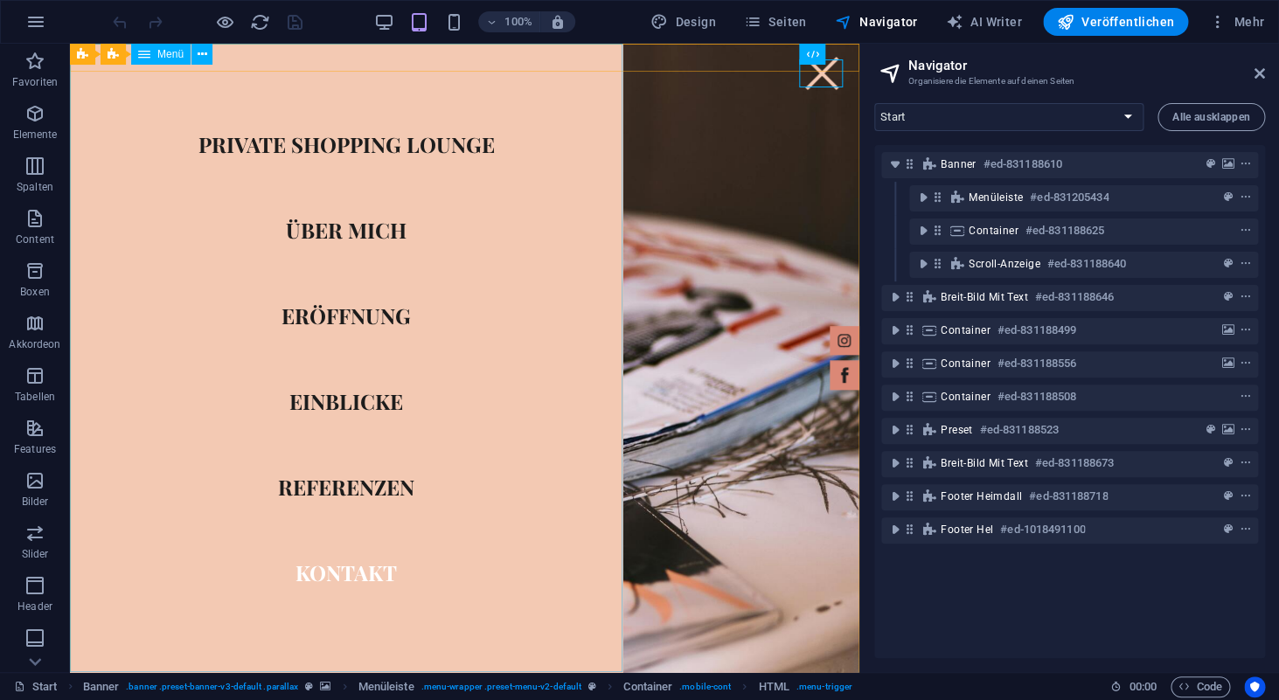
click at [168, 52] on span "Menü" at bounding box center [170, 54] width 26 height 10
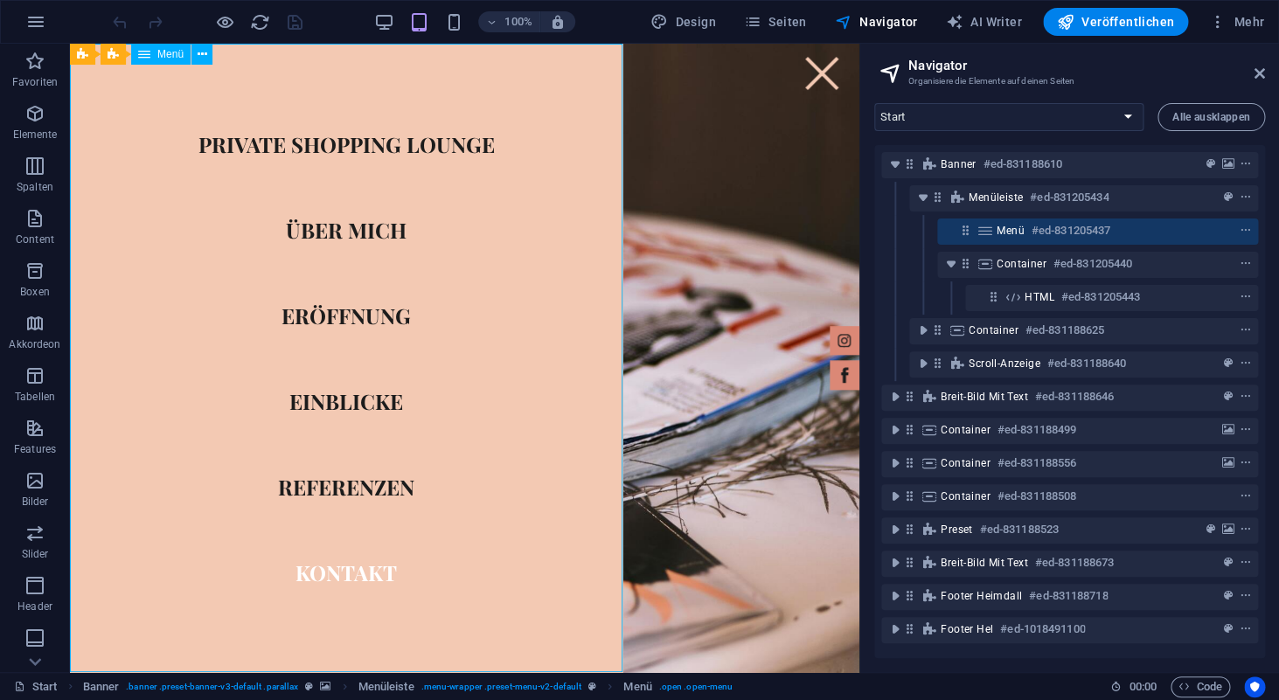
click at [168, 52] on span "Menü" at bounding box center [170, 54] width 26 height 10
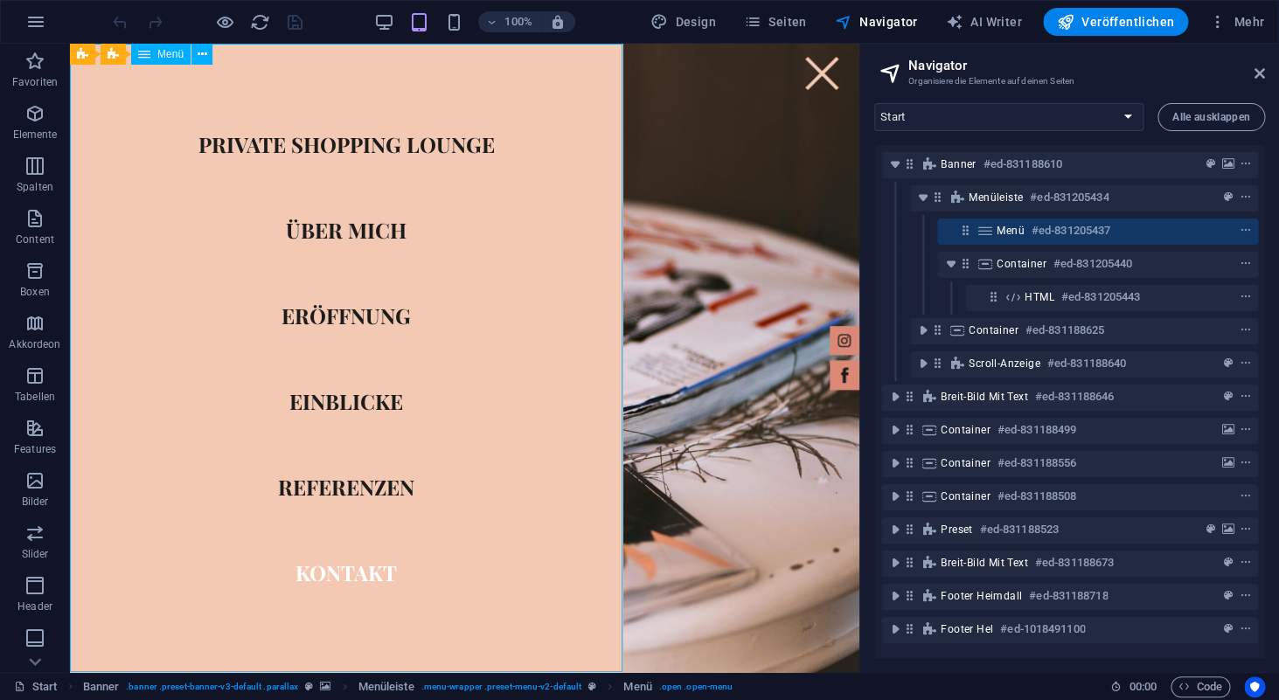
select select
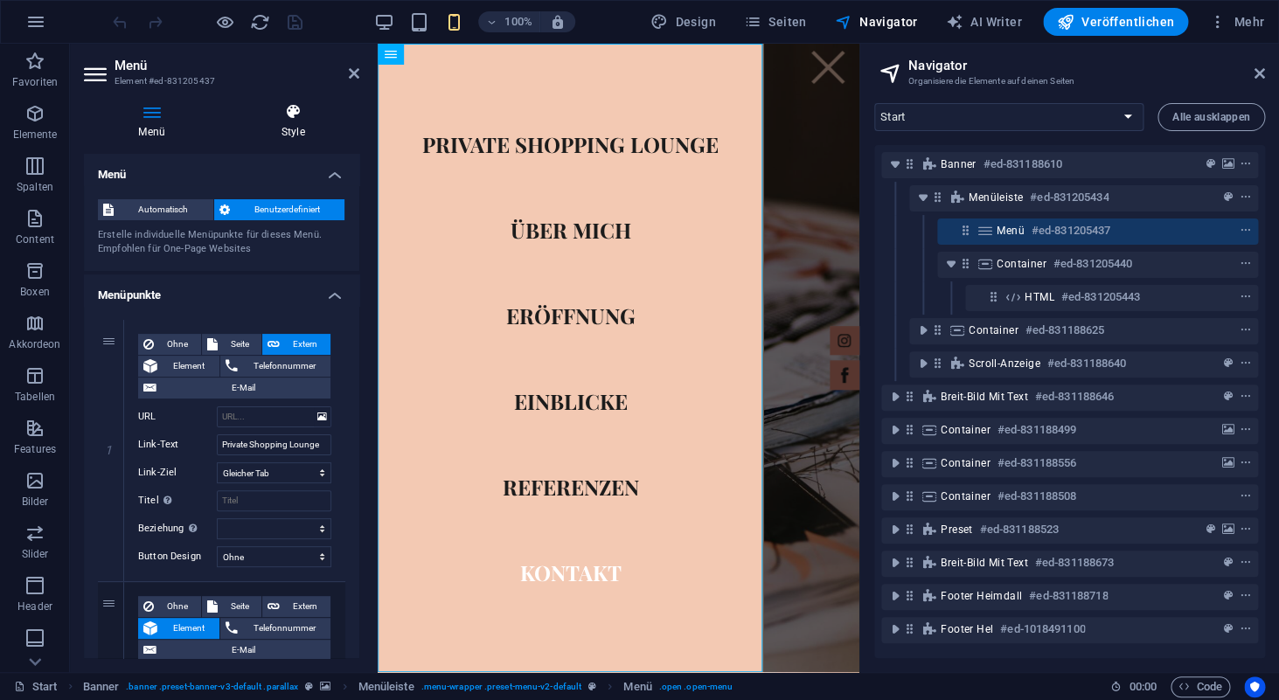
click at [310, 129] on h4 "Style" at bounding box center [292, 121] width 133 height 37
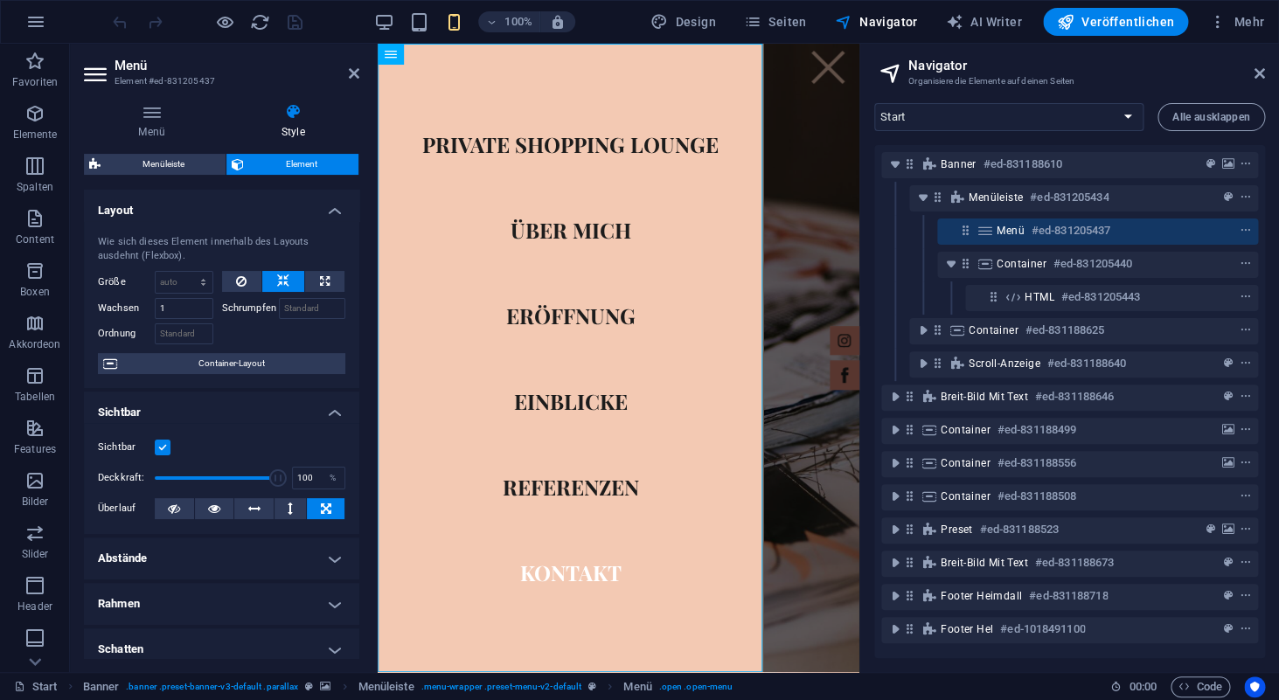
click at [333, 205] on h4 "Layout" at bounding box center [221, 205] width 275 height 31
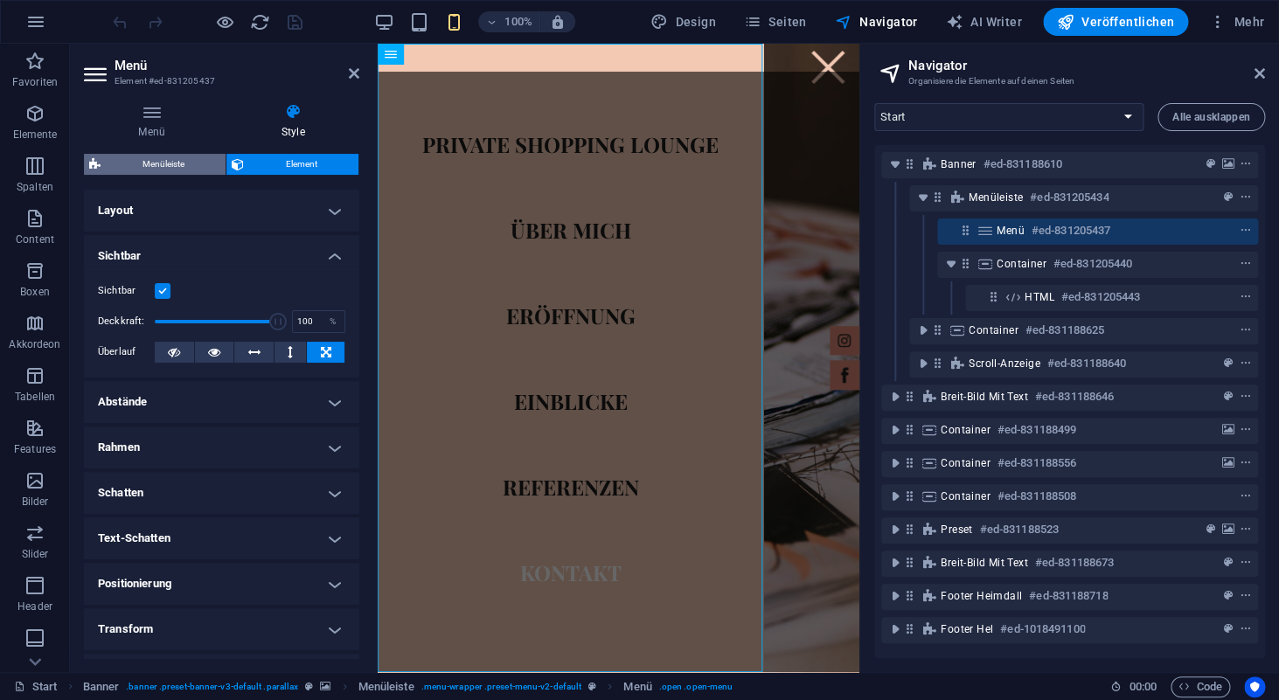
click at [145, 155] on span "Menüleiste" at bounding box center [163, 164] width 115 height 21
select select "rem"
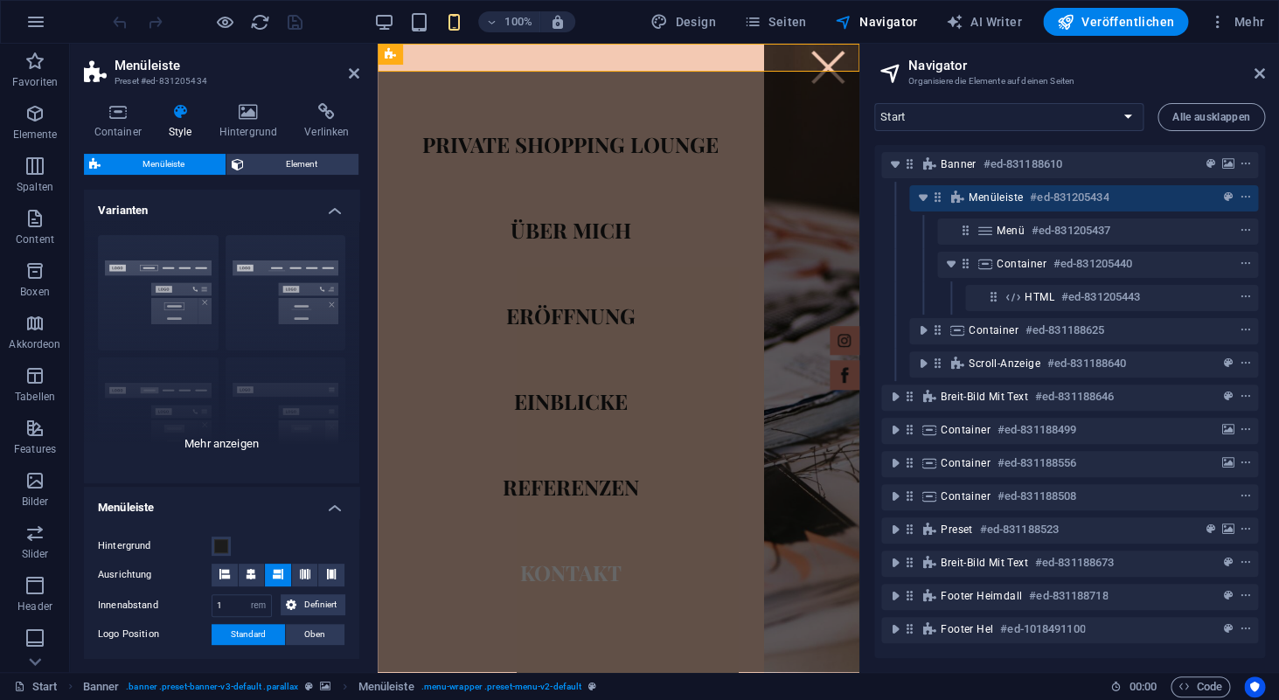
click at [177, 292] on div "Rahmen Mittig Standard Fixiert Loki Trigger Breit XXL" at bounding box center [221, 352] width 275 height 262
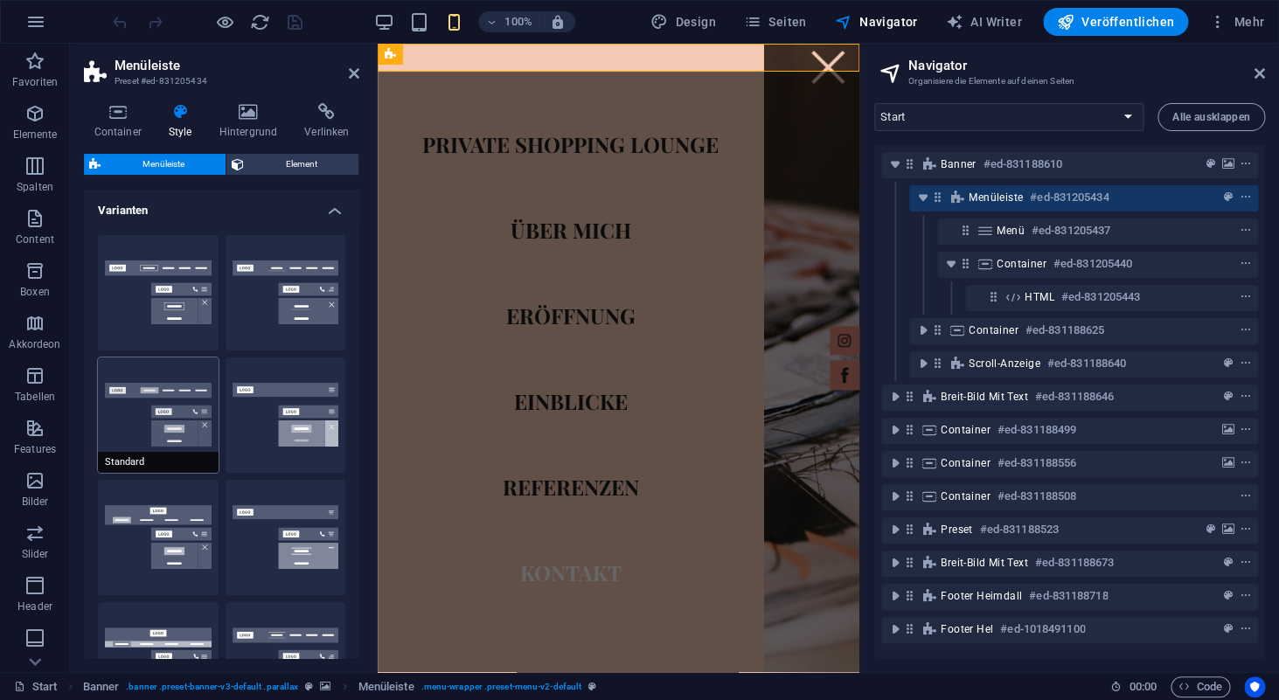
click at [171, 417] on button "Standard" at bounding box center [158, 415] width 121 height 115
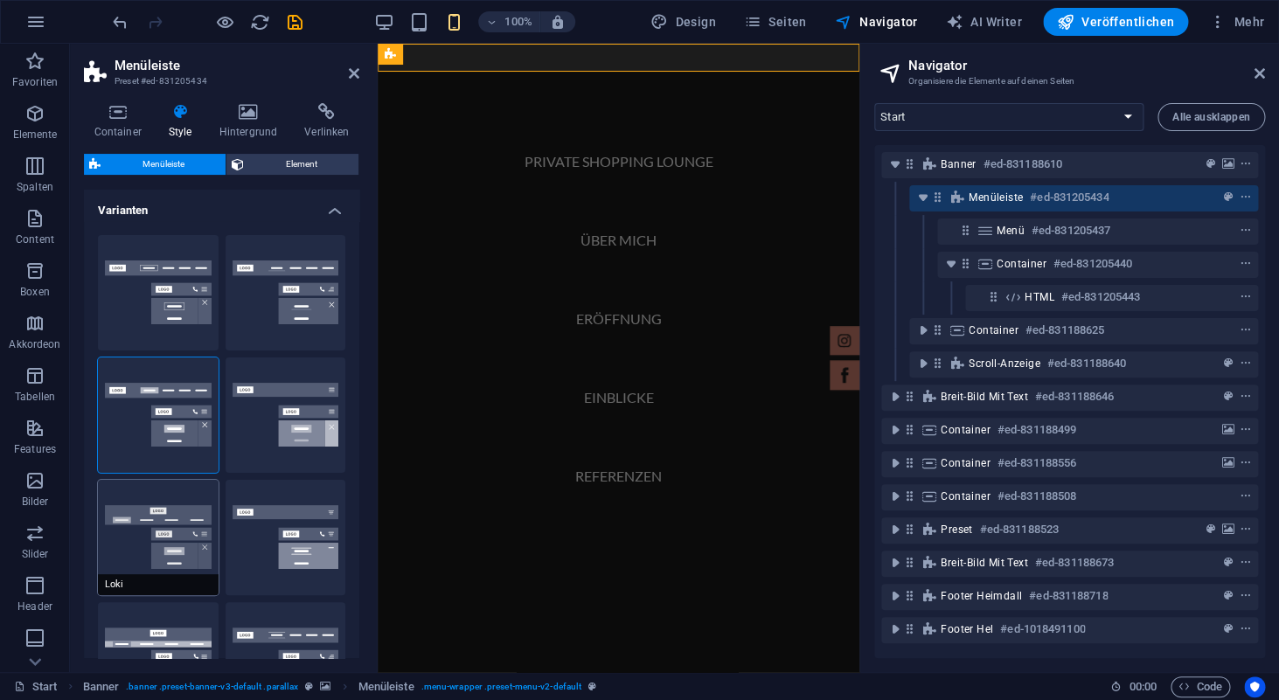
click at [173, 523] on button "Loki" at bounding box center [158, 537] width 121 height 115
select select "DISABLED_OPTION_VALUE"
type input "2"
type input "1"
click at [196, 306] on button "Rahmen" at bounding box center [158, 292] width 121 height 115
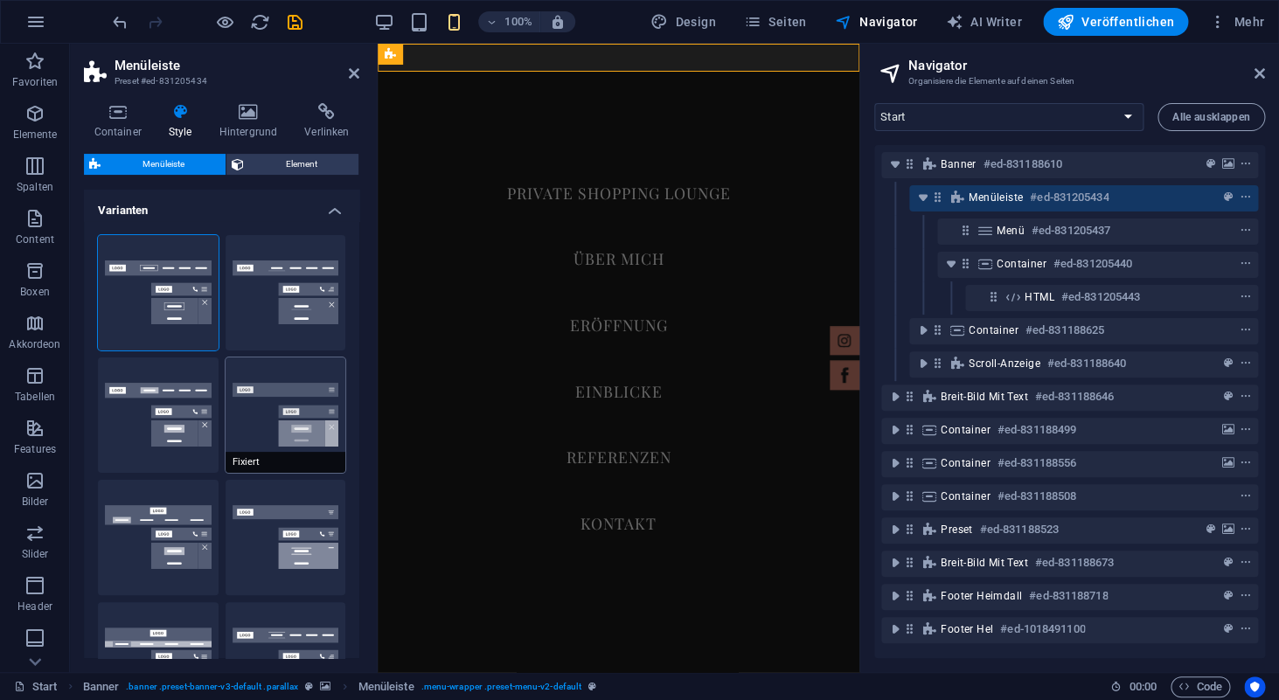
click at [275, 428] on button "Fixiert" at bounding box center [286, 415] width 121 height 115
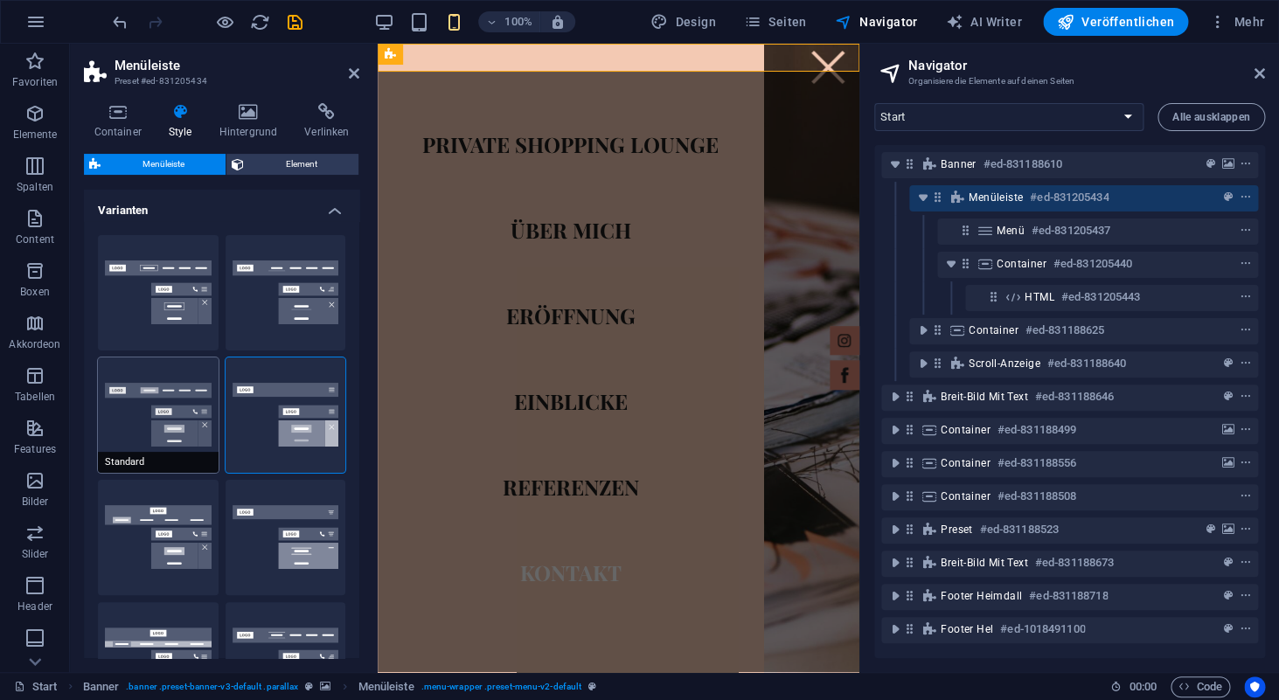
click at [173, 419] on button "Standard" at bounding box center [158, 415] width 121 height 115
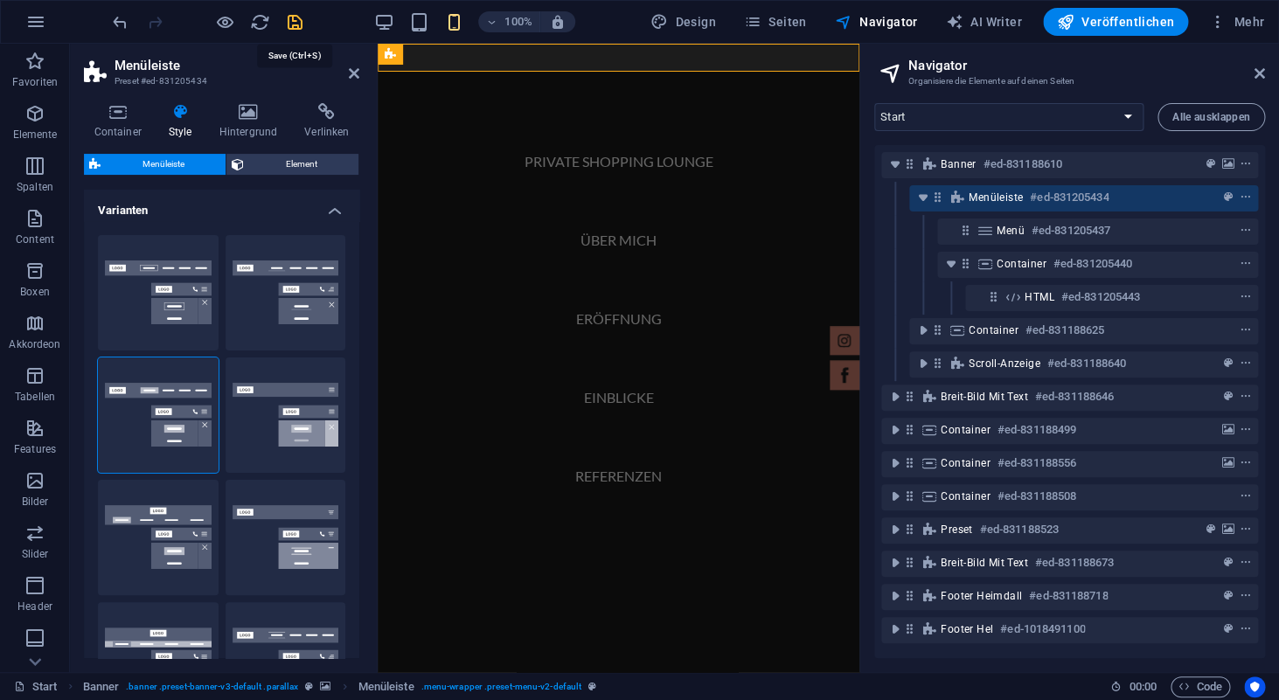
click at [291, 22] on icon "save" at bounding box center [295, 22] width 20 height 20
checkbox input "false"
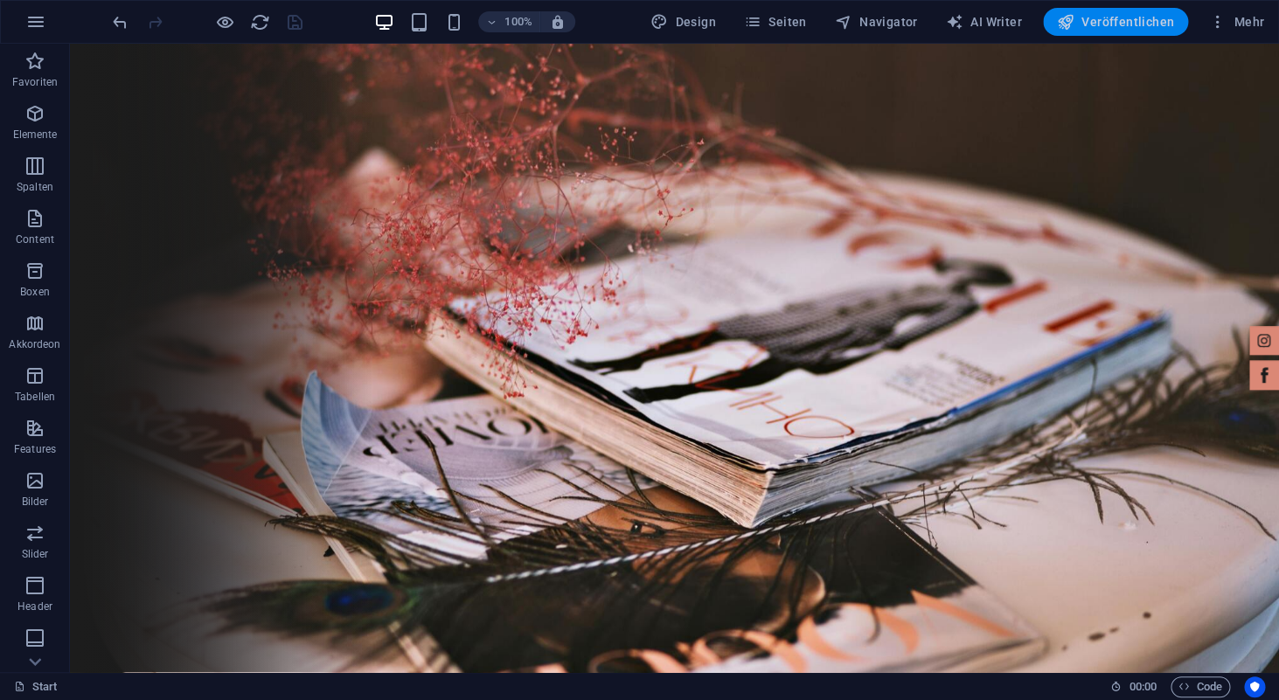
click at [1097, 23] on span "Veröffentlichen" at bounding box center [1115, 21] width 117 height 17
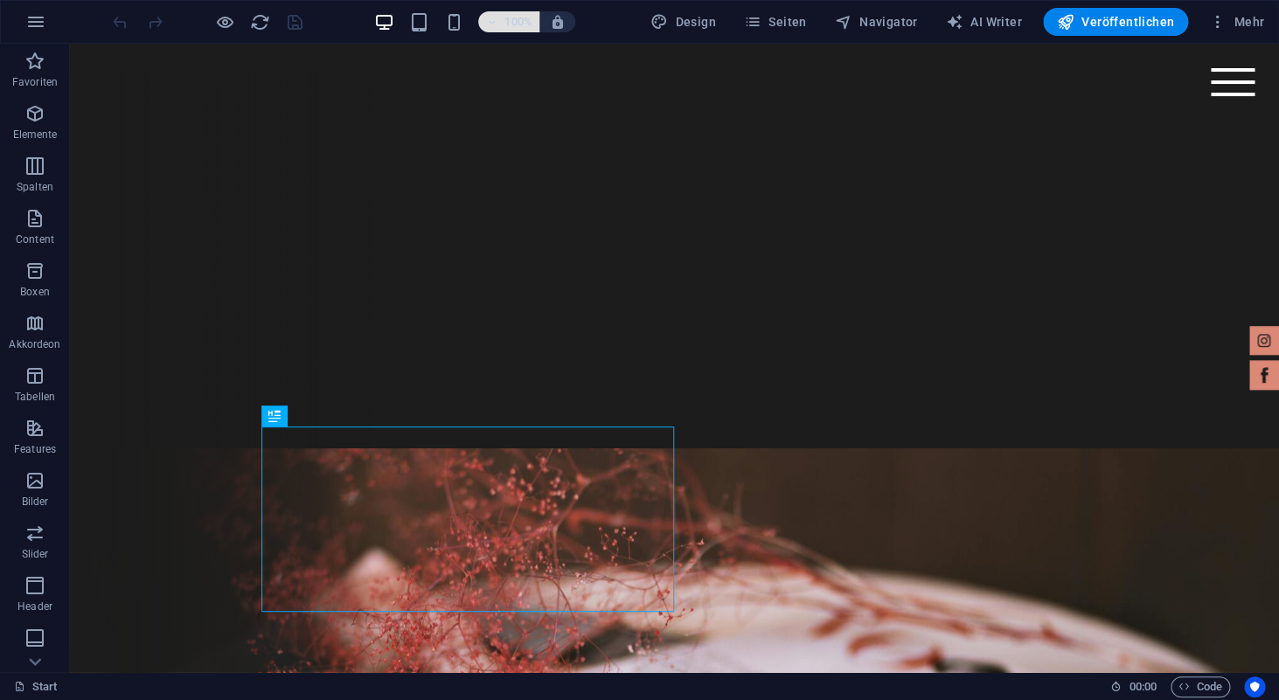
scroll to position [476, 0]
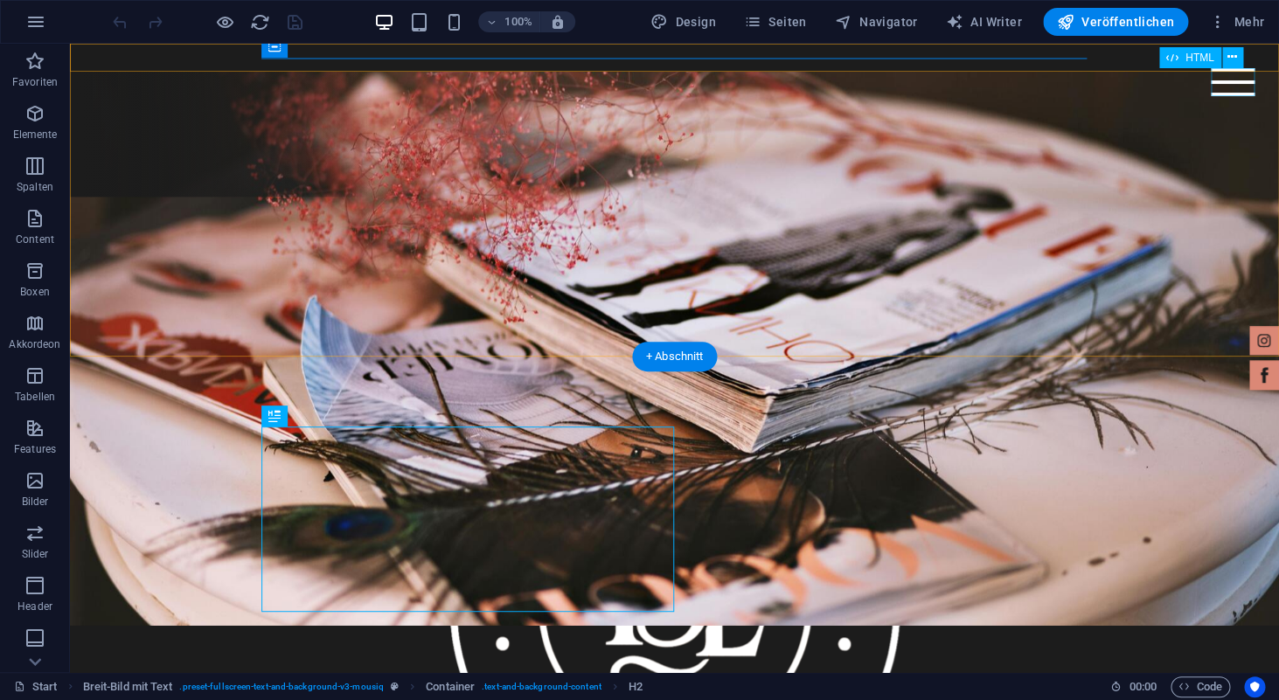
click at [1237, 93] on div at bounding box center [1233, 82] width 44 height 28
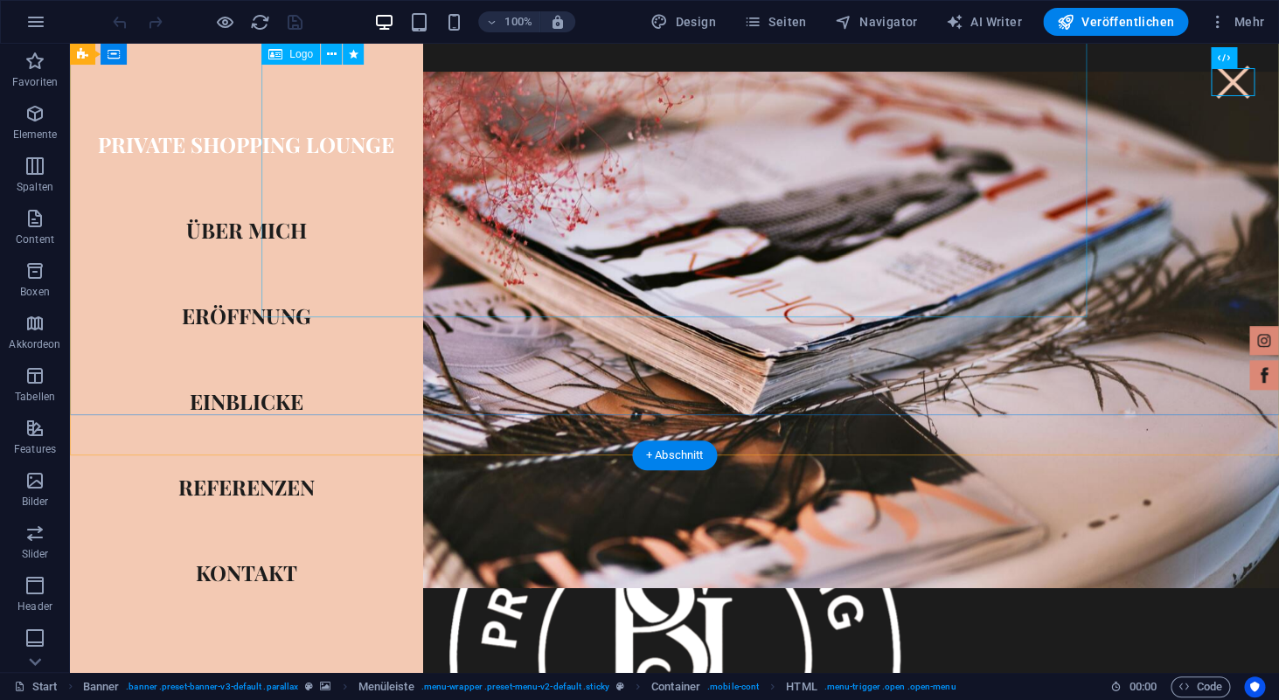
scroll to position [364, 0]
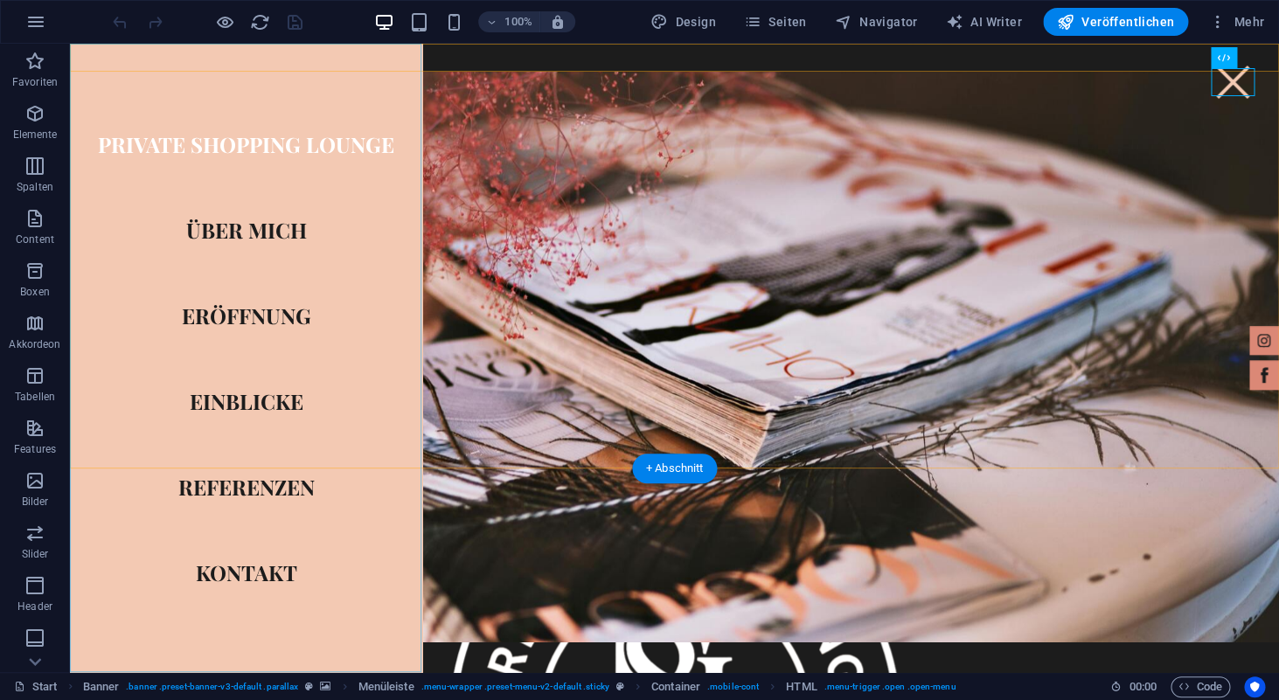
click at [264, 152] on nav "Private Shopping Lounge Über mich Eröffnung Einblicke Referenzen Kontakt" at bounding box center [246, 358] width 352 height 629
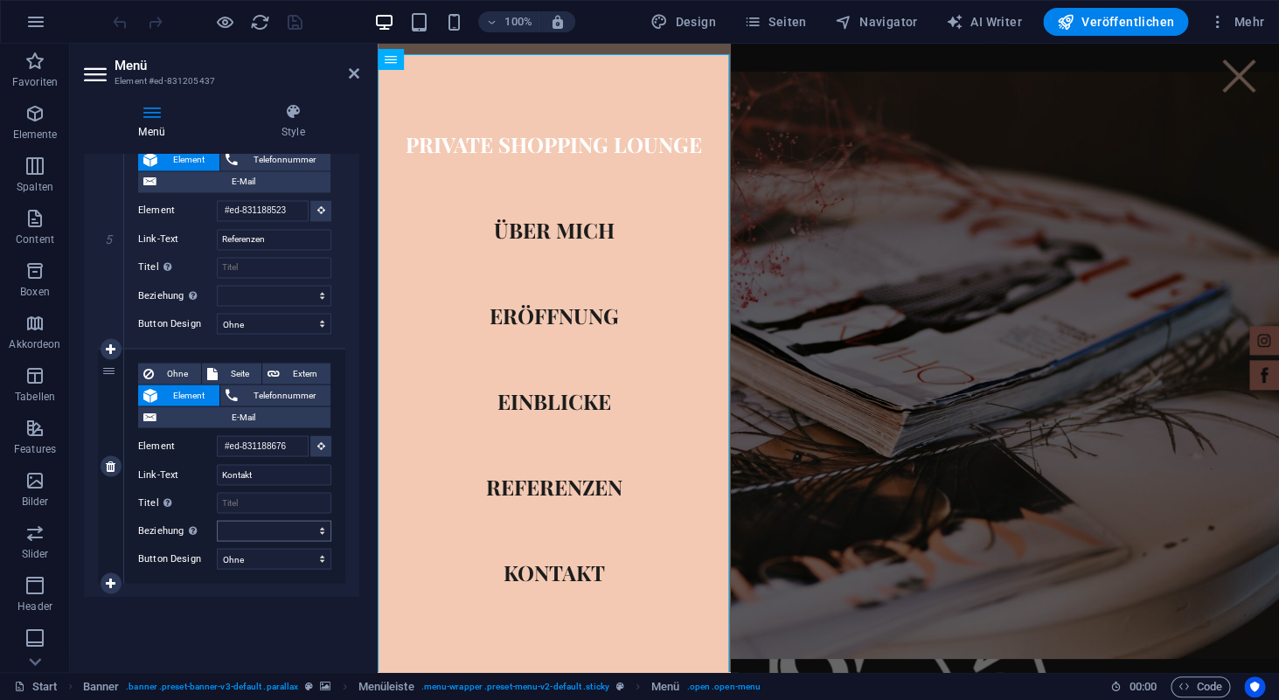
scroll to position [336, 0]
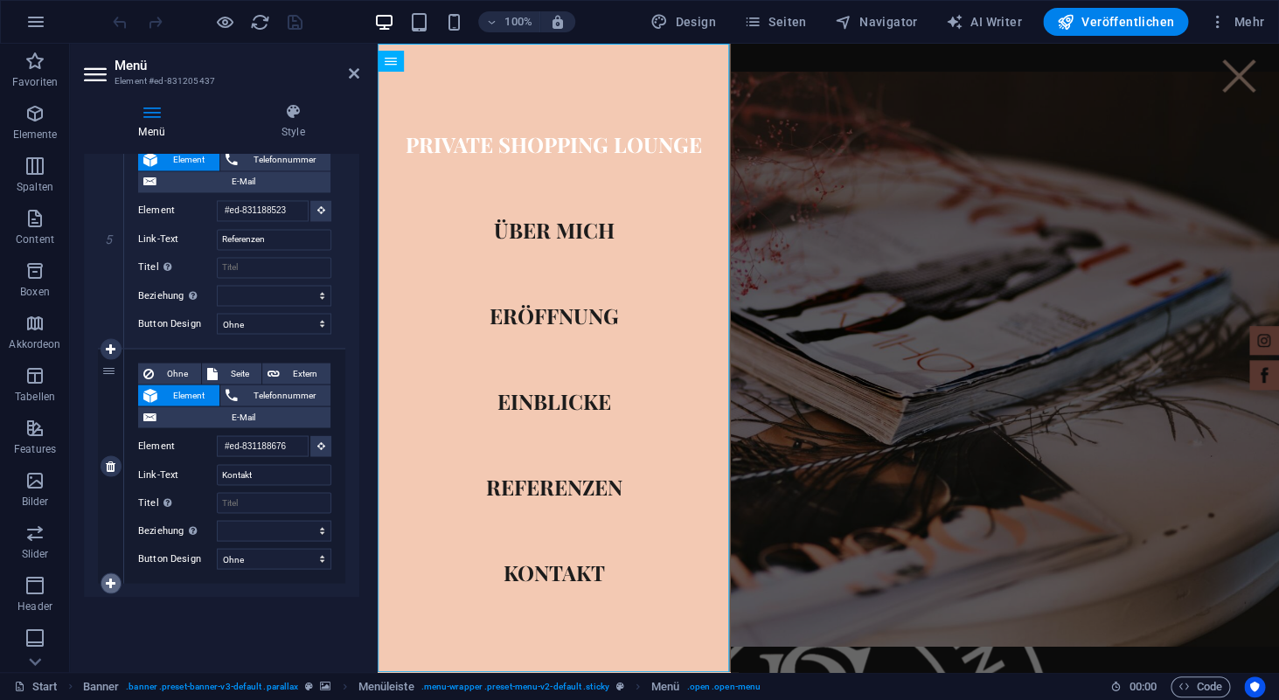
click at [109, 585] on icon at bounding box center [111, 583] width 10 height 12
select select
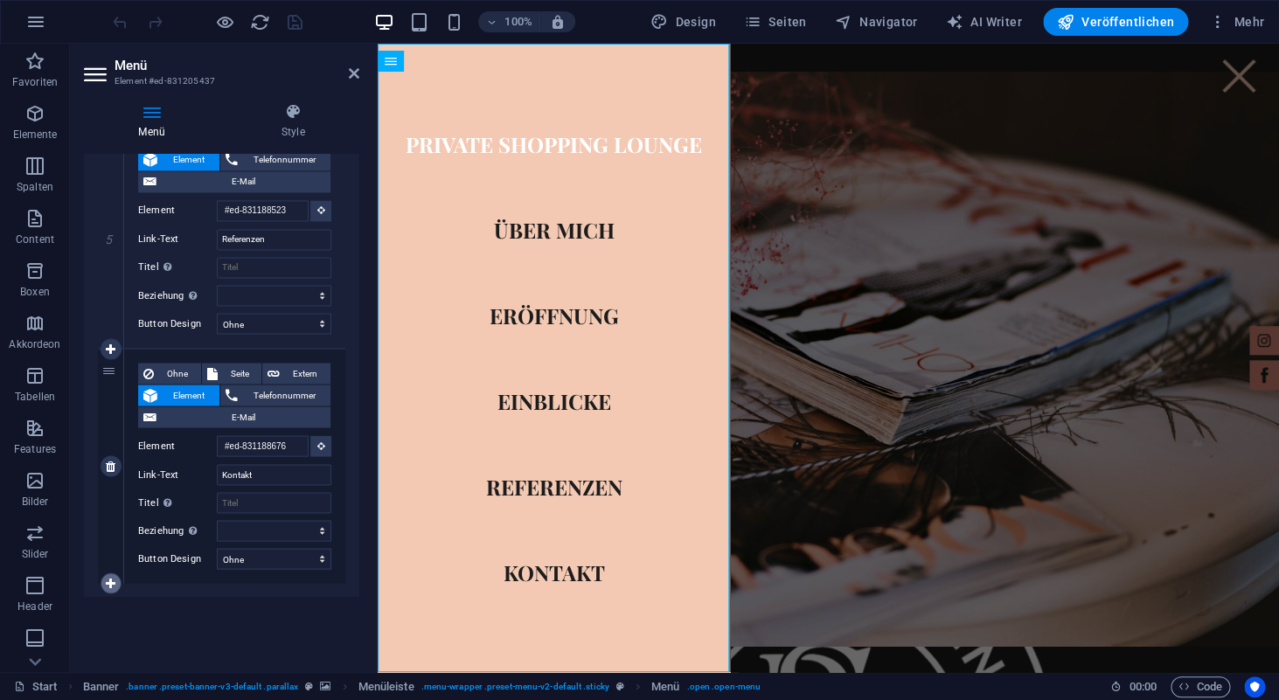
select select
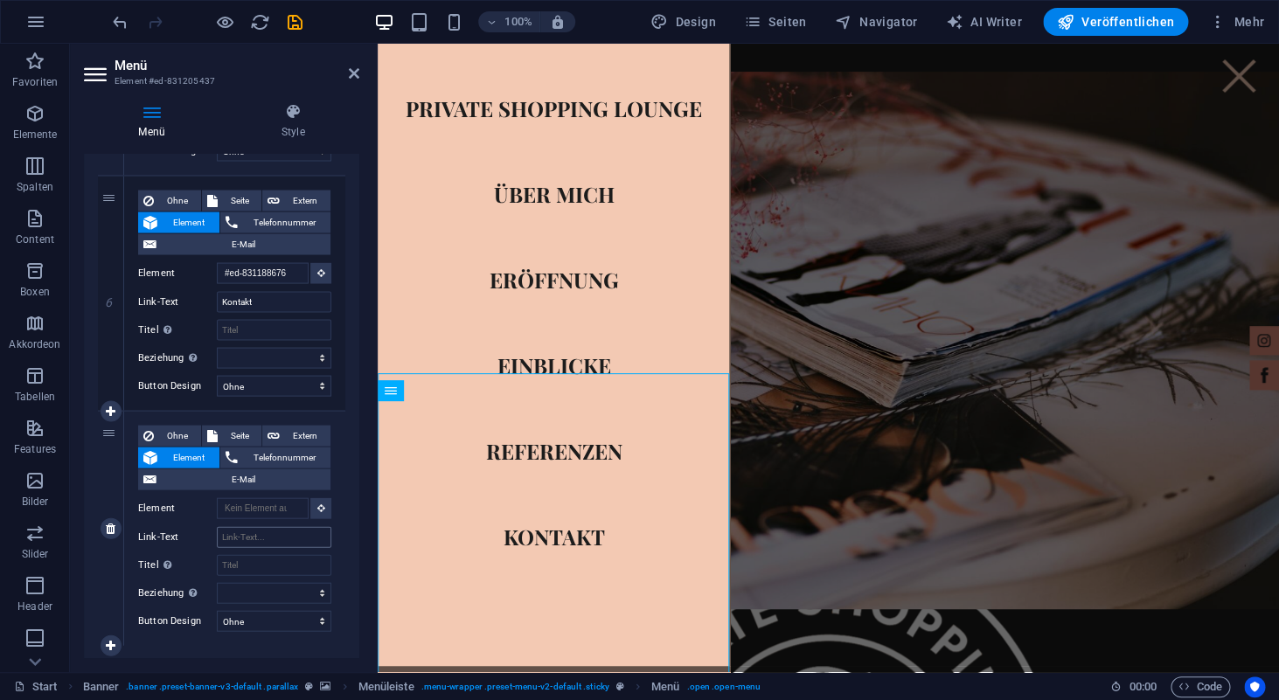
scroll to position [308, 0]
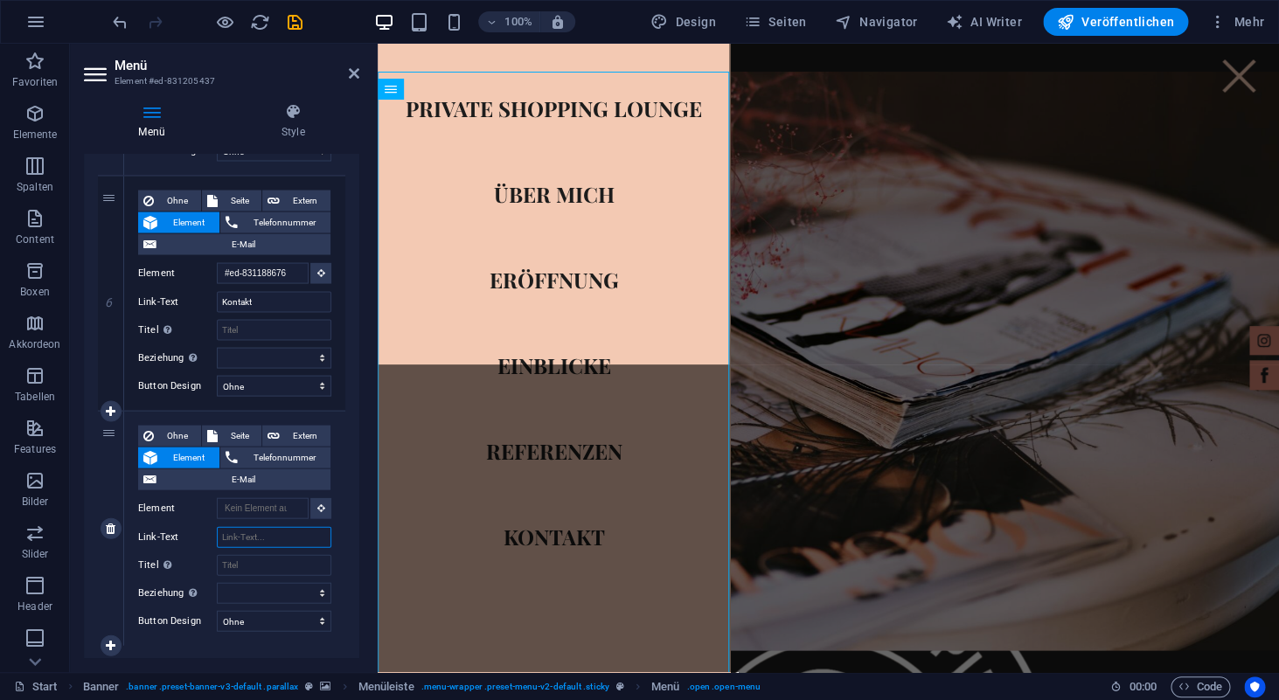
click at [237, 542] on input "Link-Text" at bounding box center [274, 536] width 115 height 21
type input "Term"
select select
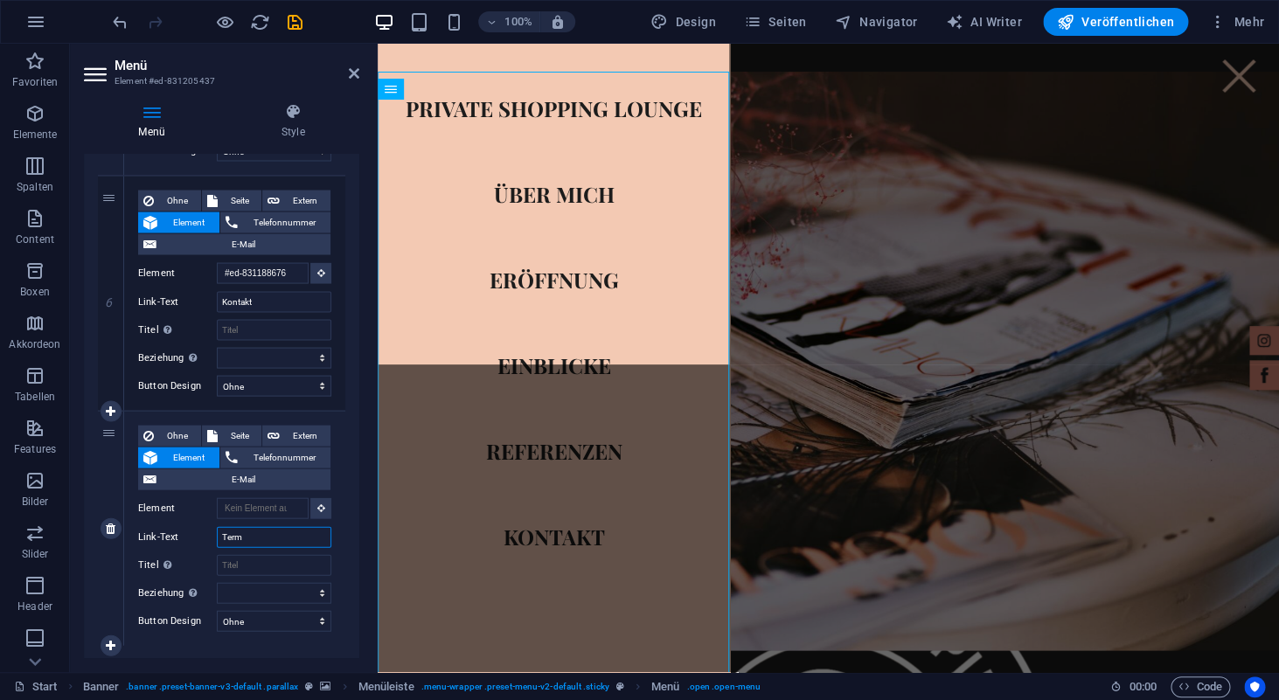
select select
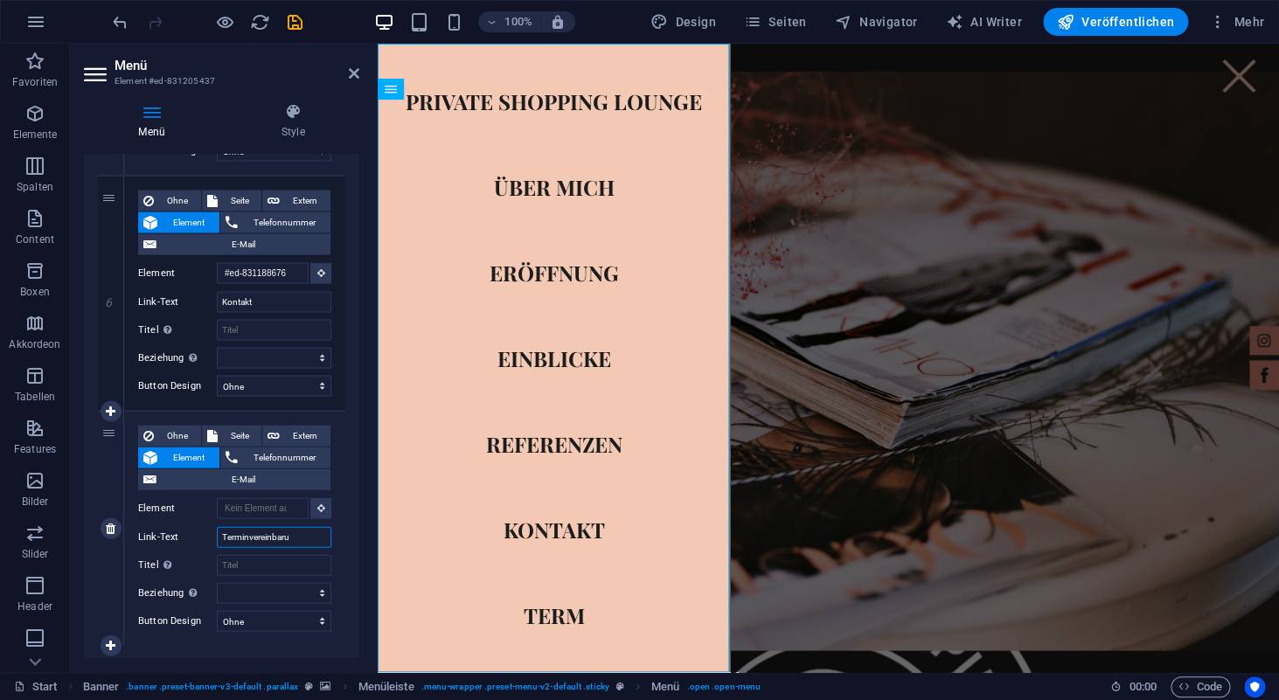
type input "Terminvereinbarun"
select select
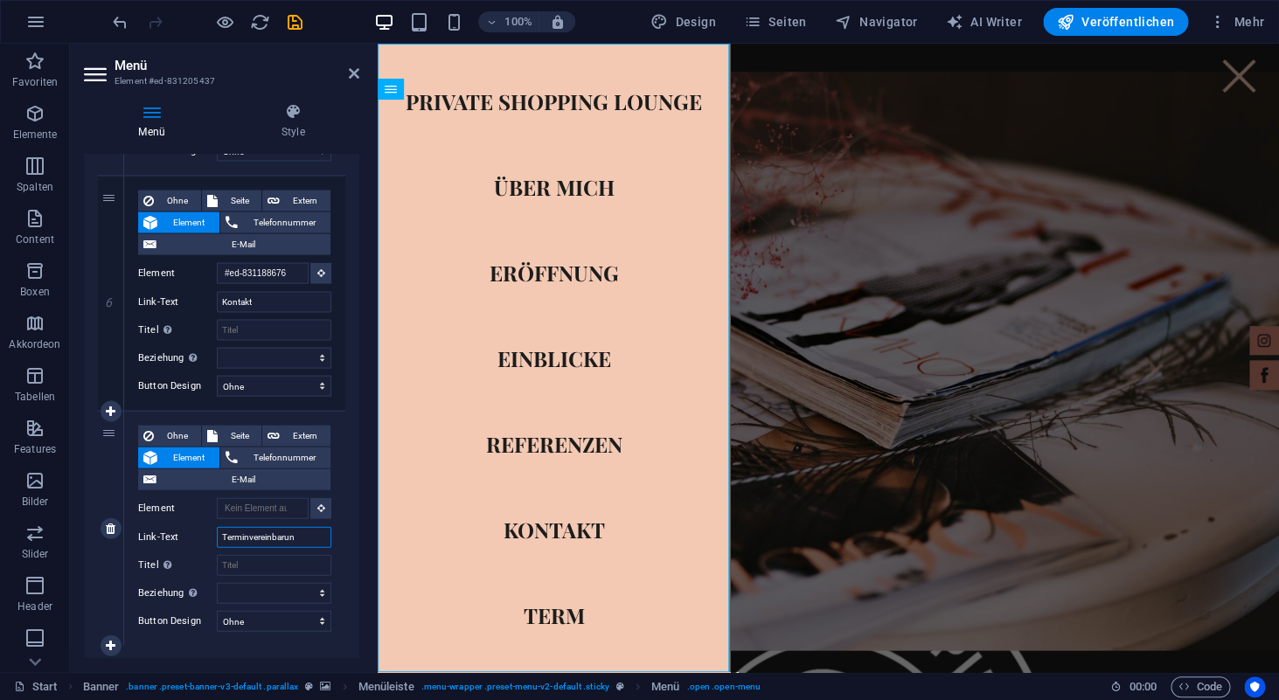
select select
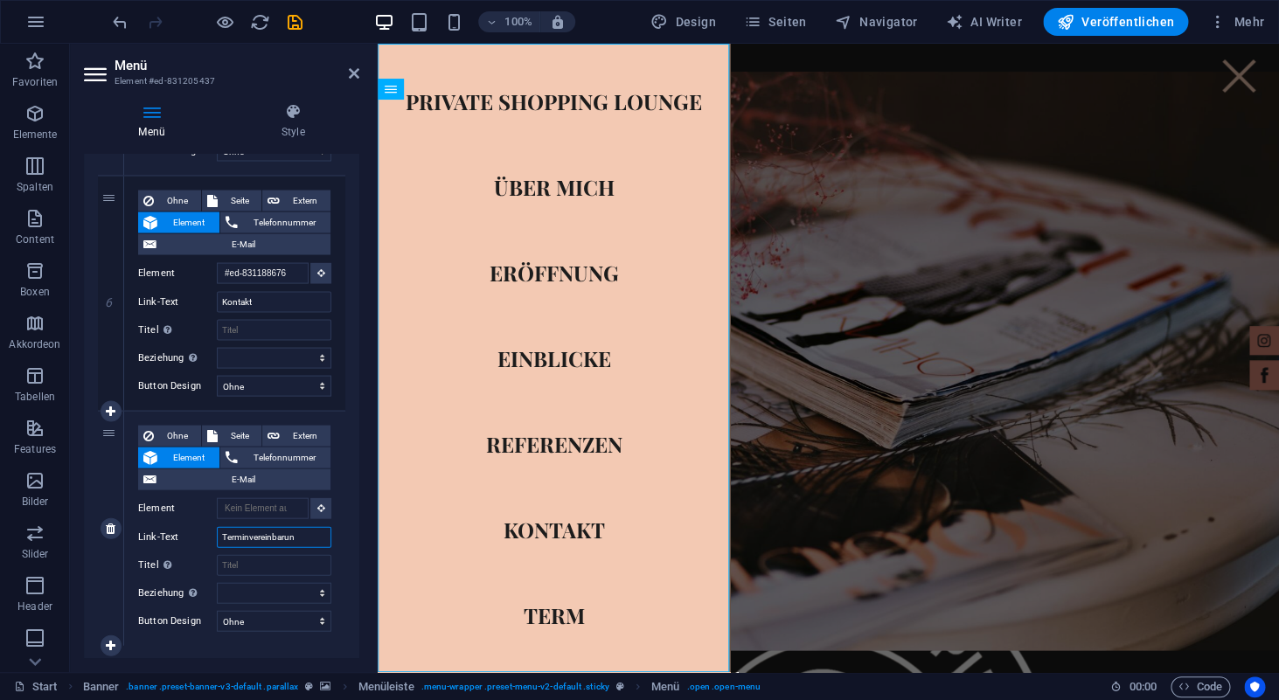
type input "Terminvereinbarung"
select select
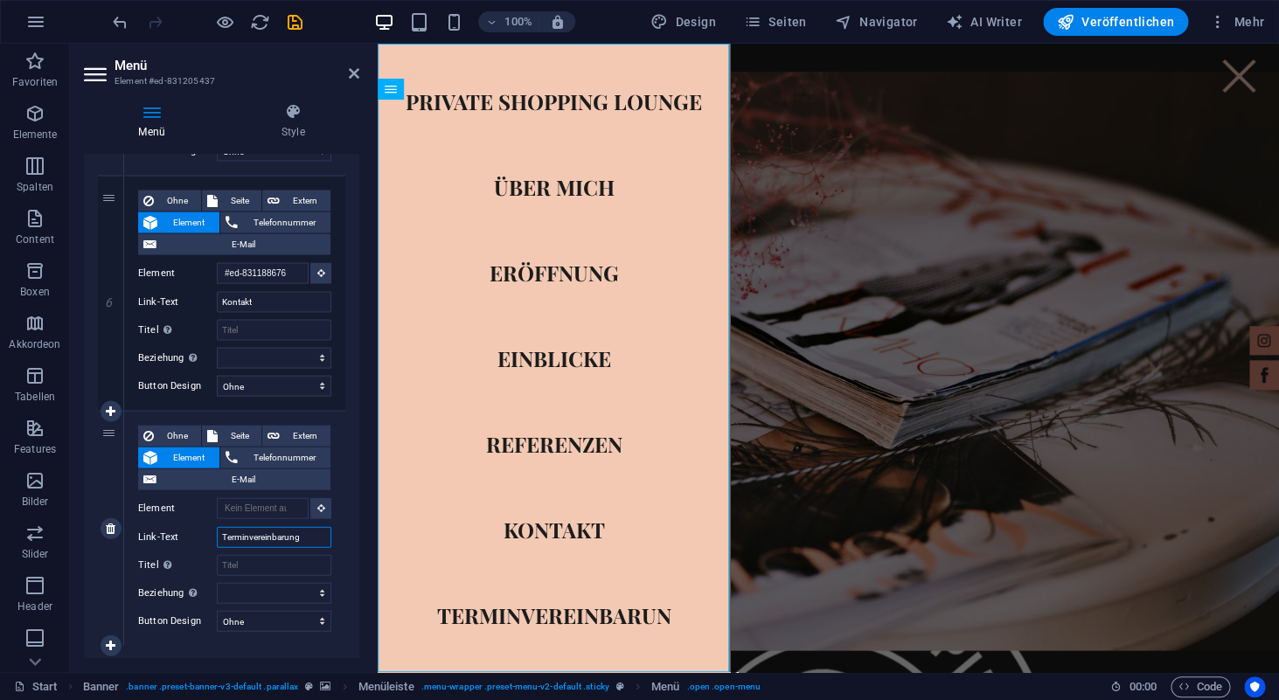
select select
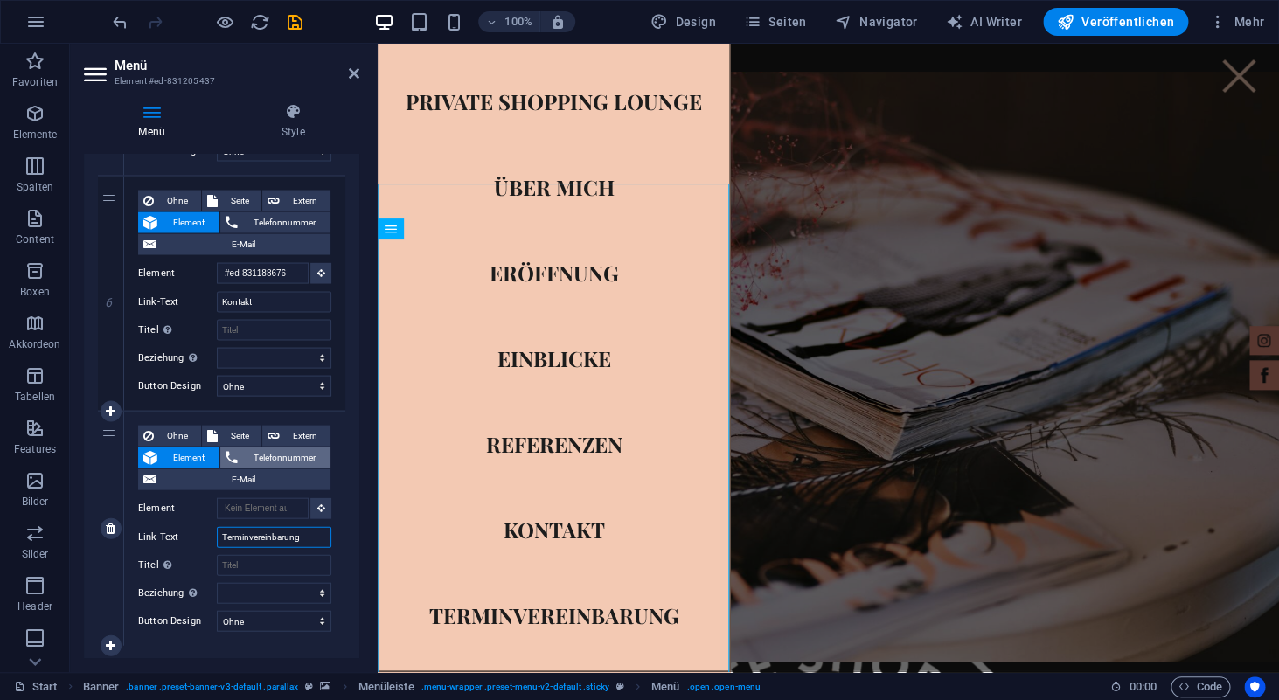
scroll to position [260, 0]
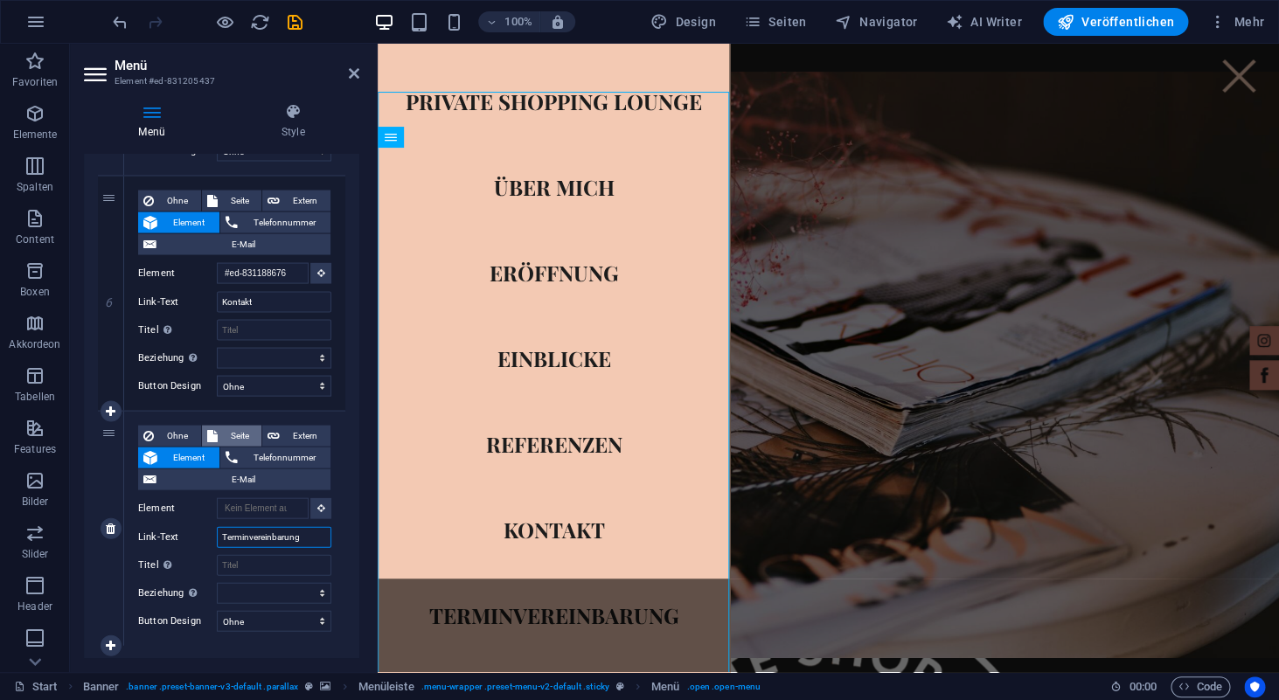
type input "Terminvereinbarung"
click at [241, 441] on span "Seite" at bounding box center [240, 435] width 34 height 21
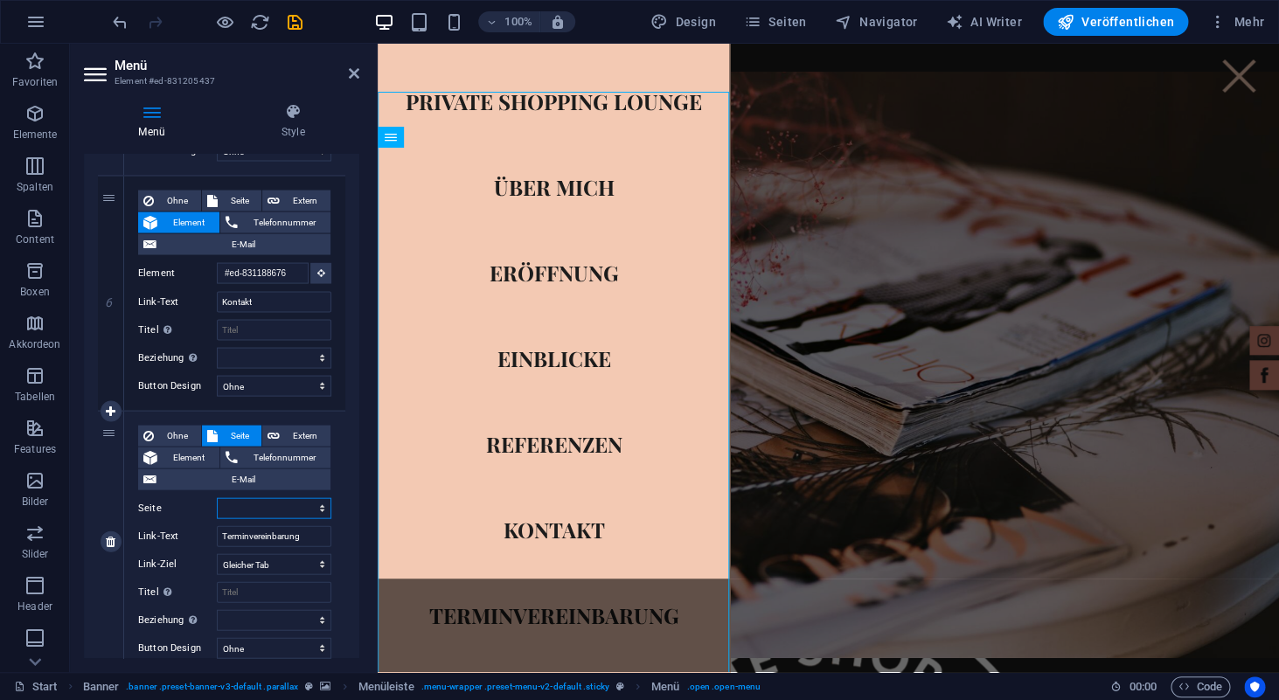
select select
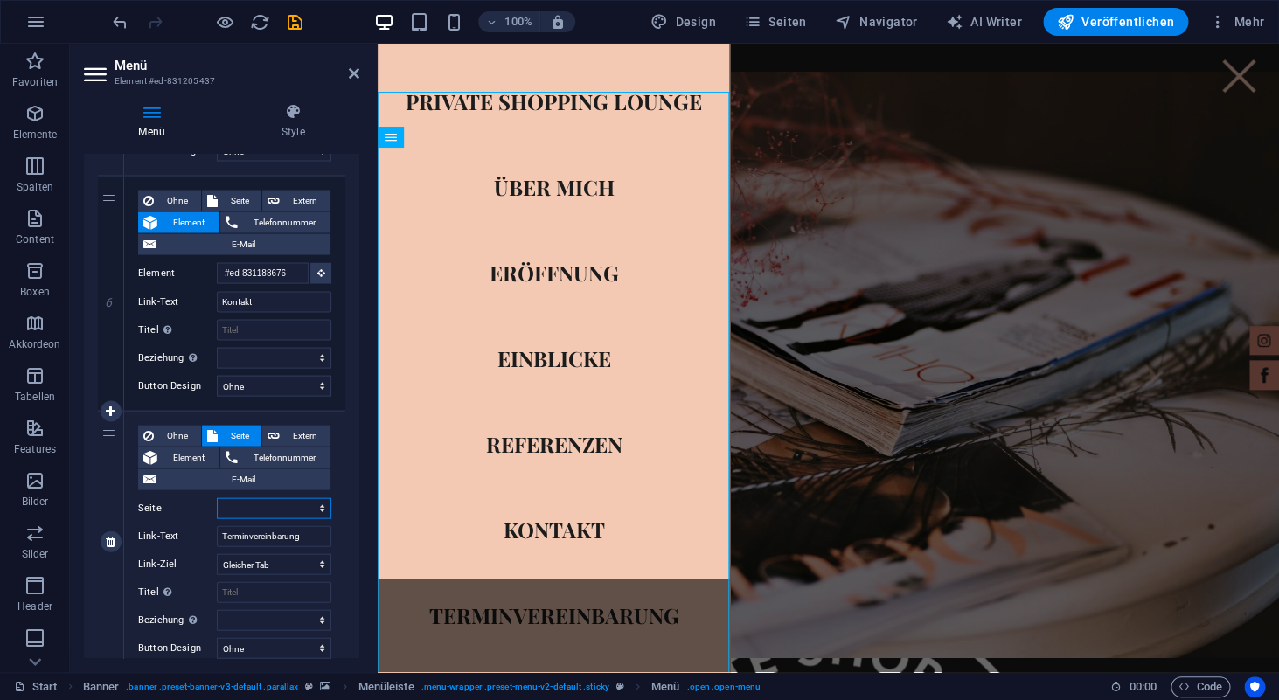
select select
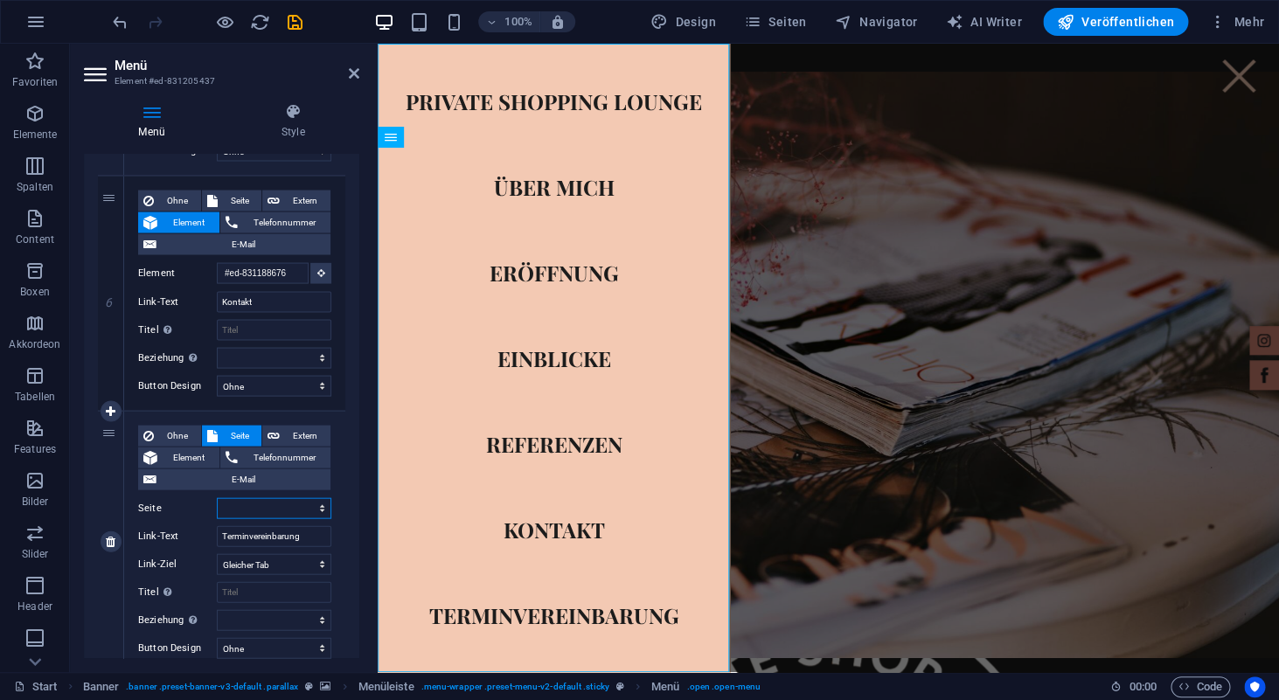
click at [217, 498] on select "Start Terminanfrage Impressum Datenschutz" at bounding box center [274, 508] width 115 height 21
select select "1"
click option "Terminanfrage" at bounding box center [0, 0] width 0 height 0
select select
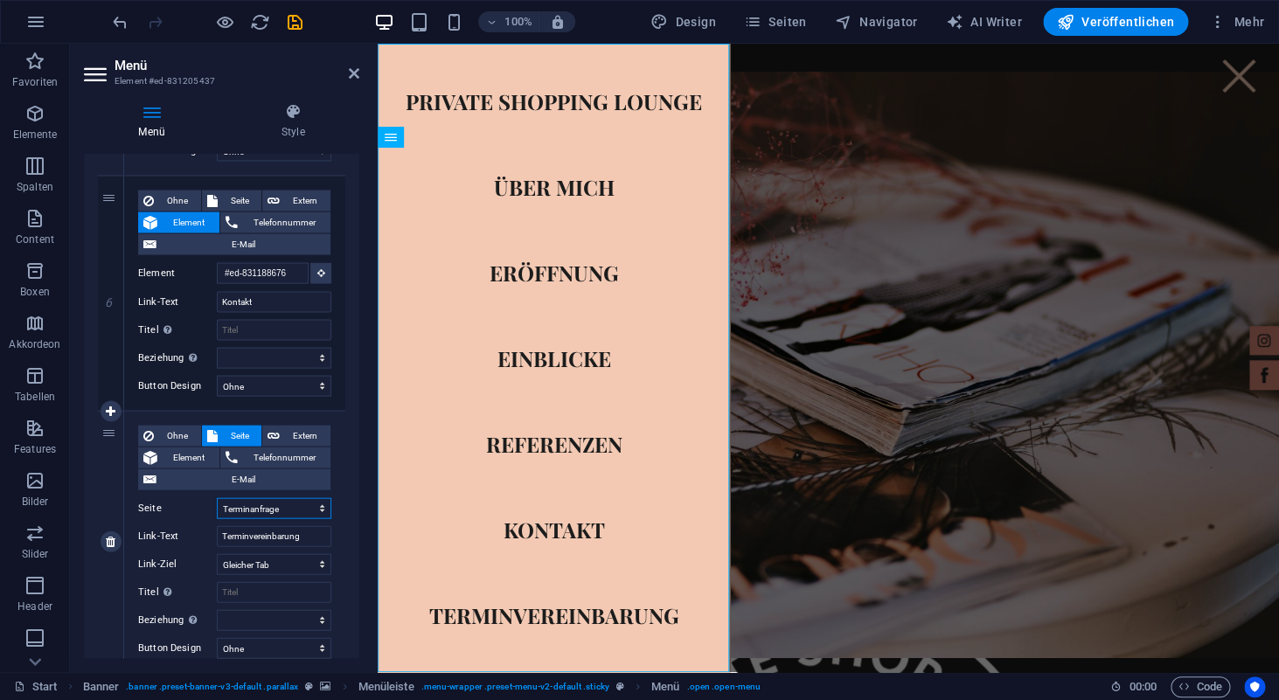
select select
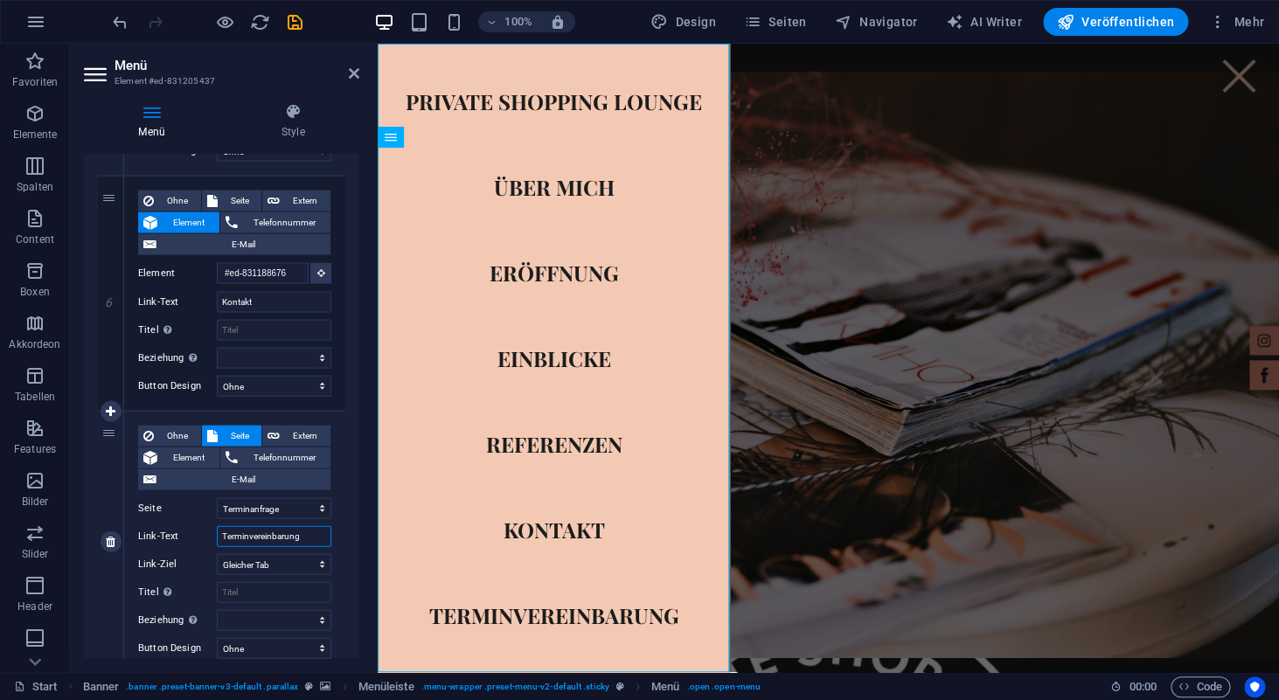
click at [280, 534] on input "Terminvereinbarung" at bounding box center [274, 536] width 115 height 21
drag, startPoint x: 309, startPoint y: 535, endPoint x: 255, endPoint y: 533, distance: 53.4
click at [255, 533] on input "Terminvereinbarung" at bounding box center [274, 536] width 115 height 21
type input "Terminv"
select select
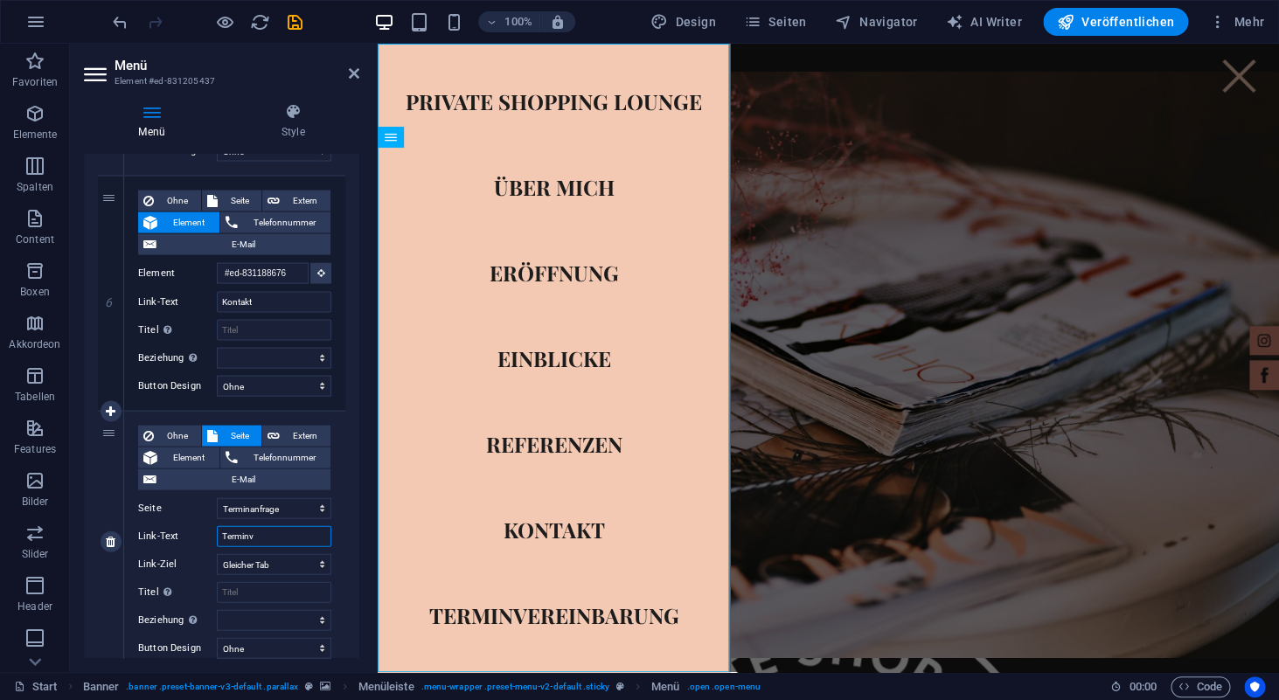
select select
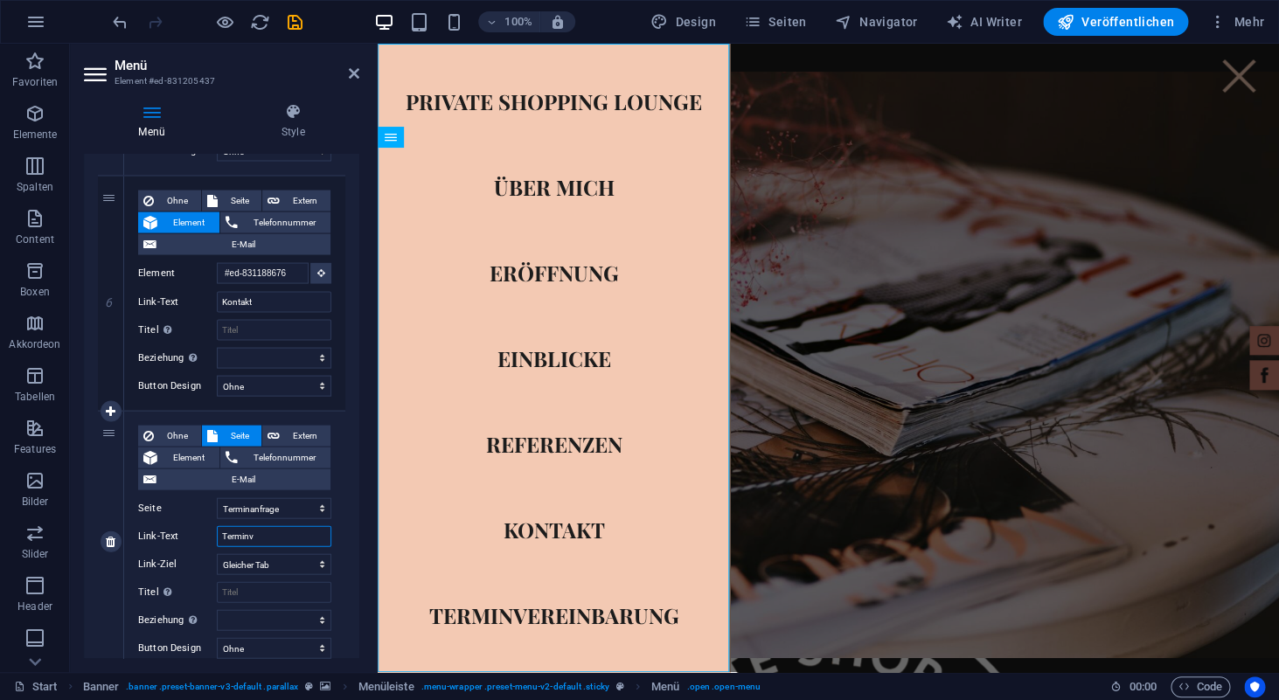
select select
type input "Terminvnrage"
select select
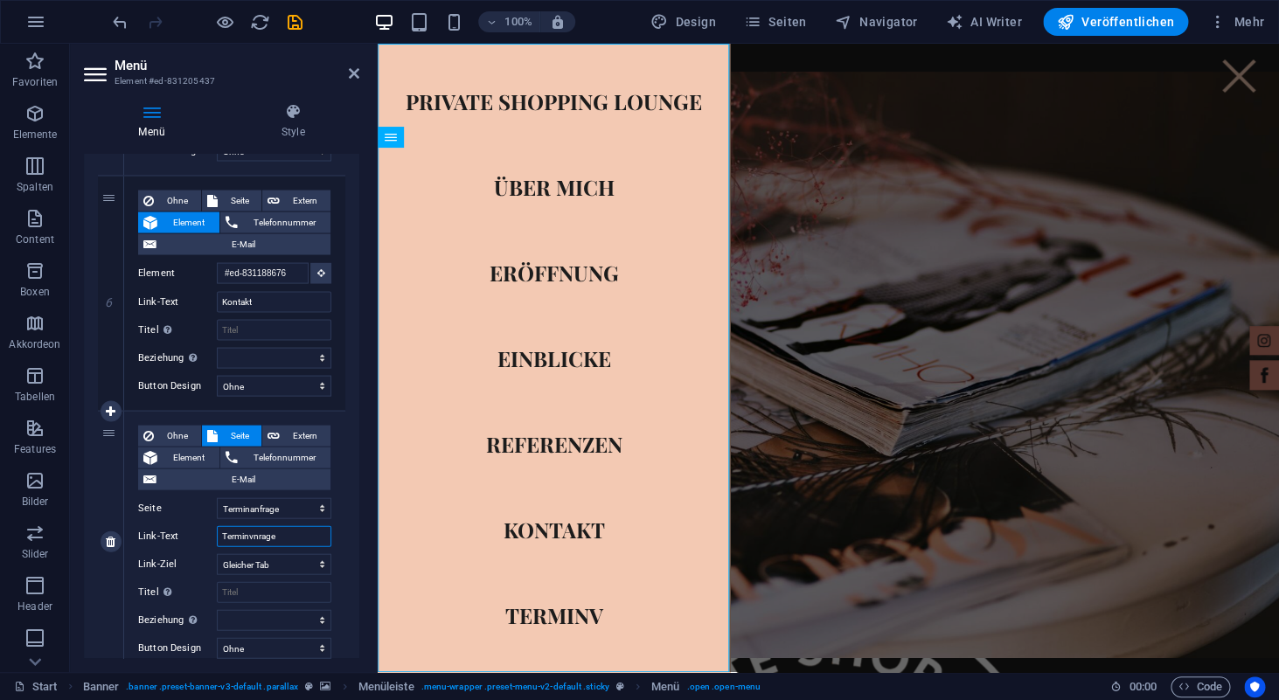
select select
click at [253, 537] on input "Terminvnrage" at bounding box center [274, 536] width 115 height 21
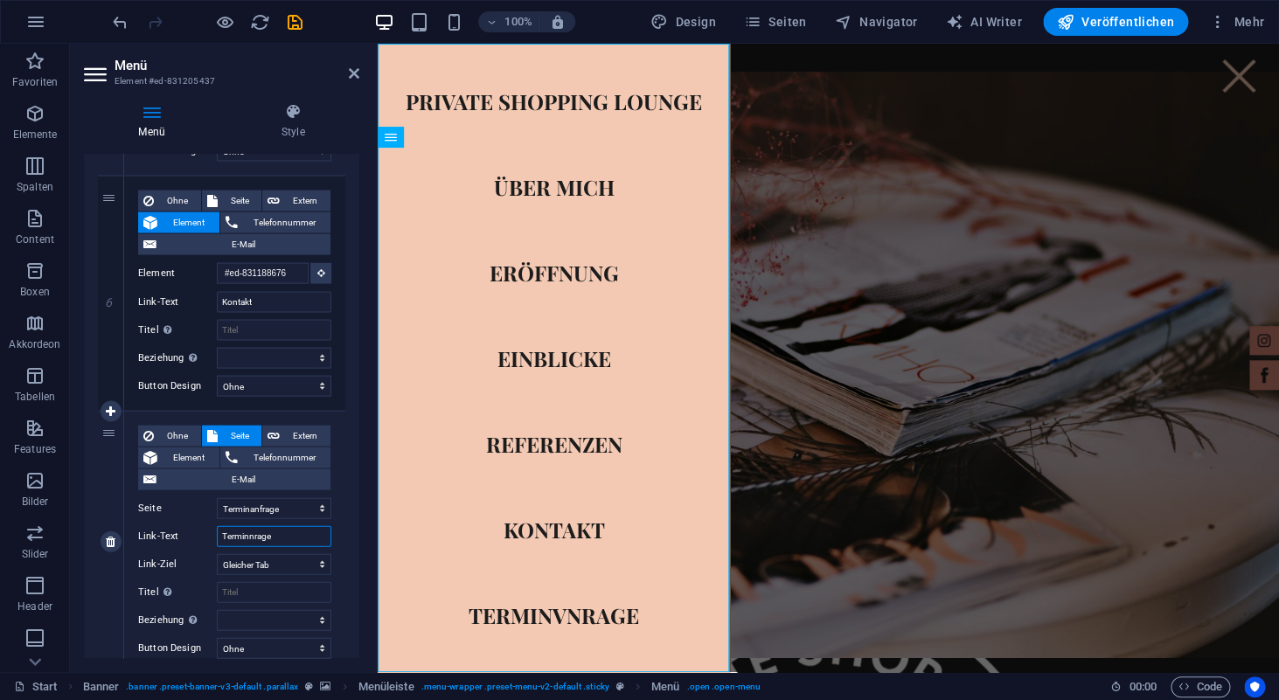
type input "Terminanrage"
select select
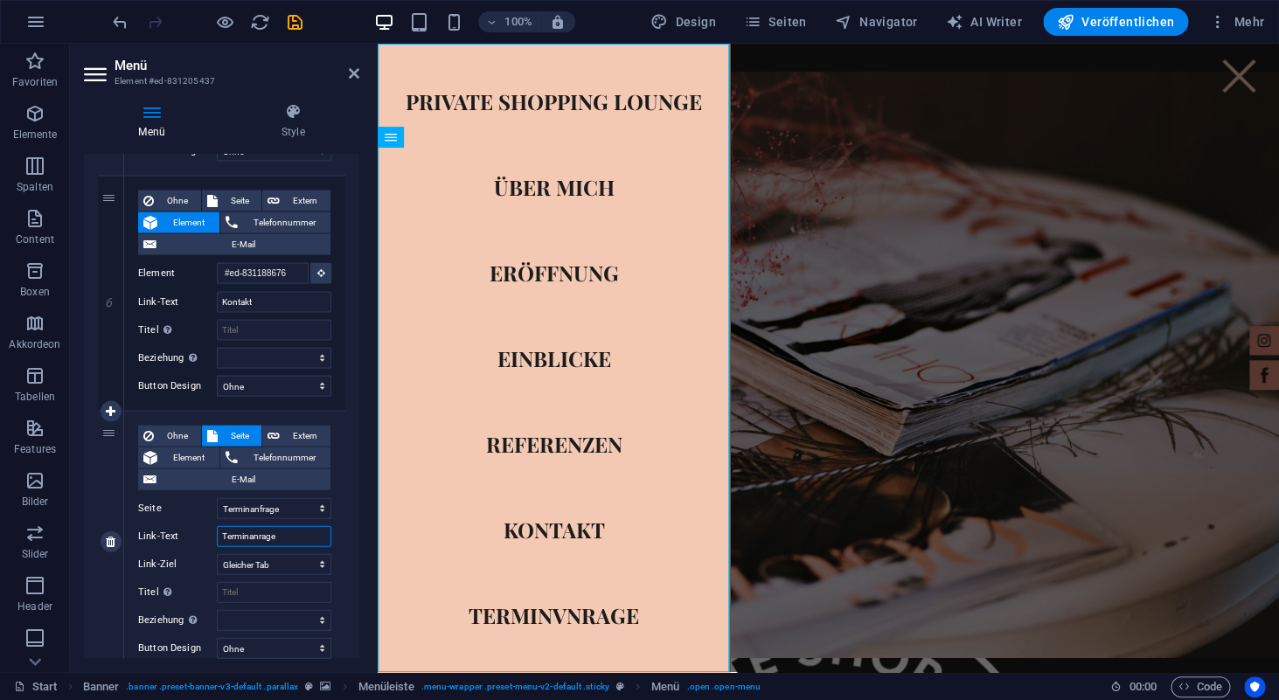
select select
click at [262, 534] on input "Terminanrage" at bounding box center [274, 536] width 115 height 21
type input "Terminanfrage"
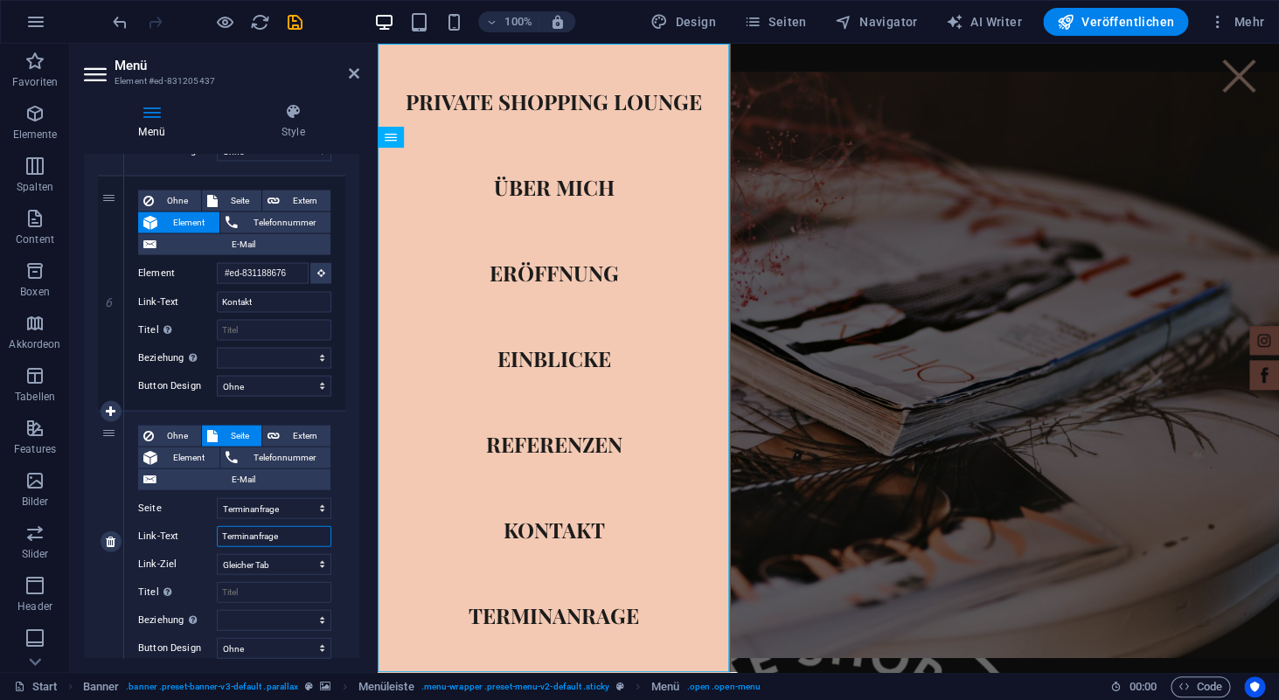
select select
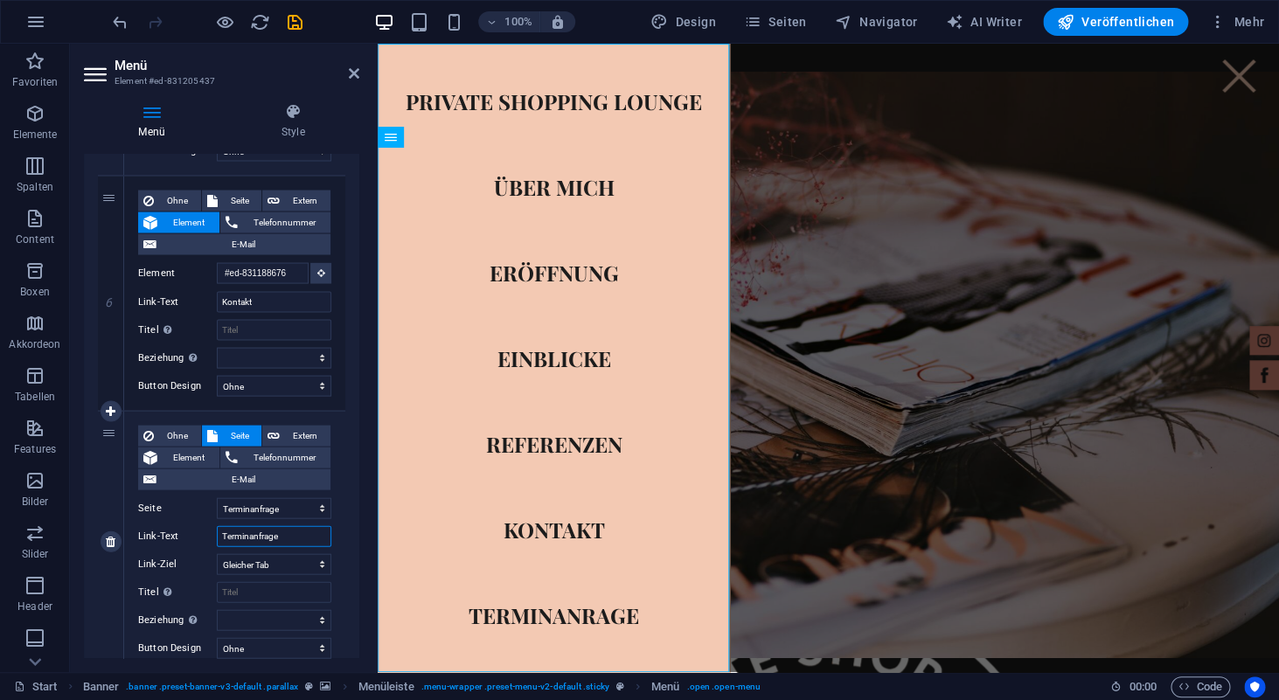
select select
click at [301, 534] on input "Terminanfrage" at bounding box center [274, 536] width 115 height 21
type input "Terminanfrage"
click at [1115, 29] on span "Veröffentlichen" at bounding box center [1115, 21] width 117 height 17
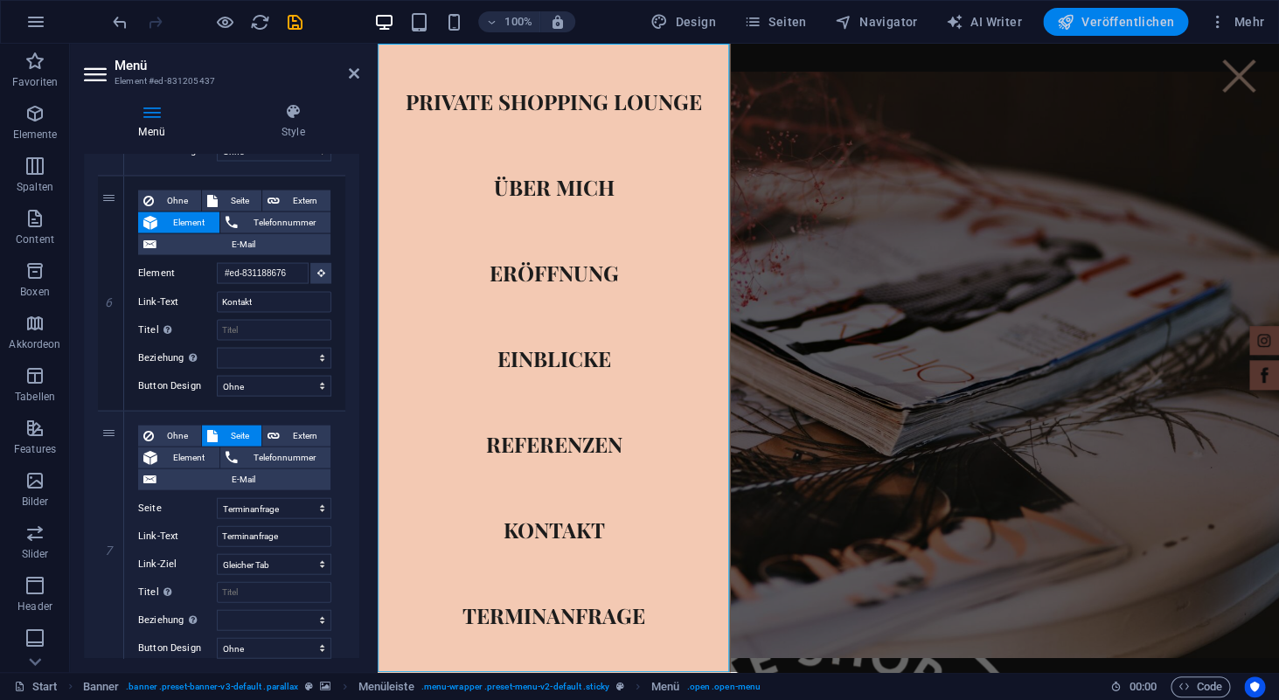
checkbox input "false"
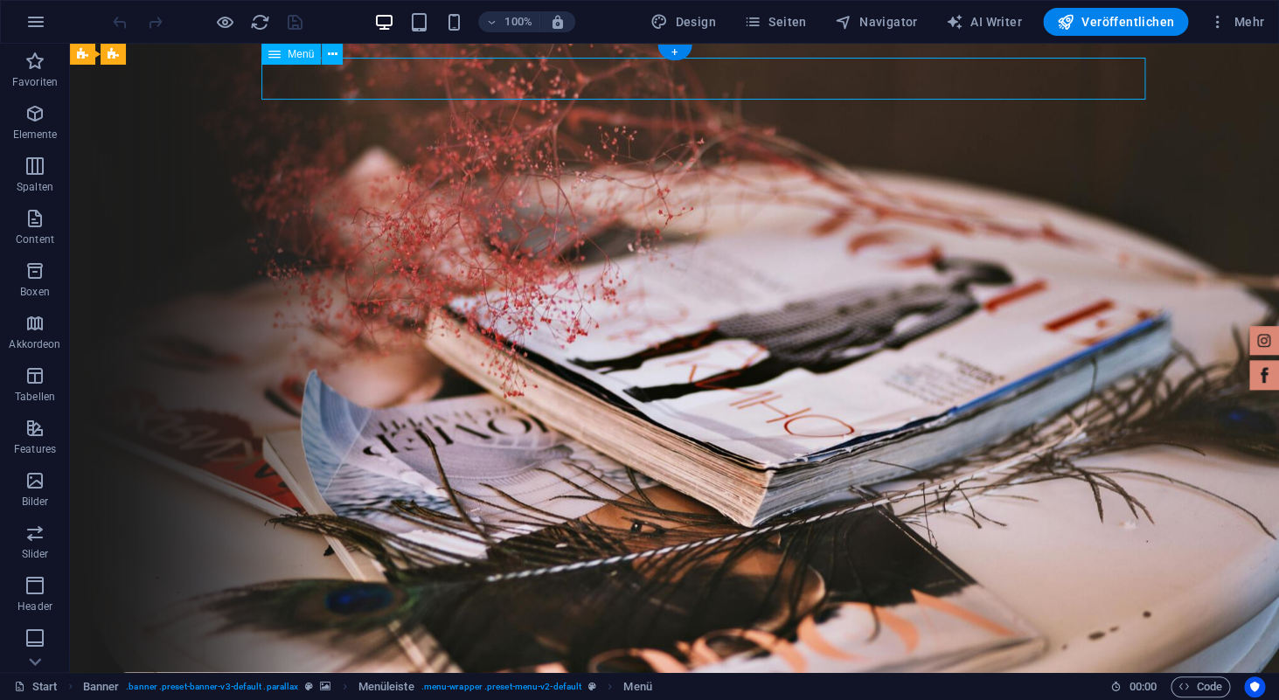
click at [902, 21] on span "Navigator" at bounding box center [876, 21] width 83 height 17
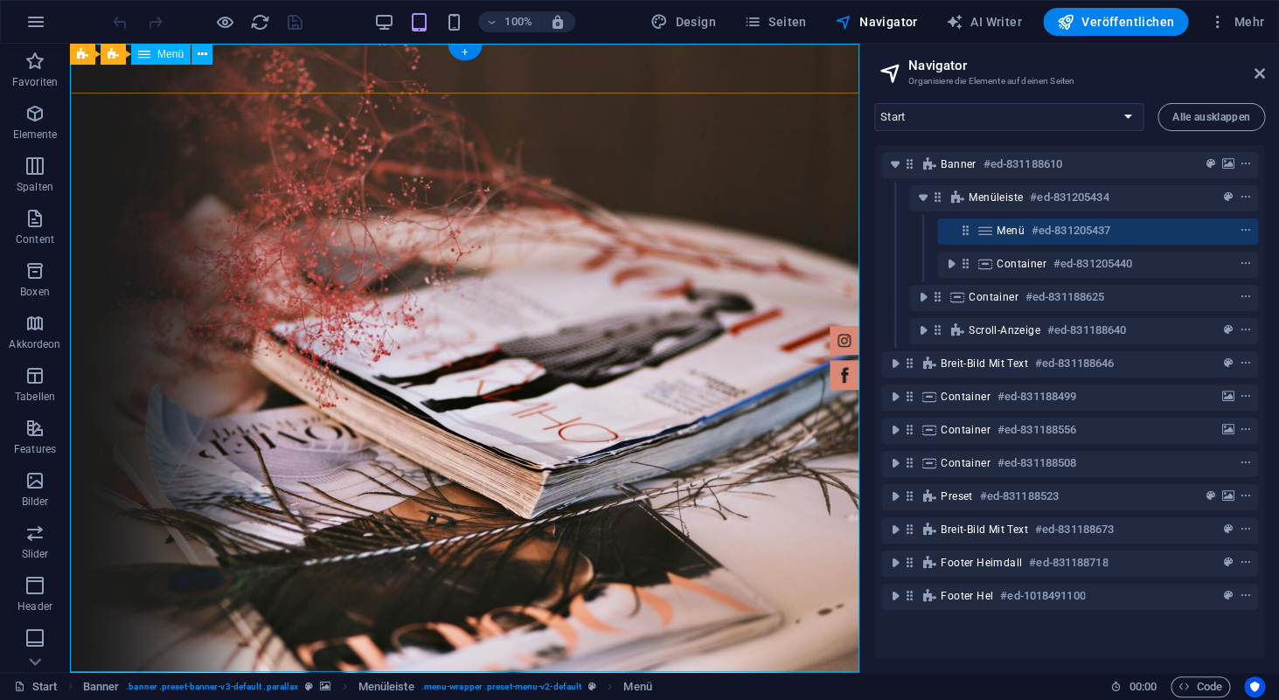
click at [1004, 228] on span "Menü" at bounding box center [1011, 231] width 28 height 14
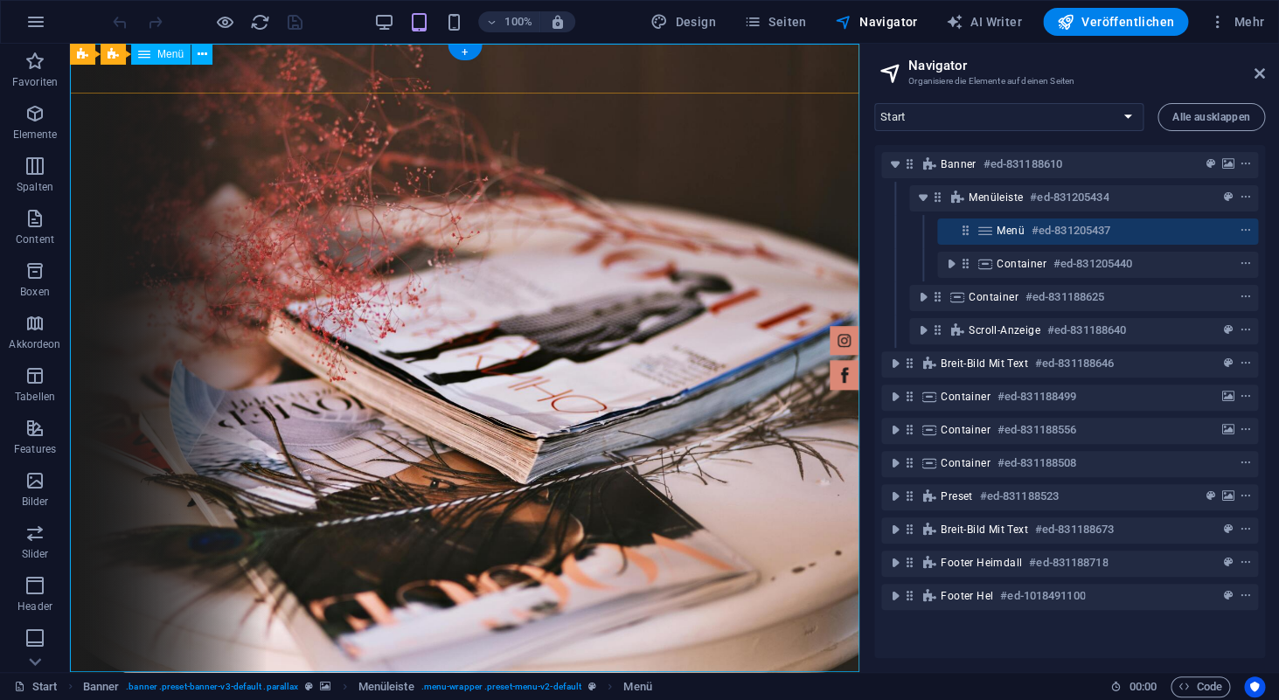
select select
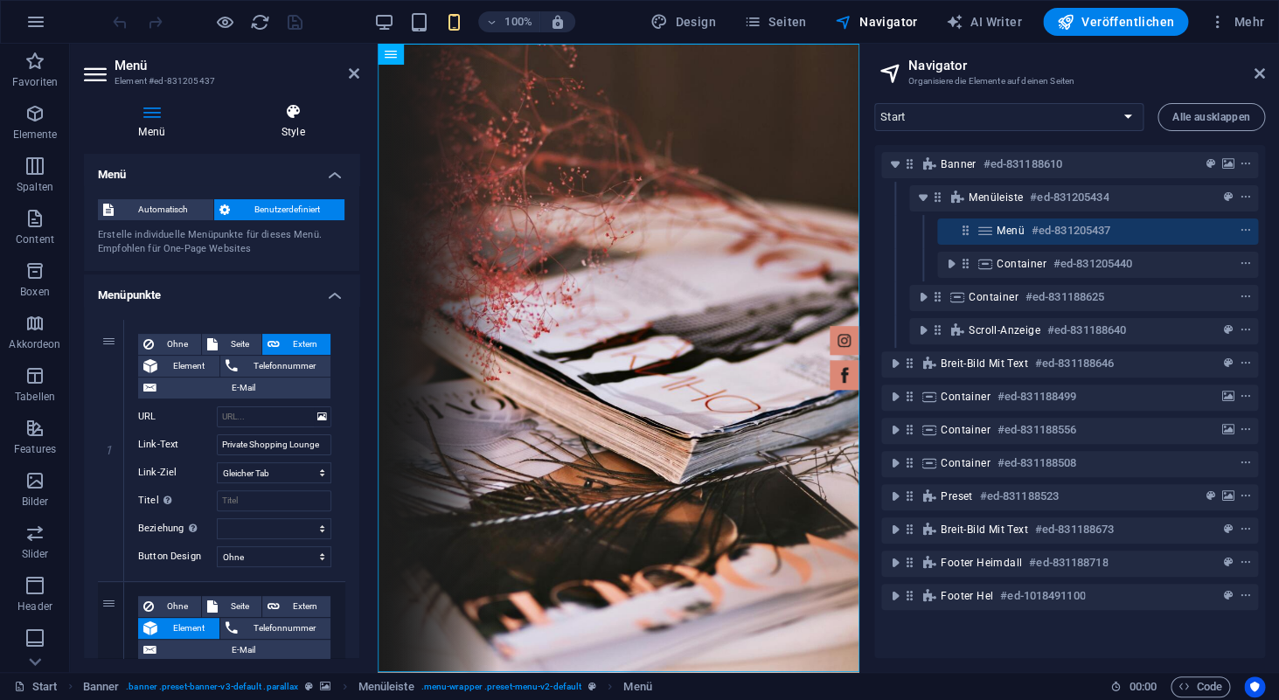
click at [281, 123] on h4 "Style" at bounding box center [292, 121] width 133 height 37
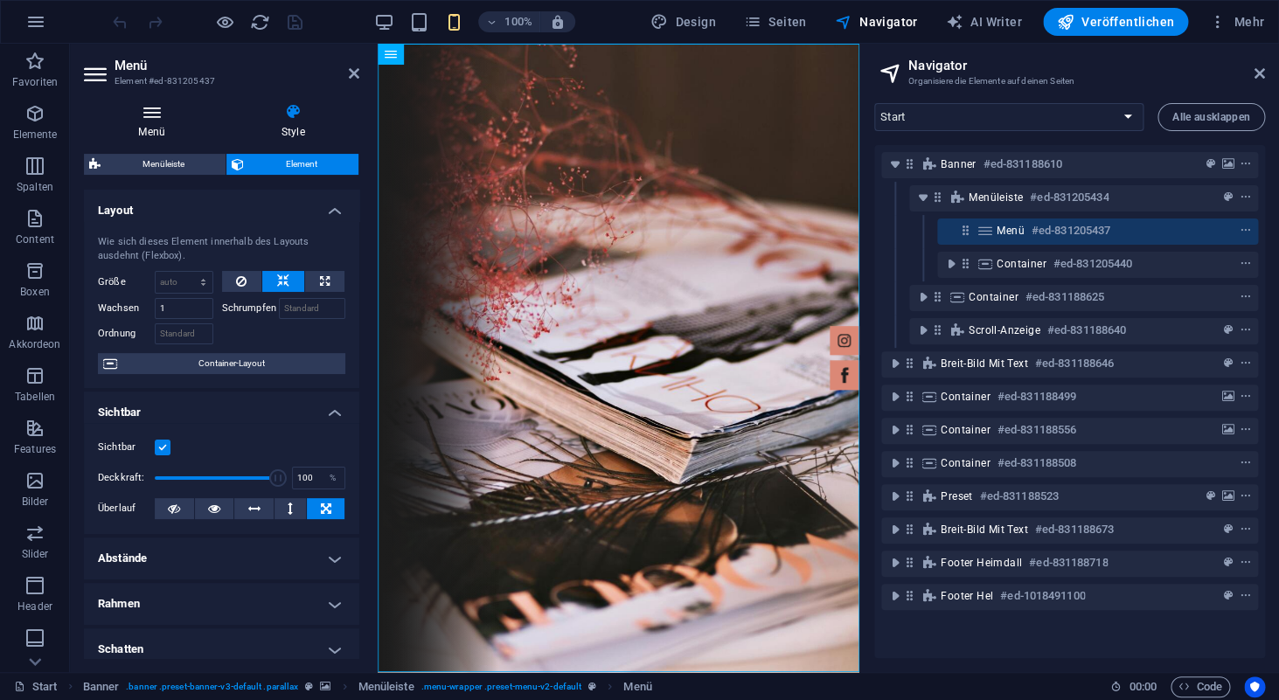
click at [157, 113] on icon at bounding box center [152, 111] width 136 height 17
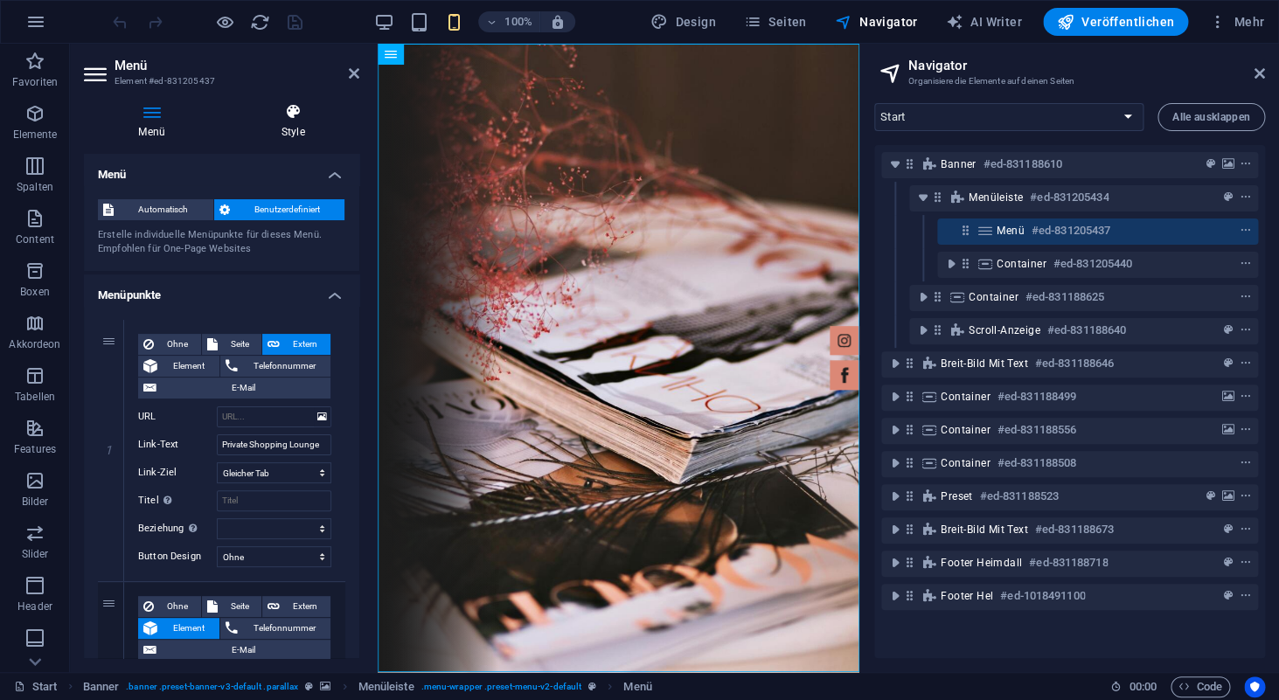
click at [303, 129] on h4 "Style" at bounding box center [292, 121] width 133 height 37
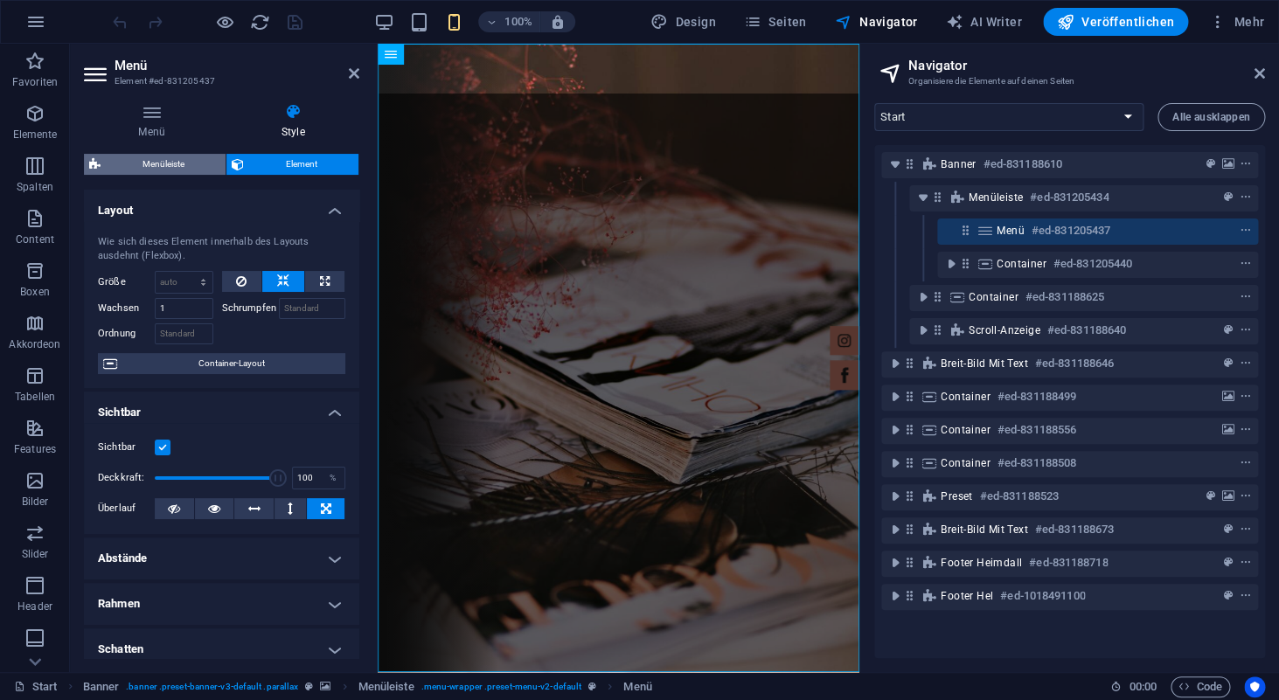
click at [157, 166] on span "Menüleiste" at bounding box center [163, 164] width 115 height 21
select select "rem"
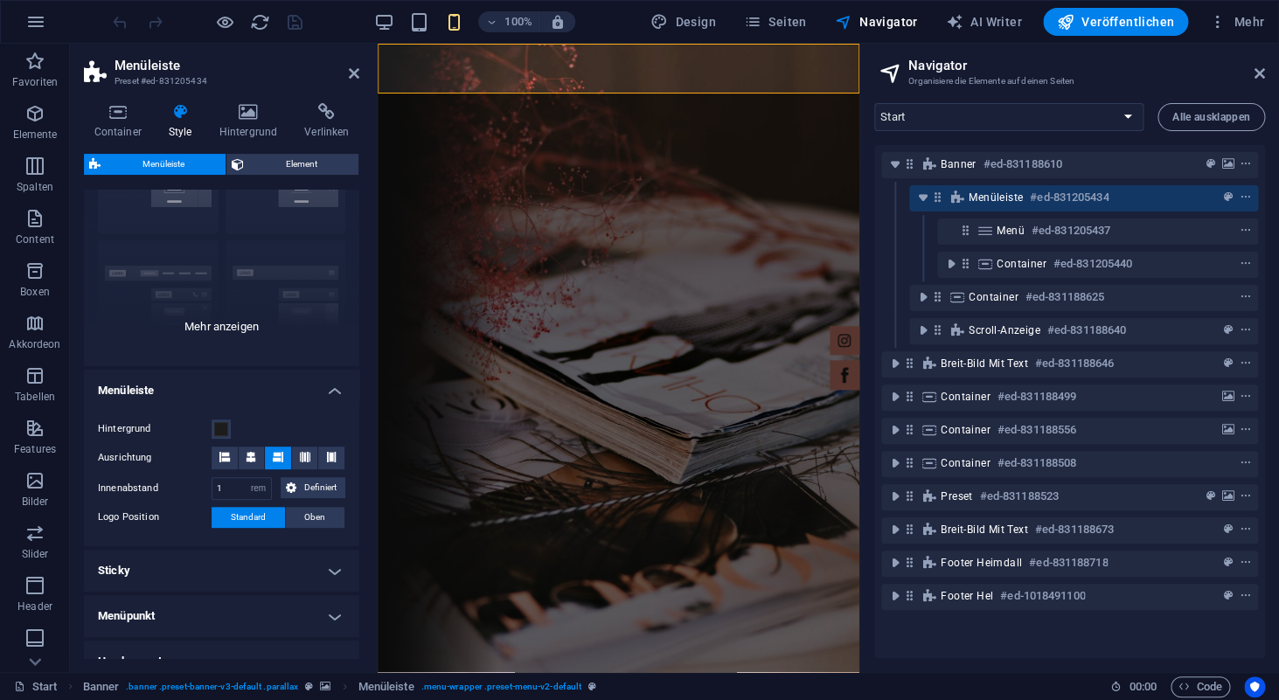
scroll to position [114, 0]
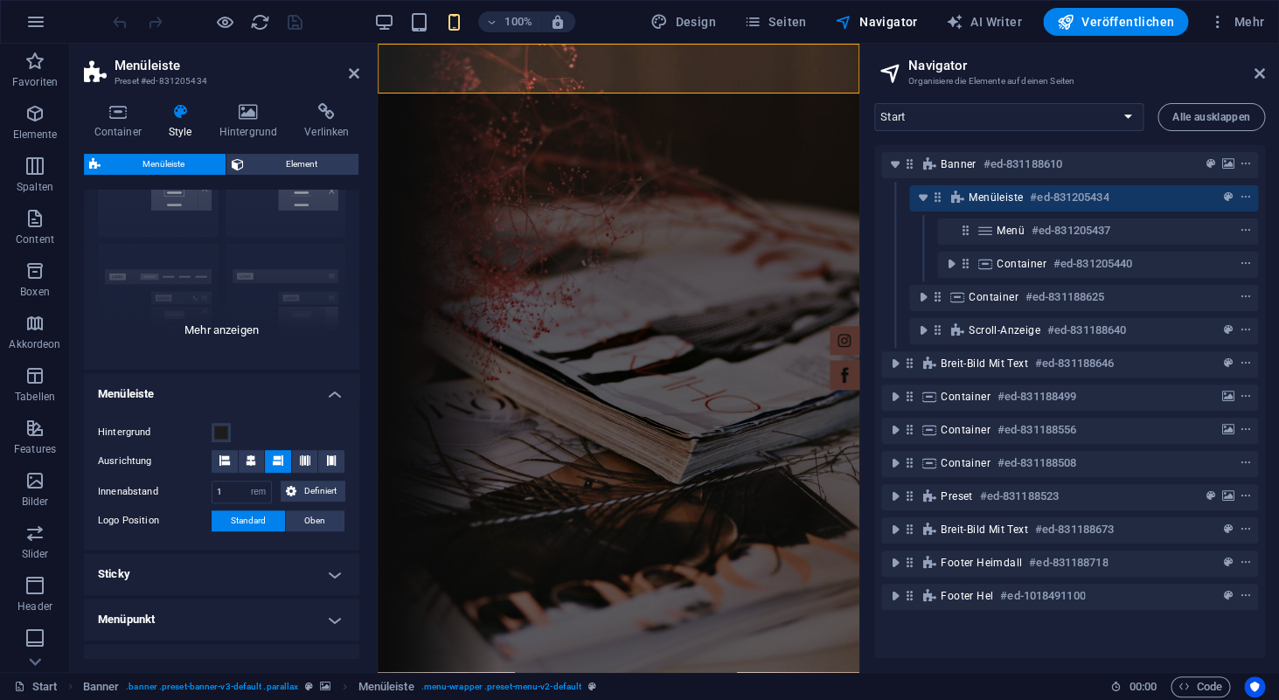
click at [212, 329] on div "Rahmen Mittig Standard Fixiert Loki Trigger Breit XXL" at bounding box center [221, 239] width 275 height 262
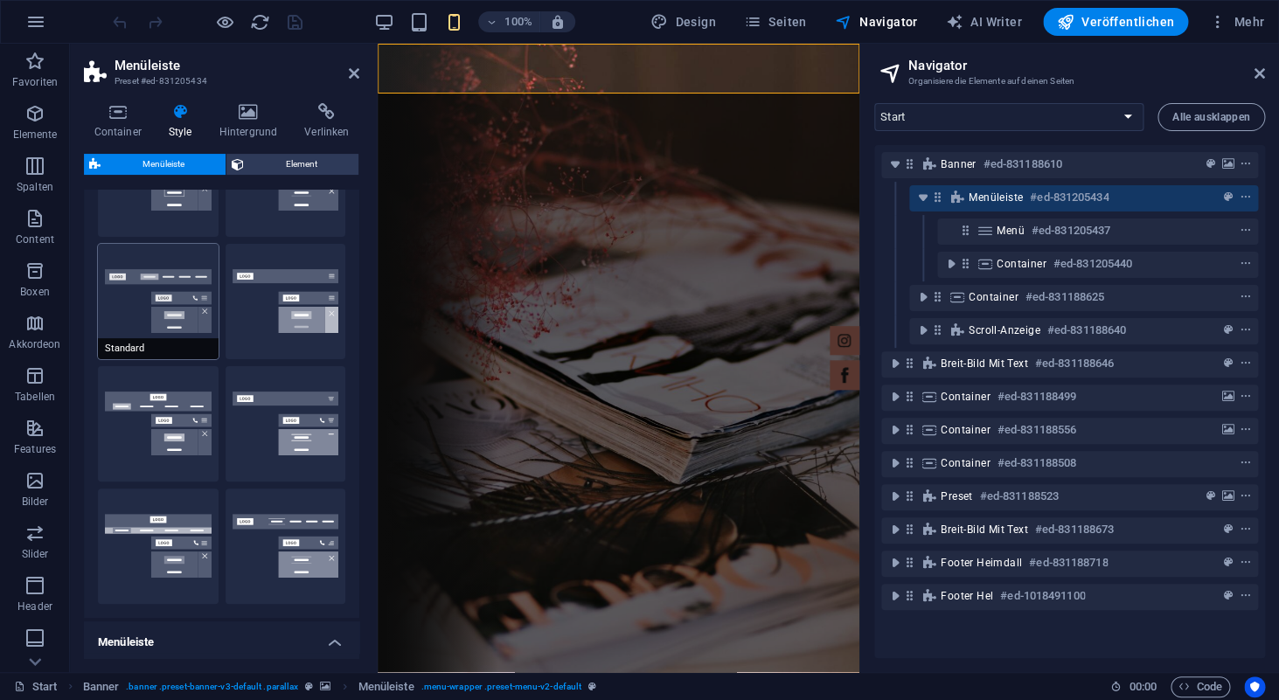
click at [168, 298] on button "Standard" at bounding box center [158, 301] width 121 height 115
click at [1120, 27] on span "Veröffentlichen" at bounding box center [1115, 21] width 117 height 17
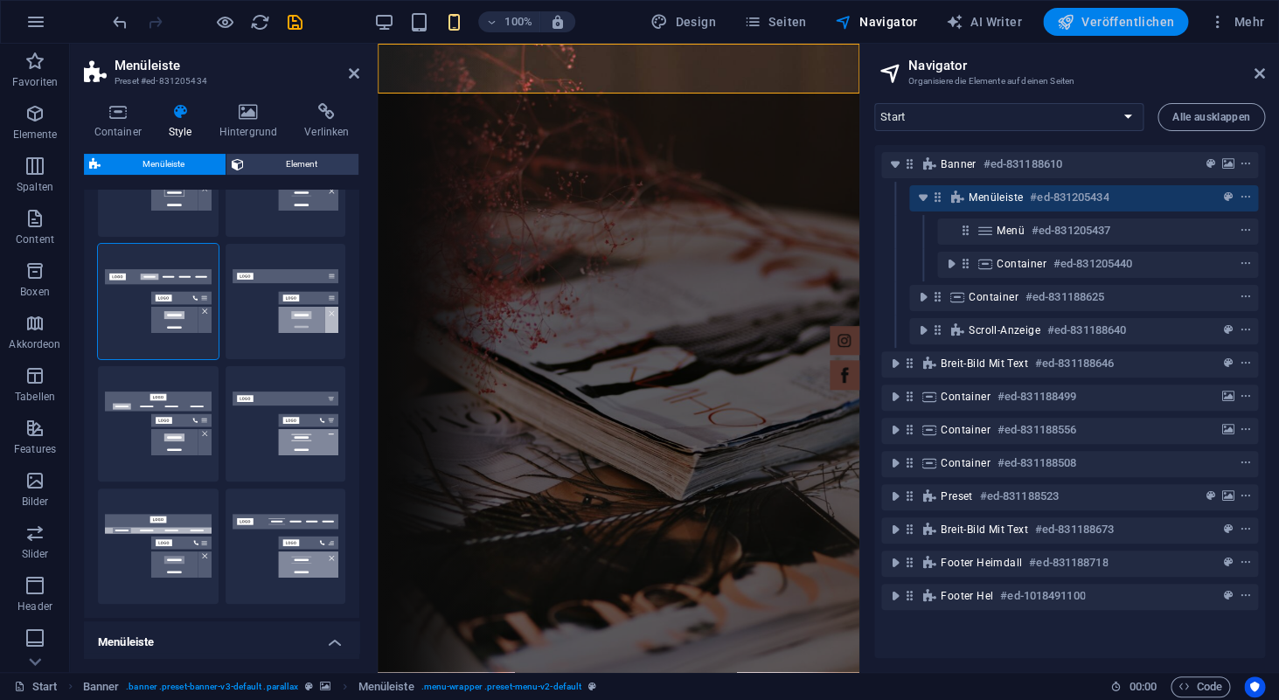
checkbox input "false"
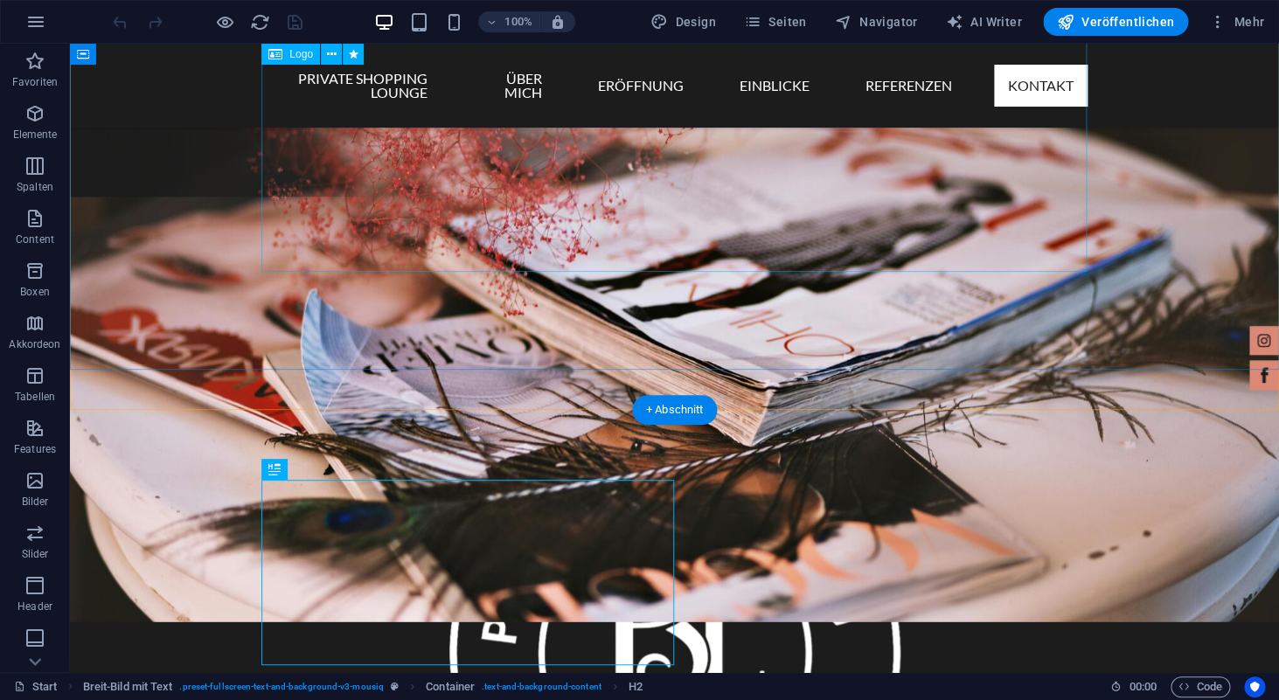
scroll to position [458, 0]
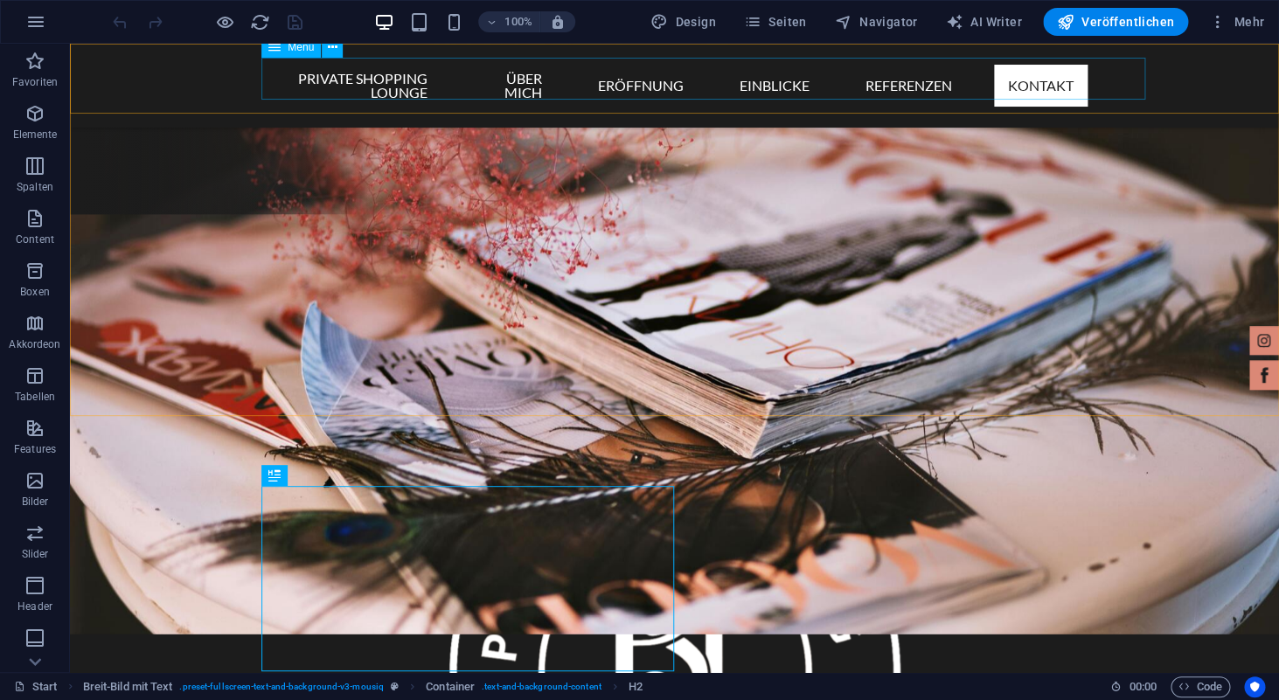
click at [305, 52] on span "Menü" at bounding box center [301, 47] width 26 height 10
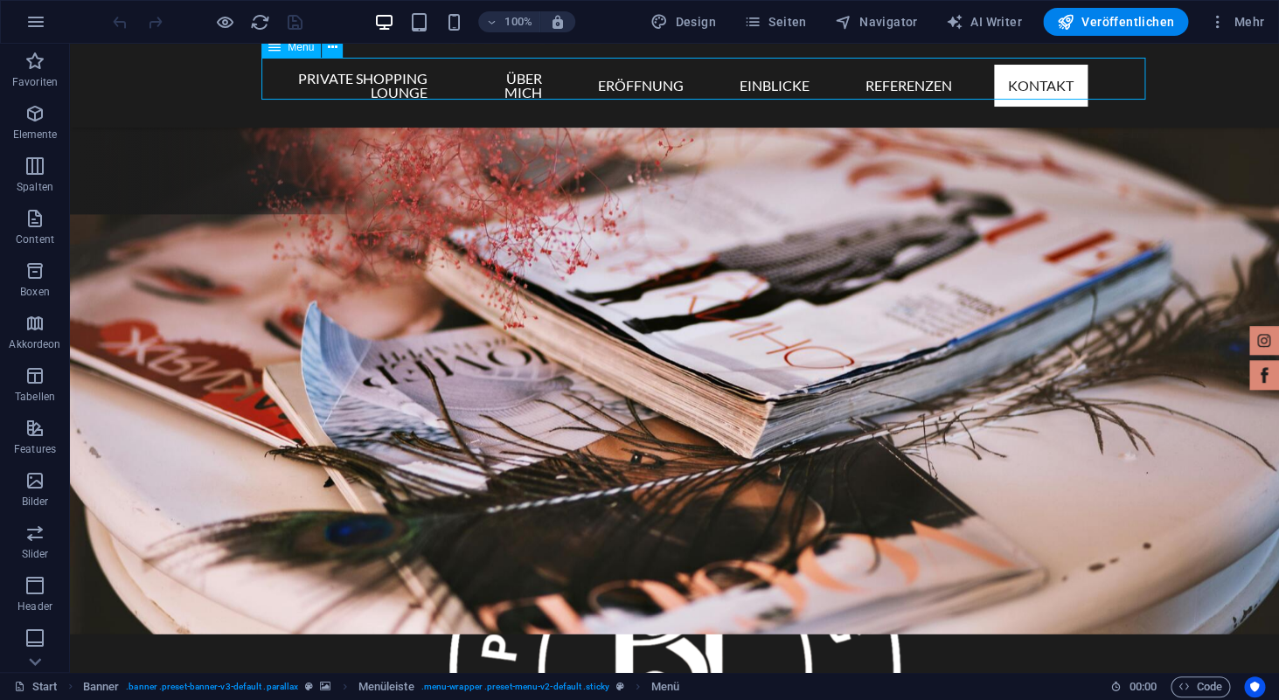
click at [305, 52] on span "Menü" at bounding box center [301, 47] width 26 height 10
select select
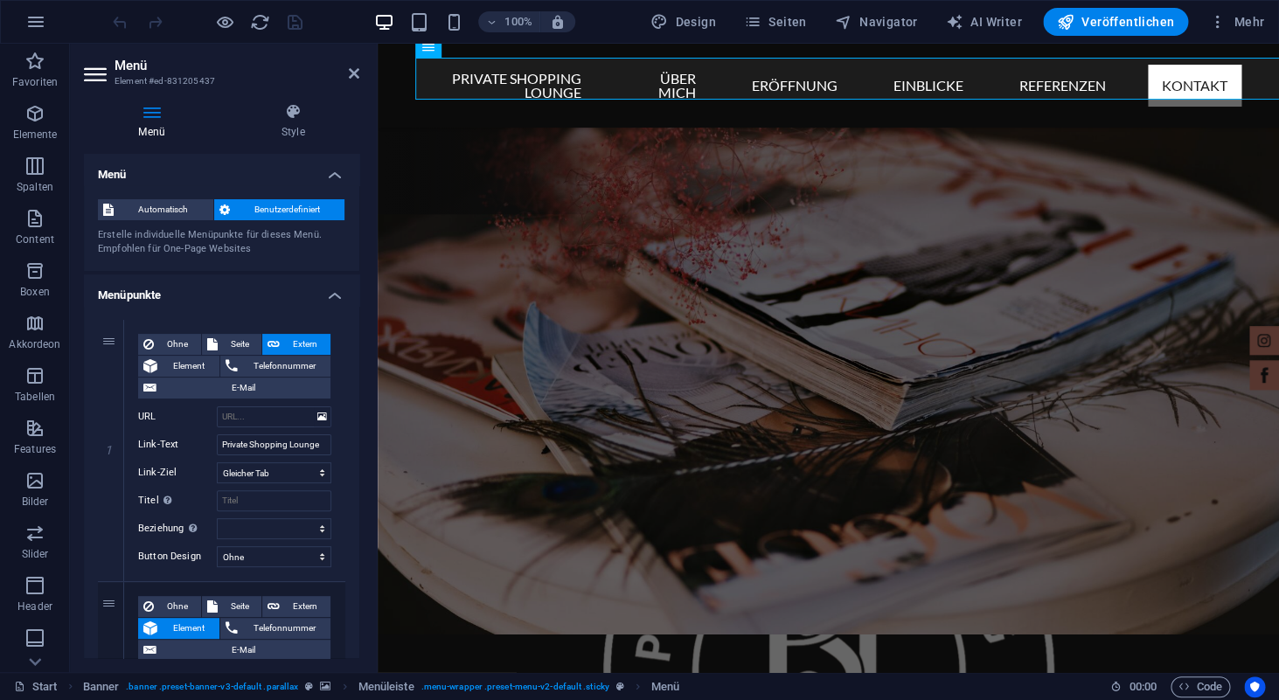
click at [158, 124] on h4 "Menü" at bounding box center [155, 121] width 143 height 37
click at [294, 123] on h4 "Style" at bounding box center [292, 121] width 133 height 37
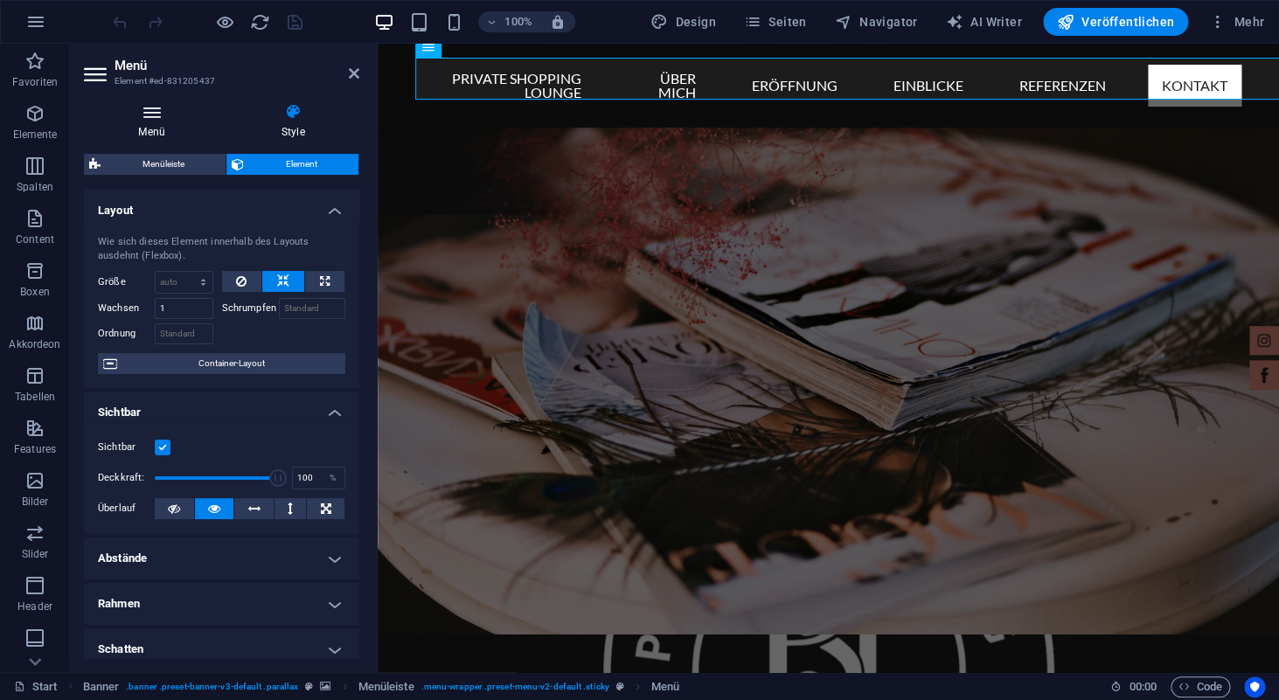
click at [151, 124] on h4 "Menü" at bounding box center [155, 121] width 143 height 37
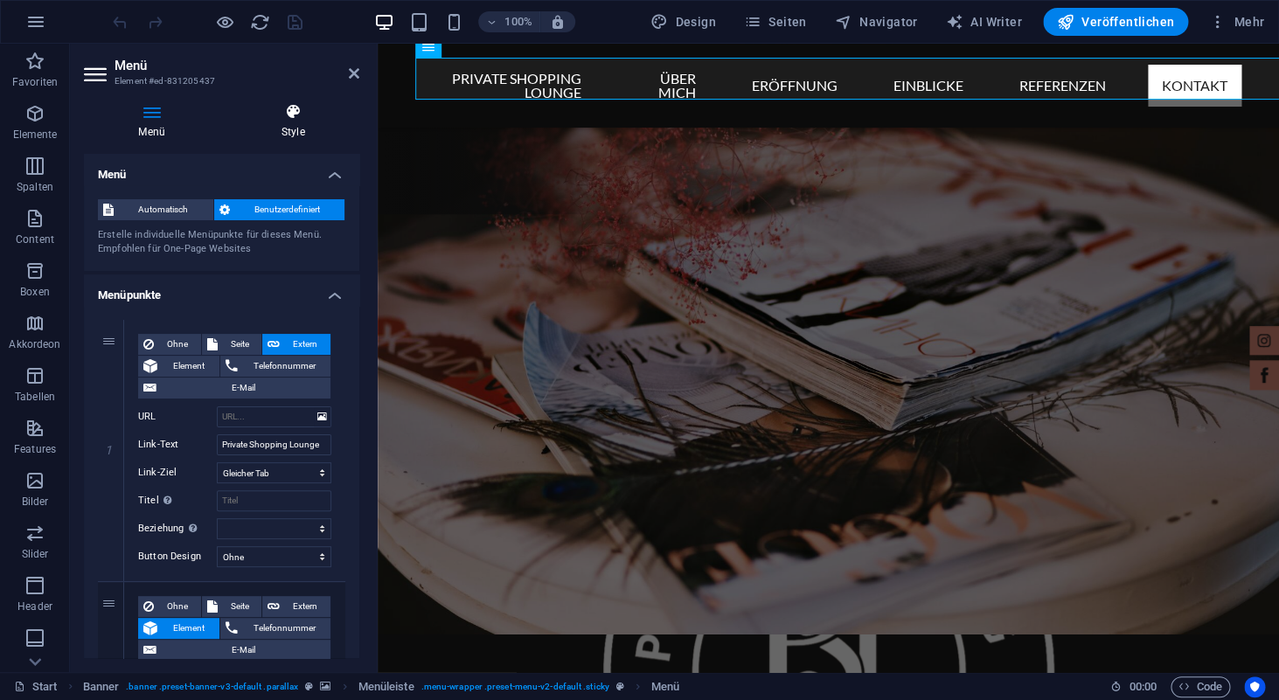
click at [302, 120] on icon at bounding box center [292, 111] width 133 height 17
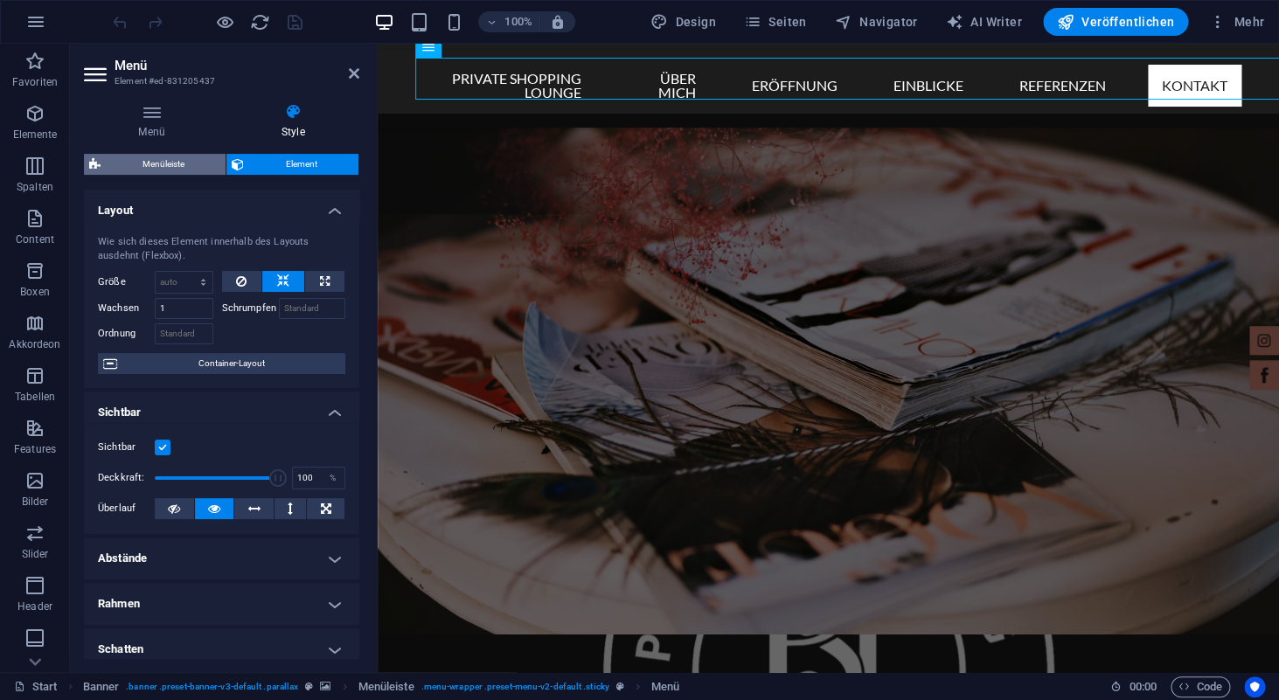
click at [164, 163] on span "Menüleiste" at bounding box center [163, 164] width 115 height 21
select select "rem"
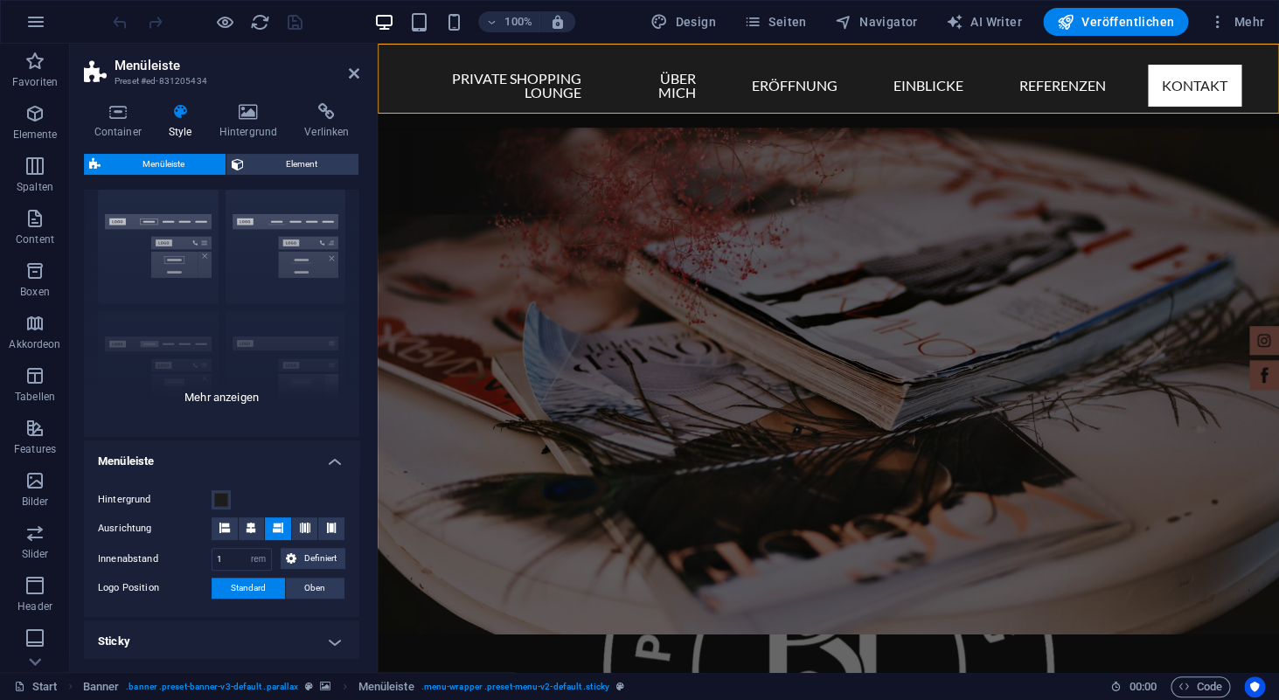
scroll to position [50, 0]
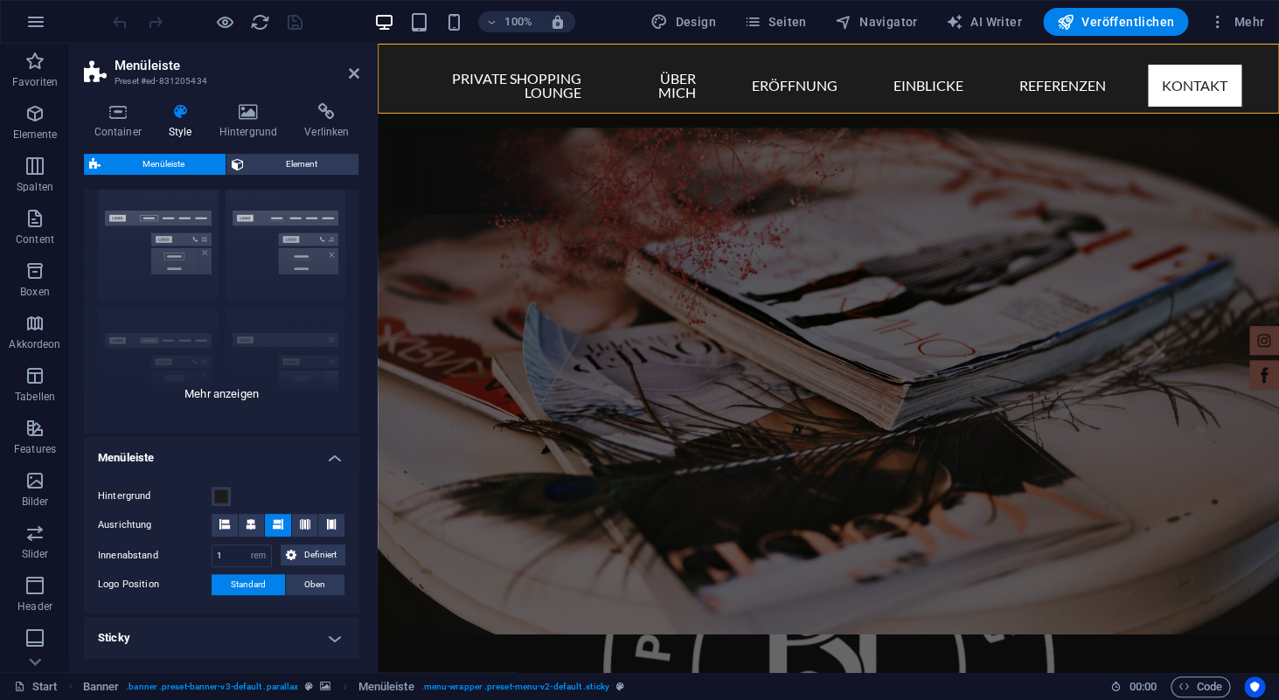
click at [219, 392] on div "Rahmen Mittig Standard Fixiert Loki Trigger Breit XXL" at bounding box center [221, 302] width 275 height 262
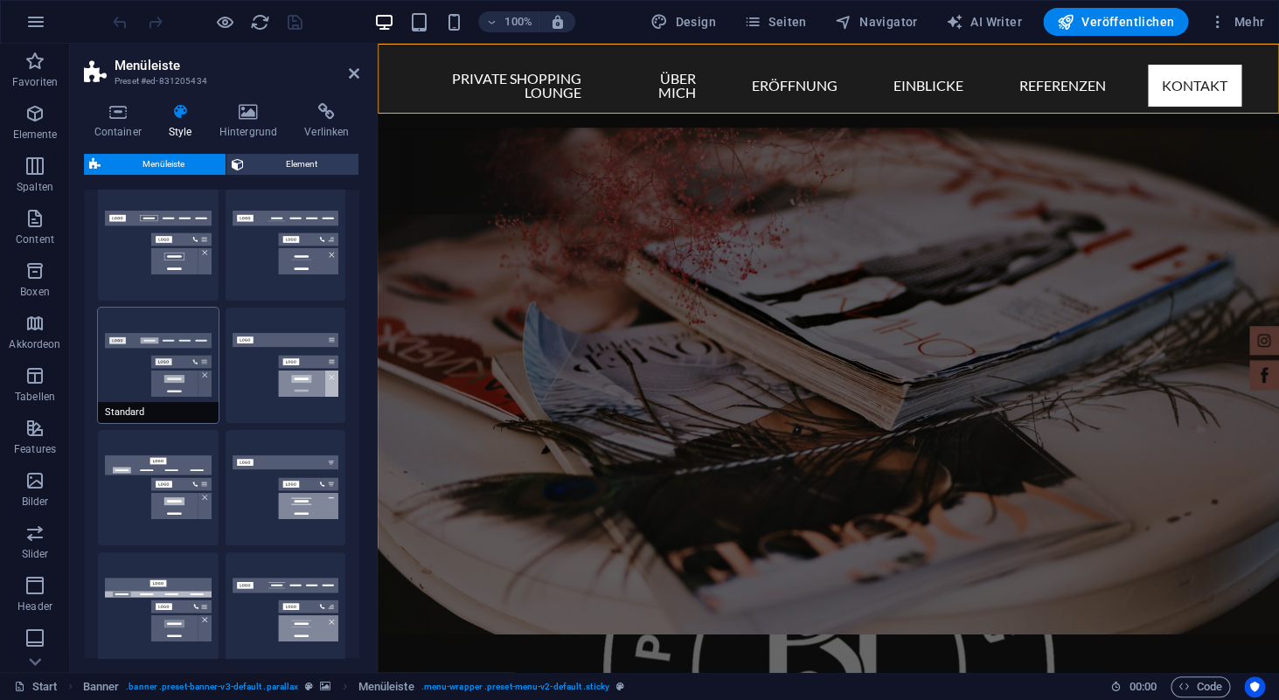
click at [163, 359] on button "Standard" at bounding box center [158, 365] width 121 height 115
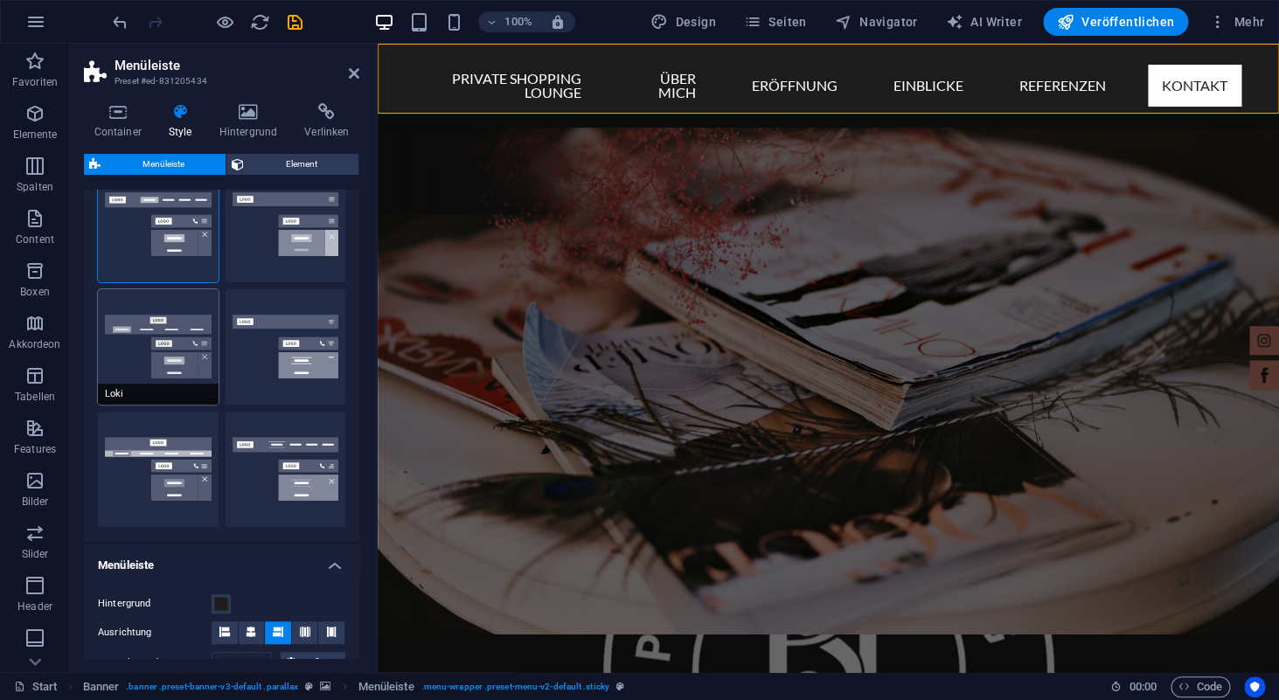
scroll to position [205, 0]
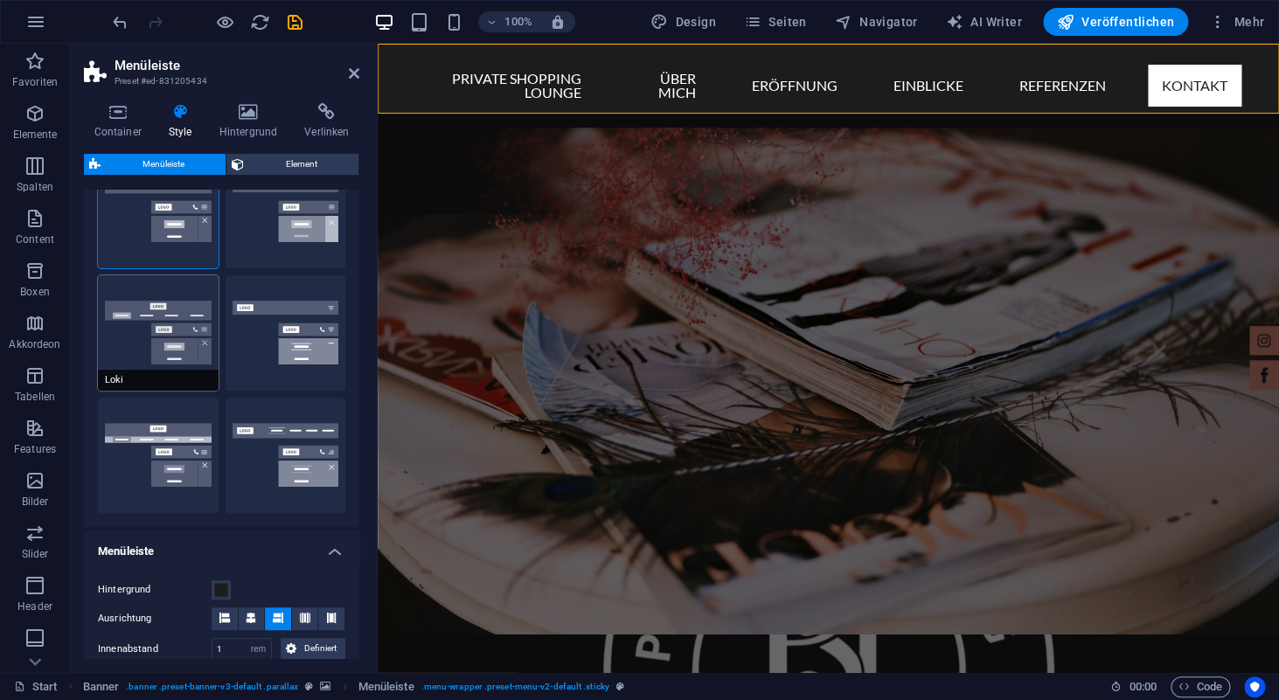
click at [174, 350] on button "Loki" at bounding box center [158, 332] width 121 height 115
type input "0"
select select "DISABLED_OPTION_VALUE"
type input "2"
type input "1"
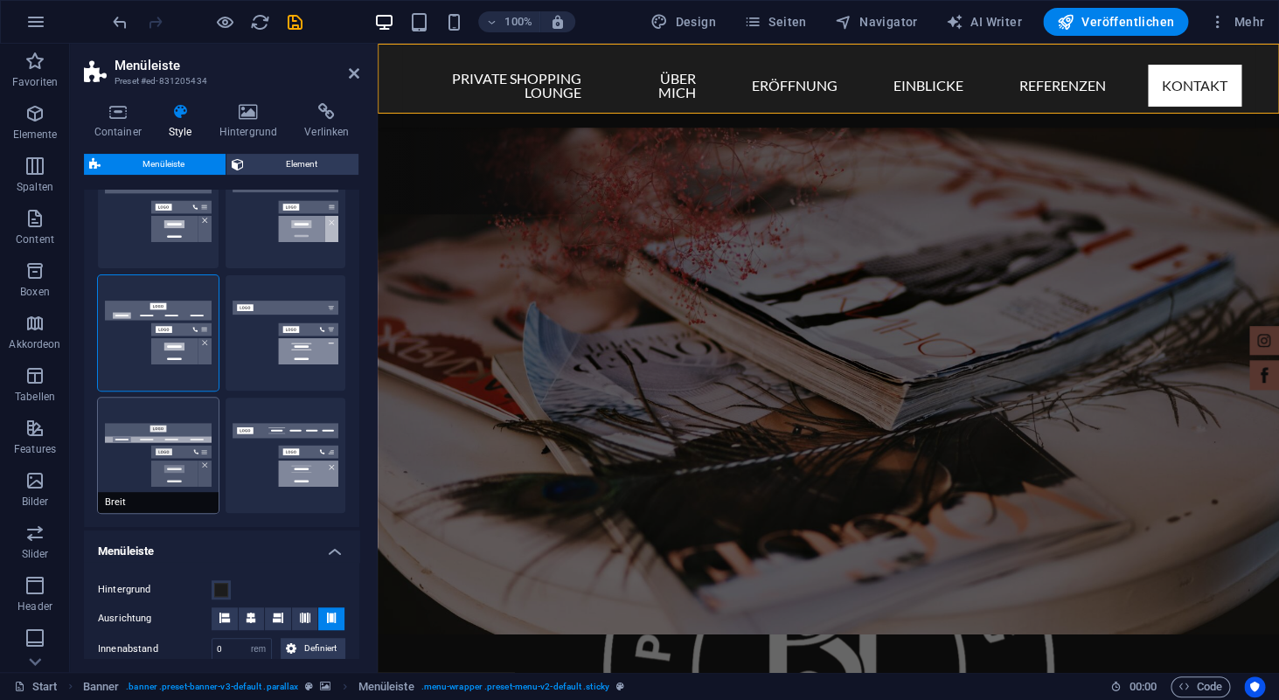
click at [177, 444] on button "Breit" at bounding box center [158, 455] width 121 height 115
type input "0"
type input "2"
select select "rem"
type input "2"
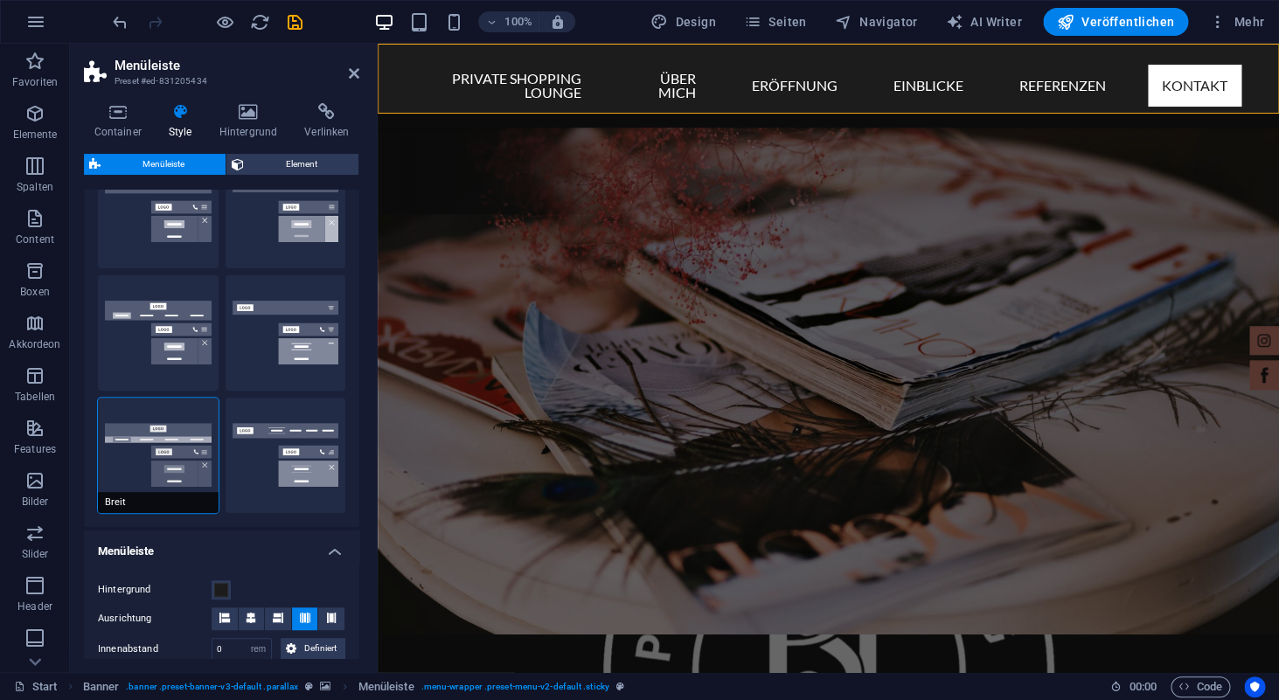
type input "2"
type input "0"
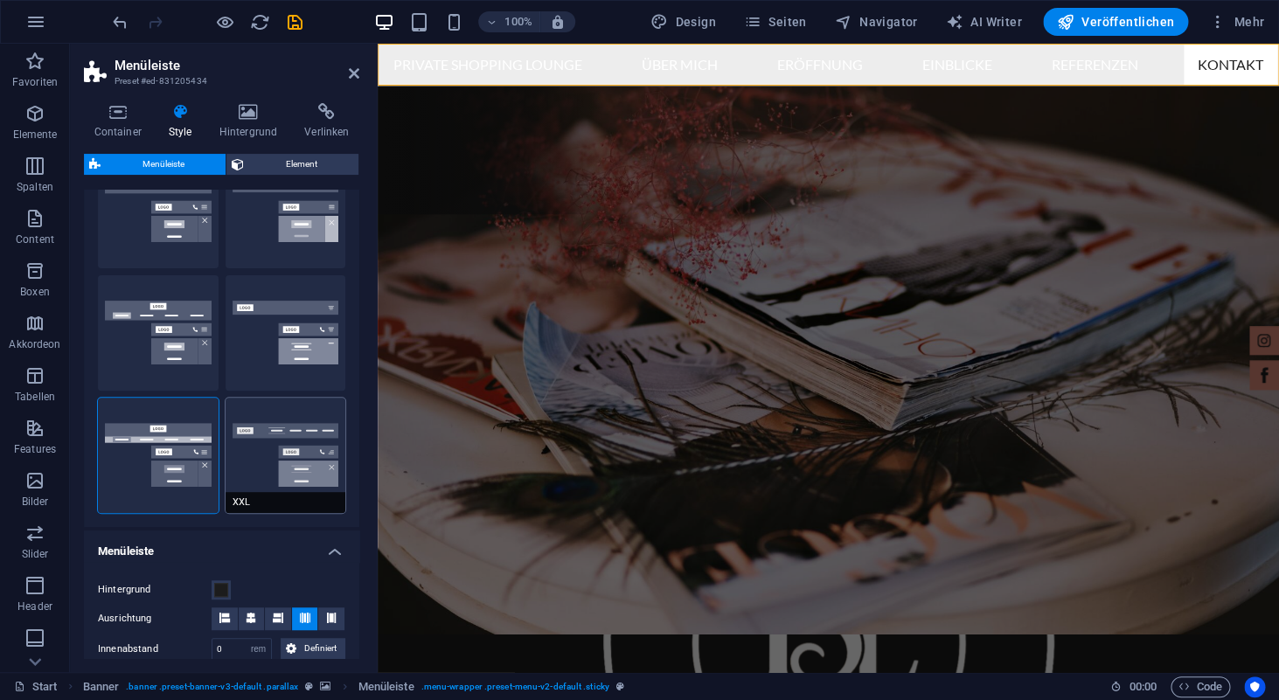
click at [284, 452] on button "XXL" at bounding box center [286, 455] width 121 height 115
type input "1"
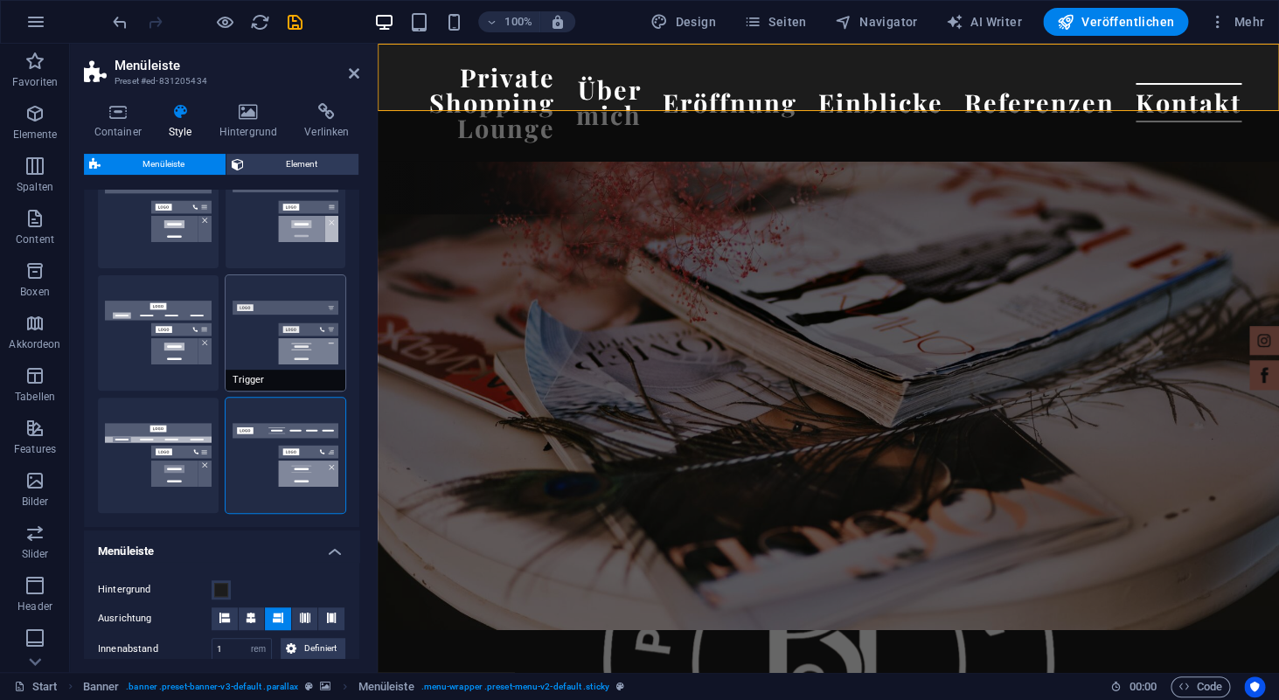
click at [282, 356] on button "Trigger" at bounding box center [286, 332] width 121 height 115
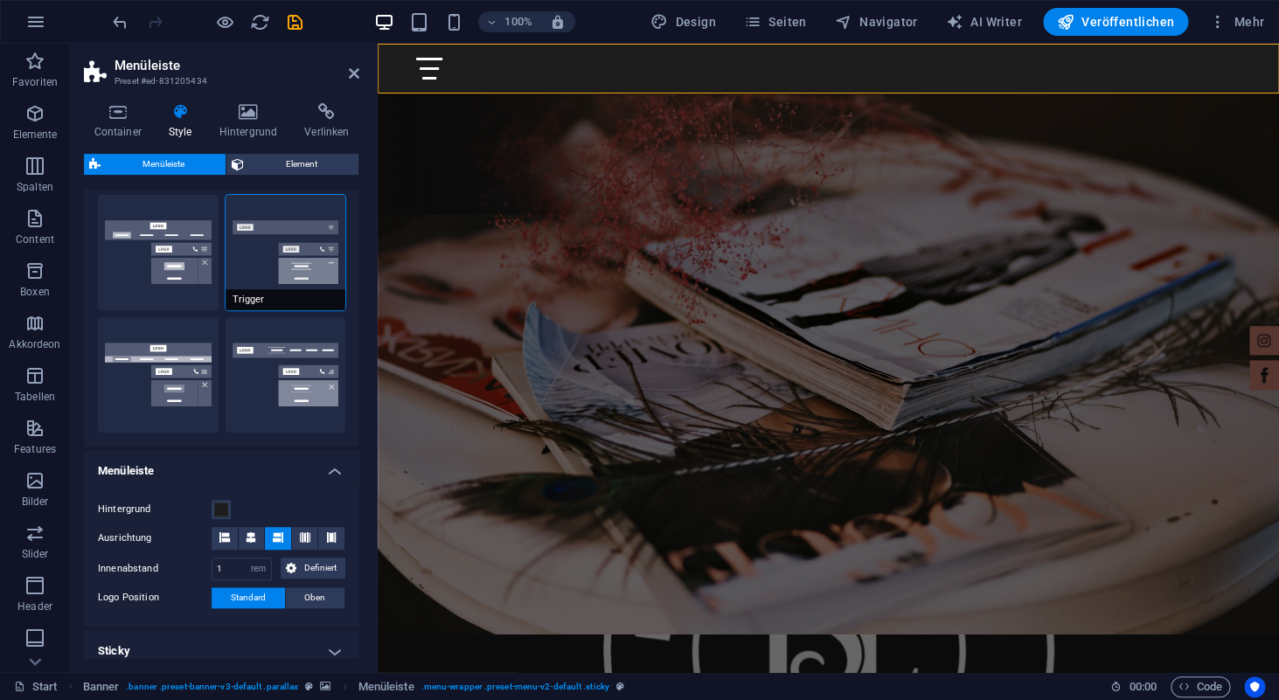
scroll to position [287, 0]
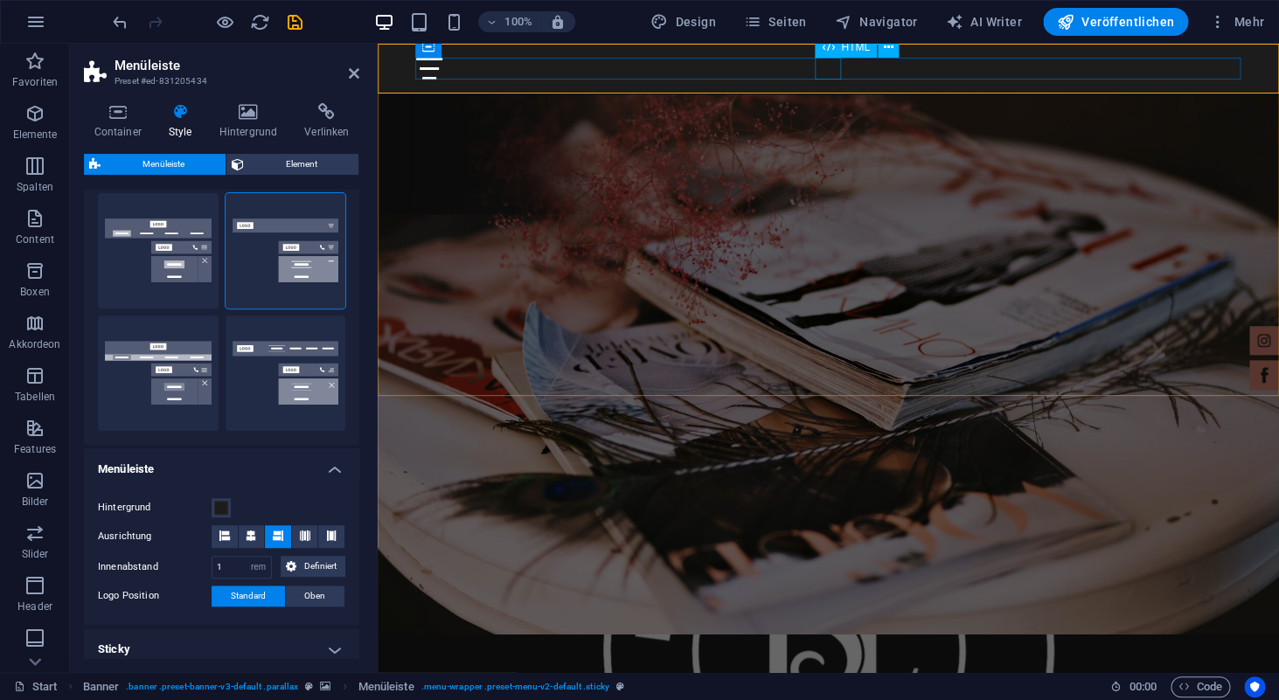
click at [825, 78] on div at bounding box center [829, 69] width 826 height 22
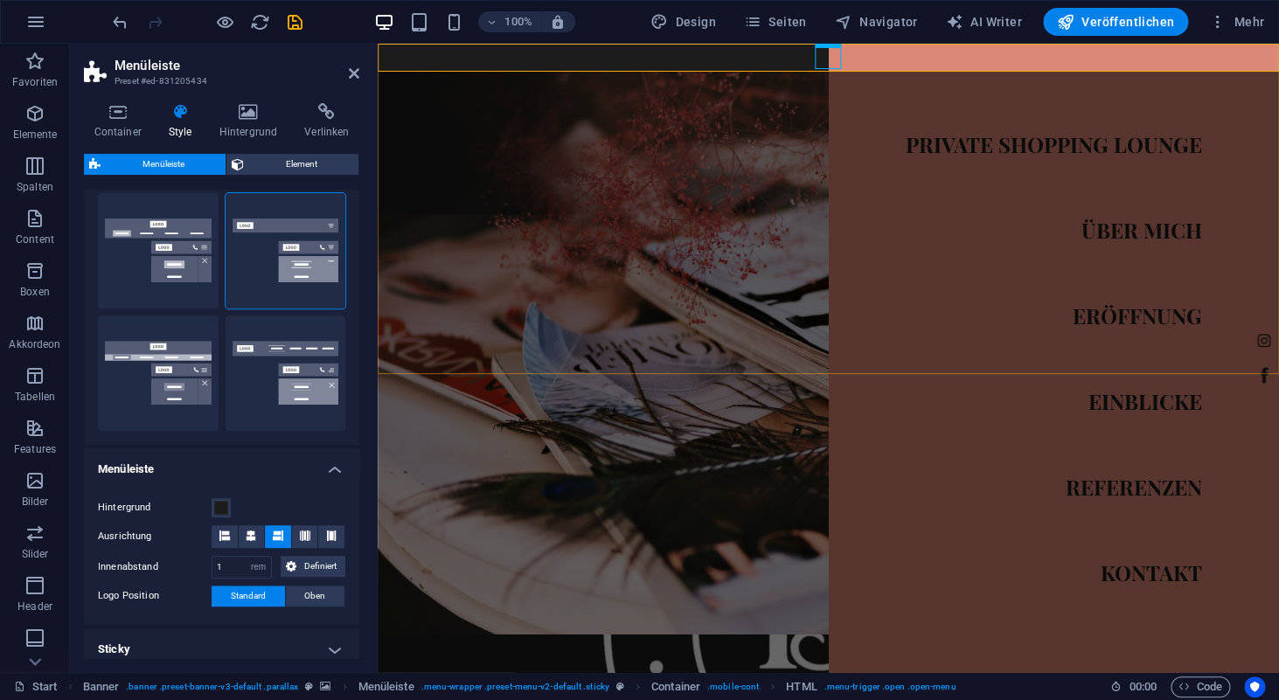
click at [442, 64] on div at bounding box center [429, 69] width 26 height 22
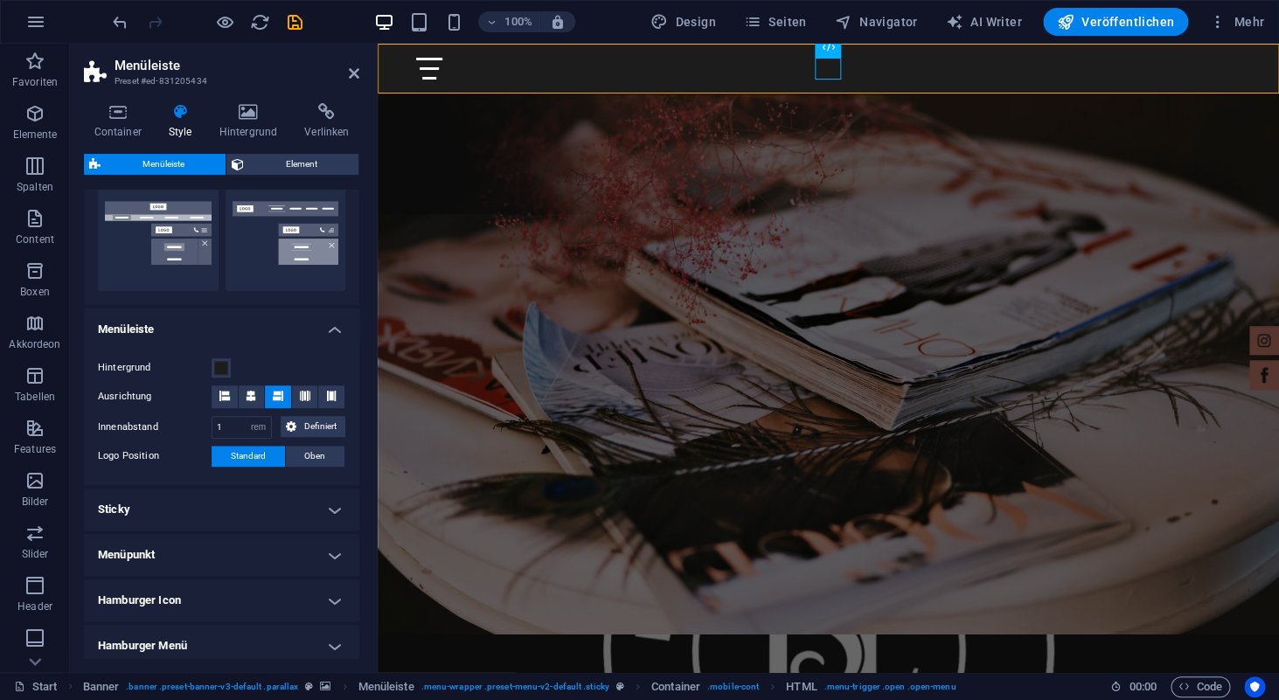
scroll to position [443, 0]
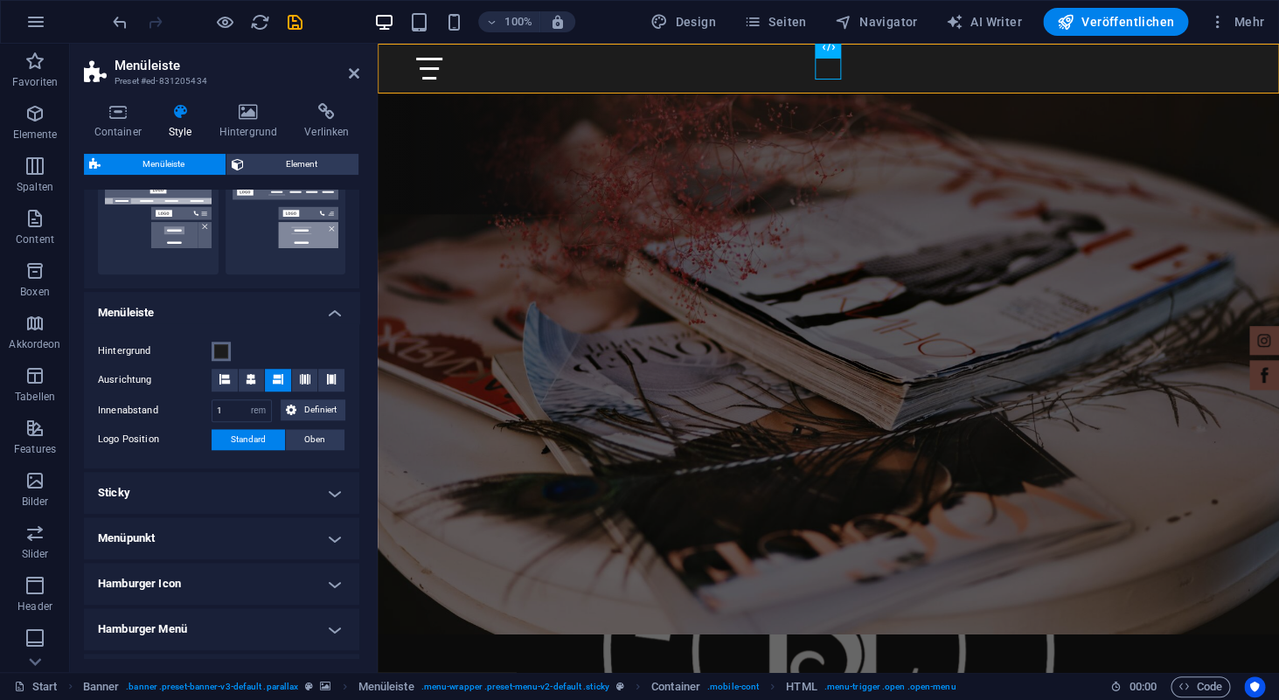
click at [224, 355] on span at bounding box center [221, 352] width 14 height 14
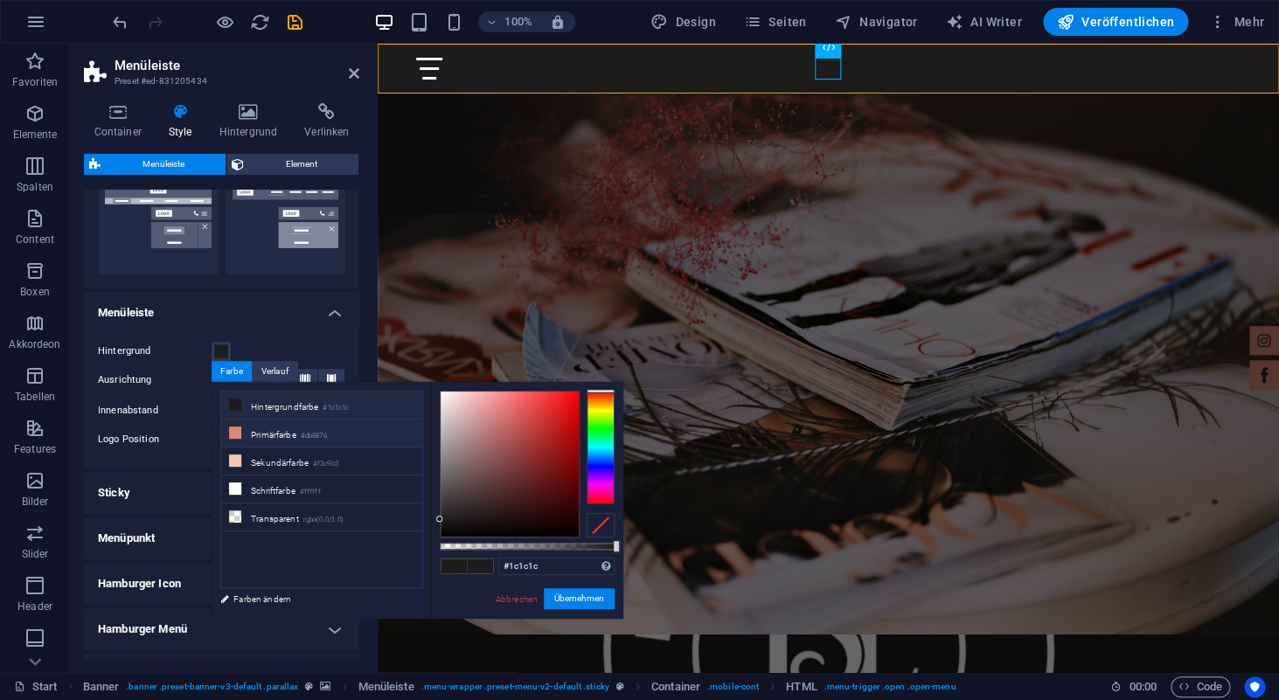
click at [255, 435] on li "Primärfarbe #db8876" at bounding box center [321, 434] width 201 height 28
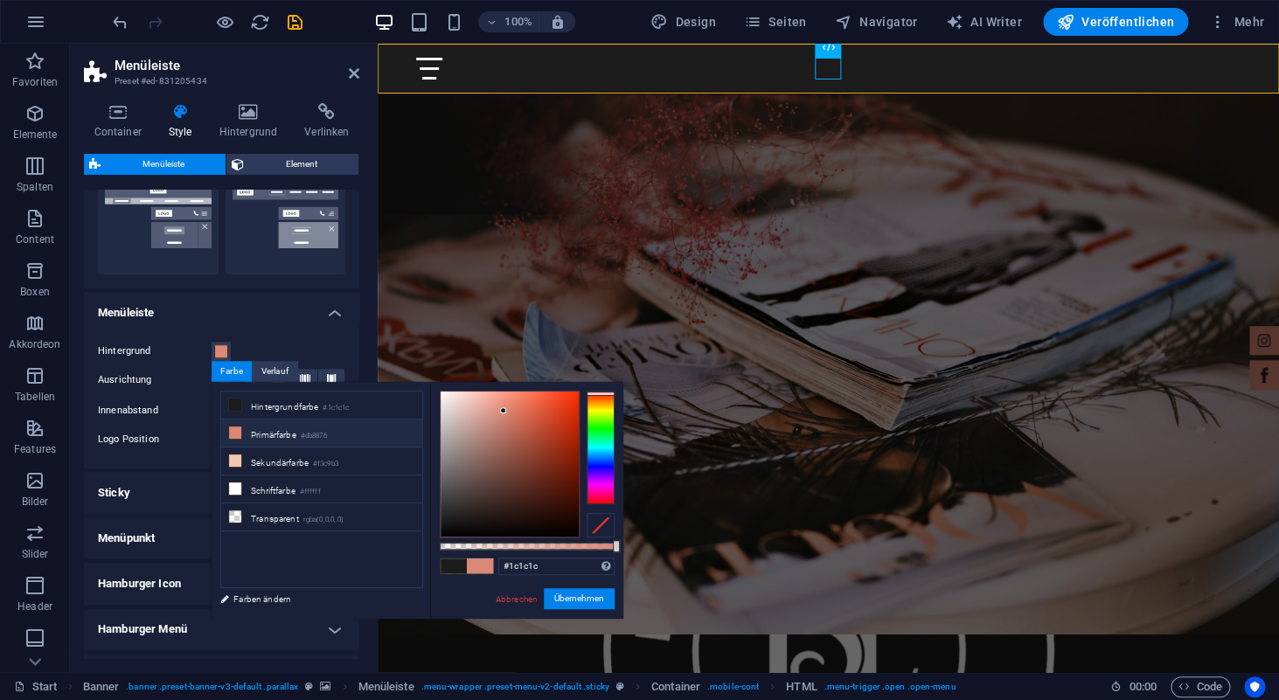
type input "#db8876"
click at [833, 74] on div at bounding box center [829, 69] width 826 height 22
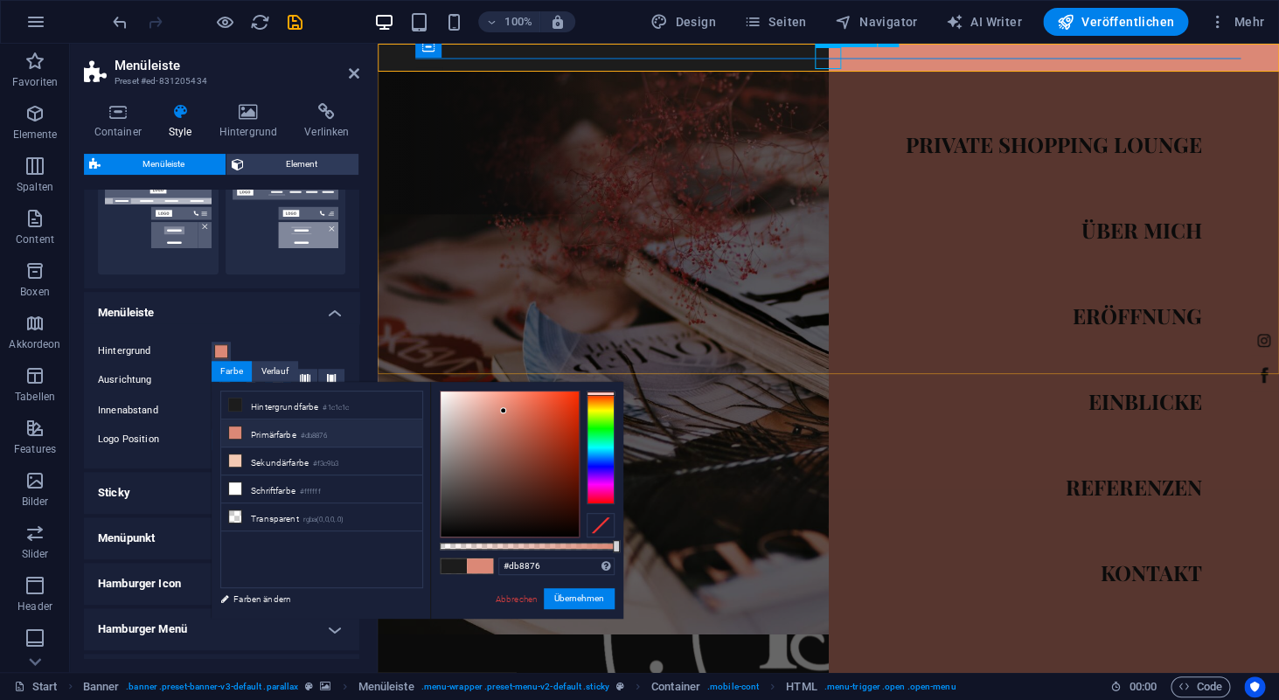
click at [442, 64] on div at bounding box center [429, 69] width 26 height 22
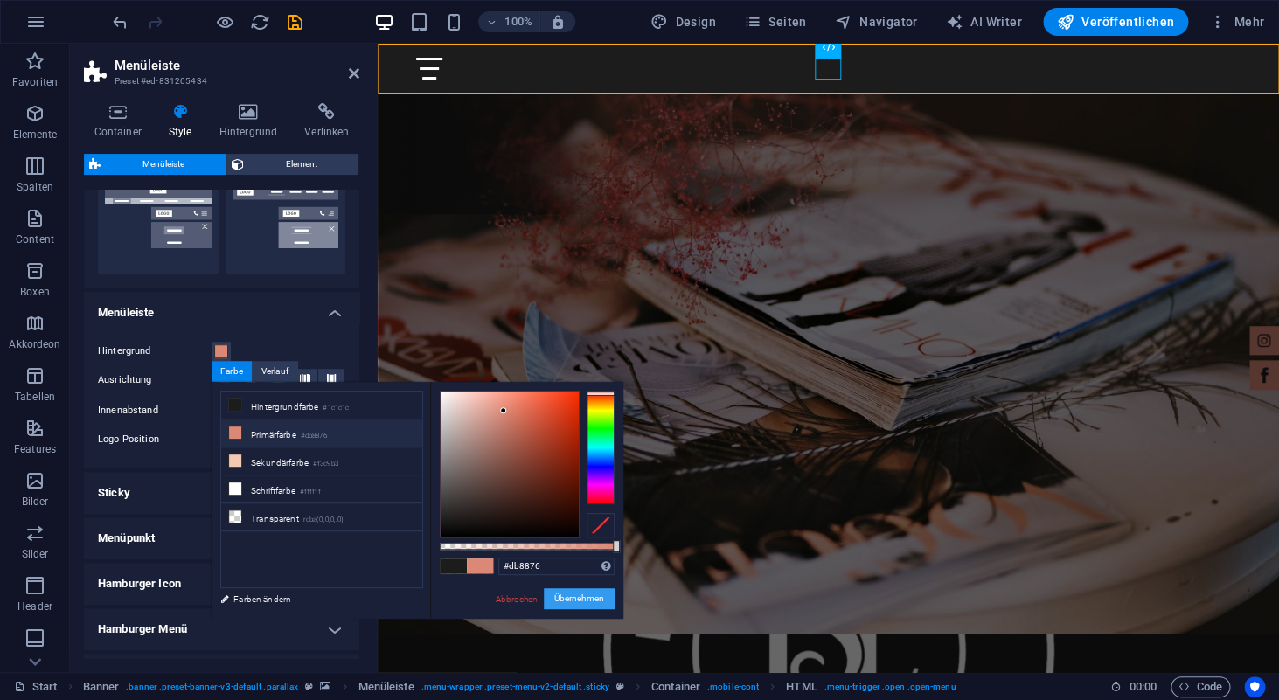
click at [568, 600] on button "Übernehmen" at bounding box center [579, 599] width 71 height 21
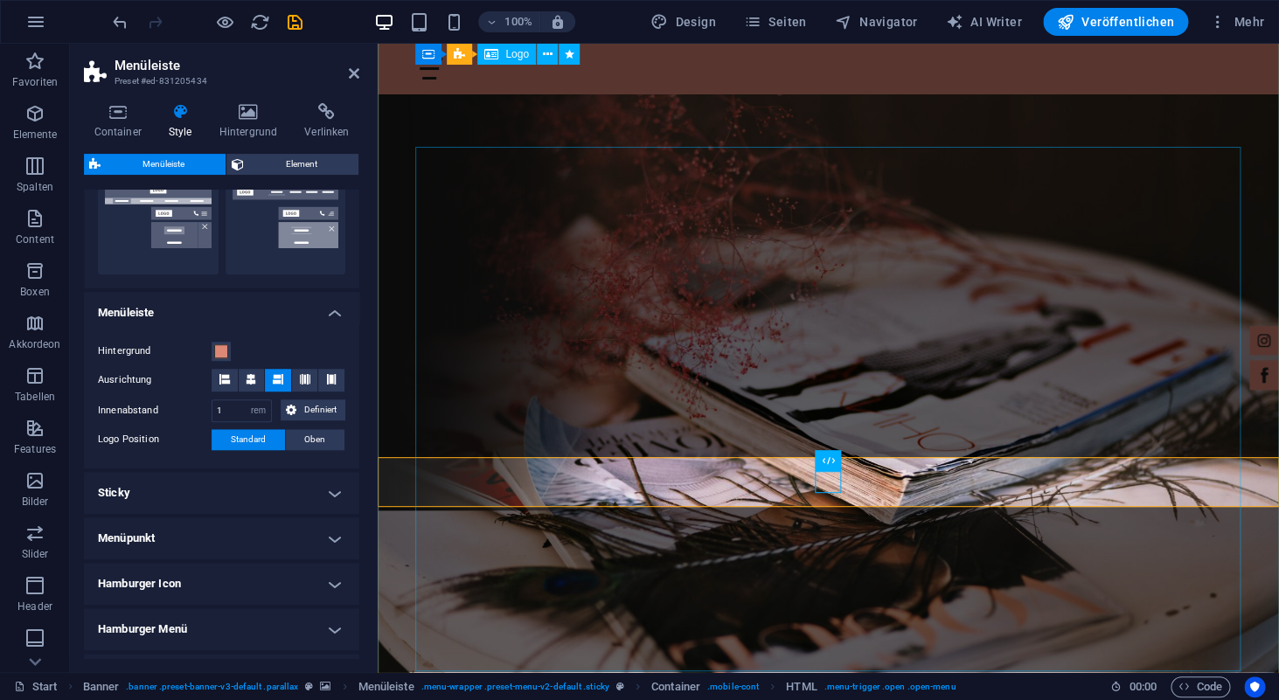
scroll to position [0, 0]
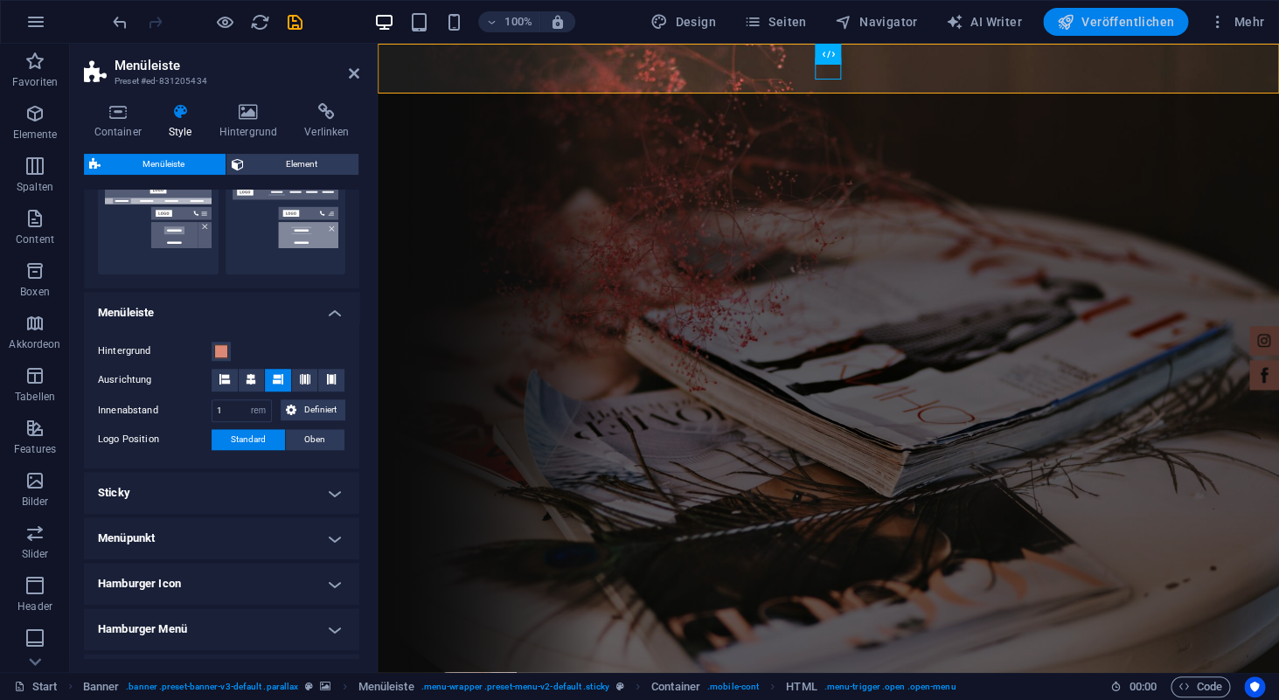
click at [1111, 24] on span "Veröffentlichen" at bounding box center [1115, 21] width 117 height 17
checkbox input "false"
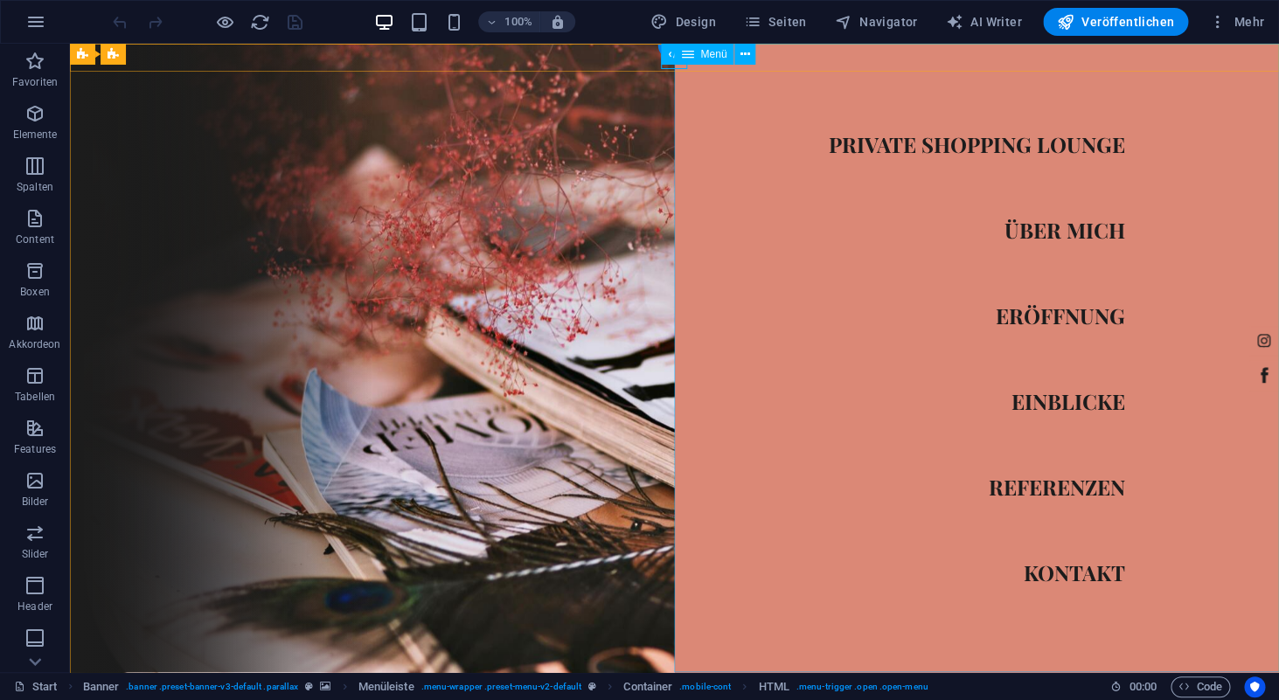
click at [1039, 219] on nav "Private Shopping Lounge Über mich Eröffnung Einblicke Referenzen Kontakt" at bounding box center [977, 358] width 605 height 629
click at [1039, 230] on nav "Private Shopping Lounge Über mich Eröffnung Einblicke Referenzen Kontakt" at bounding box center [977, 358] width 605 height 629
click at [1028, 324] on nav "Private Shopping Lounge Über mich Eröffnung Einblicke Referenzen Kontakt" at bounding box center [977, 358] width 605 height 629
click at [929, 148] on nav "Private Shopping Lounge Über mich Eröffnung Einblicke Referenzen Kontakt" at bounding box center [977, 358] width 605 height 629
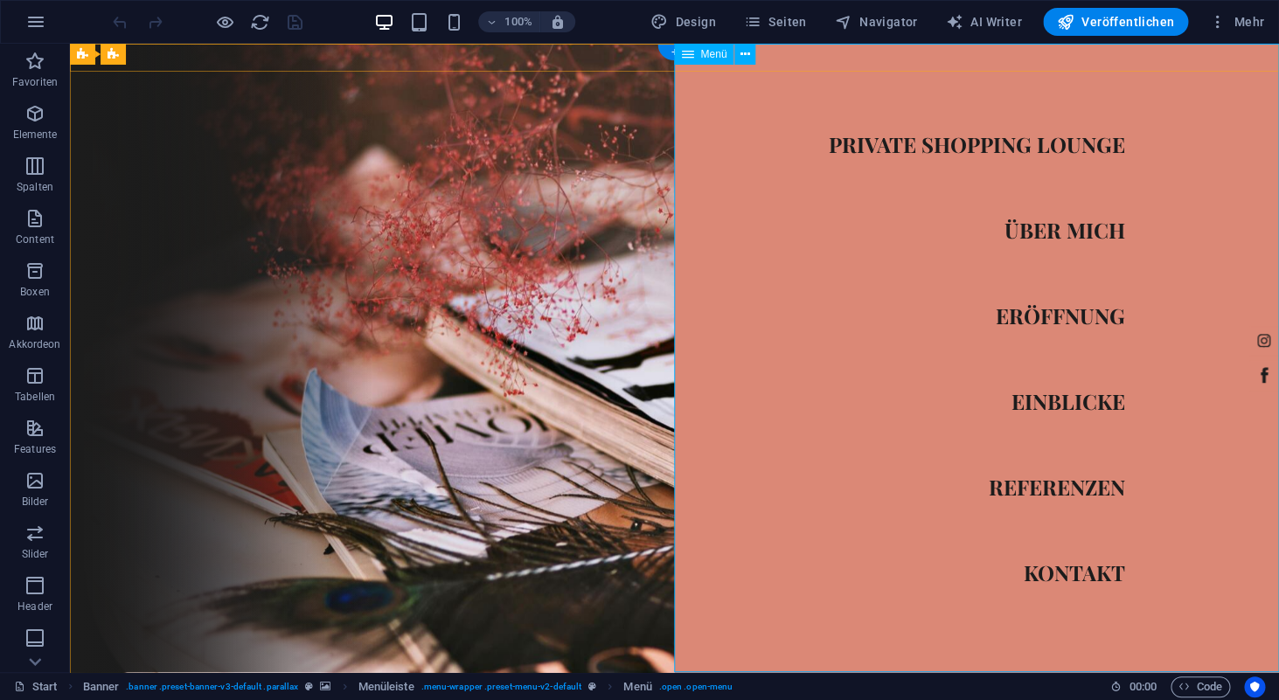
select select
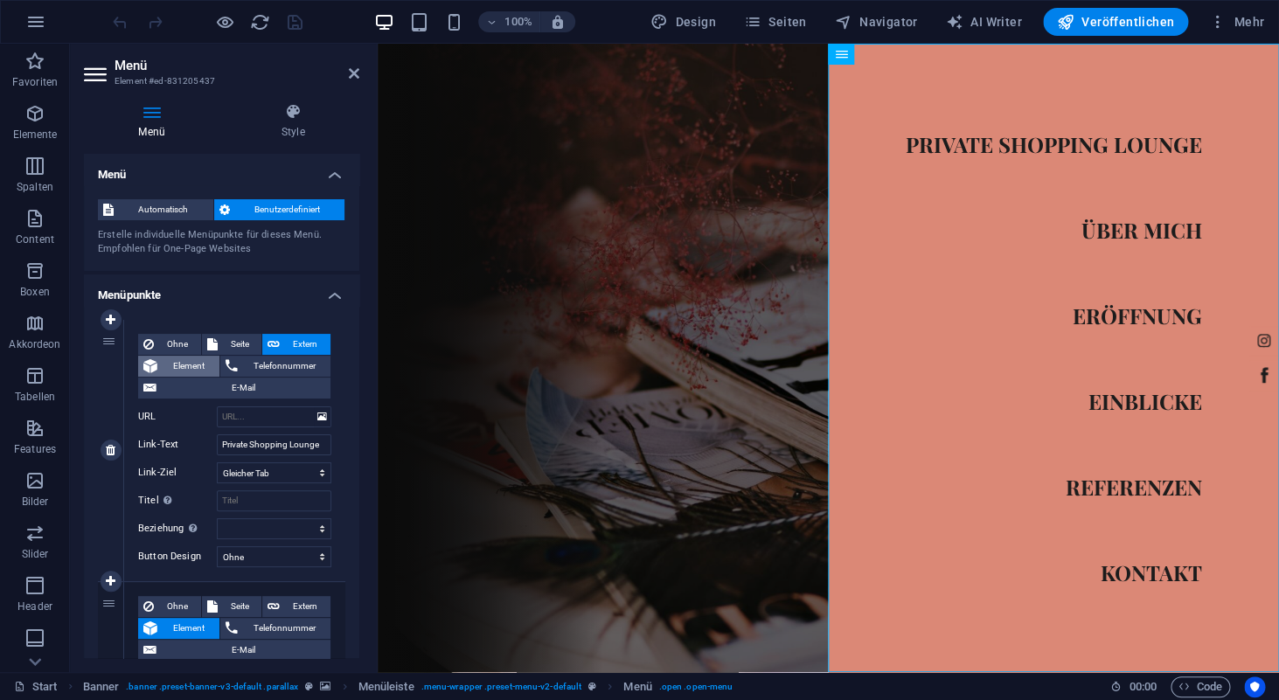
click at [181, 368] on span "Element" at bounding box center [189, 366] width 52 height 21
select select
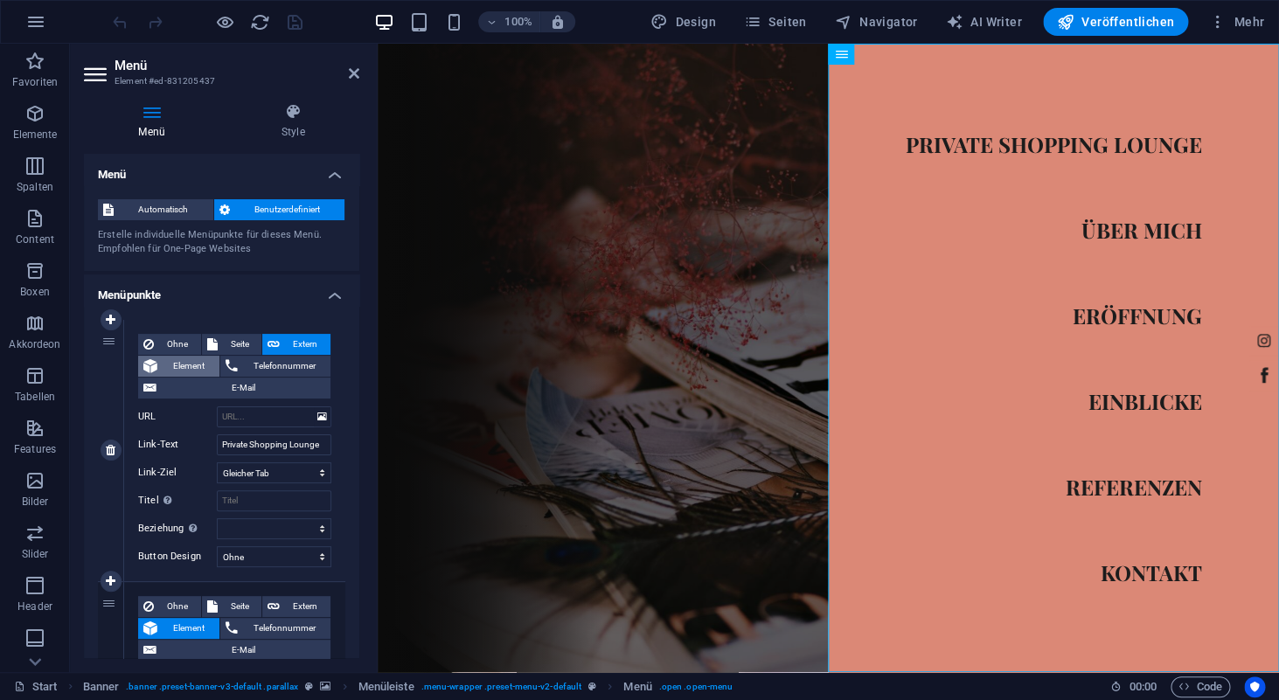
select select
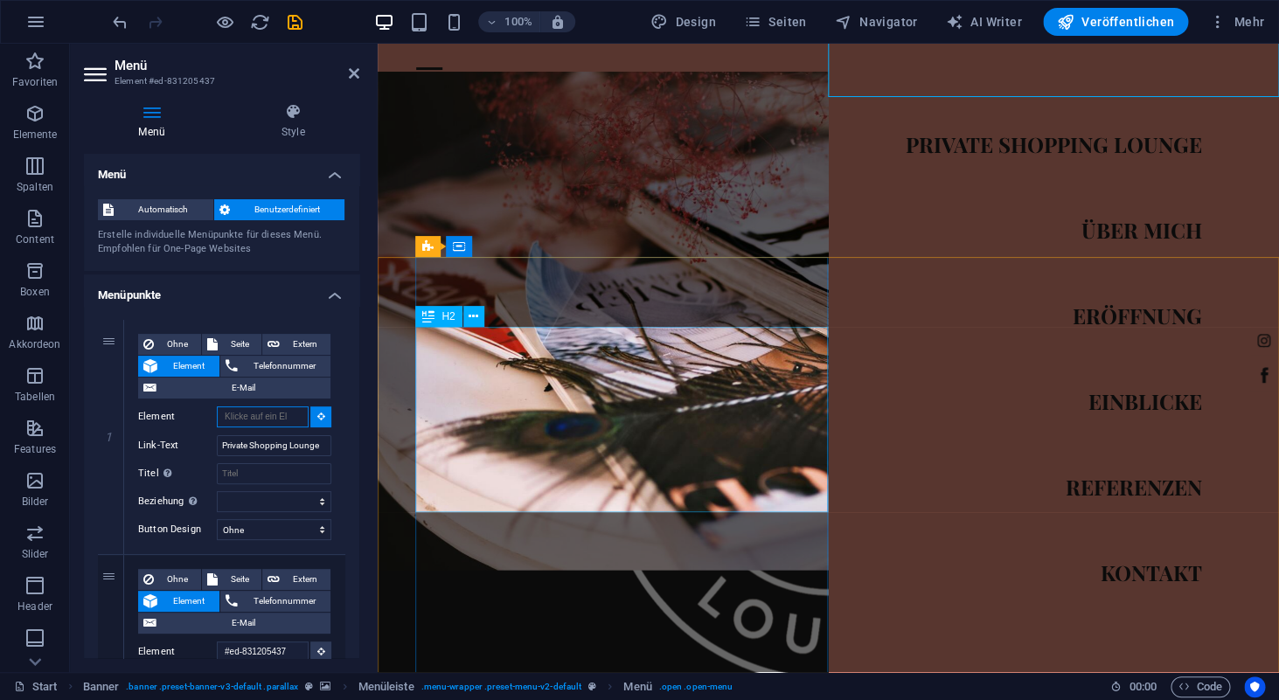
scroll to position [646, 0]
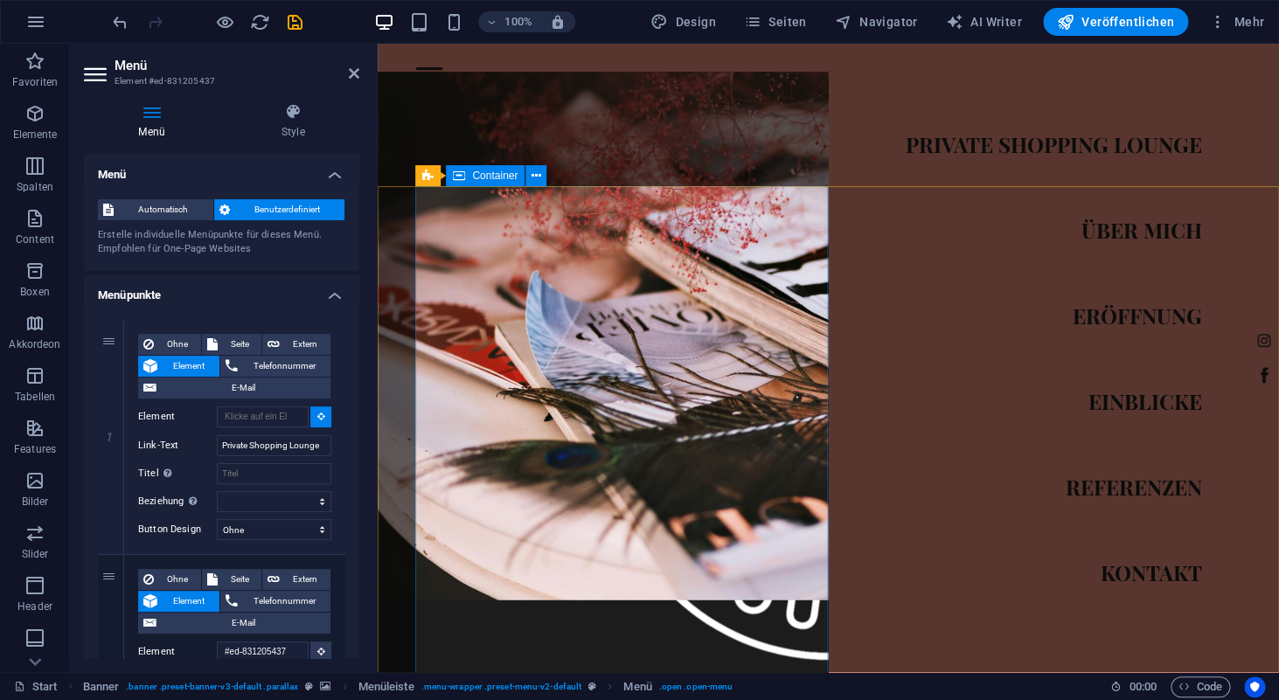
type input "#ed-831188649"
select select
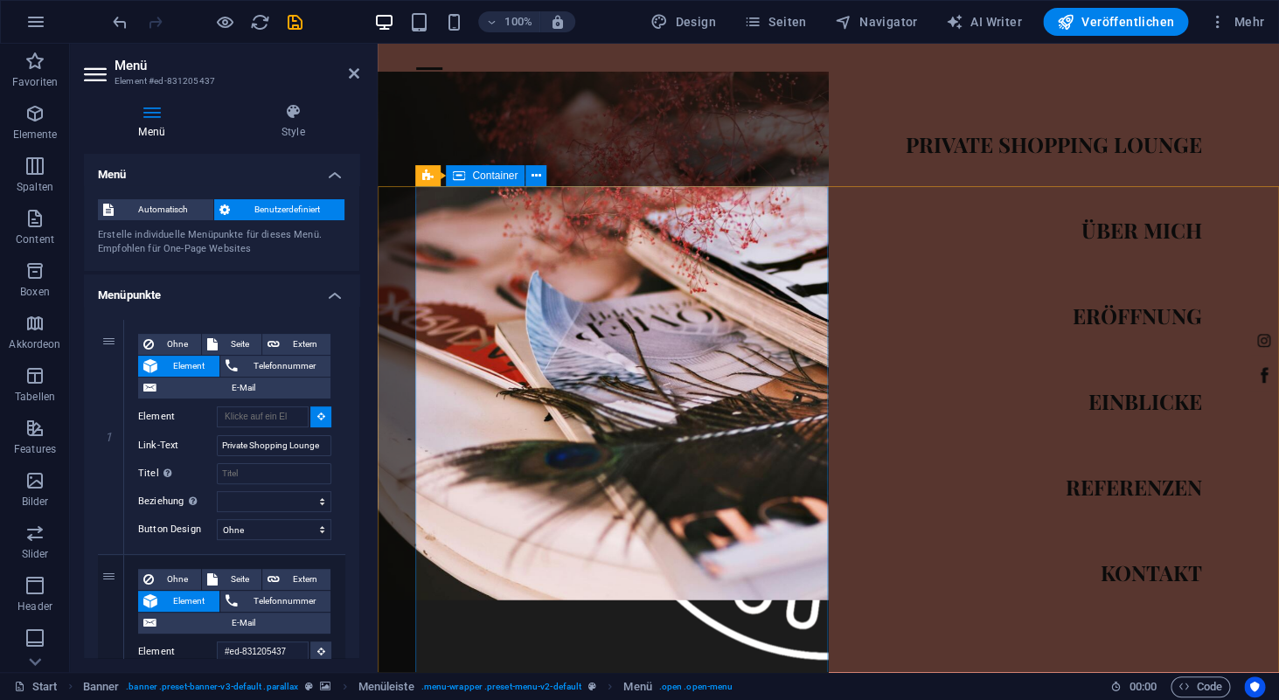
select select
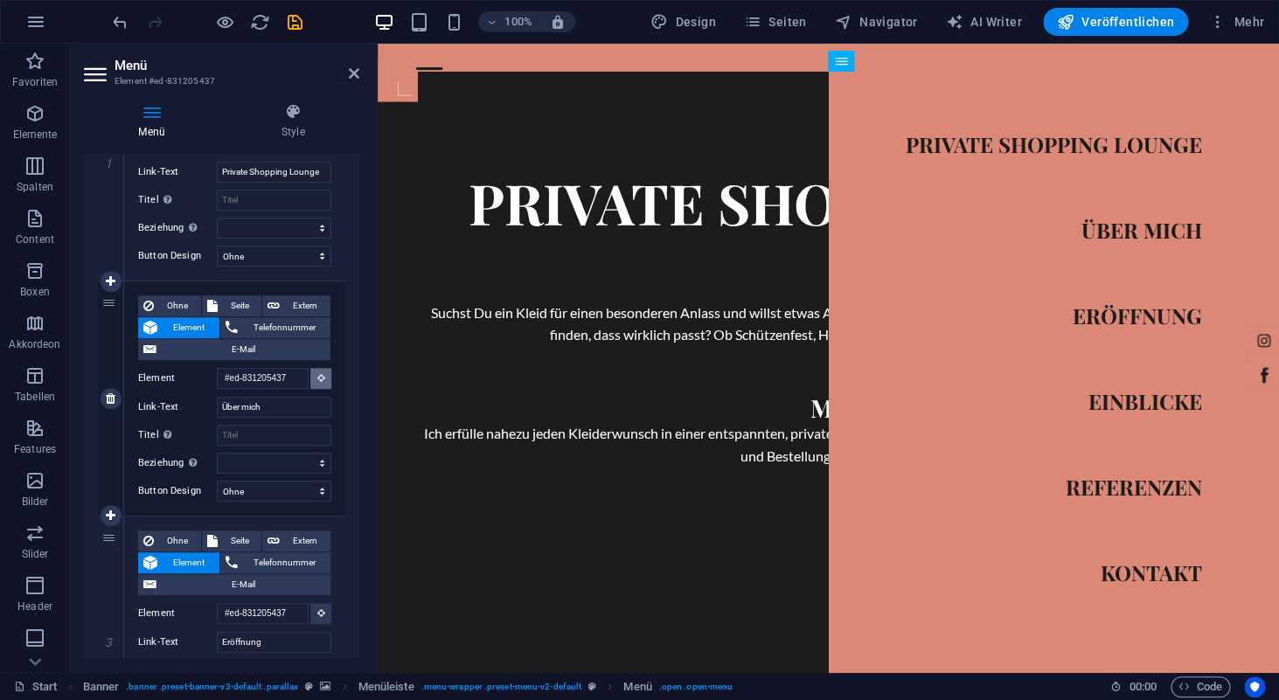
scroll to position [1378, 0]
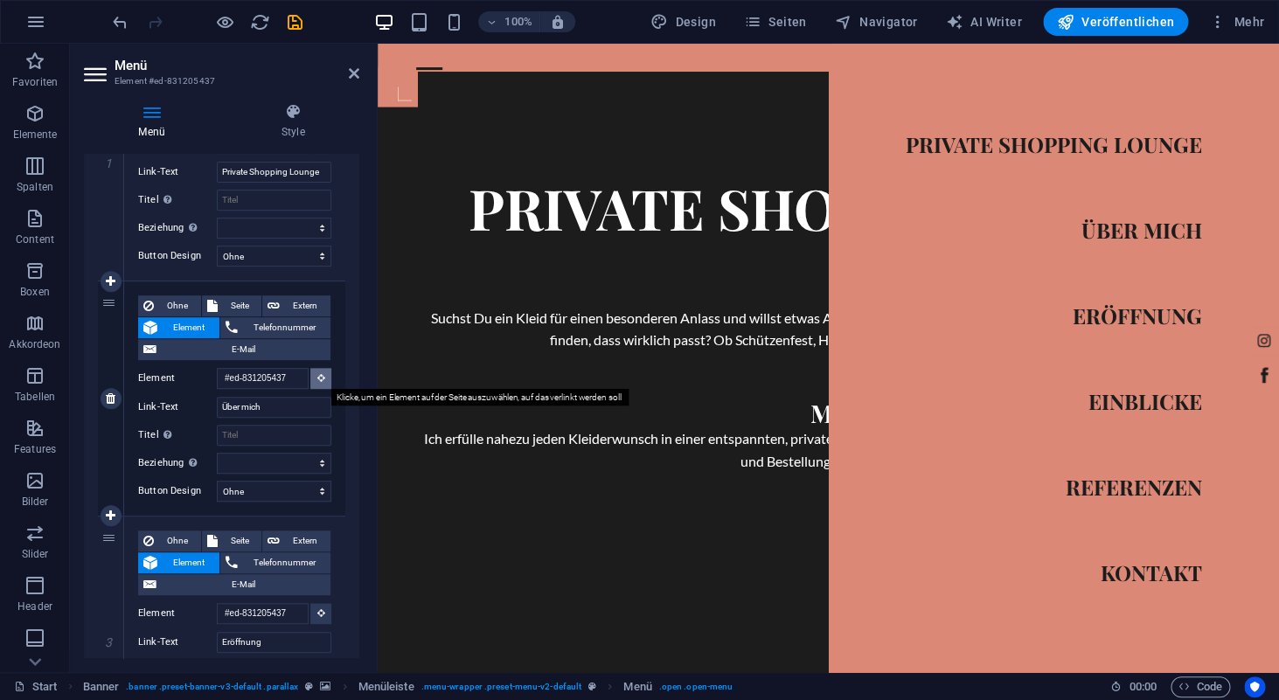
click at [321, 374] on icon at bounding box center [321, 377] width 8 height 9
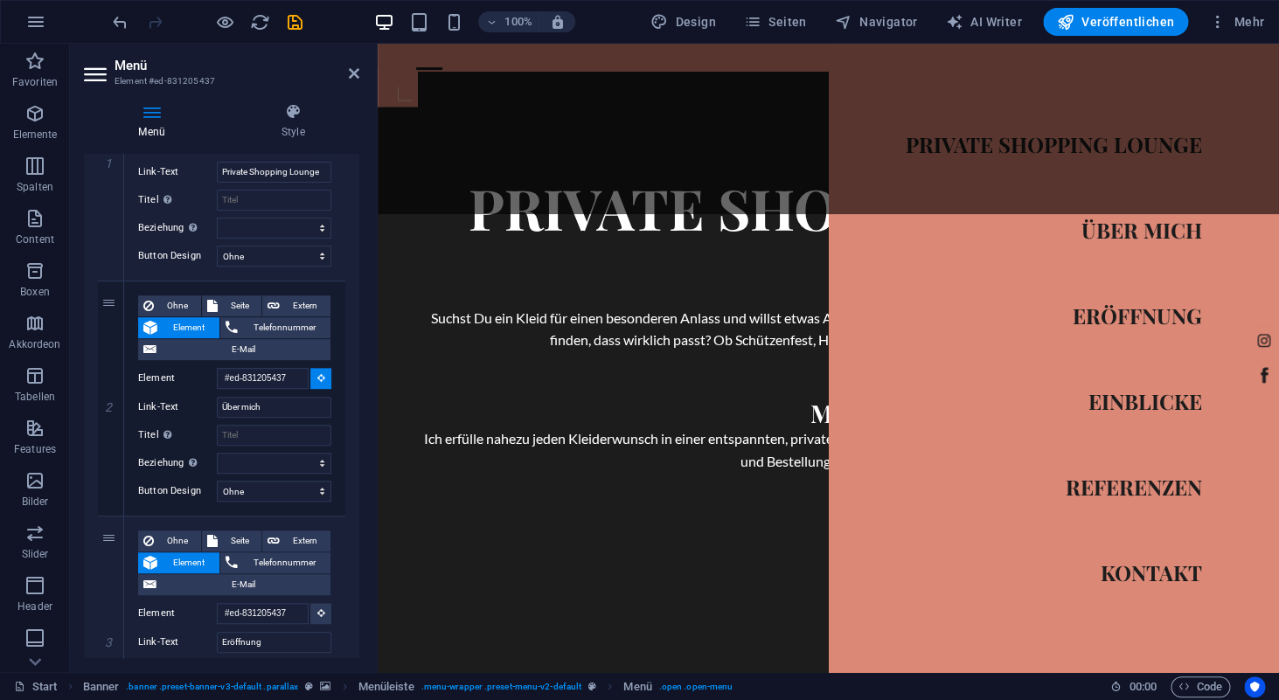
select select
type input "#ed-831188499"
select select
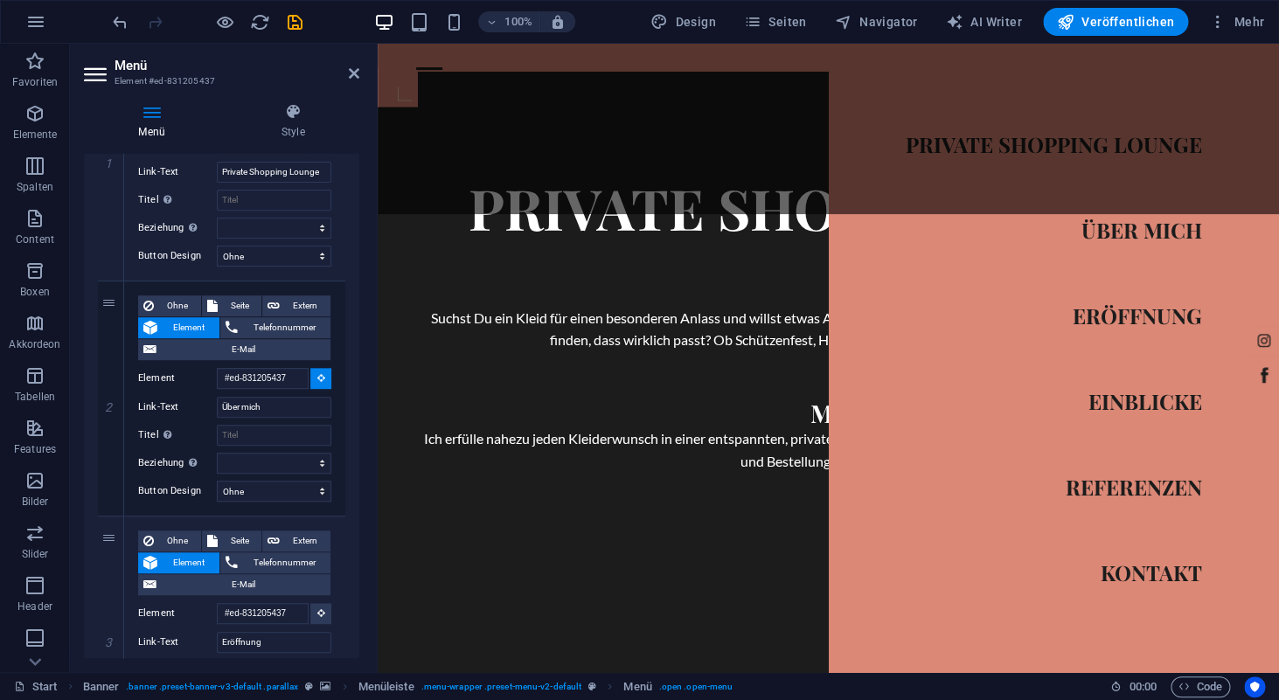
select select
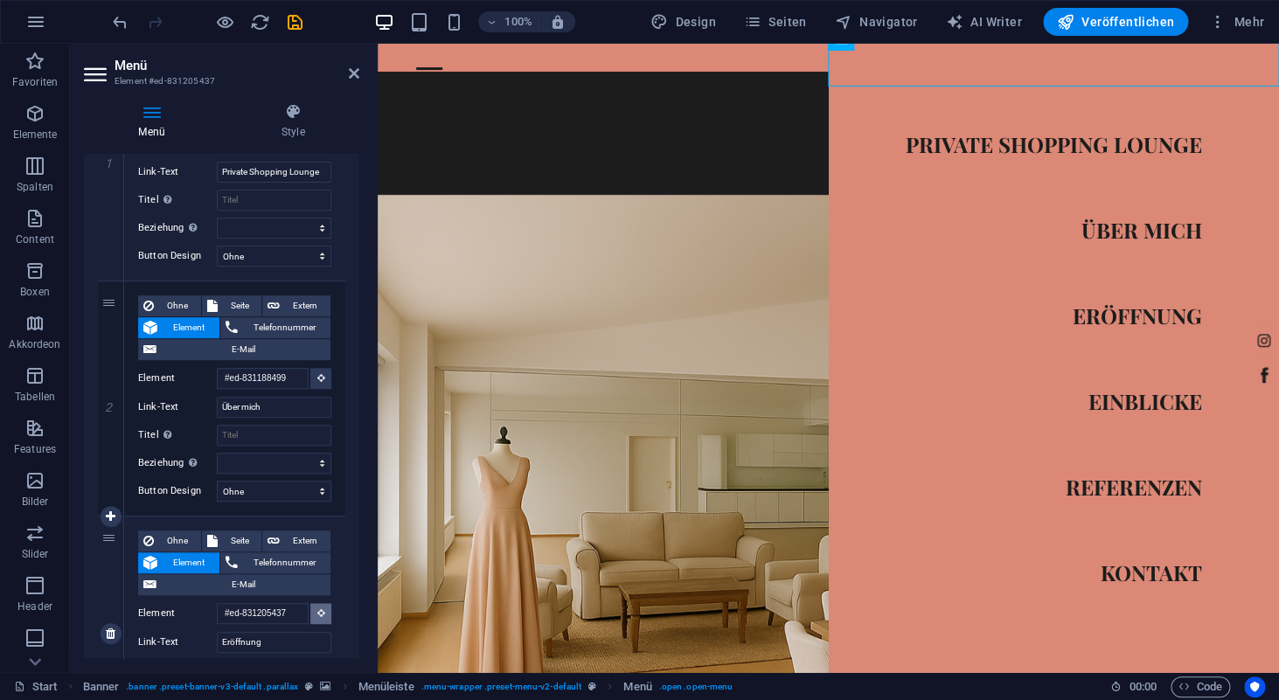
scroll to position [1943, 0]
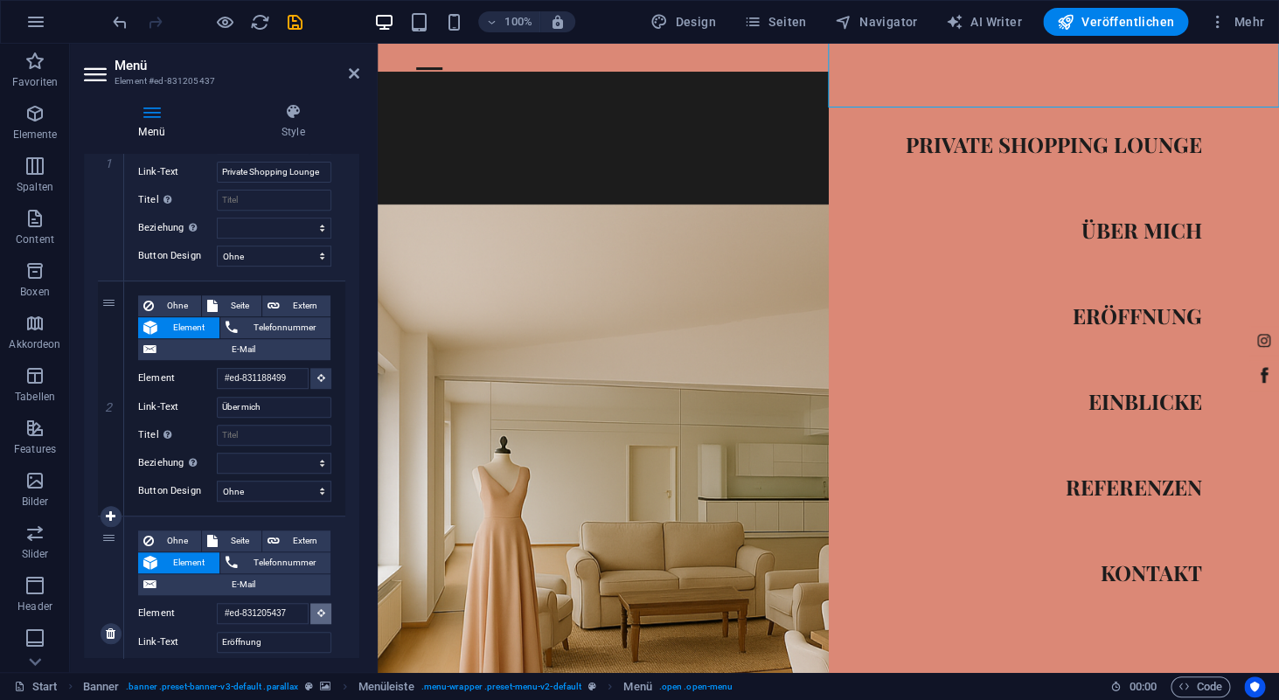
click at [324, 610] on icon at bounding box center [321, 613] width 8 height 9
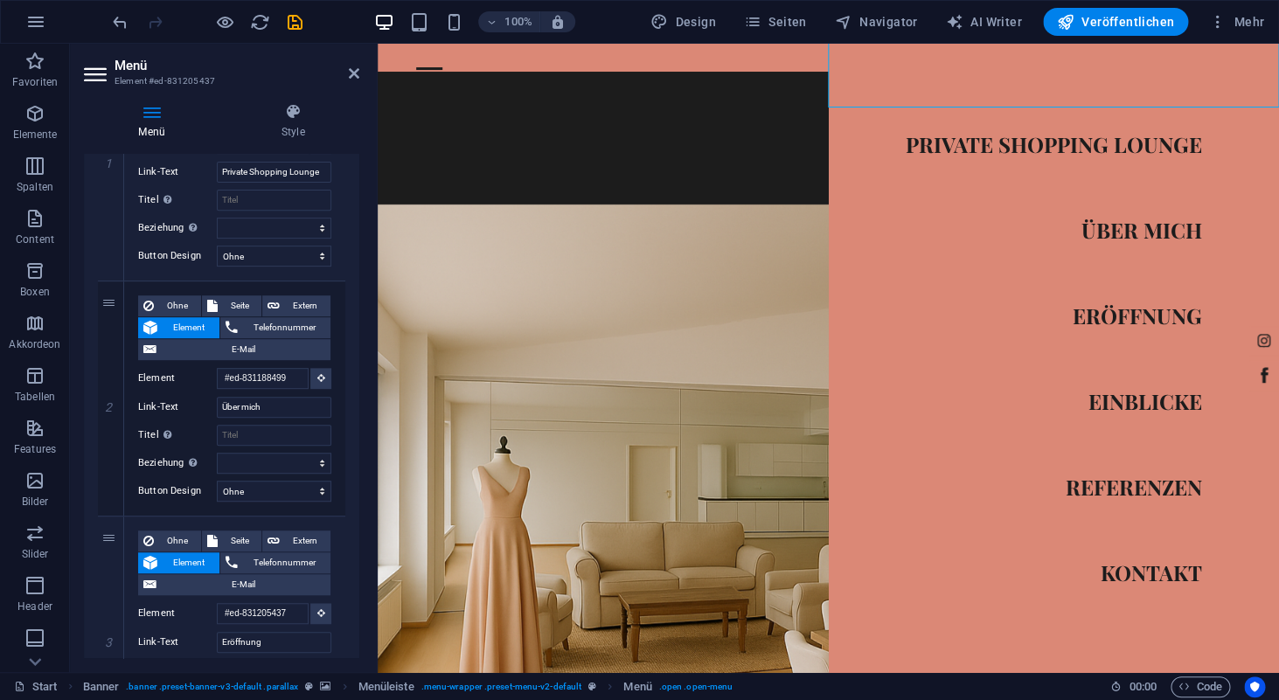
select select
type input "#ed-831188556"
select select
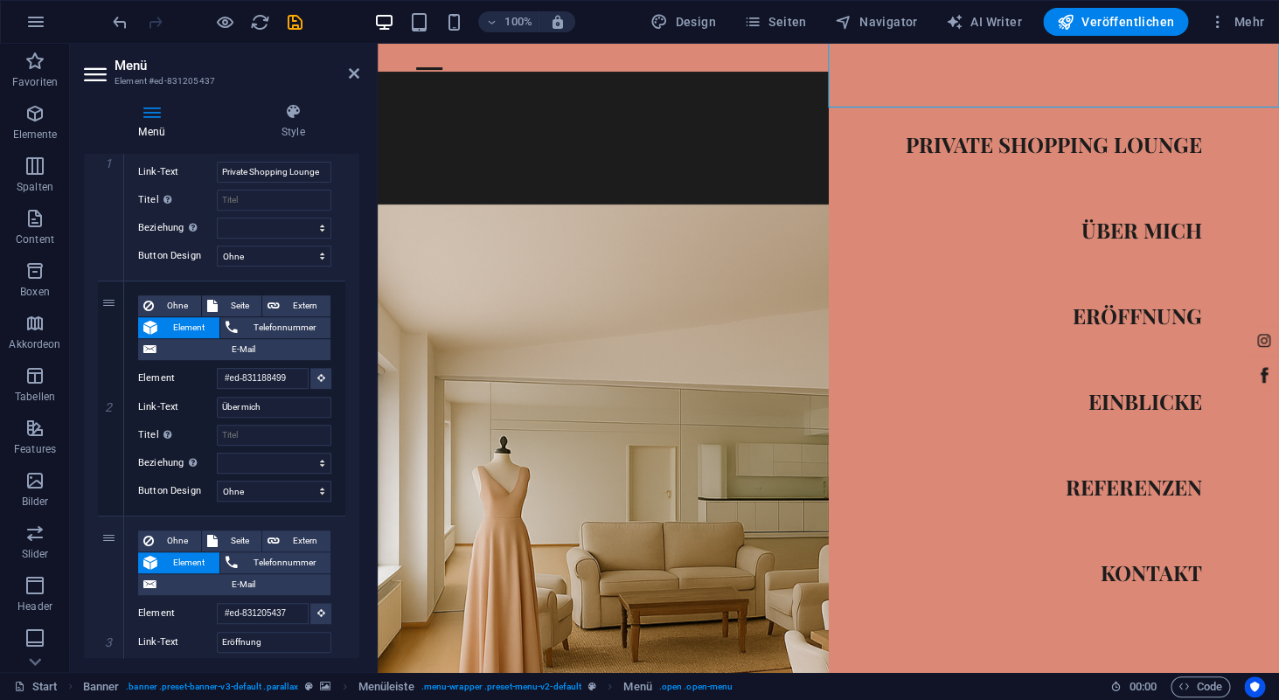
select select
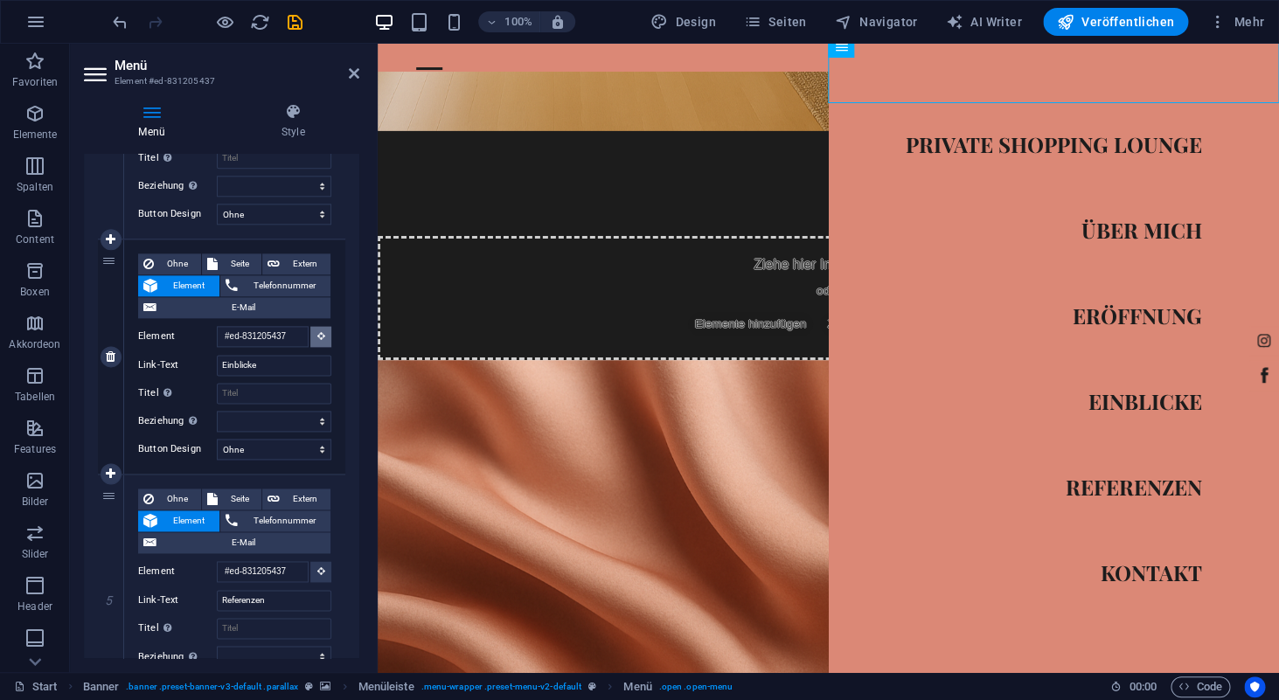
scroll to position [2498, 0]
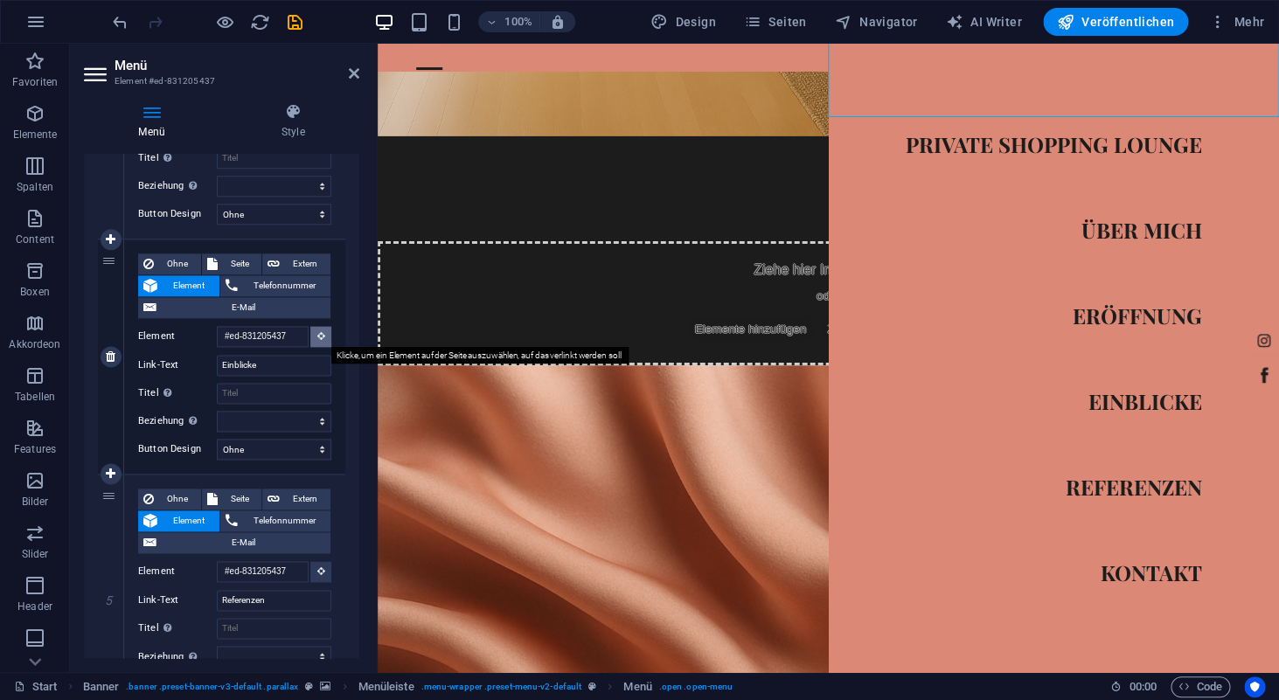
click at [317, 336] on icon at bounding box center [321, 335] width 8 height 9
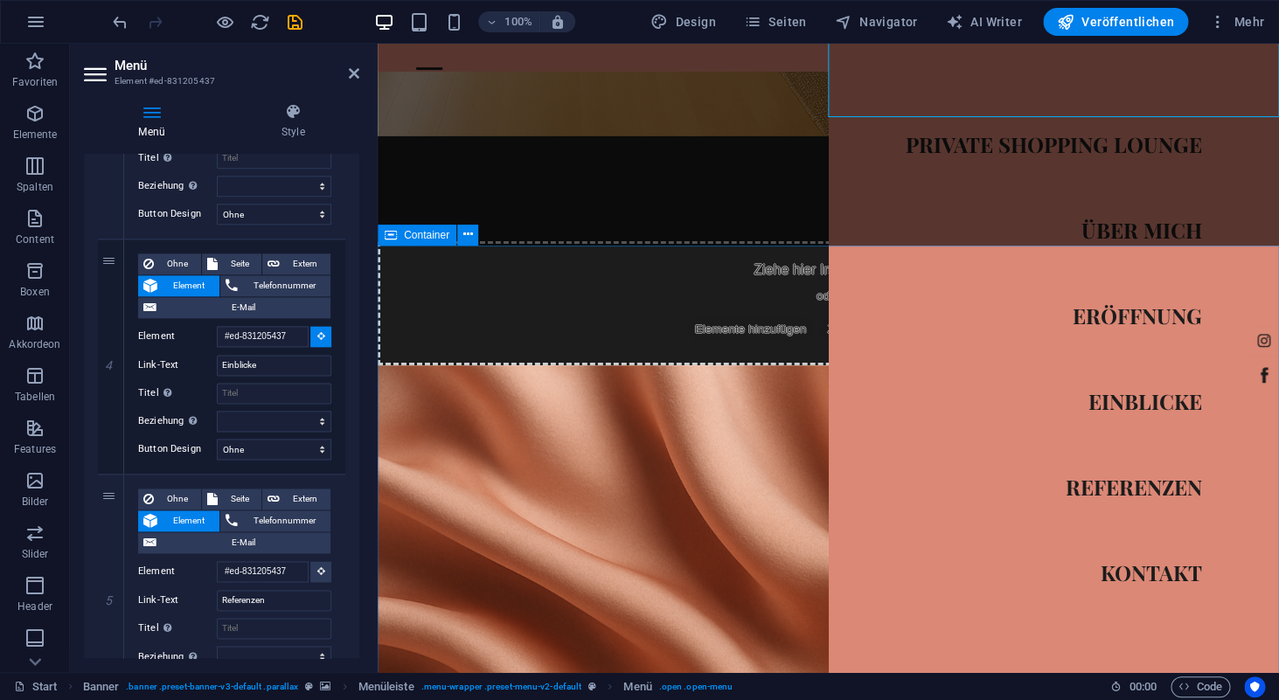
select select
type input "#ed-831188508"
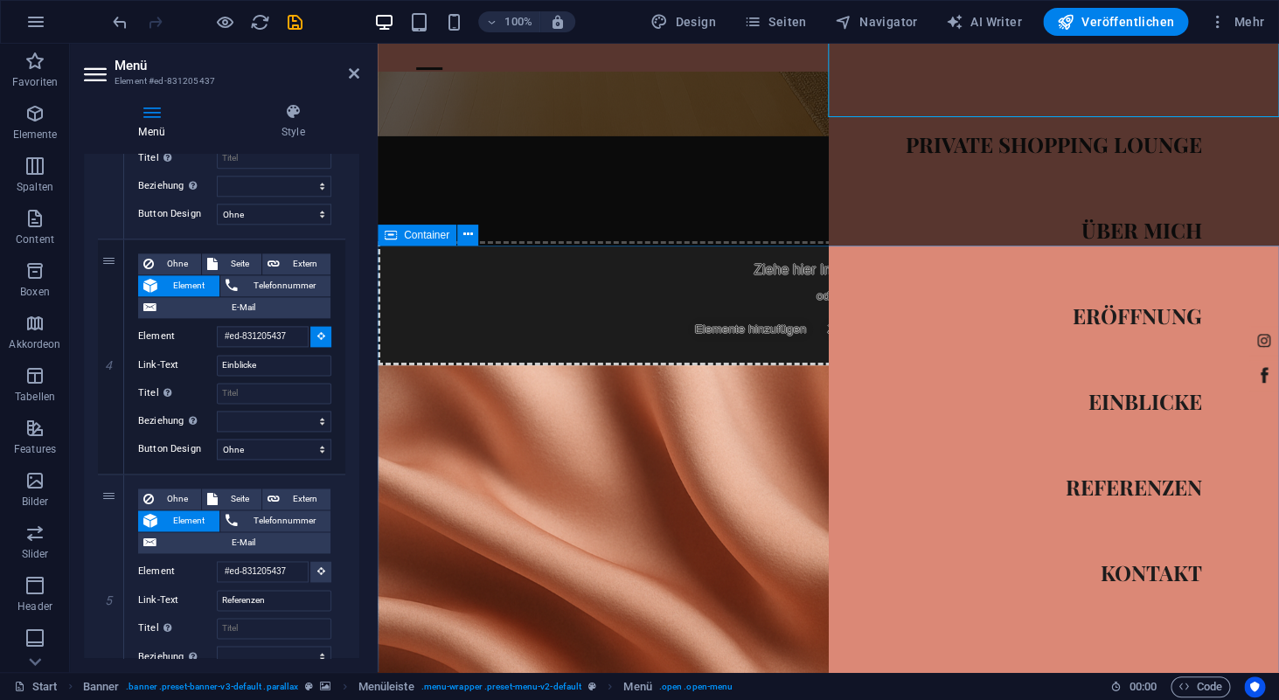
select select
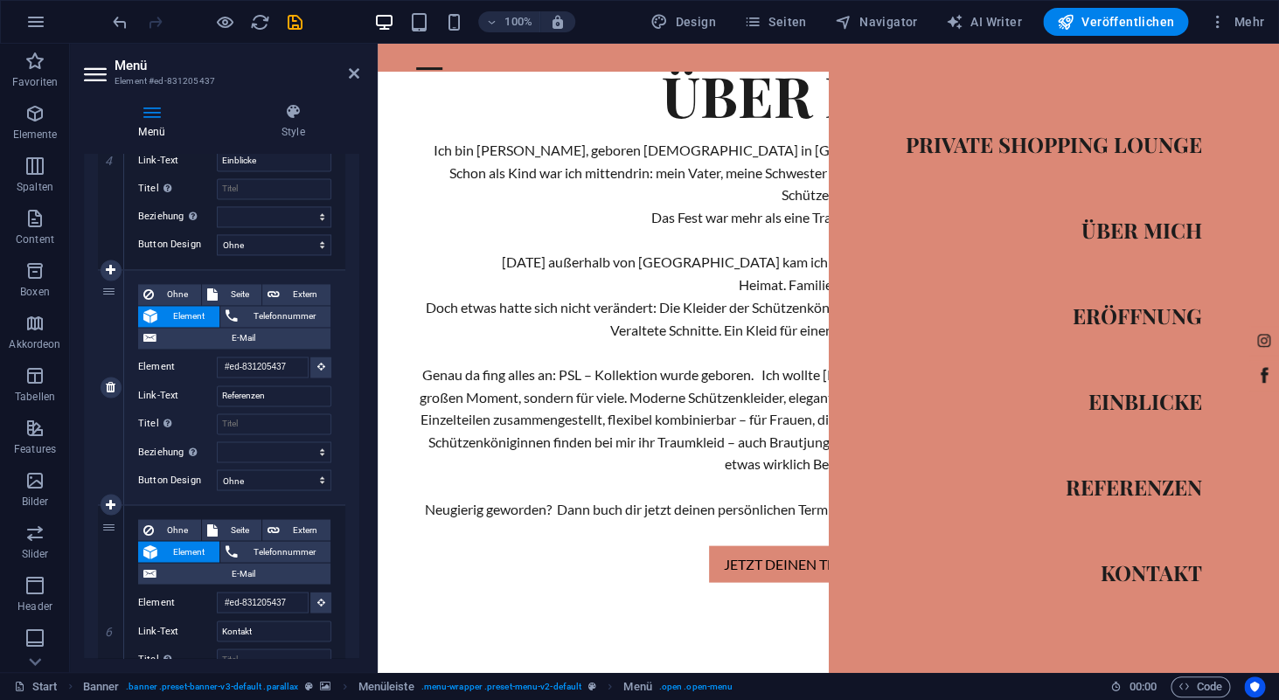
scroll to position [996, 0]
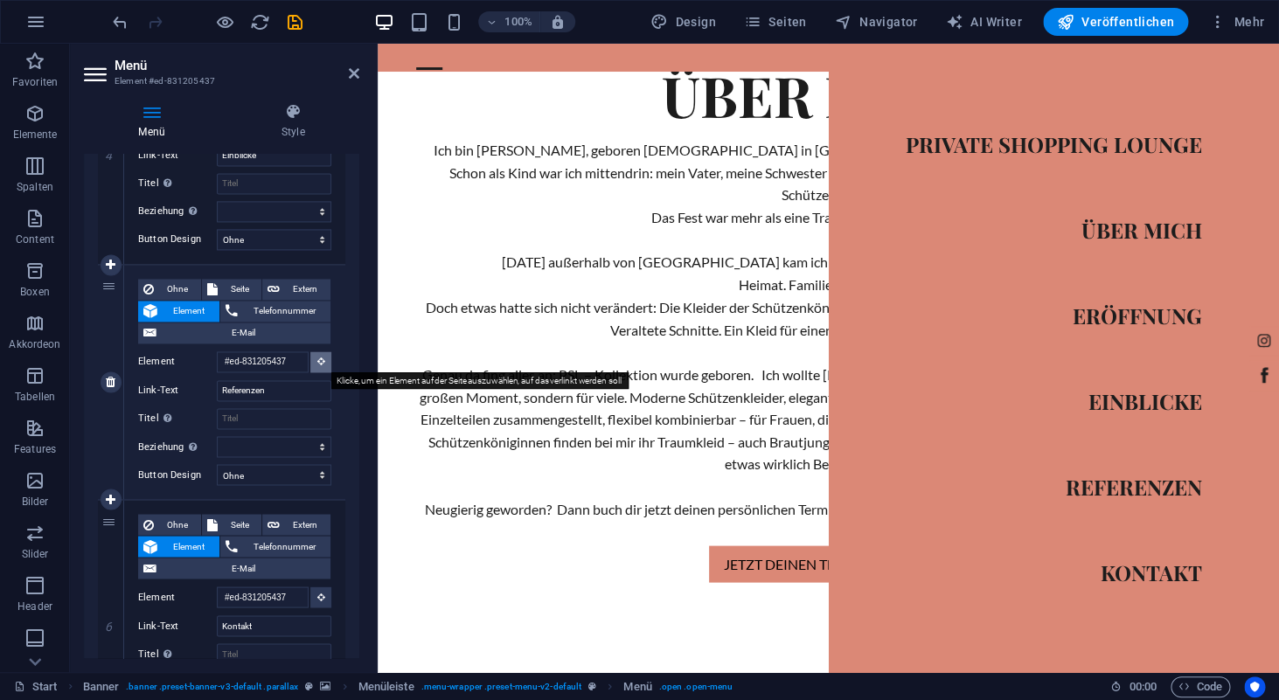
click at [322, 369] on button at bounding box center [320, 362] width 21 height 21
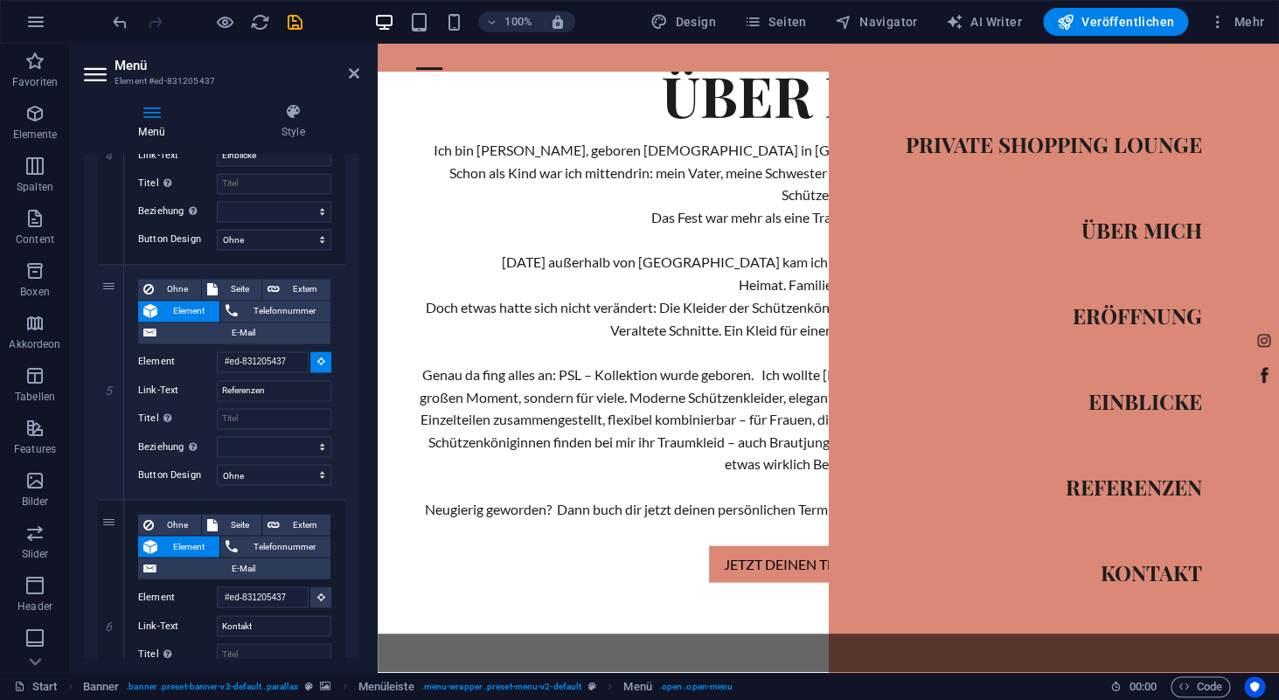
select select
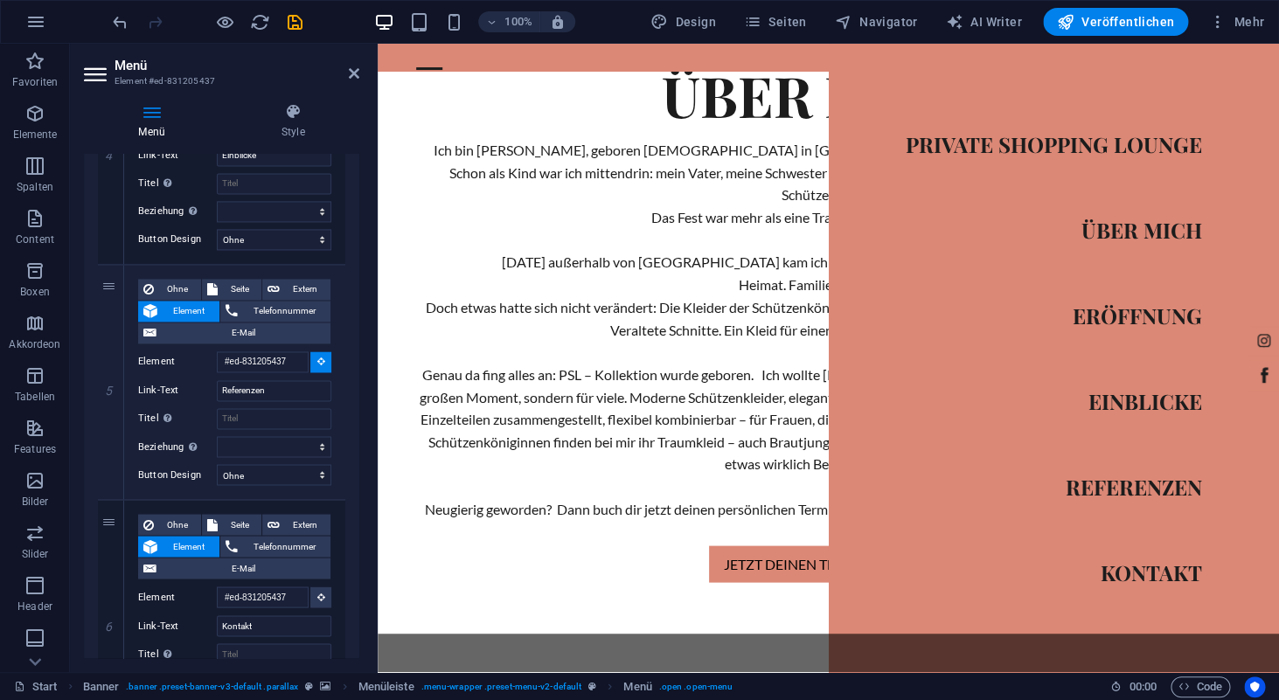
type input "#ed-831188523"
select select
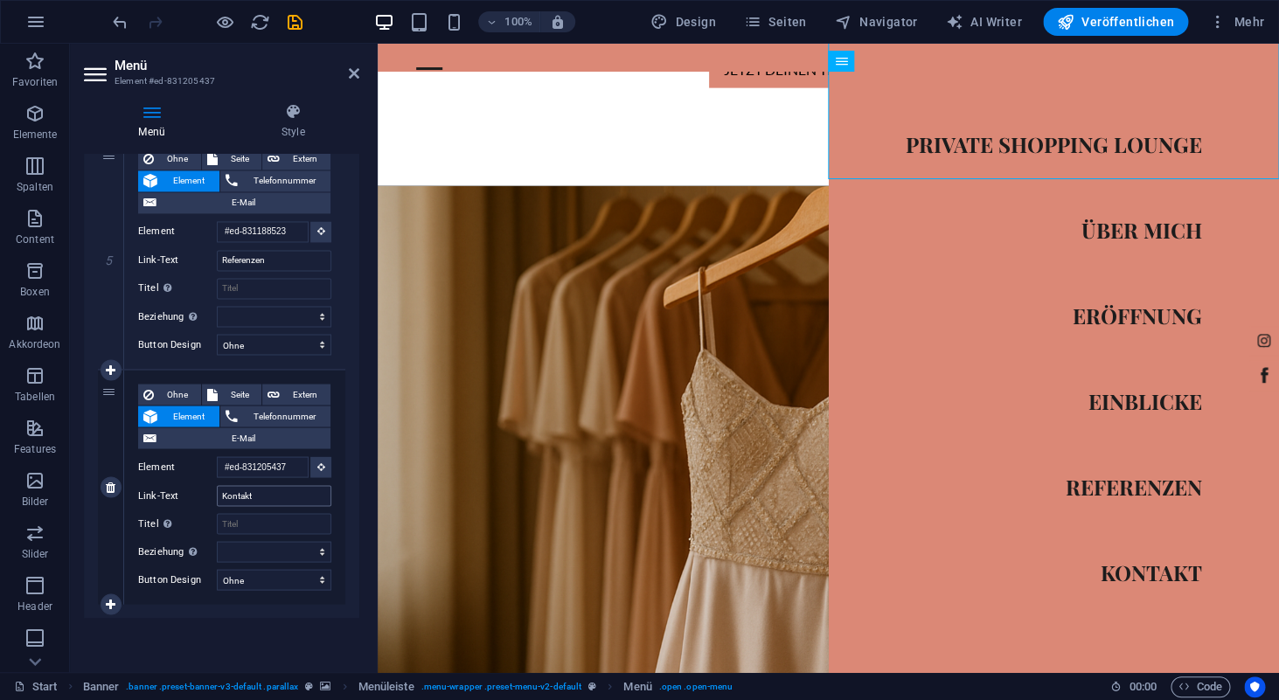
scroll to position [4082, 0]
click at [316, 470] on button at bounding box center [320, 466] width 21 height 21
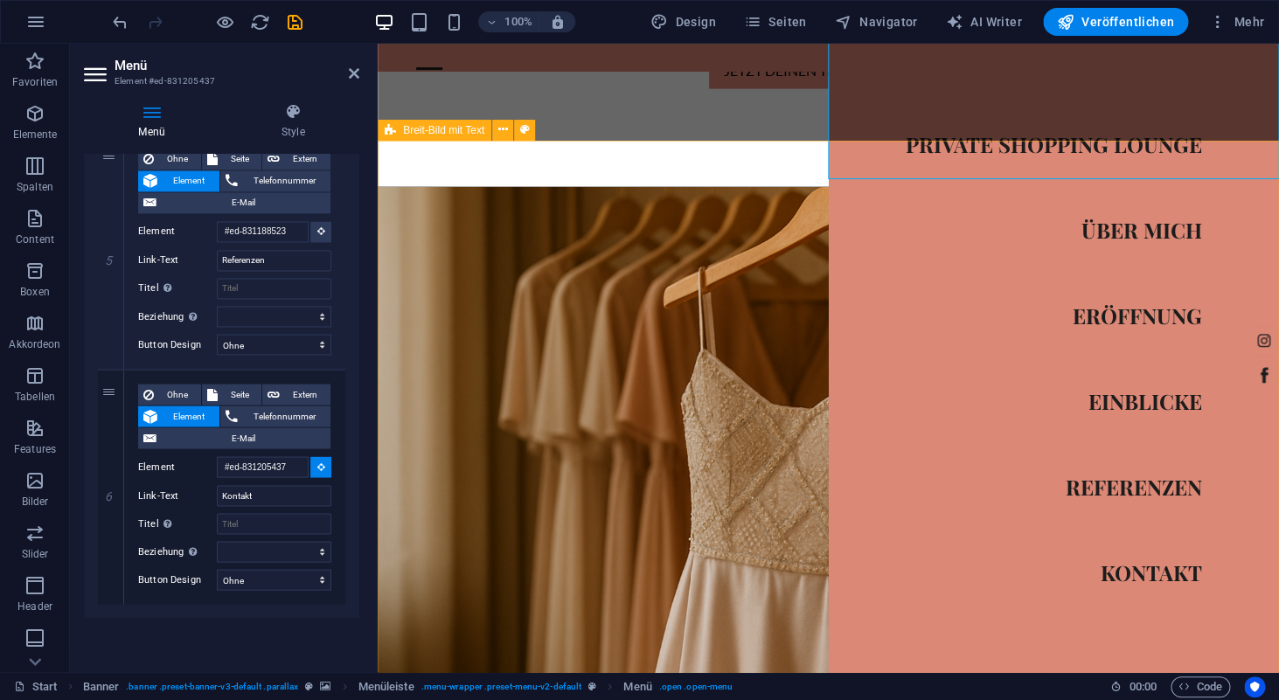
select select
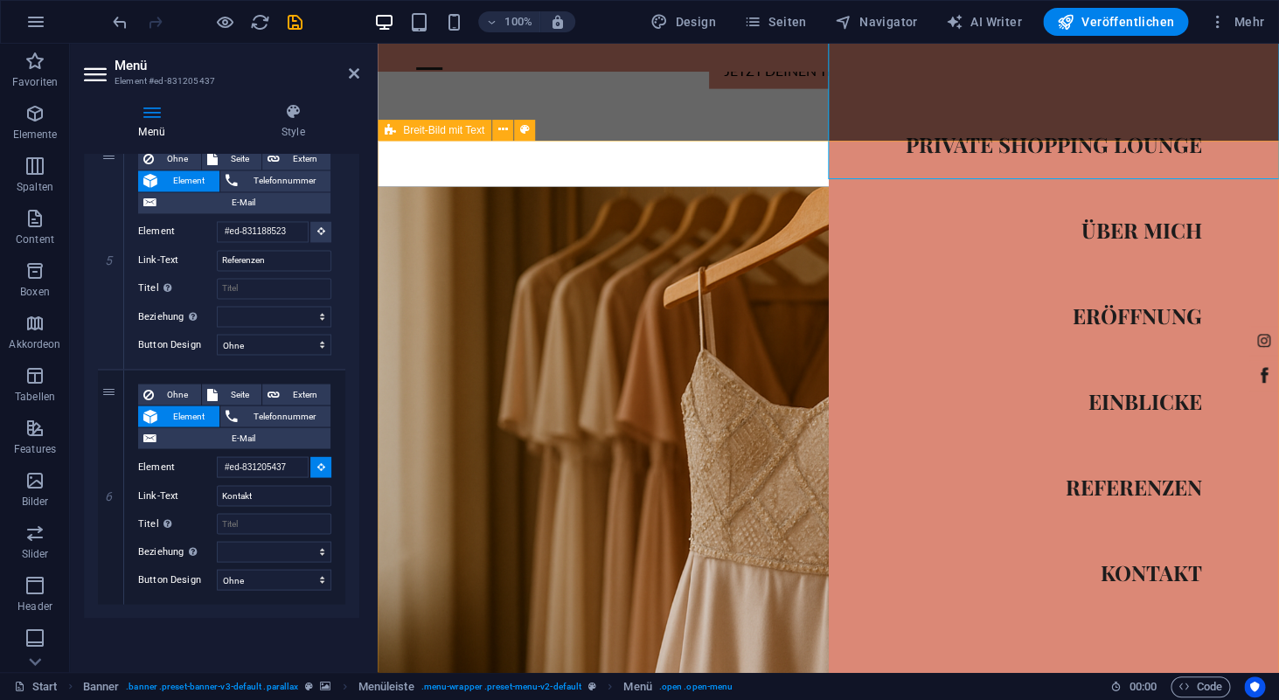
select select
type input "#ed-831188673"
select select
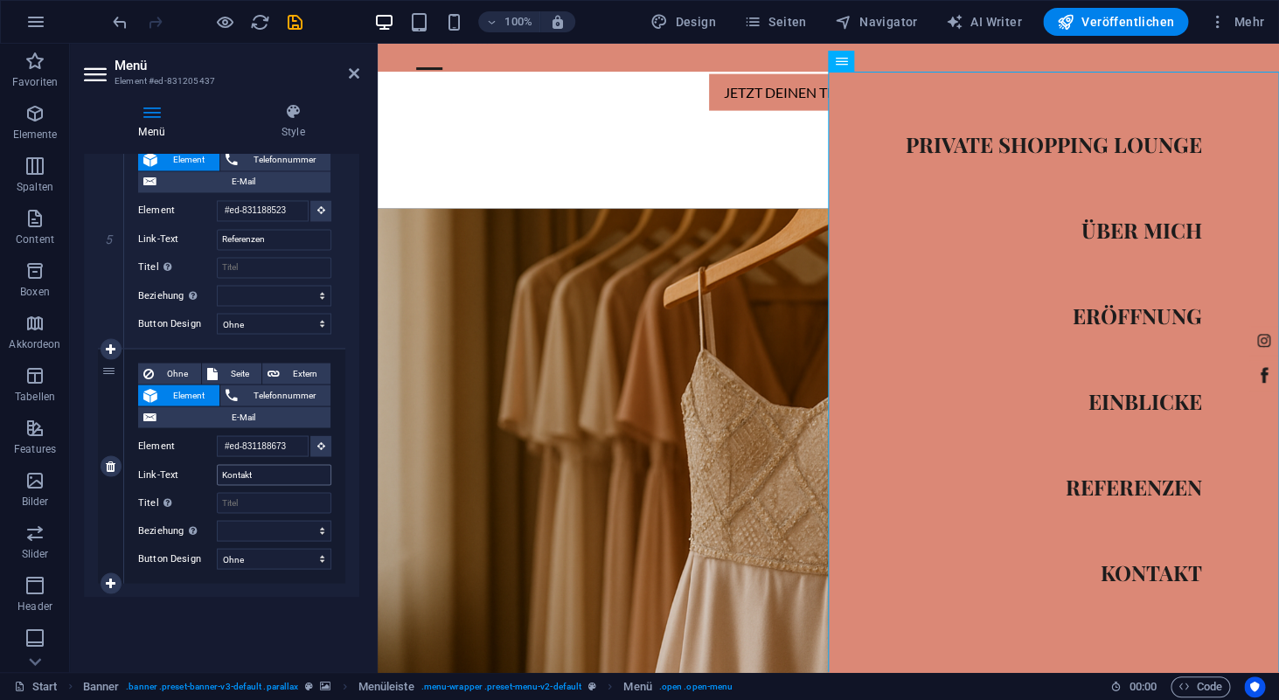
scroll to position [4054, 0]
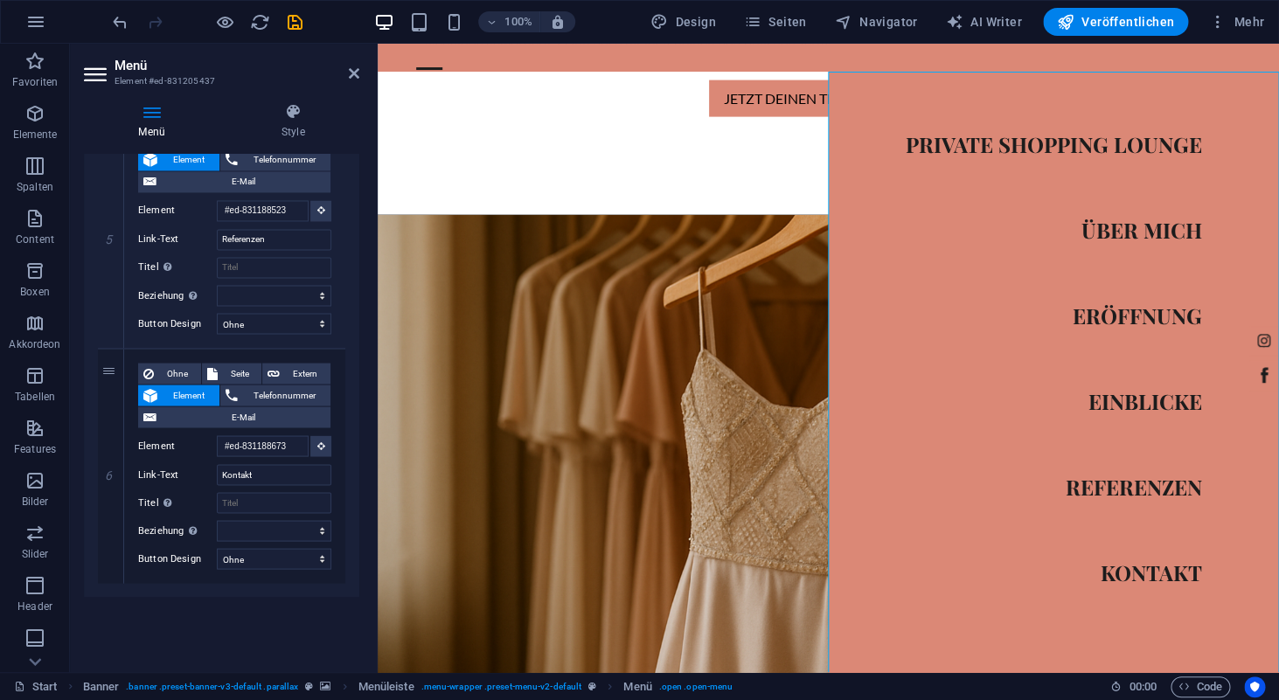
click at [112, 579] on icon at bounding box center [111, 583] width 10 height 12
select select
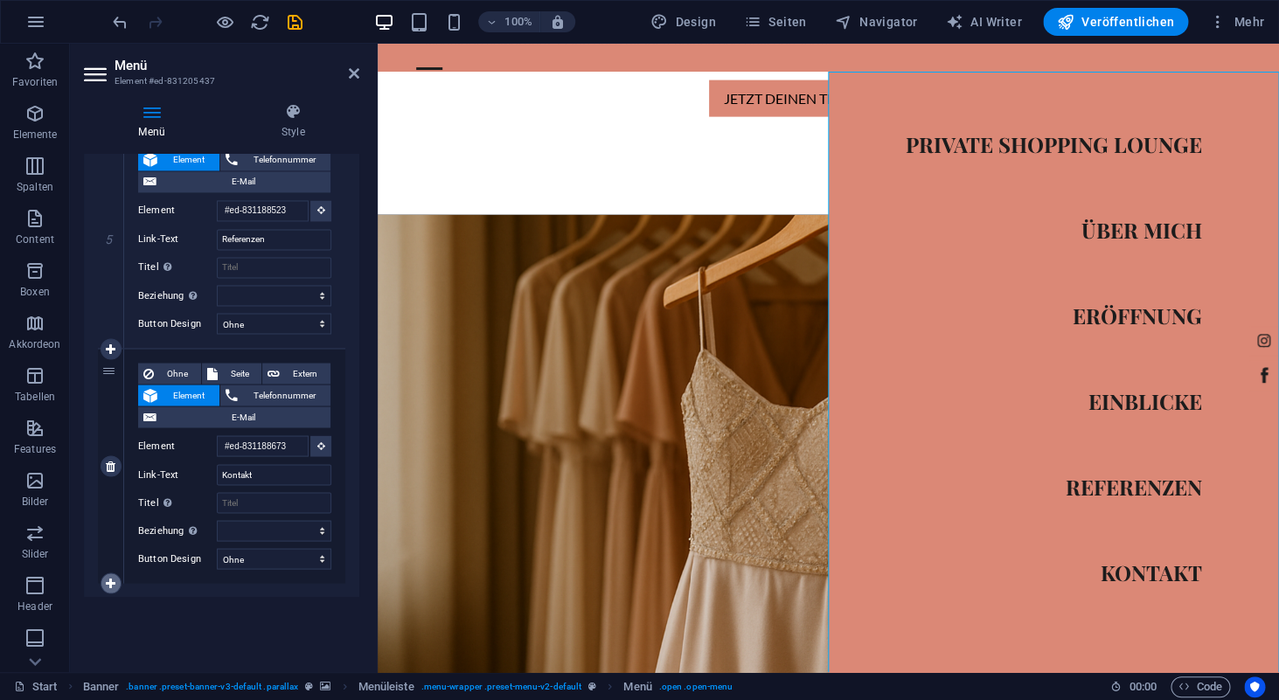
select select
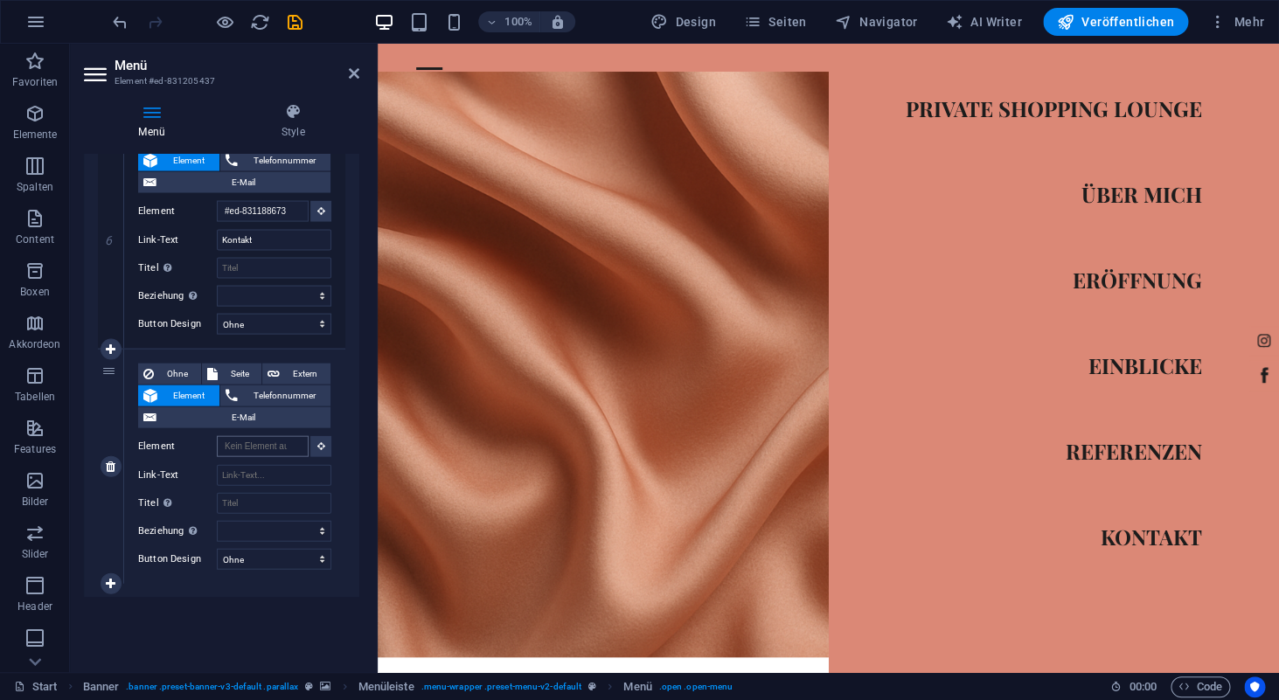
scroll to position [0, 0]
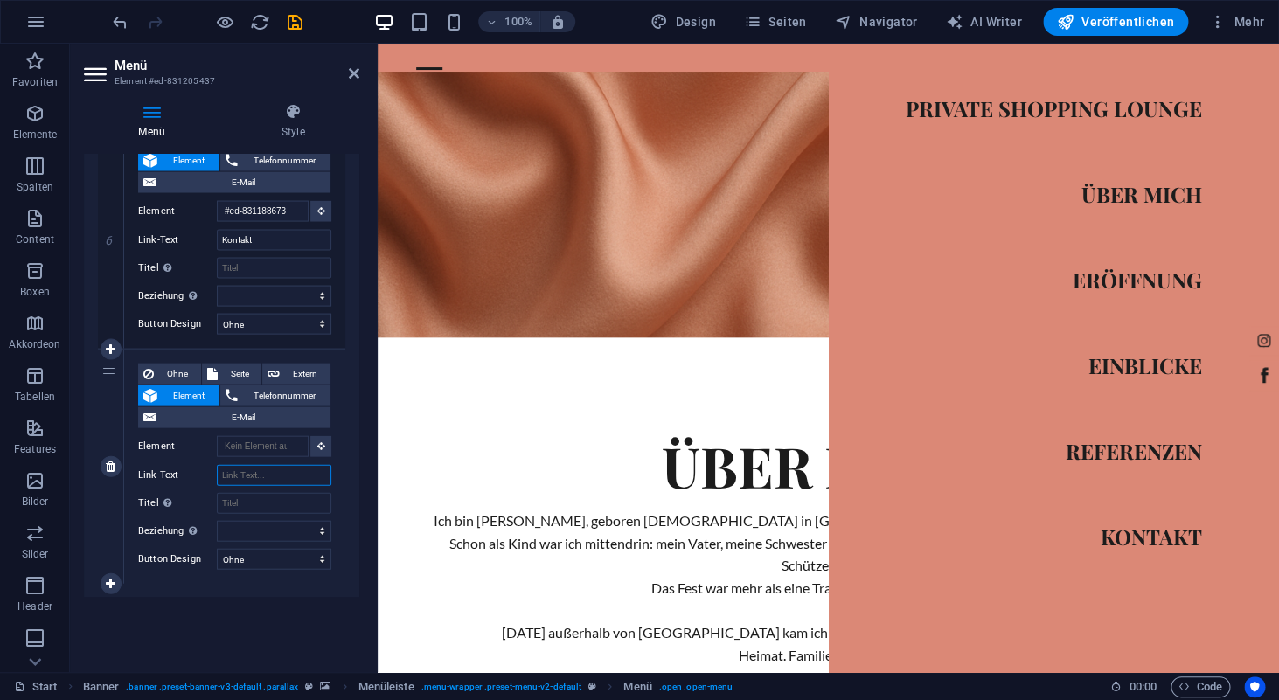
click at [245, 474] on input "Link-Text" at bounding box center [274, 474] width 115 height 21
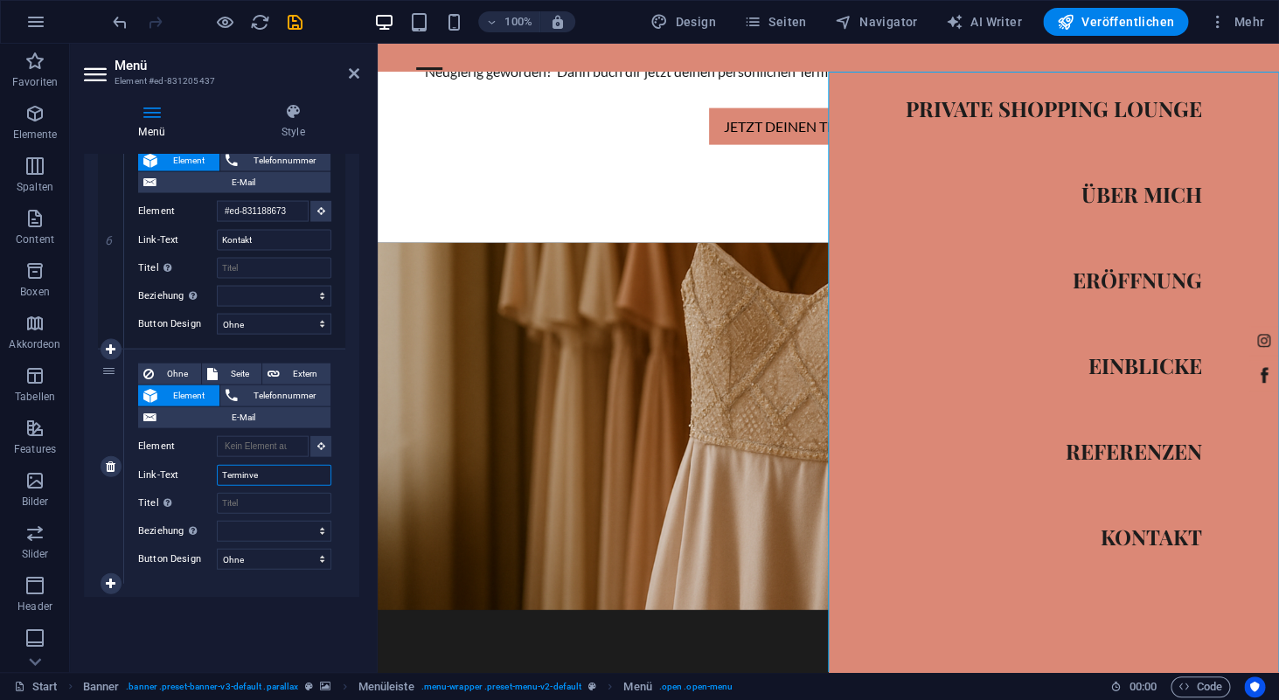
type input "Terminver"
select select
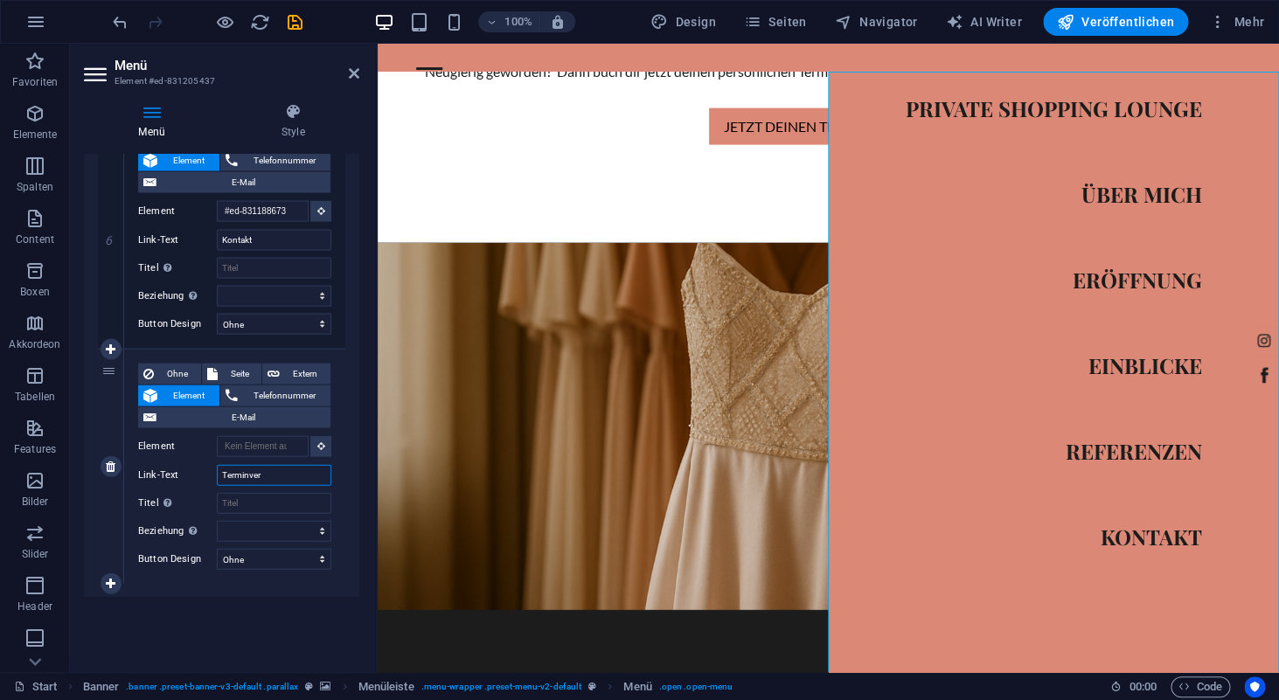
select select
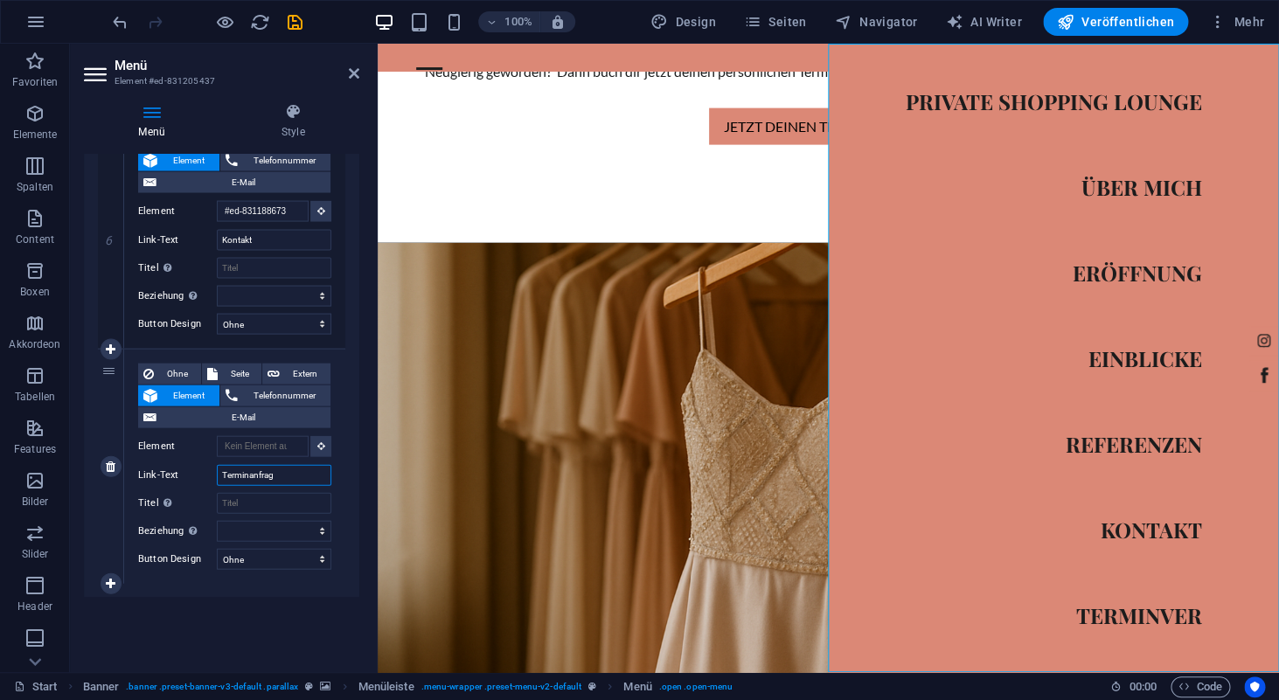
type input "Terminanfrage"
select select
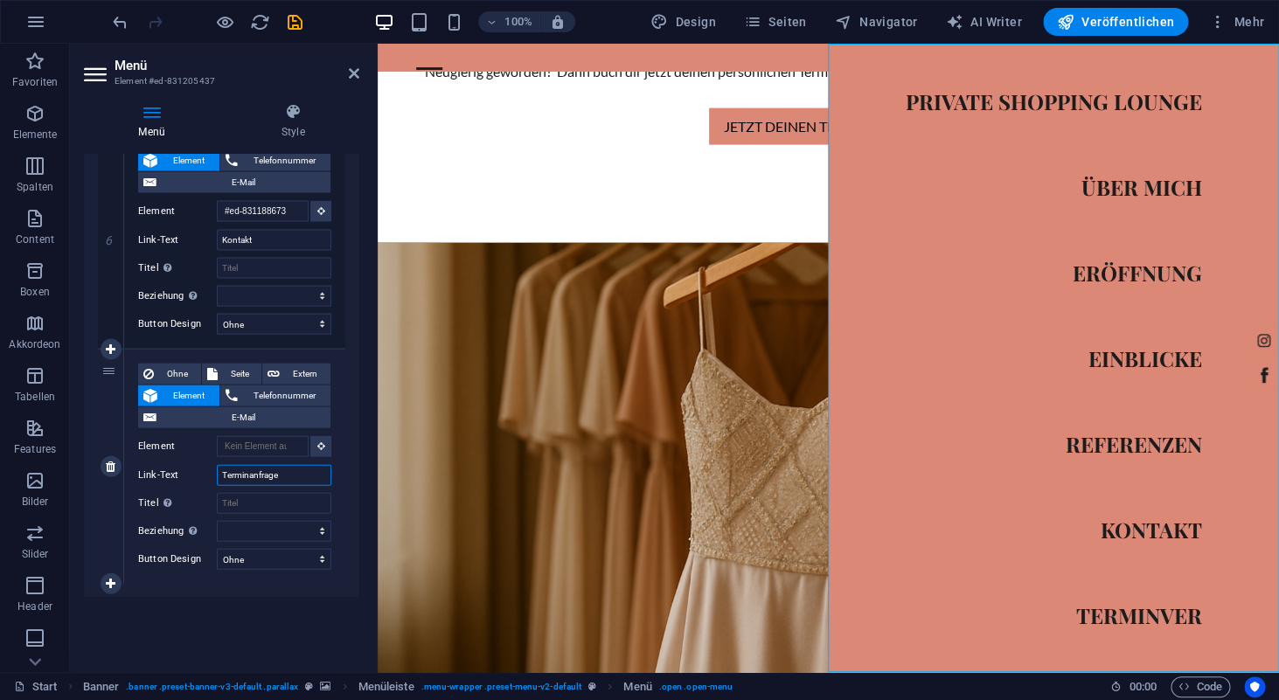
select select
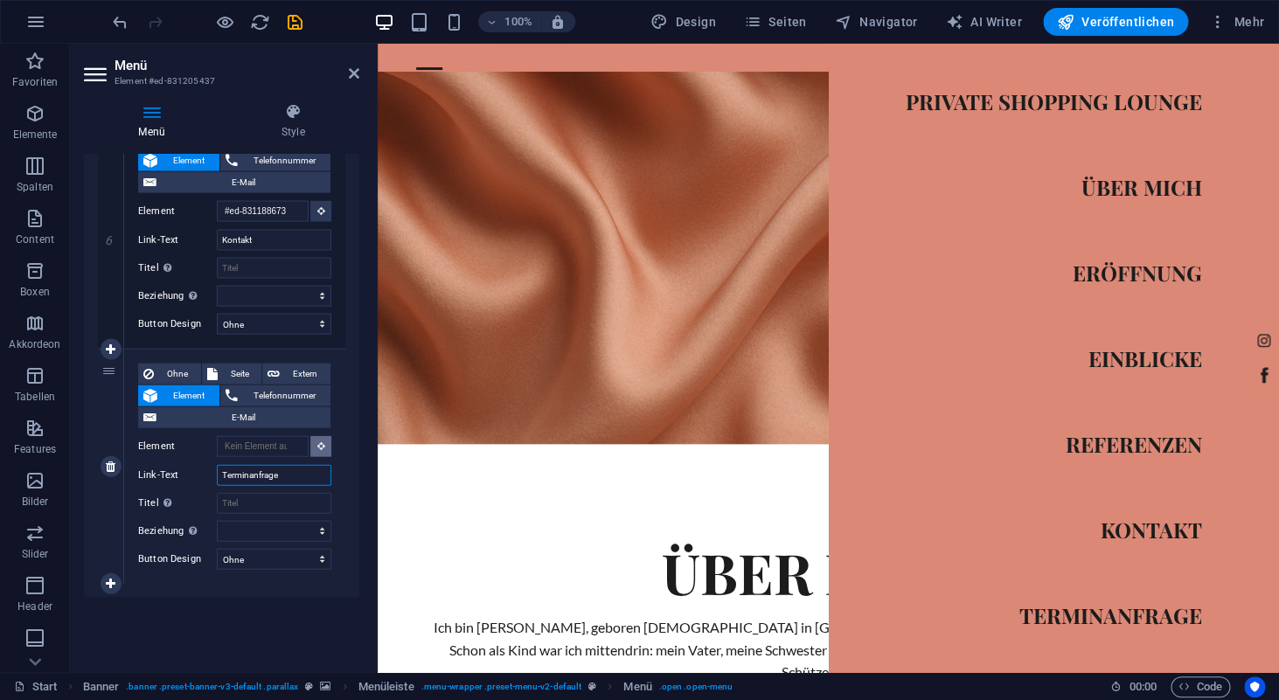
type input "Terminanfrage"
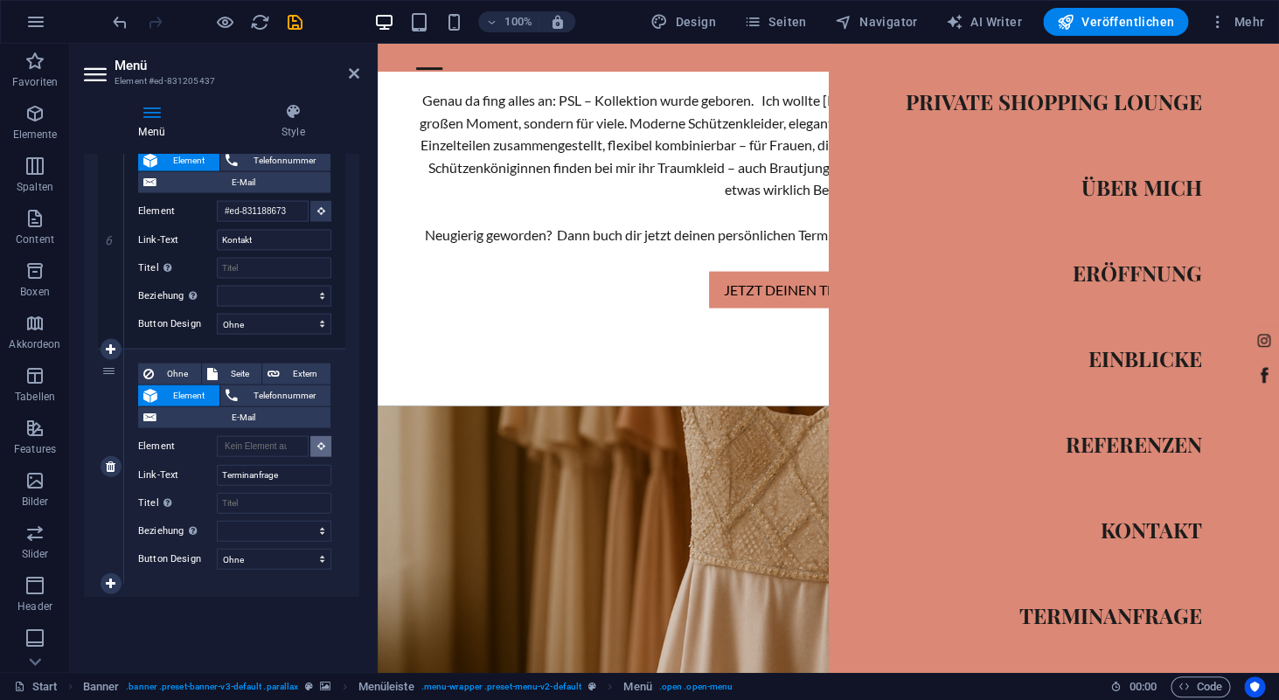
click at [315, 442] on button at bounding box center [320, 445] width 21 height 21
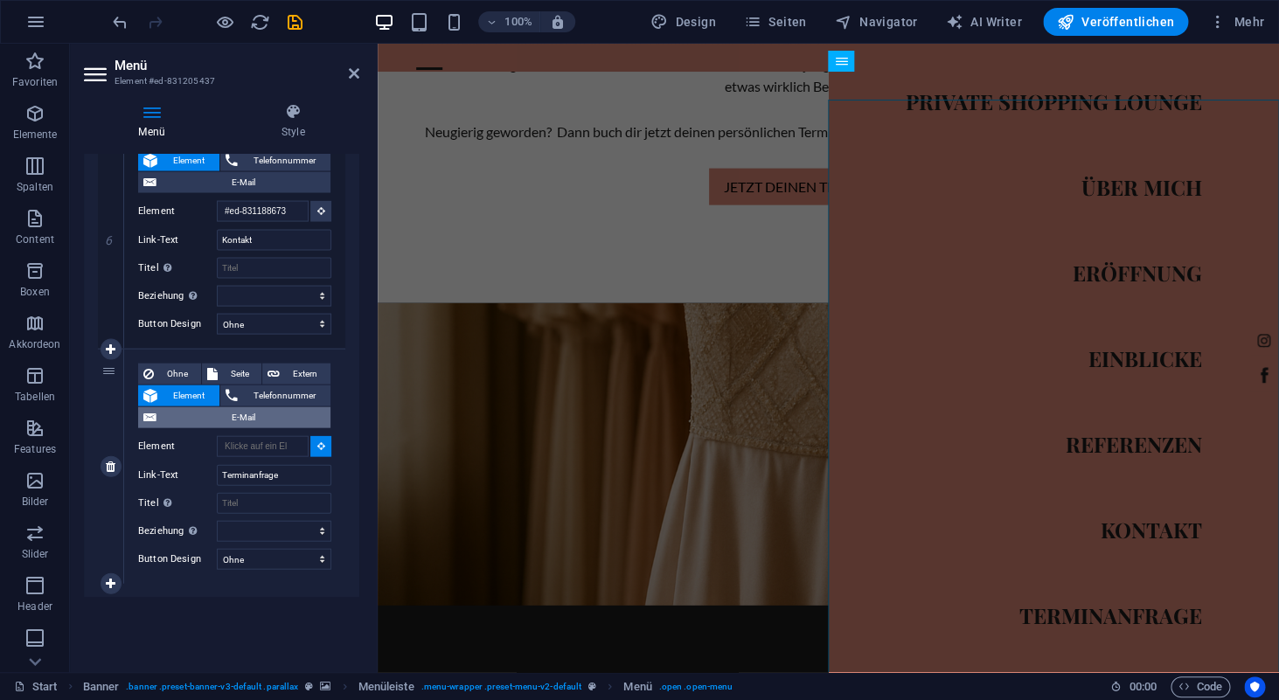
scroll to position [3970, 0]
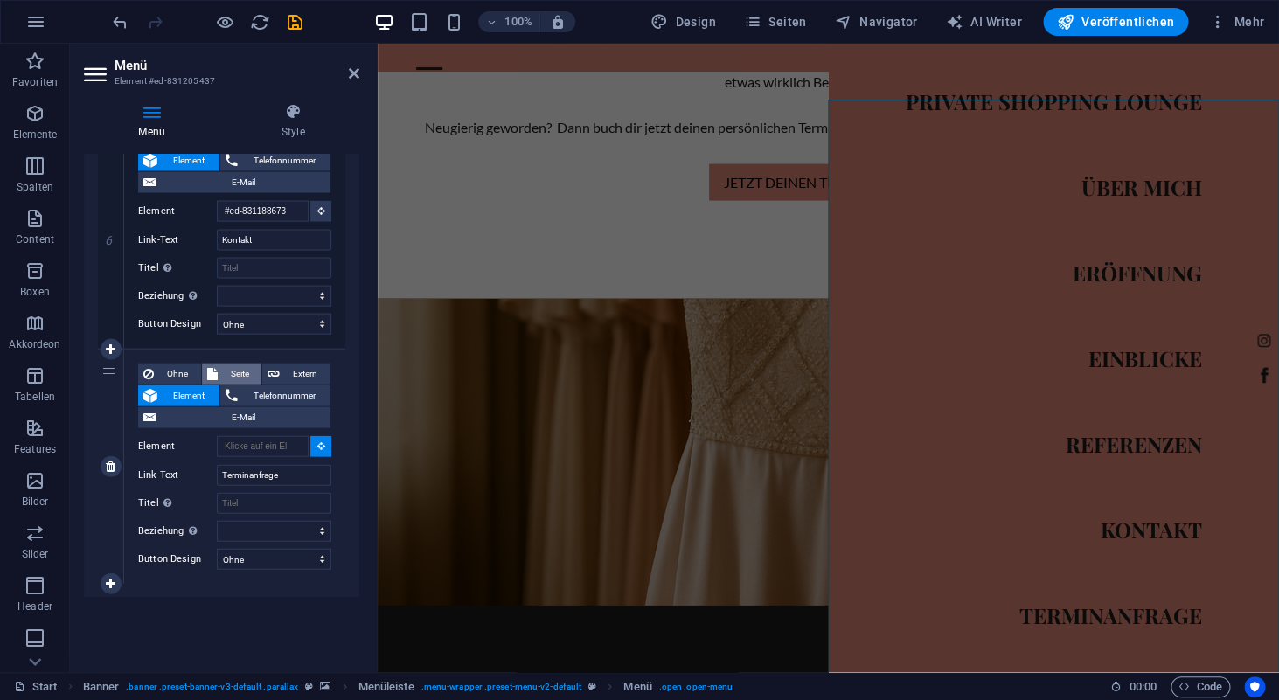
click at [231, 371] on span "Seite" at bounding box center [240, 373] width 34 height 21
select select
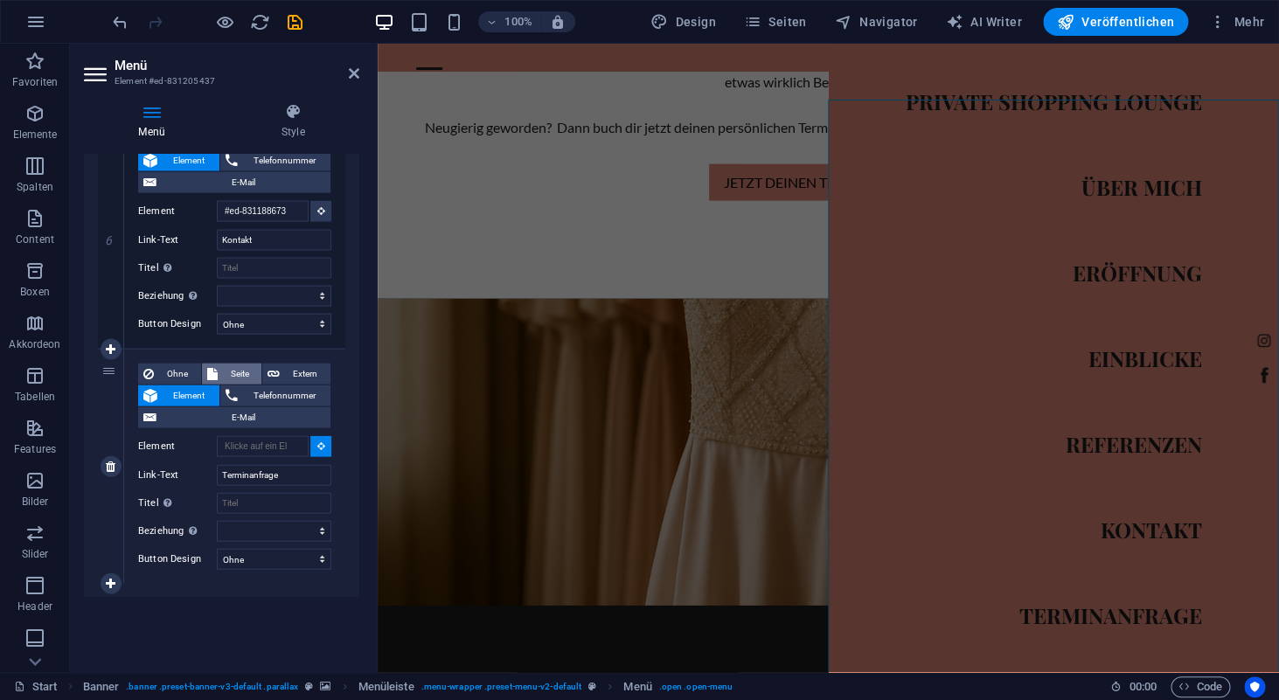
select select
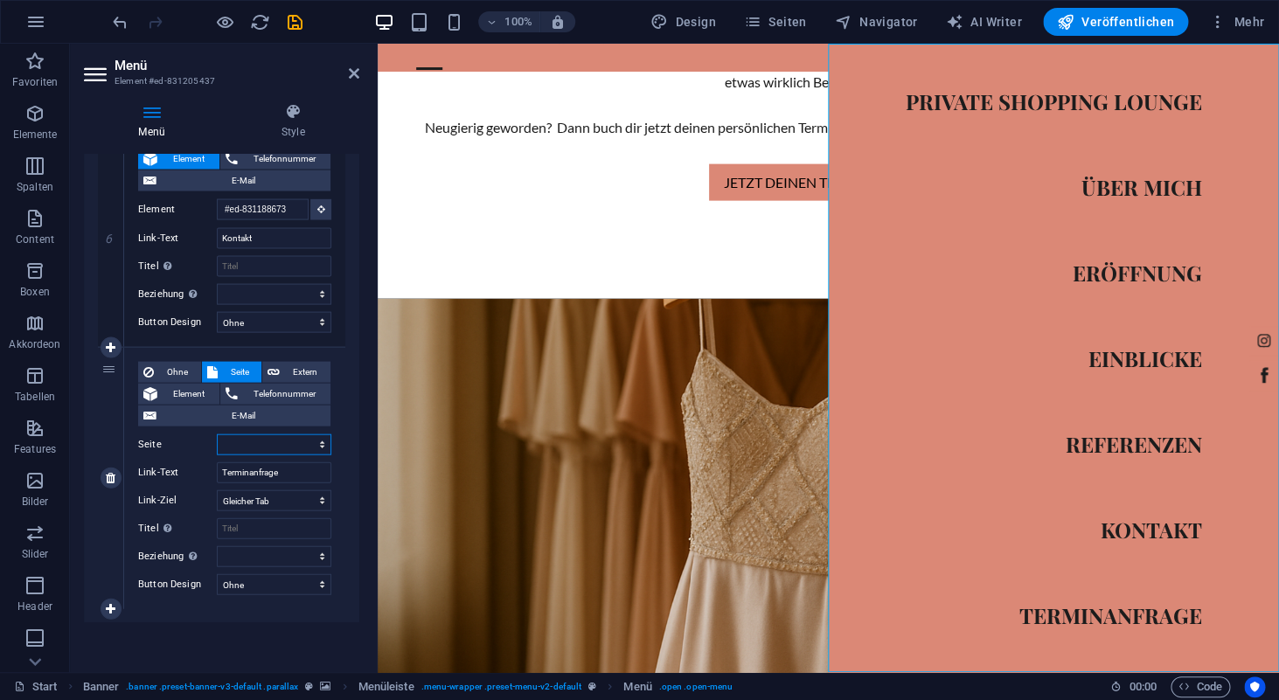
click at [217, 434] on select "Start Terminanfrage Impressum Datenschutz" at bounding box center [274, 444] width 115 height 21
select select "1"
click option "Terminanfrage" at bounding box center [0, 0] width 0 height 0
select select
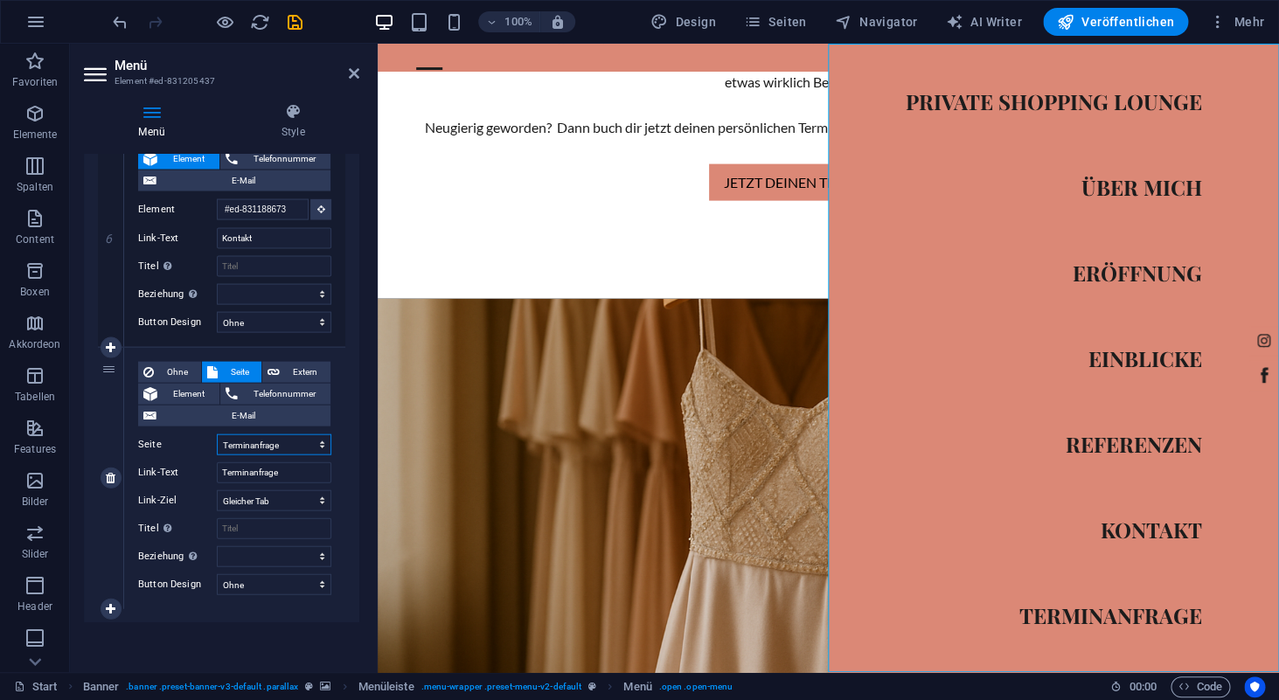
select select
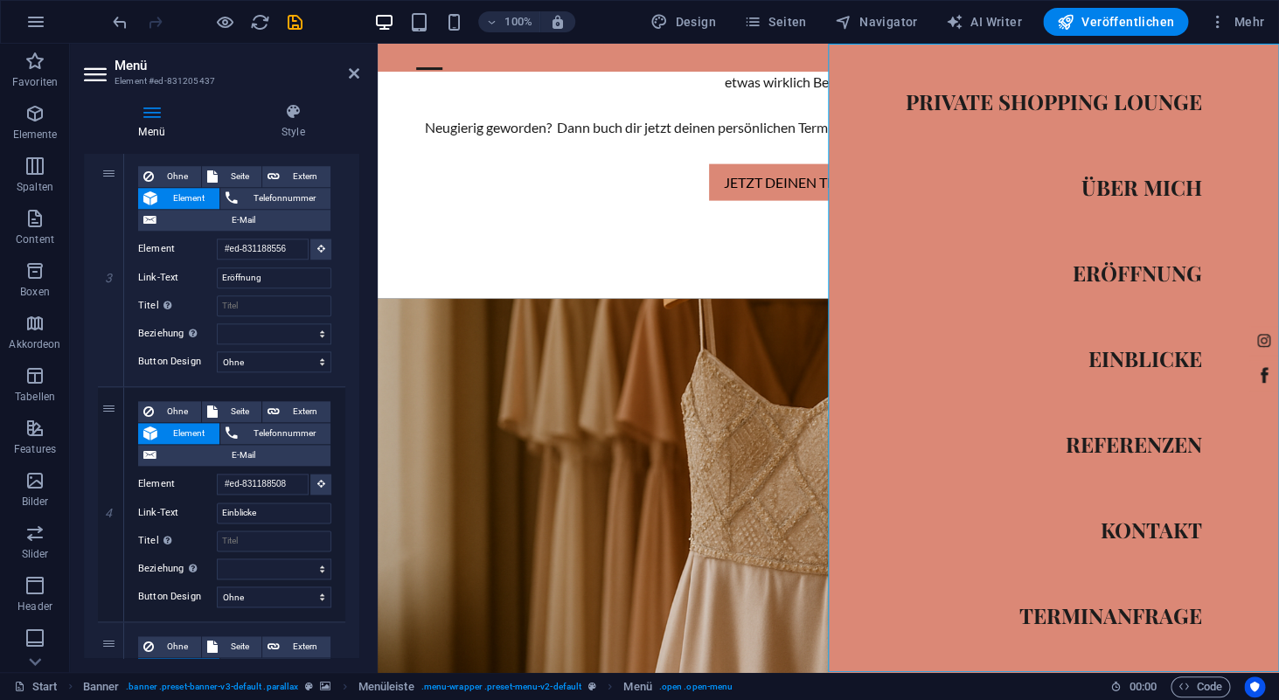
scroll to position [0, 0]
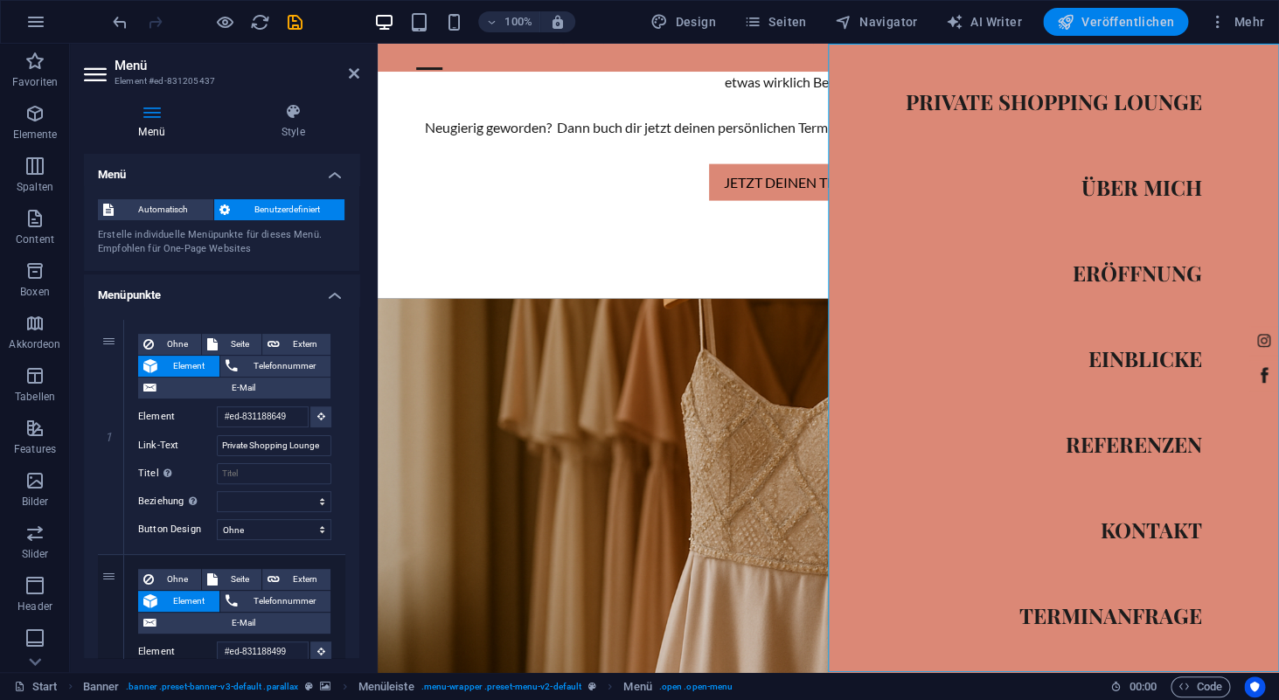
click at [1141, 22] on span "Veröffentlichen" at bounding box center [1115, 21] width 117 height 17
checkbox input "false"
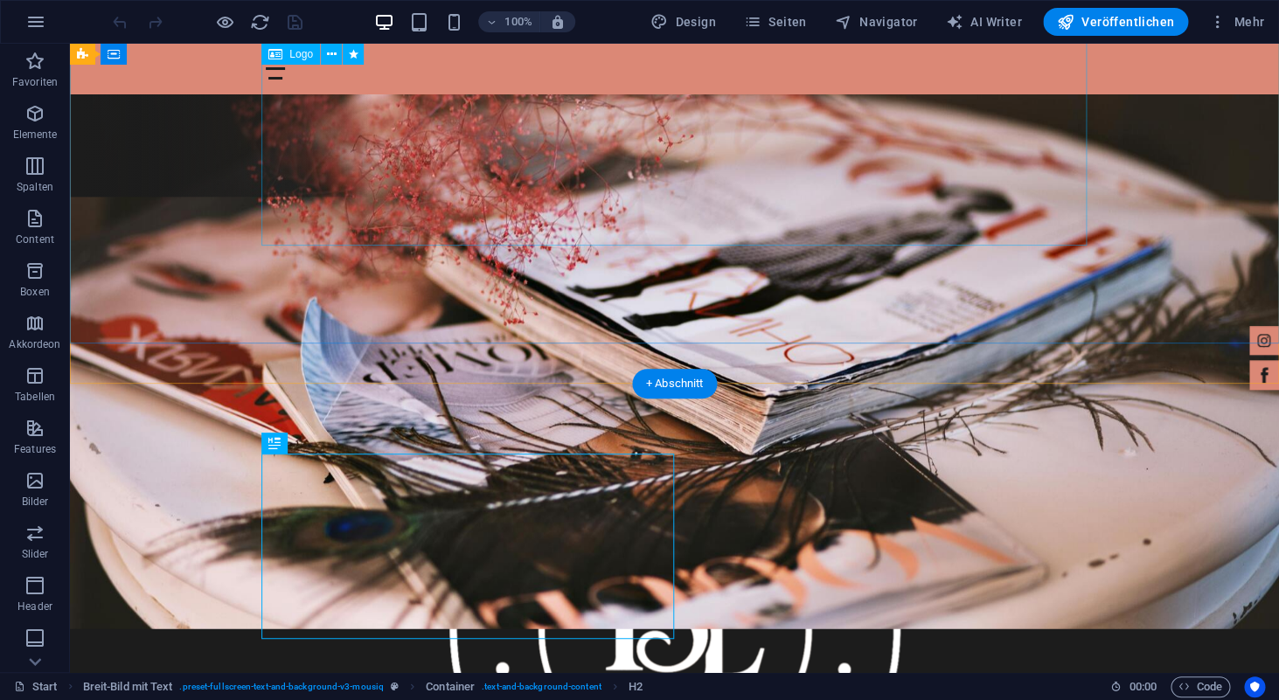
scroll to position [440, 0]
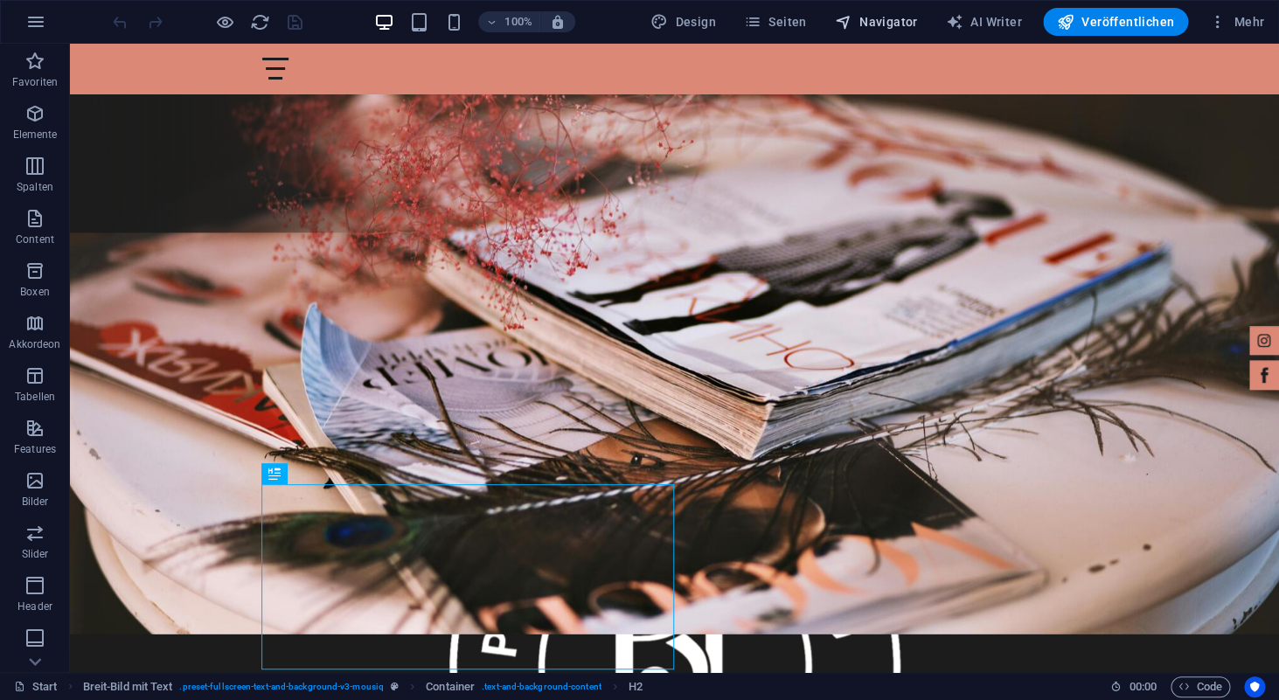
click at [878, 20] on span "Navigator" at bounding box center [876, 21] width 83 height 17
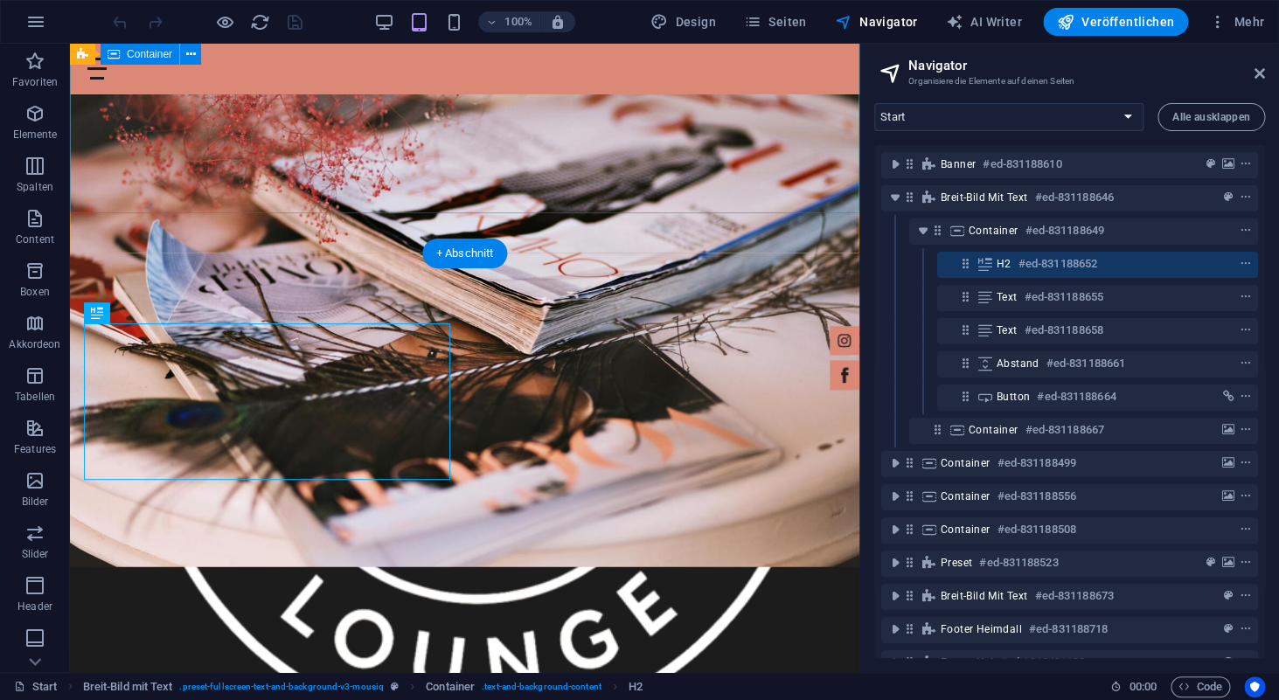
scroll to position [802, 0]
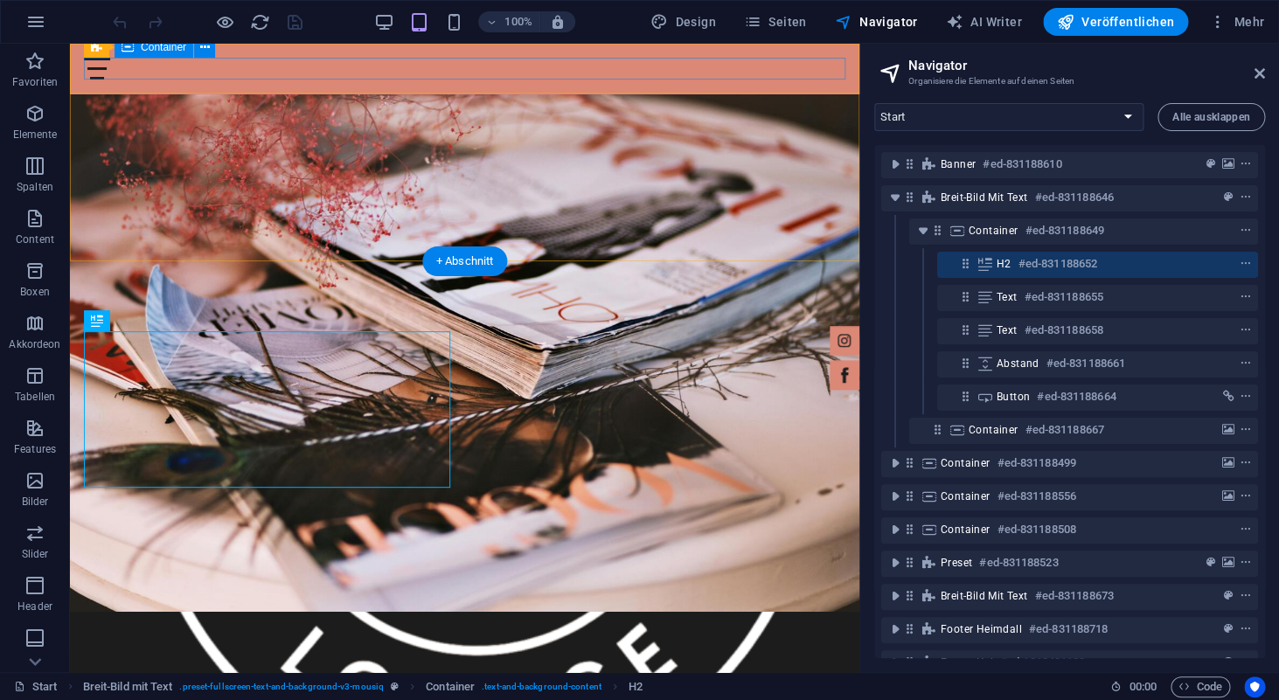
click at [467, 68] on div at bounding box center [465, 69] width 762 height 22
click at [457, 67] on div at bounding box center [465, 69] width 762 height 22
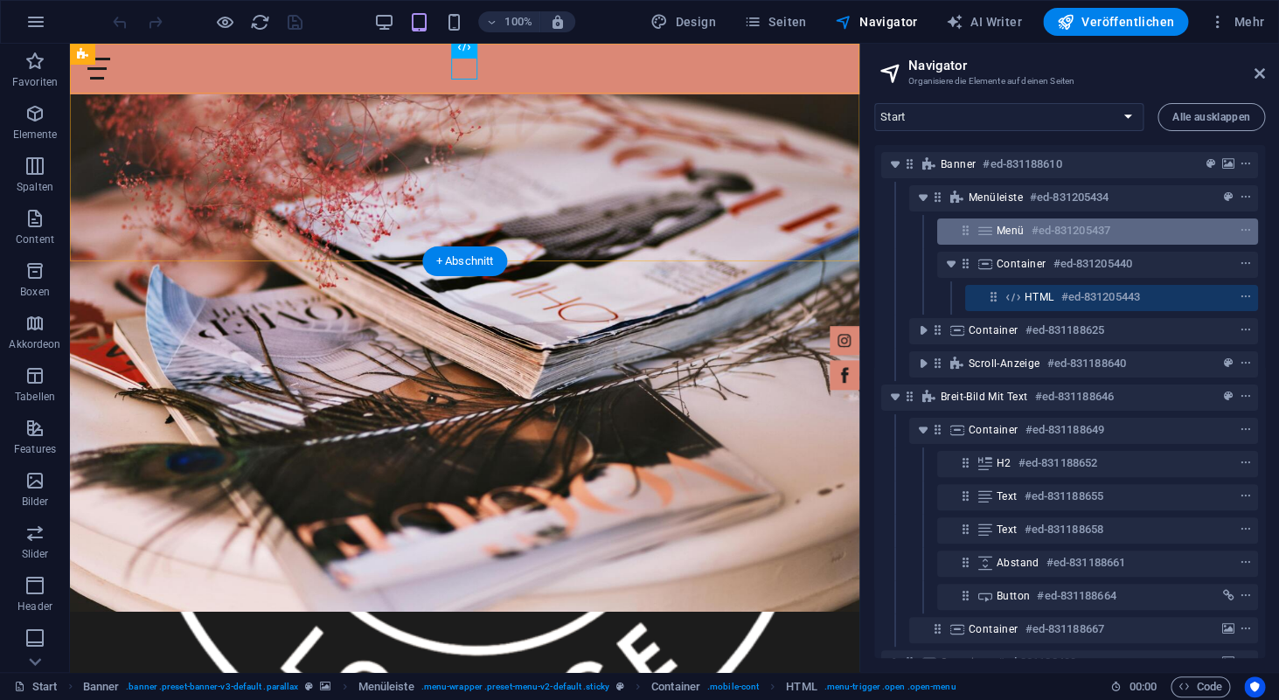
click at [966, 233] on icon at bounding box center [965, 230] width 15 height 15
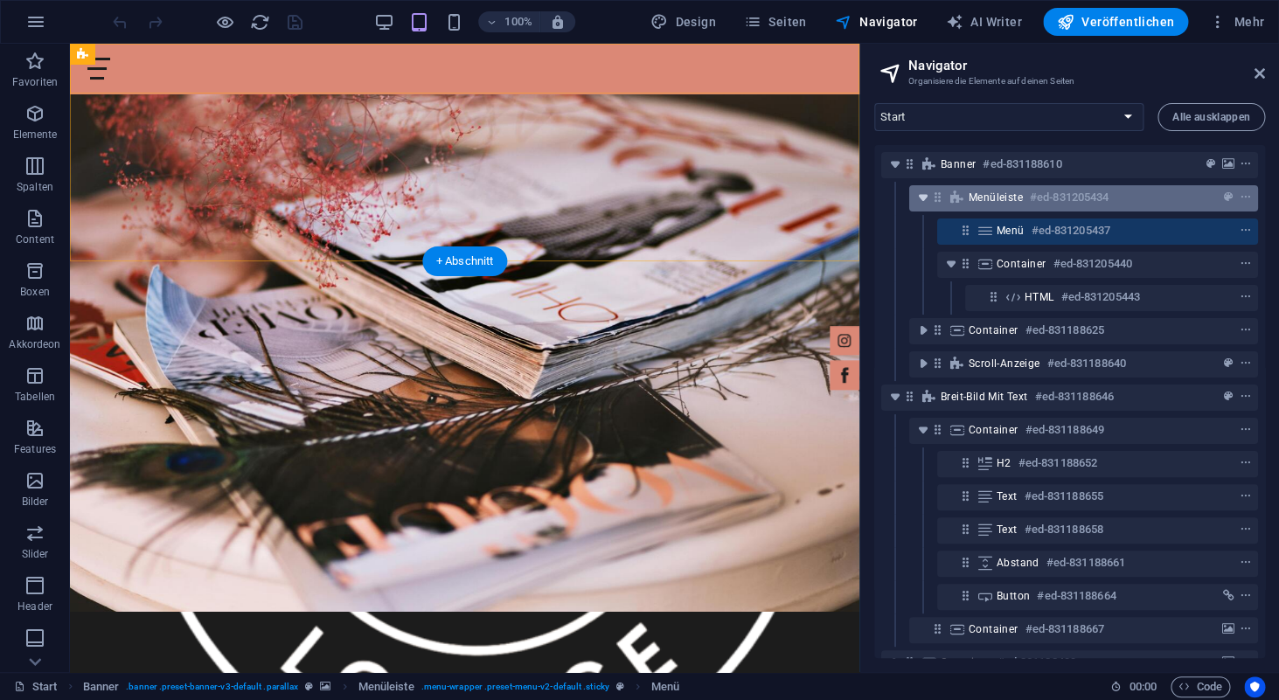
click at [929, 202] on icon "toggle-expand" at bounding box center [923, 197] width 17 height 17
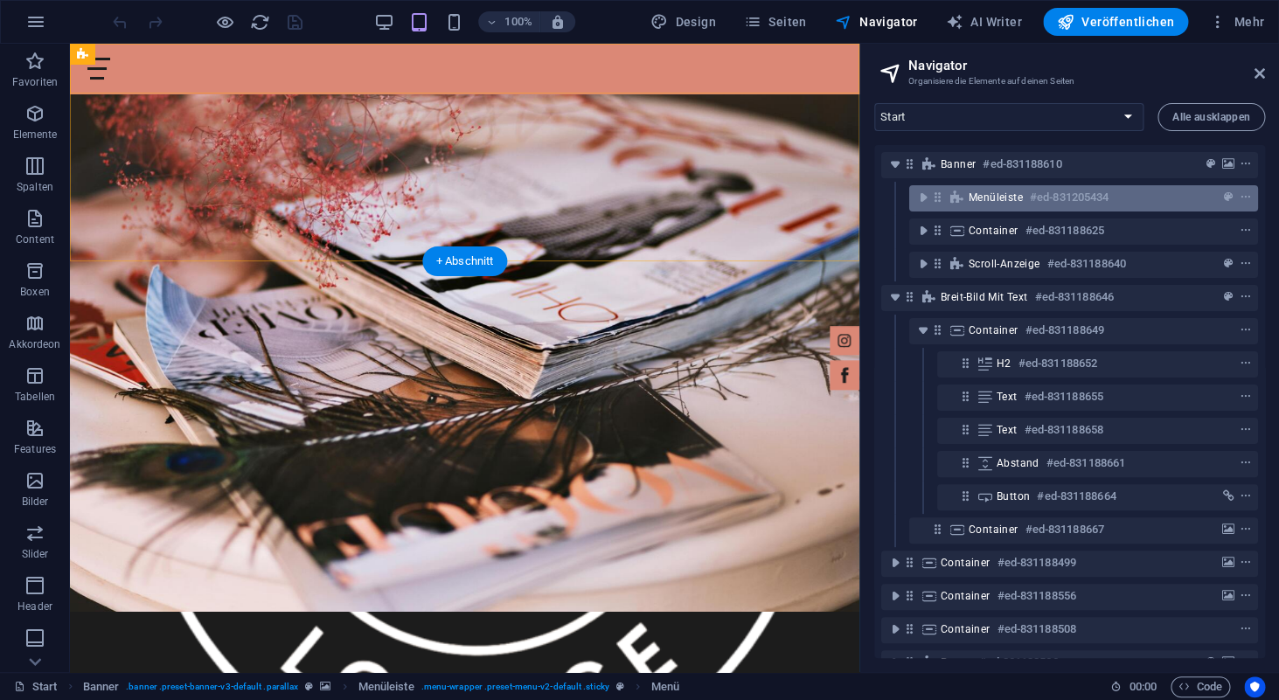
click at [991, 197] on span "Menüleiste" at bounding box center [996, 198] width 54 height 14
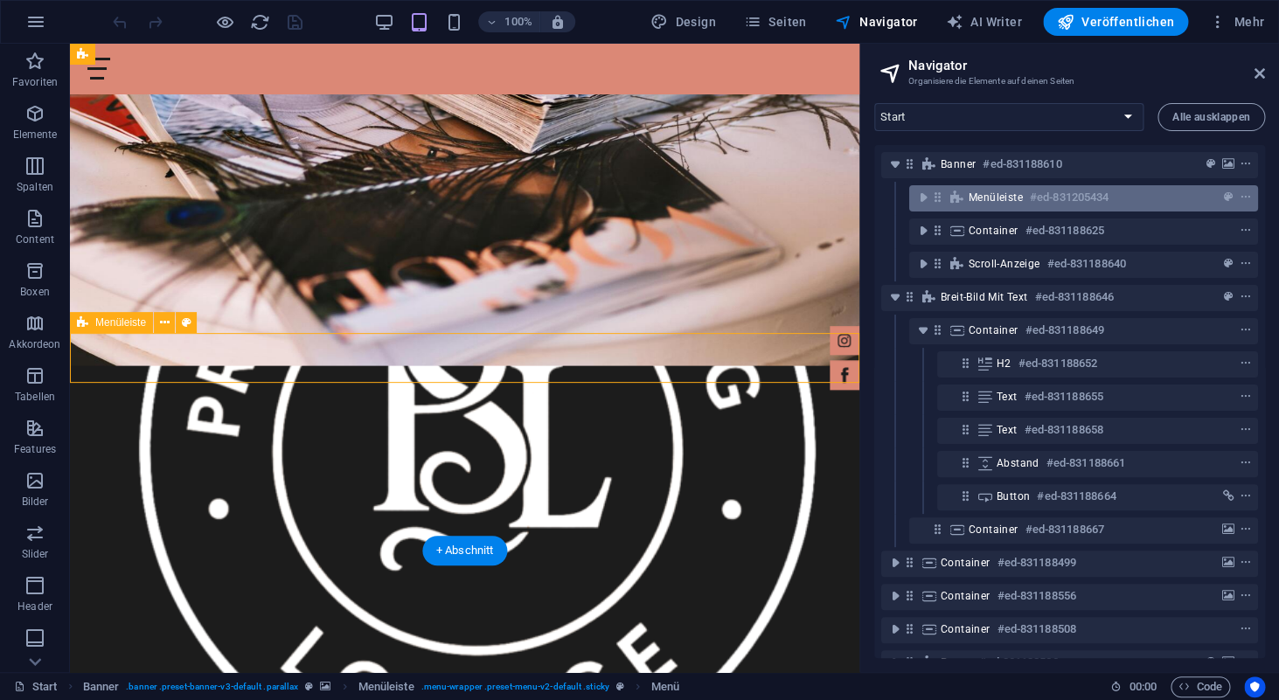
scroll to position [512, 0]
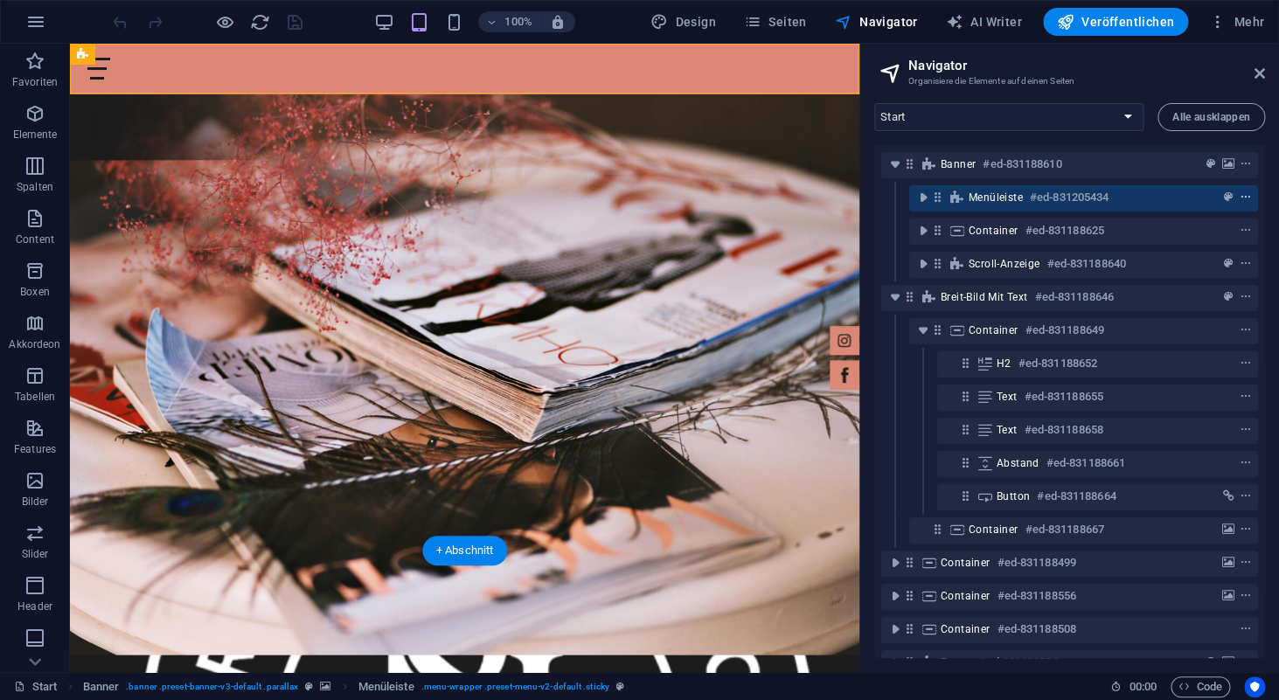
click at [1247, 196] on icon "context-menu" at bounding box center [1246, 198] width 12 height 12
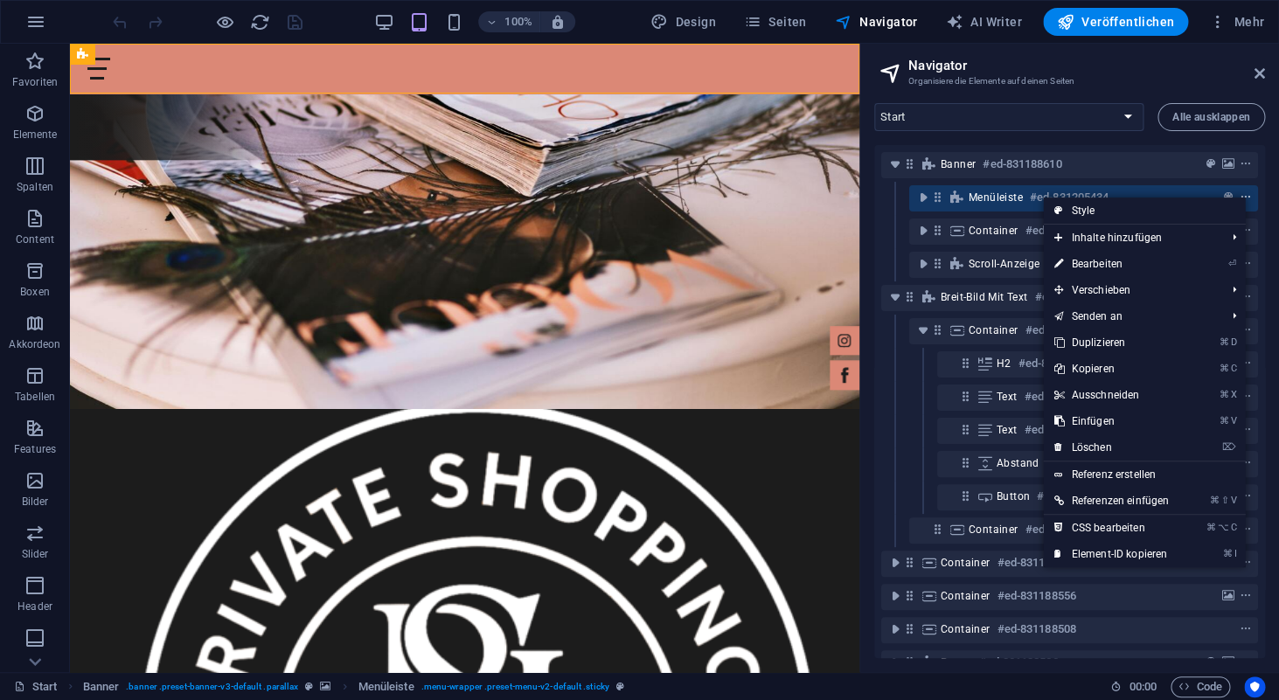
scroll to position [223, 0]
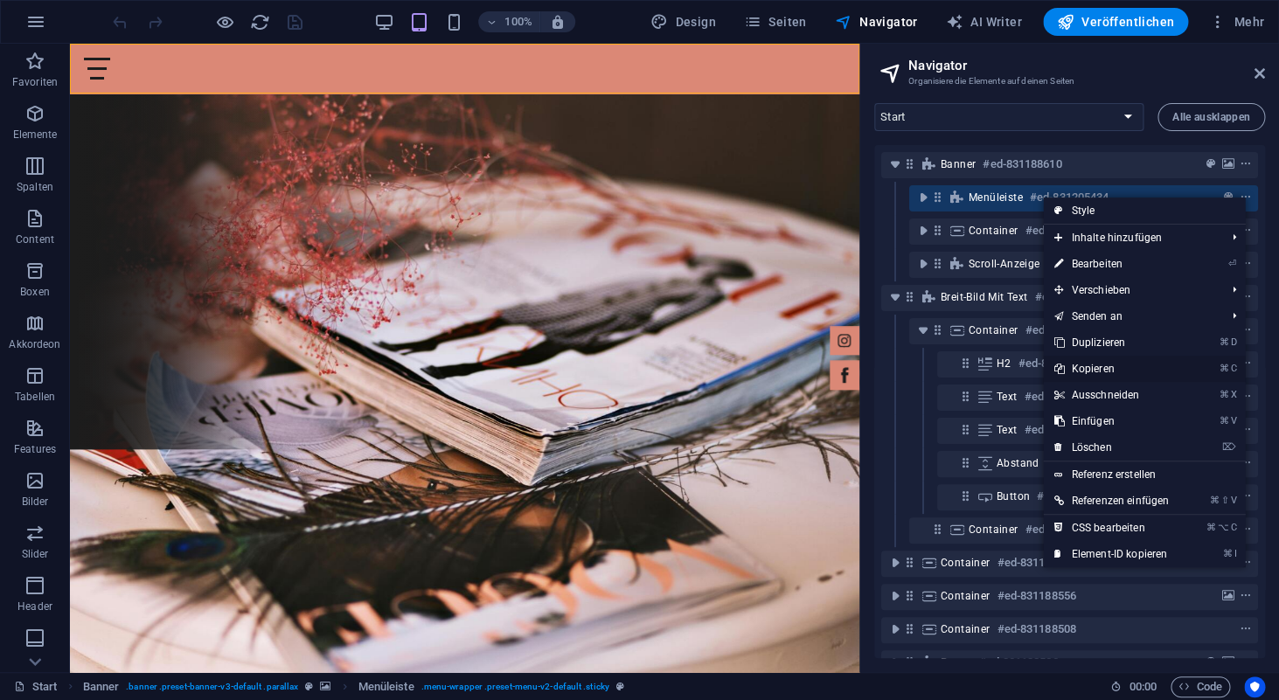
click at [1096, 366] on link "⌘ C Kopieren" at bounding box center [1111, 369] width 136 height 26
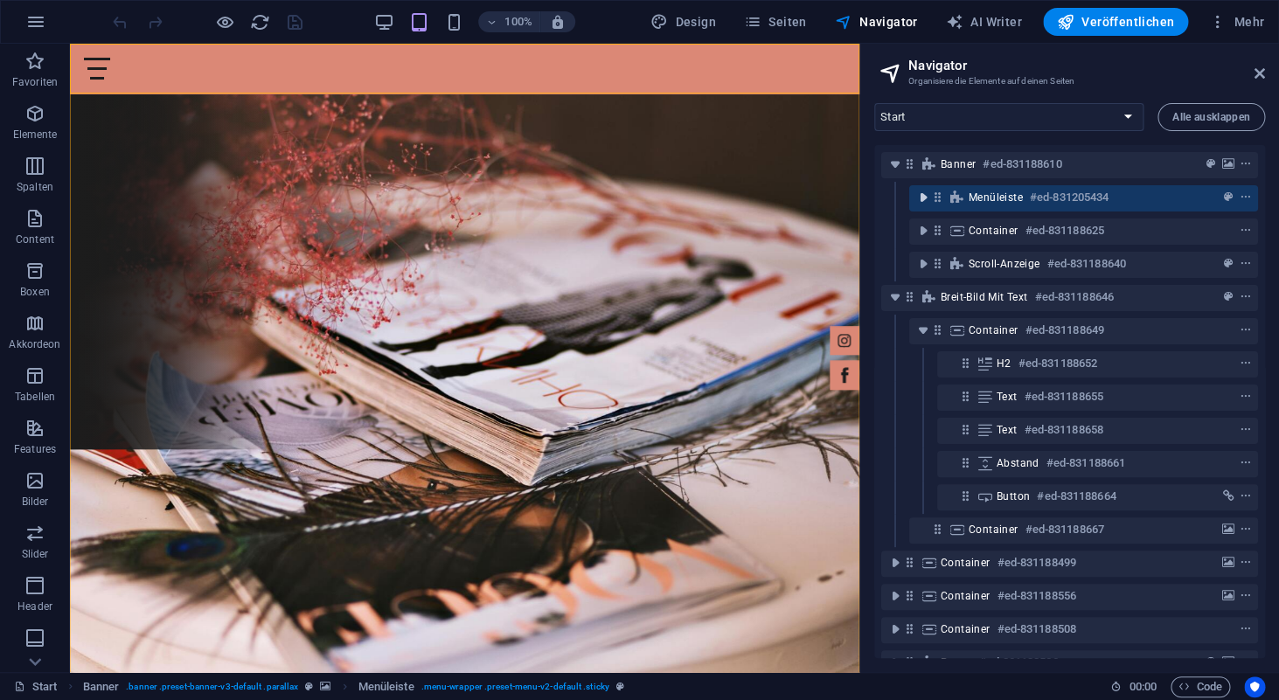
click at [923, 200] on icon "toggle-expand" at bounding box center [923, 197] width 17 height 17
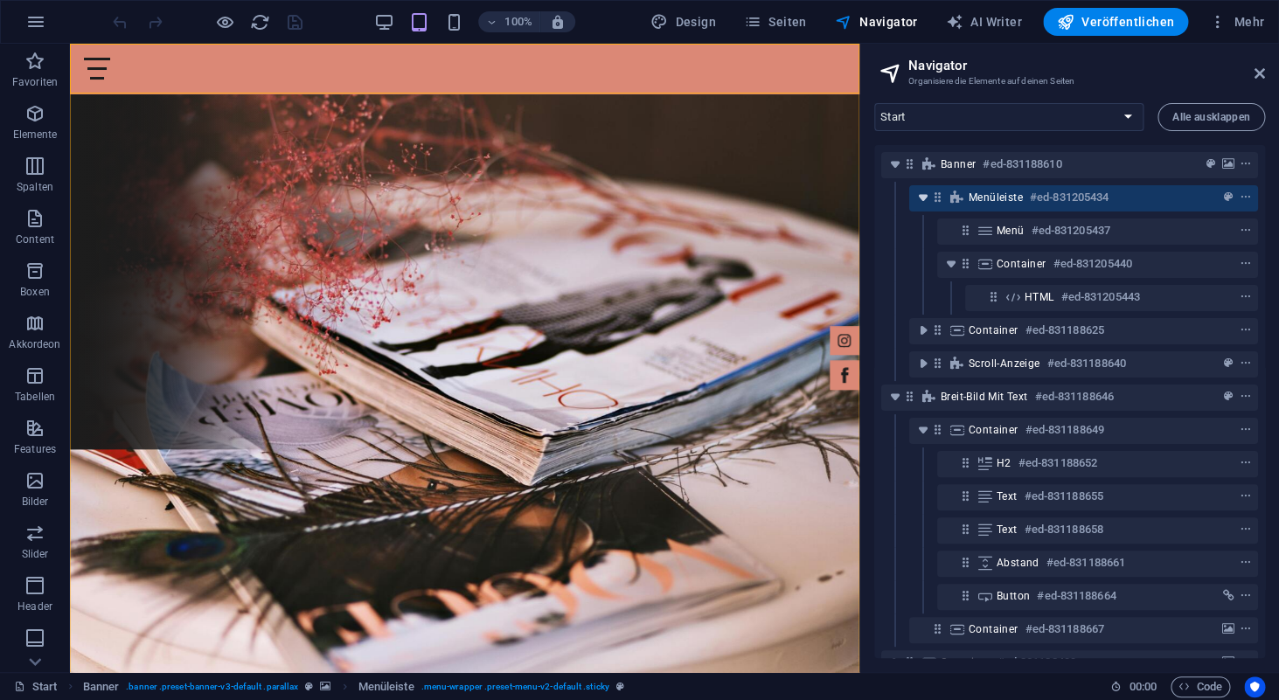
click at [923, 200] on icon "toggle-expand" at bounding box center [923, 197] width 17 height 17
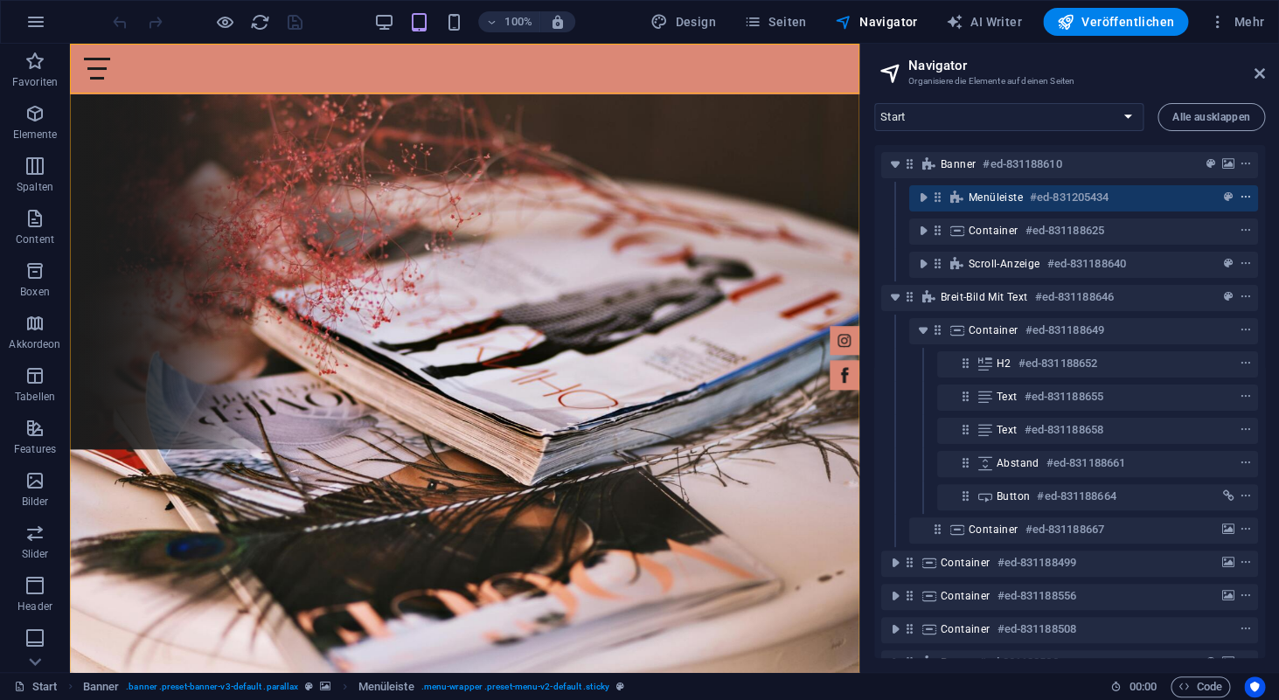
click at [1246, 199] on icon "context-menu" at bounding box center [1246, 198] width 12 height 12
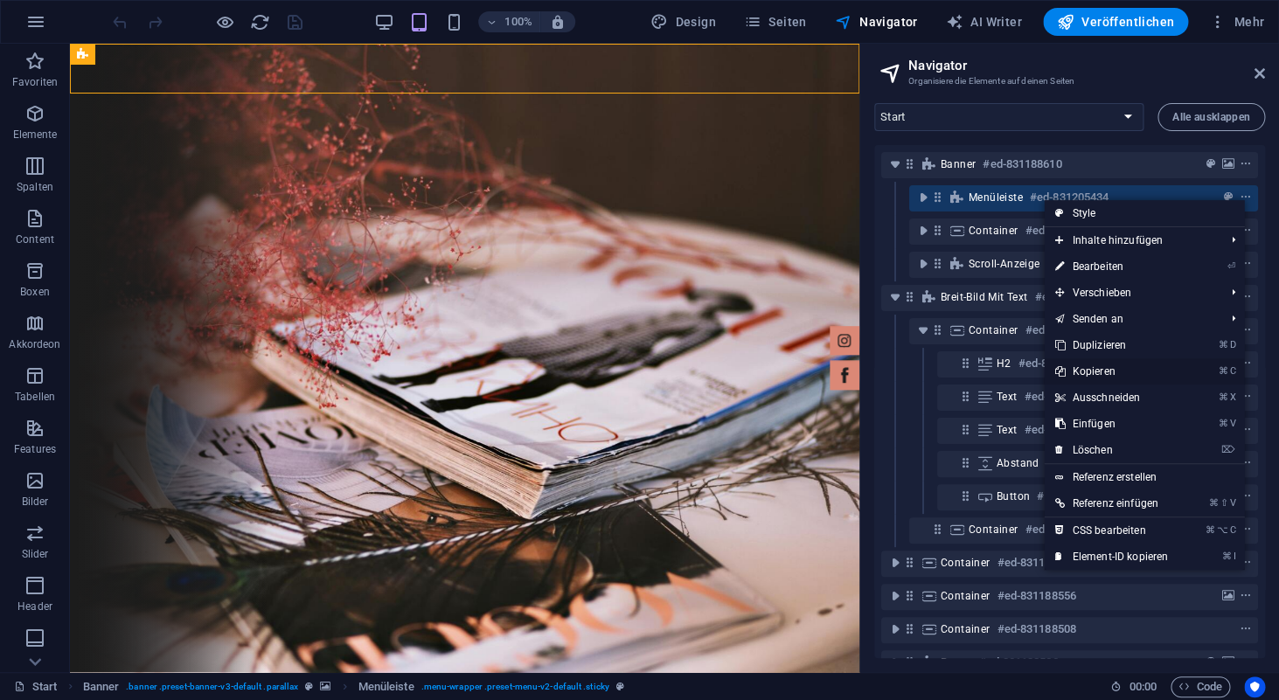
click at [1105, 371] on link "⌘ C Kopieren" at bounding box center [1111, 372] width 135 height 26
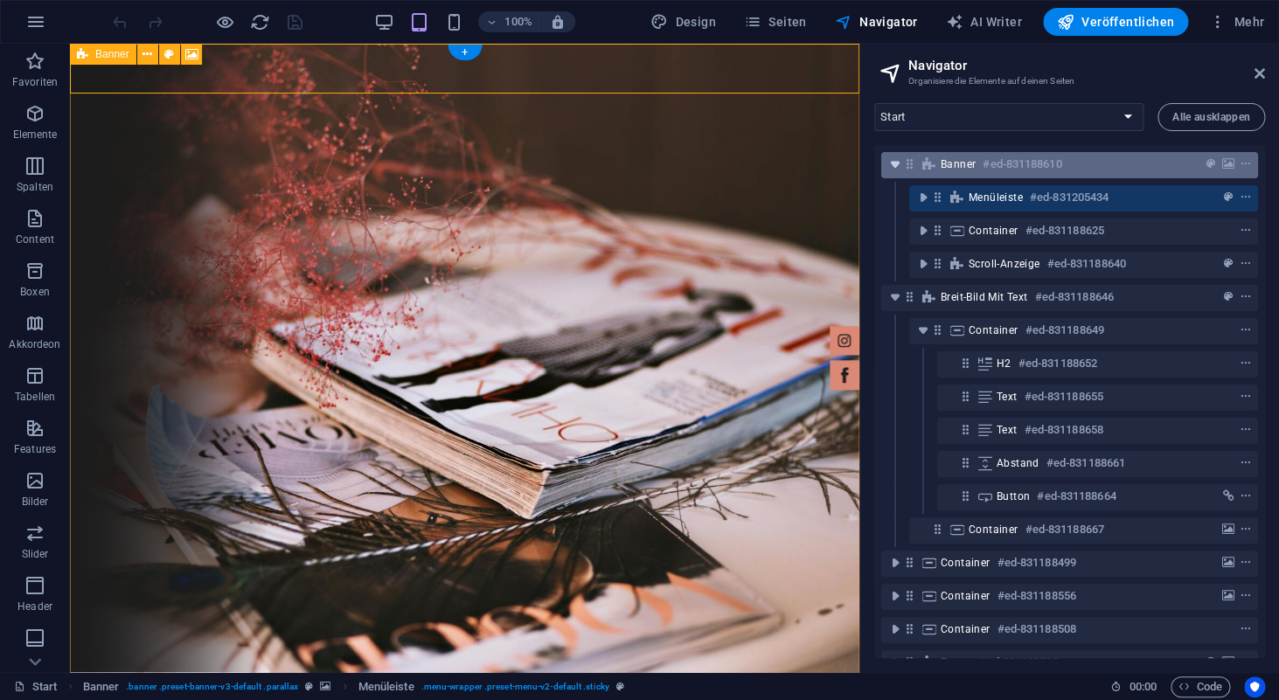
click at [897, 165] on icon "toggle-expand" at bounding box center [895, 164] width 17 height 17
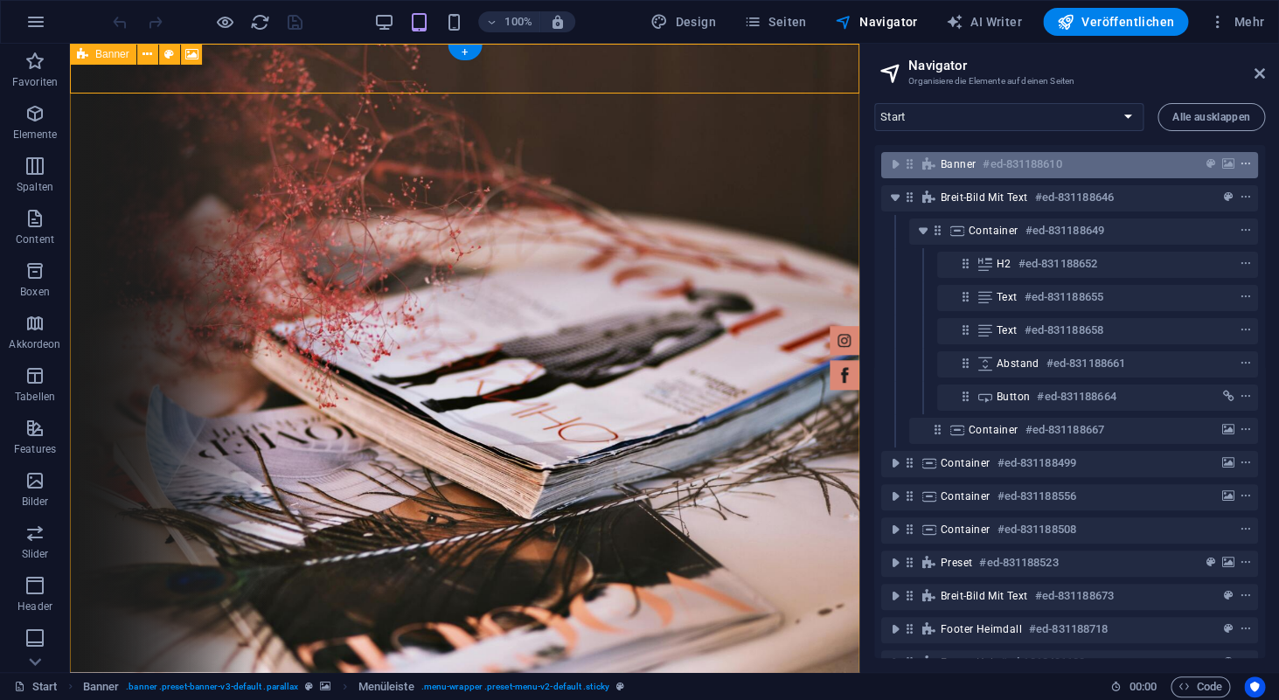
click at [1247, 163] on icon "context-menu" at bounding box center [1246, 164] width 12 height 12
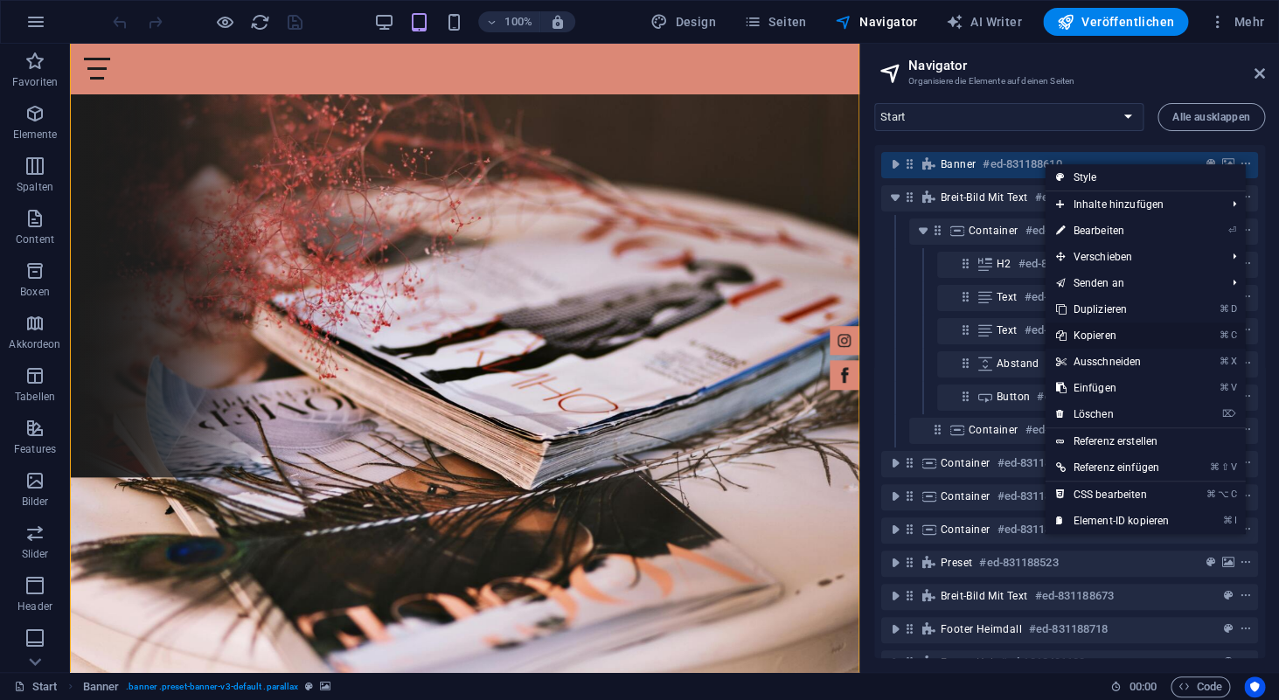
click at [1102, 336] on link "⌘ C Kopieren" at bounding box center [1112, 336] width 135 height 26
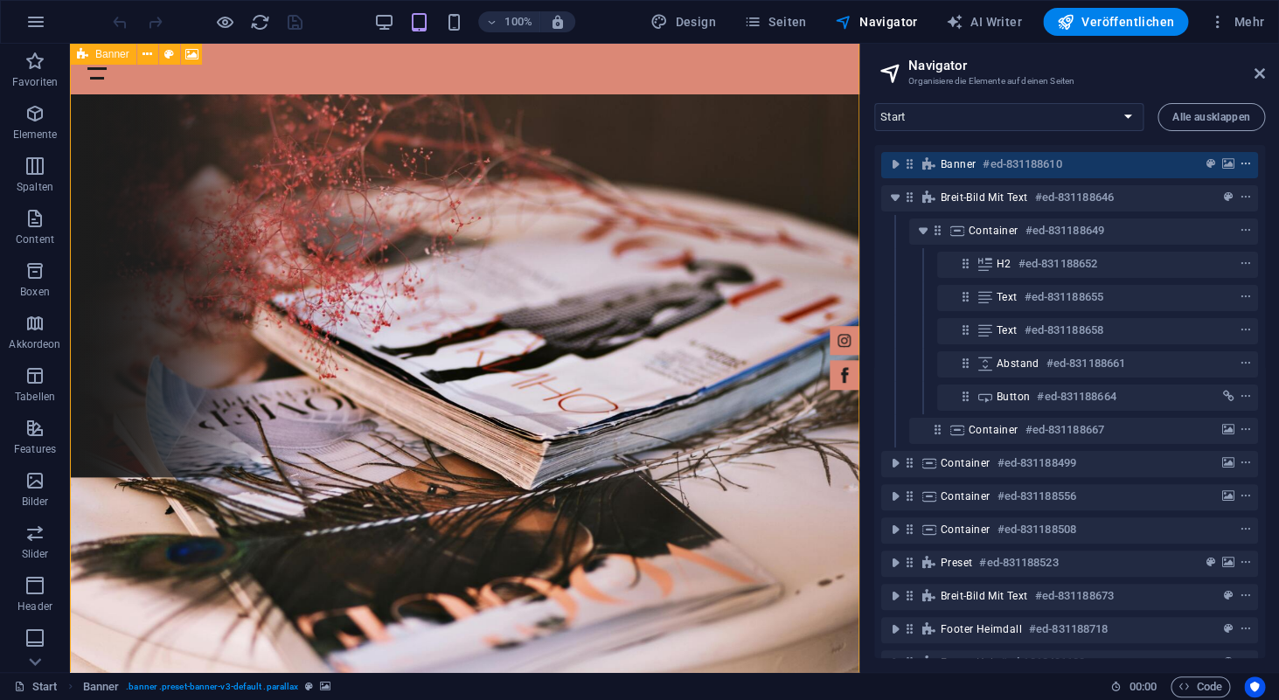
click at [1246, 164] on icon "context-menu" at bounding box center [1246, 164] width 12 height 12
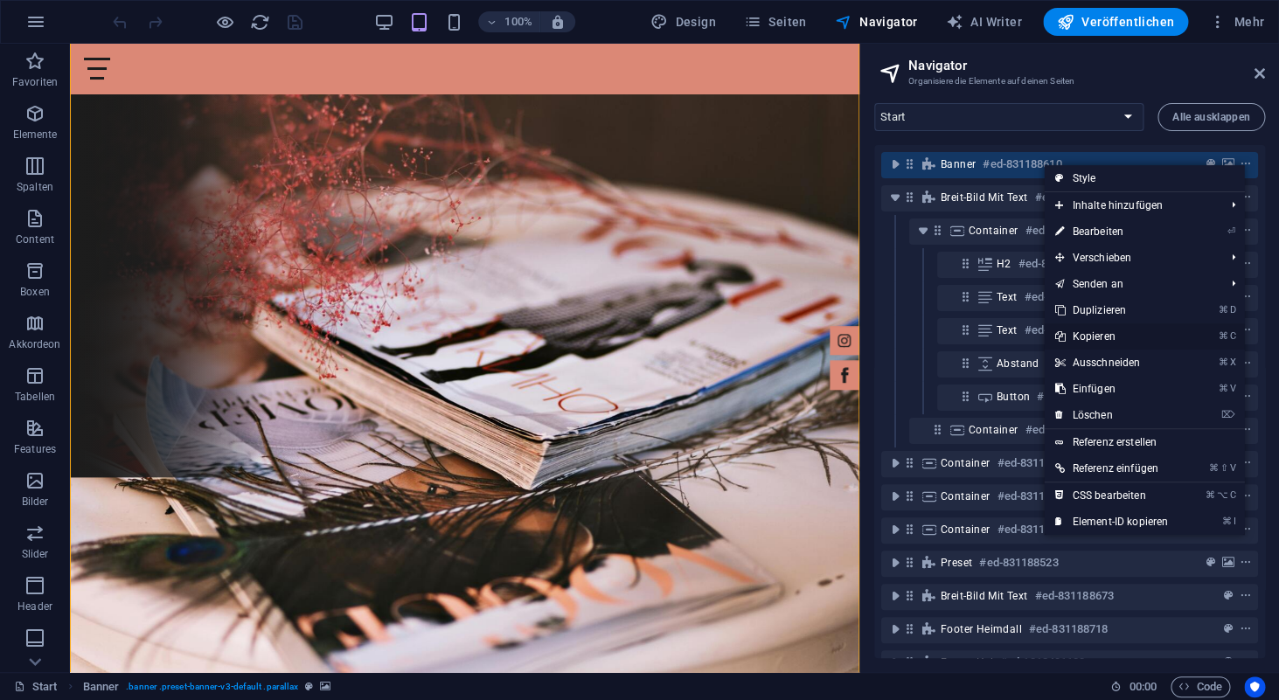
click at [1097, 338] on link "⌘ C Kopieren" at bounding box center [1111, 337] width 135 height 26
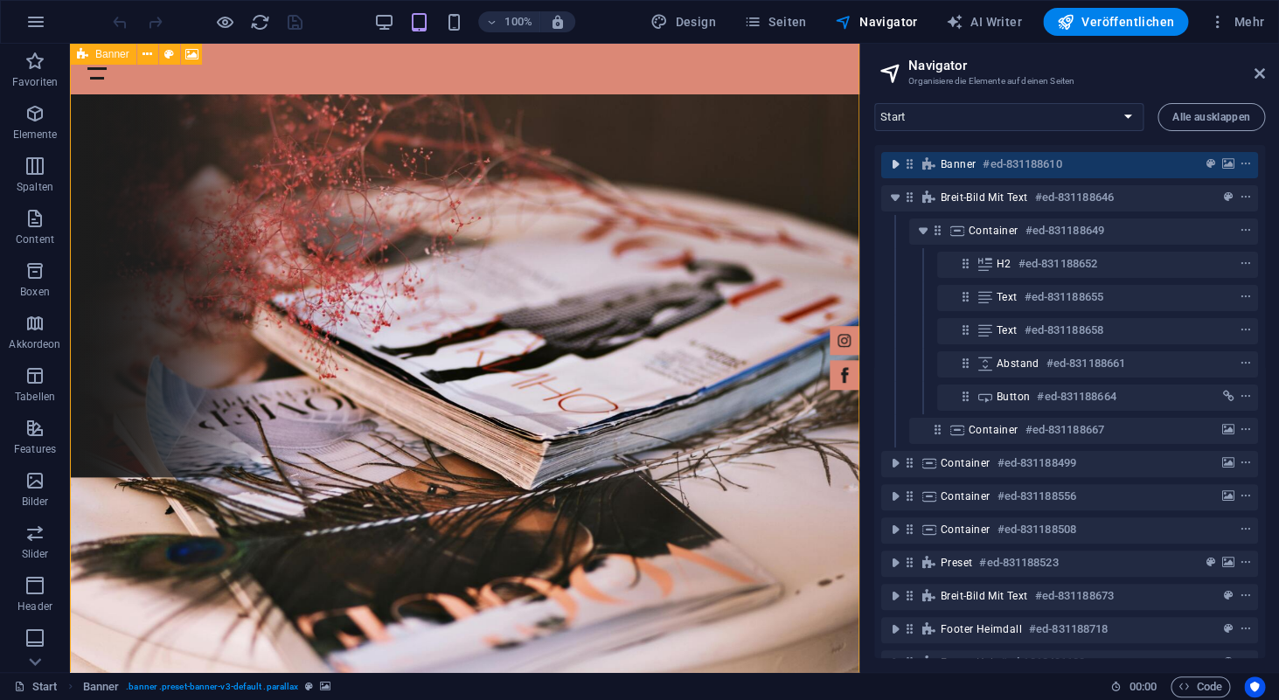
click at [897, 164] on icon "toggle-expand" at bounding box center [895, 164] width 17 height 17
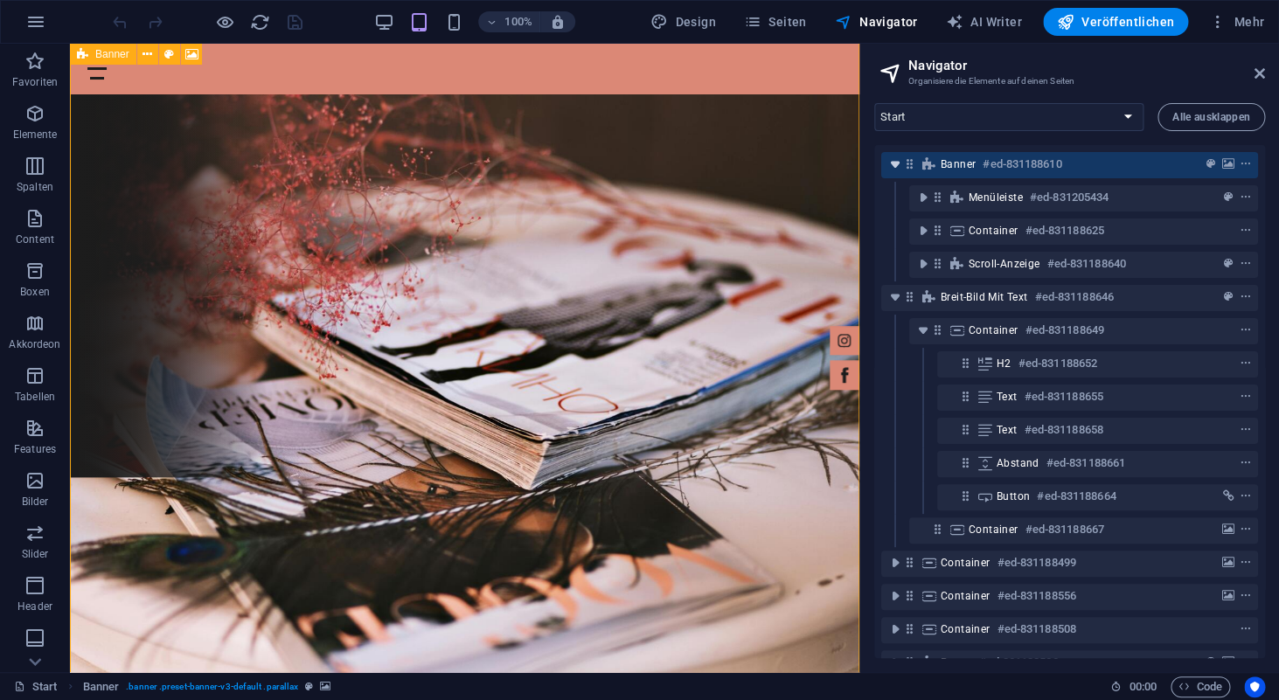
click at [897, 164] on icon "toggle-expand" at bounding box center [895, 164] width 17 height 17
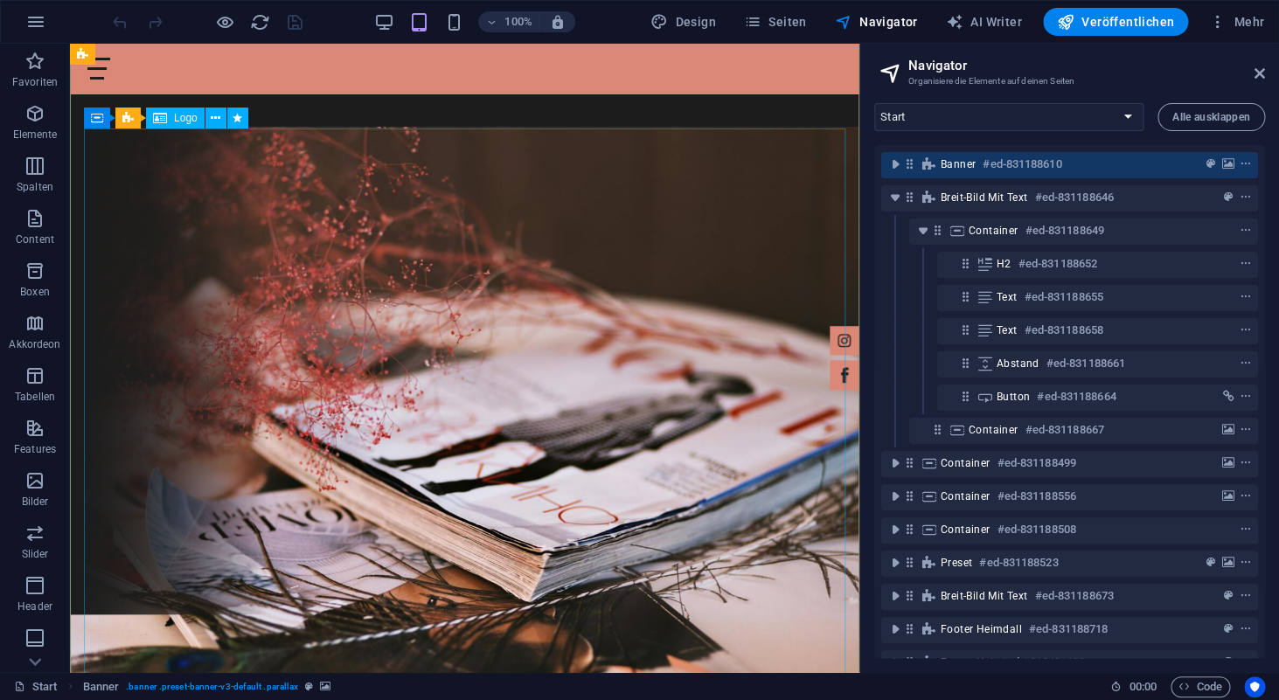
scroll to position [9, 0]
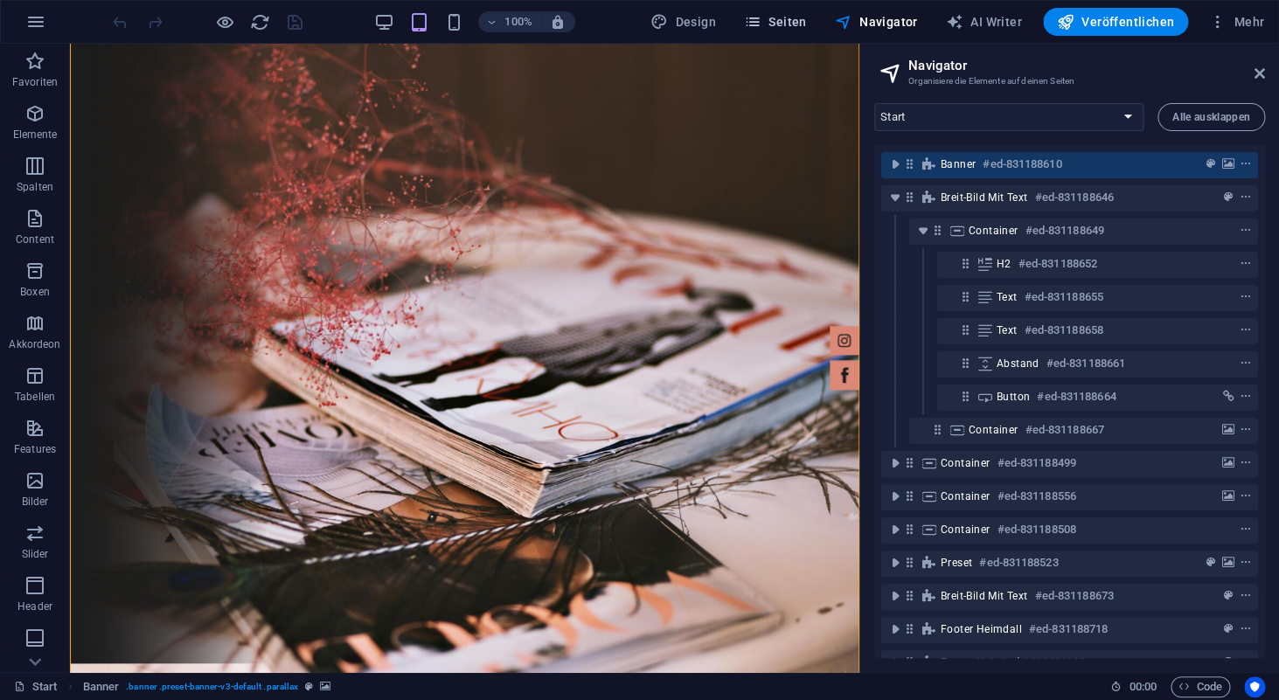
click at [798, 27] on span "Seiten" at bounding box center [775, 21] width 63 height 17
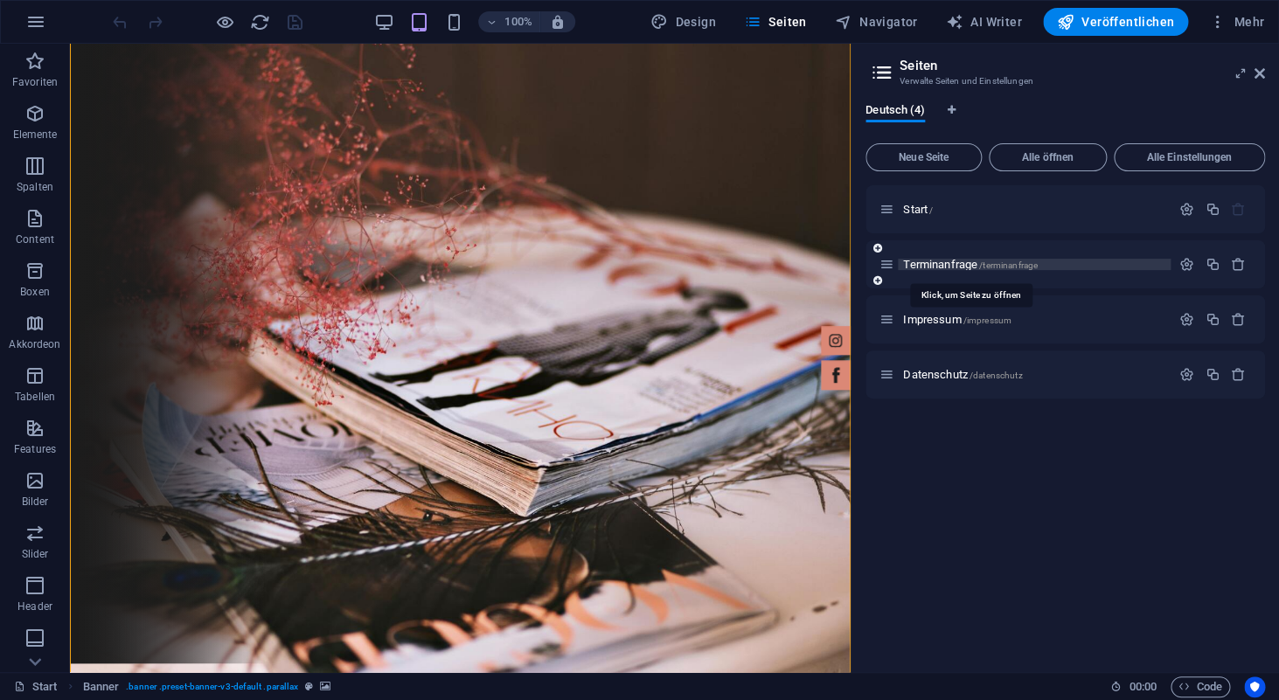
click at [933, 264] on span "Terminanfrage /terminanfrage" at bounding box center [970, 264] width 135 height 13
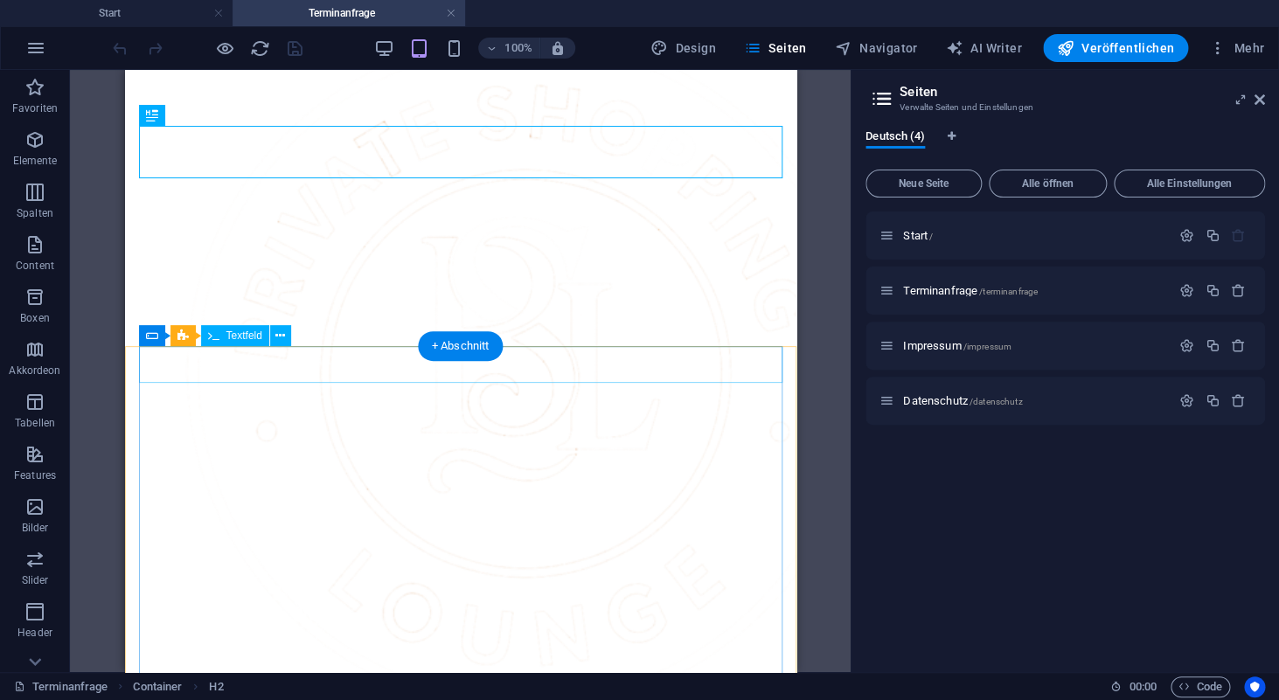
scroll to position [959, 0]
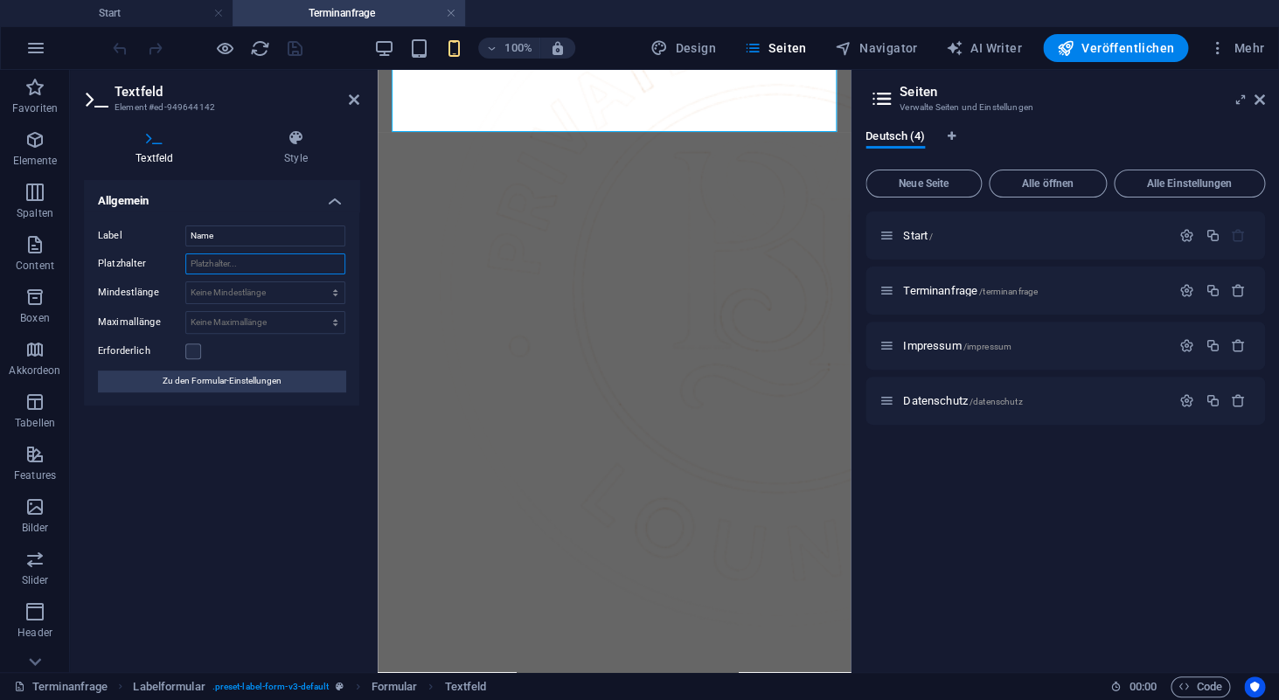
click at [254, 264] on input "Platzhalter" at bounding box center [265, 264] width 160 height 21
type input "Füllen Sie bitte ihren vollständigen Namen ein"
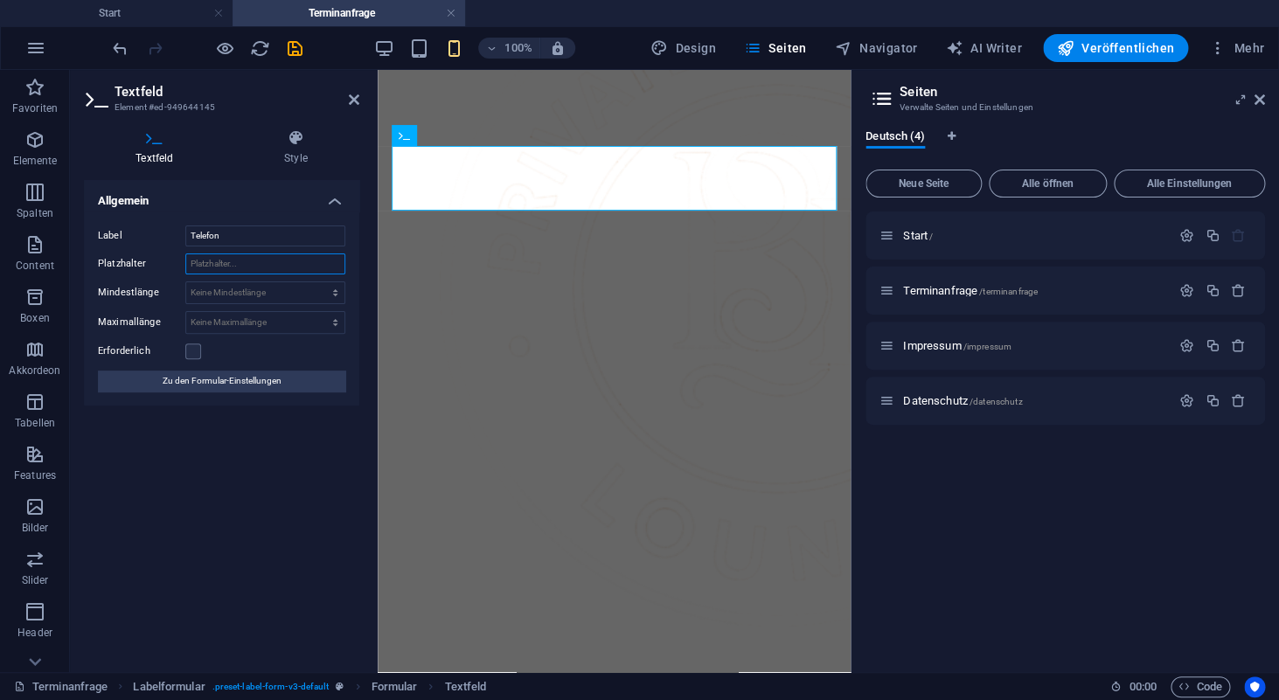
click at [263, 260] on input "Platzhalter" at bounding box center [265, 264] width 160 height 21
type input "Ihre Telefonnummer, unter der ich Sie erreichen kann"
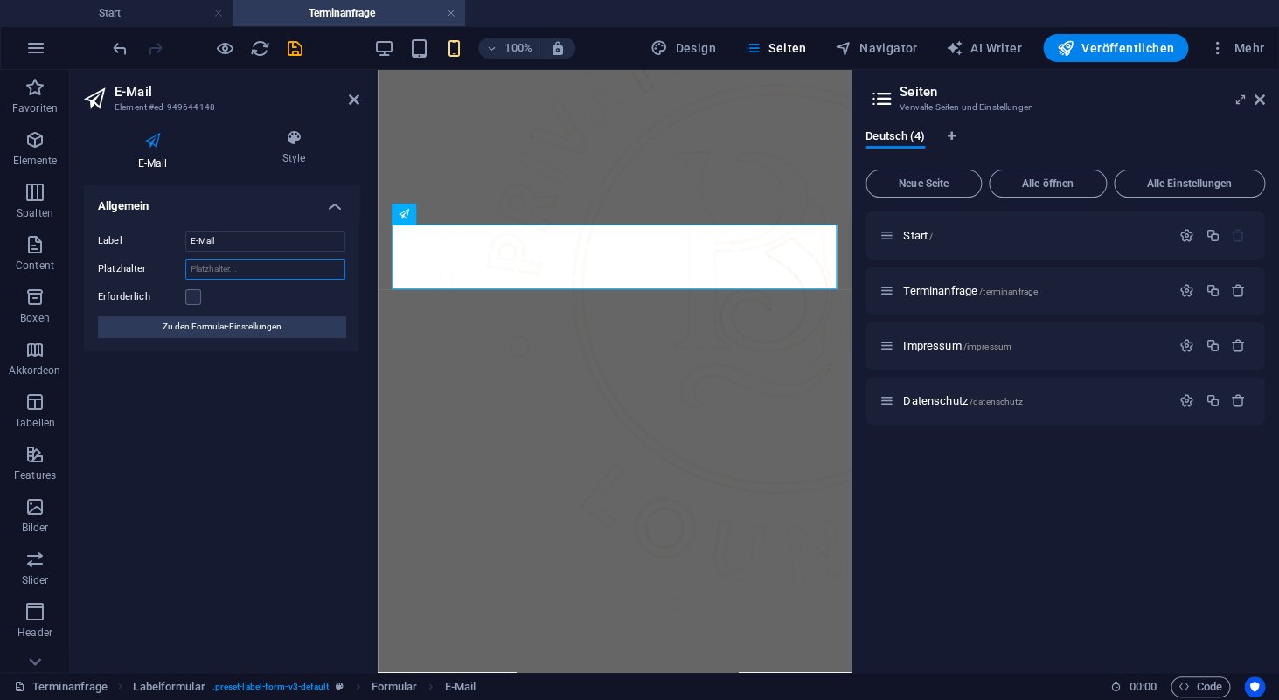
click at [256, 266] on input "Platzhalter" at bounding box center [265, 269] width 160 height 21
type input "Ihre Email-Adresse, unter der ich Sie erreichen kann"
click at [192, 301] on label at bounding box center [193, 297] width 16 height 16
click at [0, 0] on input "Erforderlich" at bounding box center [0, 0] width 0 height 0
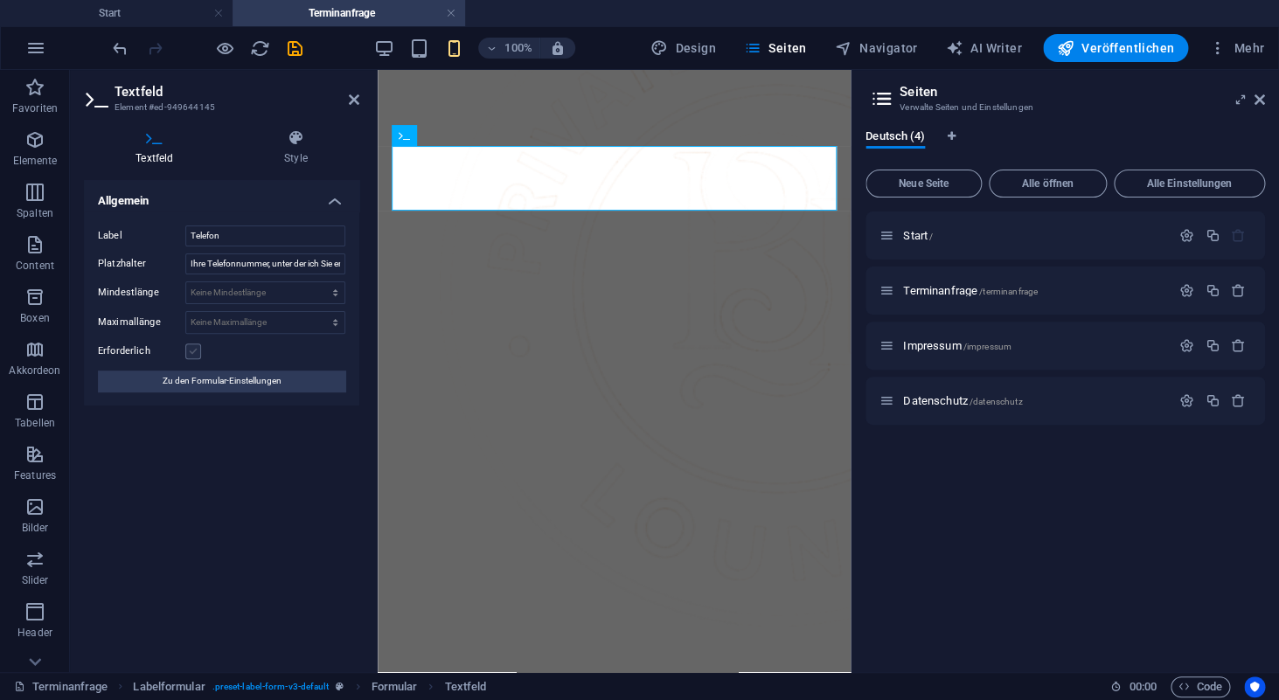
click at [197, 355] on label at bounding box center [193, 352] width 16 height 16
click at [0, 0] on input "Erforderlich" at bounding box center [0, 0] width 0 height 0
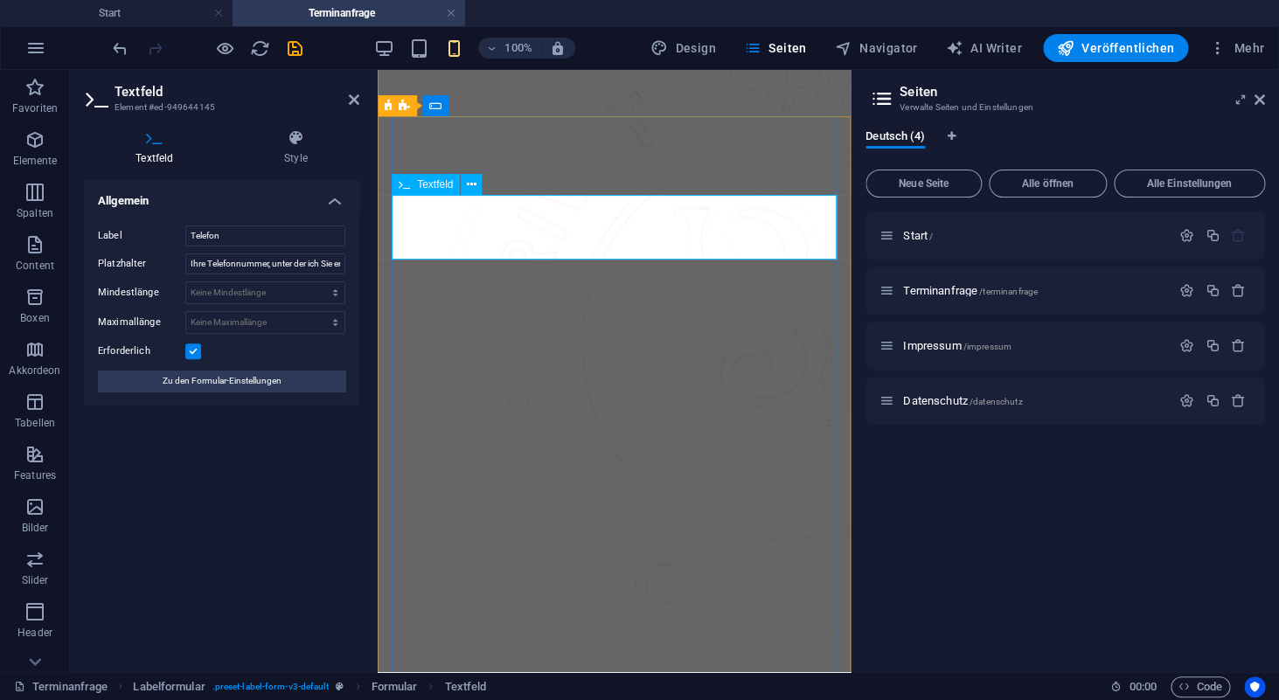
scroll to position [901, 0]
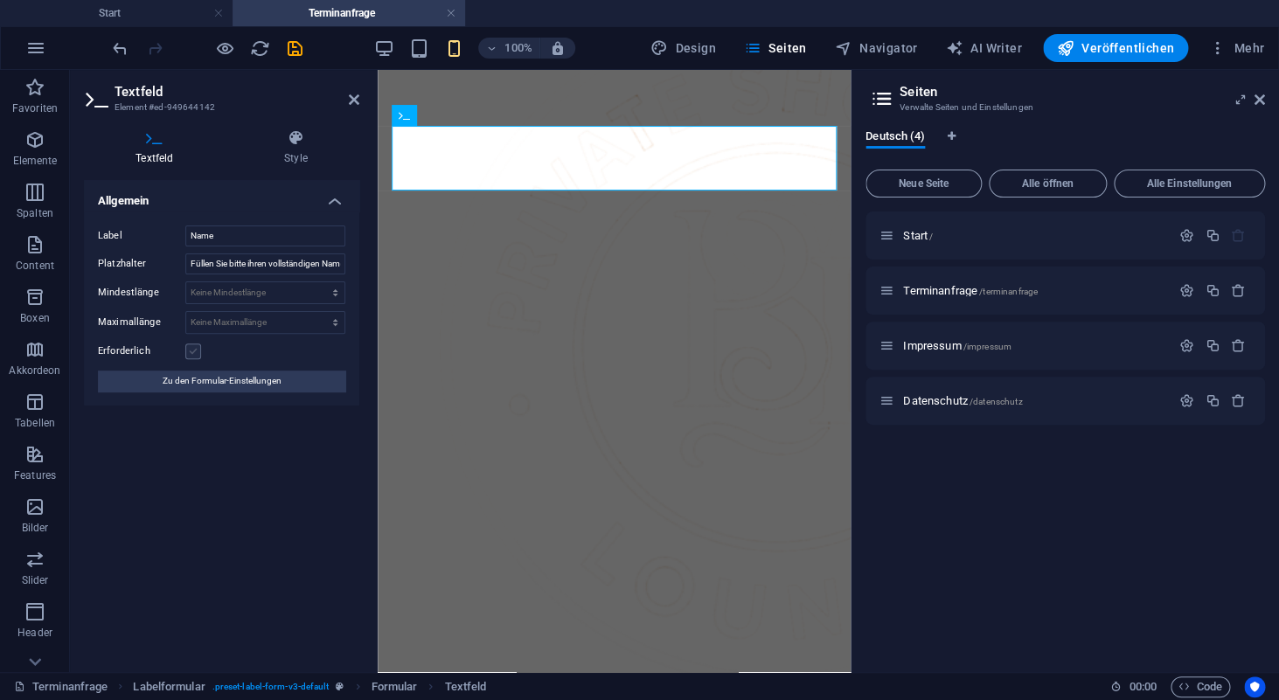
click at [195, 354] on label at bounding box center [193, 352] width 16 height 16
click at [0, 0] on input "Erforderlich" at bounding box center [0, 0] width 0 height 0
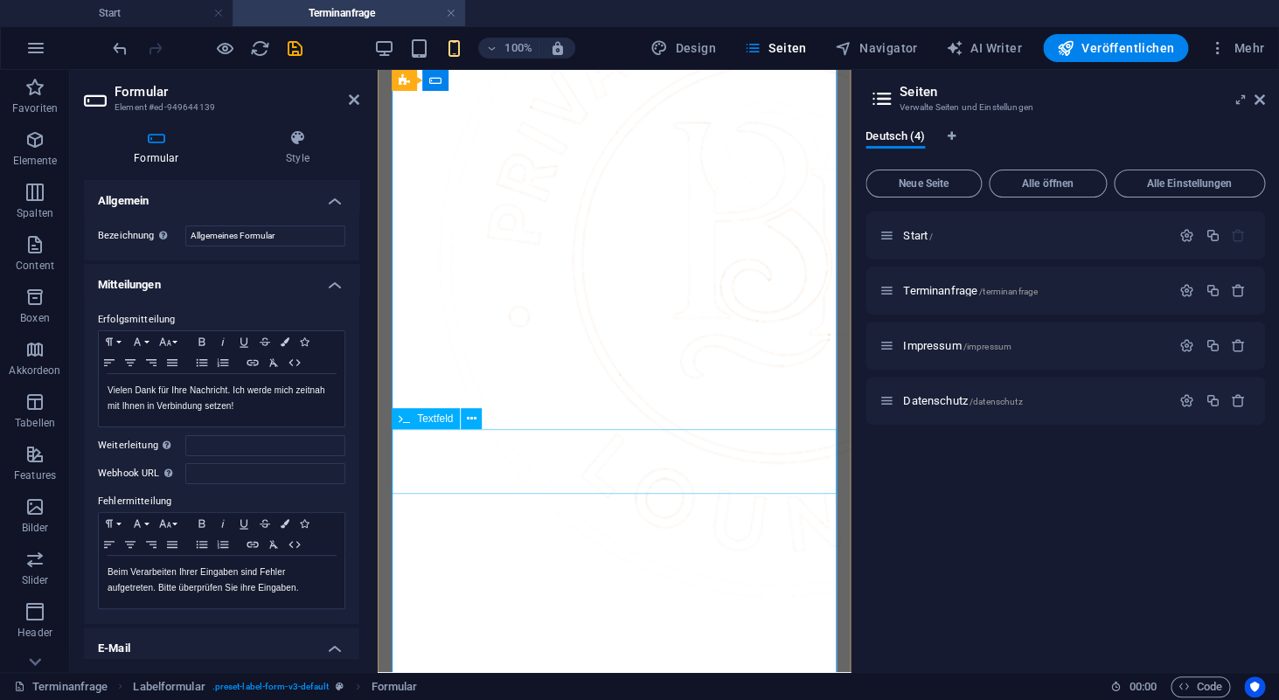
scroll to position [991, 0]
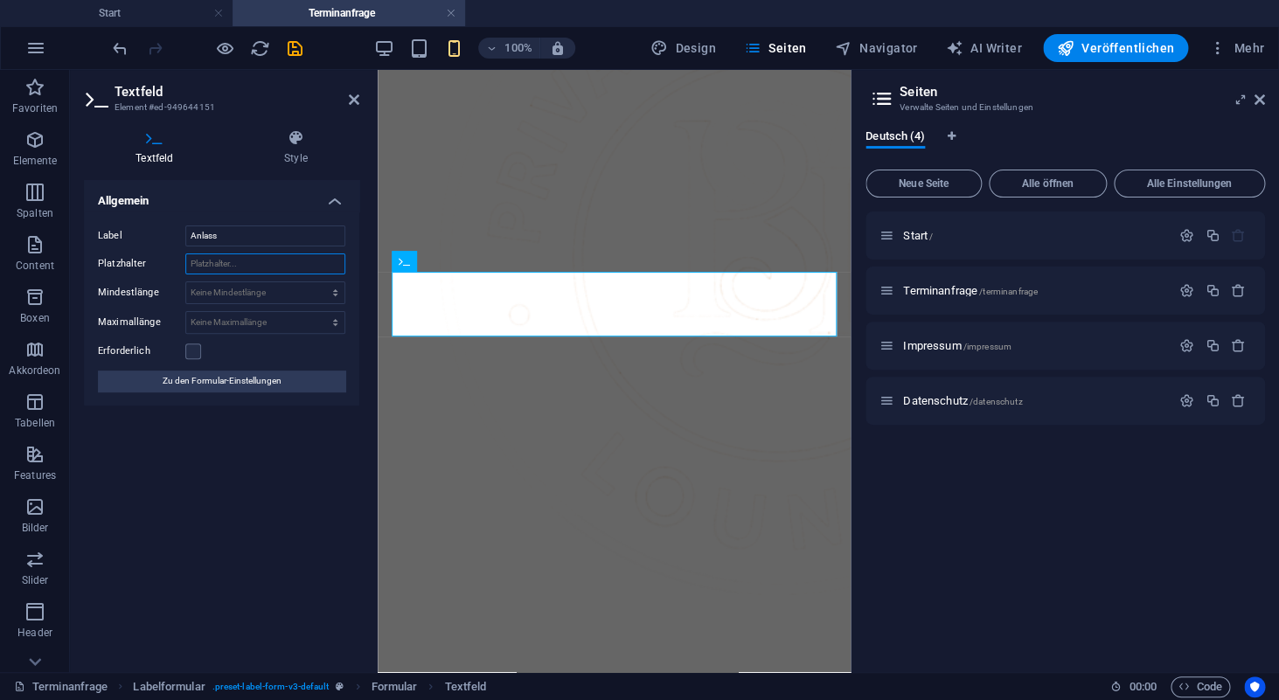
click at [222, 271] on input "Platzhalter" at bounding box center [265, 264] width 160 height 21
type input "Für welchen Anlass suchen Sie ein Kleid?"
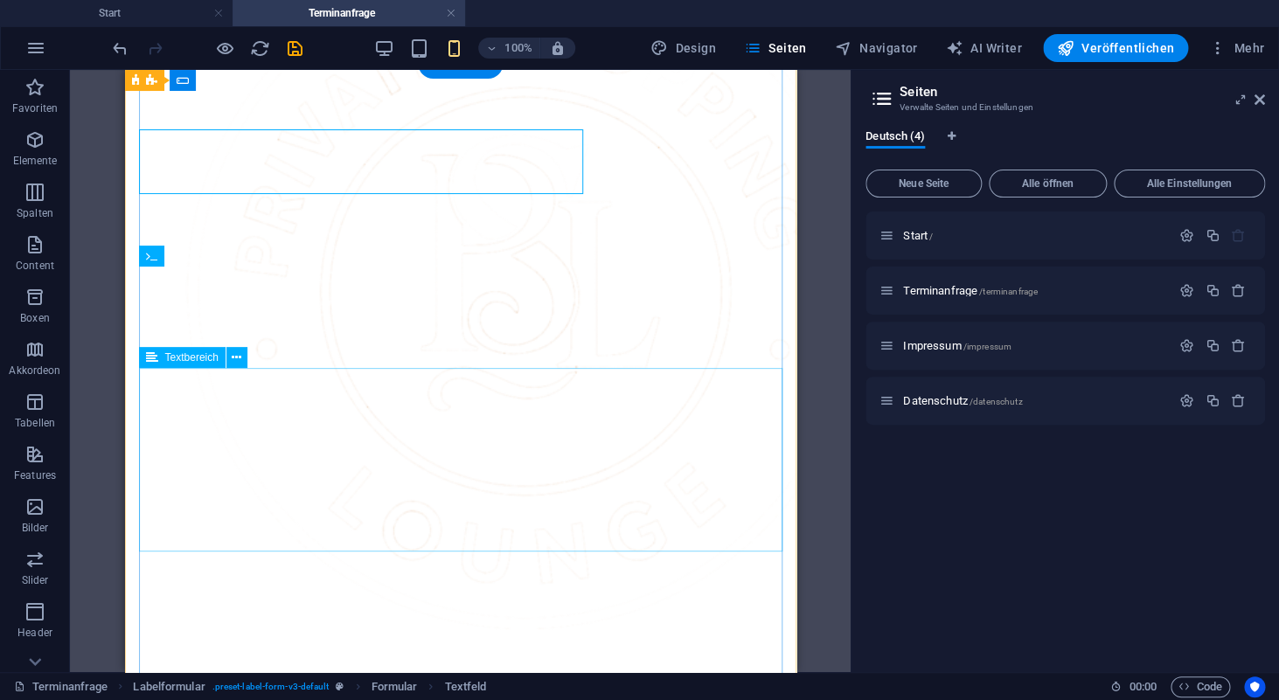
scroll to position [1212, 0]
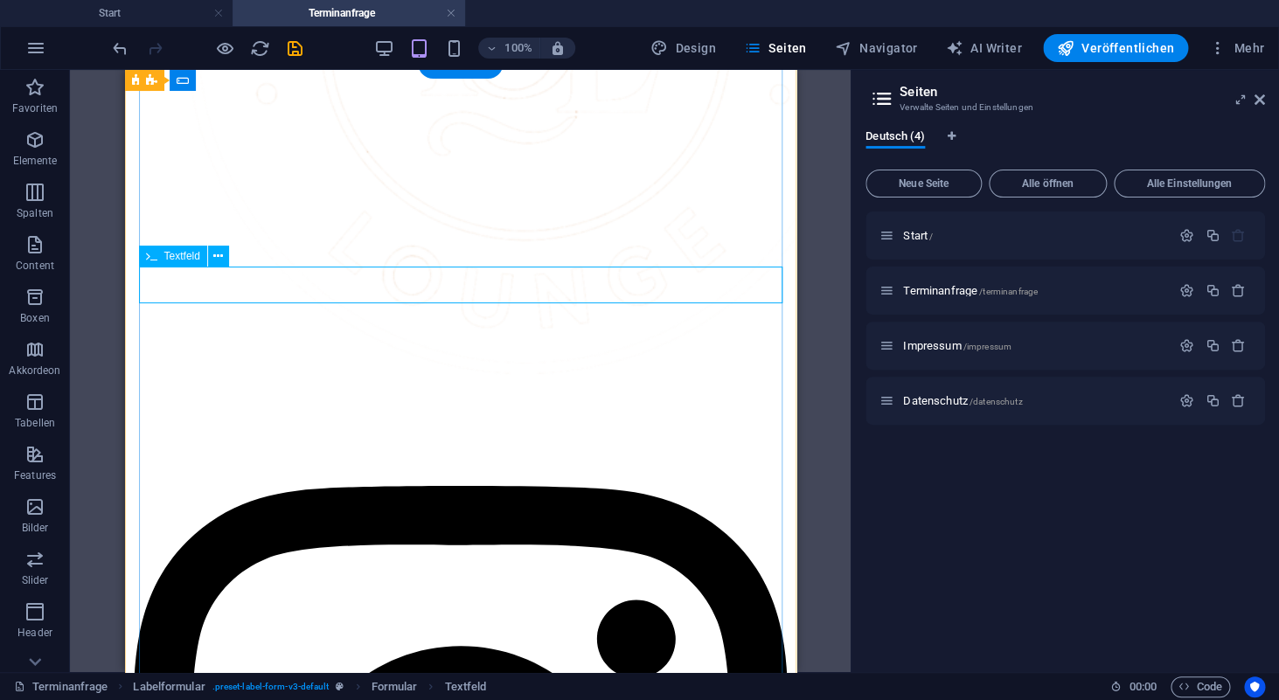
scroll to position [991, 0]
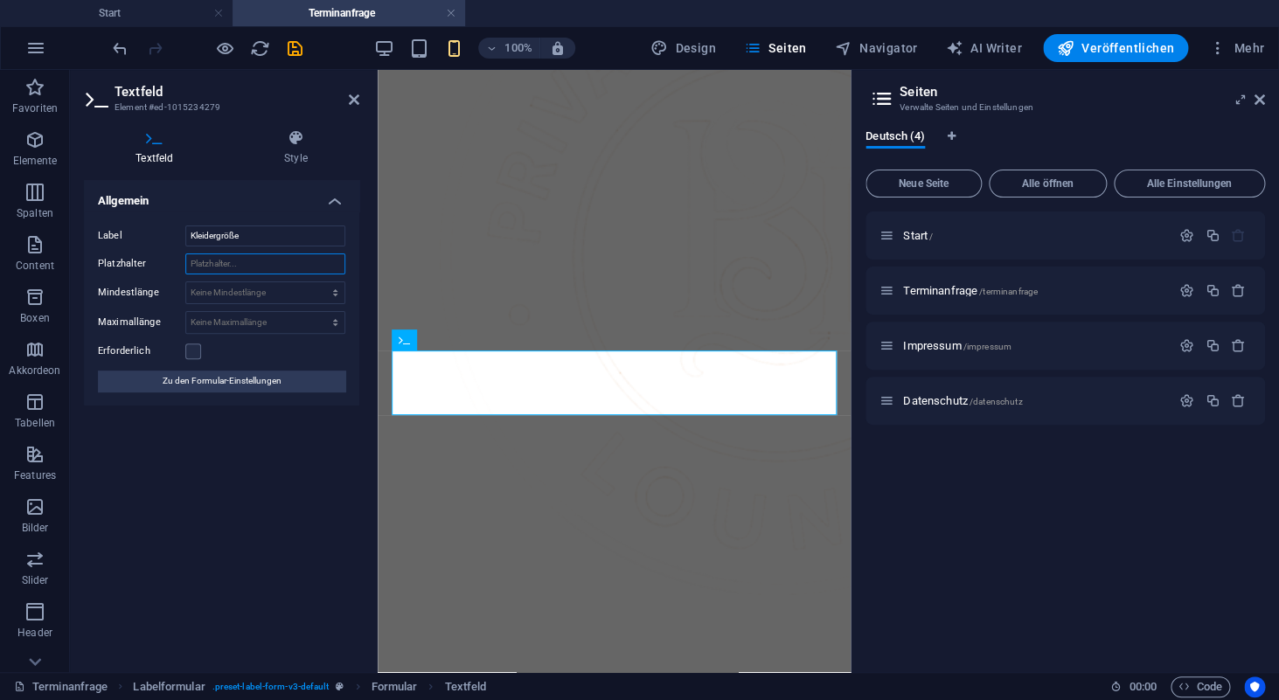
click at [296, 268] on input "Platzhalter" at bounding box center [265, 264] width 160 height 21
type input "Welche Kleidergröße tragen Sie?"
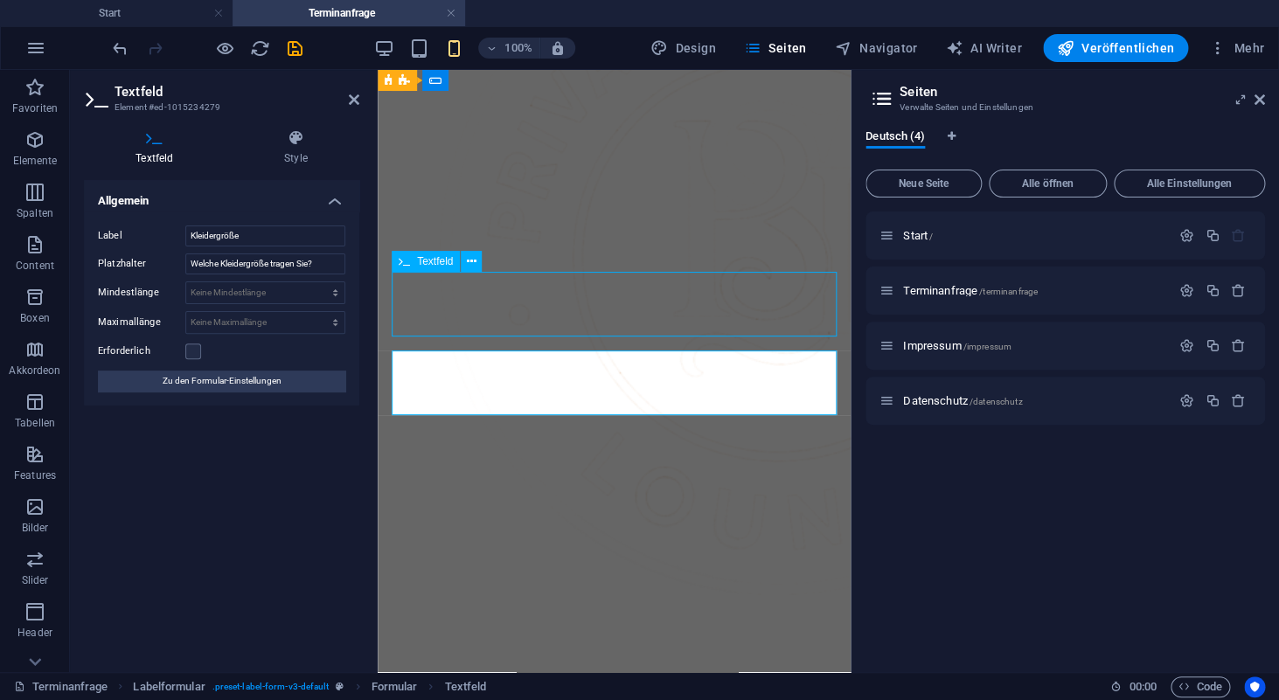
scroll to position [1212, 0]
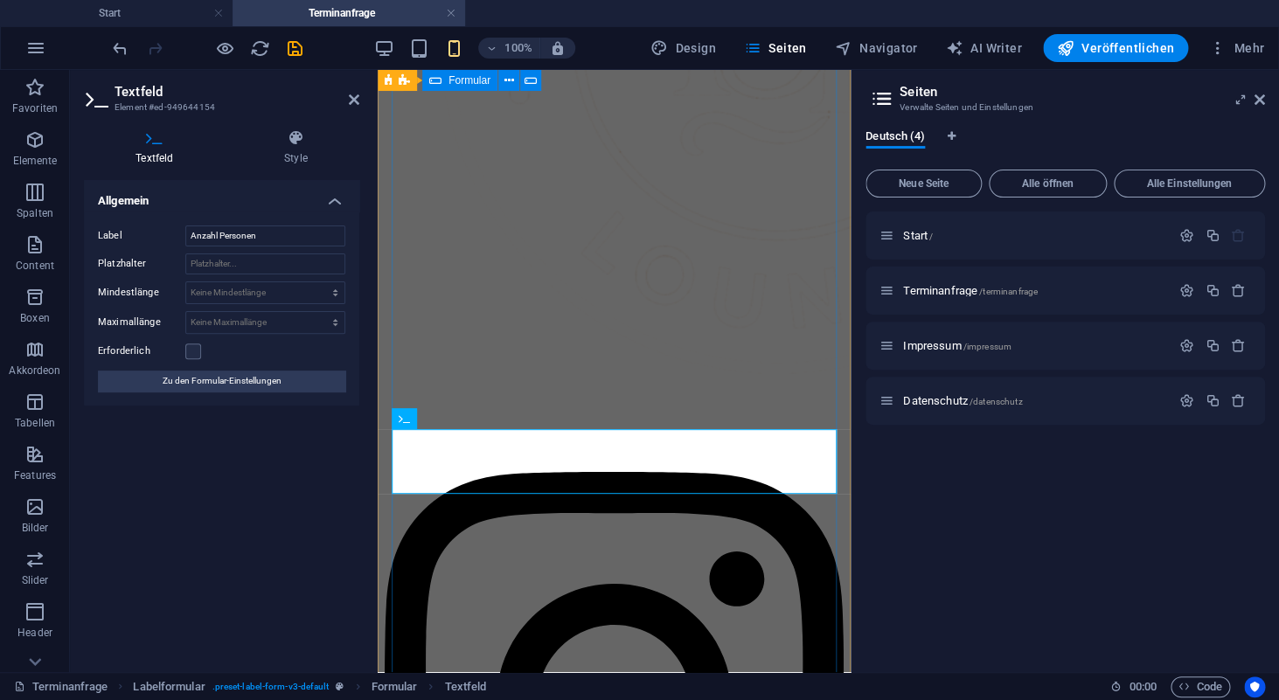
scroll to position [991, 0]
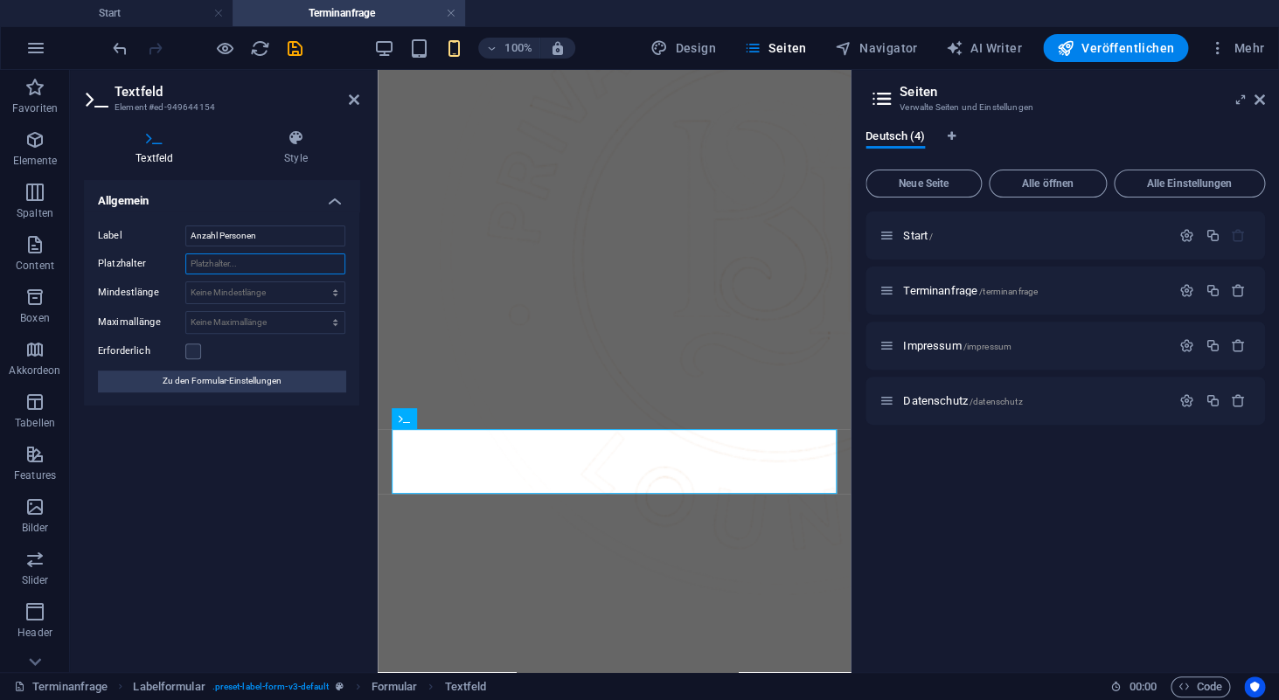
click at [282, 270] on input "Platzhalter" at bounding box center [265, 264] width 160 height 21
type input "Mit wie viel Personen wollen Sie kommen?"
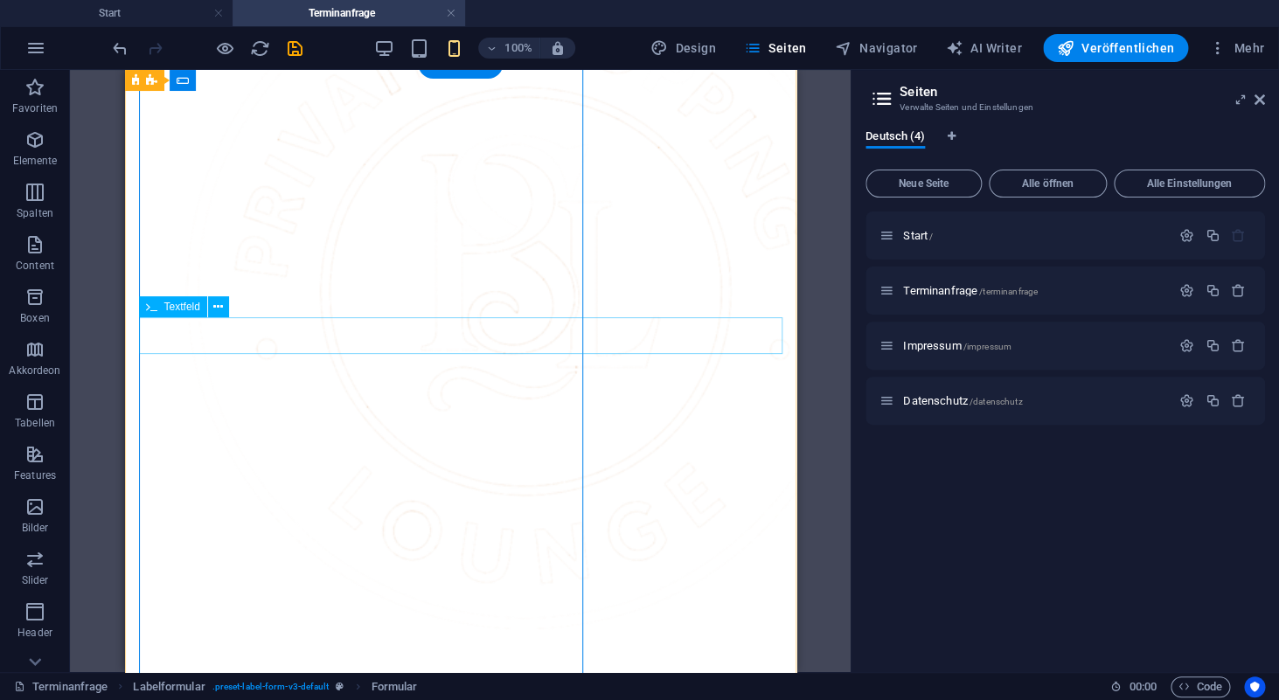
scroll to position [1212, 0]
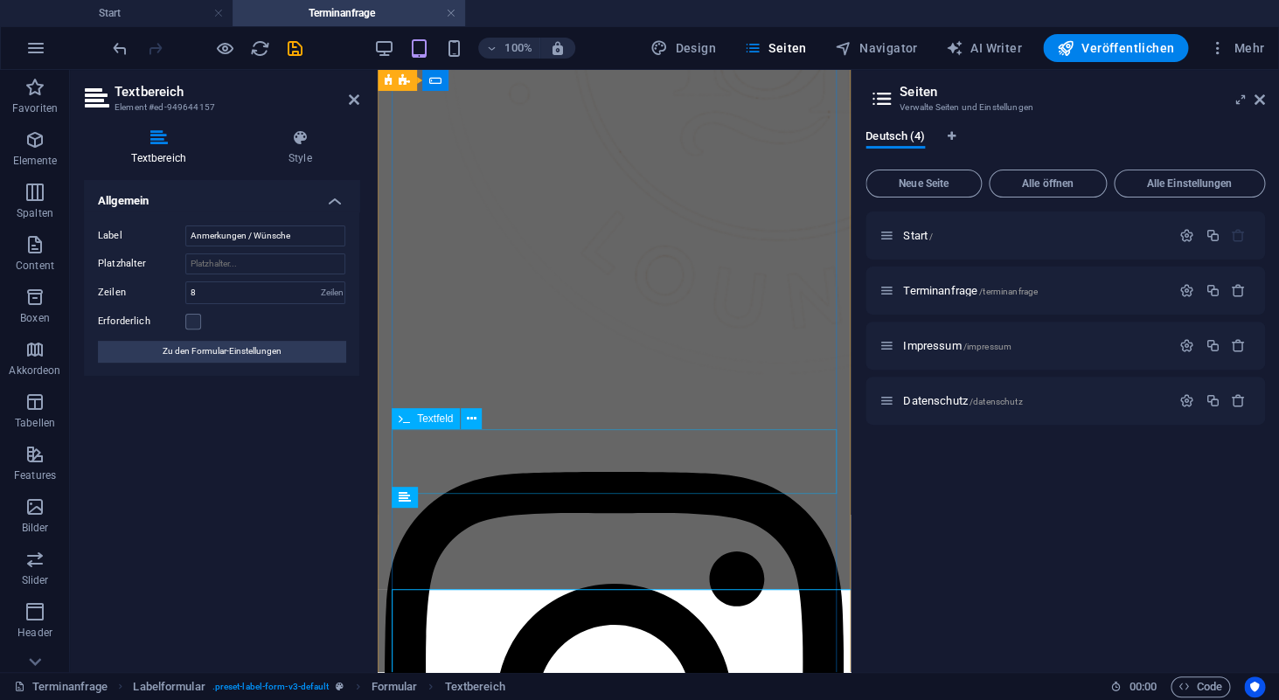
scroll to position [991, 0]
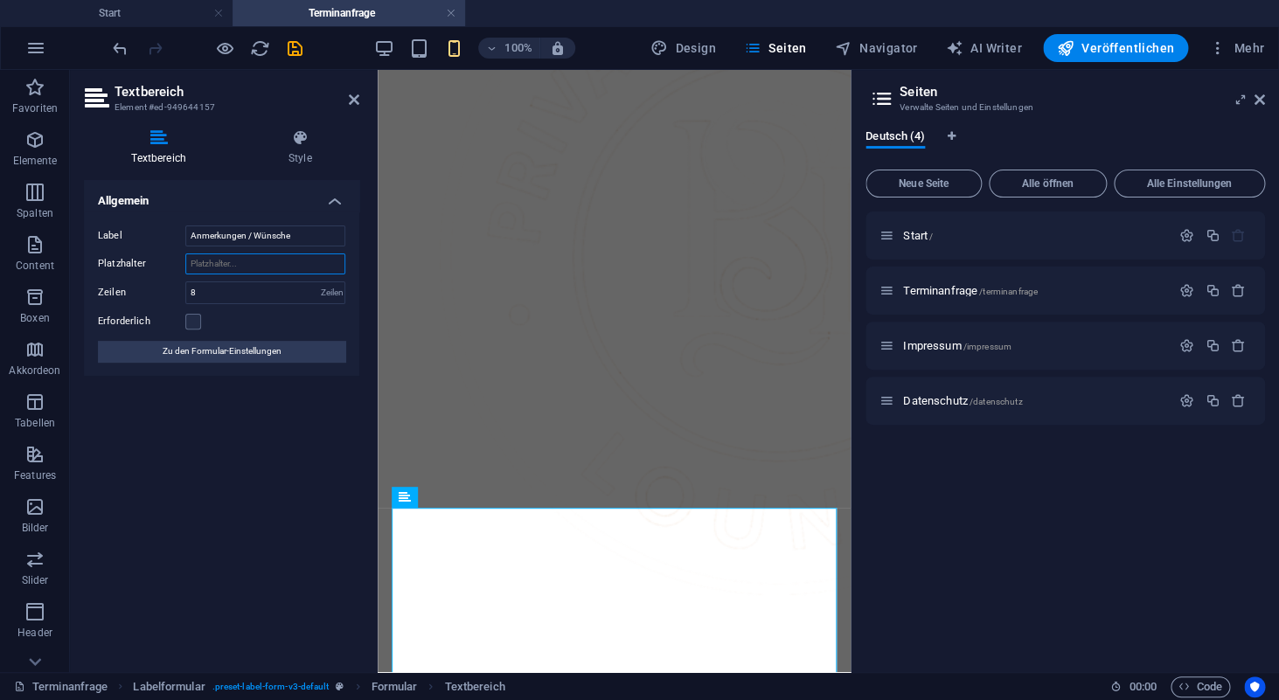
click at [249, 264] on input "Platzhalter" at bounding box center [265, 264] width 160 height 21
type input "Haben Sie spezielle Anmerkungen oder Wünsche?"
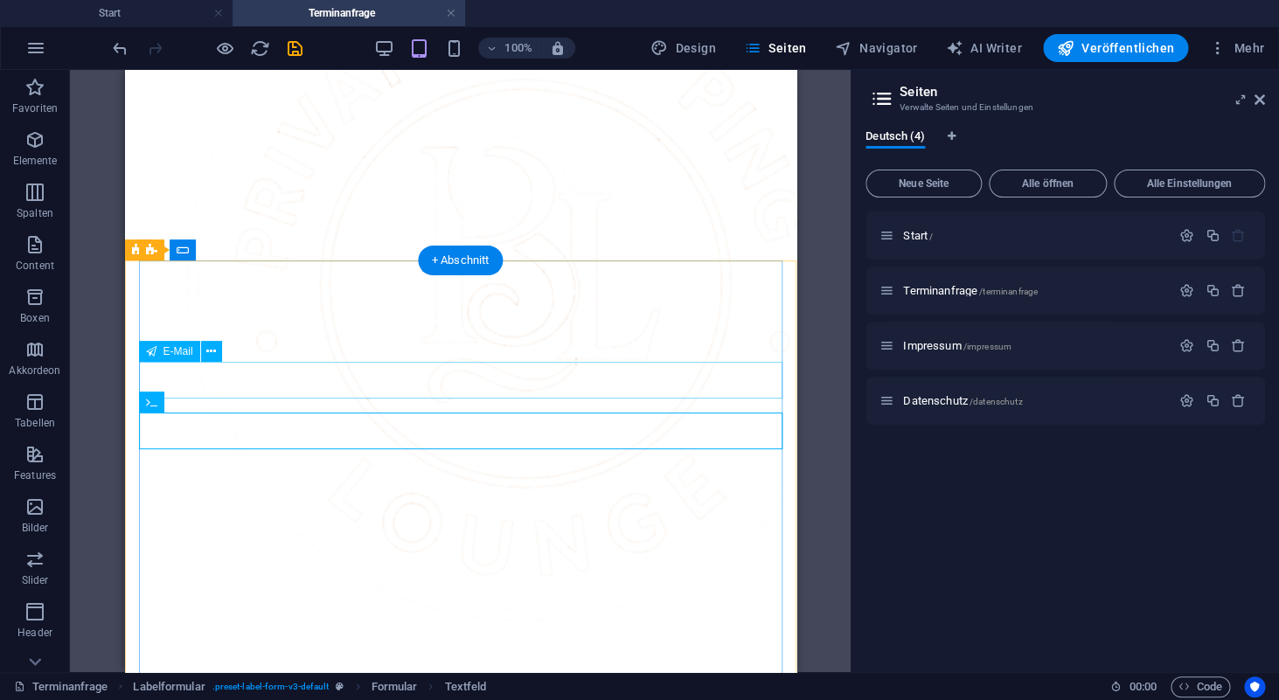
scroll to position [998, 0]
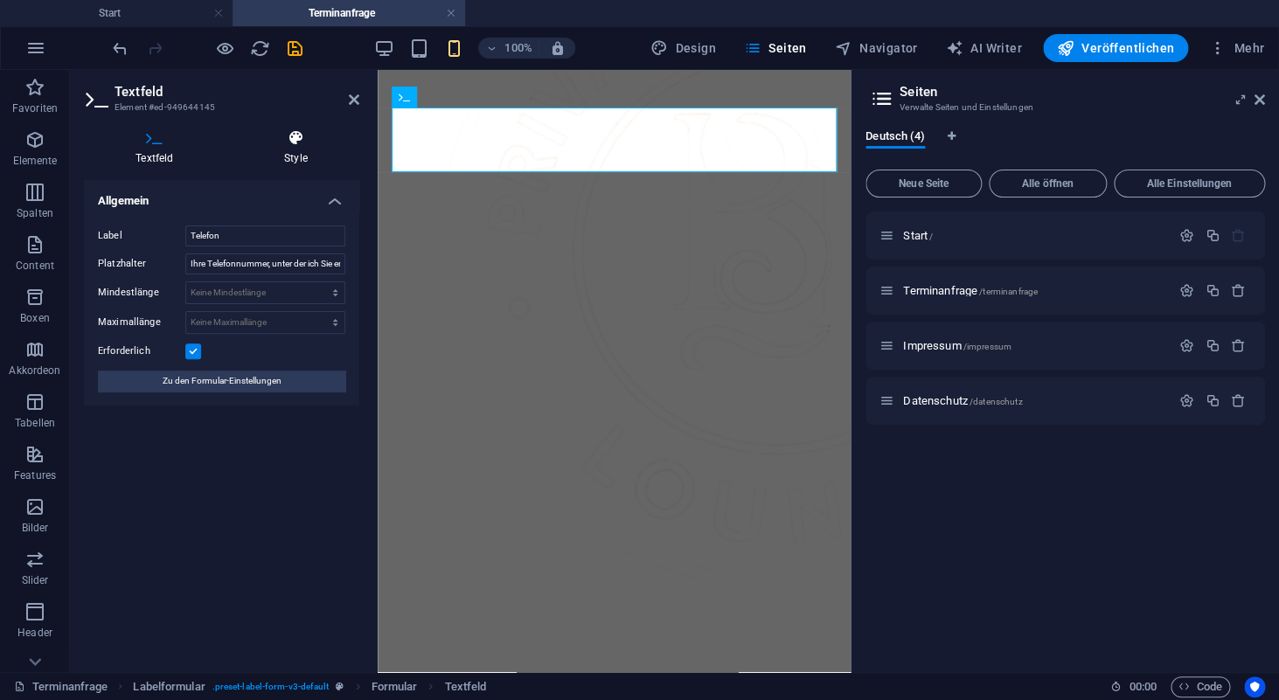
click at [303, 159] on h4 "Style" at bounding box center [296, 147] width 127 height 37
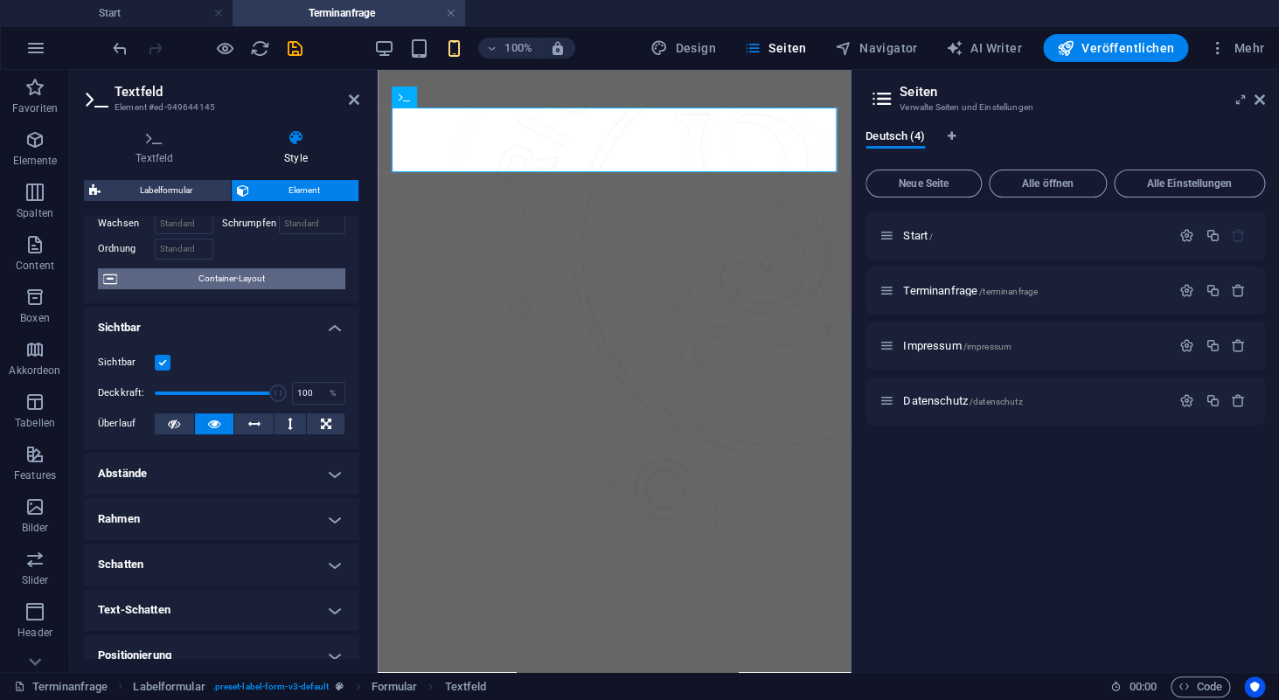
scroll to position [0, 0]
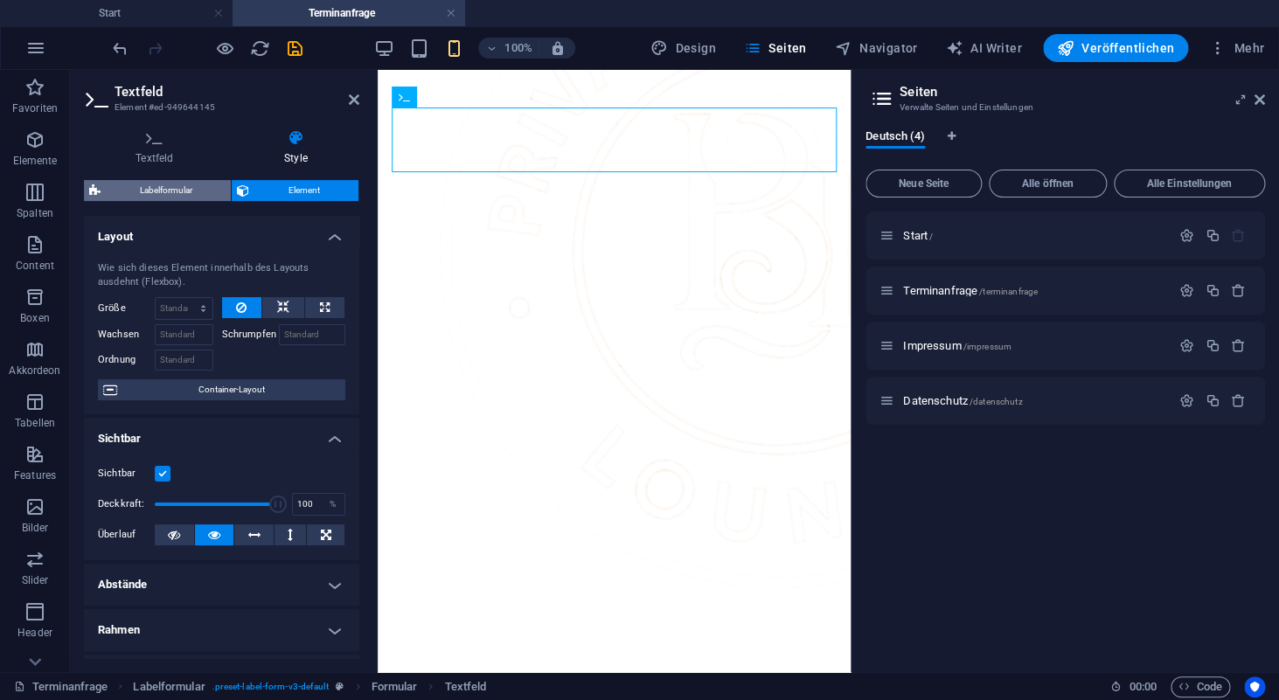
click at [194, 190] on span "Labelformular" at bounding box center [166, 190] width 120 height 21
select select "rem"
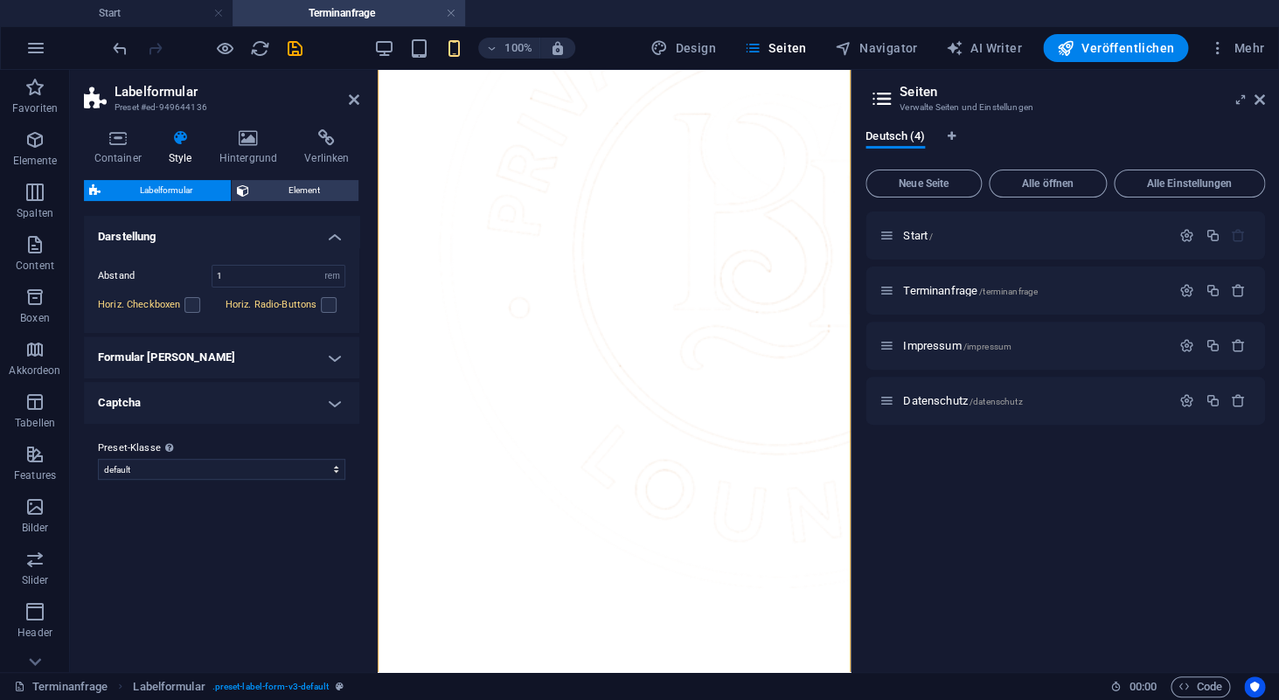
click at [192, 366] on h4 "Formular Felder" at bounding box center [221, 358] width 275 height 42
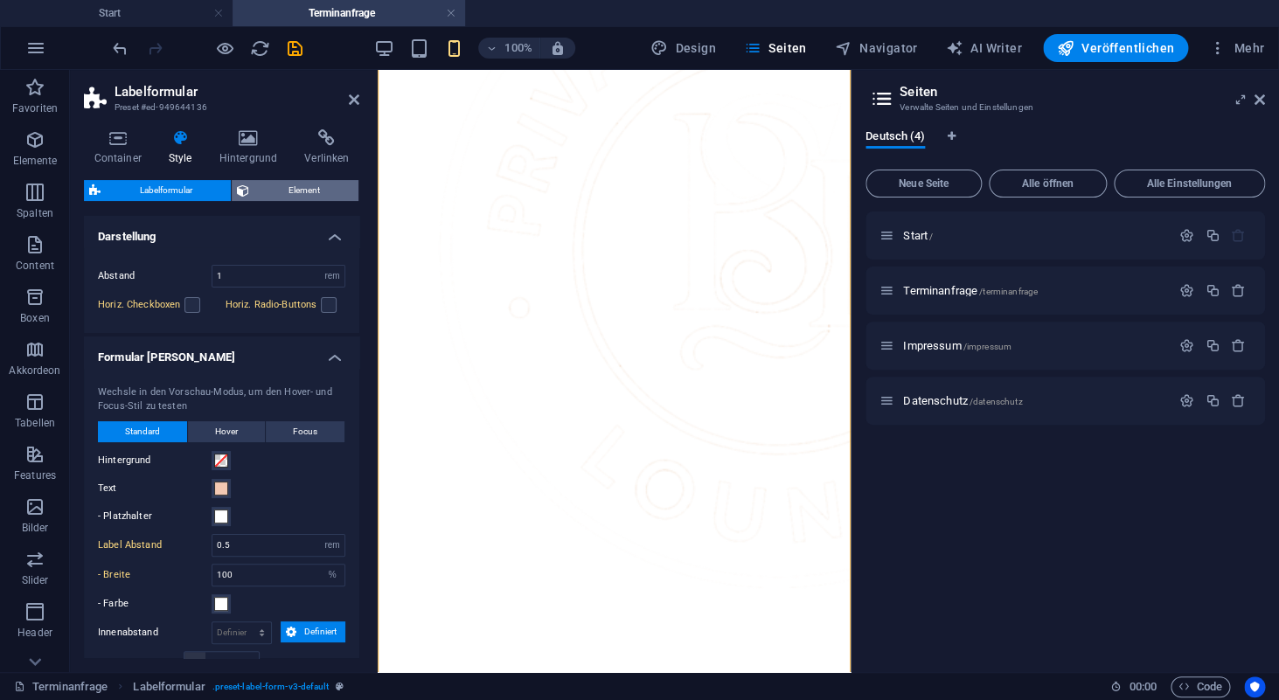
click at [306, 188] on span "Element" at bounding box center [303, 190] width 99 height 21
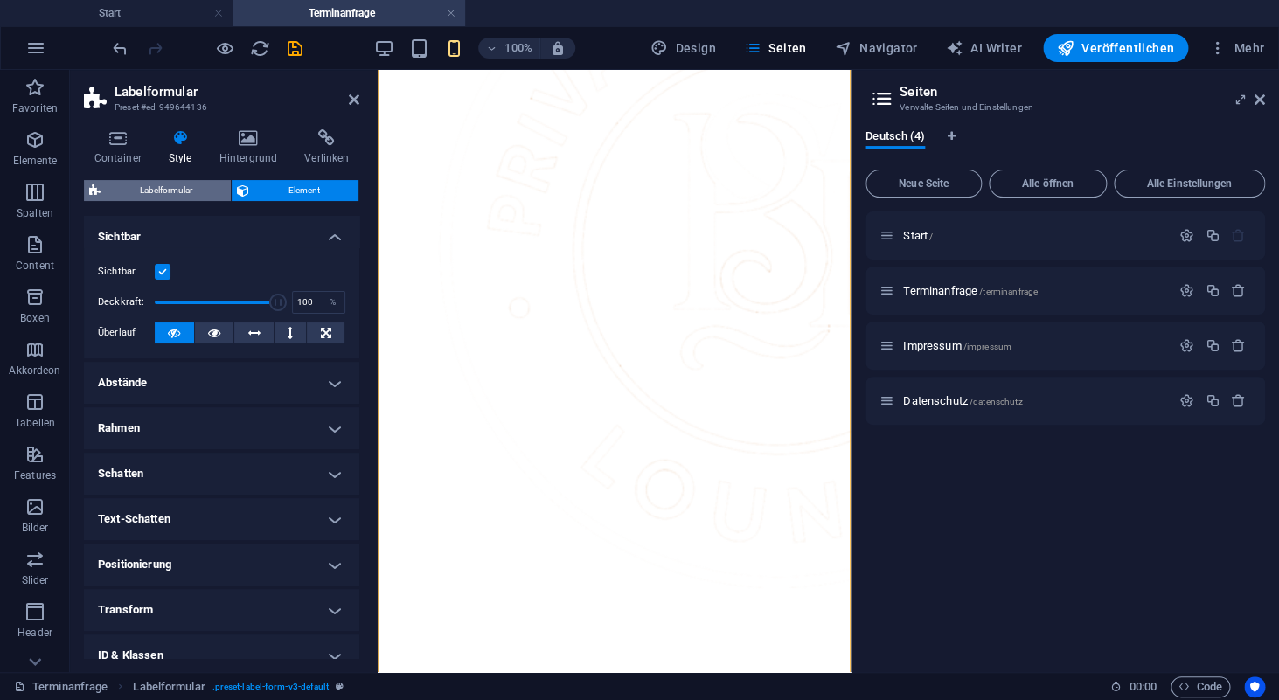
click at [152, 191] on span "Labelformular" at bounding box center [166, 190] width 120 height 21
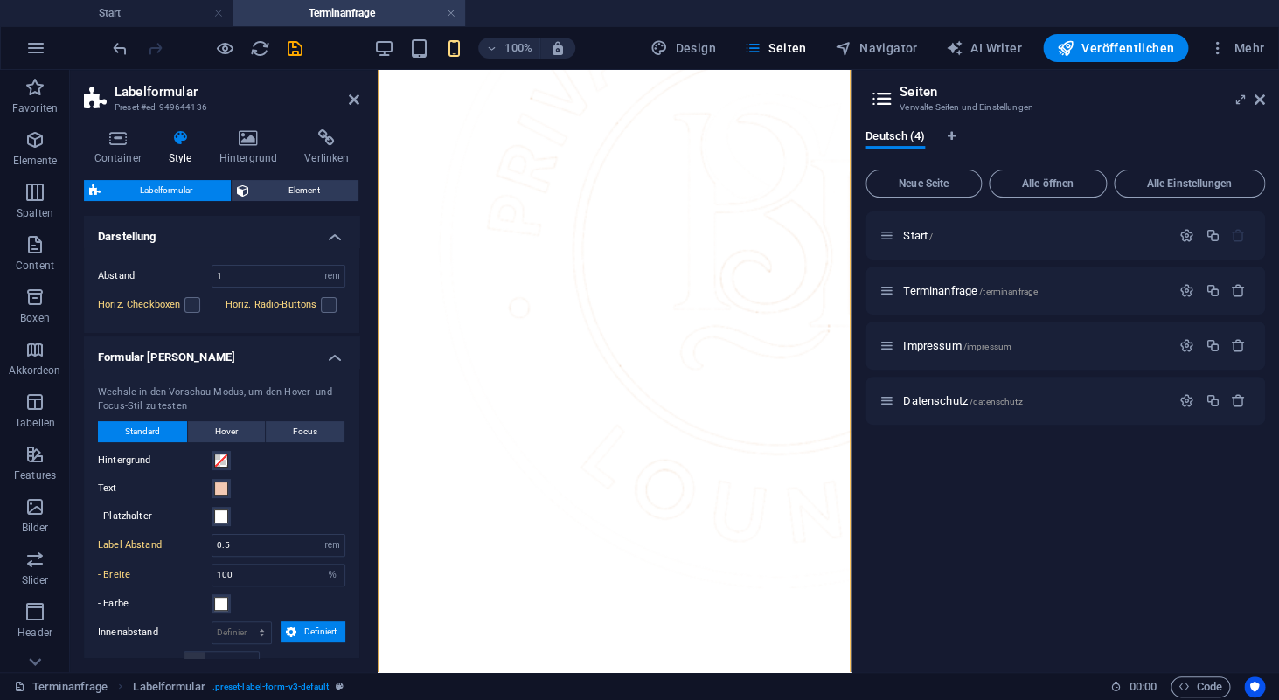
click at [178, 159] on h4 "Style" at bounding box center [183, 147] width 51 height 37
click at [114, 153] on h4 "Container" at bounding box center [121, 147] width 74 height 37
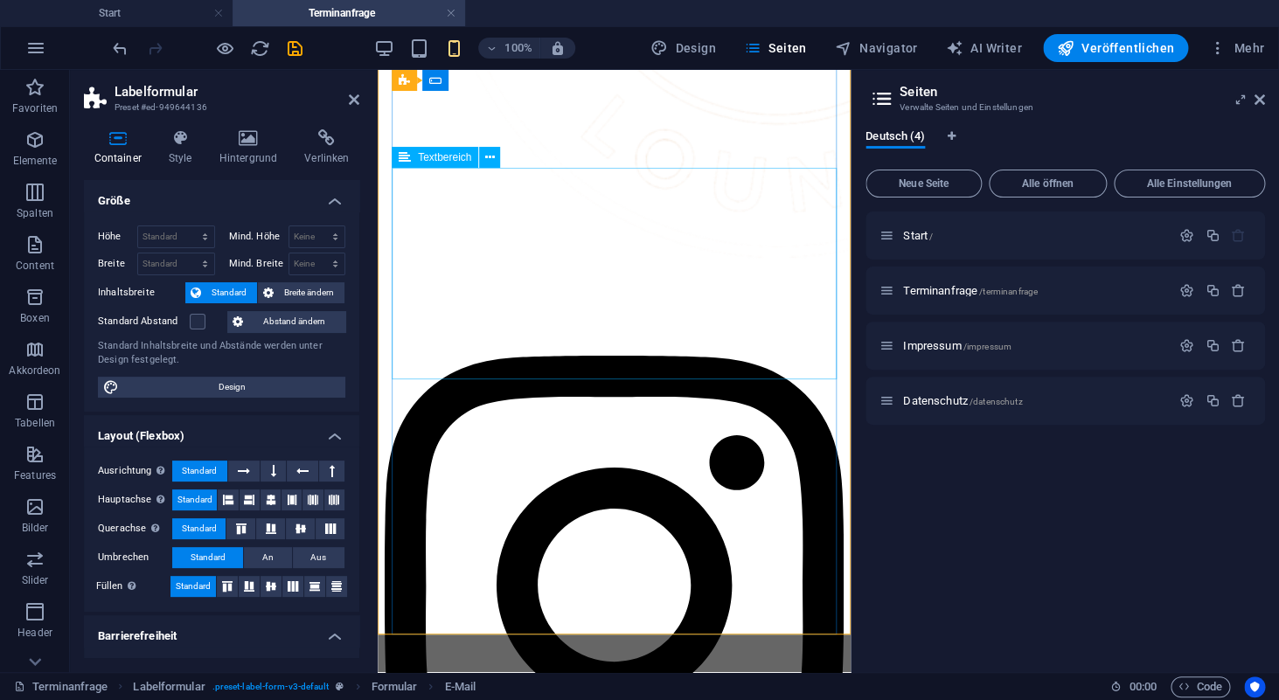
scroll to position [1337, 0]
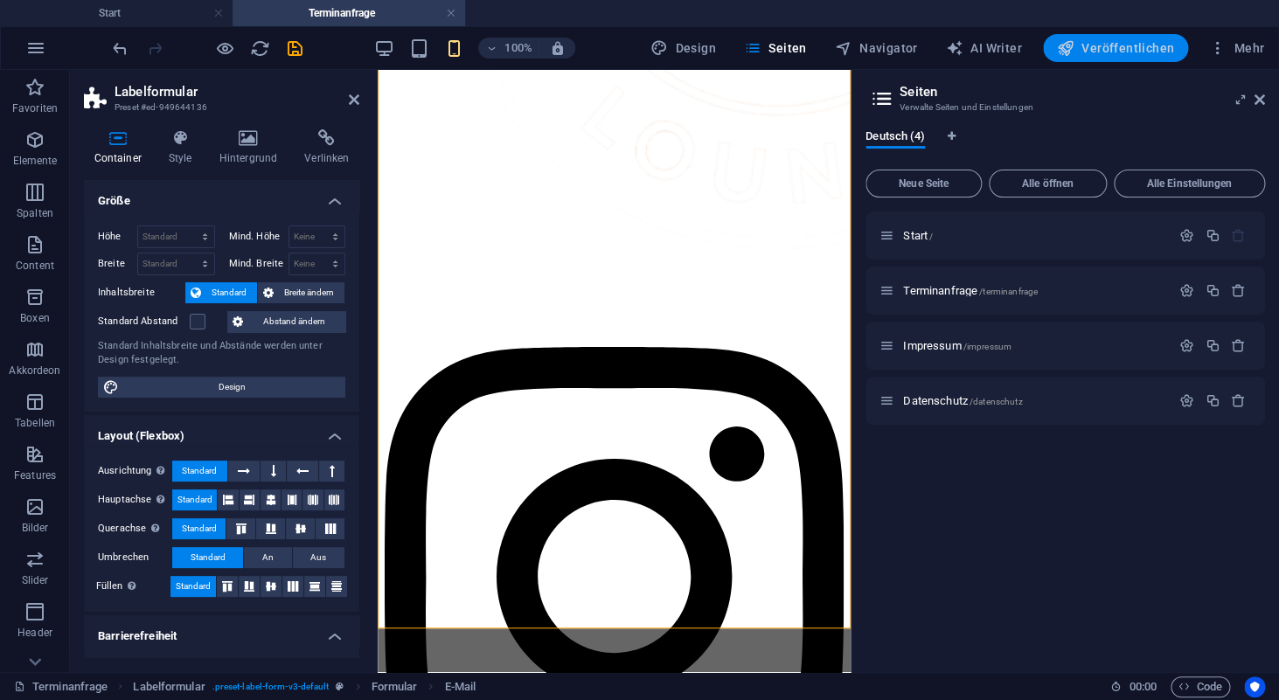
click at [1113, 48] on span "Veröffentlichen" at bounding box center [1115, 47] width 117 height 17
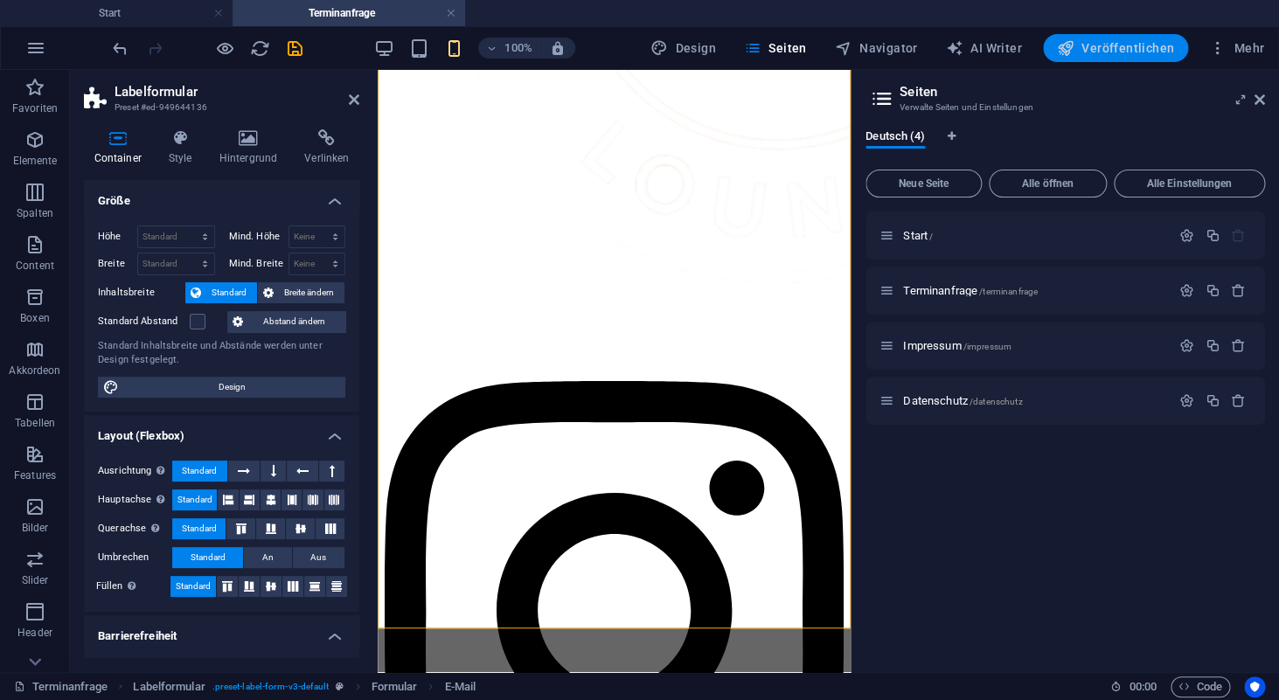
checkbox input "false"
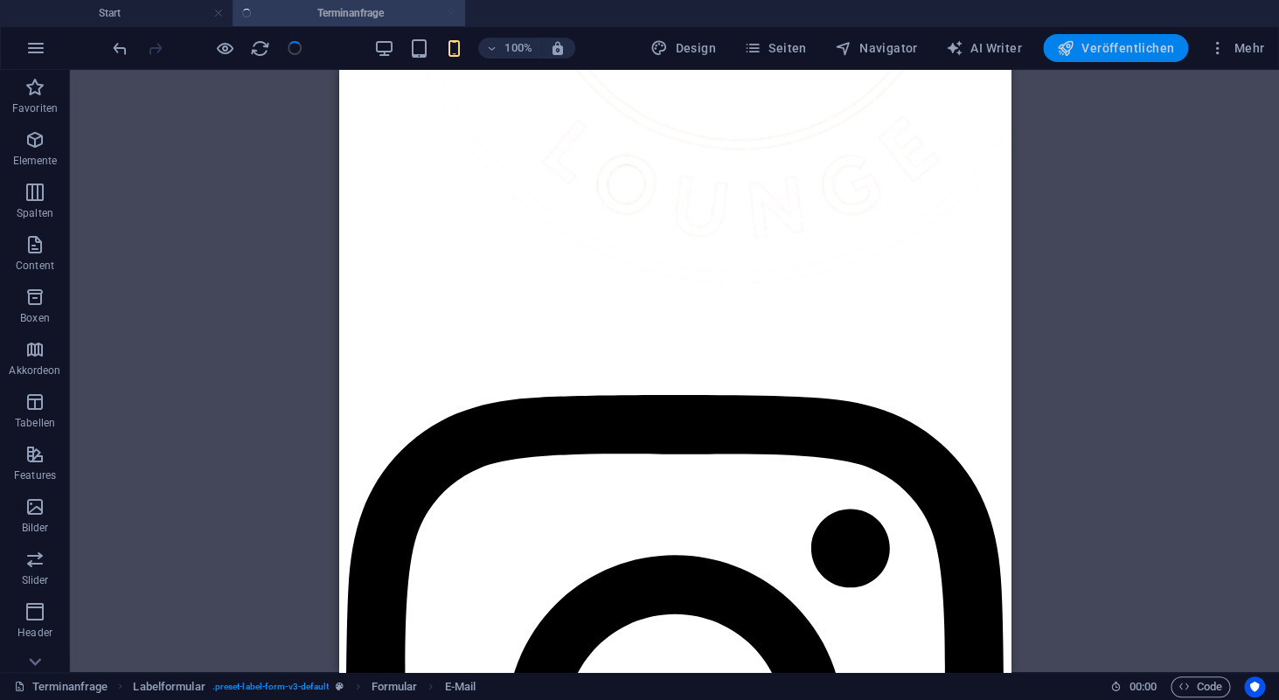
scroll to position [1024, 0]
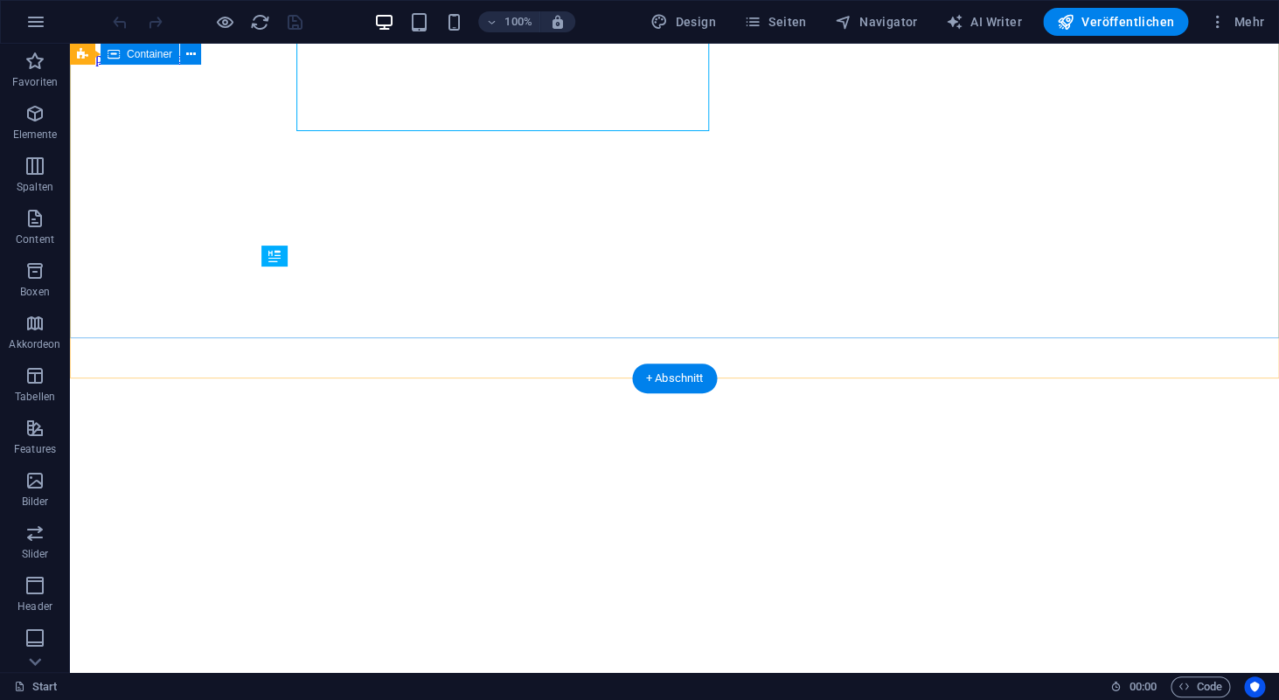
scroll to position [476, 0]
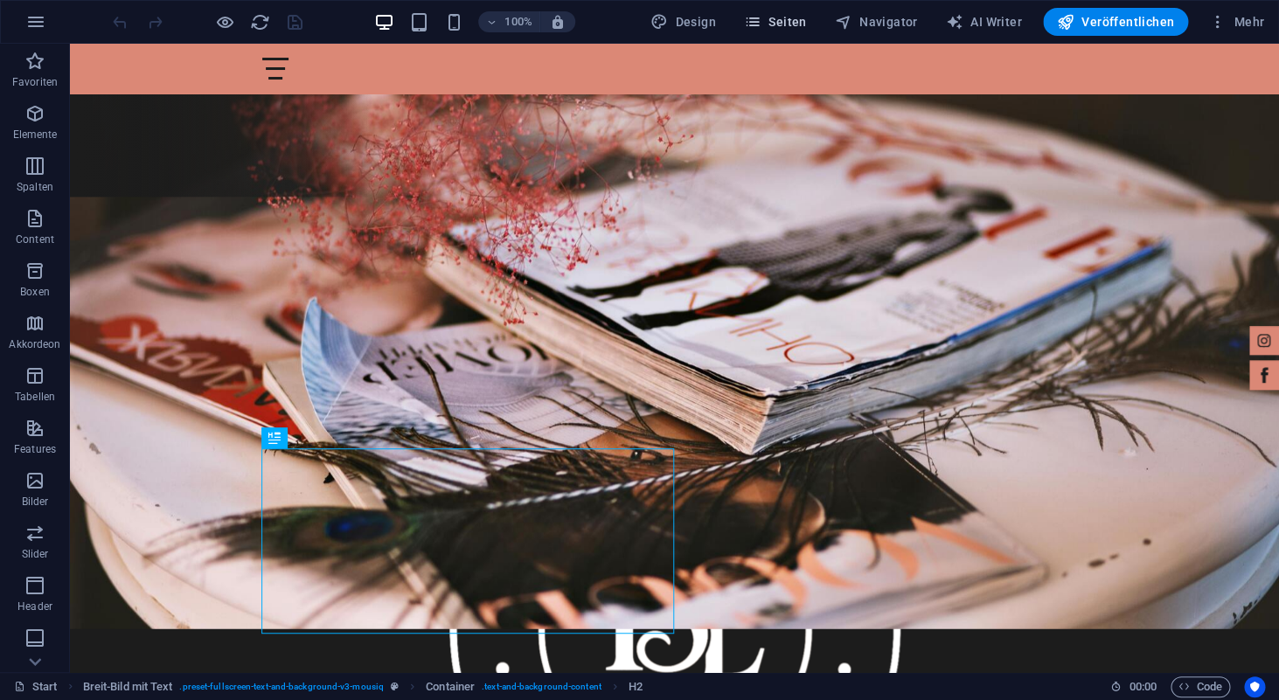
click at [791, 28] on span "Seiten" at bounding box center [775, 21] width 63 height 17
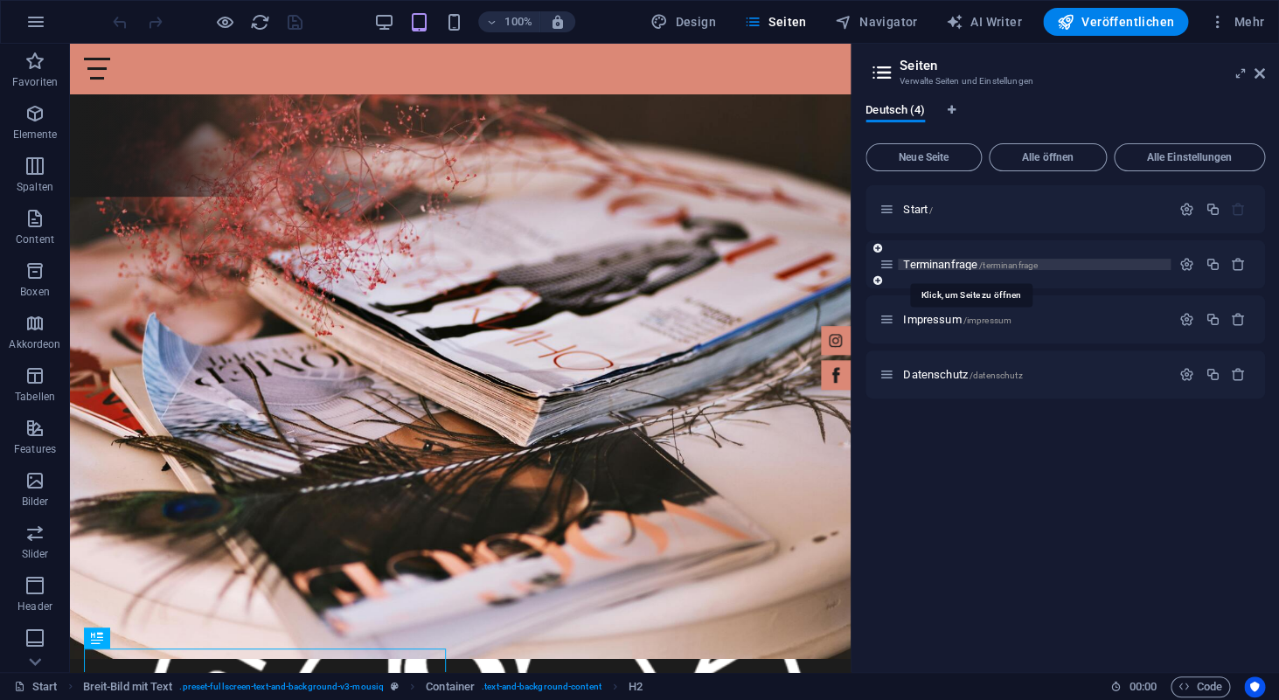
click at [932, 265] on span "Terminanfrage /terminanfrage" at bounding box center [970, 264] width 135 height 13
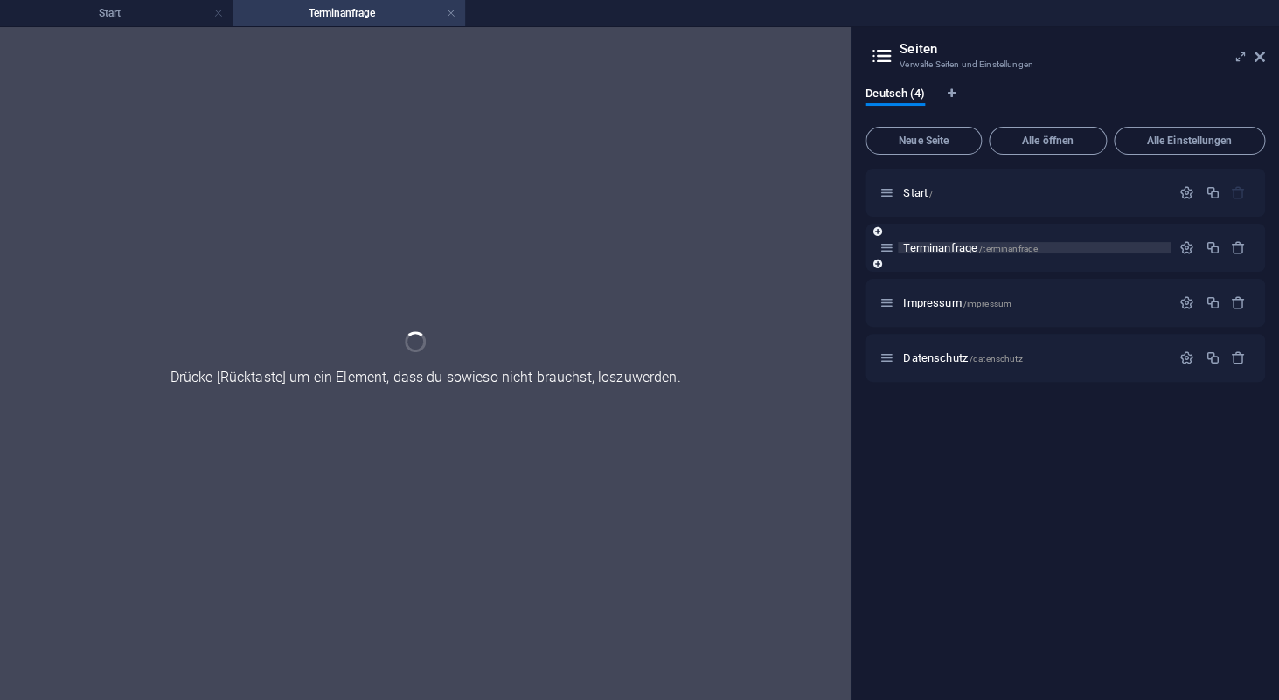
scroll to position [711, 0]
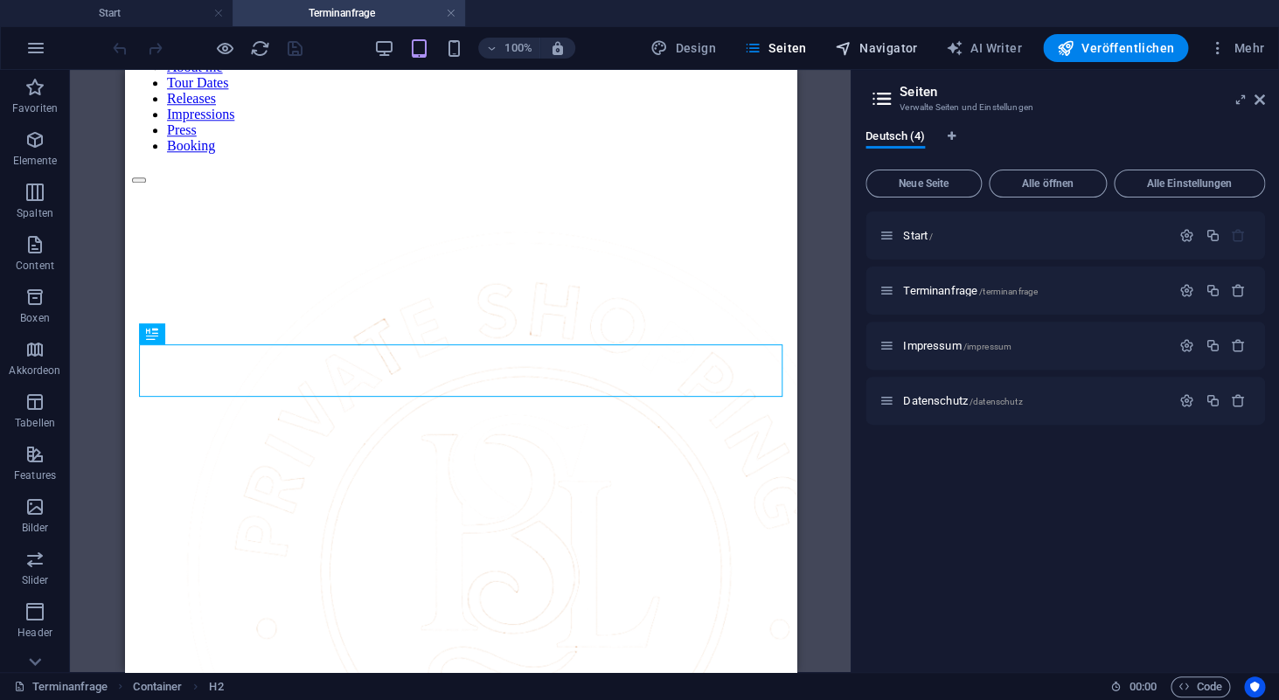
click at [880, 48] on span "Navigator" at bounding box center [876, 47] width 83 height 17
select select "15986862-de"
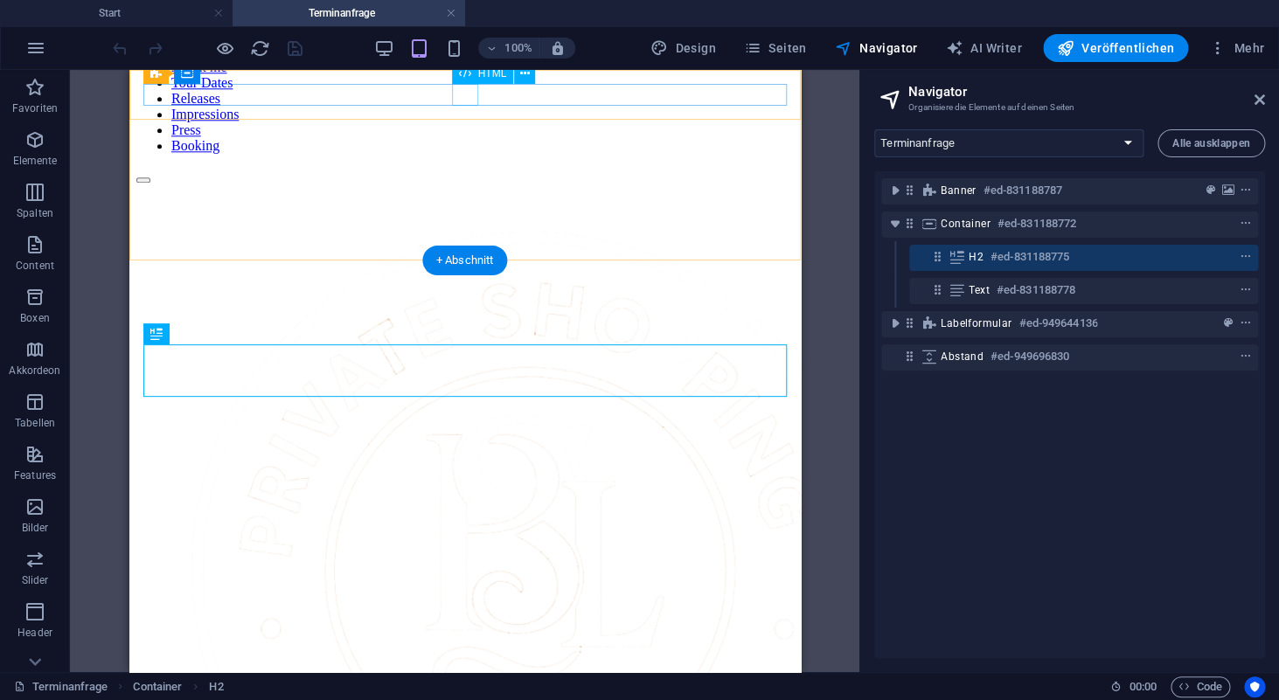
click at [476, 168] on div at bounding box center [465, 176] width 658 height 16
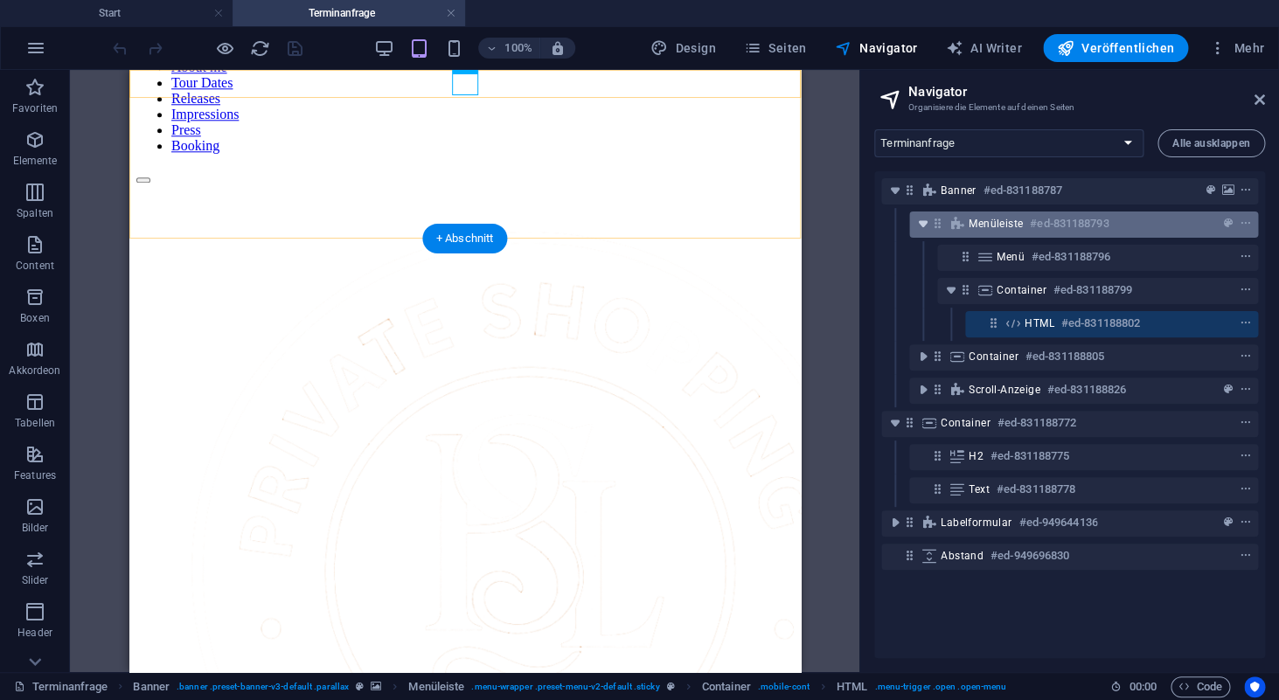
click at [923, 228] on icon "toggle-expand" at bounding box center [923, 223] width 17 height 17
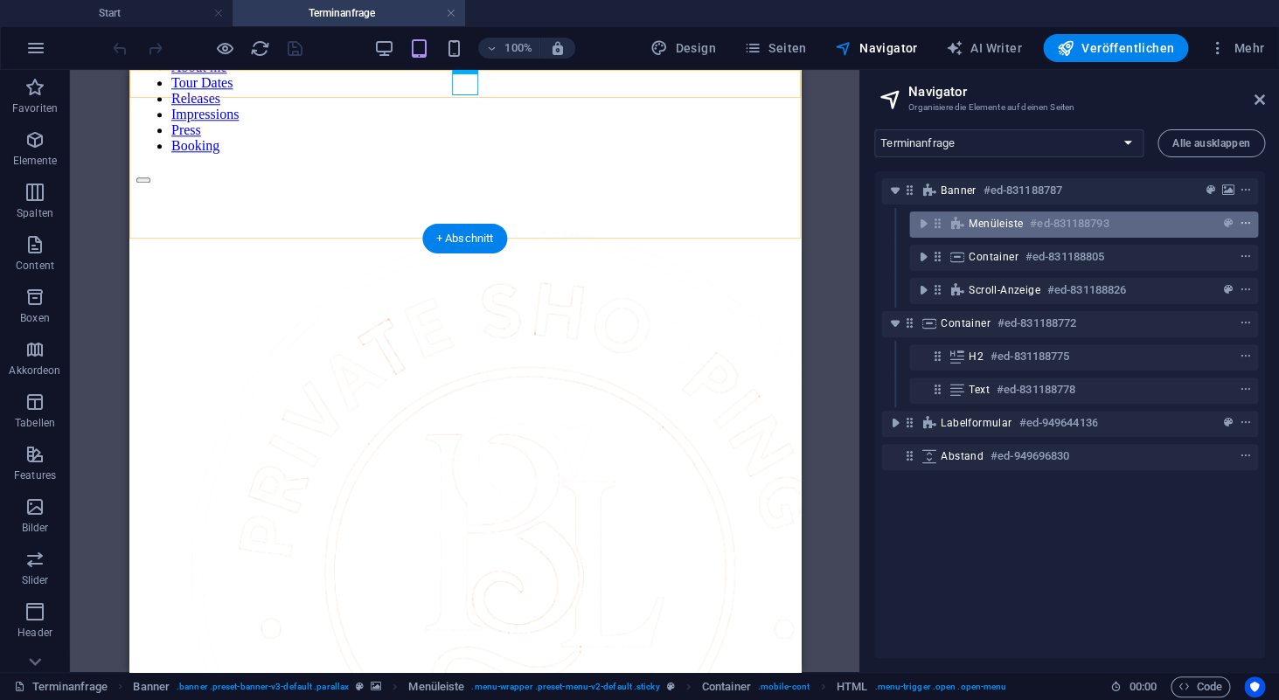
click at [1251, 222] on icon "context-menu" at bounding box center [1246, 224] width 12 height 12
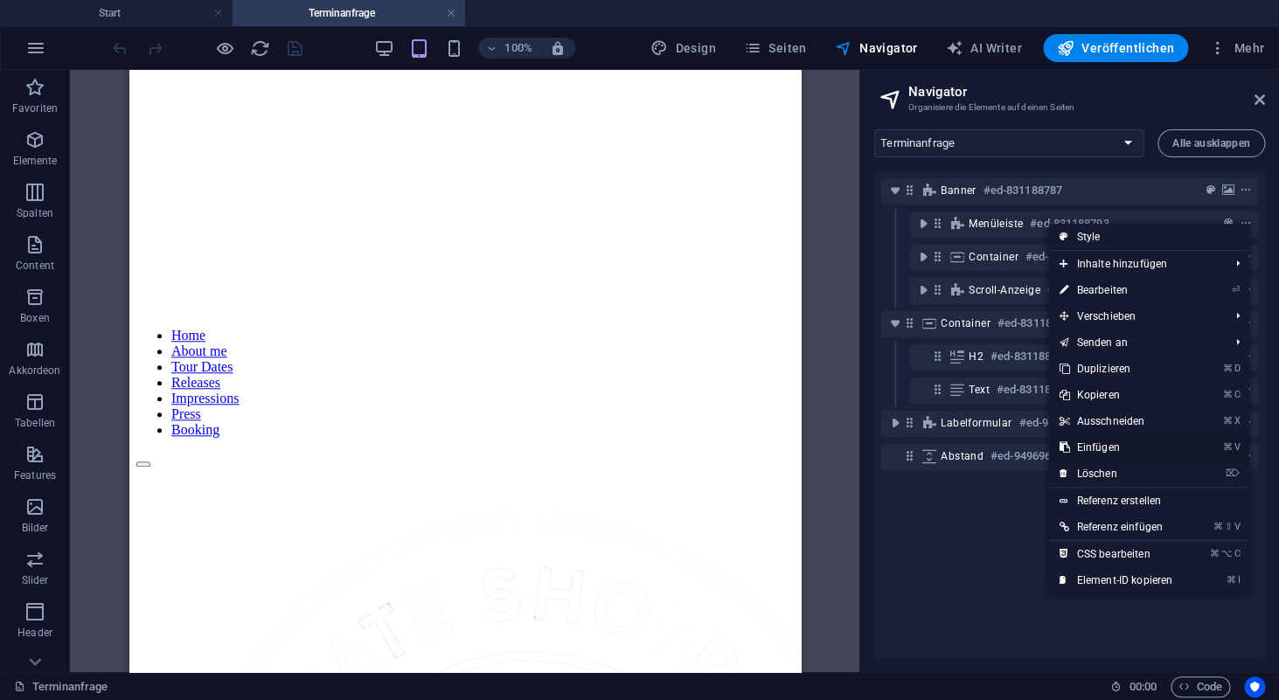
click at [1108, 442] on link "⌘ V Einfügen" at bounding box center [1116, 448] width 135 height 26
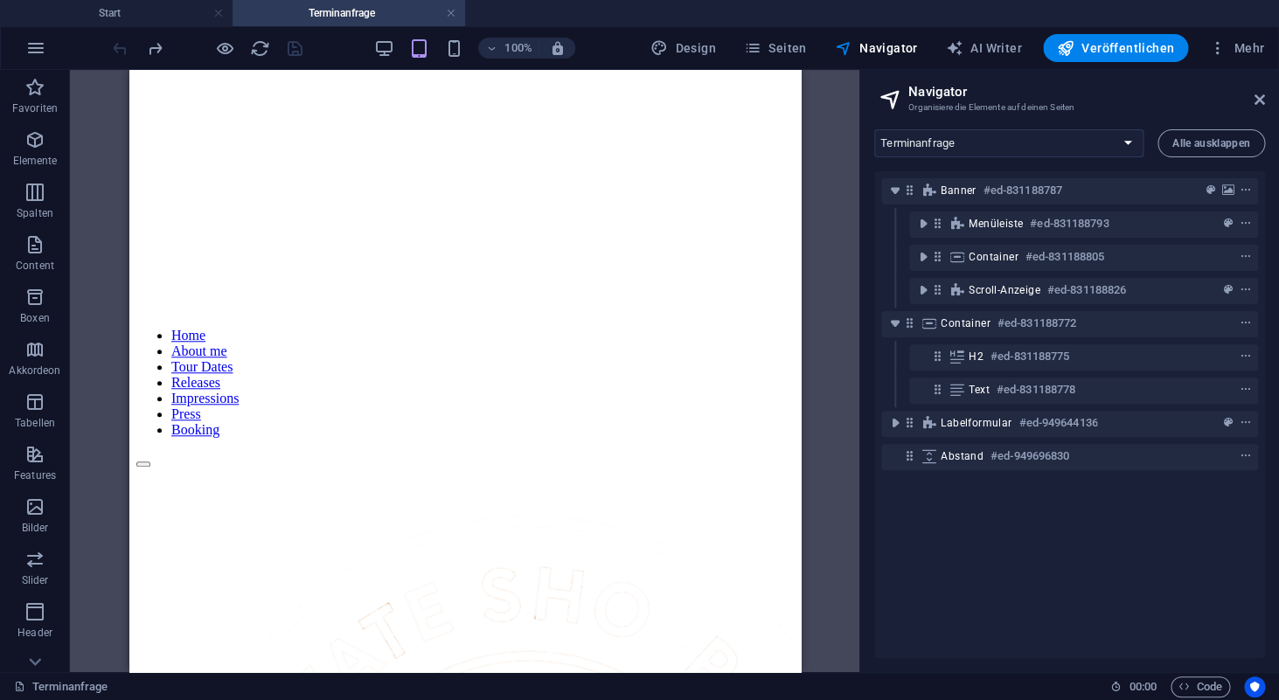
click at [350, 15] on h4 "Terminanfrage" at bounding box center [349, 12] width 233 height 19
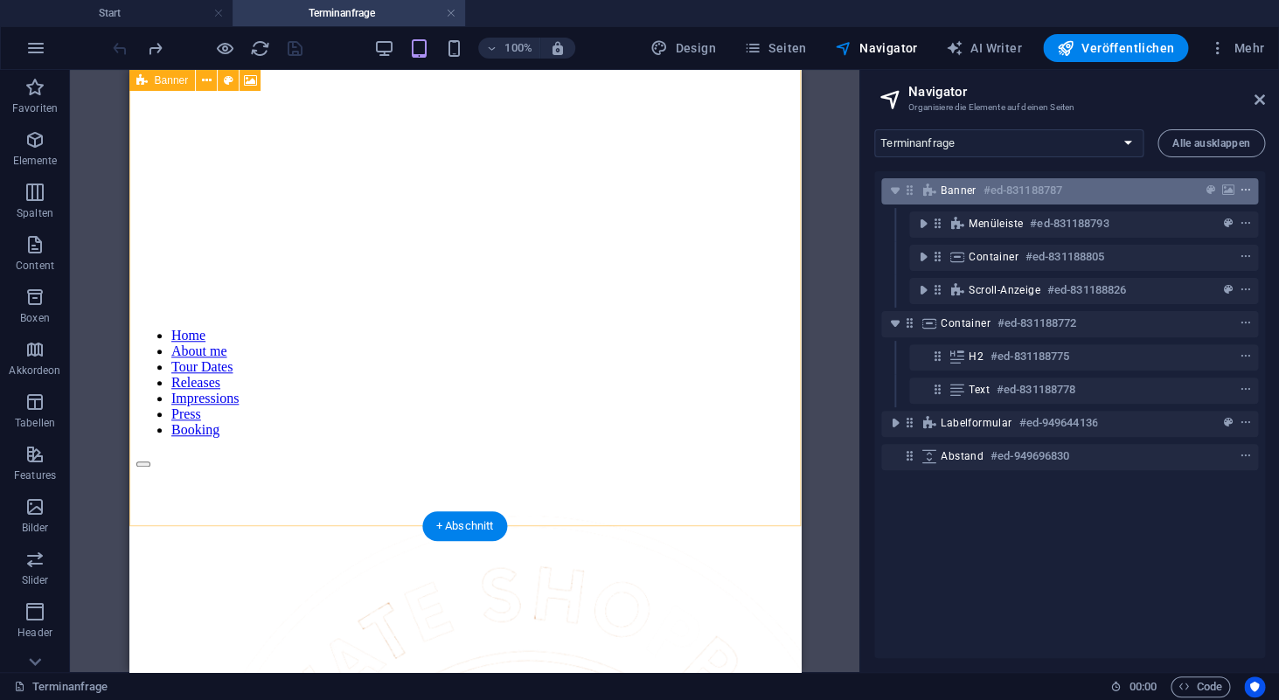
click at [1249, 197] on icon "context-menu" at bounding box center [1246, 191] width 12 height 12
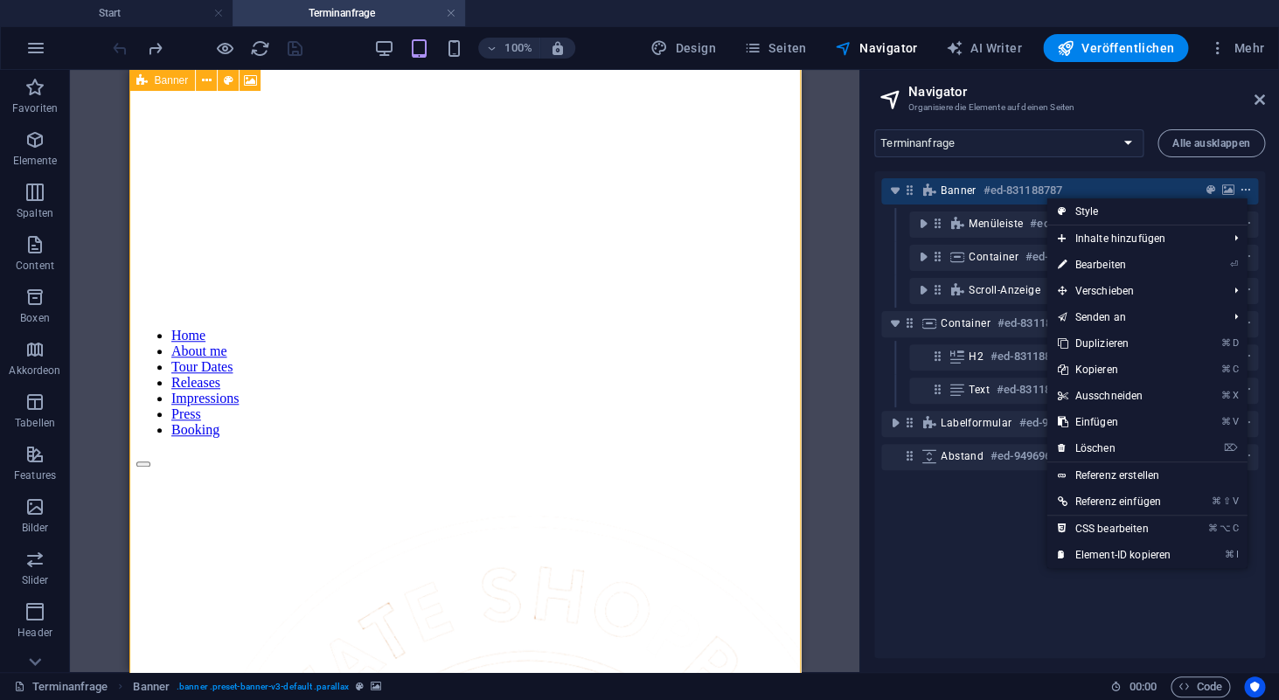
scroll to position [138, 0]
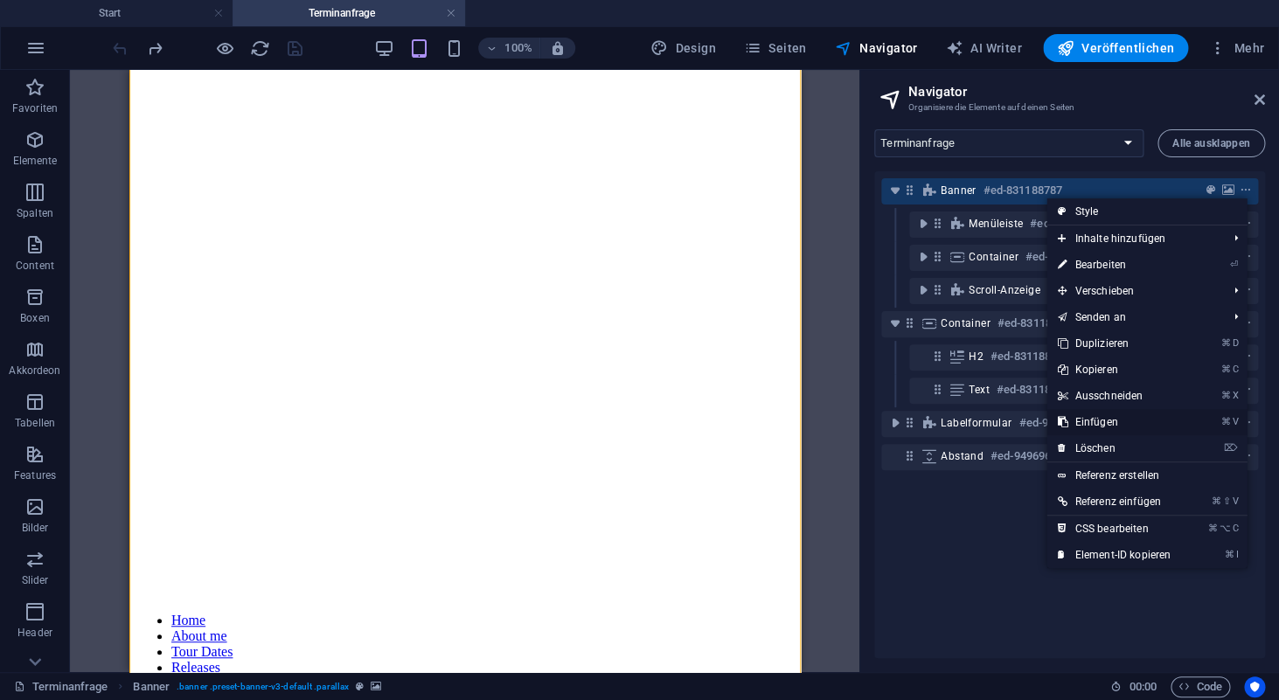
click at [1104, 422] on link "⌘ V Einfügen" at bounding box center [1114, 422] width 135 height 26
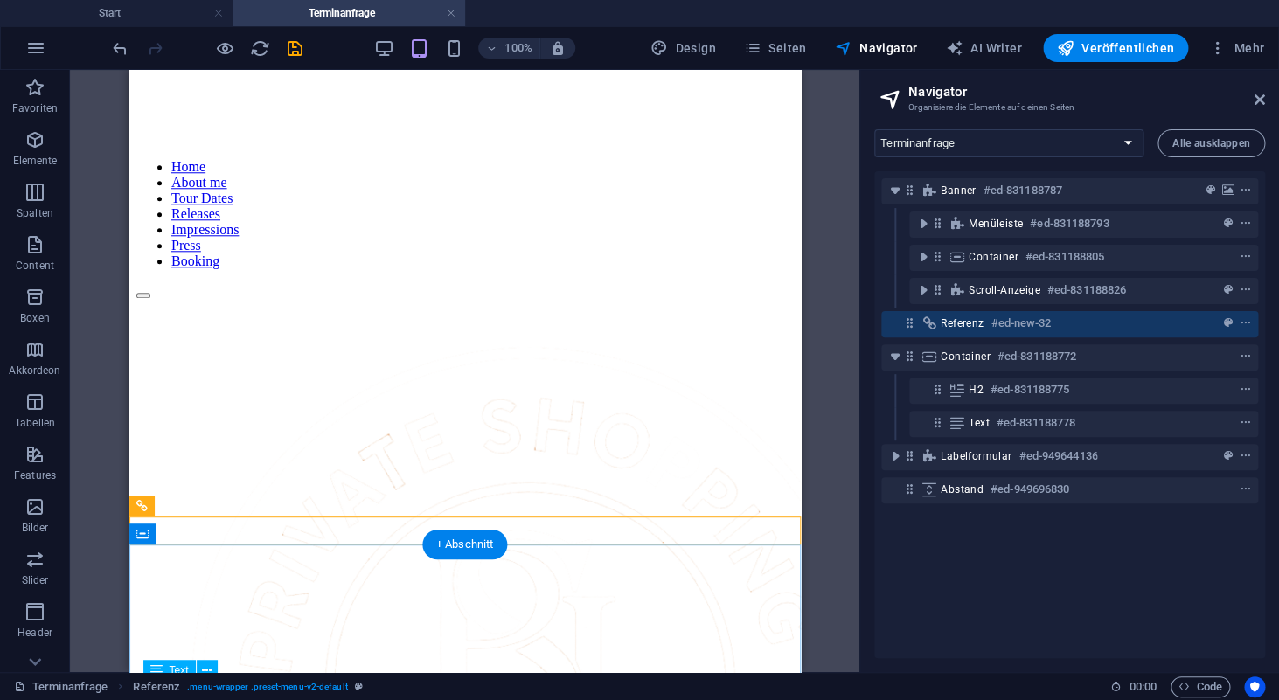
scroll to position [593, 0]
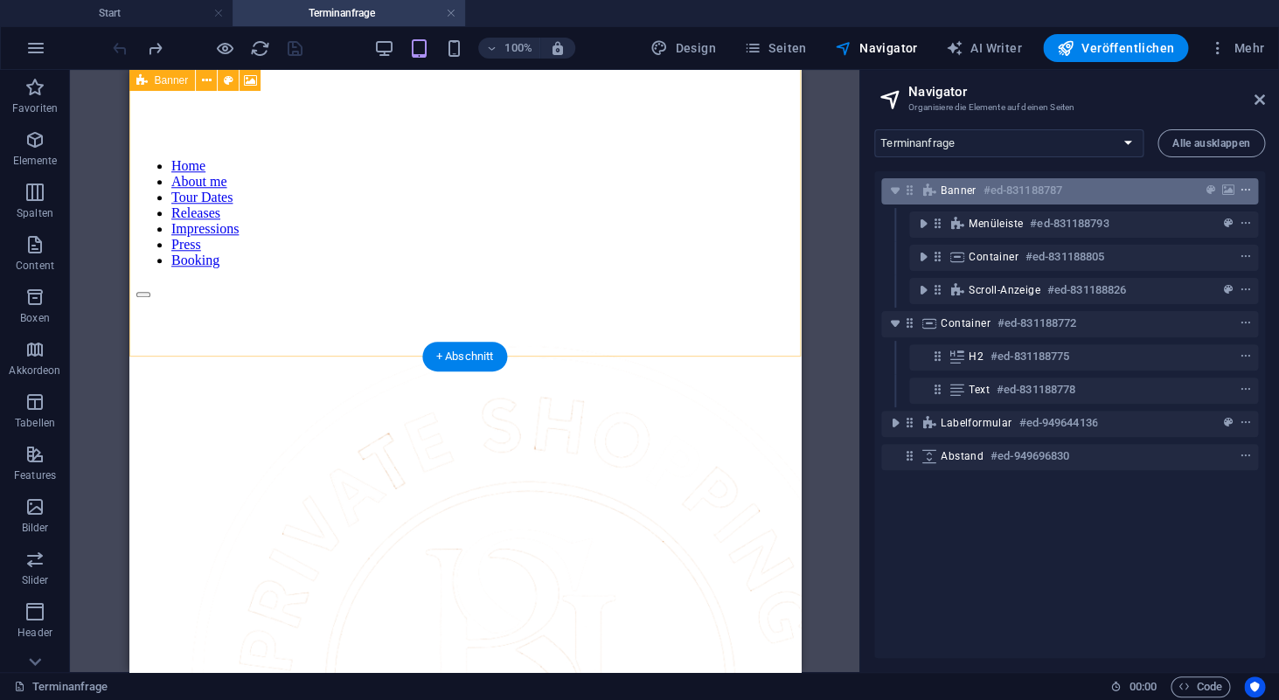
click at [1249, 189] on icon "context-menu" at bounding box center [1246, 191] width 12 height 12
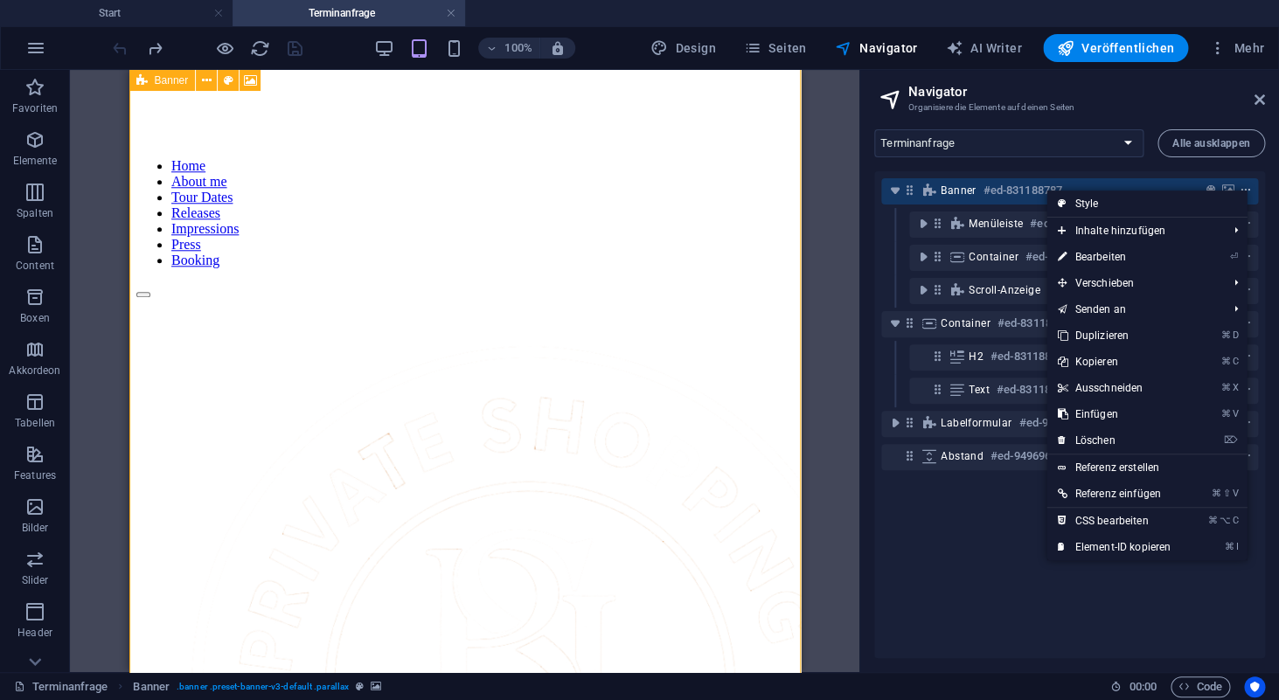
scroll to position [138, 0]
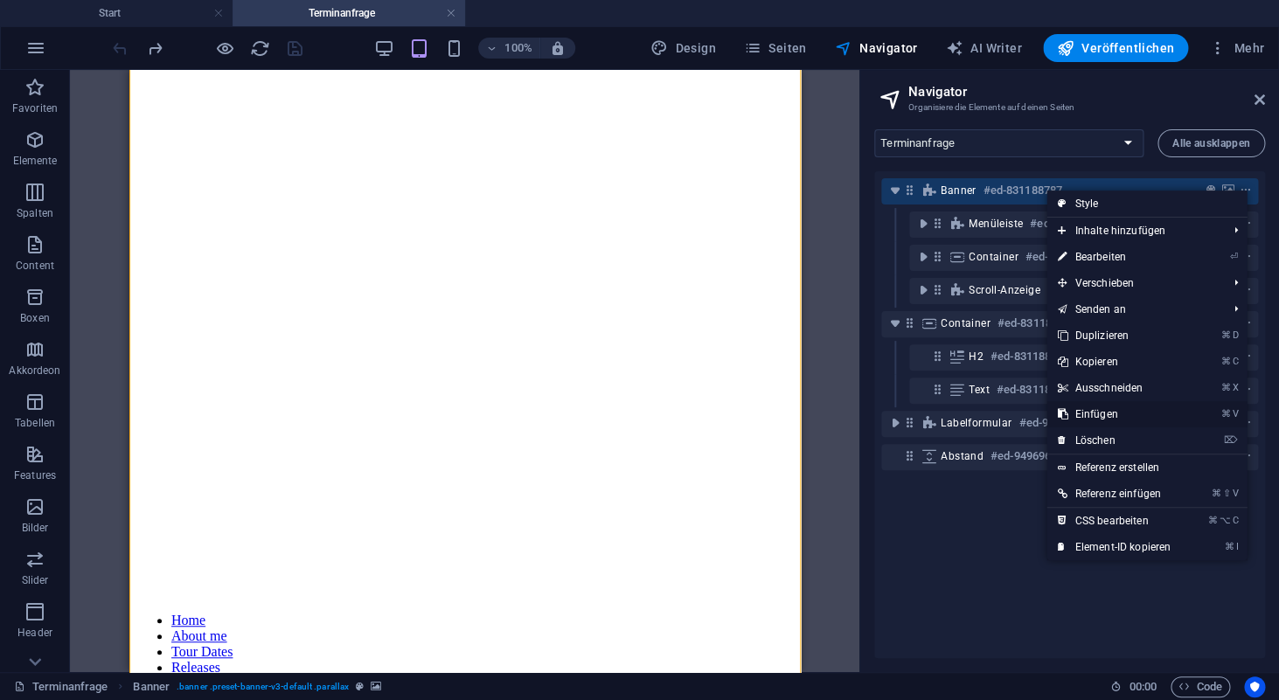
click at [1099, 414] on link "⌘ V Einfügen" at bounding box center [1114, 414] width 135 height 26
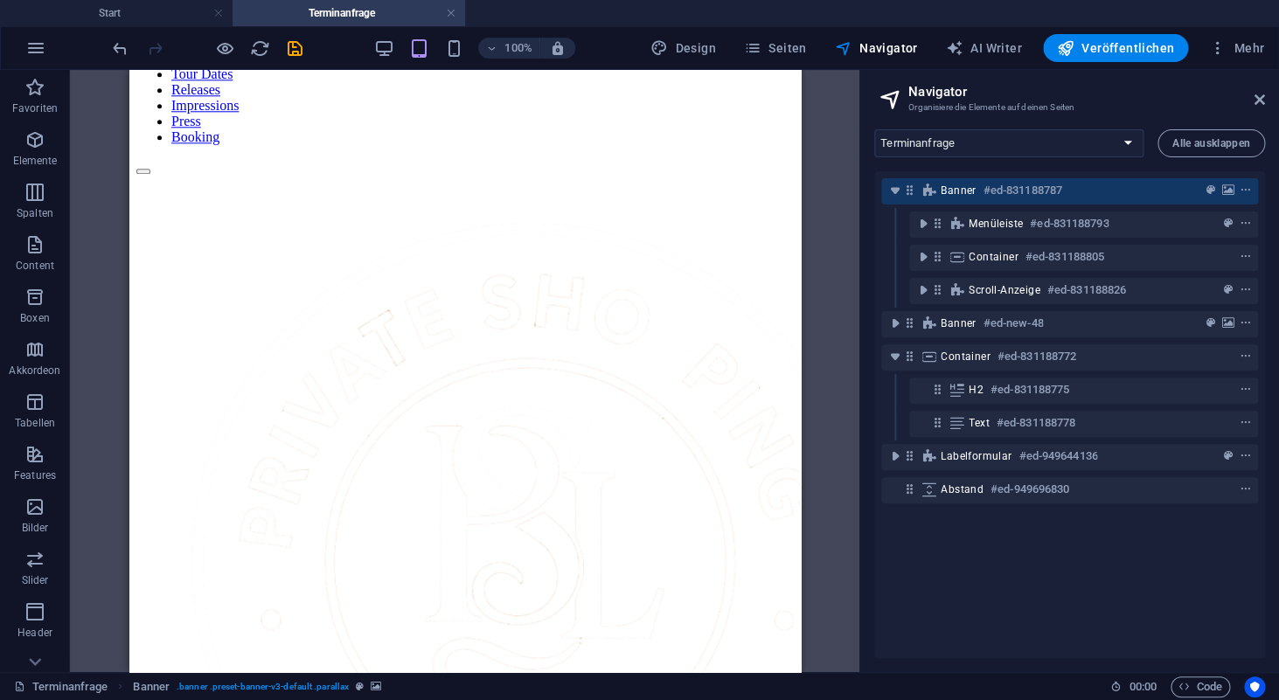
scroll to position [1019, 0]
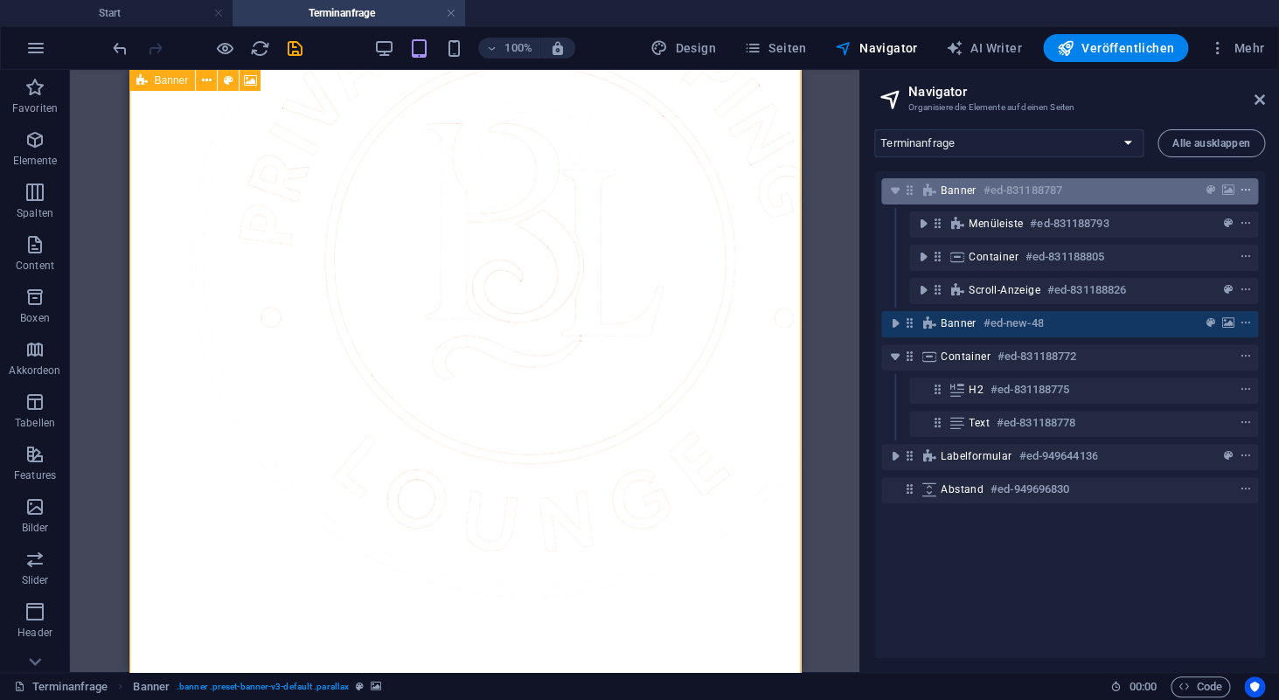
click at [1247, 187] on icon "context-menu" at bounding box center [1246, 191] width 12 height 12
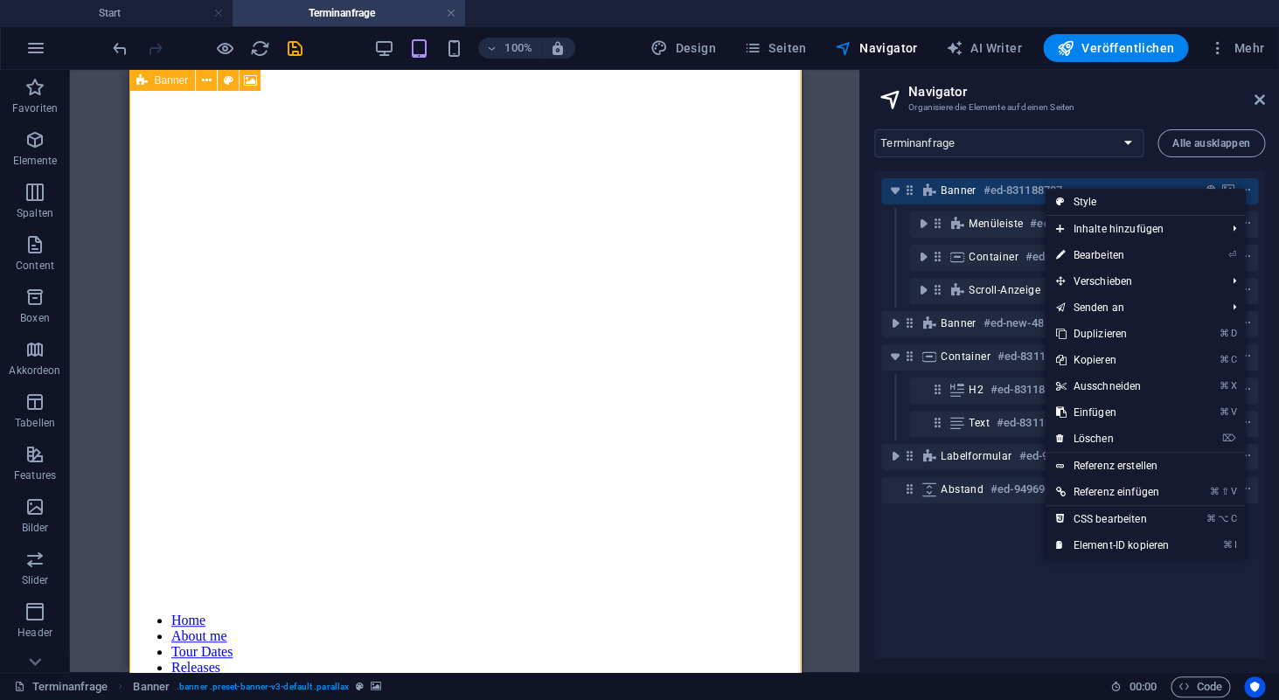
click at [923, 196] on icon at bounding box center [929, 191] width 19 height 14
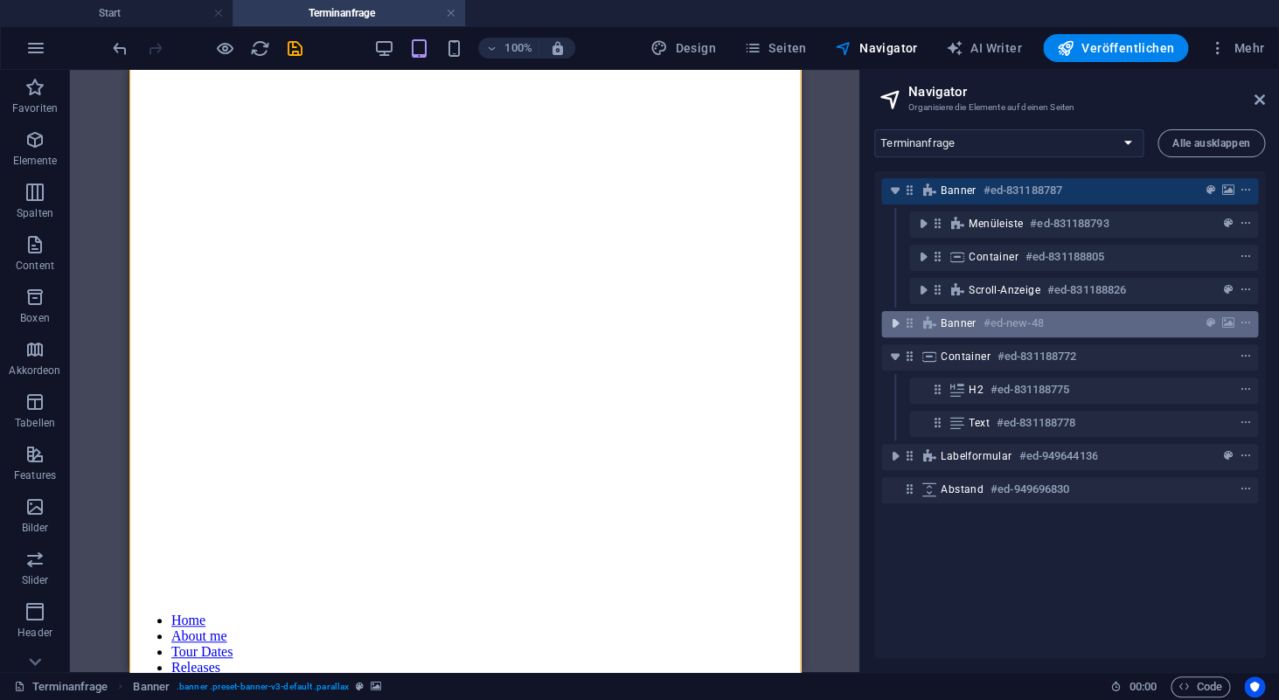
click at [893, 321] on icon "toggle-expand" at bounding box center [895, 323] width 17 height 17
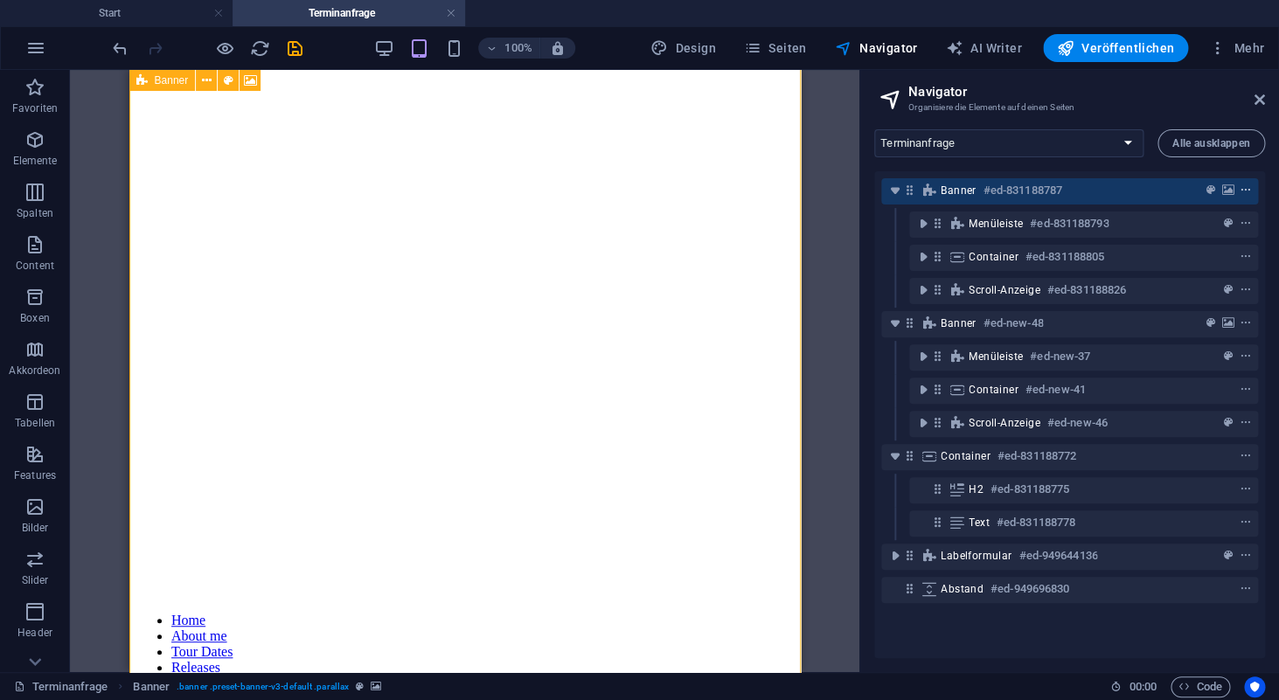
click at [1248, 191] on icon "context-menu" at bounding box center [1246, 191] width 12 height 12
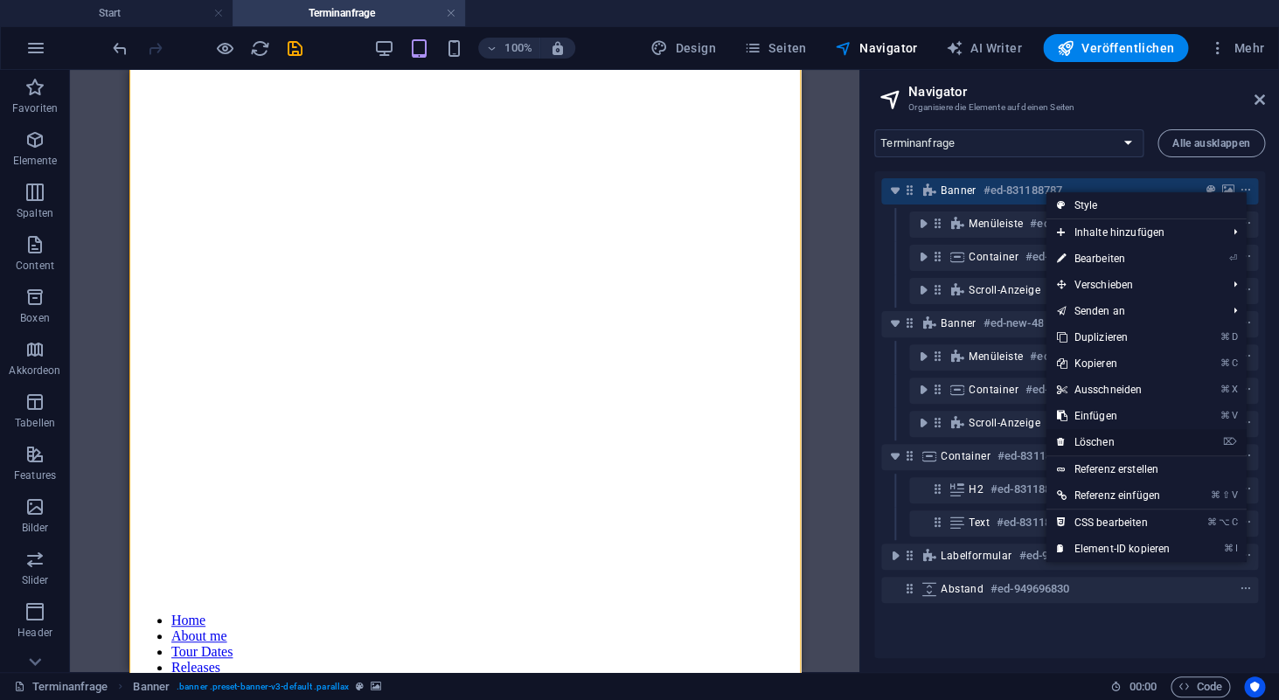
click at [1120, 440] on link "⌦ Löschen" at bounding box center [1113, 442] width 135 height 26
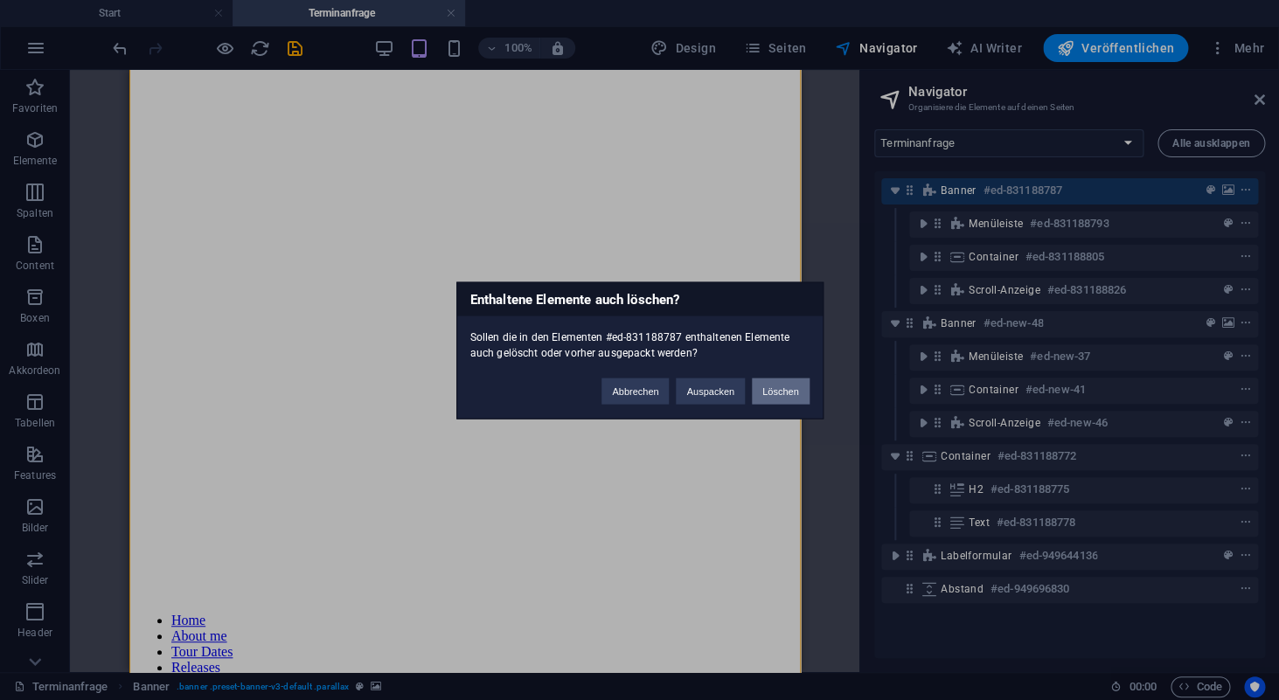
click at [782, 389] on button "Löschen" at bounding box center [781, 391] width 58 height 26
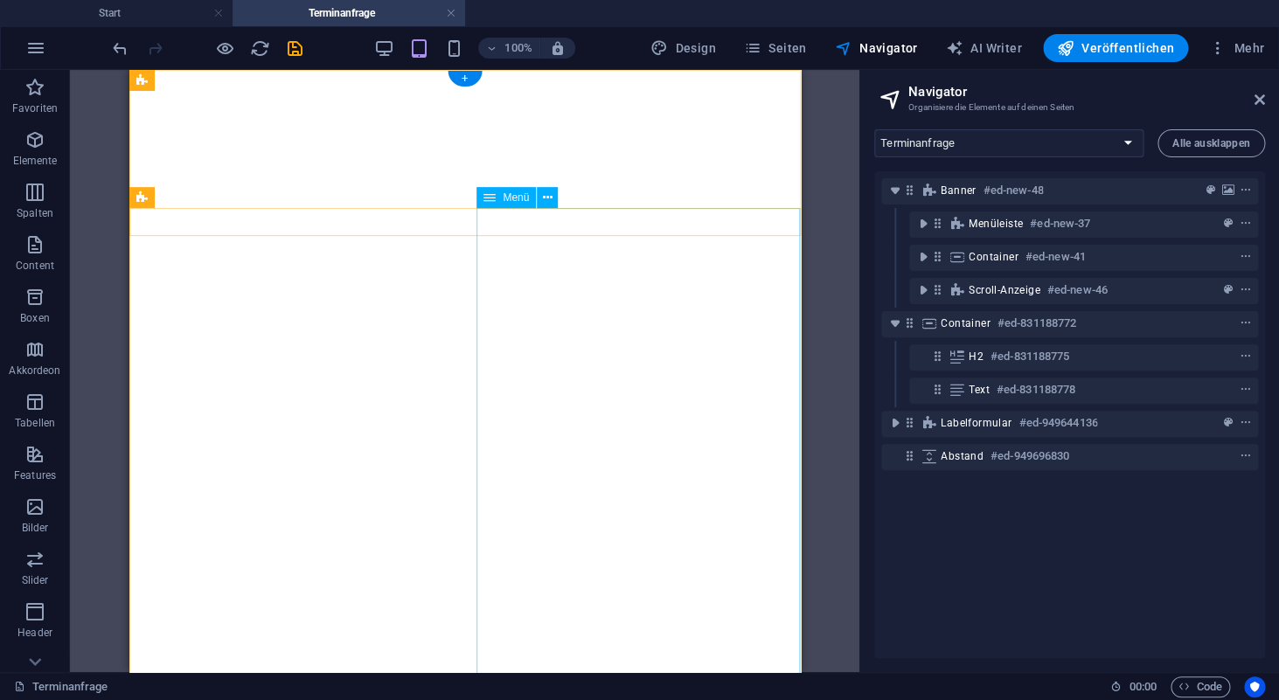
scroll to position [0, 0]
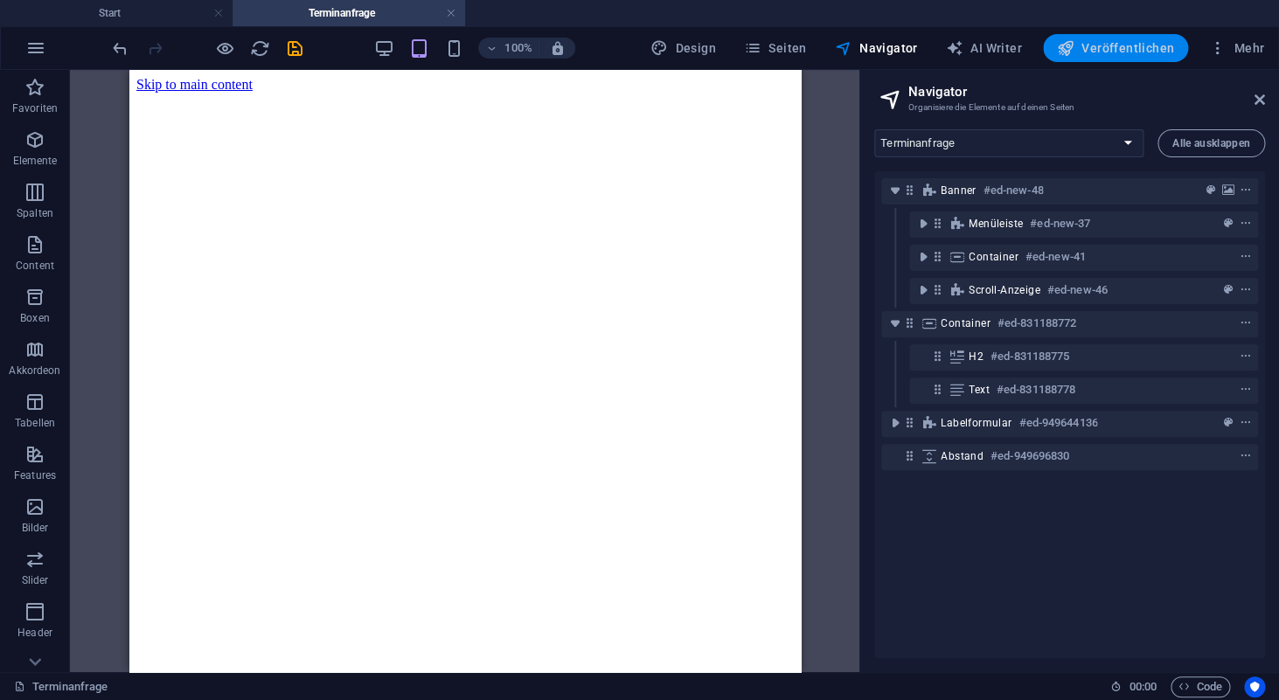
click at [1132, 39] on span "Veröffentlichen" at bounding box center [1115, 47] width 117 height 17
checkbox input "false"
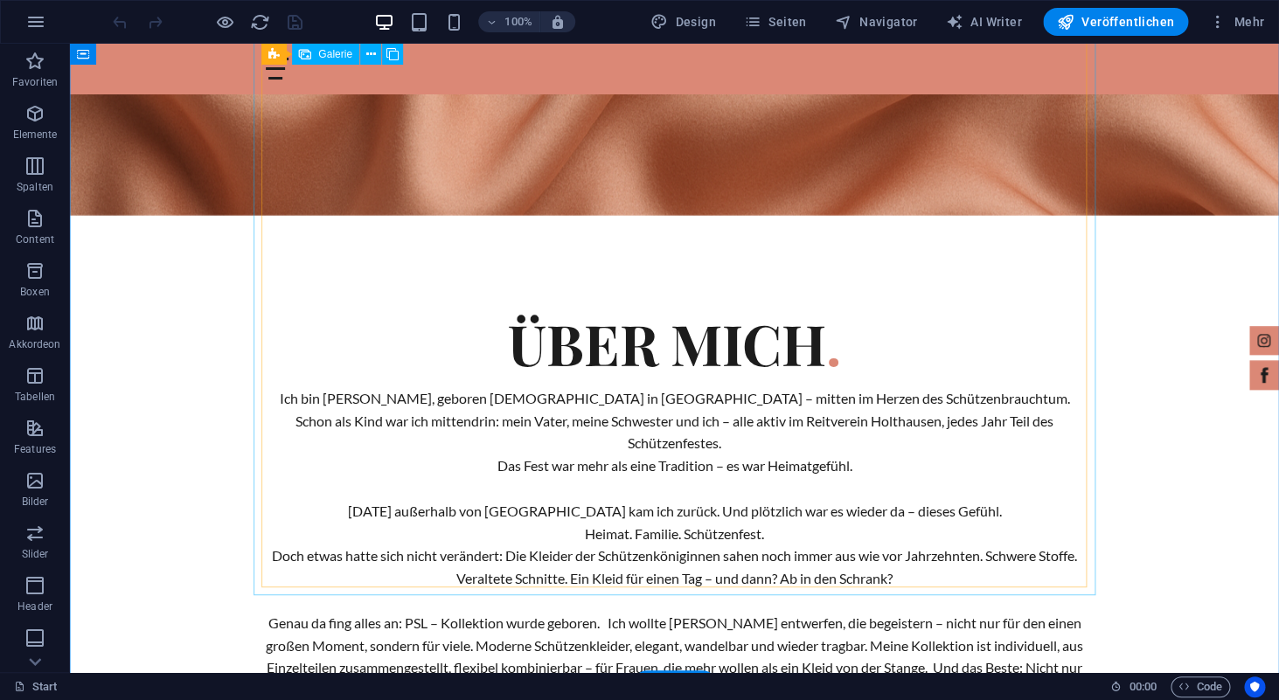
scroll to position [3581, 0]
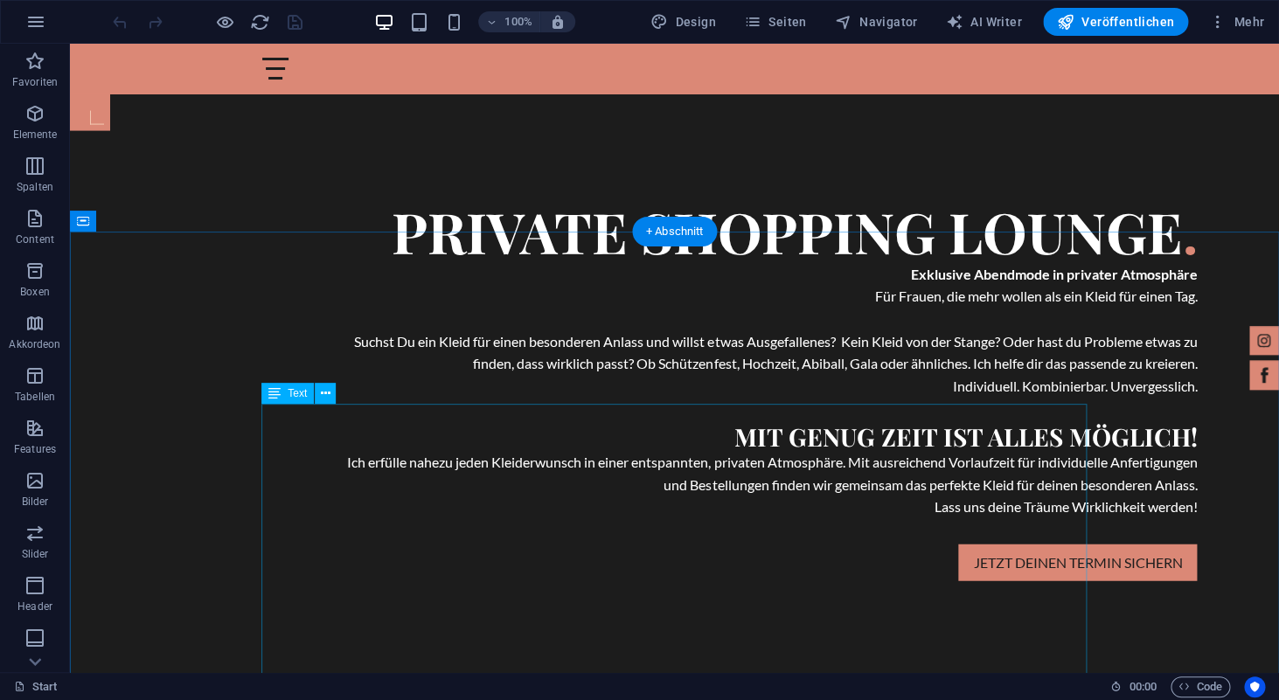
scroll to position [1383, 0]
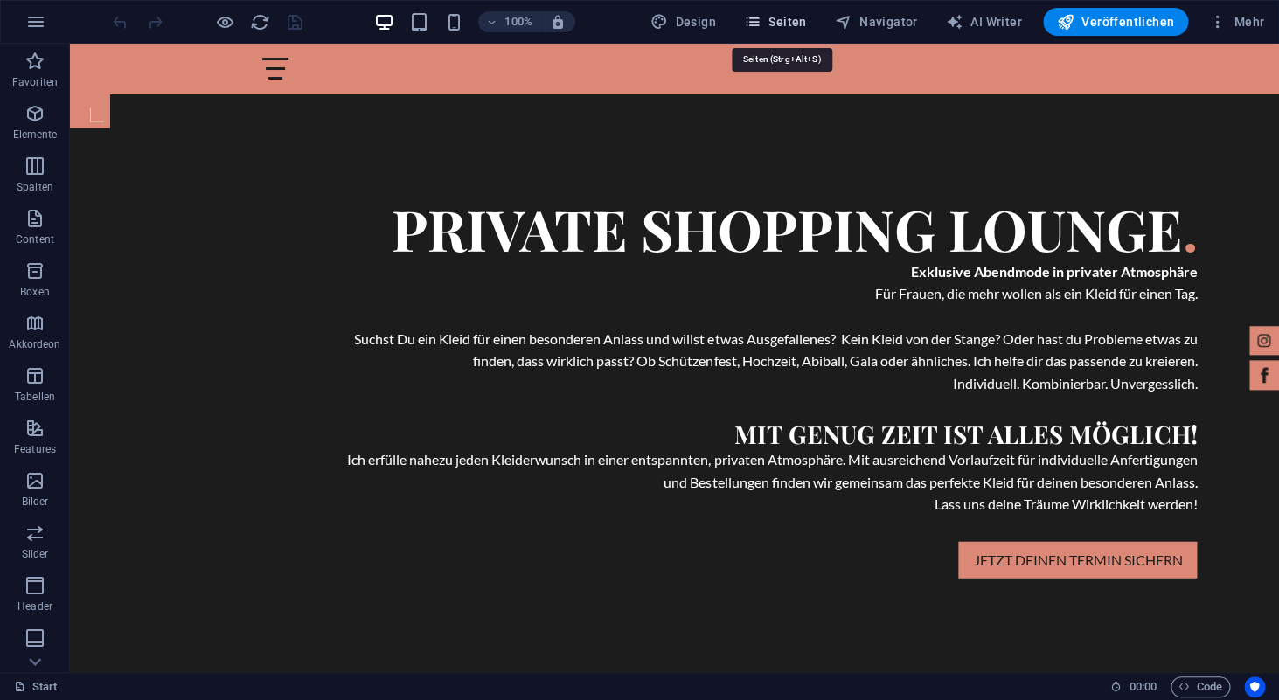
click at [785, 22] on span "Seiten" at bounding box center [775, 21] width 63 height 17
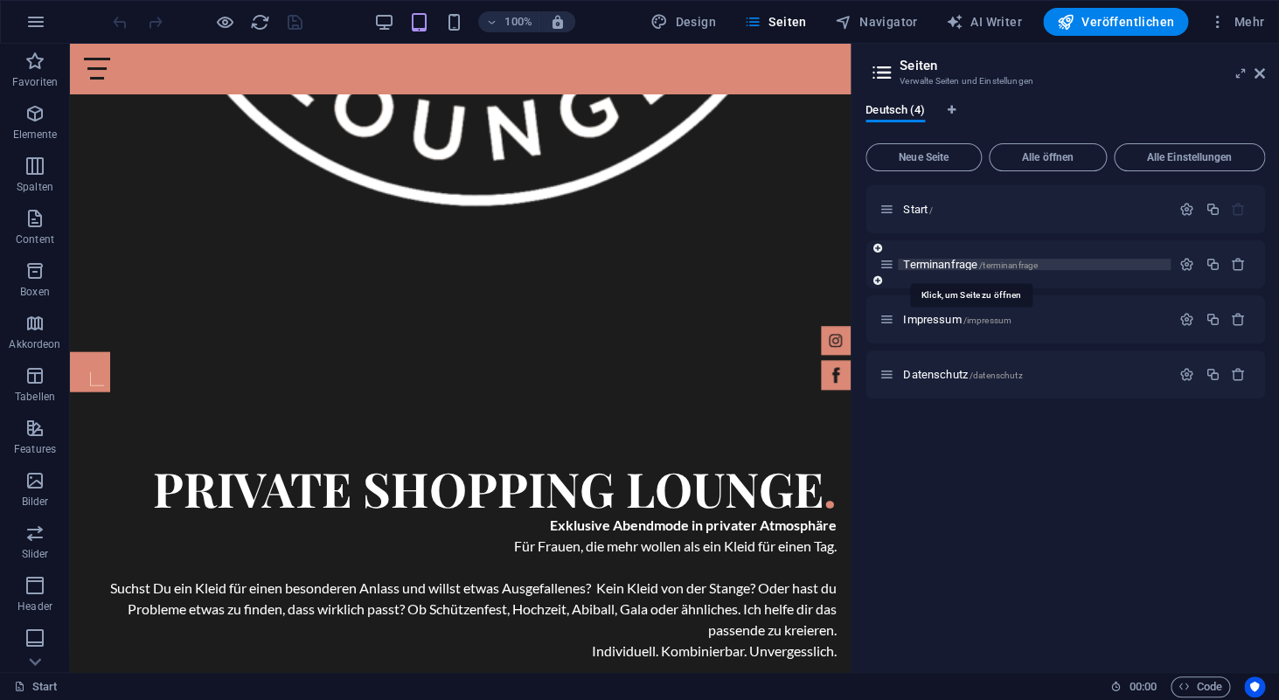
click at [944, 263] on span "Terminanfrage /terminanfrage" at bounding box center [970, 264] width 135 height 13
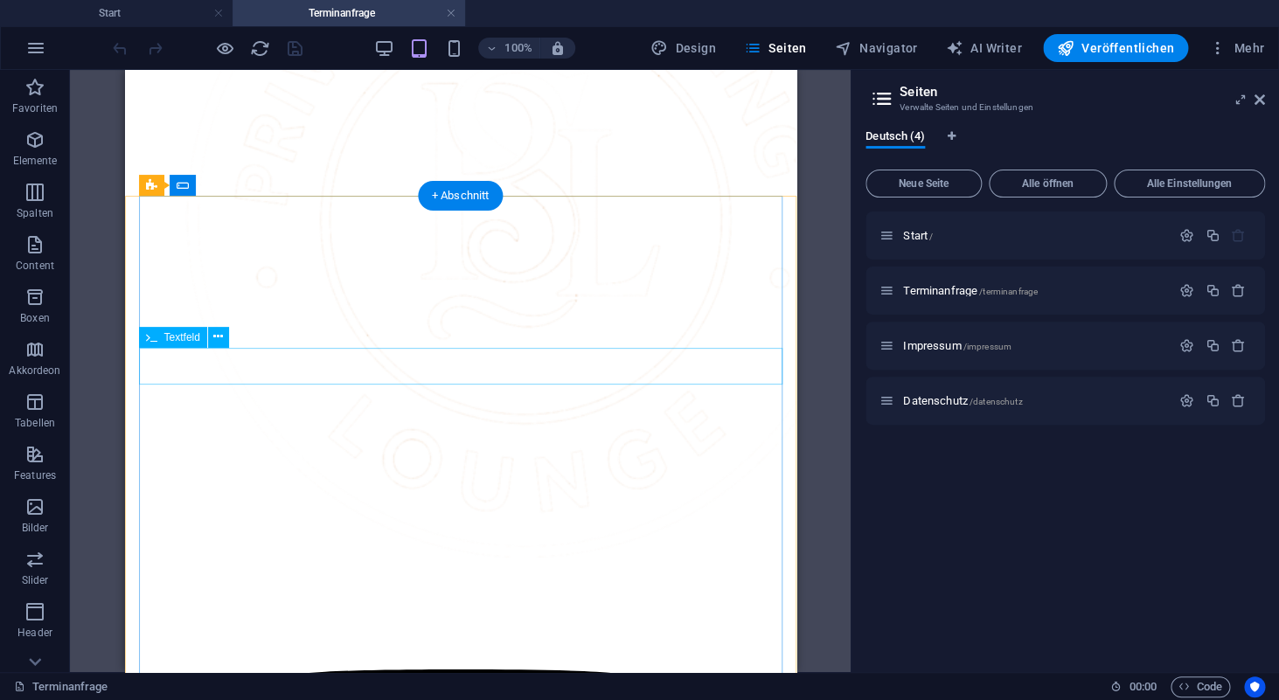
scroll to position [1061, 0]
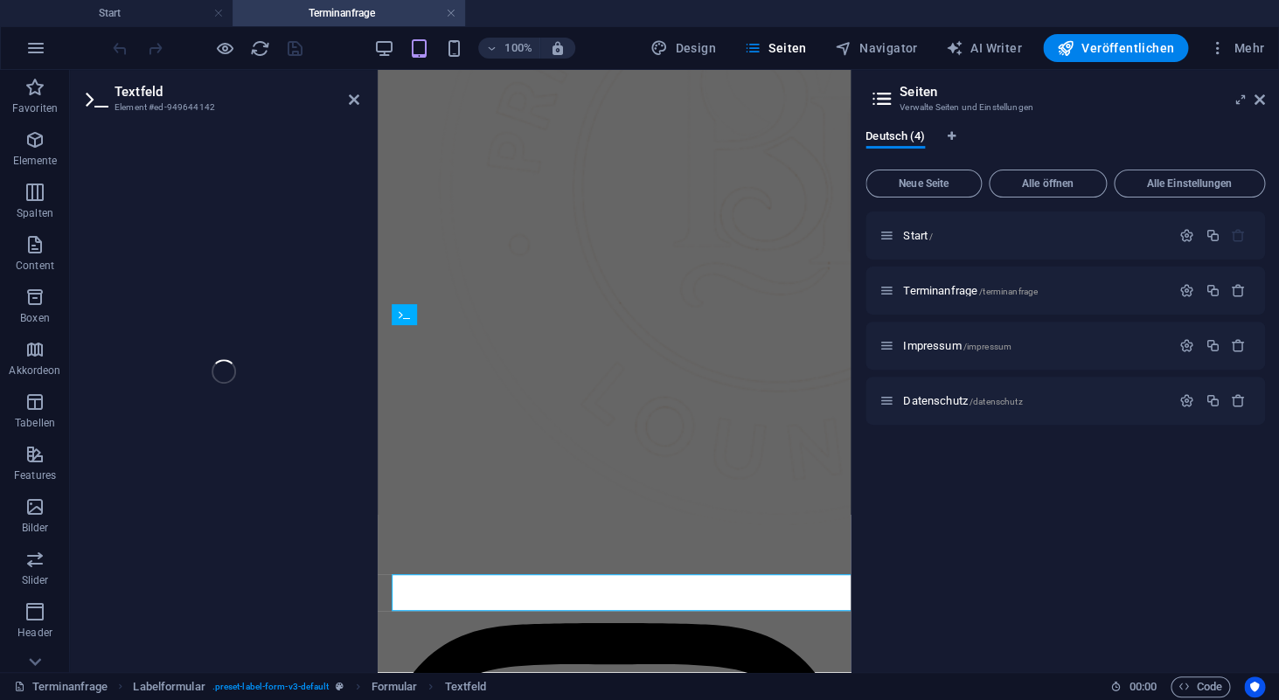
scroll to position [701, 0]
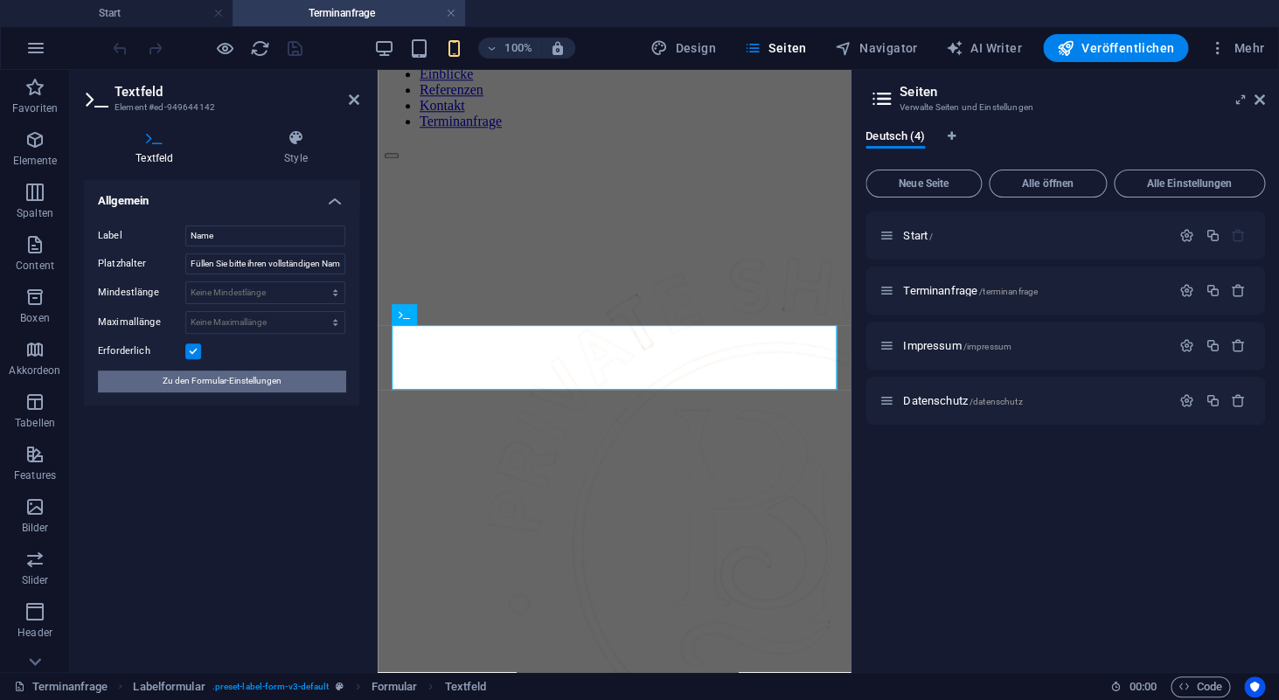
click at [299, 384] on button "Zu den Formular-Einstellungen" at bounding box center [221, 381] width 247 height 21
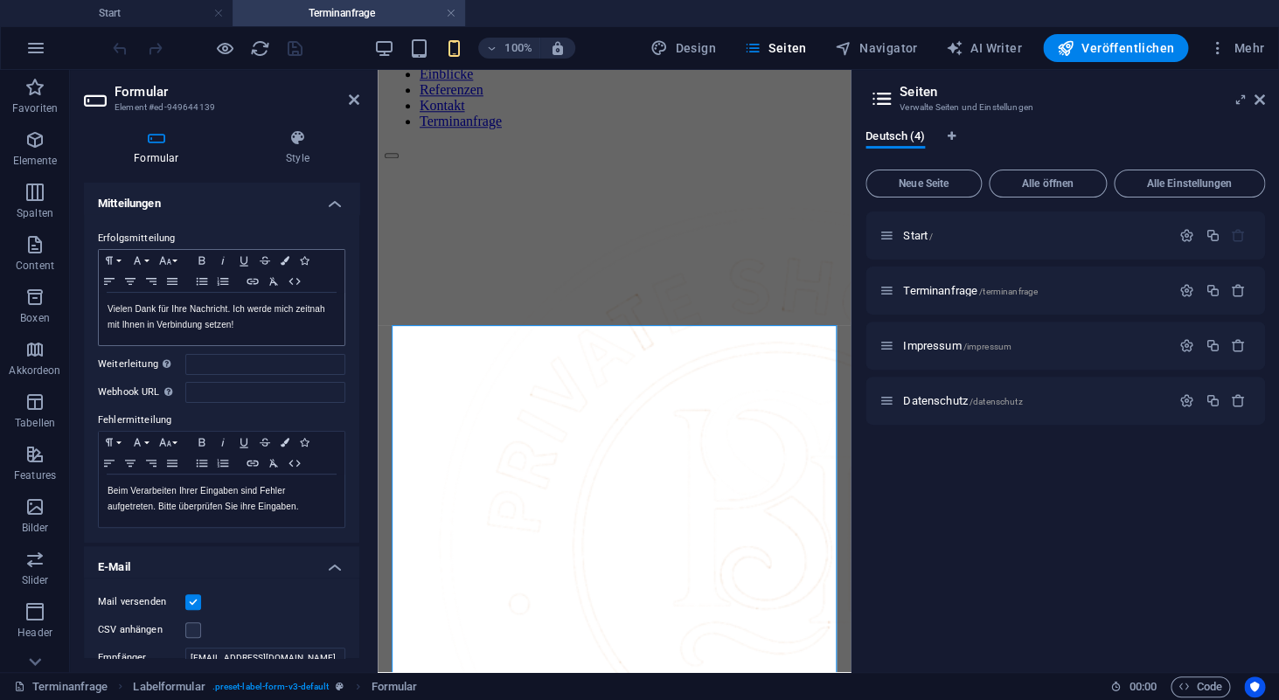
scroll to position [95, 0]
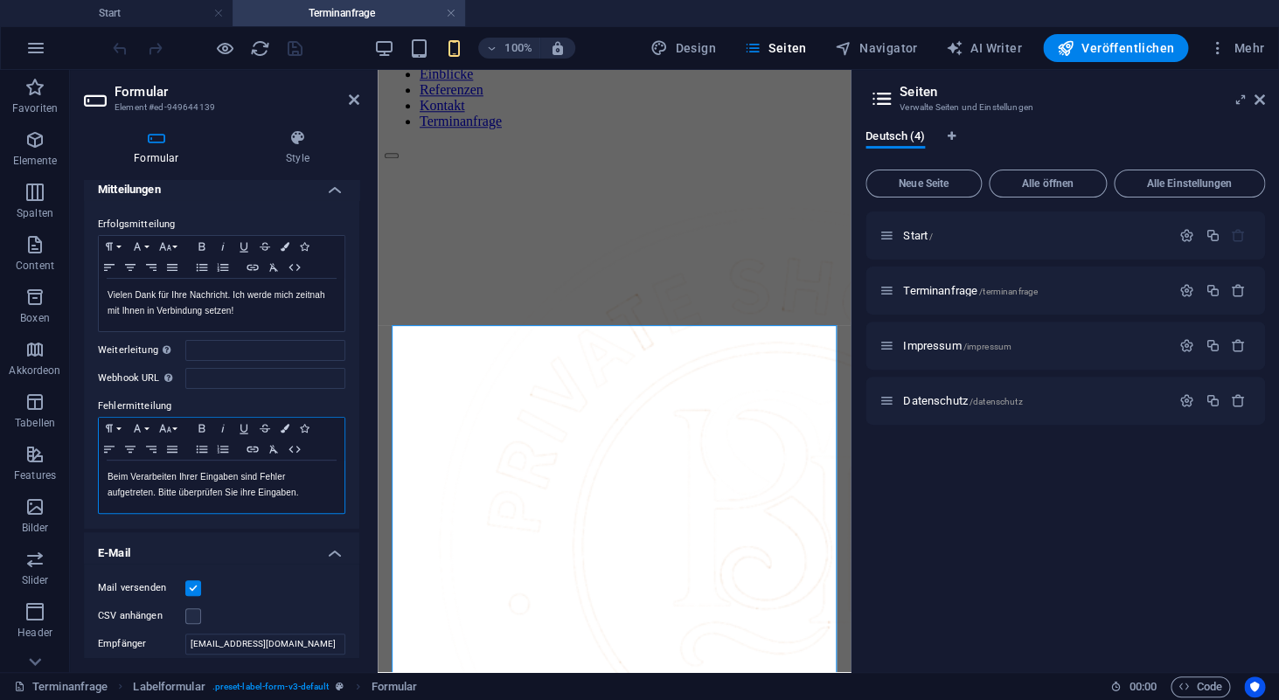
click at [261, 474] on p "Beim Verarbeiten Ihrer Eingaben sind Fehler aufgetreten. Bitte überprüfen Sie i…" at bounding box center [222, 485] width 228 height 31
click at [317, 488] on p "Beim Verarbeiten Ihrer Eingaben sind leider Fehler aufgetreten. Bitte überprüfe…" at bounding box center [222, 485] width 228 height 31
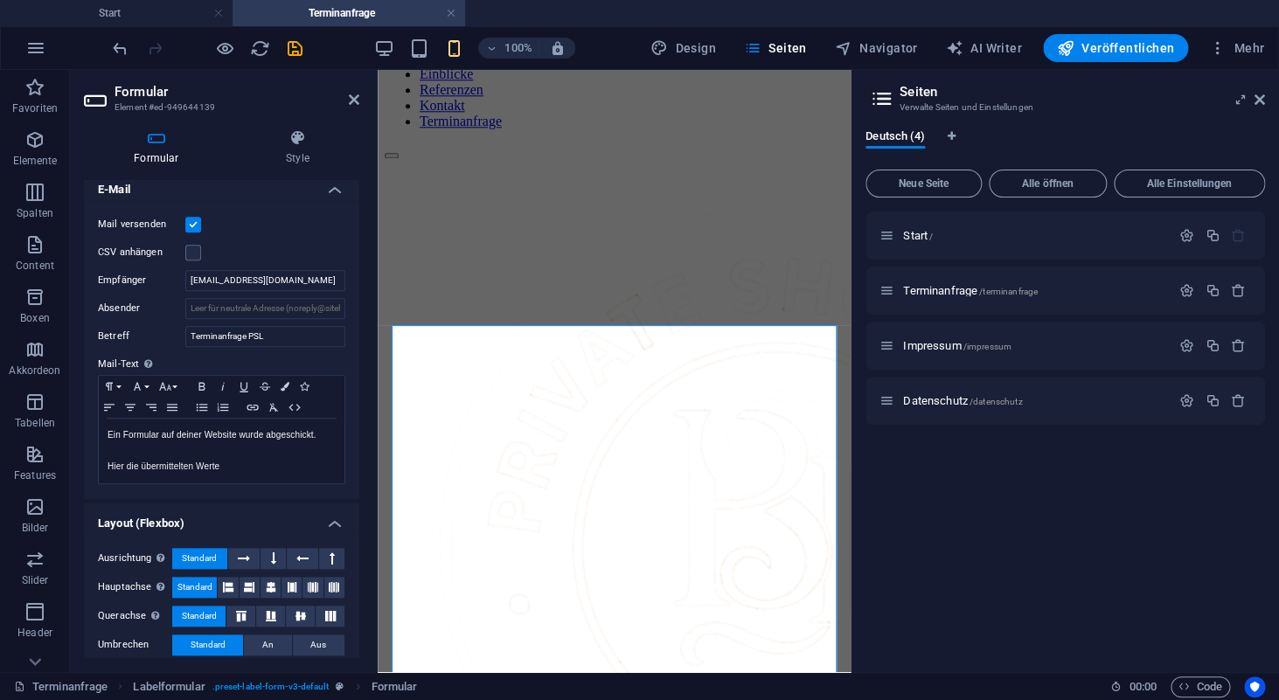
scroll to position [500, 0]
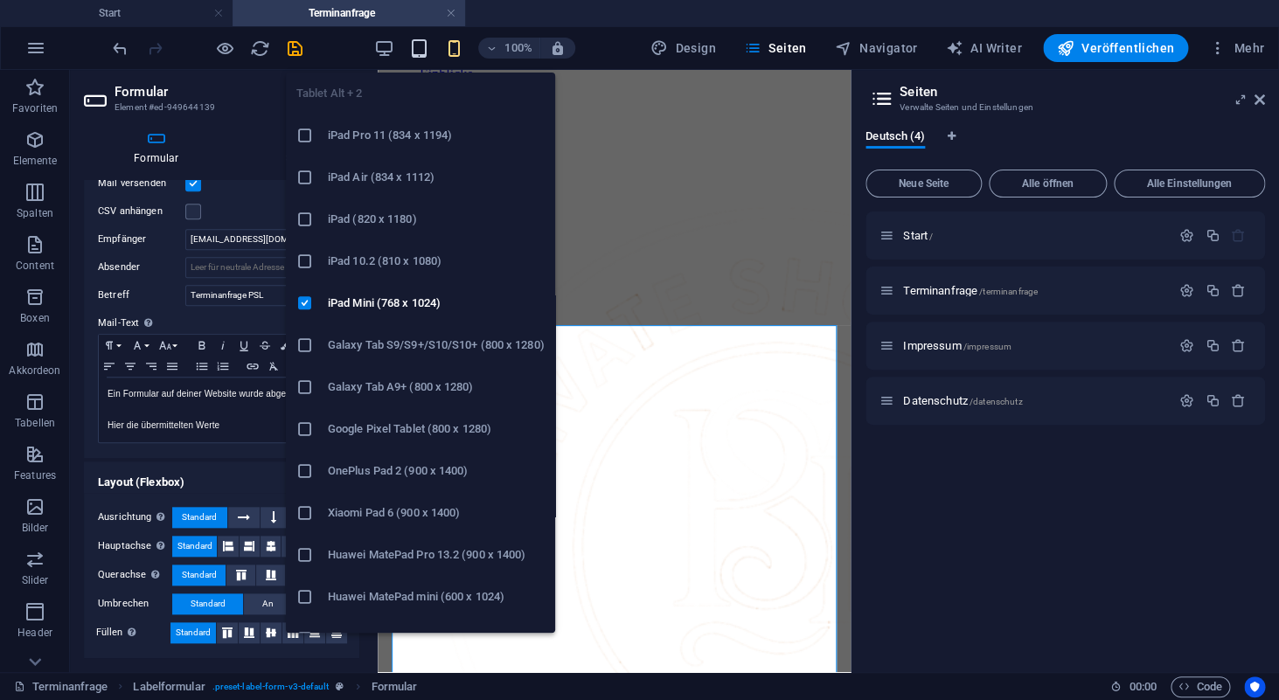
click at [423, 52] on icon "button" at bounding box center [418, 48] width 20 height 20
click at [425, 52] on icon "button" at bounding box center [418, 48] width 20 height 20
click at [428, 48] on icon "button" at bounding box center [418, 48] width 20 height 20
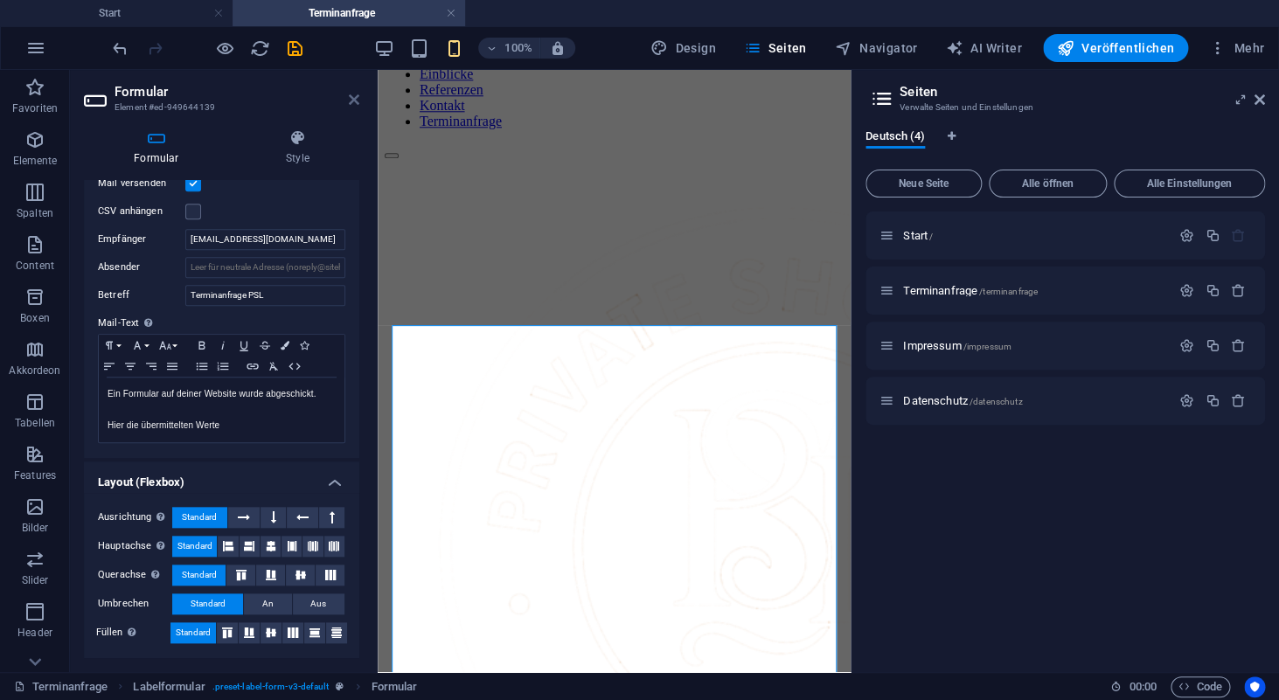
click at [358, 104] on icon at bounding box center [354, 100] width 10 height 14
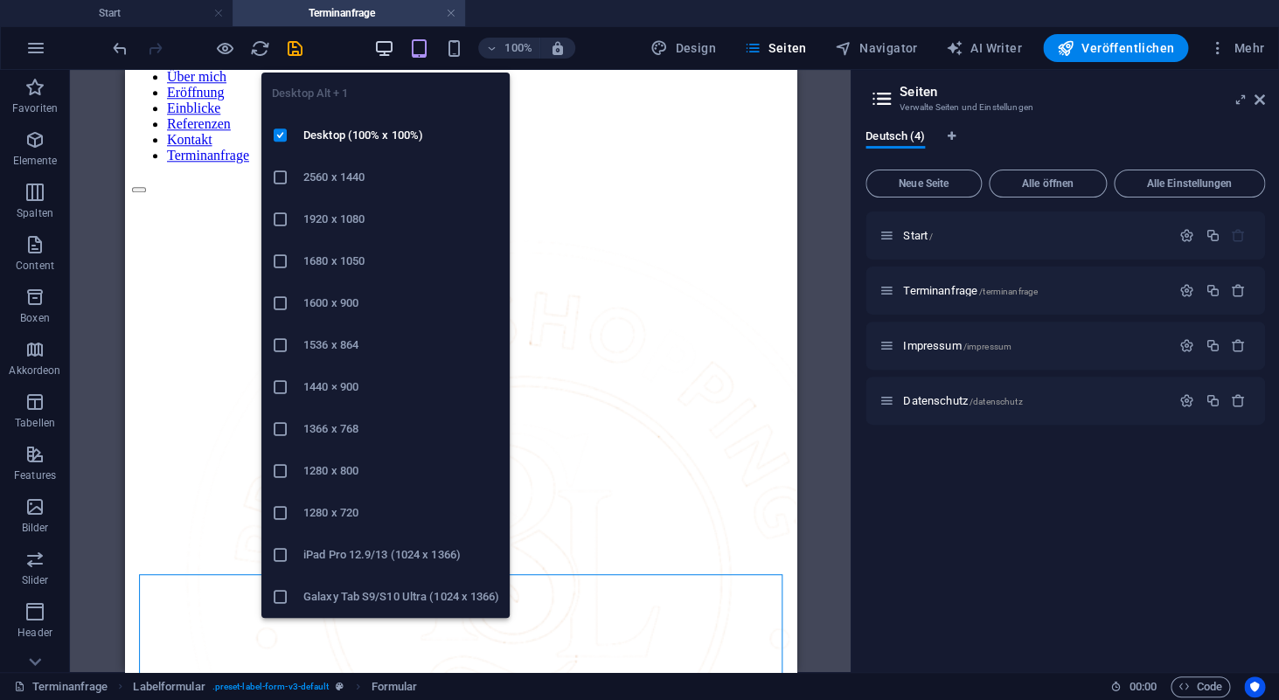
click at [393, 45] on icon "button" at bounding box center [383, 48] width 20 height 20
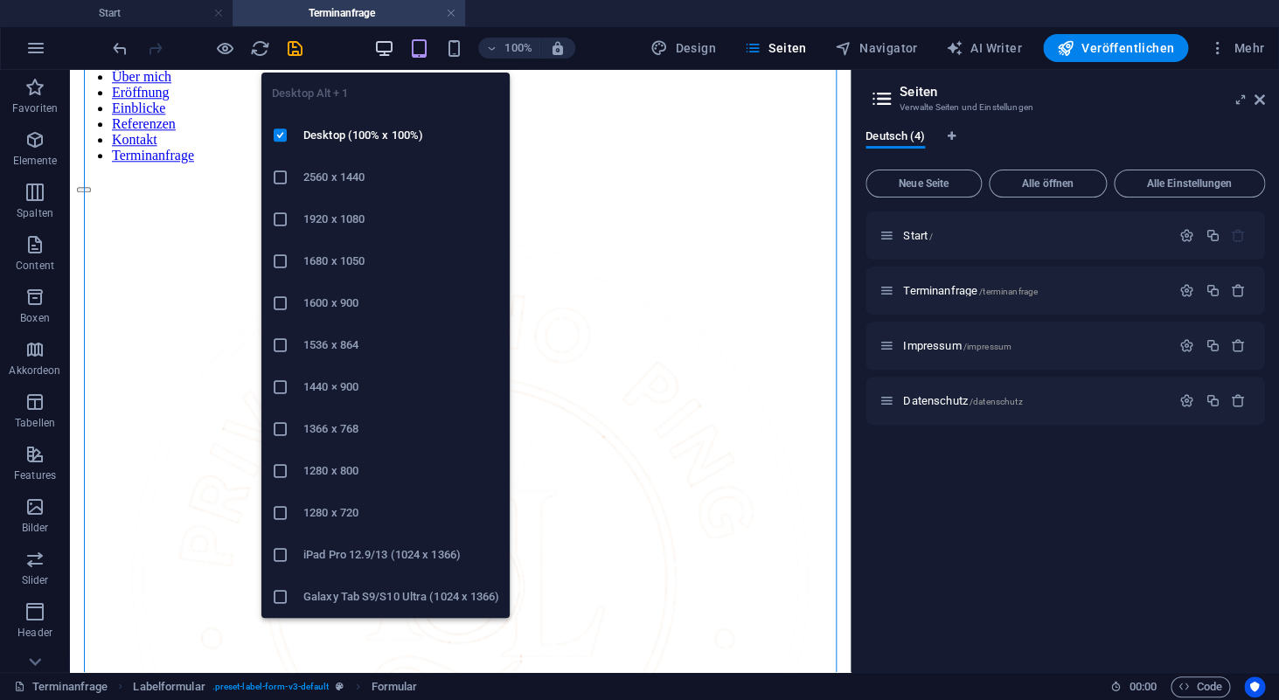
scroll to position [1361, 0]
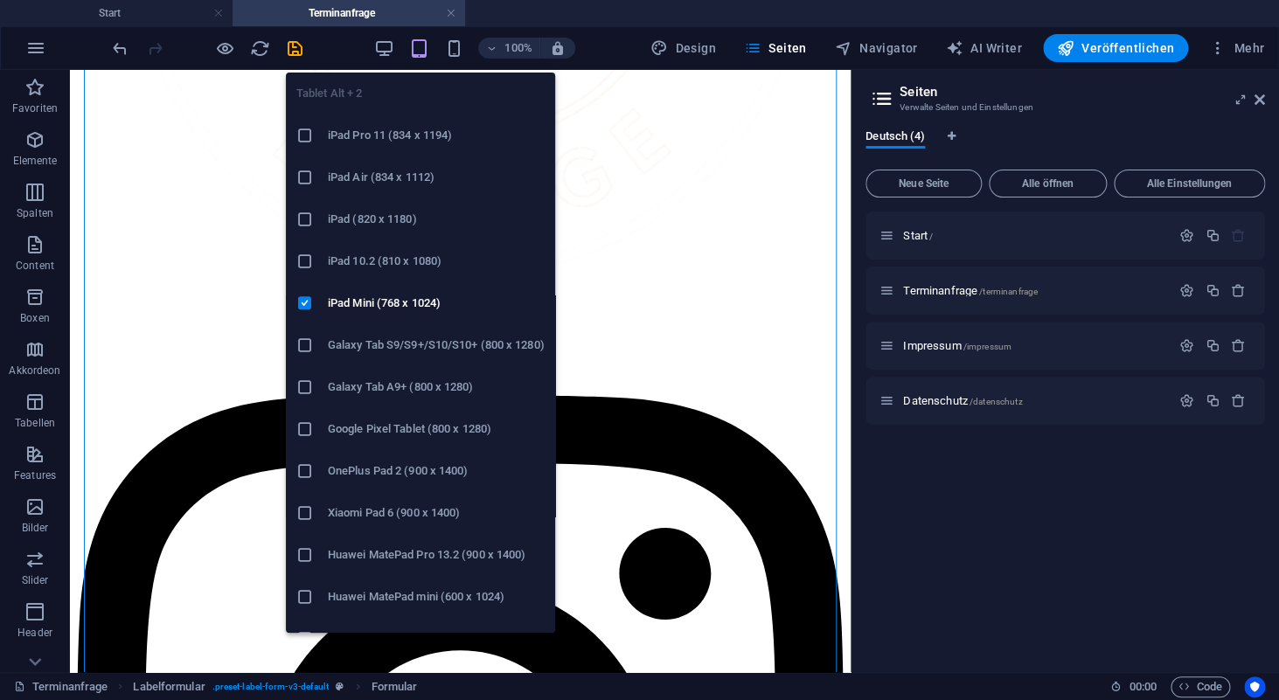
click at [421, 47] on icon "button" at bounding box center [418, 48] width 20 height 20
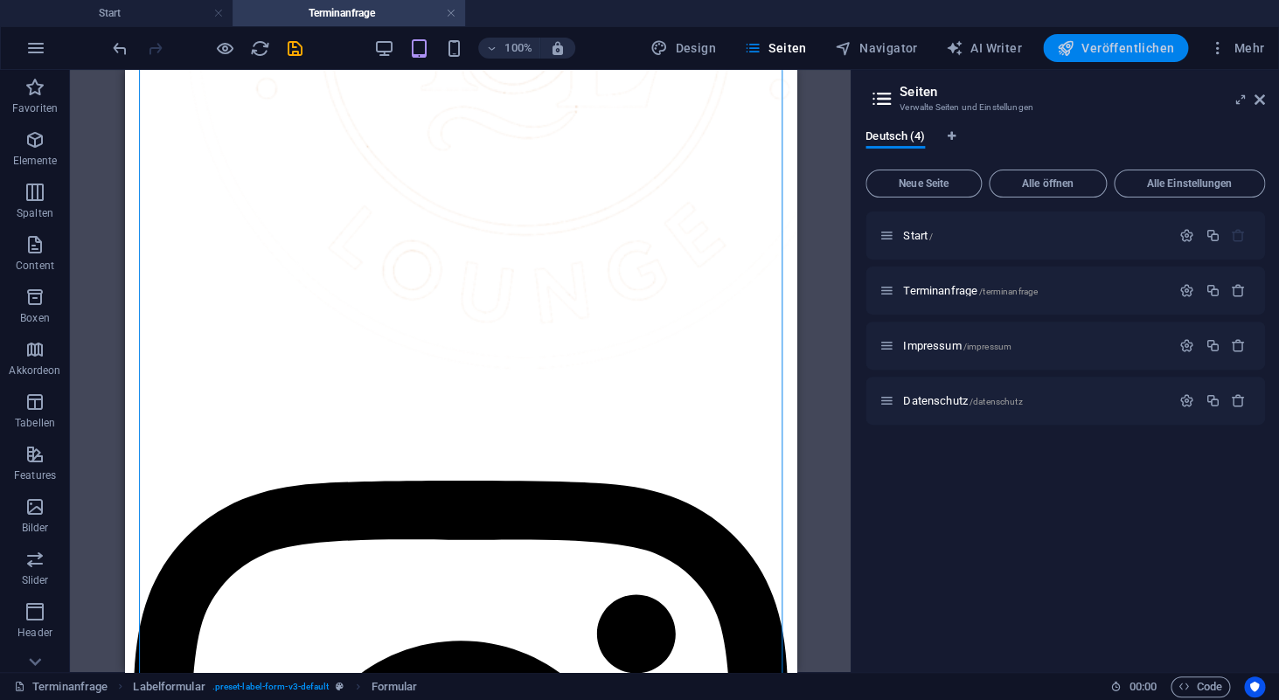
click at [1092, 52] on span "Veröffentlichen" at bounding box center [1115, 47] width 117 height 17
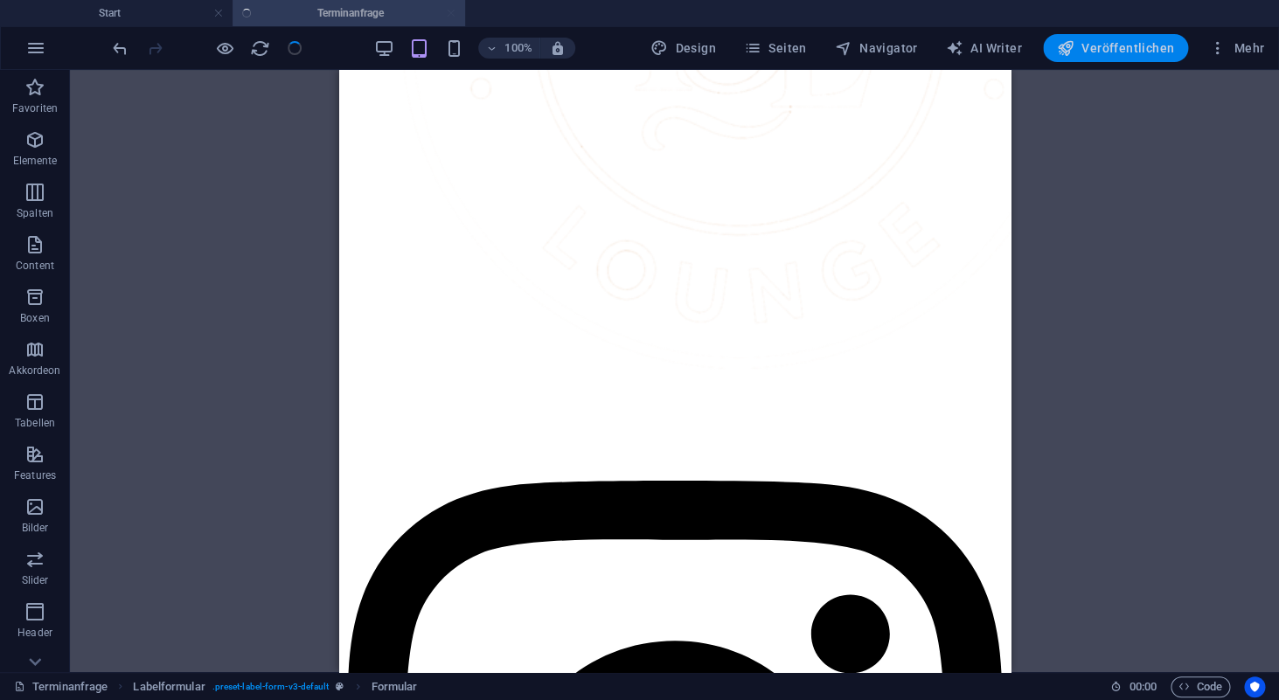
checkbox input "false"
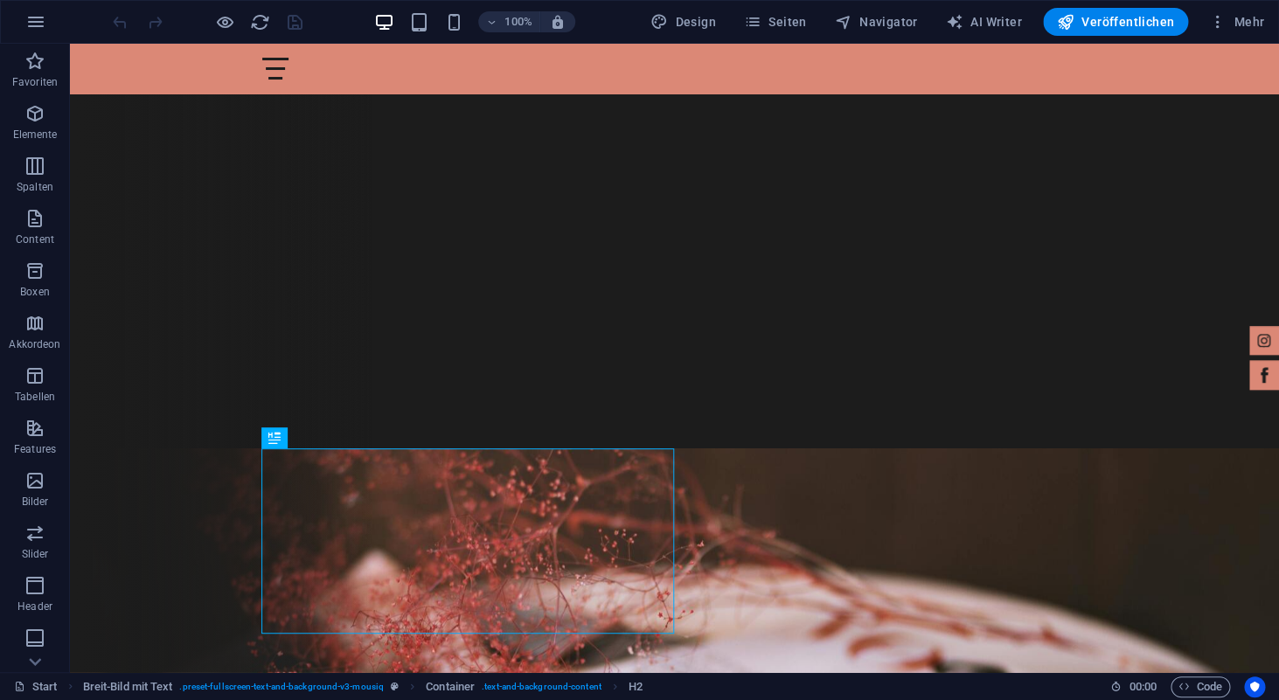
scroll to position [476, 0]
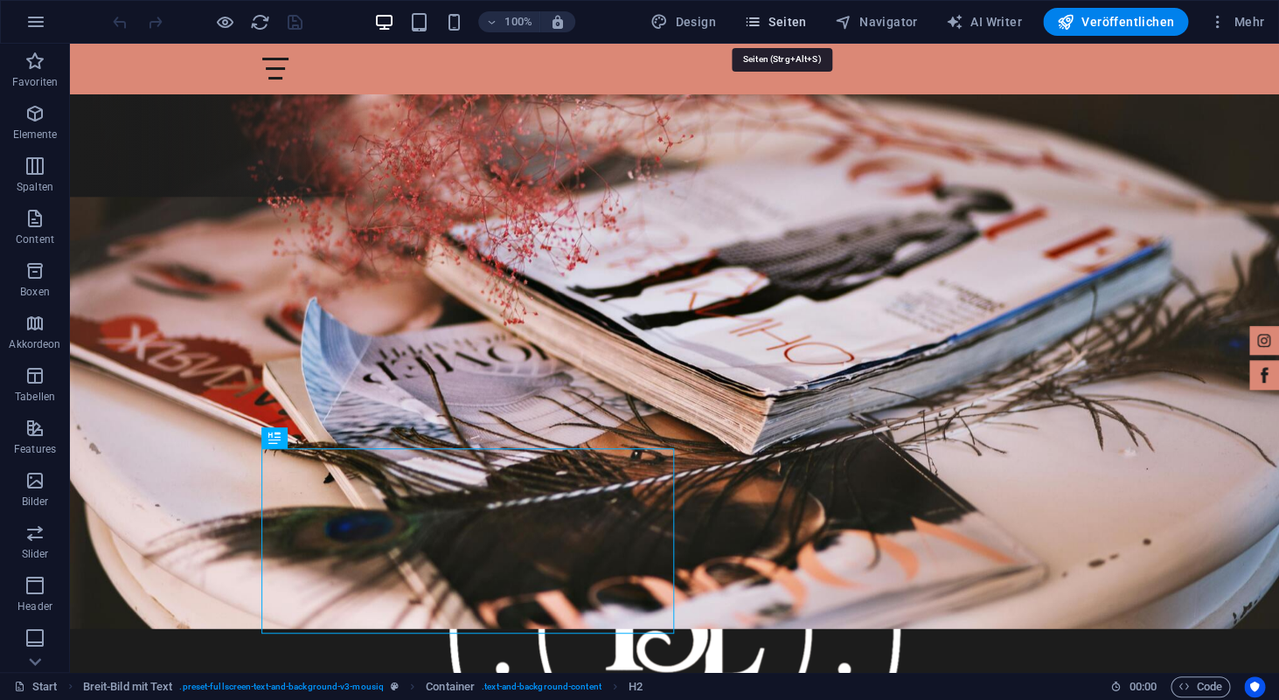
click at [794, 8] on button "Seiten" at bounding box center [775, 22] width 77 height 28
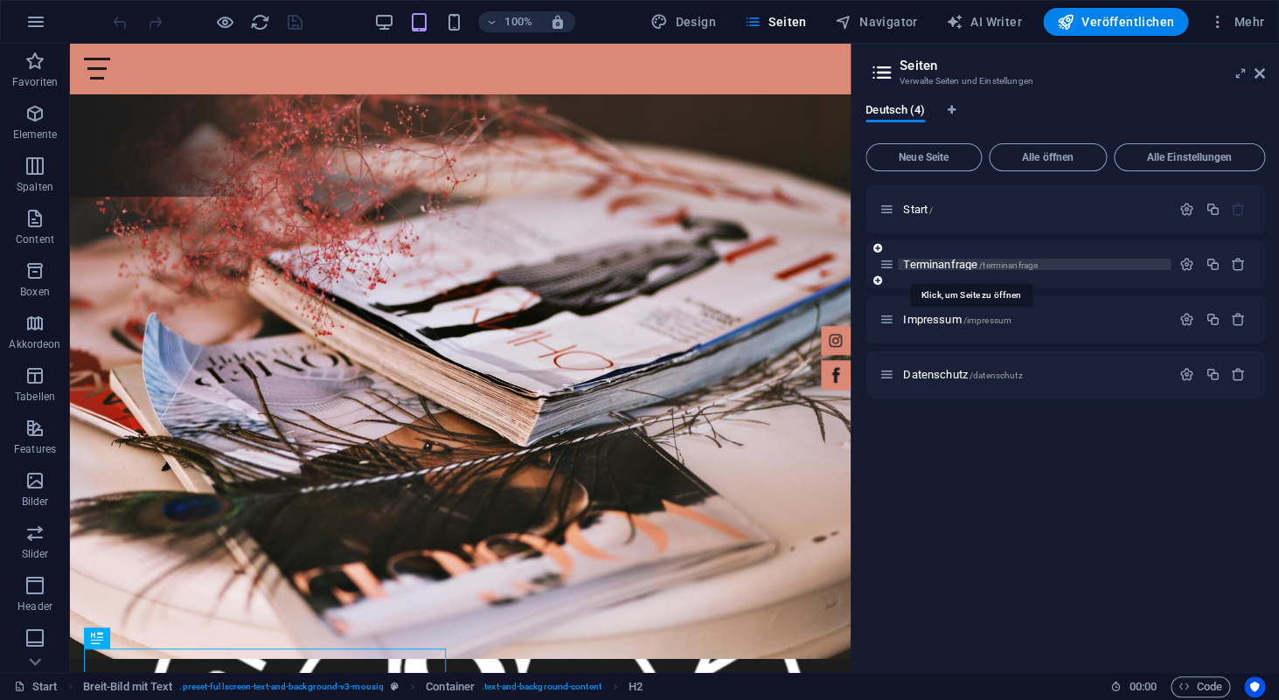
click at [923, 268] on span "Terminanfrage /terminanfrage" at bounding box center [970, 264] width 135 height 13
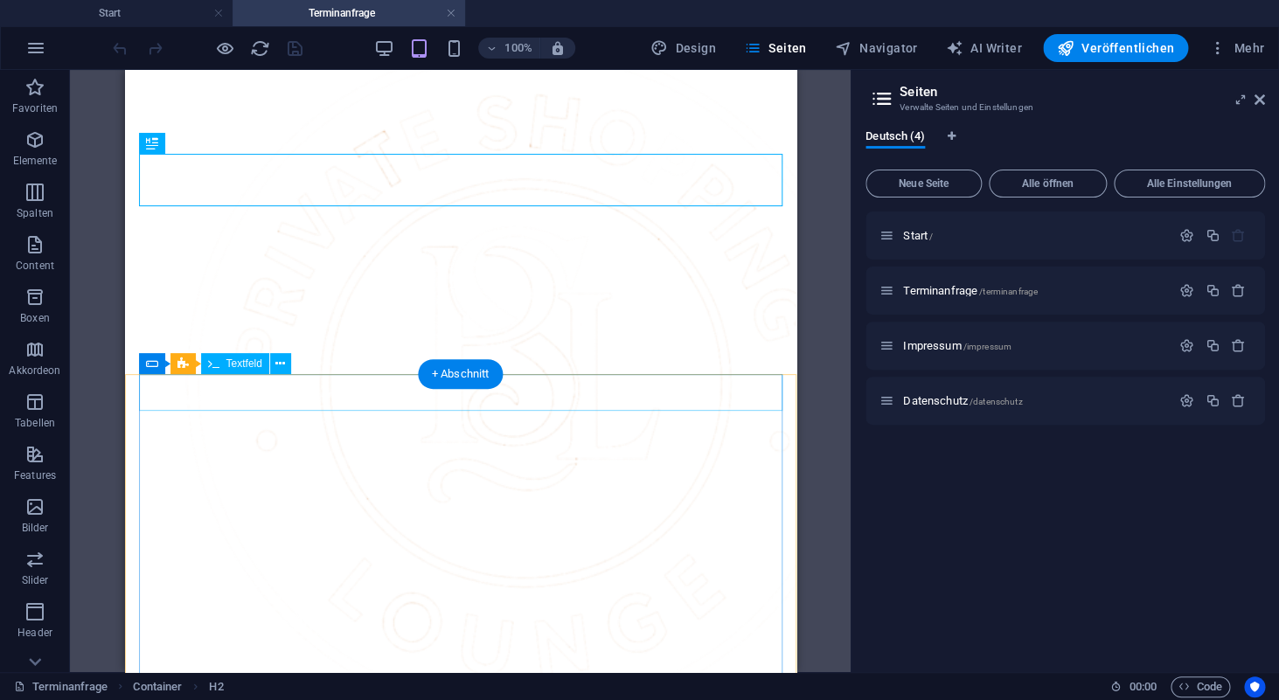
scroll to position [902, 0]
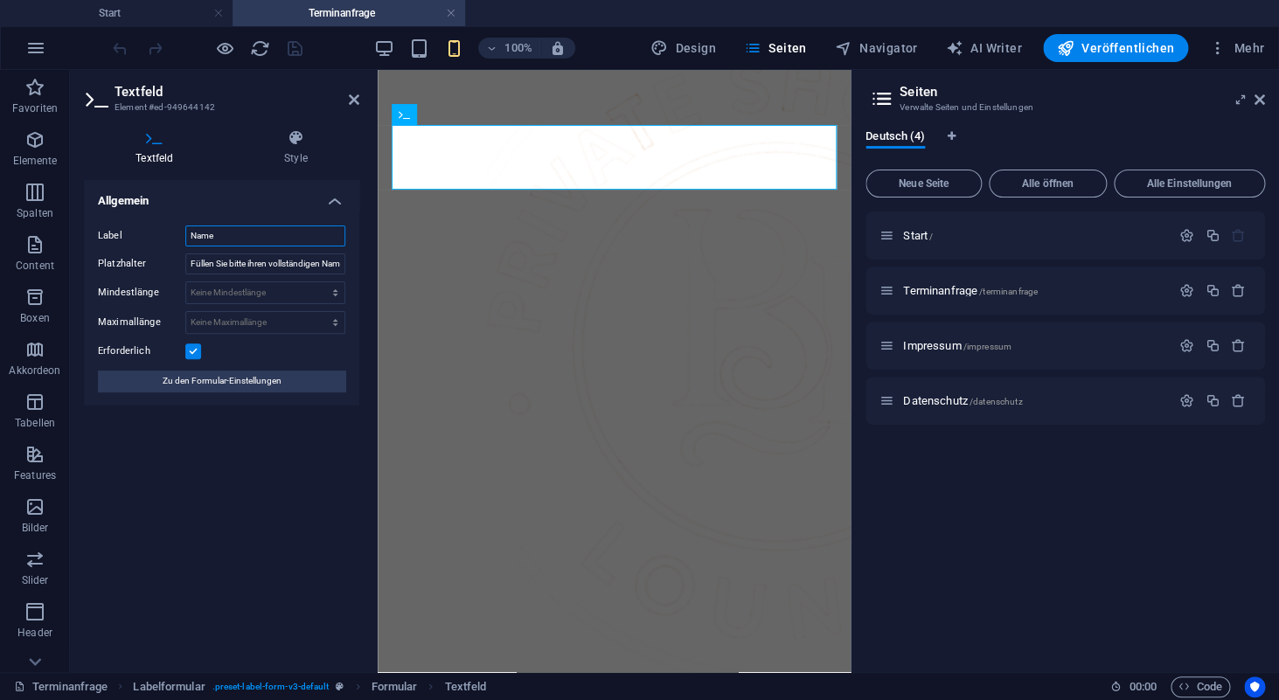
click at [228, 235] on input "Name" at bounding box center [265, 236] width 160 height 21
type input "Name*"
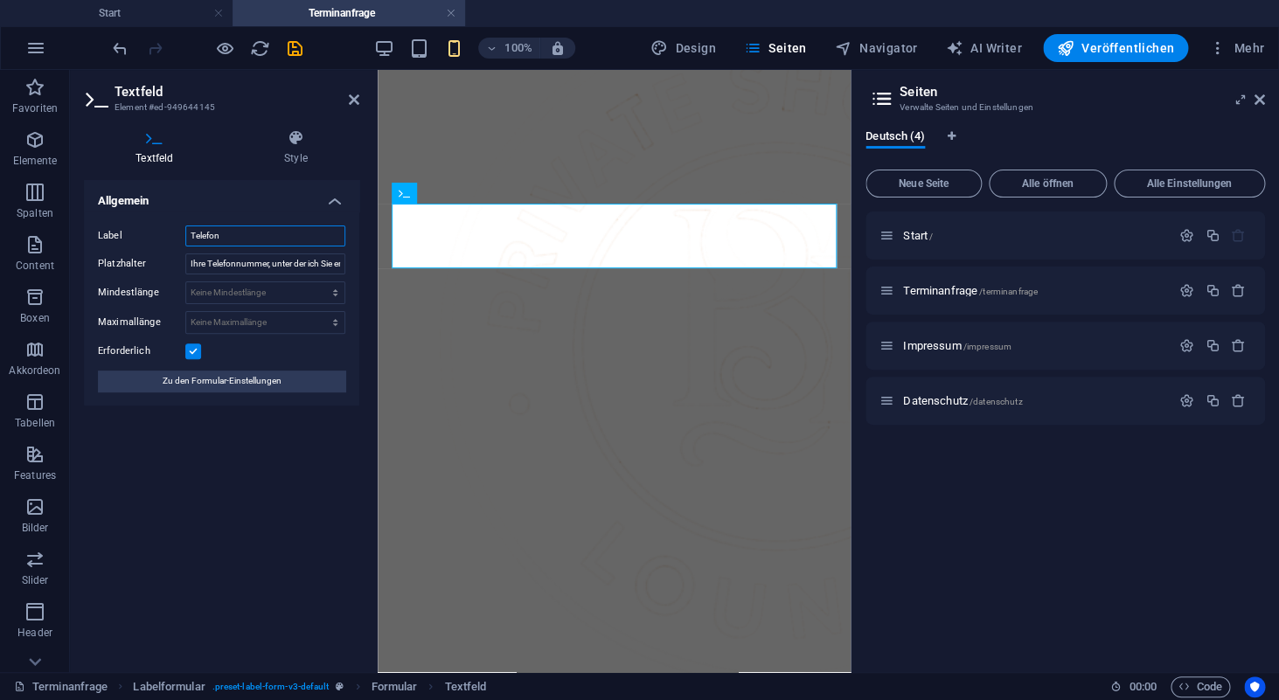
click at [233, 242] on input "Telefon" at bounding box center [265, 236] width 160 height 21
type input "Telefon*"
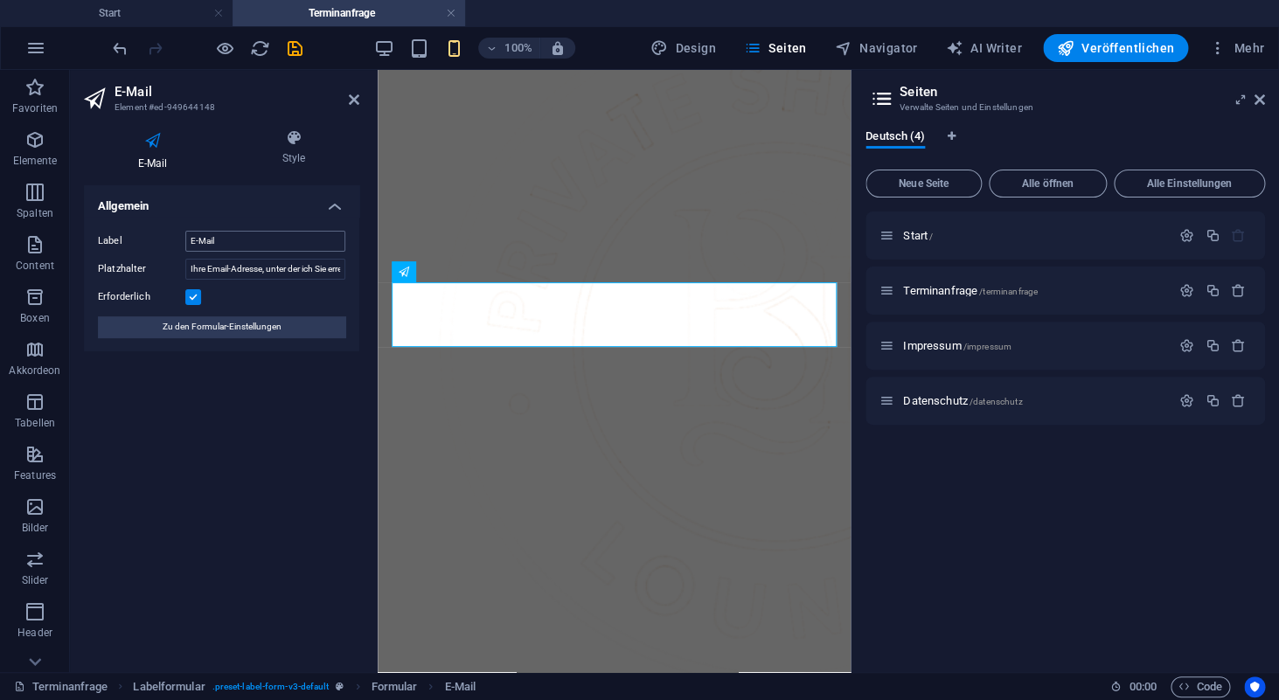
click at [250, 245] on input "E-Mail" at bounding box center [265, 241] width 160 height 21
type input "E-Mail*"
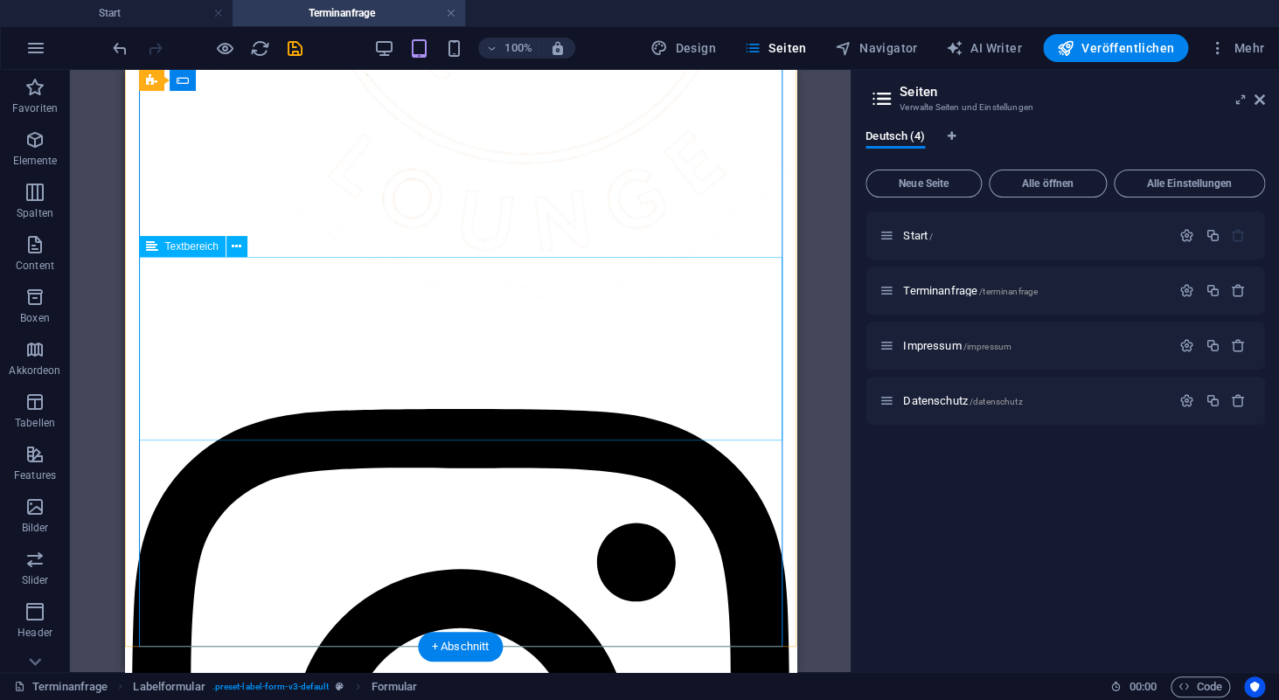
scroll to position [1341, 0]
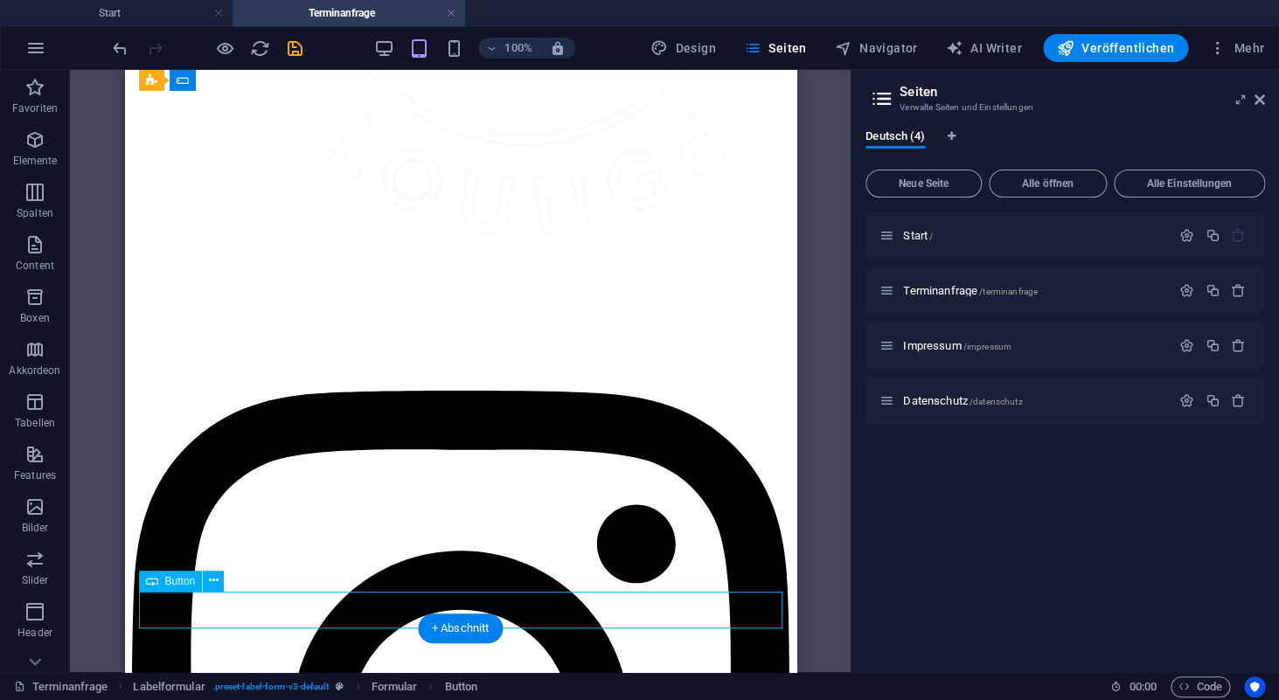
click at [907, 32] on div "100% Design Seiten Navigator AI Writer Veröffentlichen Mehr" at bounding box center [640, 48] width 1278 height 42
click at [902, 60] on button "Navigator" at bounding box center [876, 48] width 97 height 28
select select "15986862-de"
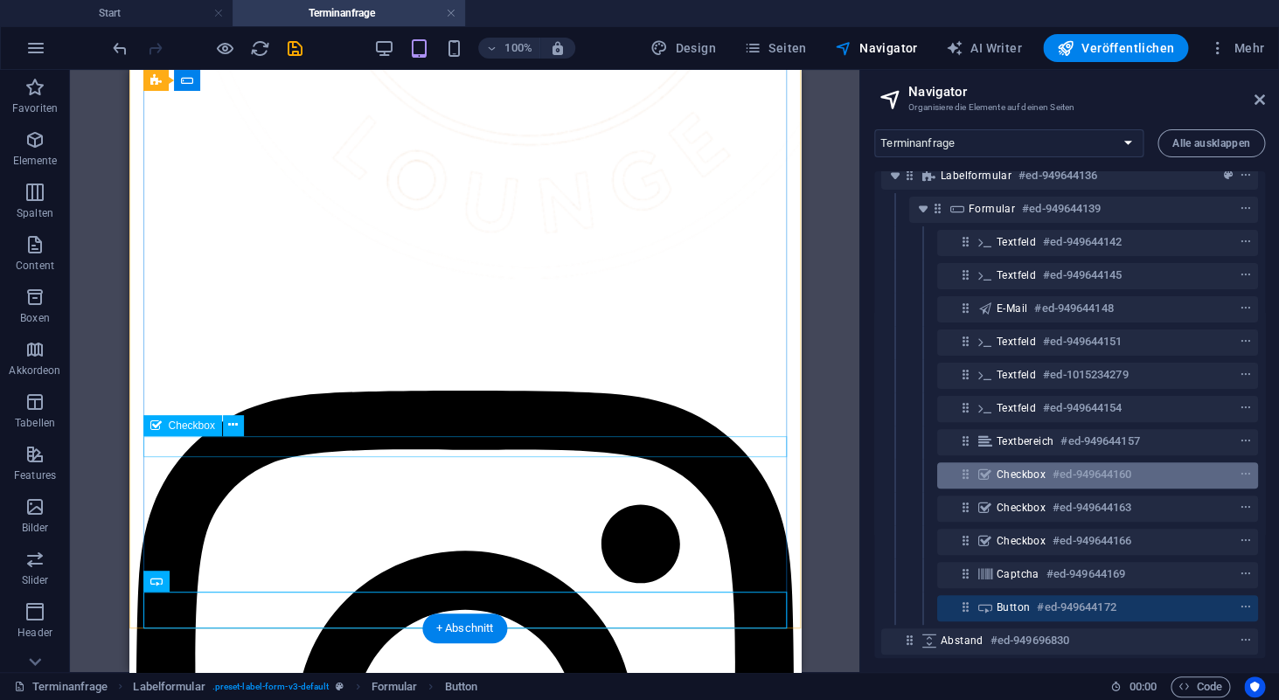
scroll to position [86, 0]
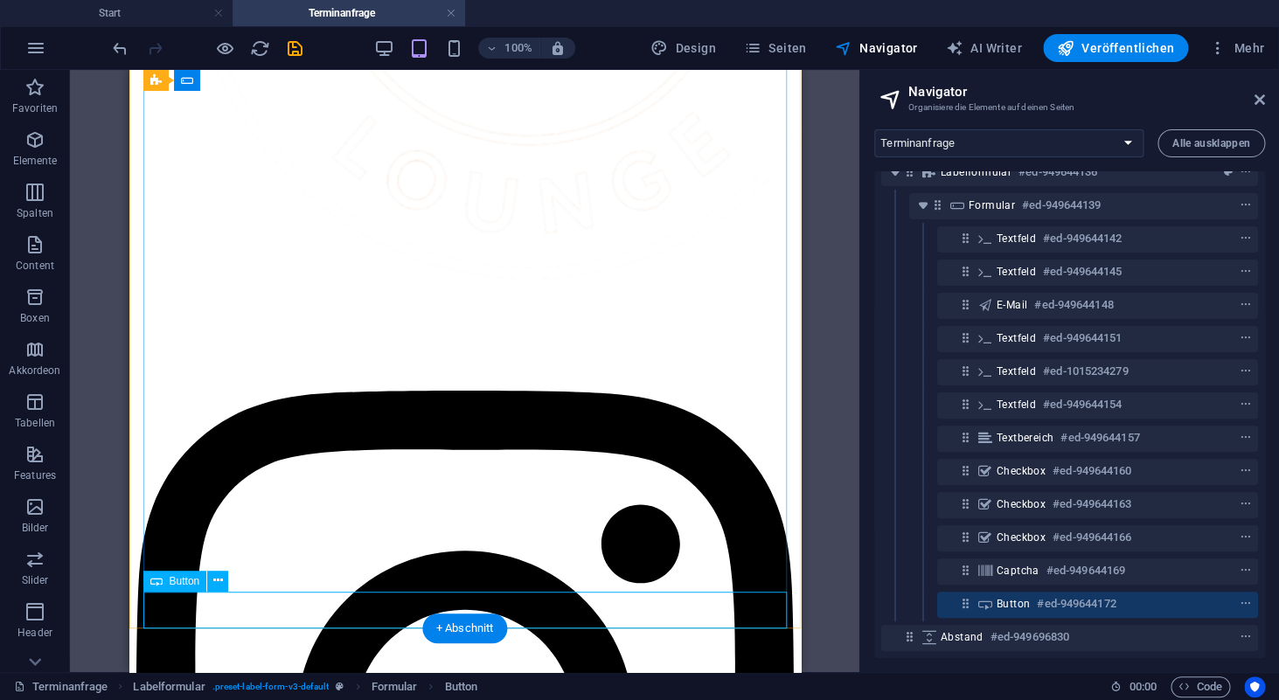
click at [1190, 608] on div at bounding box center [1214, 604] width 82 height 21
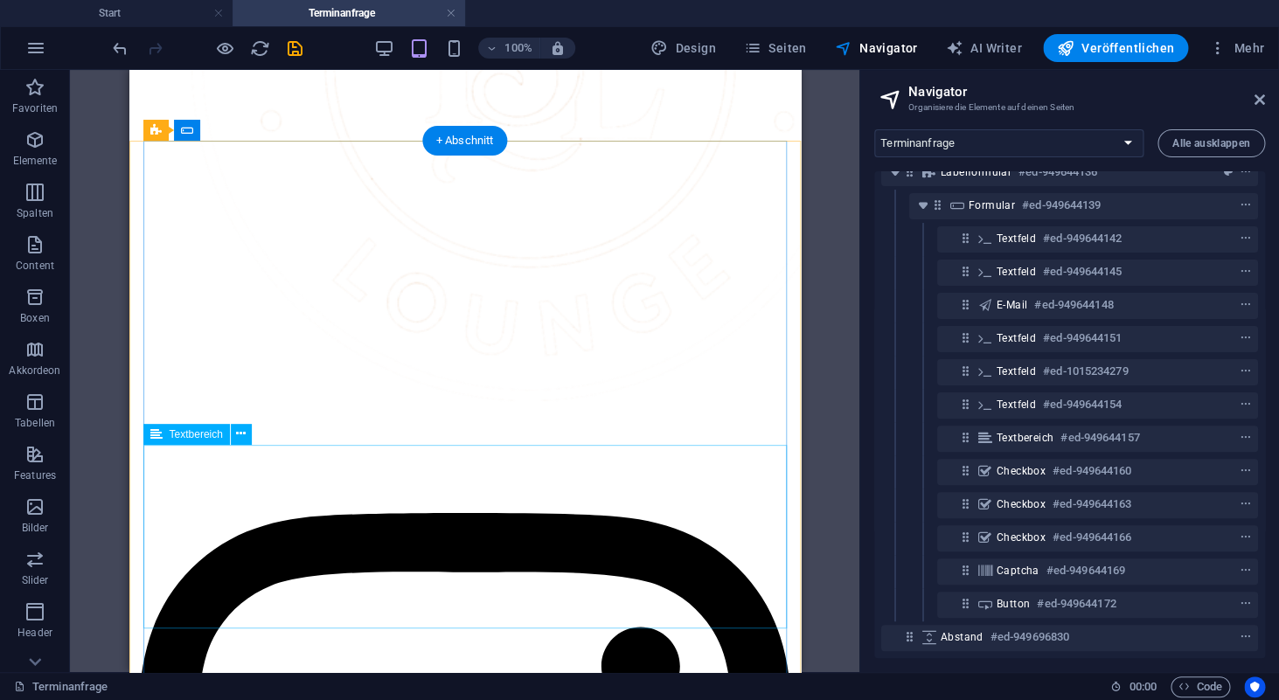
scroll to position [1341, 0]
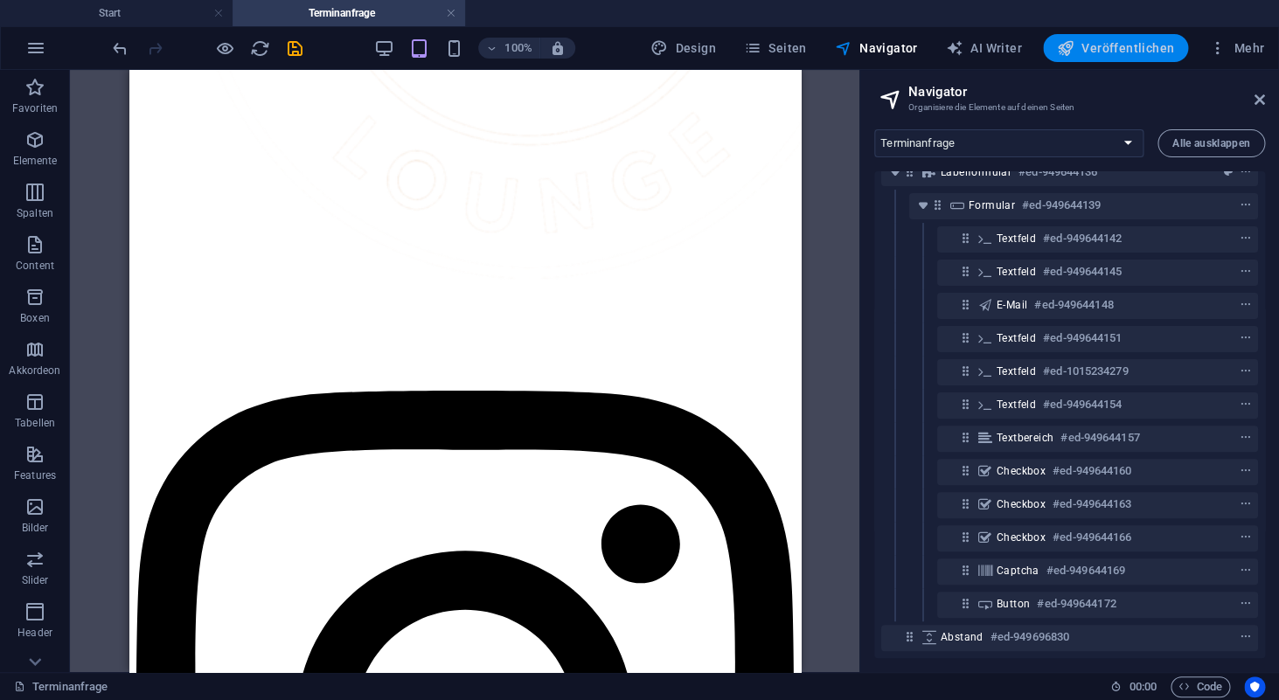
click at [1119, 58] on button "Veröffentlichen" at bounding box center [1115, 48] width 145 height 28
checkbox input "false"
